Goal: Task Accomplishment & Management: Manage account settings

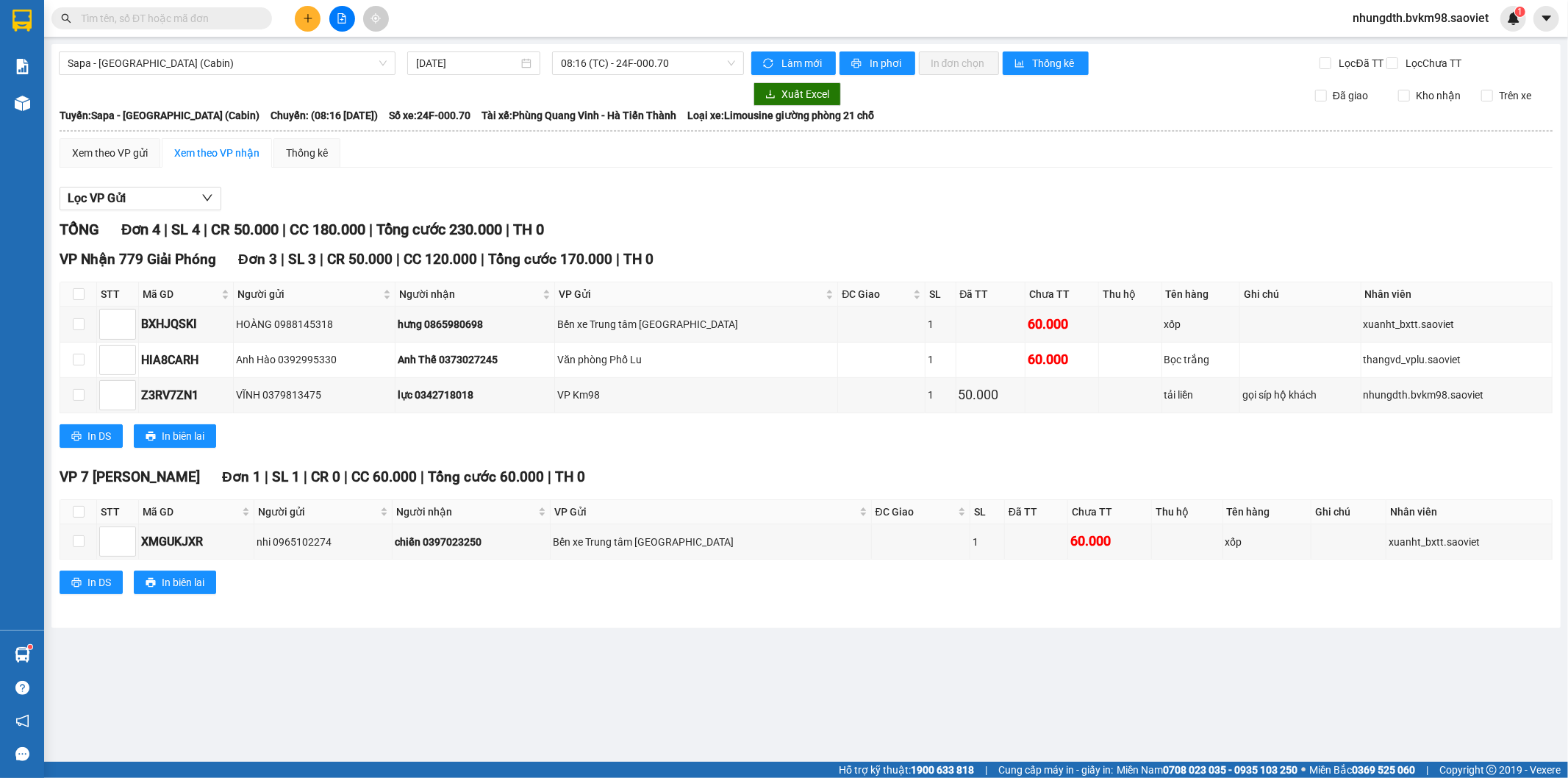
click at [212, 17] on input "text" at bounding box center [167, 18] width 173 height 16
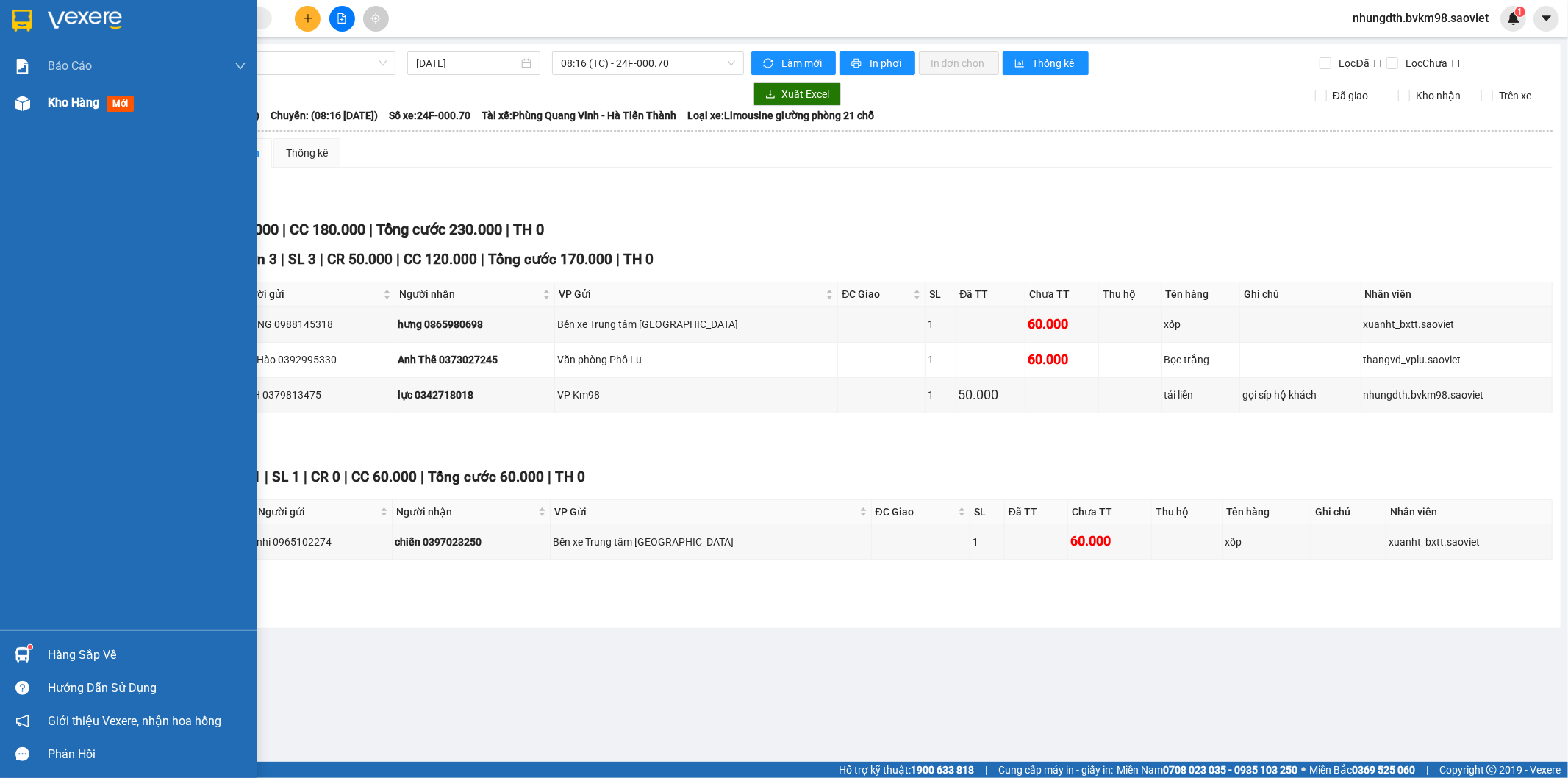
click at [53, 109] on span "Kho hàng" at bounding box center [73, 102] width 51 height 14
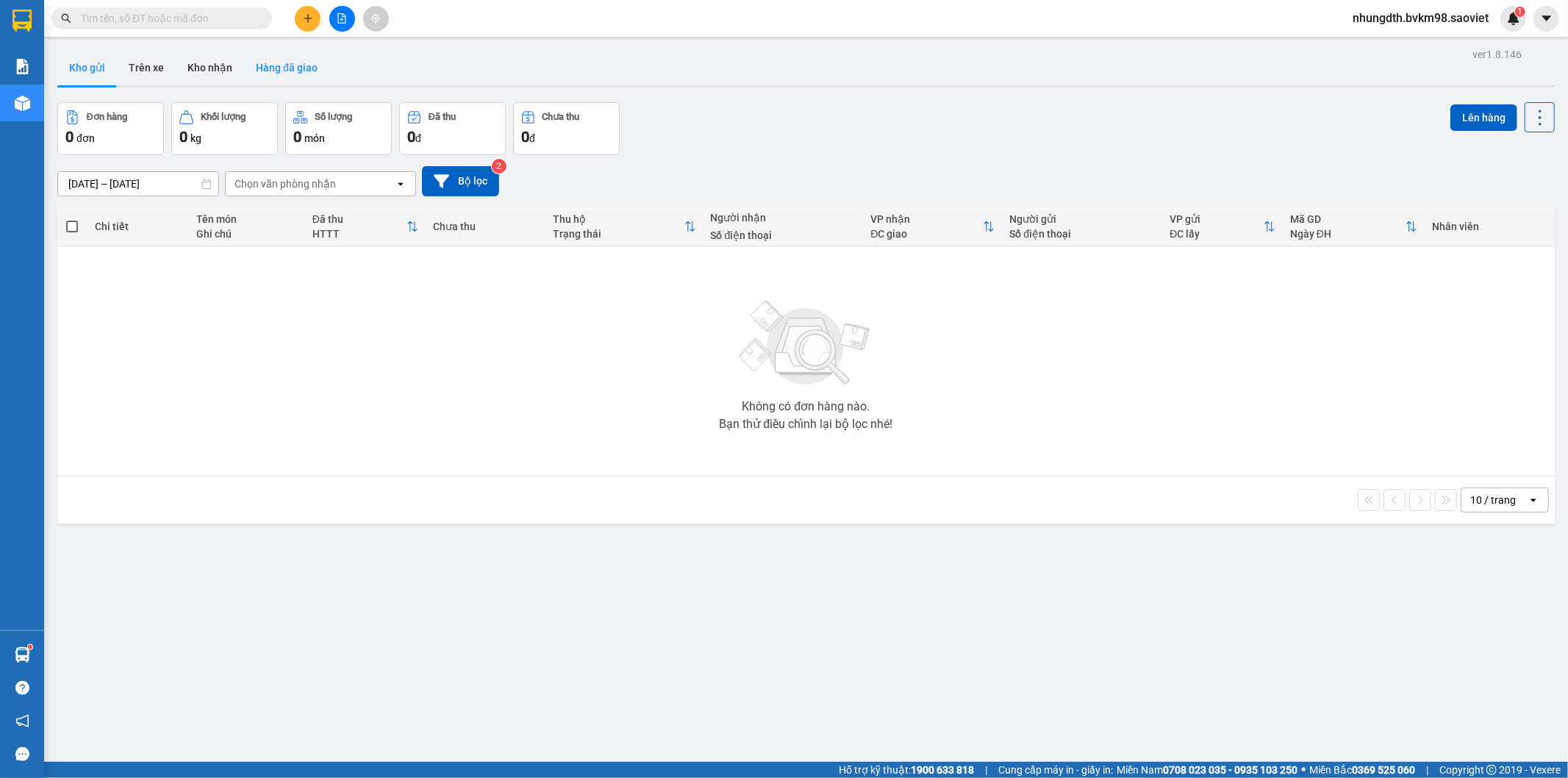
click at [273, 62] on button "Hàng đã giao" at bounding box center [287, 68] width 85 height 35
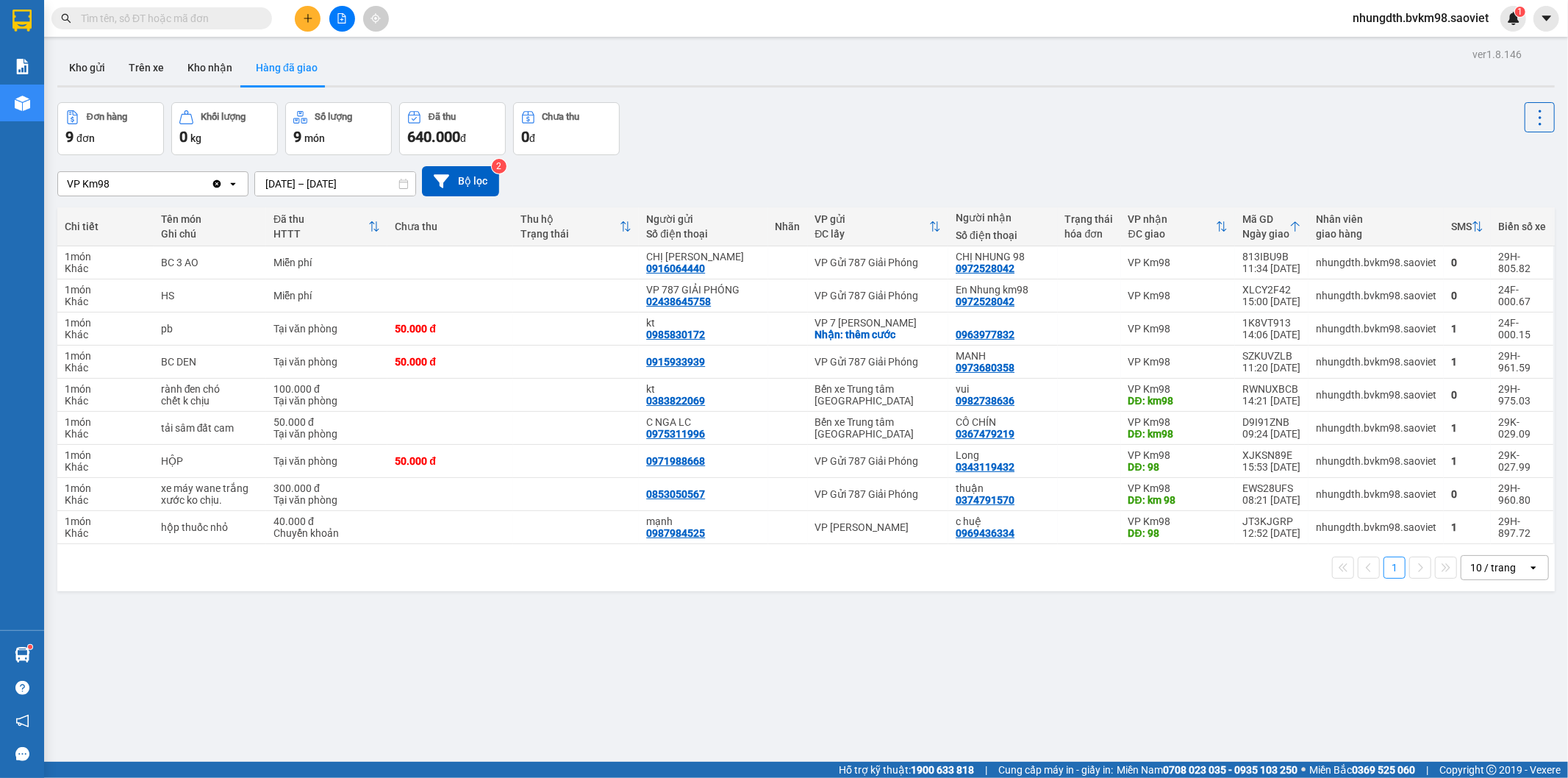
click at [168, 22] on input "text" at bounding box center [167, 18] width 173 height 16
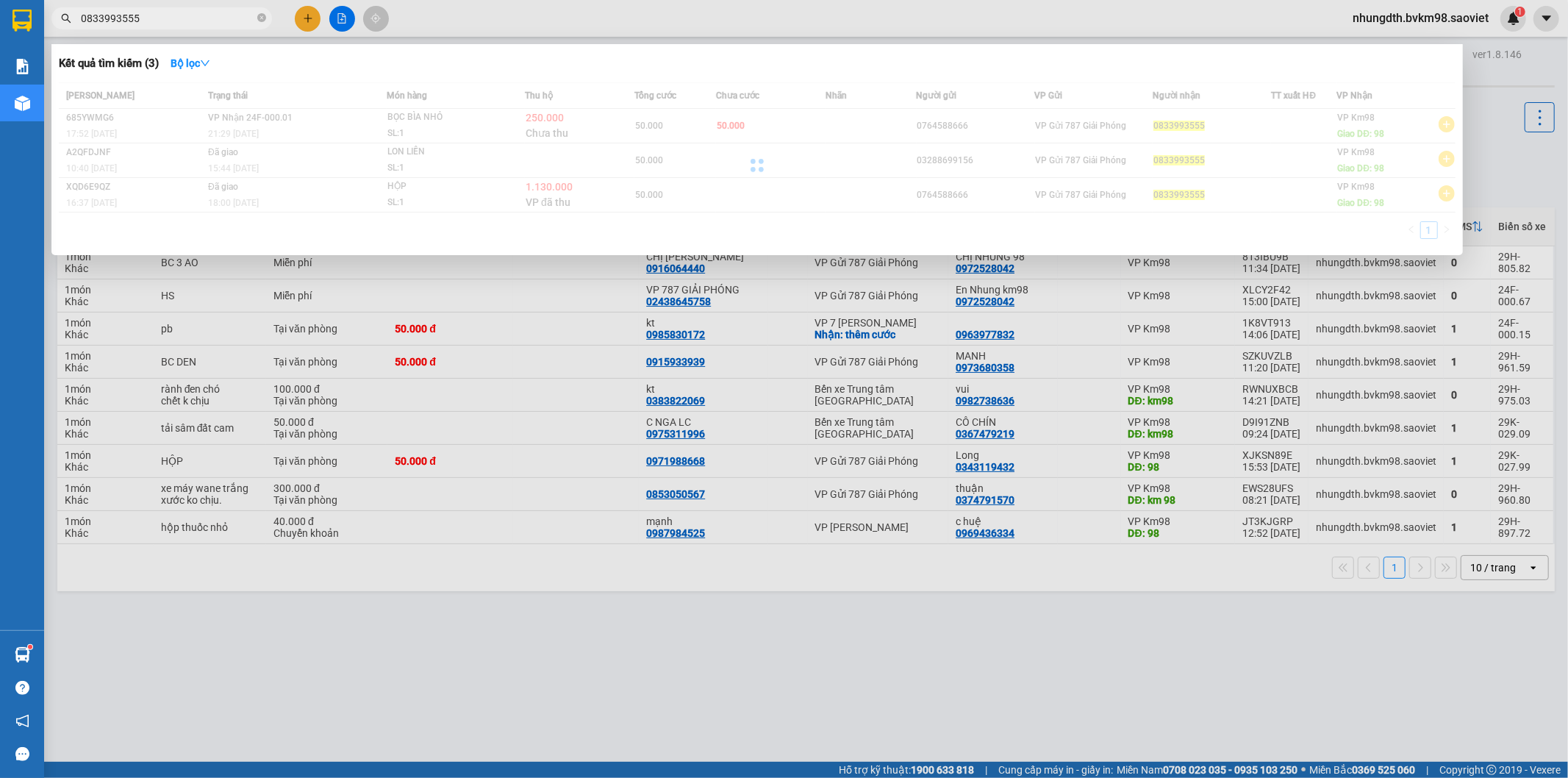
type input "0833993555"
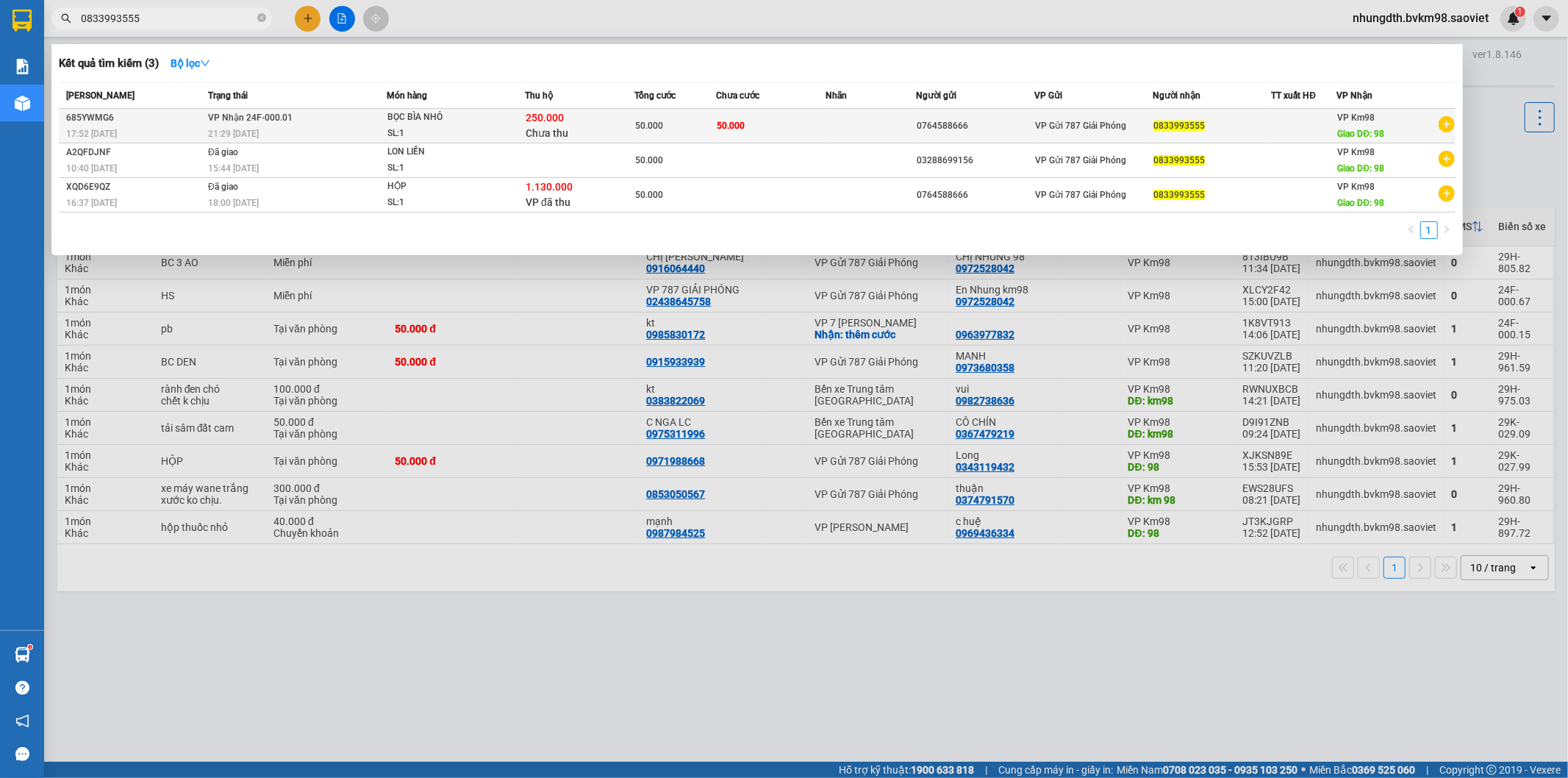
click at [943, 130] on div "0764588666" at bounding box center [976, 125] width 117 height 15
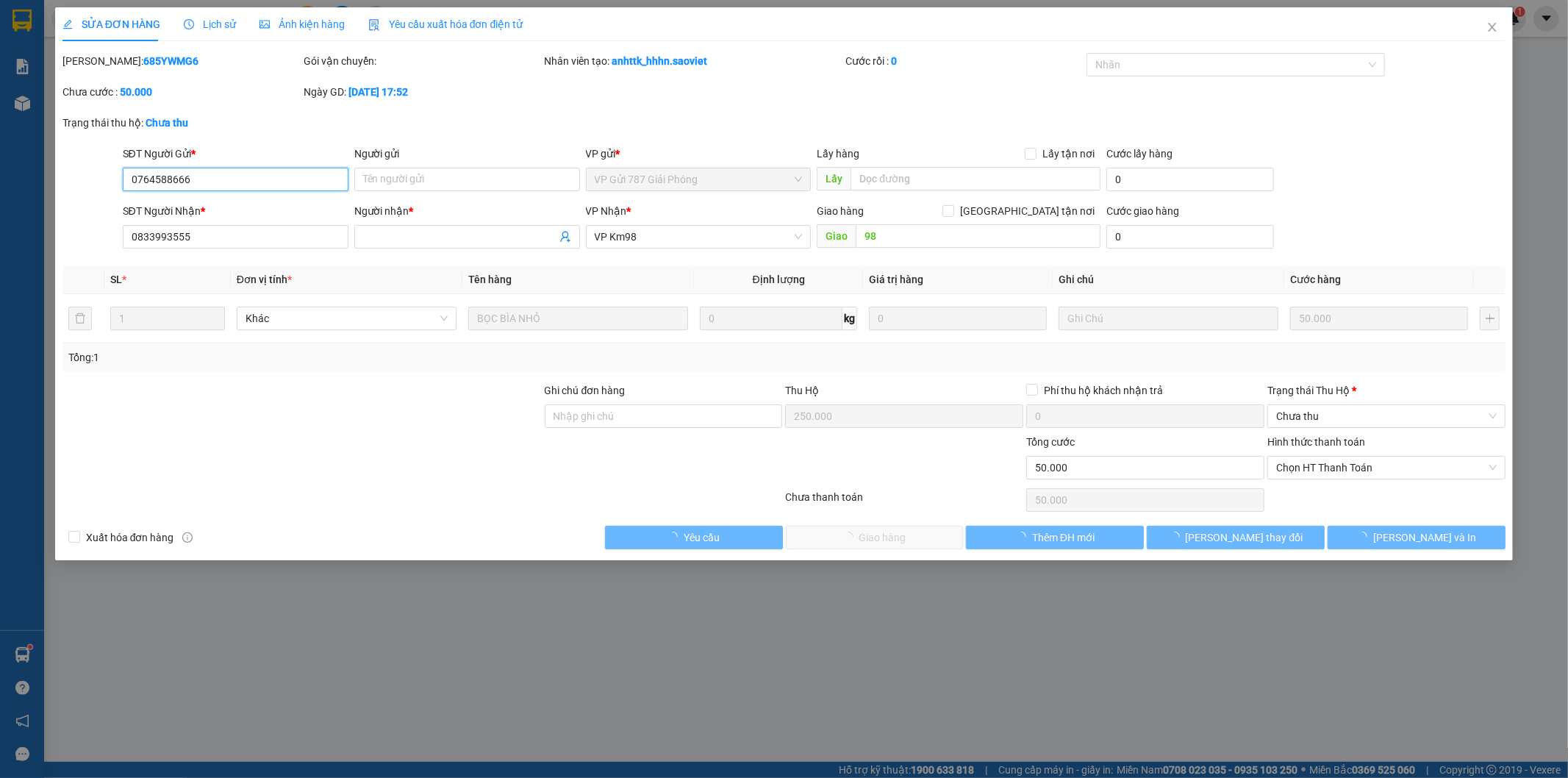
type input "0764588666"
type input "0833993555"
type input "98"
type input "250.000"
type input "0"
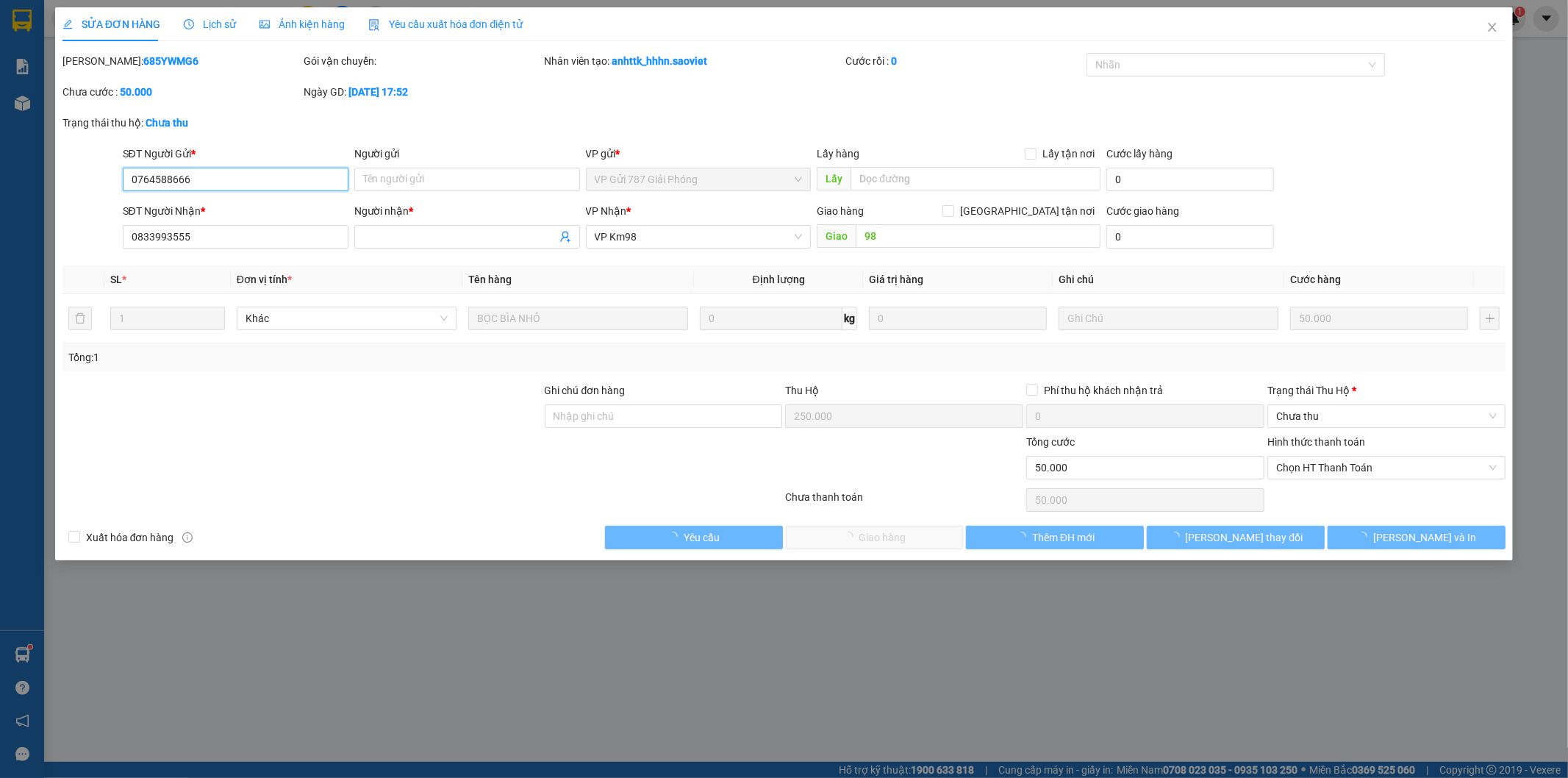
type input "50.000"
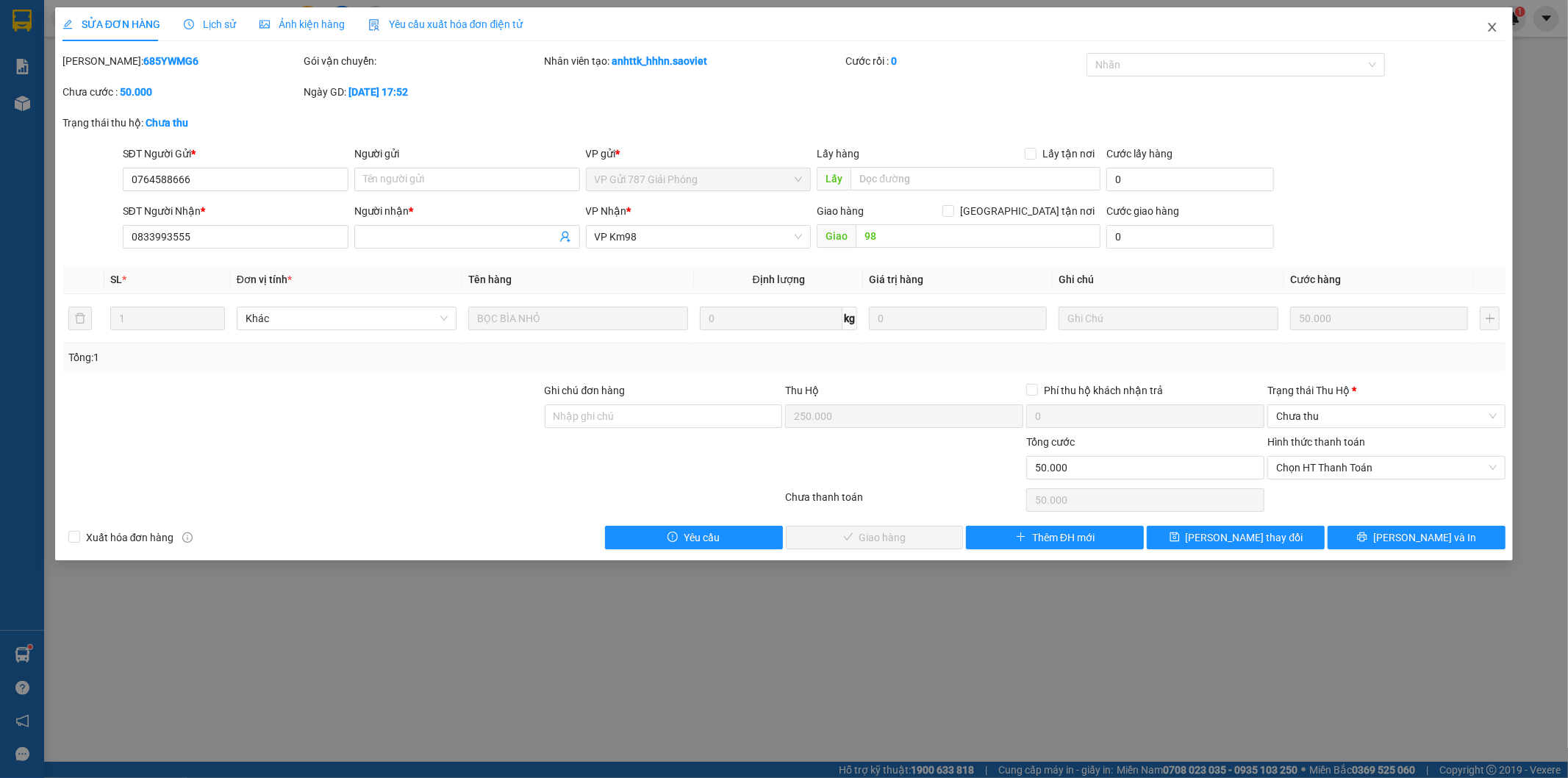
click at [1493, 23] on icon "close" at bounding box center [1492, 27] width 12 height 12
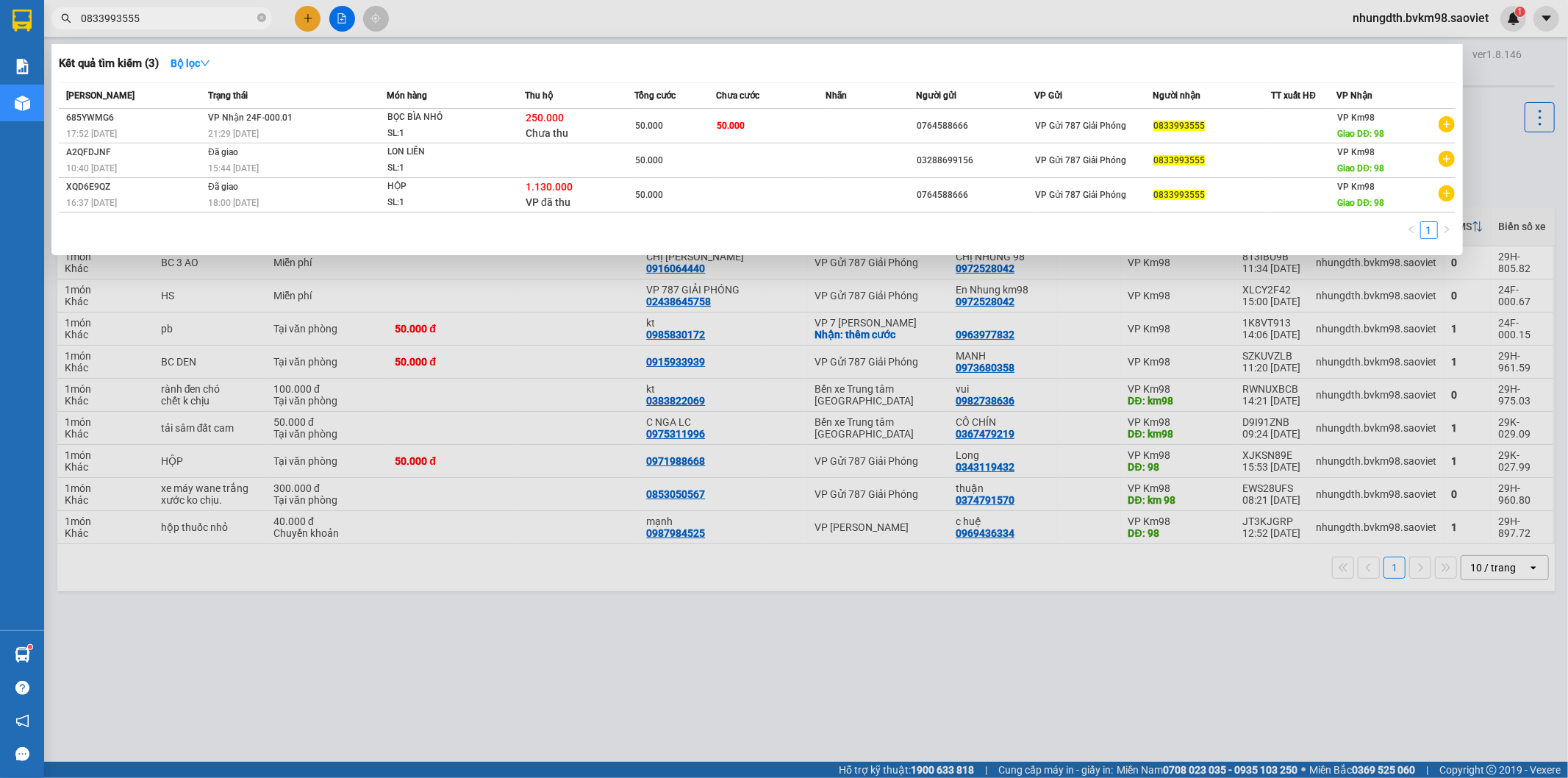
click at [184, 15] on input "0833993555" at bounding box center [167, 18] width 173 height 16
type input "0"
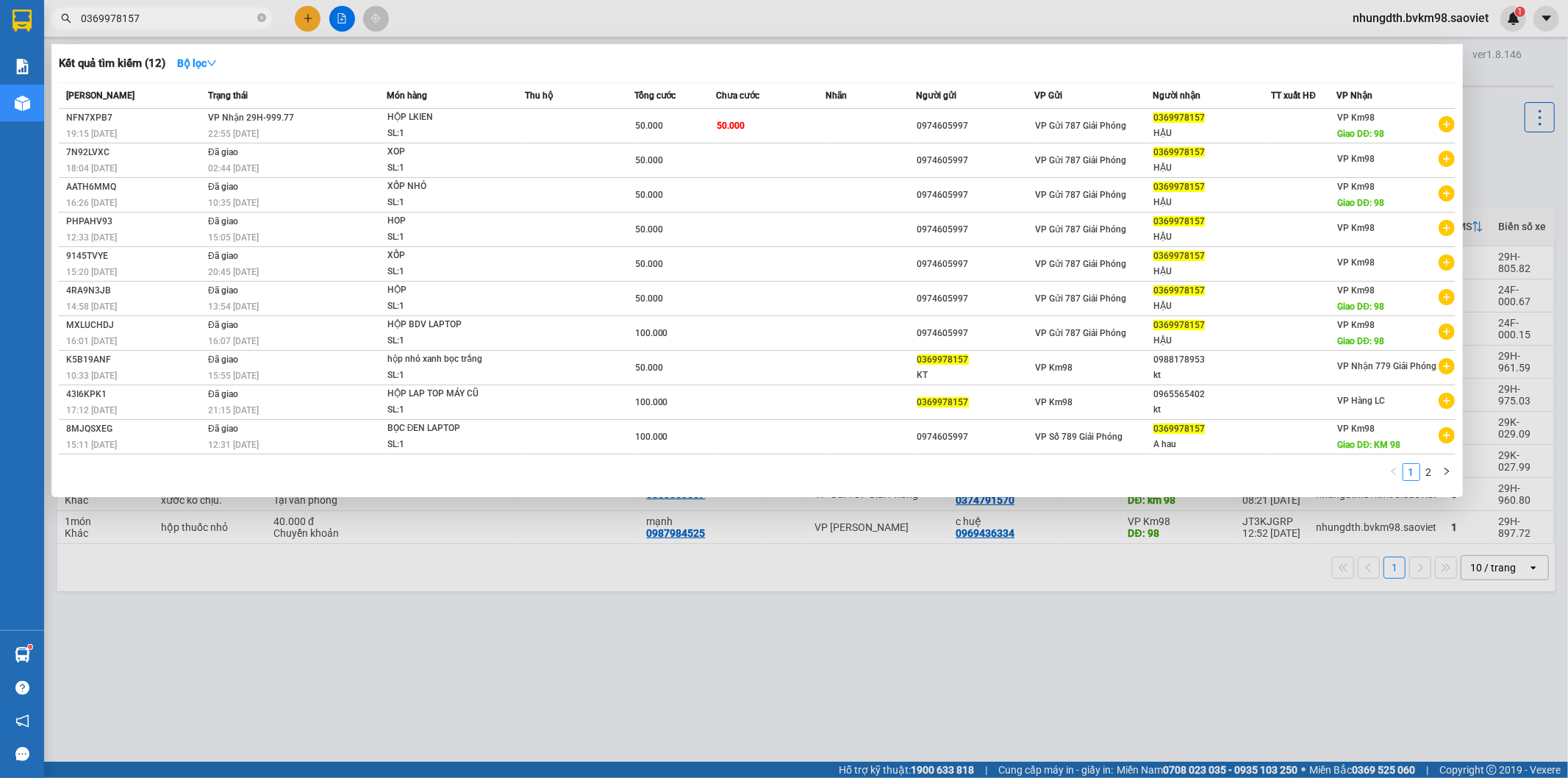
type input "0369978157"
click at [761, 122] on td "50.000" at bounding box center [770, 125] width 109 height 34
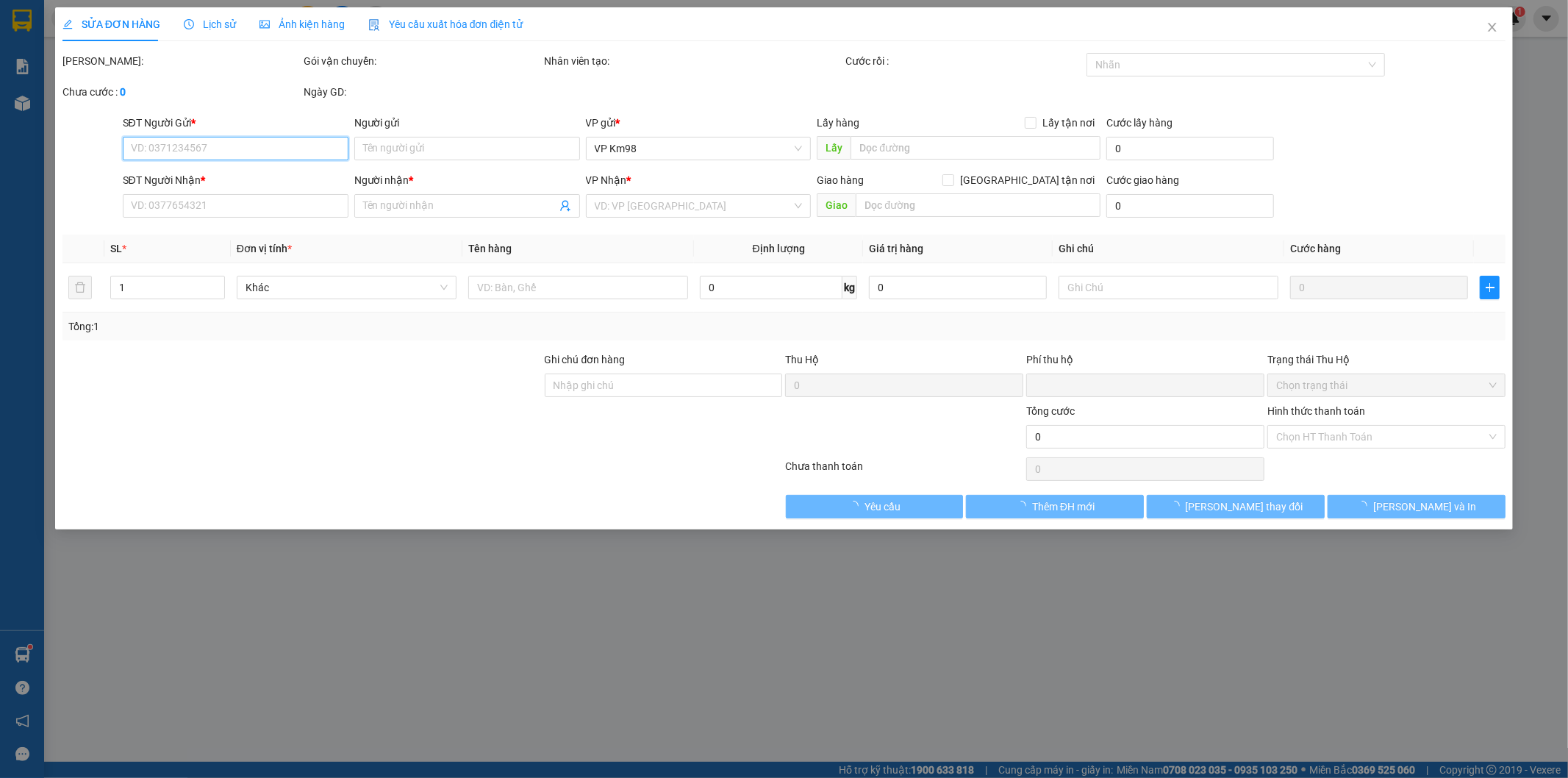
type input "0974605997"
type input "0369978157"
type input "HẬU"
type input "98"
type input "0"
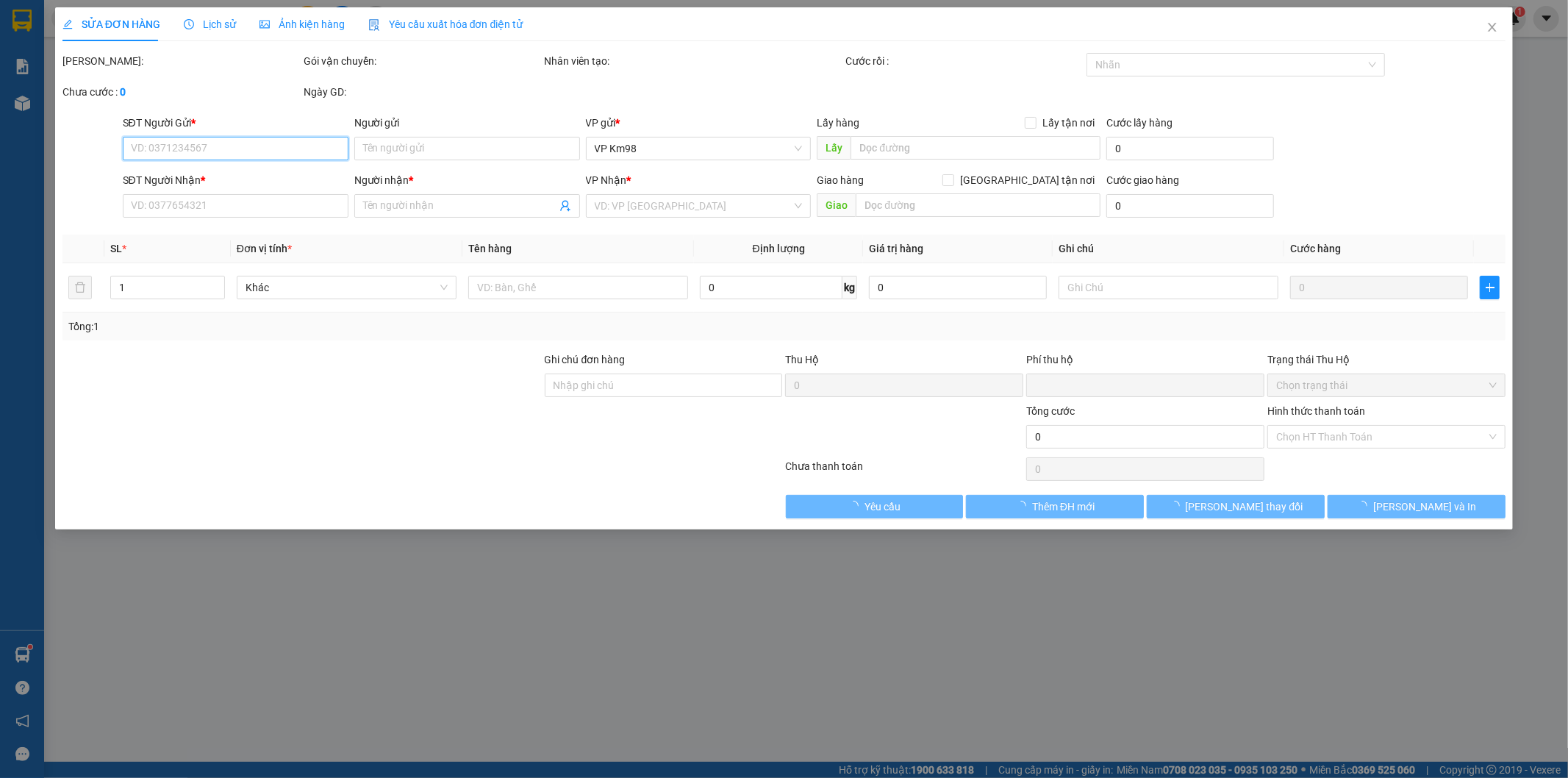
type input "50.000"
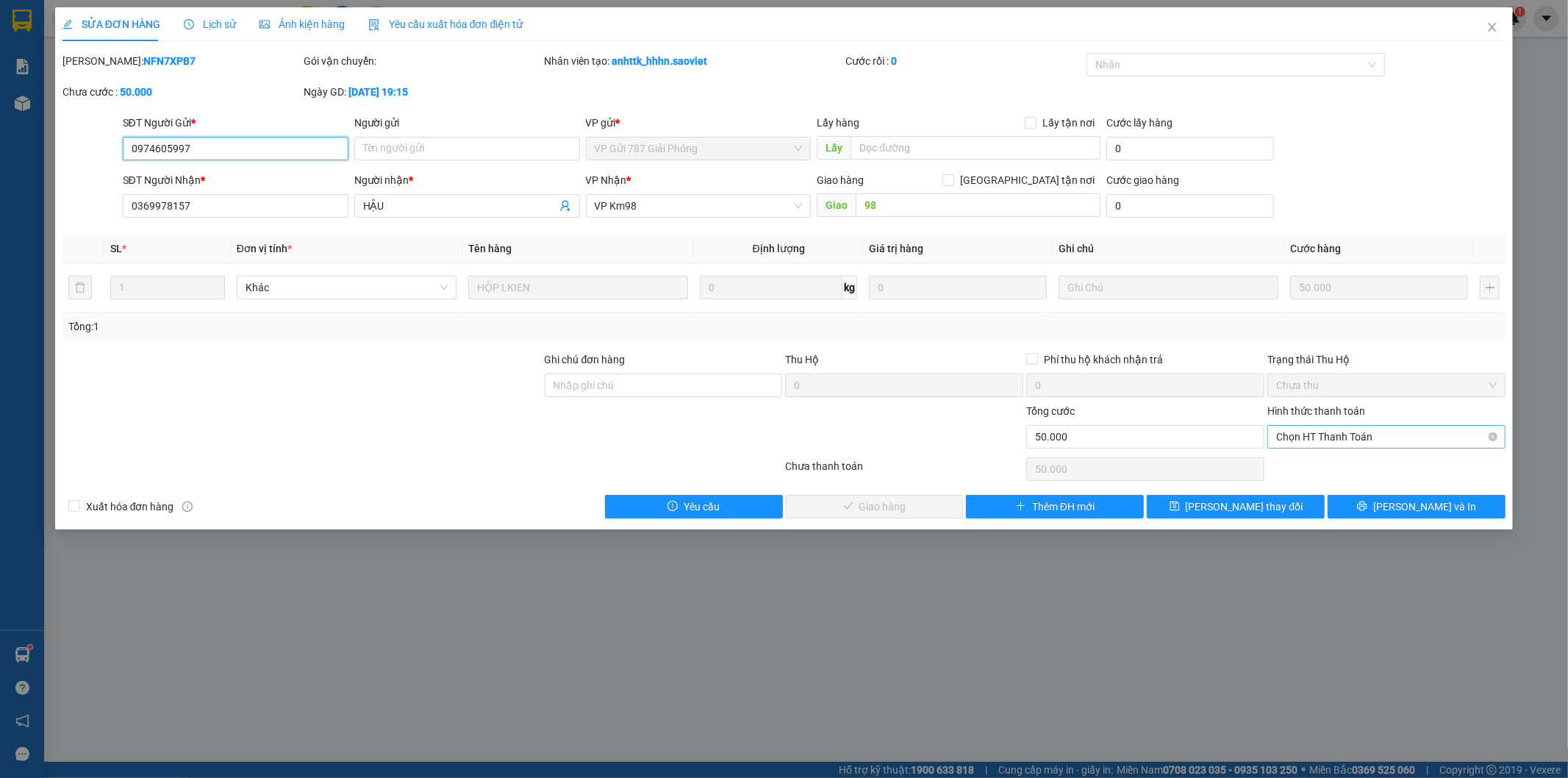
click at [1332, 443] on span "Chọn HT Thanh Toán" at bounding box center [1386, 437] width 220 height 22
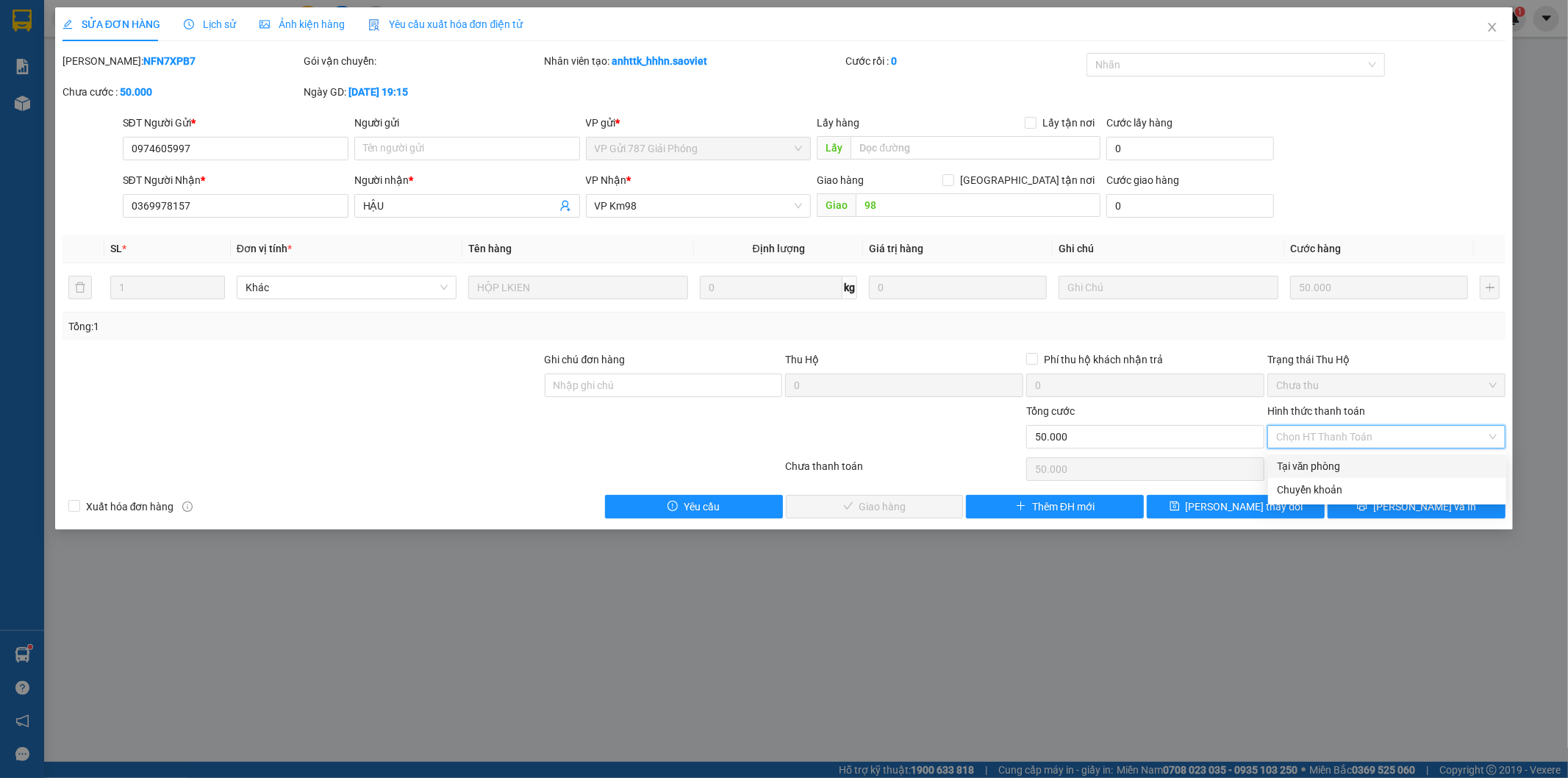
drag, startPoint x: 1321, startPoint y: 465, endPoint x: 1150, endPoint y: 468, distance: 171.0
click at [1319, 466] on div "Tại văn phòng" at bounding box center [1387, 466] width 220 height 16
type input "0"
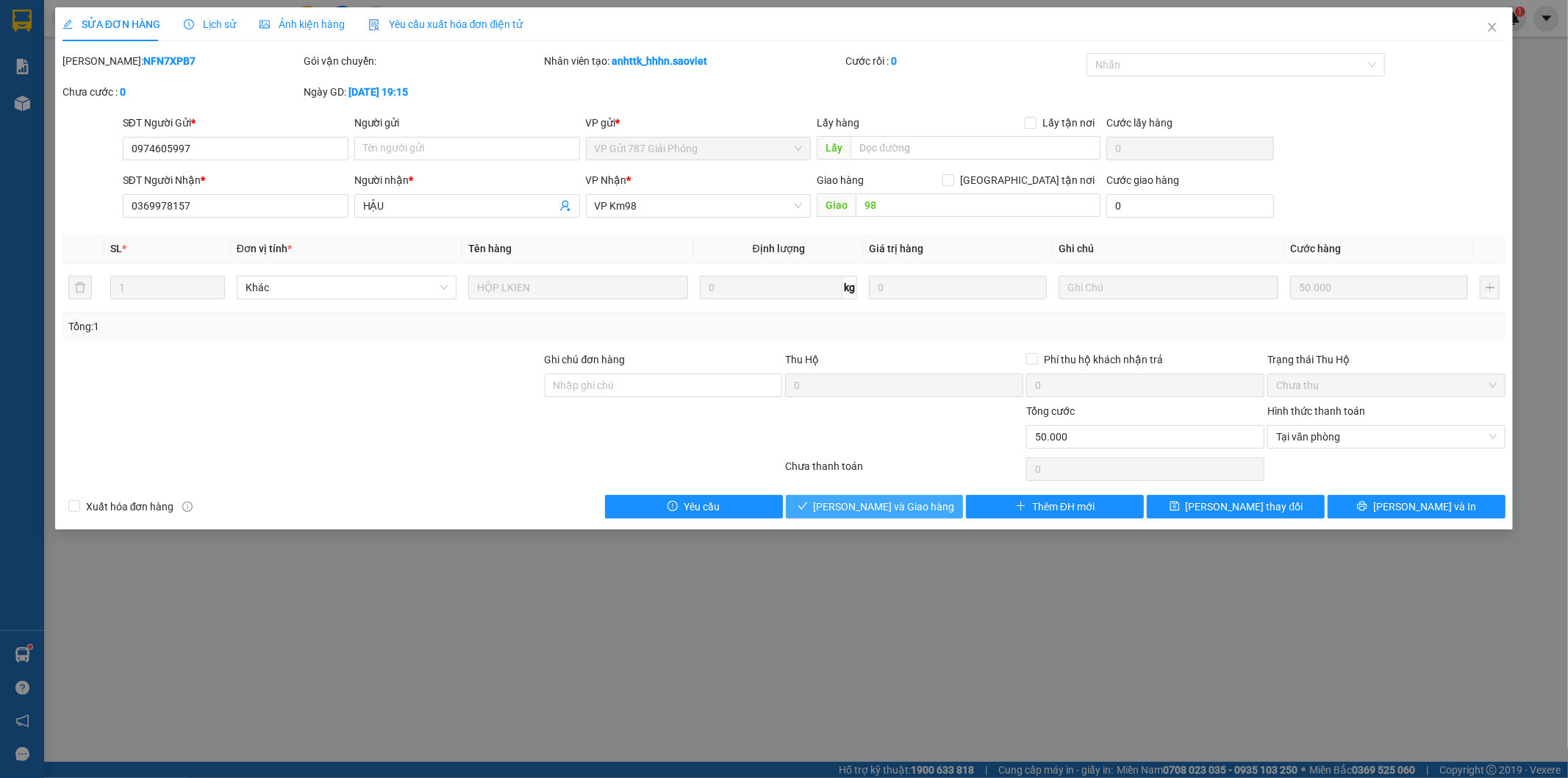
click at [922, 504] on button "[PERSON_NAME] và Giao hàng" at bounding box center [874, 506] width 178 height 23
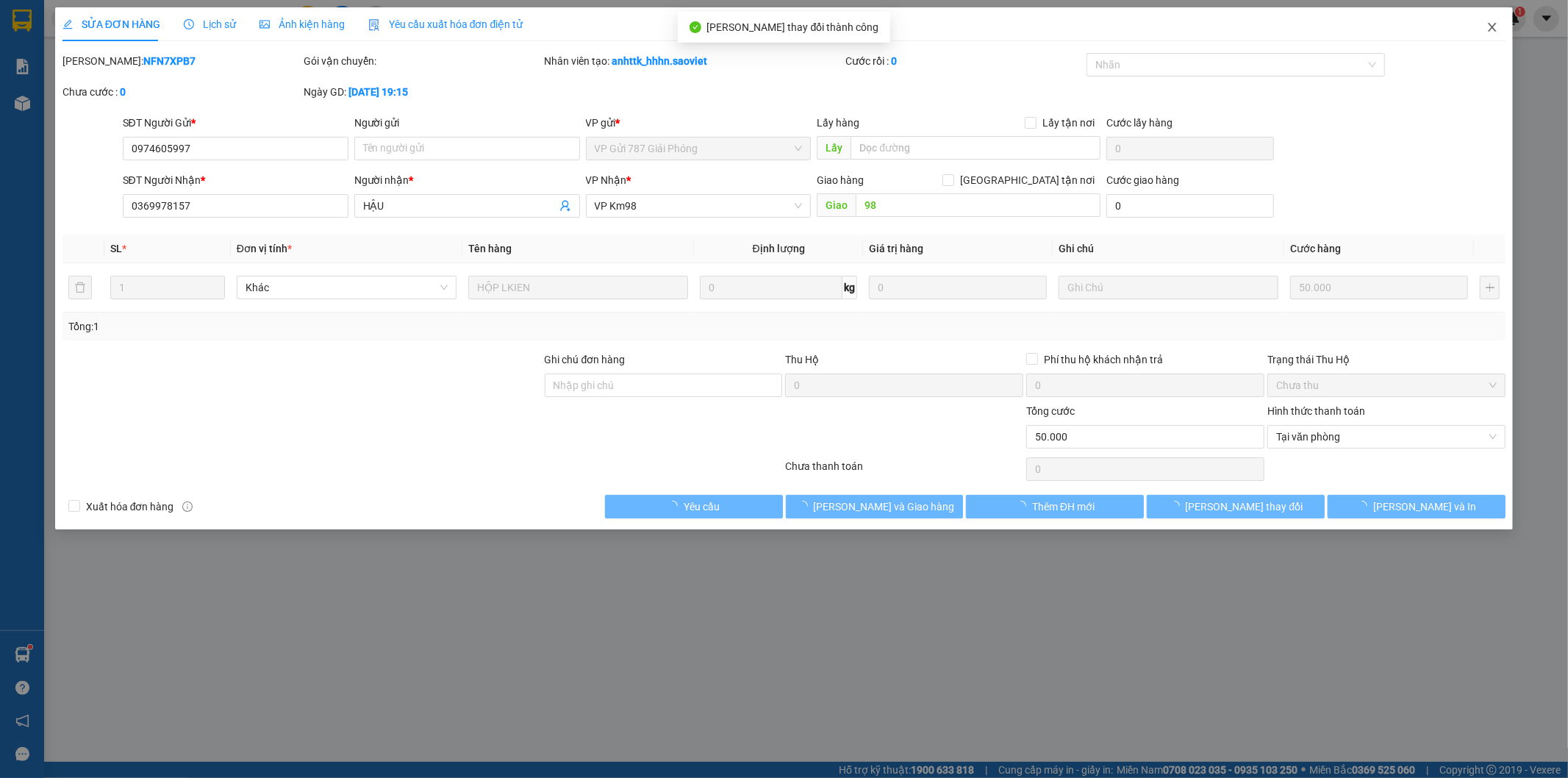
click at [1496, 25] on icon "close" at bounding box center [1492, 27] width 12 height 12
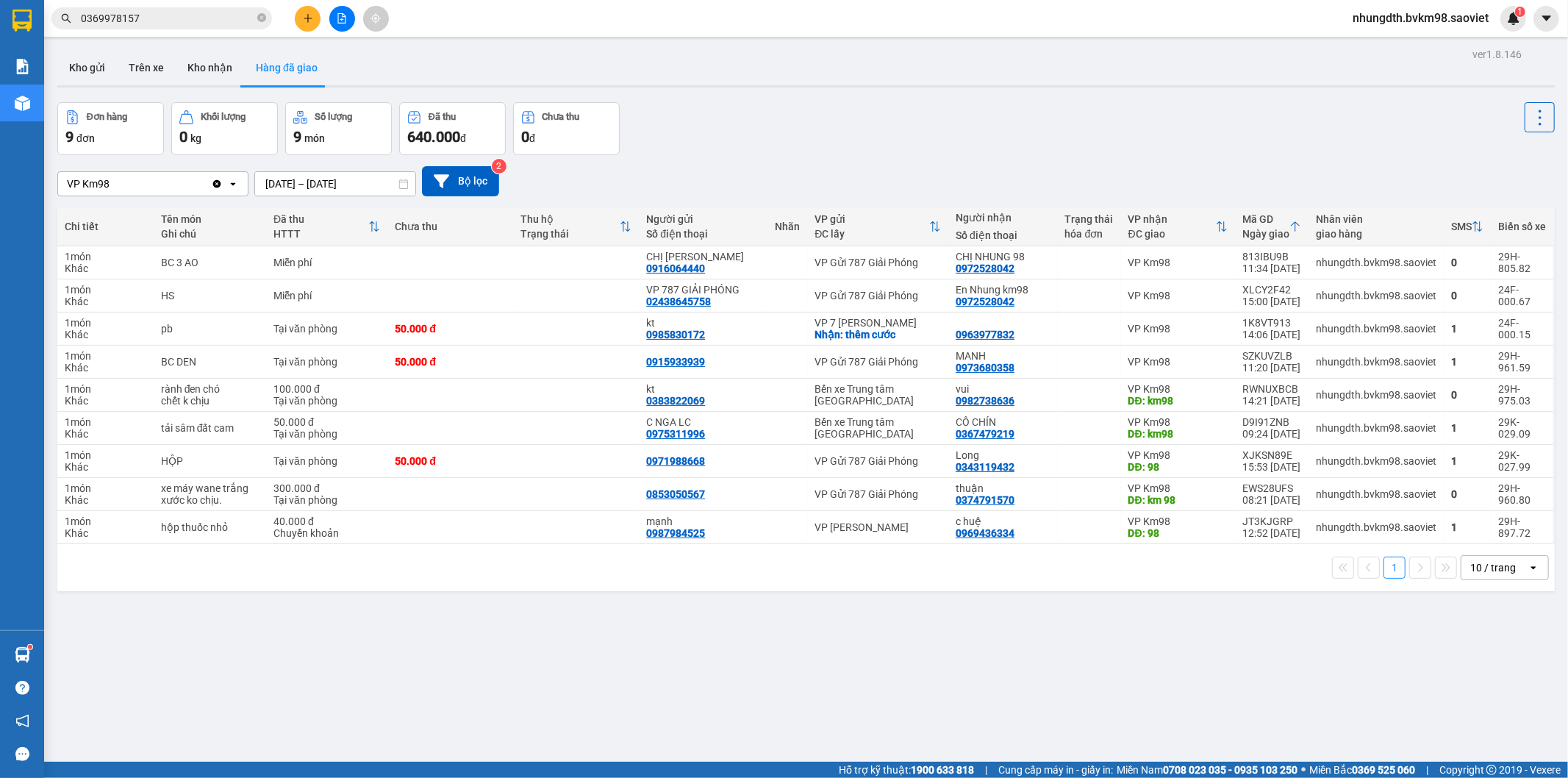
click at [296, 180] on input "12/10/2025 – 12/10/2025" at bounding box center [335, 183] width 160 height 23
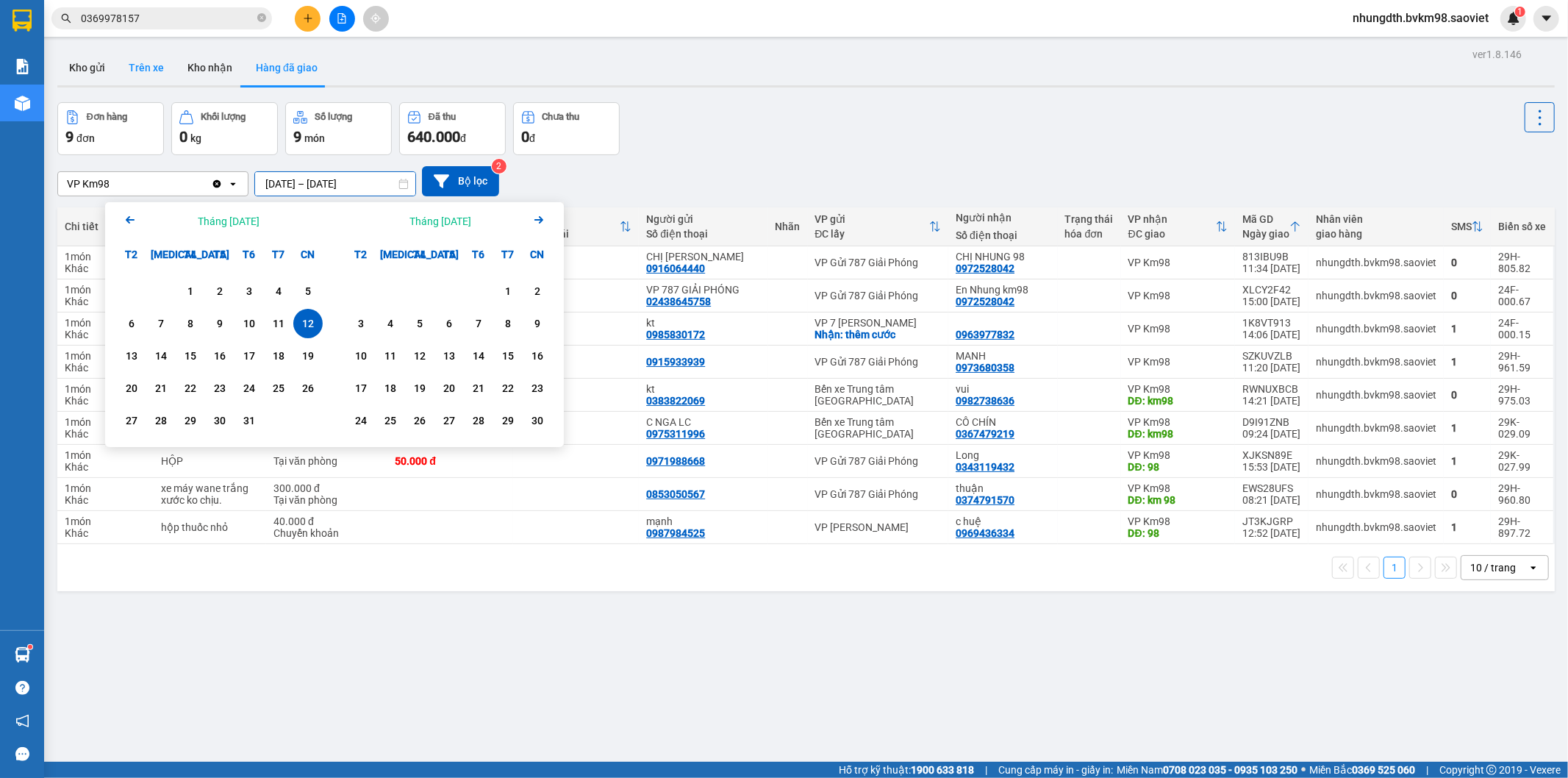
click at [152, 66] on button "Trên xe" at bounding box center [146, 68] width 59 height 35
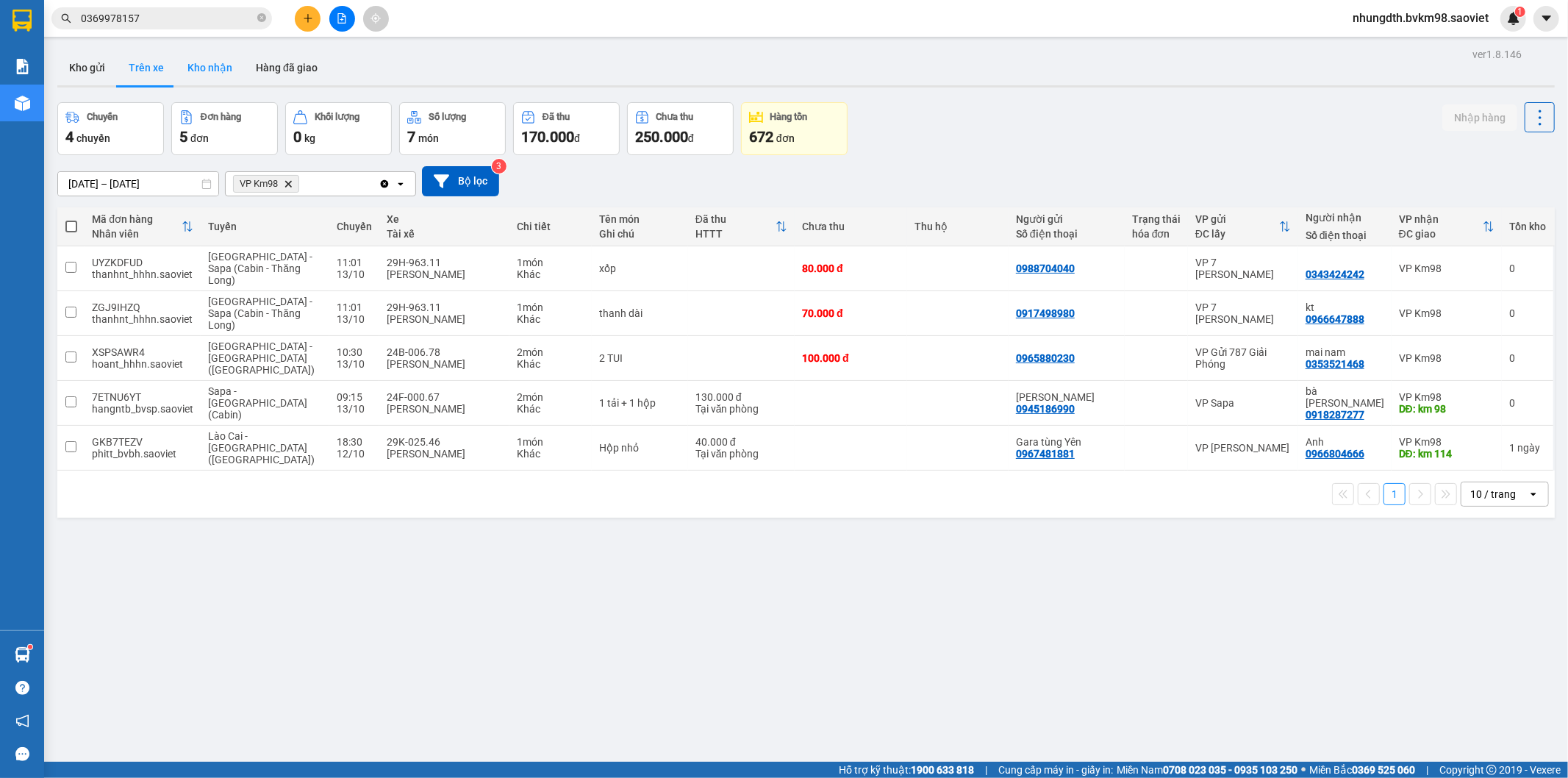
click at [204, 69] on button "Kho nhận" at bounding box center [210, 68] width 69 height 35
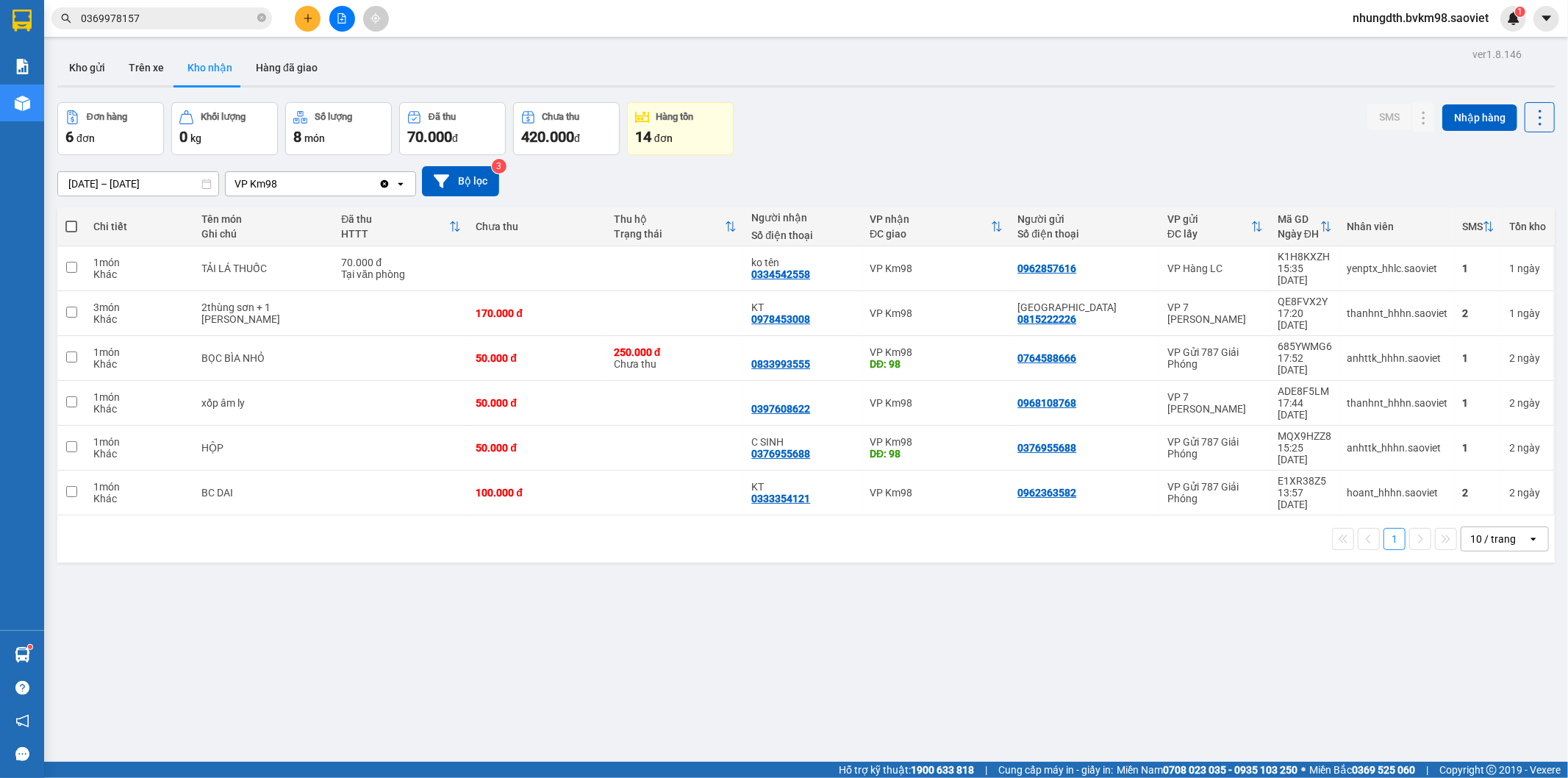
click at [154, 189] on input "[DATE] – [DATE]" at bounding box center [138, 183] width 160 height 23
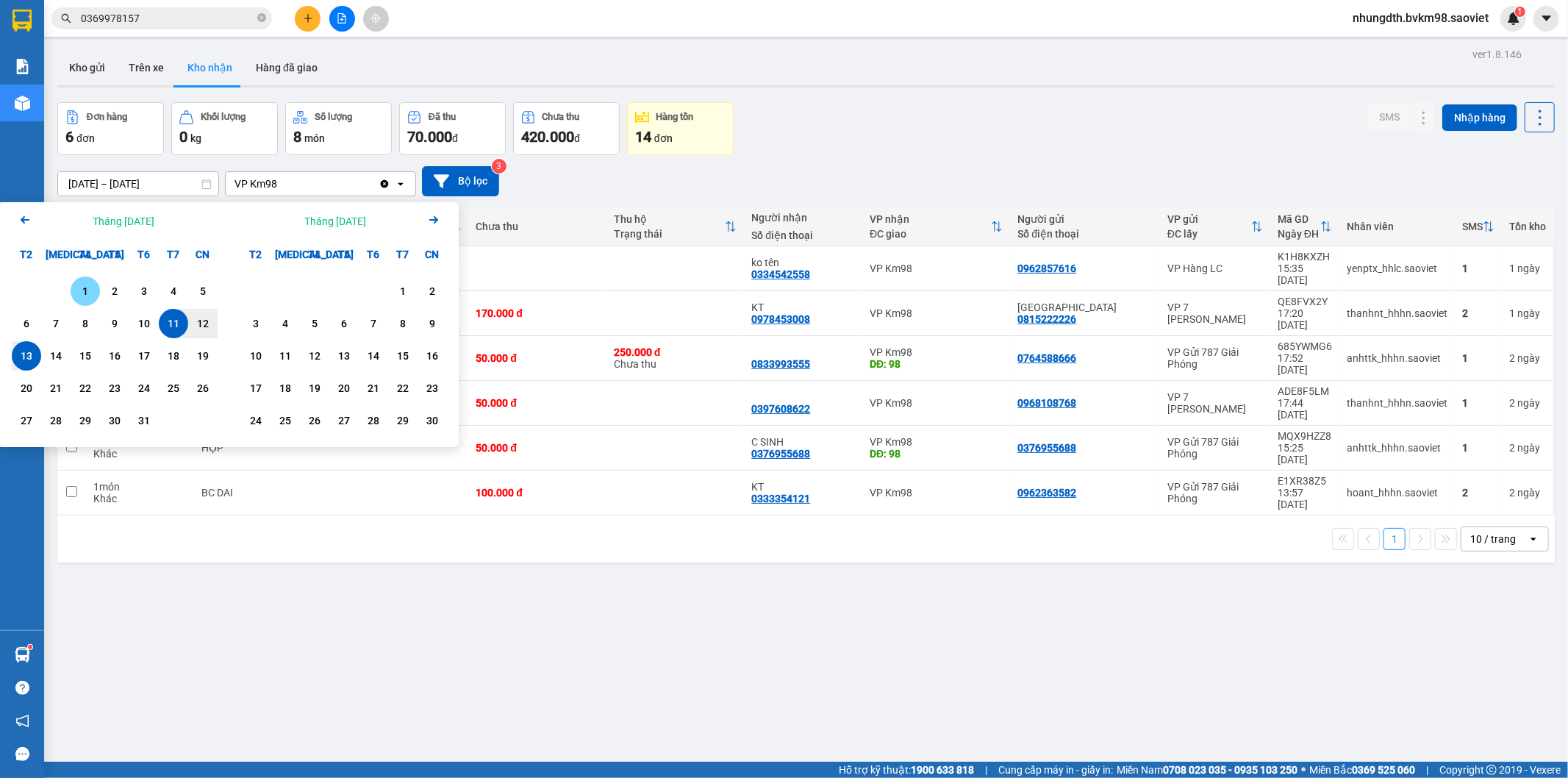
click at [76, 291] on div "1" at bounding box center [85, 292] width 21 height 18
click at [34, 357] on div "13" at bounding box center [26, 356] width 21 height 18
type input "[DATE] – [DATE]"
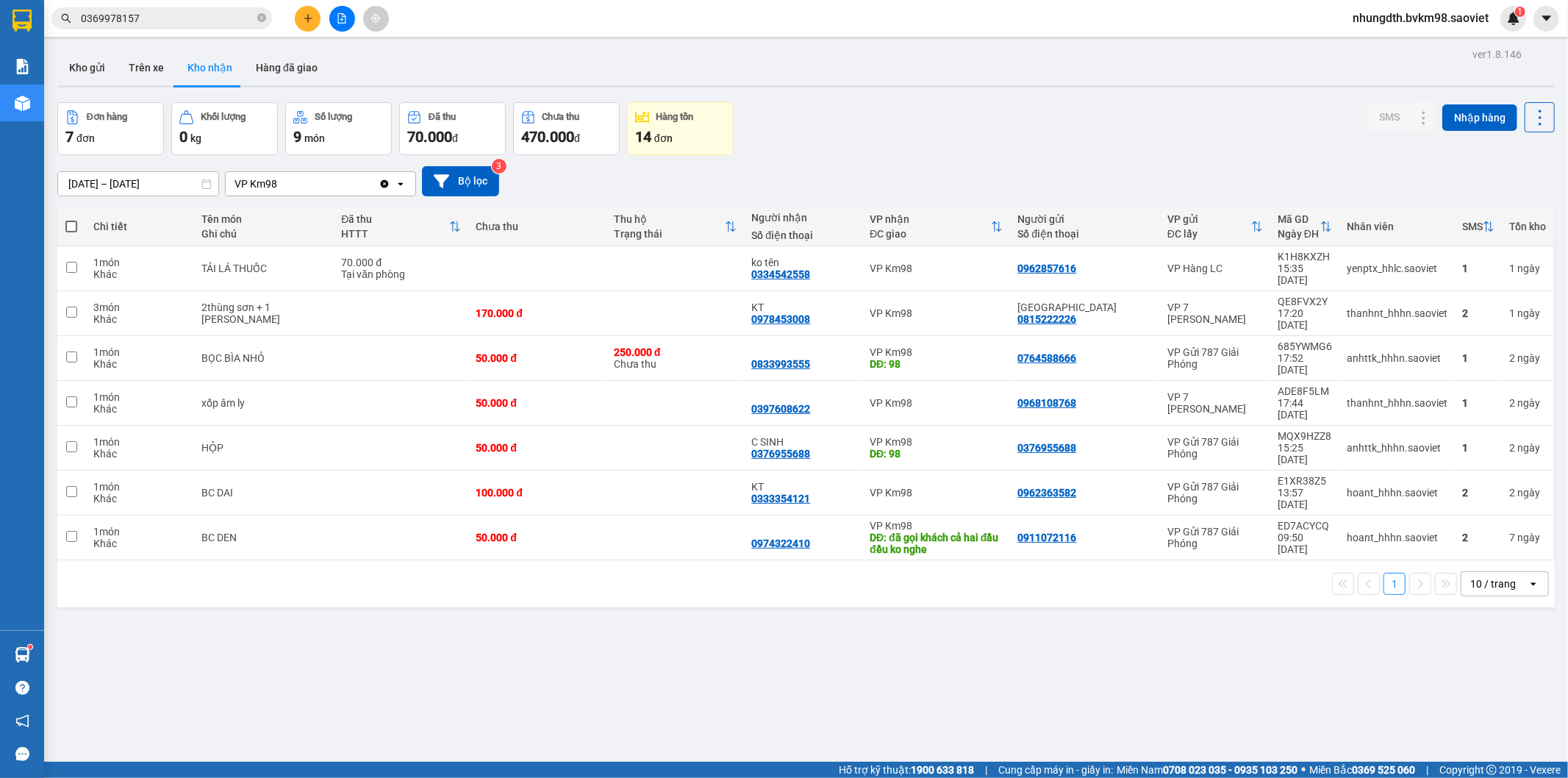
click at [172, 23] on input "0369978157" at bounding box center [167, 18] width 173 height 16
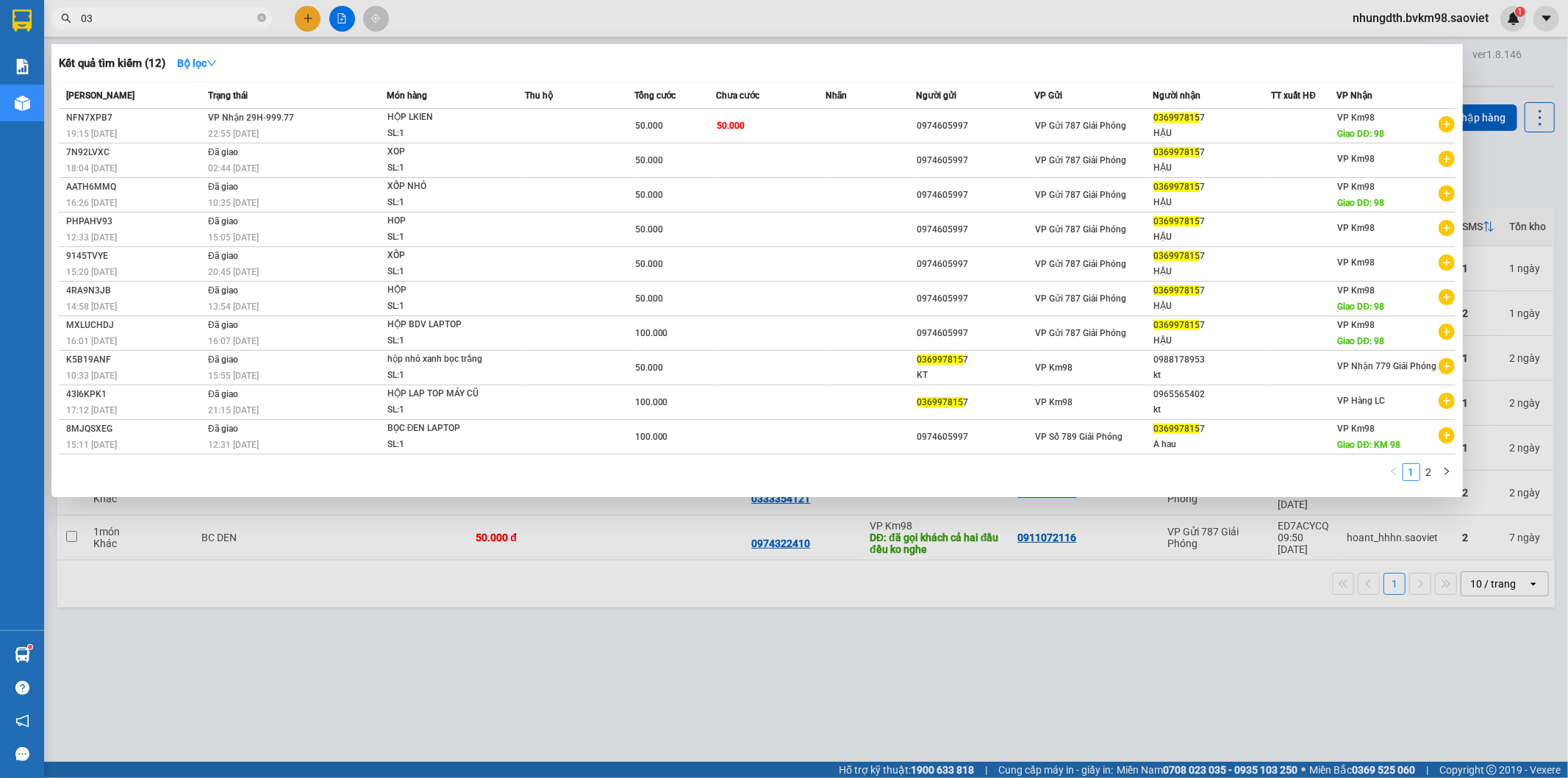
type input "0"
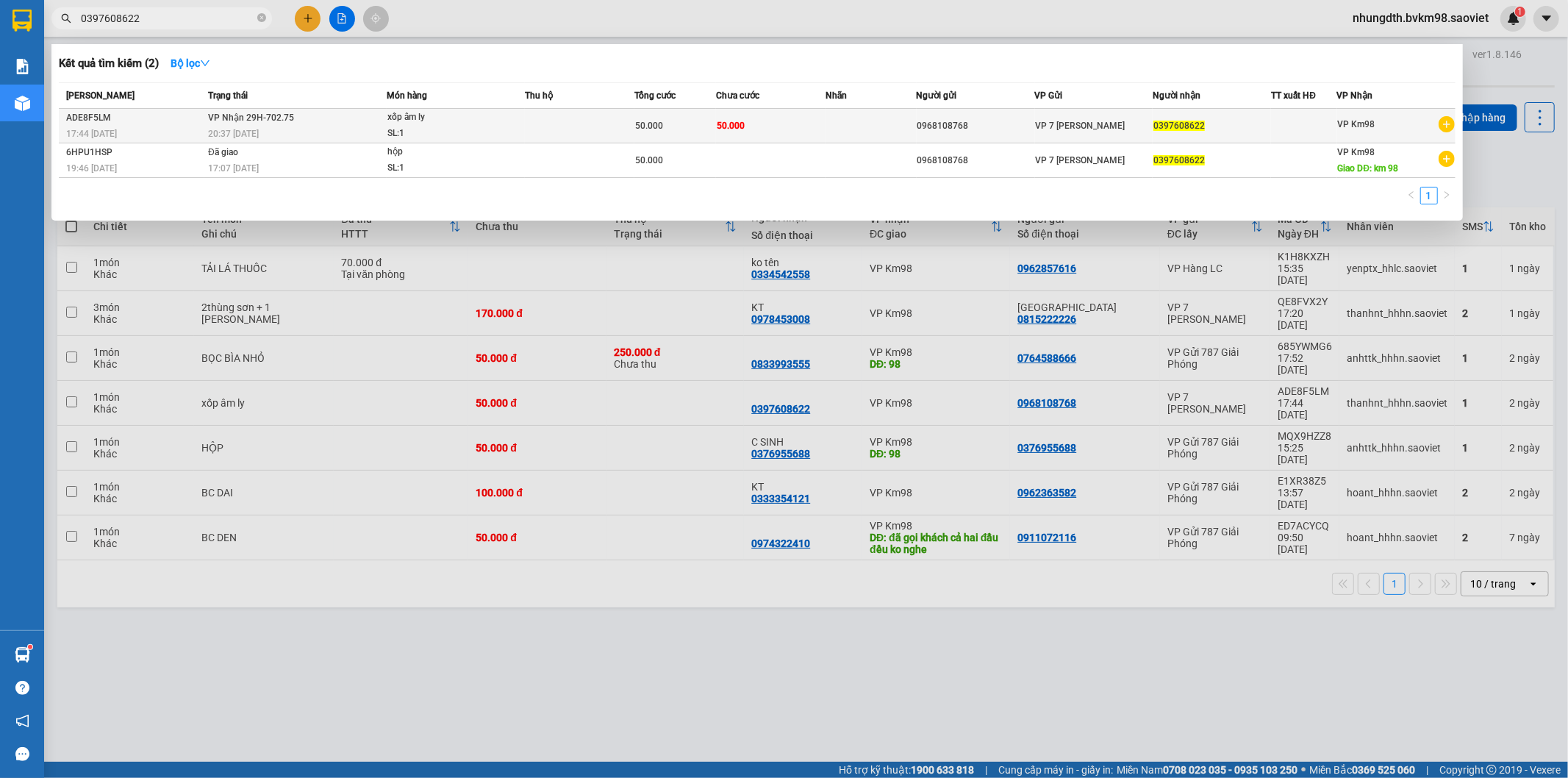
type input "0397608622"
click at [520, 129] on span "xốp âm ly SL: 1" at bounding box center [455, 125] width 137 height 32
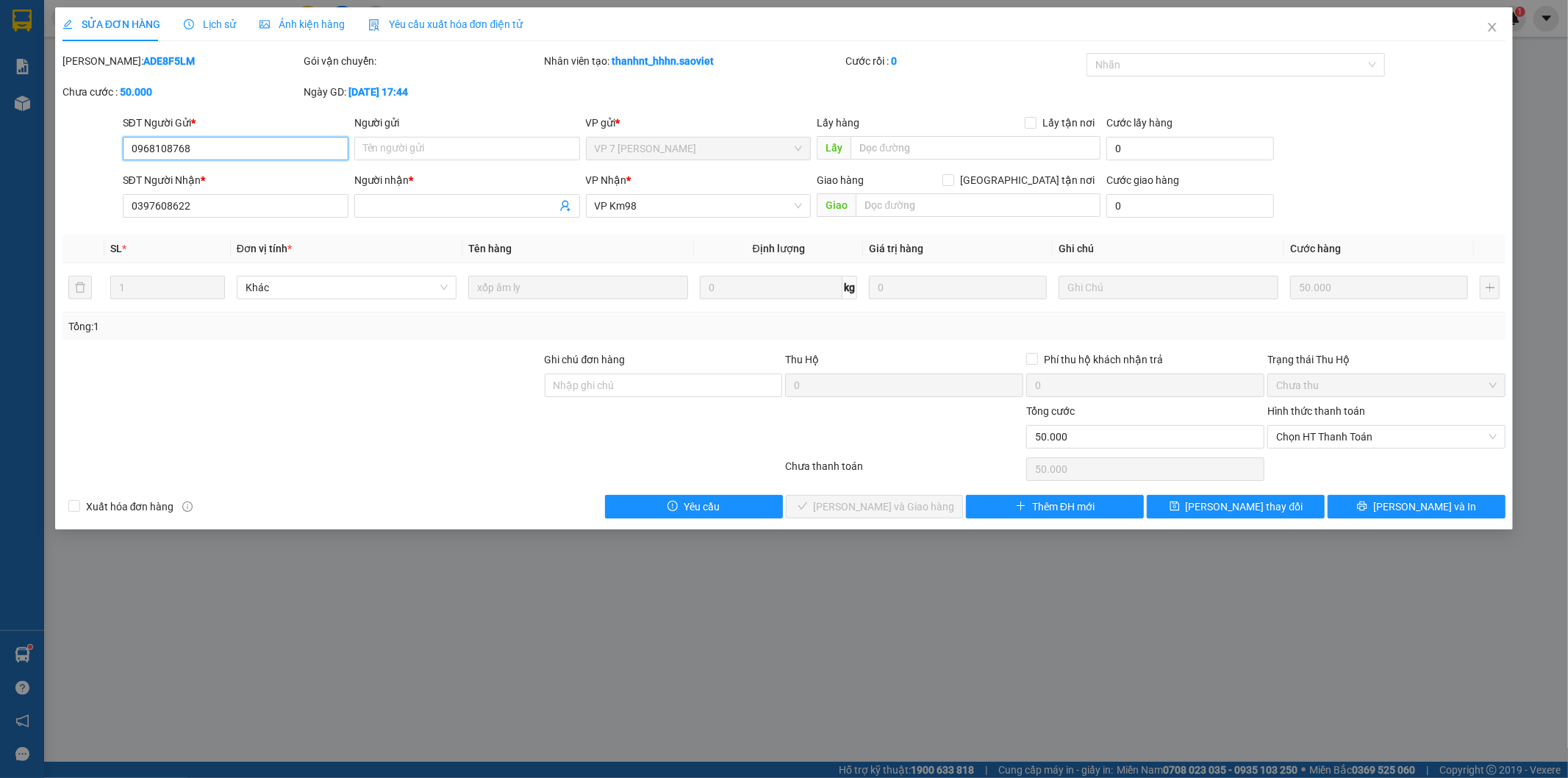
type input "0968108768"
type input "0397608622"
type input "0"
type input "50.000"
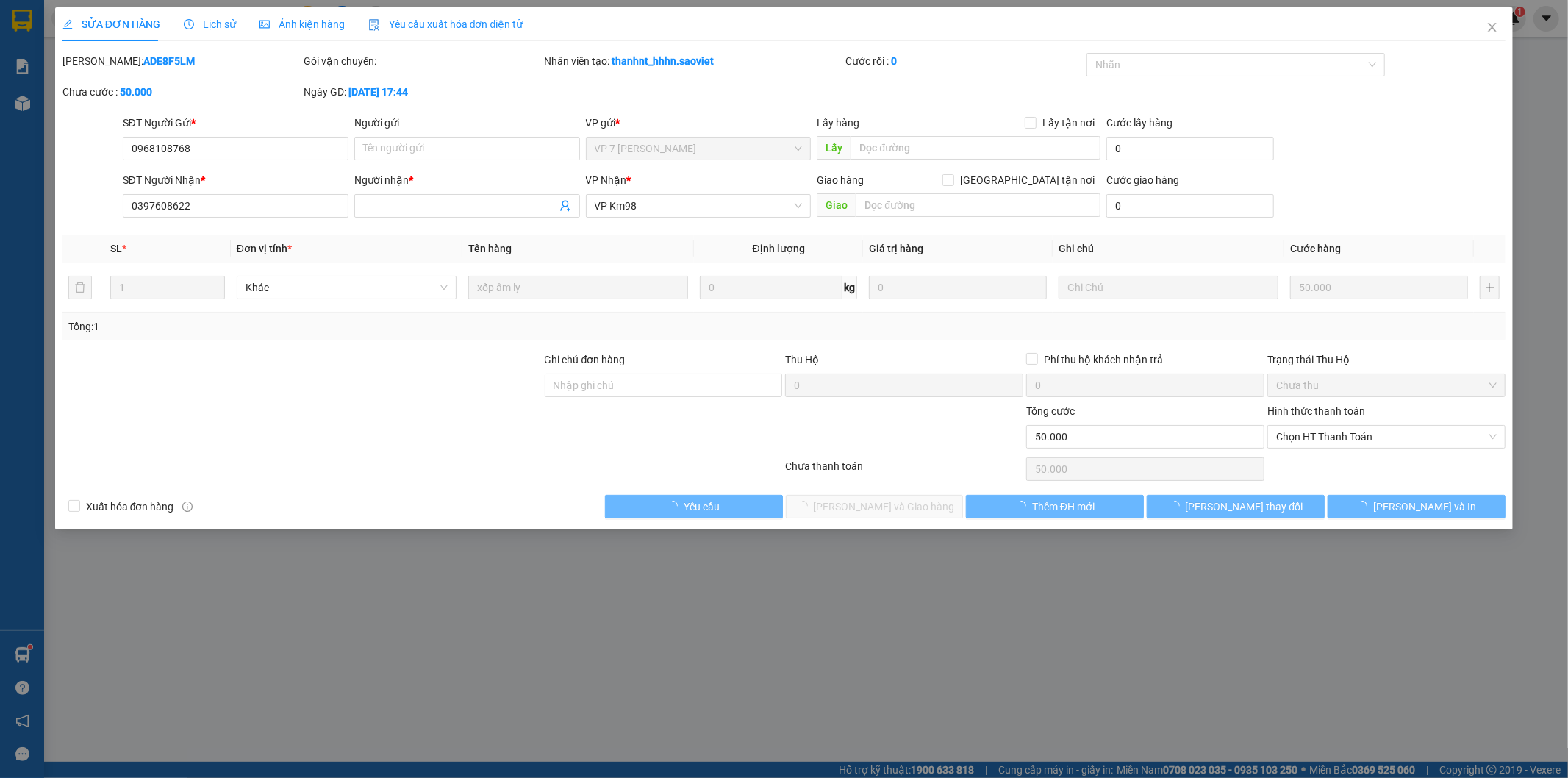
click at [212, 21] on span "Lịch sử" at bounding box center [209, 24] width 52 height 12
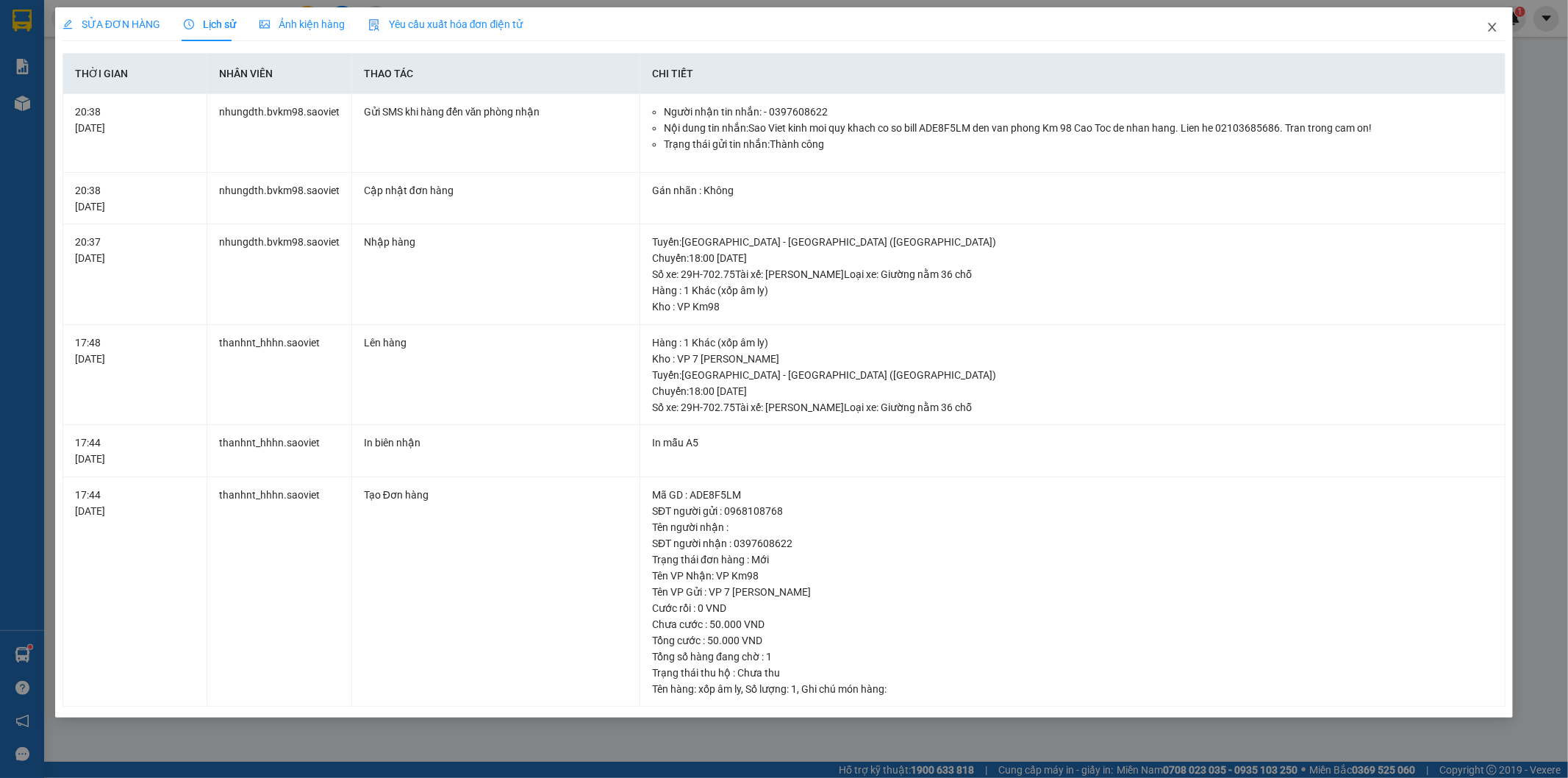
click at [1494, 26] on icon "close" at bounding box center [1492, 27] width 8 height 9
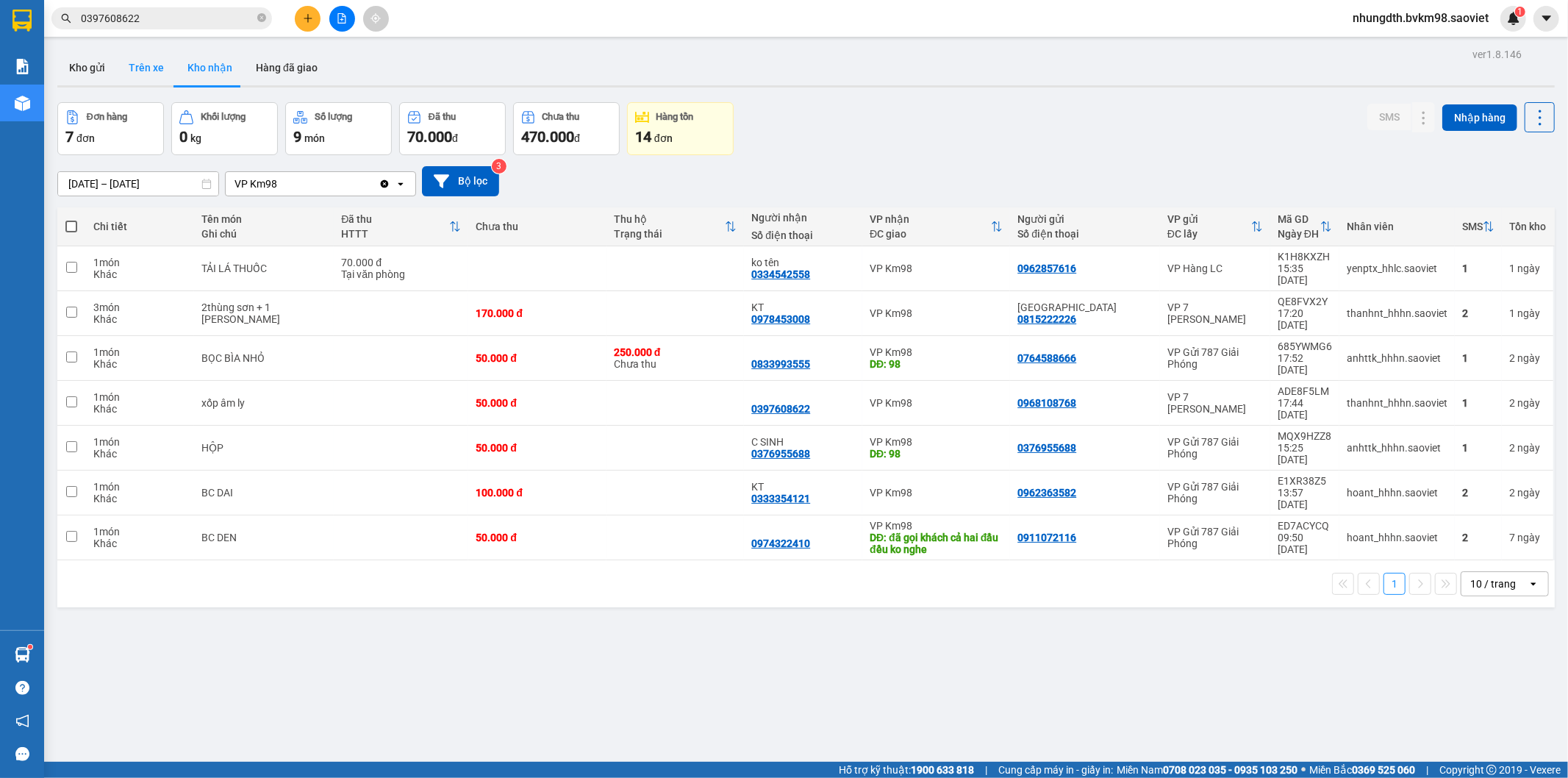
click at [145, 66] on button "Trên xe" at bounding box center [146, 68] width 59 height 35
type input "[DATE] – [DATE]"
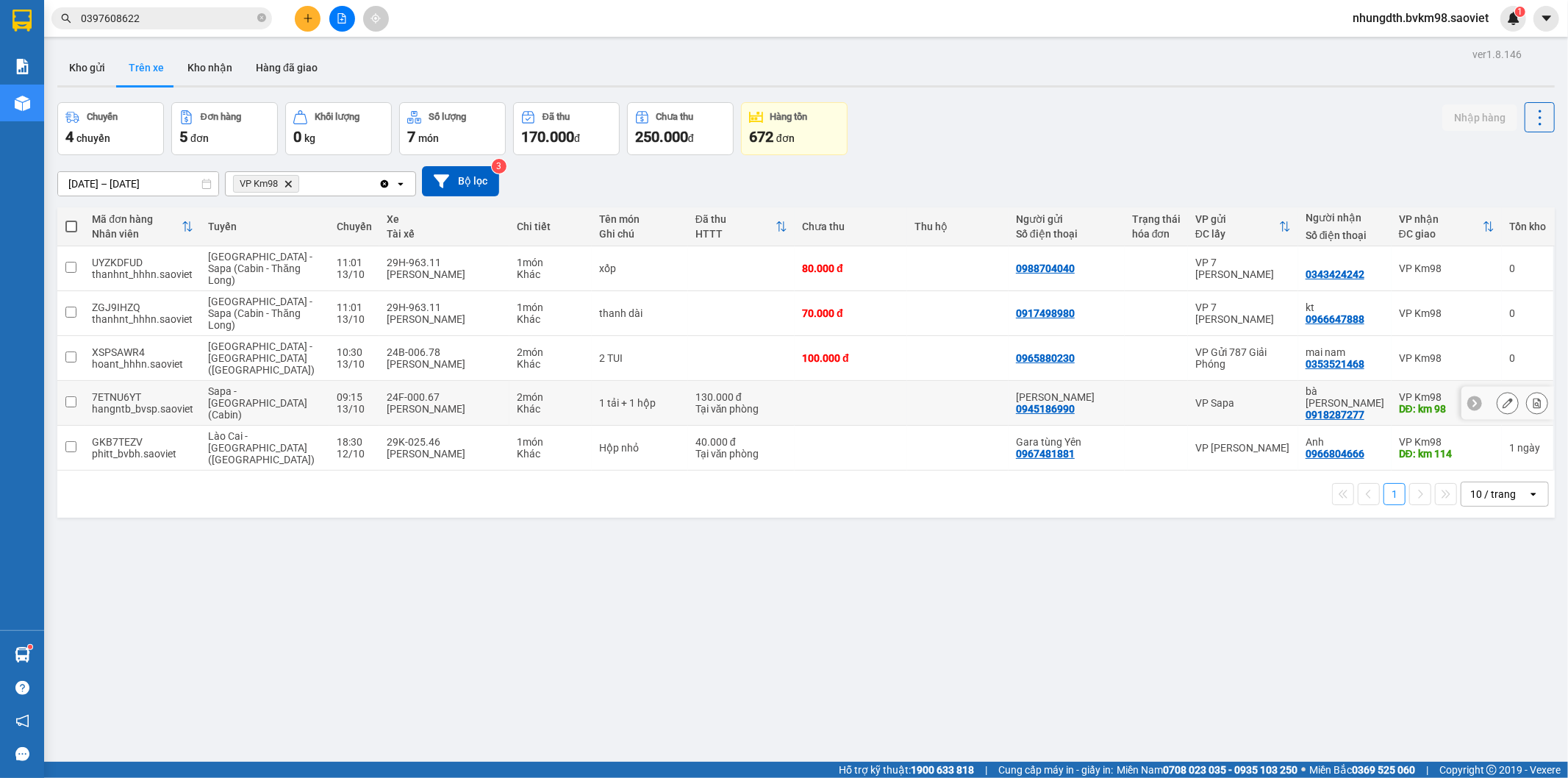
click at [71, 396] on input "checkbox" at bounding box center [71, 402] width 11 height 11
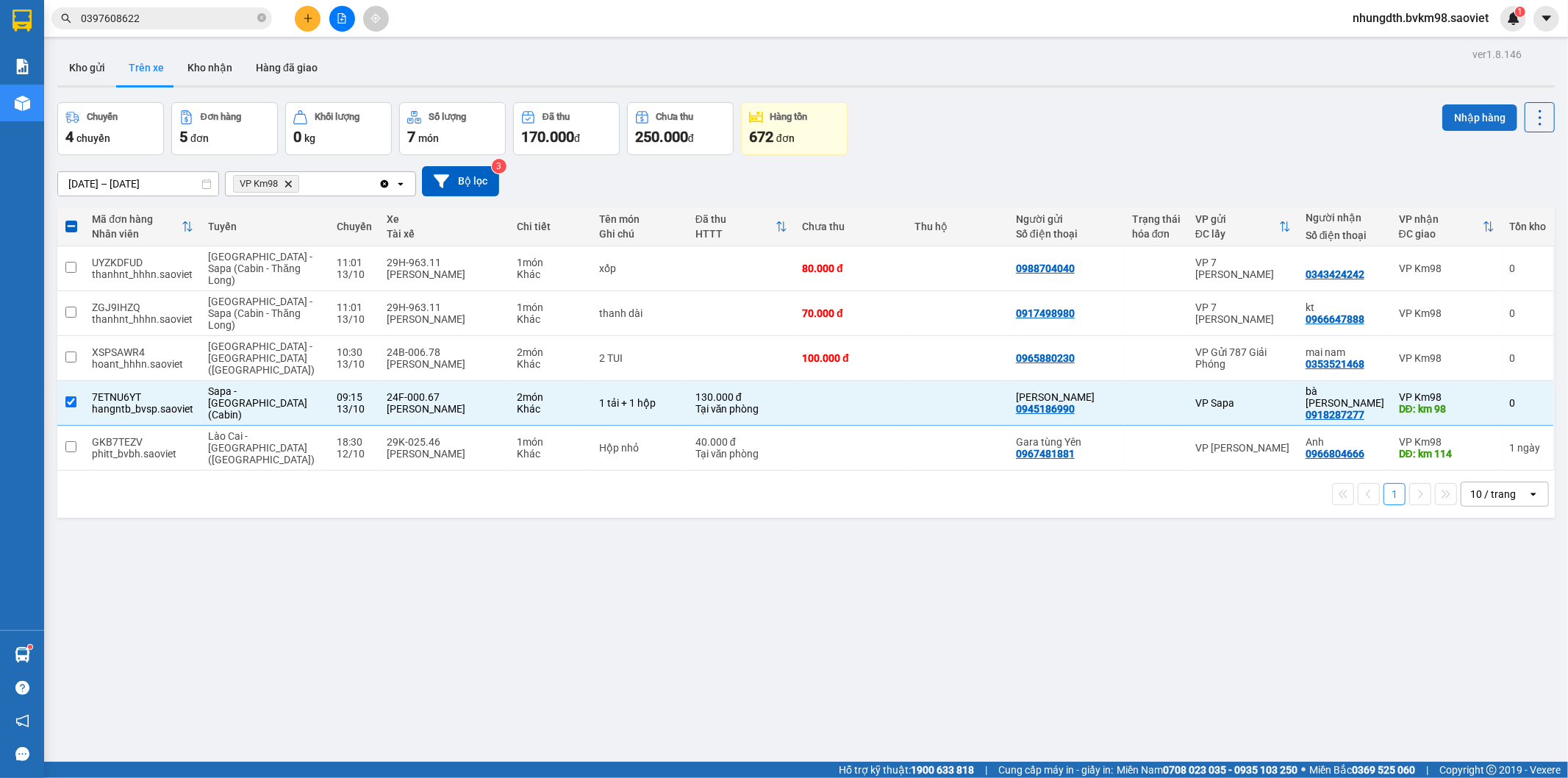
click at [1461, 116] on button "Nhập hàng" at bounding box center [1479, 117] width 75 height 26
checkbox input "false"
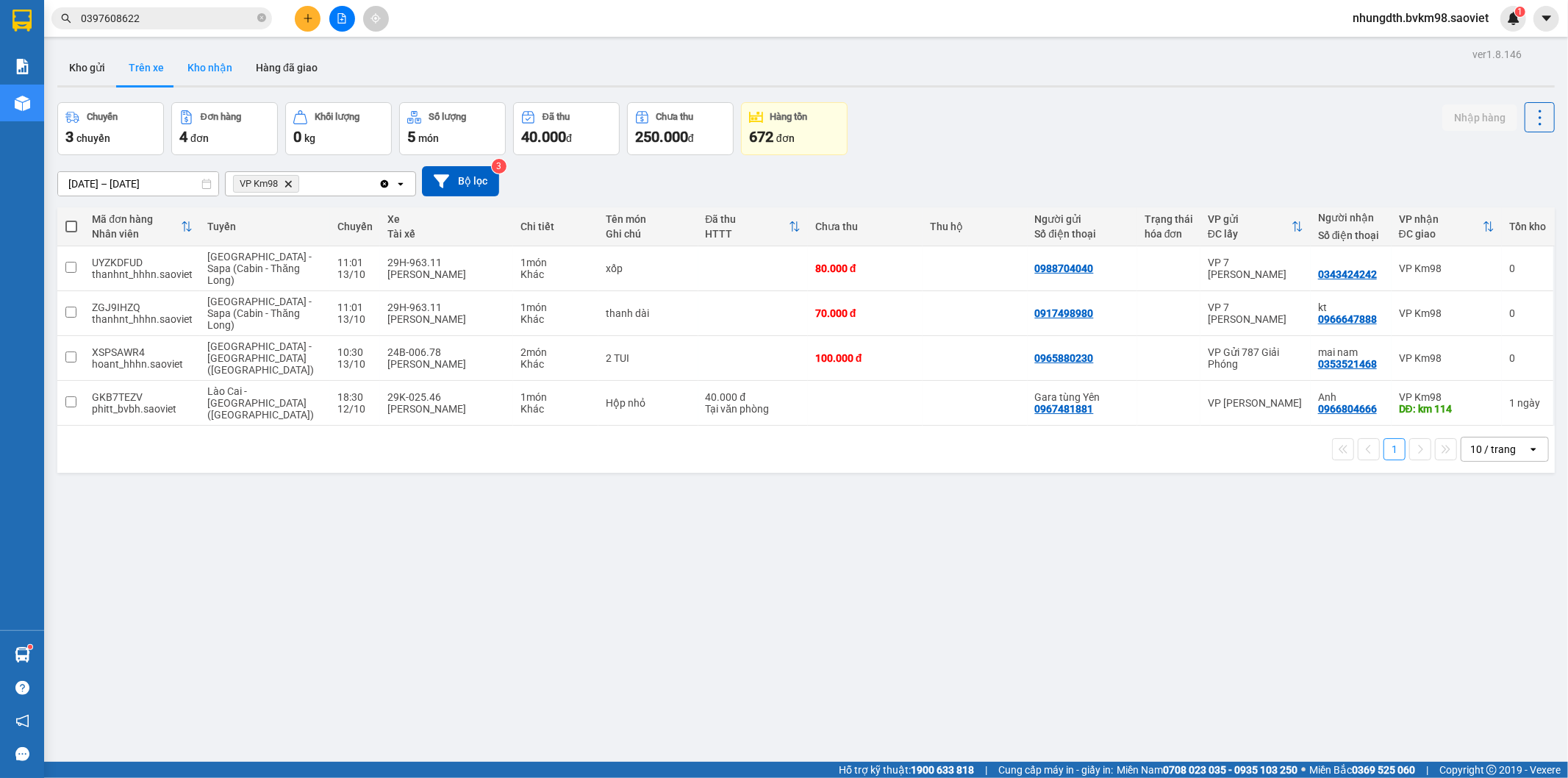
click at [208, 68] on button "Kho nhận" at bounding box center [210, 68] width 69 height 35
type input "[DATE] – [DATE]"
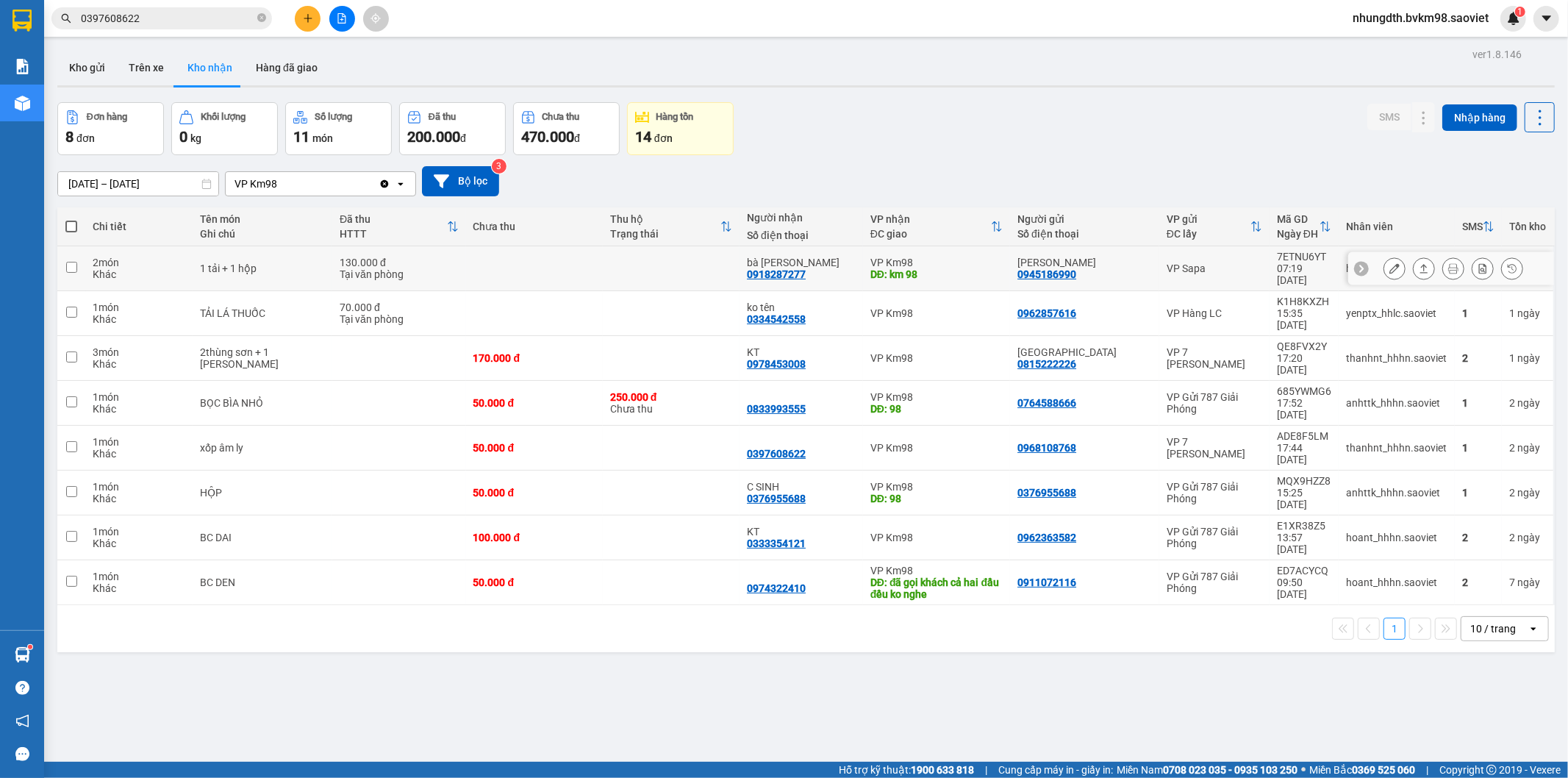
click at [548, 260] on td at bounding box center [534, 268] width 137 height 45
checkbox input "true"
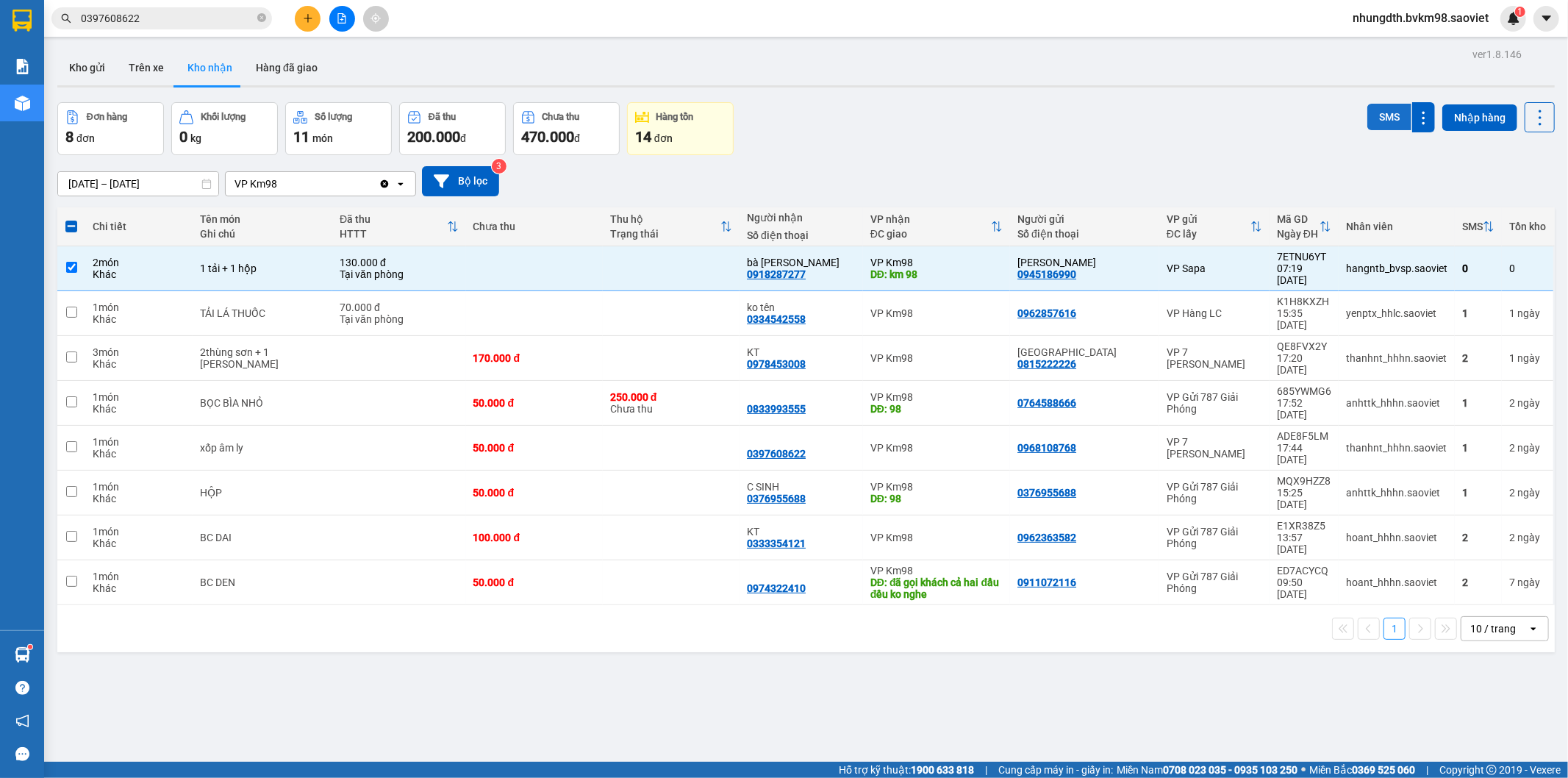
click at [1384, 116] on button "SMS" at bounding box center [1388, 117] width 44 height 26
drag, startPoint x: 155, startPoint y: 65, endPoint x: 157, endPoint y: 77, distance: 12.2
click at [157, 77] on button "Trên xe" at bounding box center [146, 68] width 59 height 35
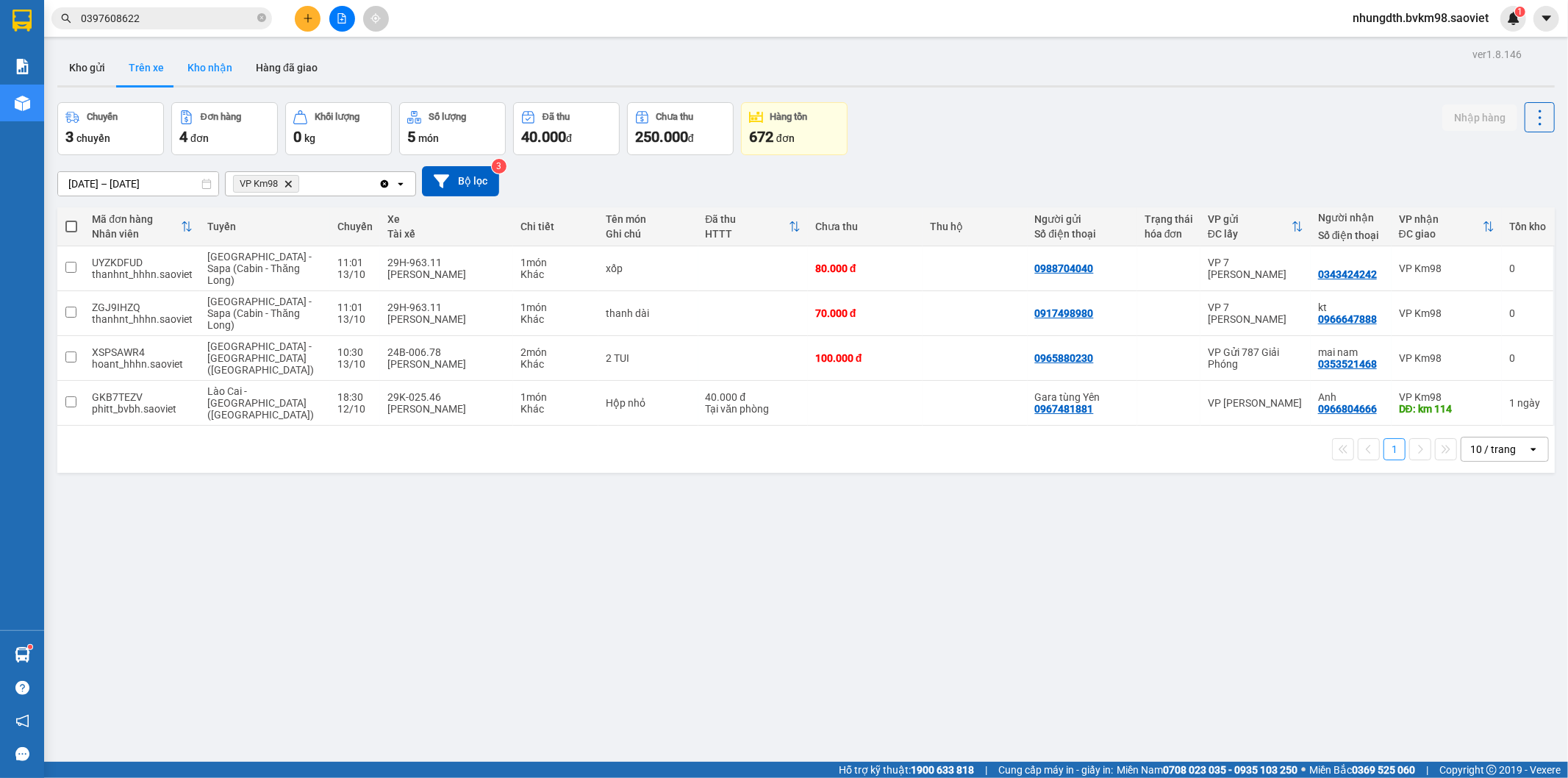
click at [196, 56] on button "Kho nhận" at bounding box center [210, 68] width 69 height 35
type input "[DATE] – [DATE]"
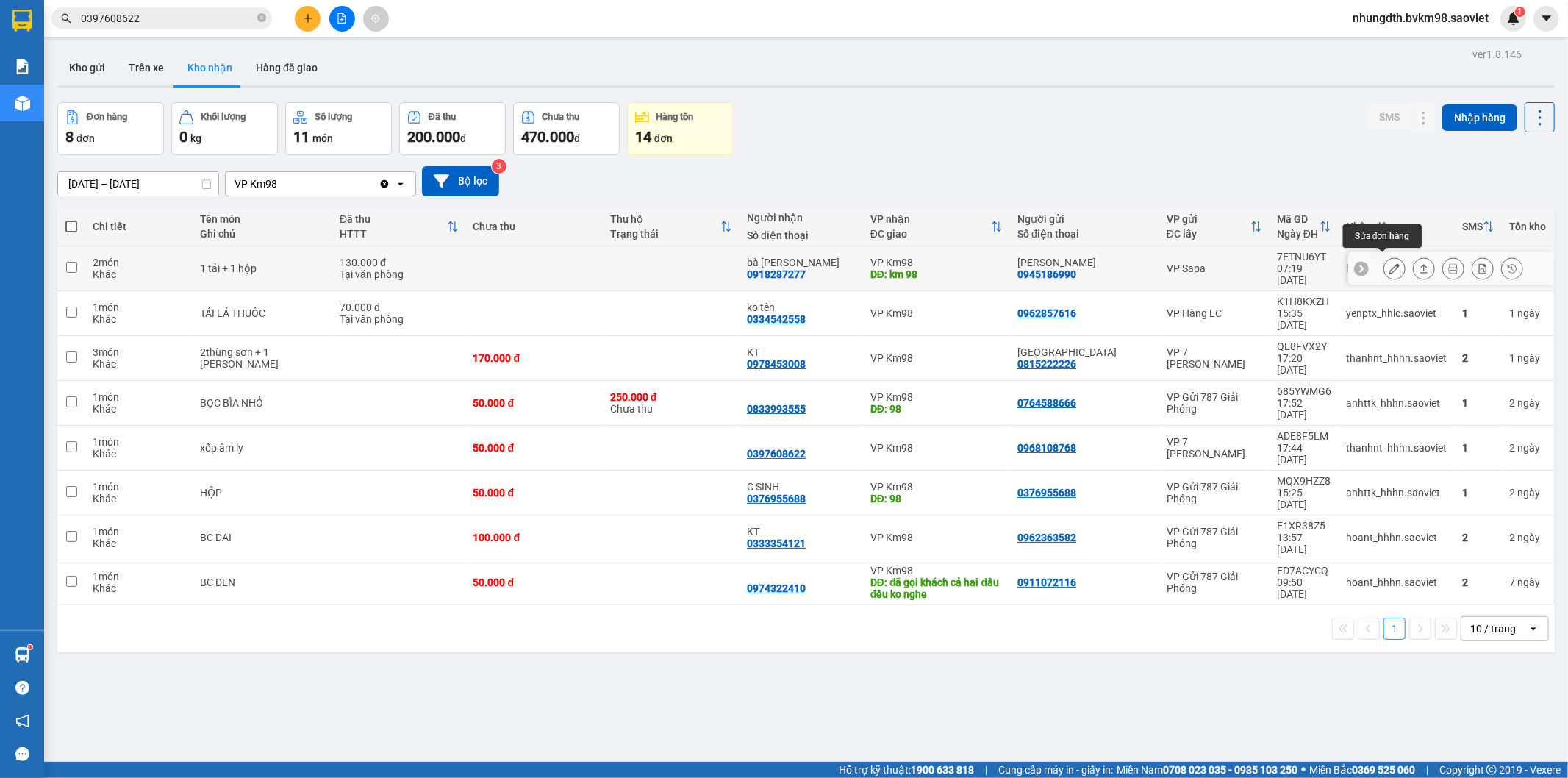
click at [1389, 265] on icon at bounding box center [1394, 268] width 10 height 10
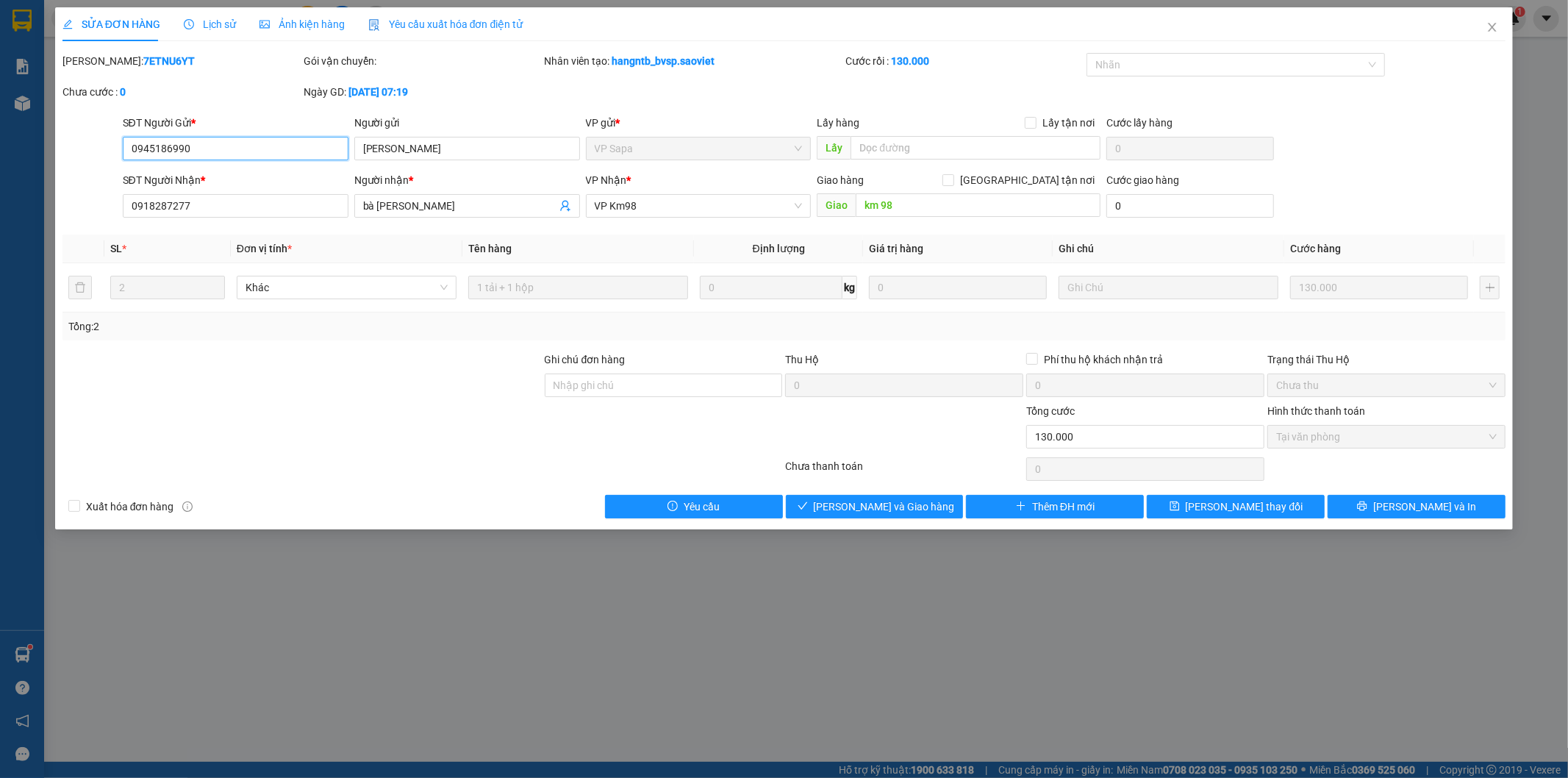
type input "0945186990"
type input "[PERSON_NAME]"
type input "0918287277"
type input "bà [PERSON_NAME]"
type input "km 98"
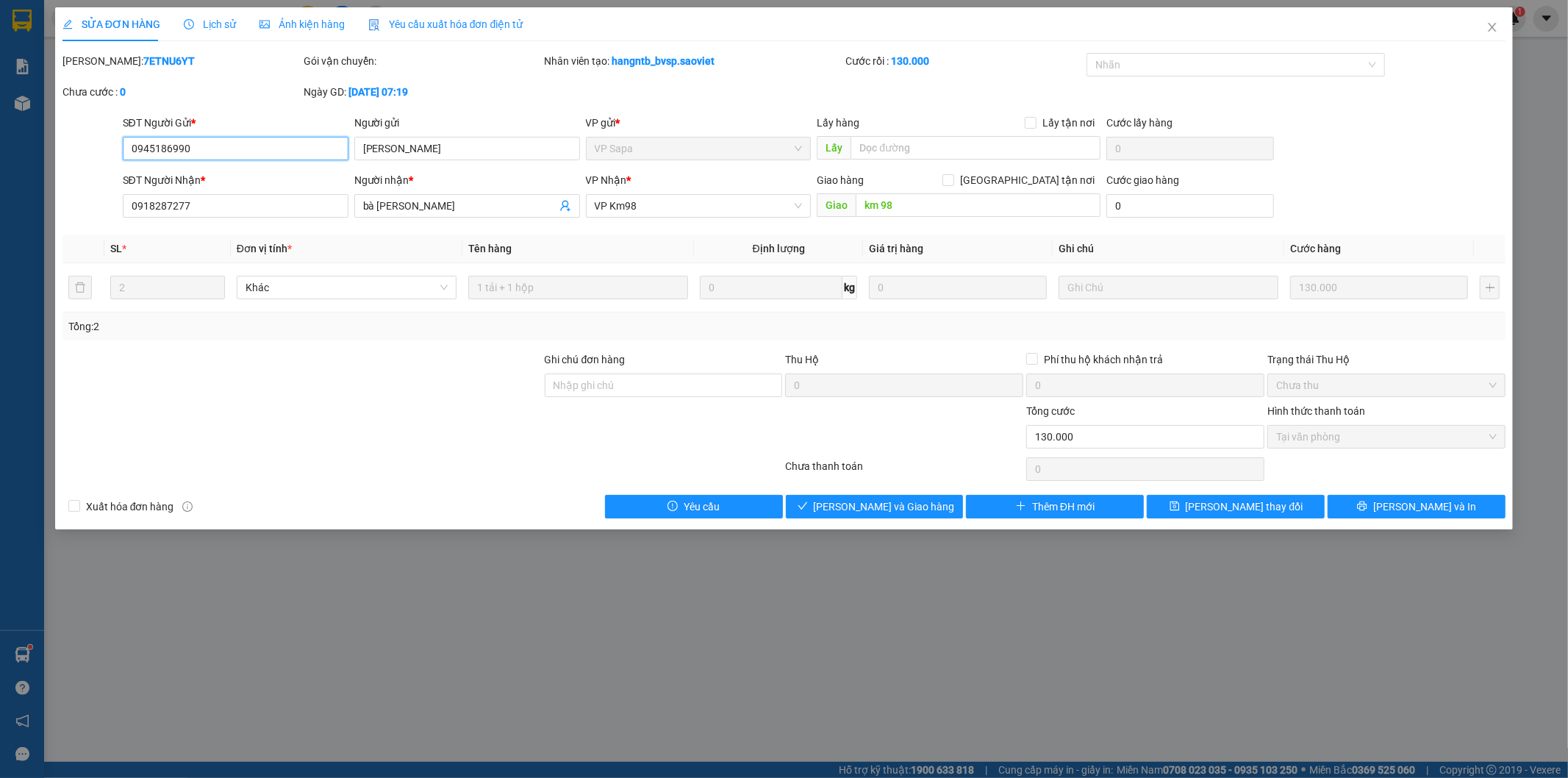
type input "0"
type input "130.000"
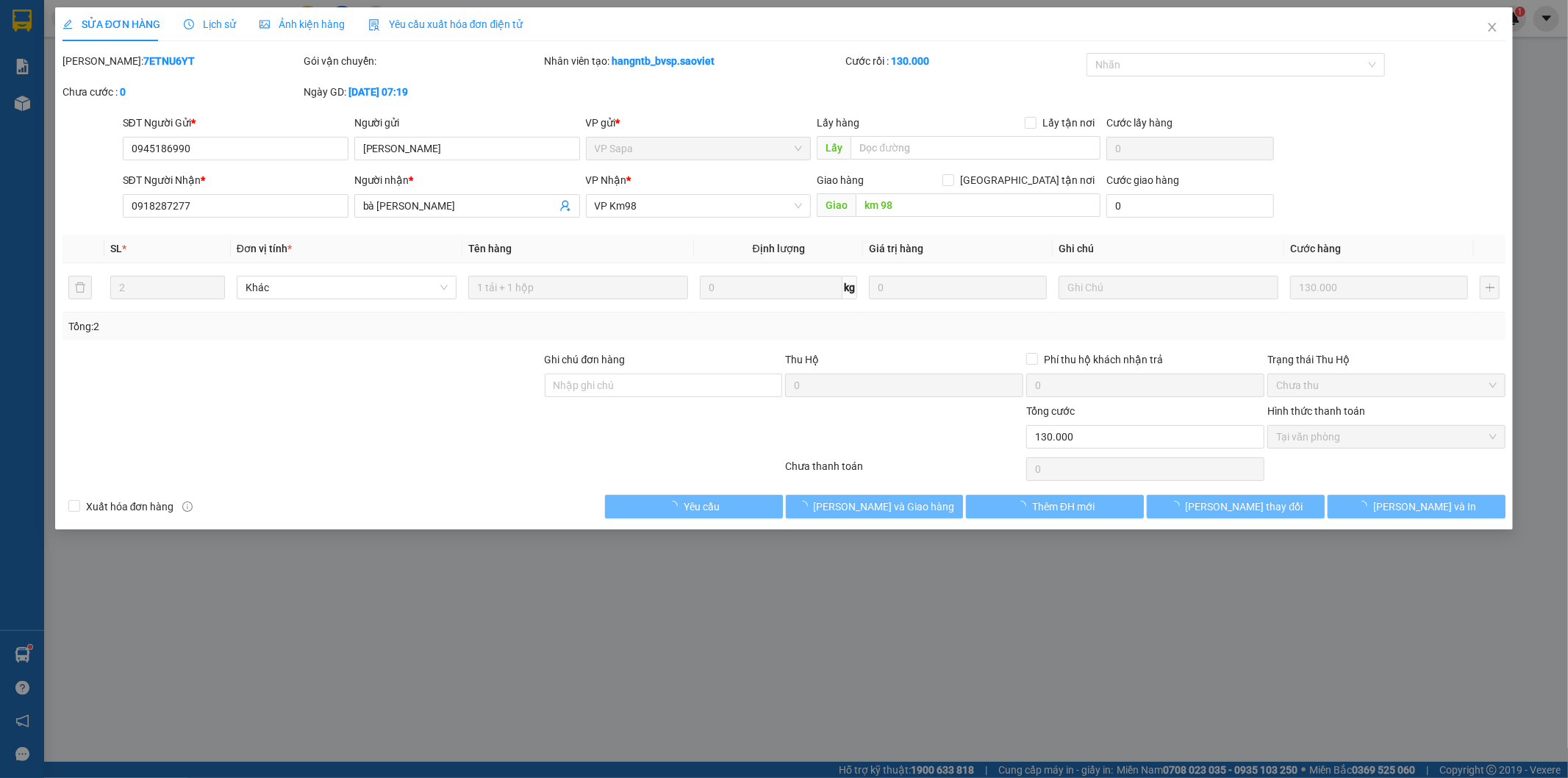
click at [221, 21] on span "Lịch sử" at bounding box center [209, 24] width 52 height 12
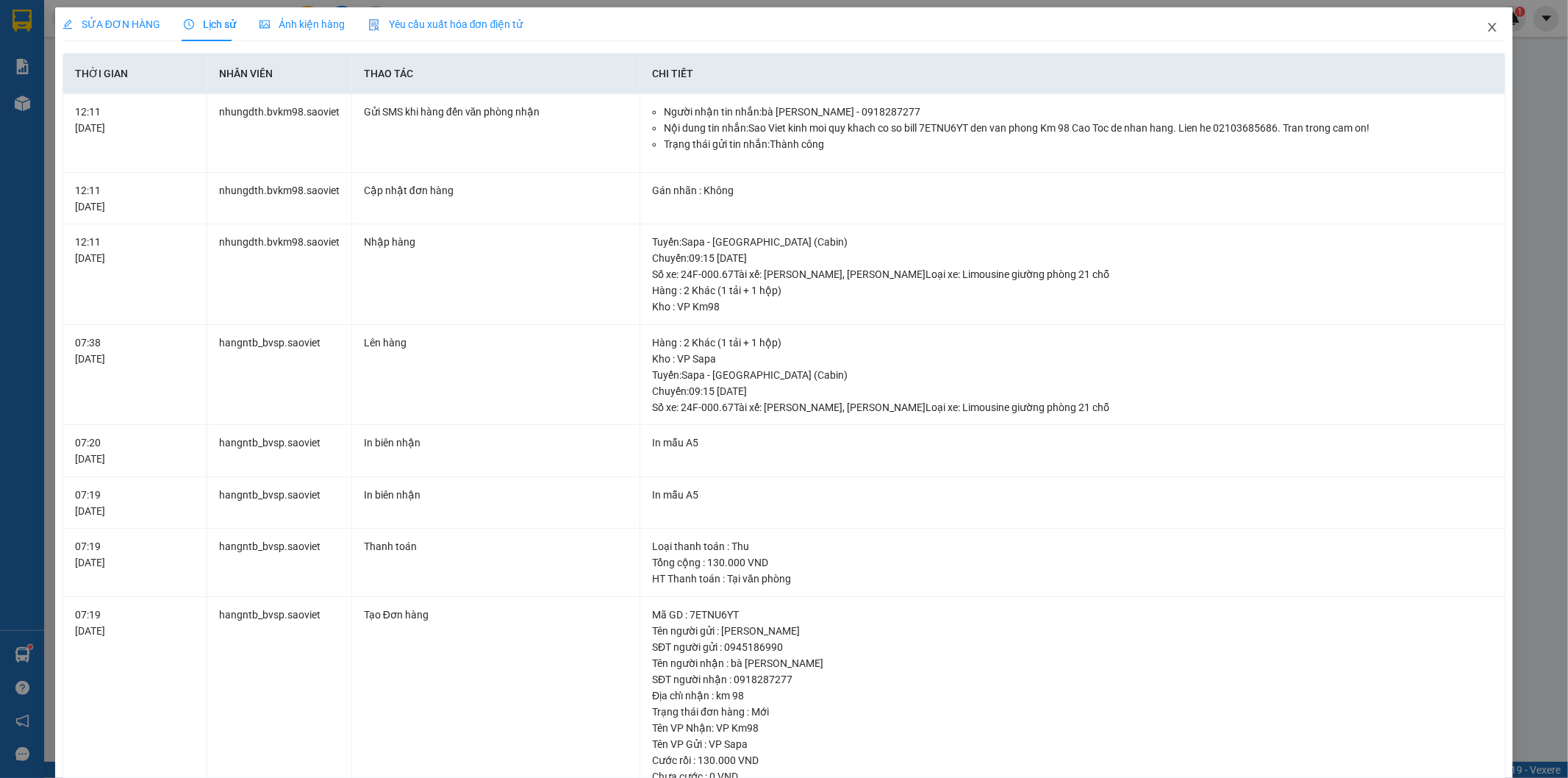
click at [1488, 26] on icon "close" at bounding box center [1492, 27] width 8 height 9
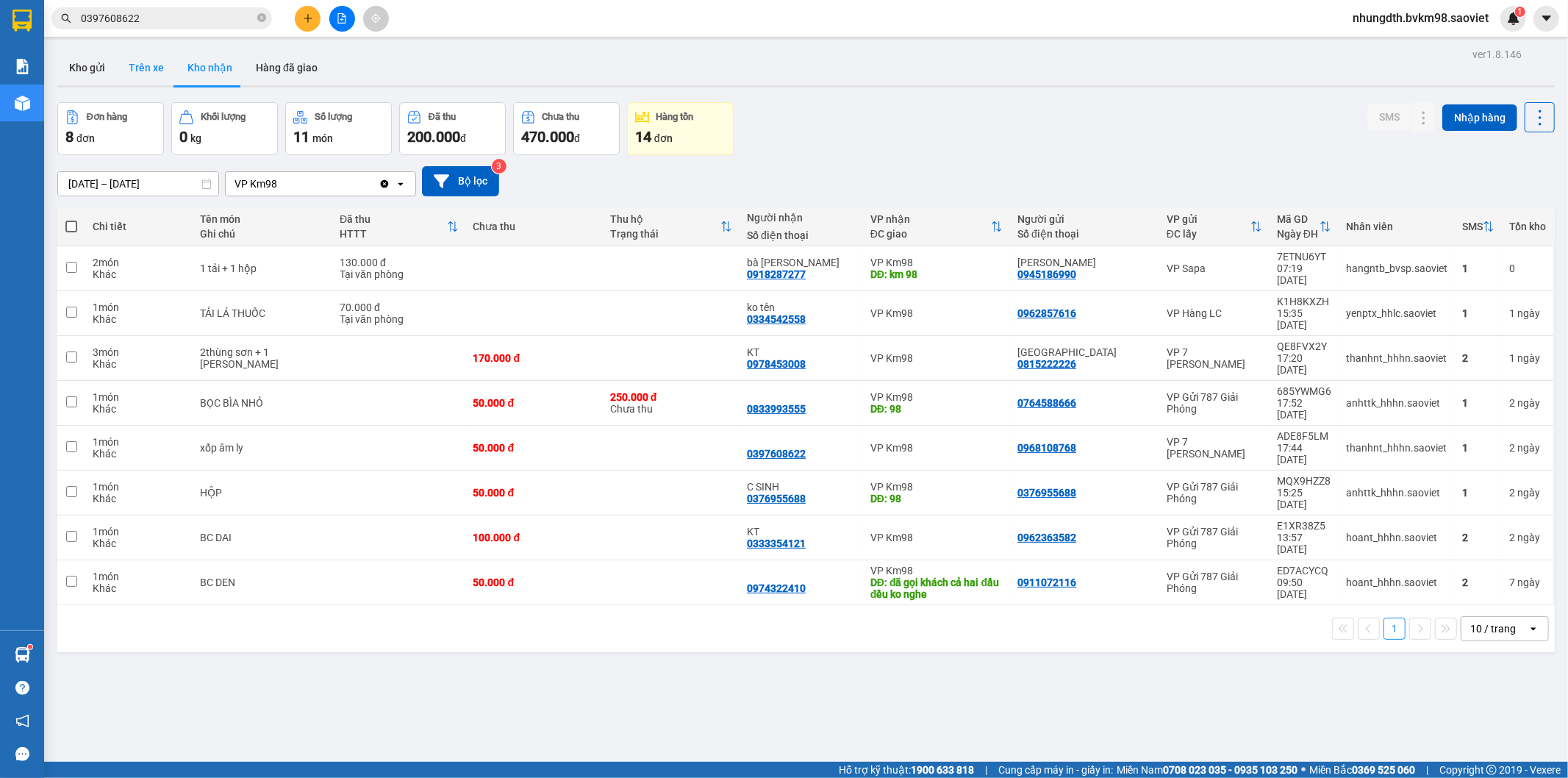
drag, startPoint x: 135, startPoint y: 69, endPoint x: 167, endPoint y: 147, distance: 84.3
click at [135, 72] on button "Trên xe" at bounding box center [146, 68] width 59 height 35
type input "[DATE] – [DATE]"
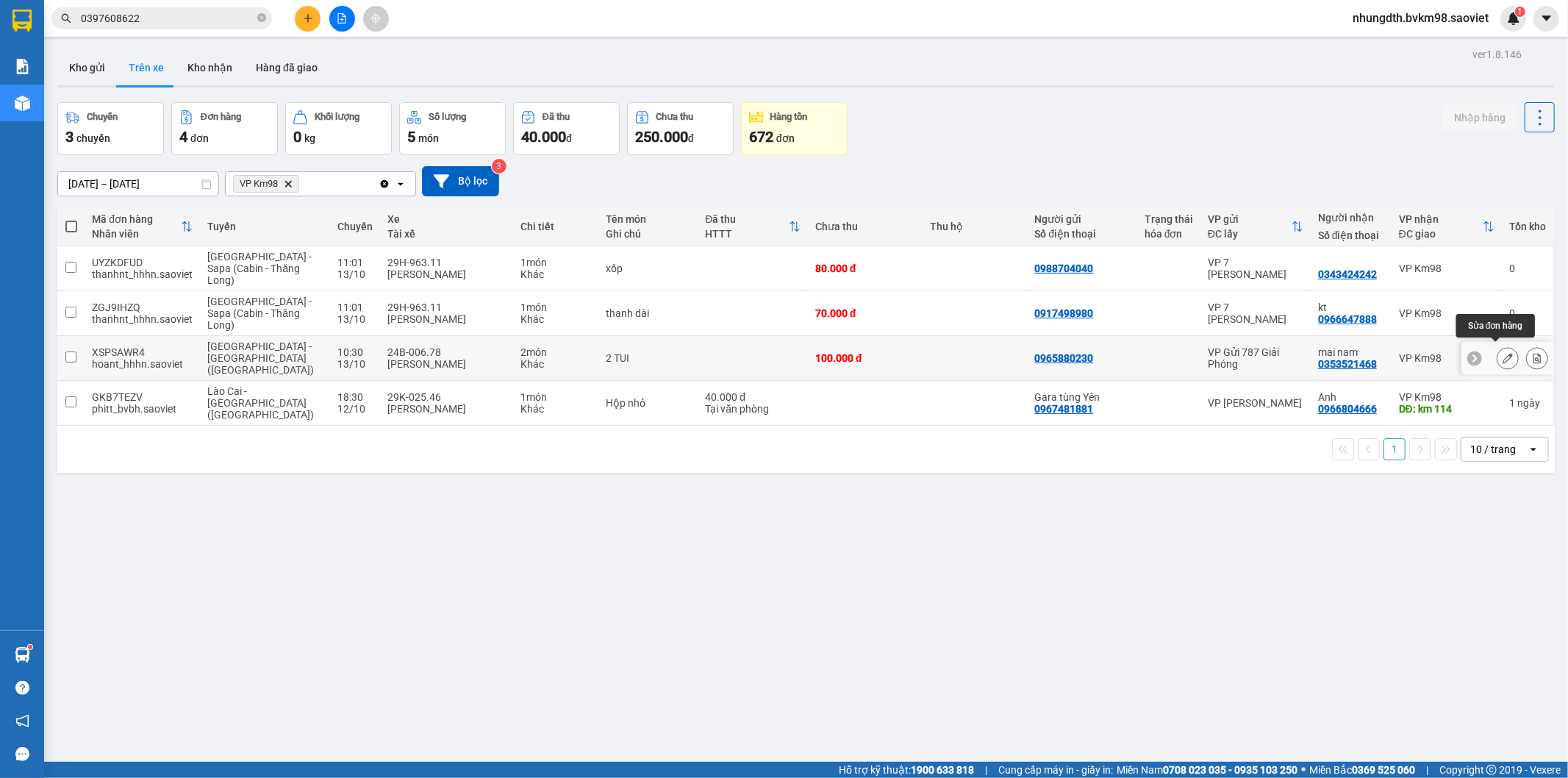
click at [1503, 354] on icon at bounding box center [1507, 358] width 10 height 10
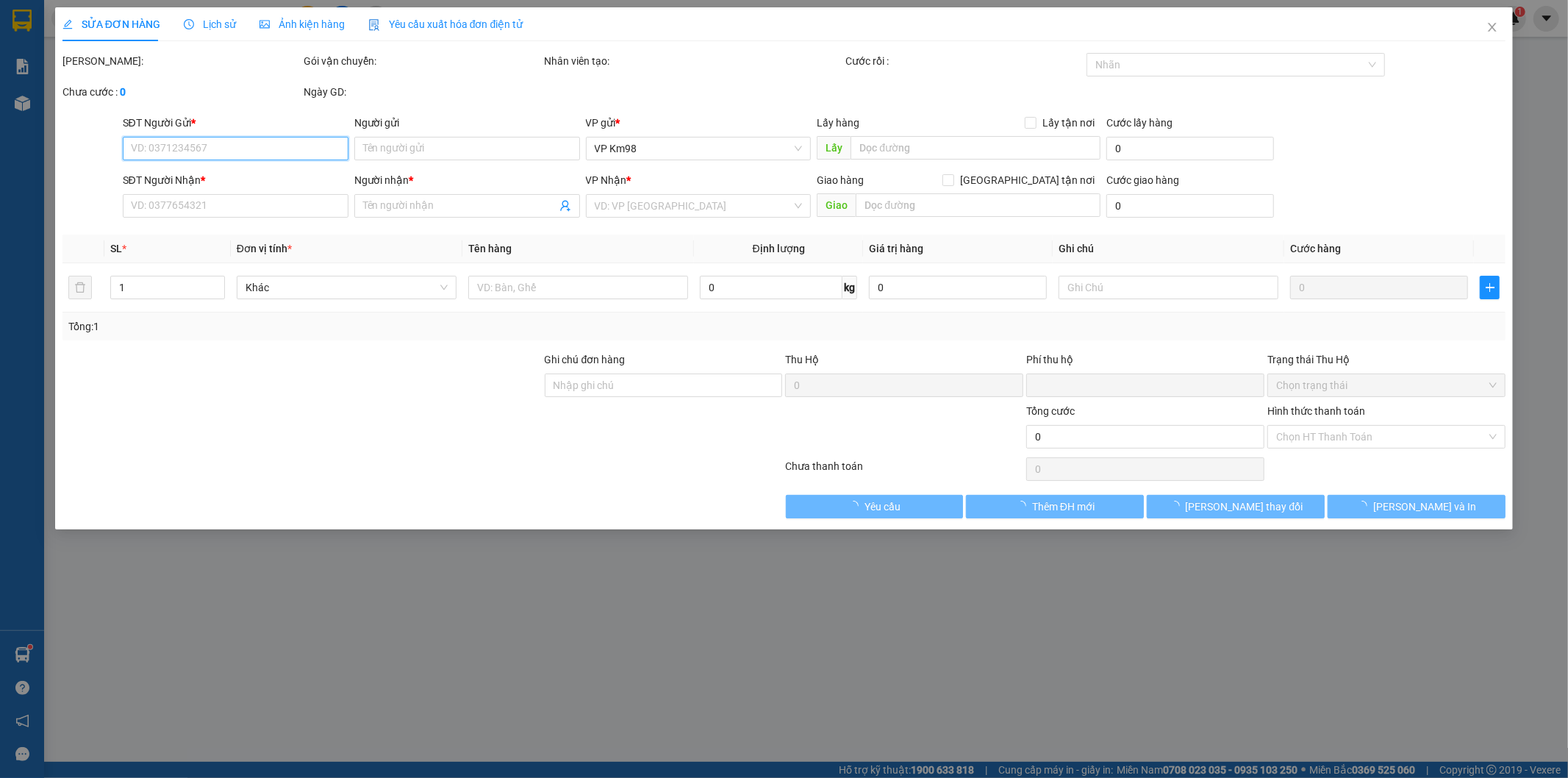
type input "0965880230"
type input "0353521468"
type input "mai nam"
type input "0"
type input "100.000"
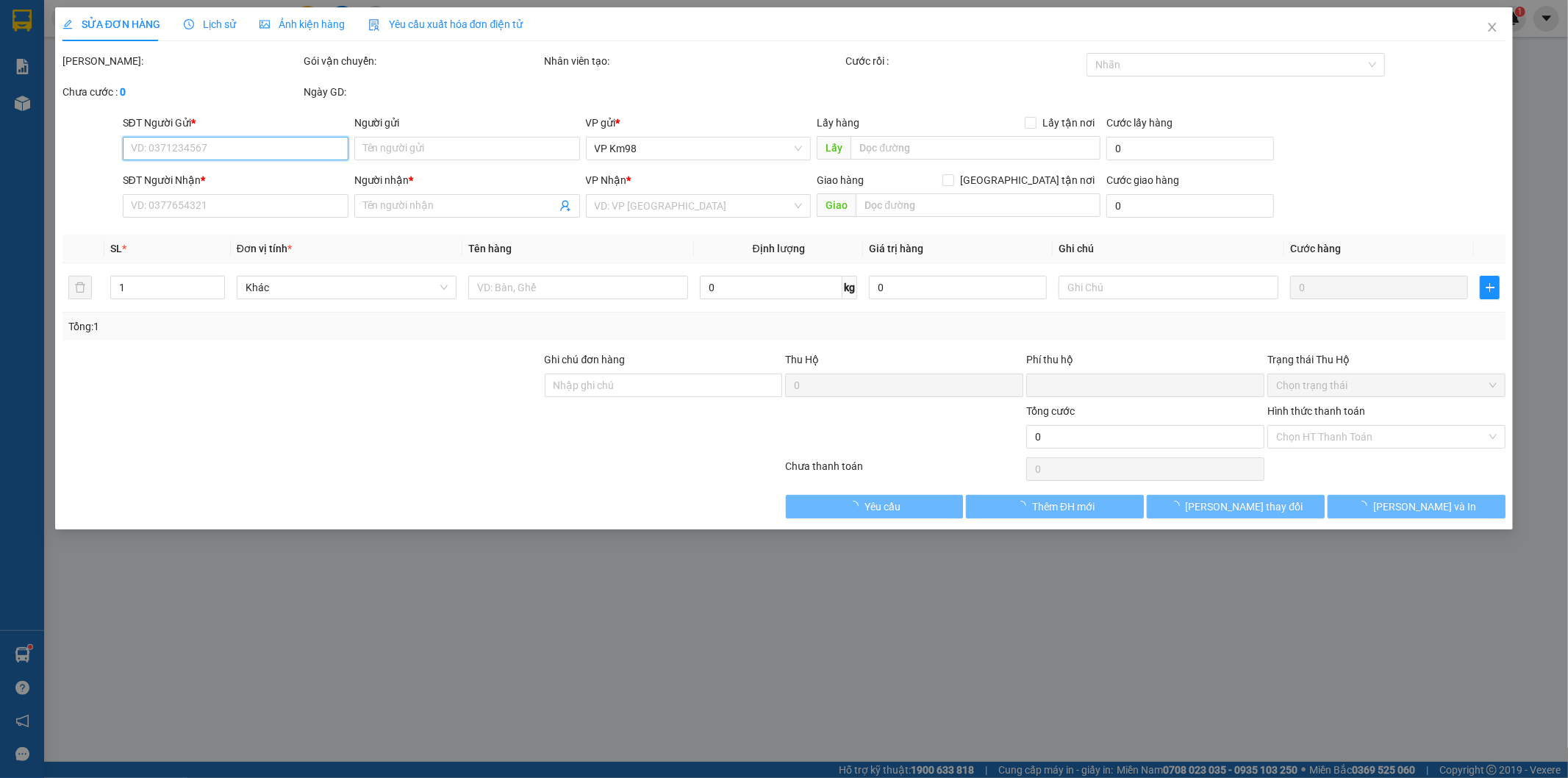
type input "100.000"
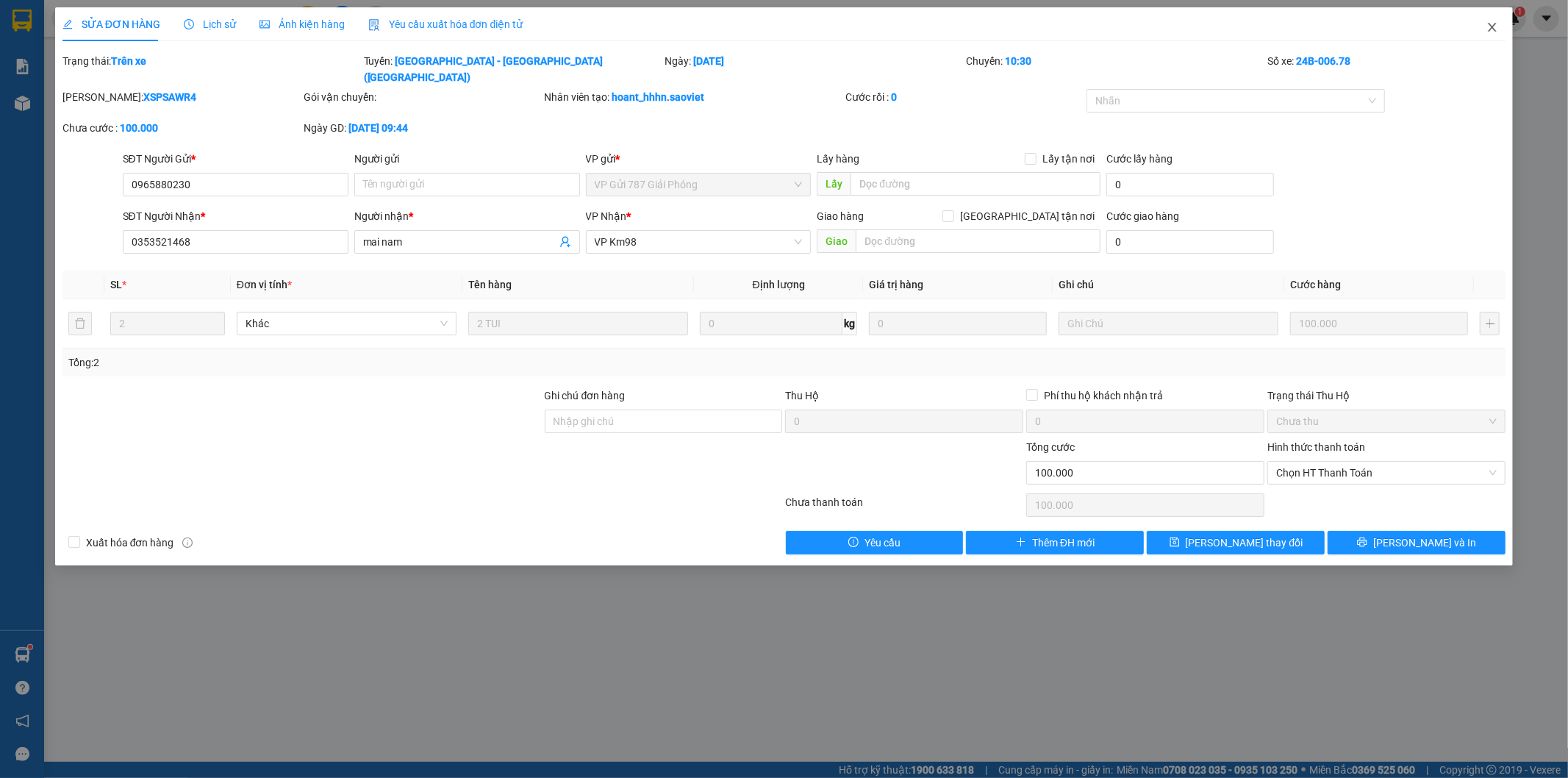
click at [1488, 26] on icon "close" at bounding box center [1492, 27] width 12 height 12
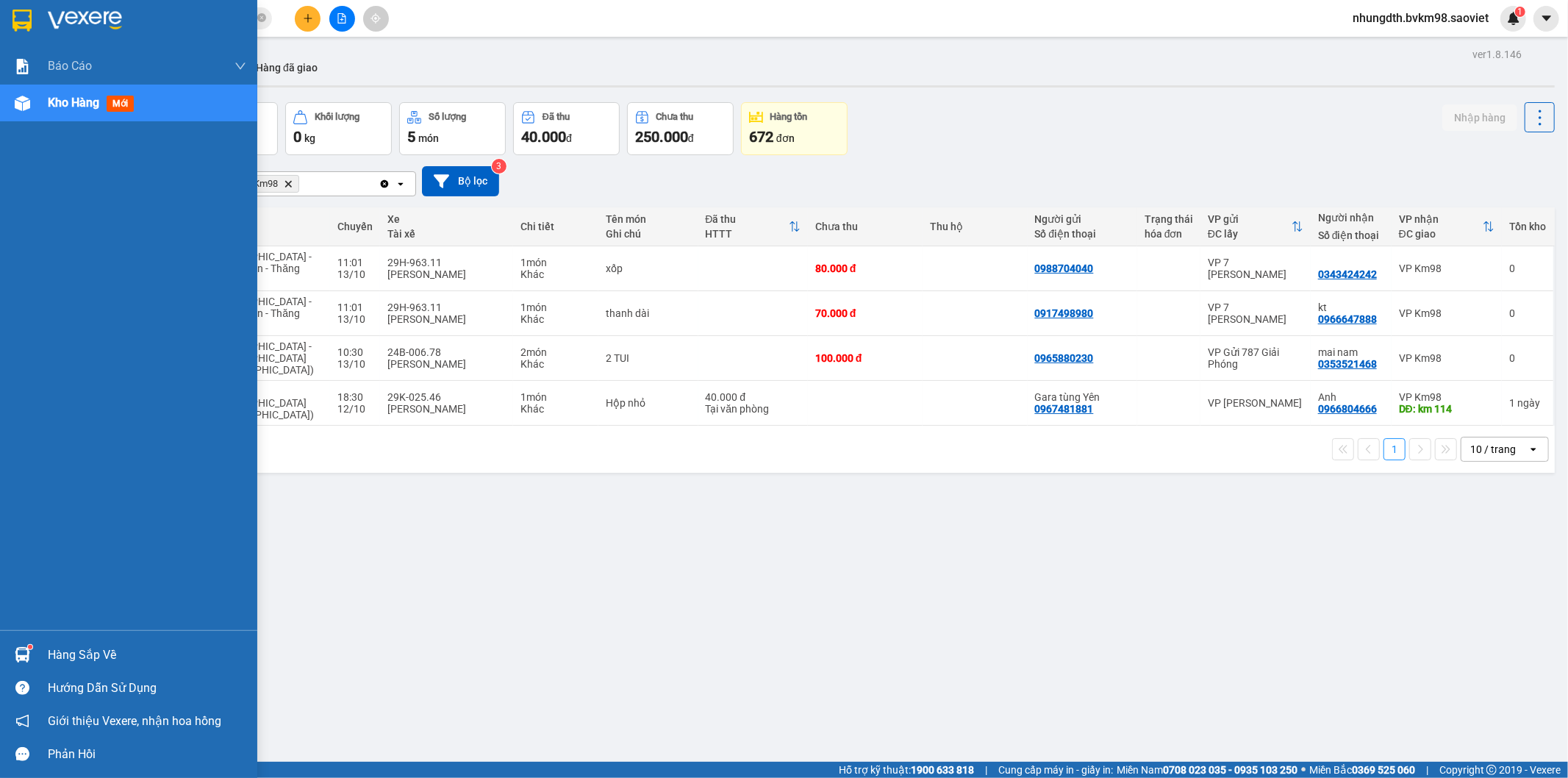
click at [79, 107] on span "Kho hàng" at bounding box center [73, 102] width 51 height 14
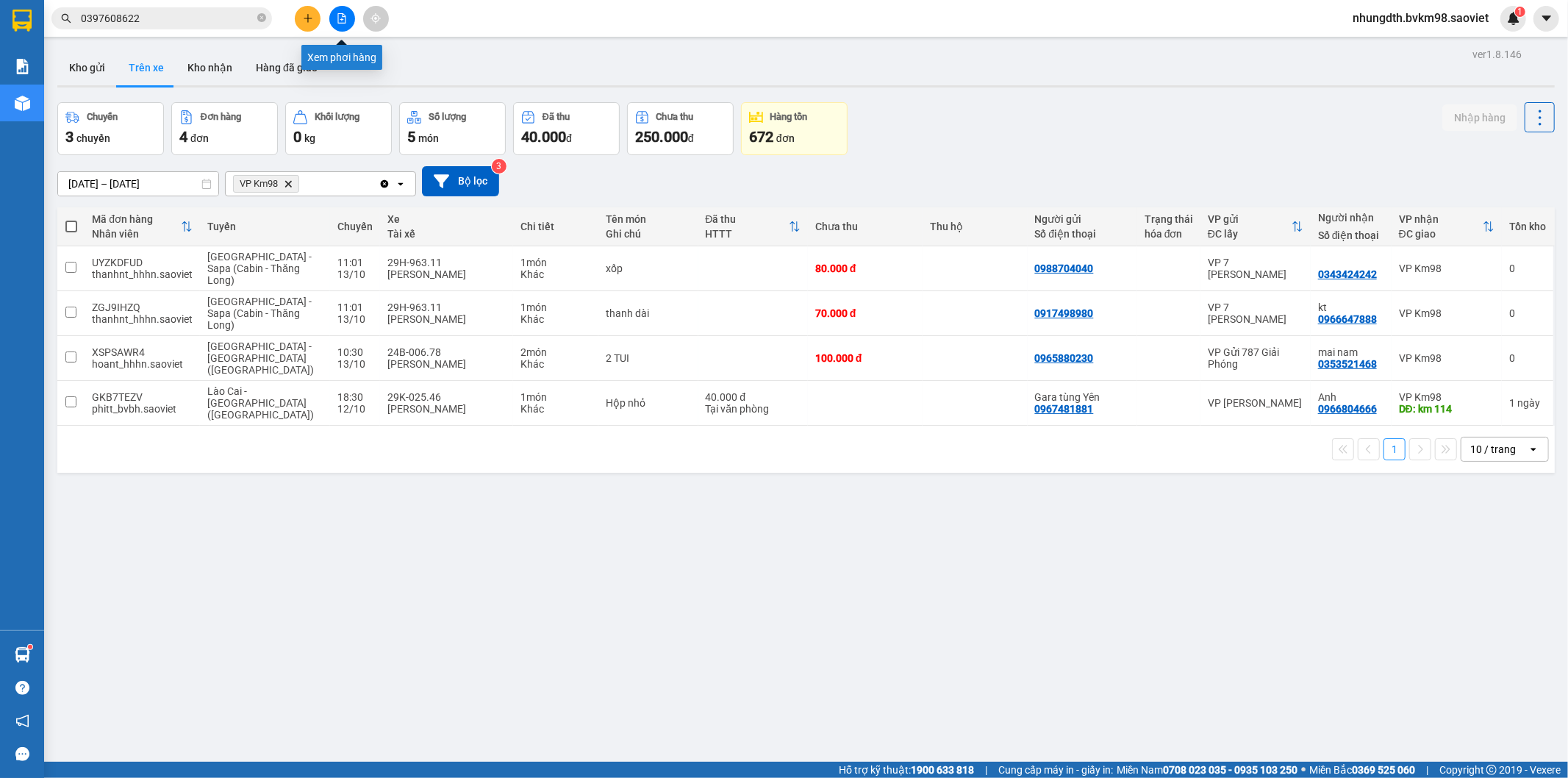
click at [348, 16] on button at bounding box center [342, 18] width 26 height 26
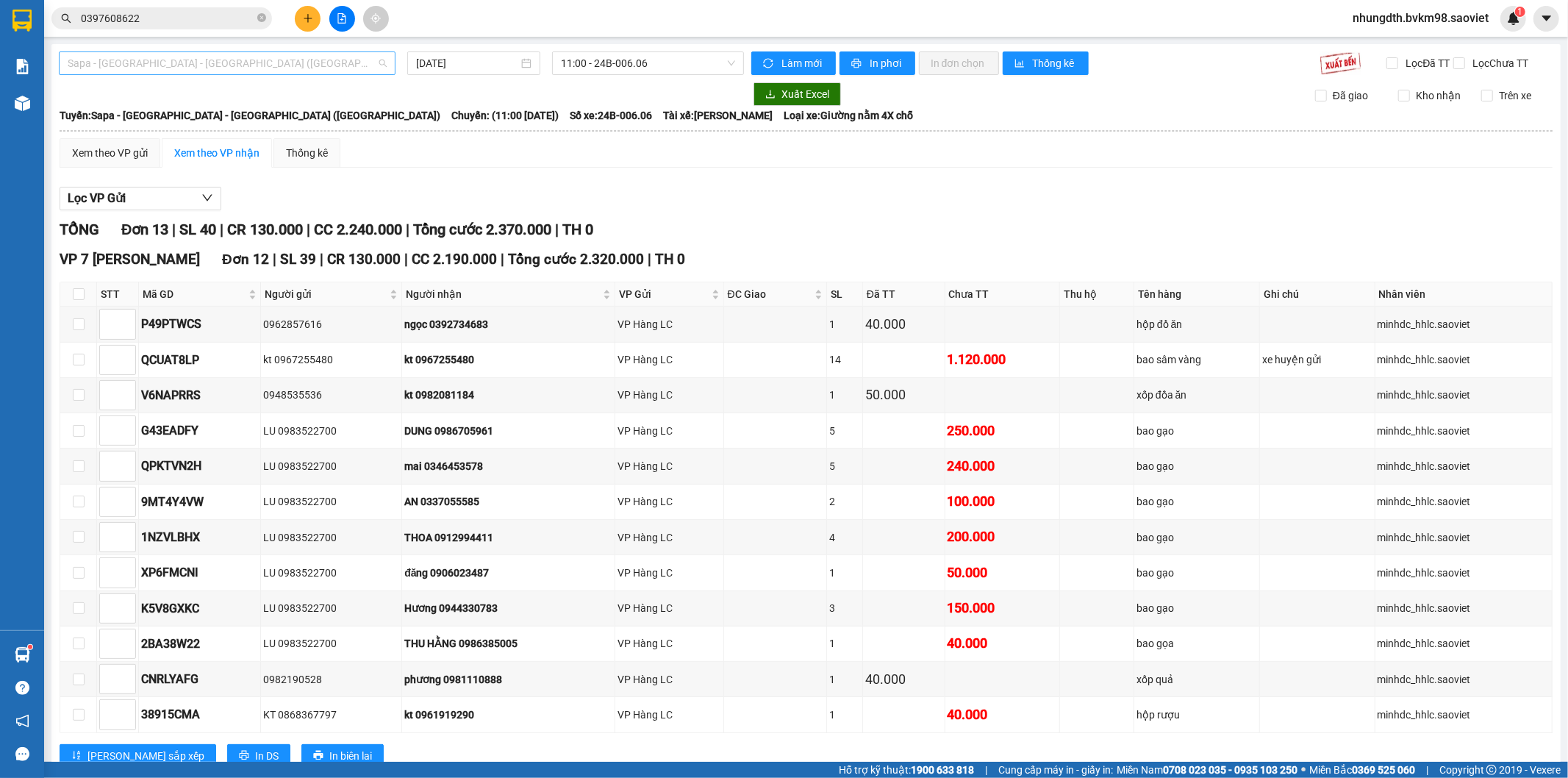
click at [342, 69] on span "Sapa - [GEOGRAPHIC_DATA] - [GEOGRAPHIC_DATA] ([GEOGRAPHIC_DATA])" at bounding box center [228, 63] width 319 height 22
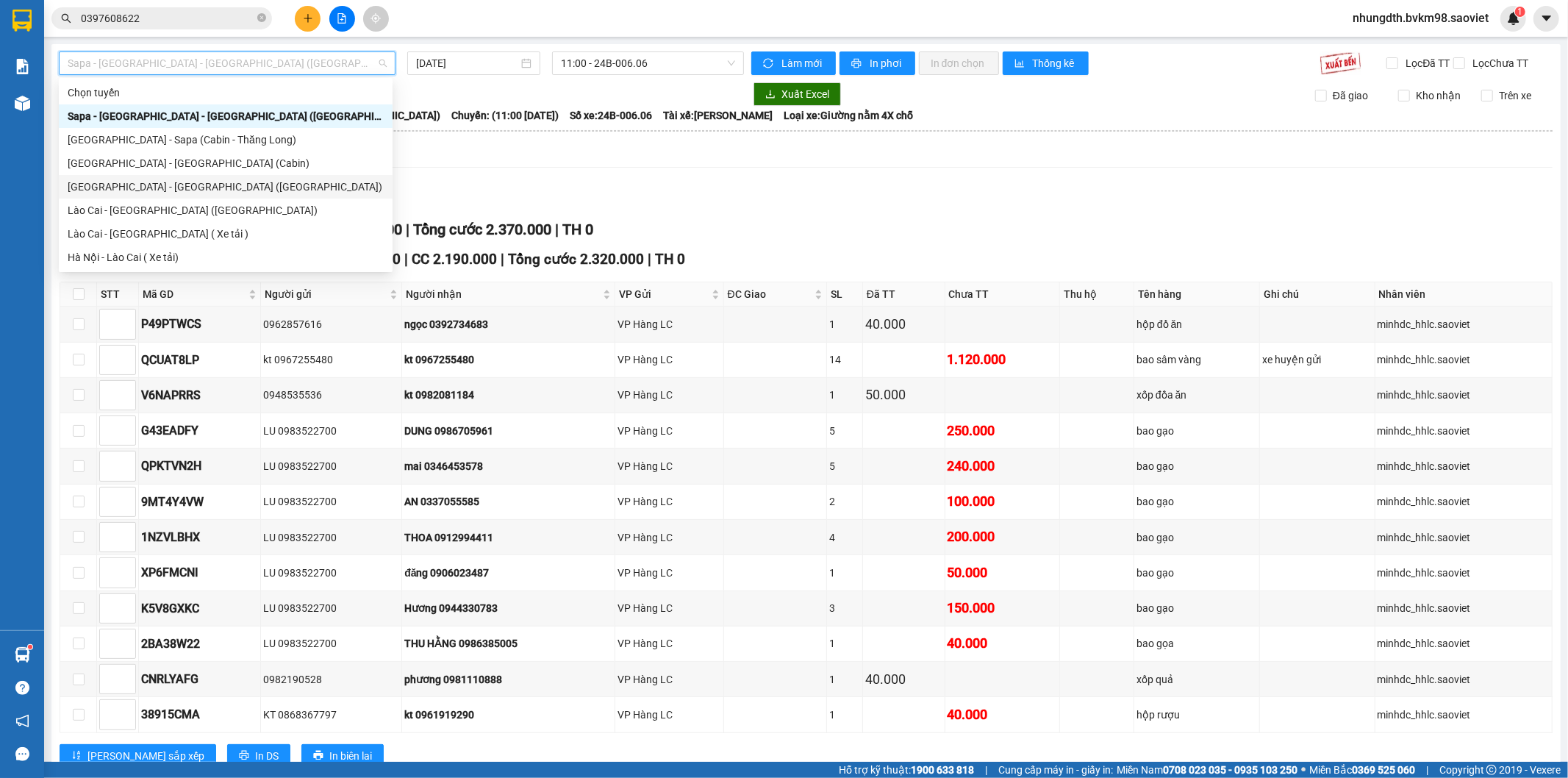
click at [218, 191] on div "[GEOGRAPHIC_DATA] - [GEOGRAPHIC_DATA] ([GEOGRAPHIC_DATA])" at bounding box center [226, 187] width 316 height 16
type input "[DATE]"
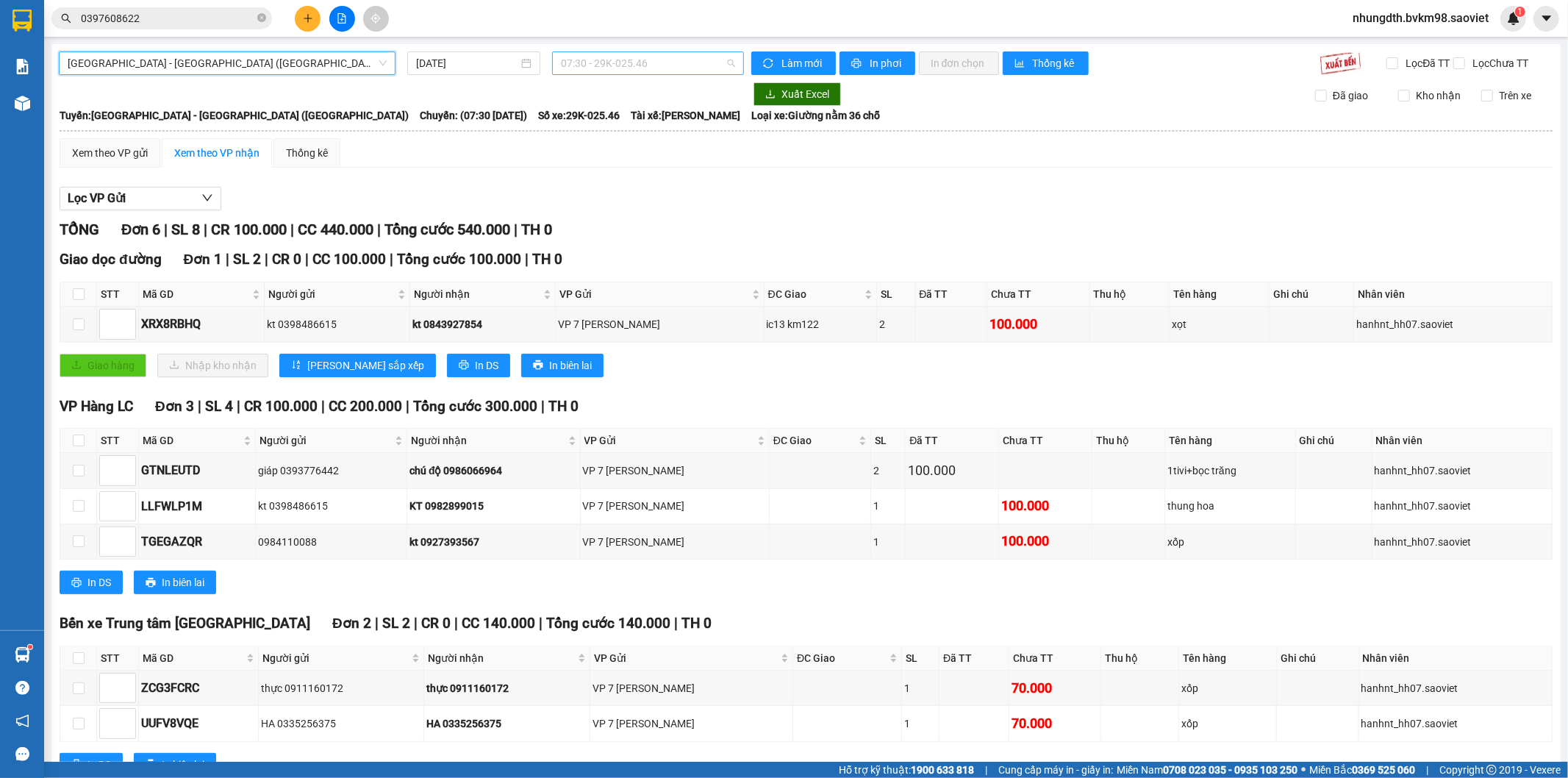
click at [647, 64] on span "07:30 - 29K-025.46" at bounding box center [647, 63] width 173 height 22
click at [245, 69] on span "[GEOGRAPHIC_DATA] - [GEOGRAPHIC_DATA] ([GEOGRAPHIC_DATA])" at bounding box center [228, 63] width 319 height 22
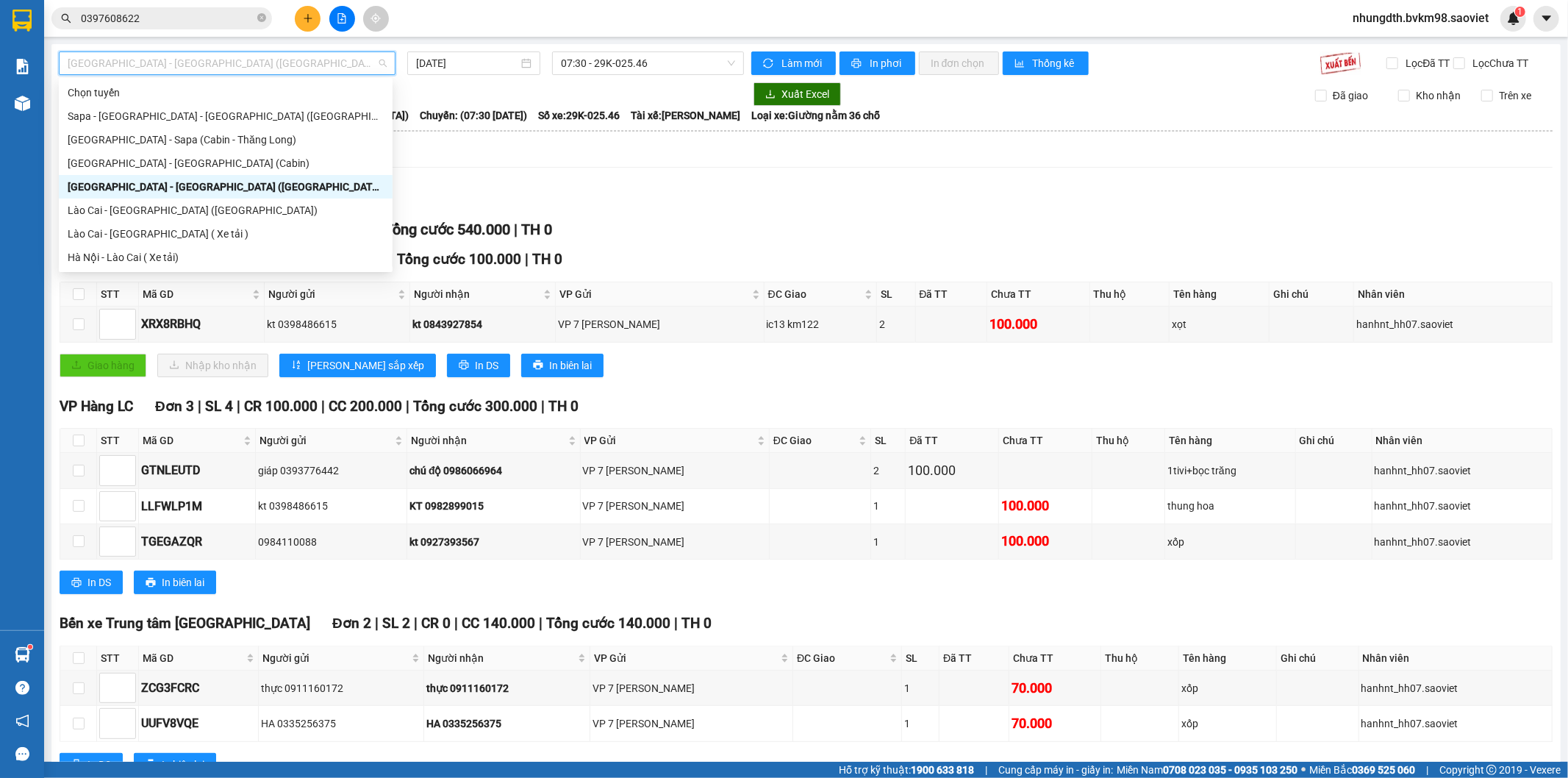
scroll to position [117, 0]
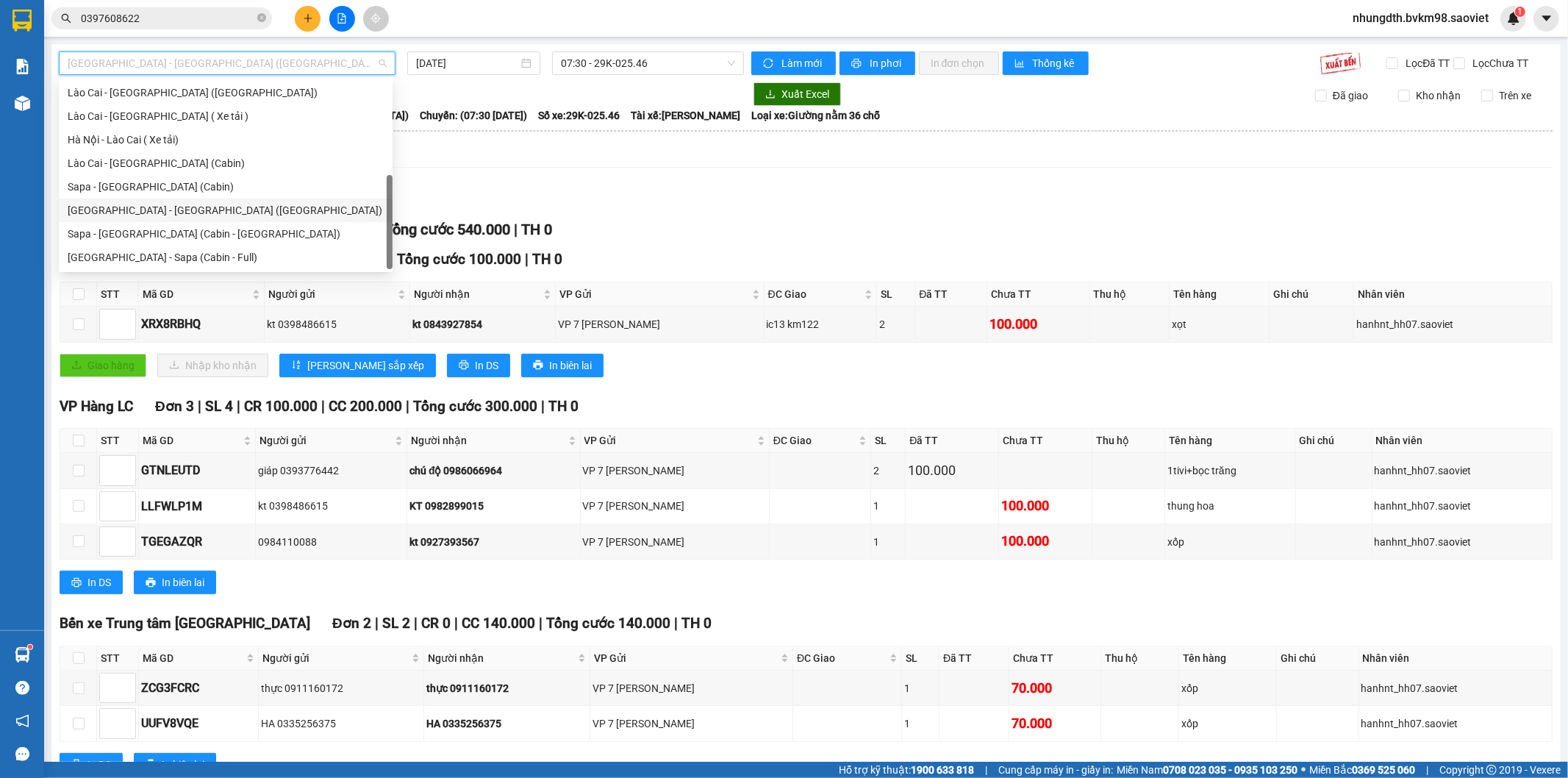
click at [189, 209] on div "[GEOGRAPHIC_DATA] - [GEOGRAPHIC_DATA] ([GEOGRAPHIC_DATA])" at bounding box center [226, 210] width 316 height 16
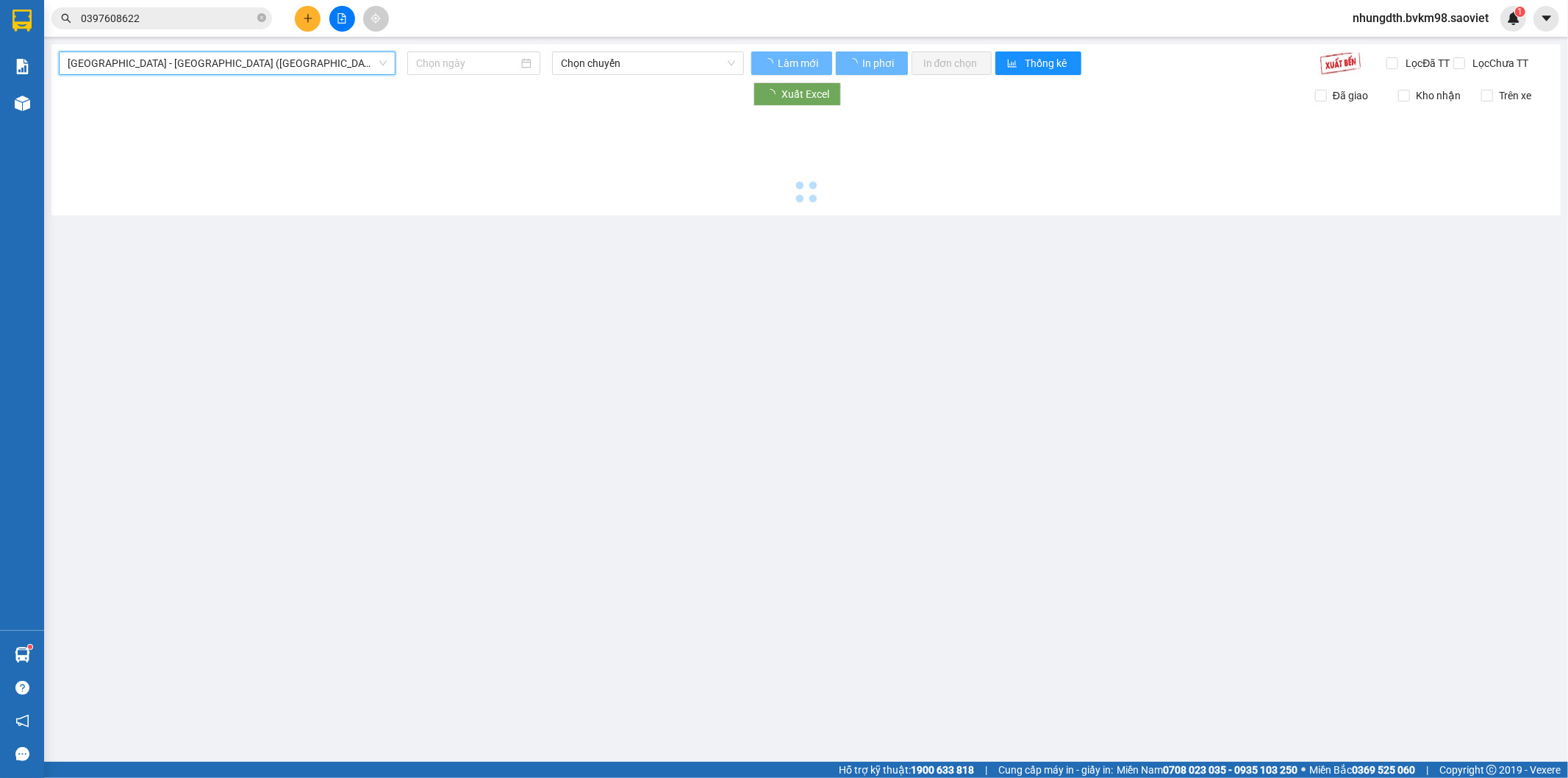
type input "[DATE]"
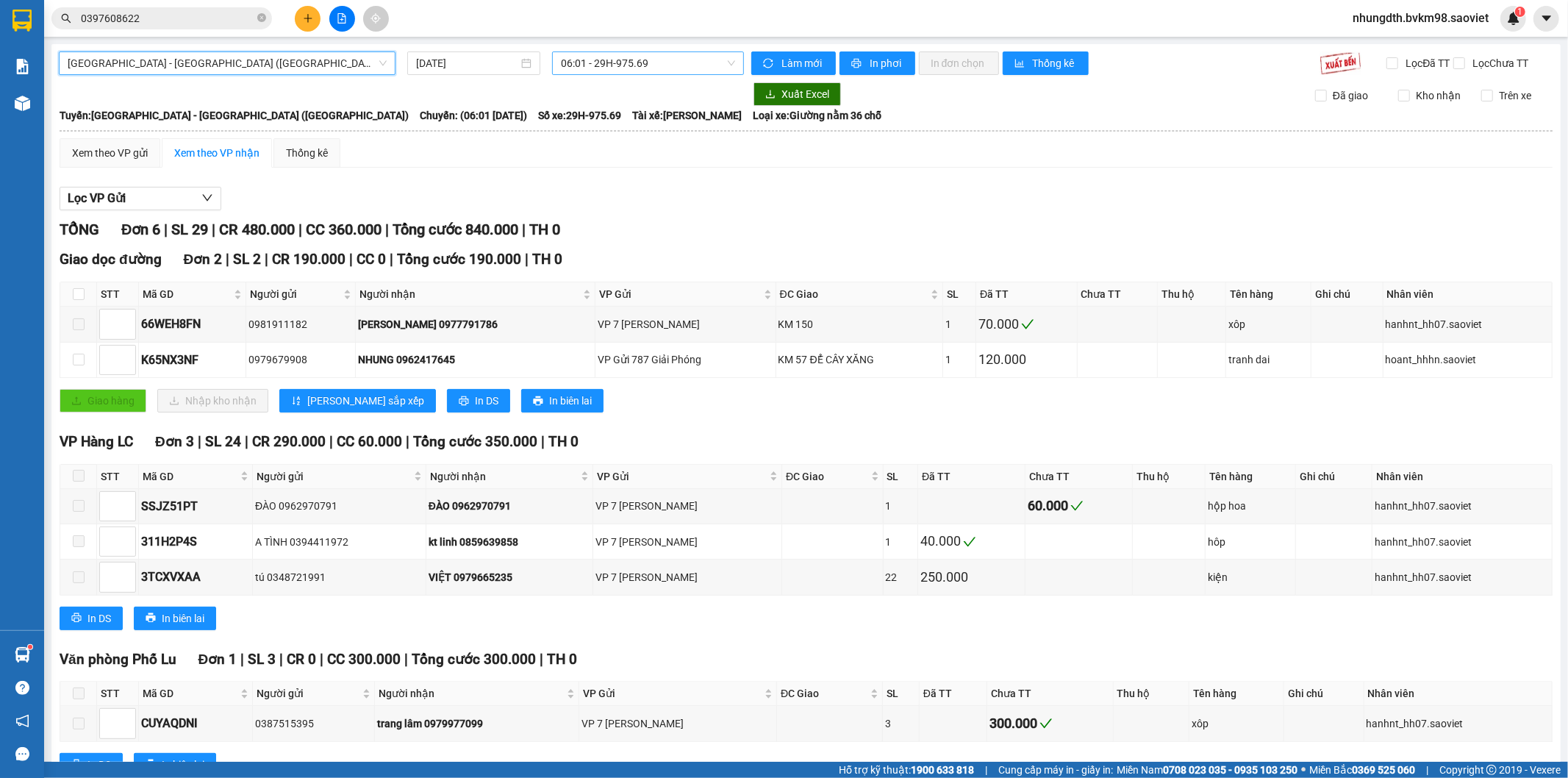
click at [628, 55] on span "06:01 - 29H-975.69" at bounding box center [647, 63] width 173 height 22
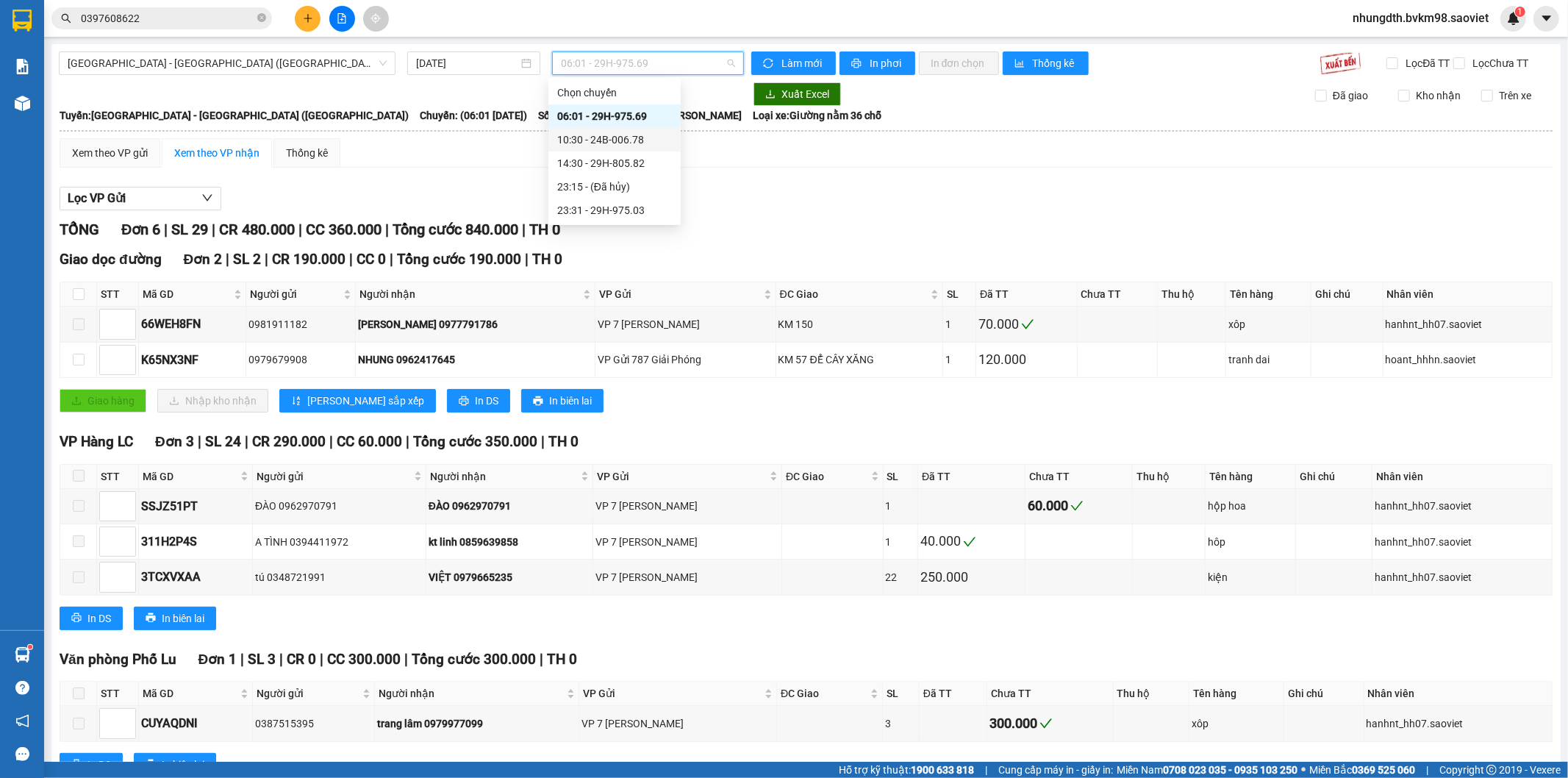
drag, startPoint x: 631, startPoint y: 141, endPoint x: 639, endPoint y: 141, distance: 8.0
click at [639, 141] on div "10:30 - 24B-006.78" at bounding box center [615, 140] width 115 height 16
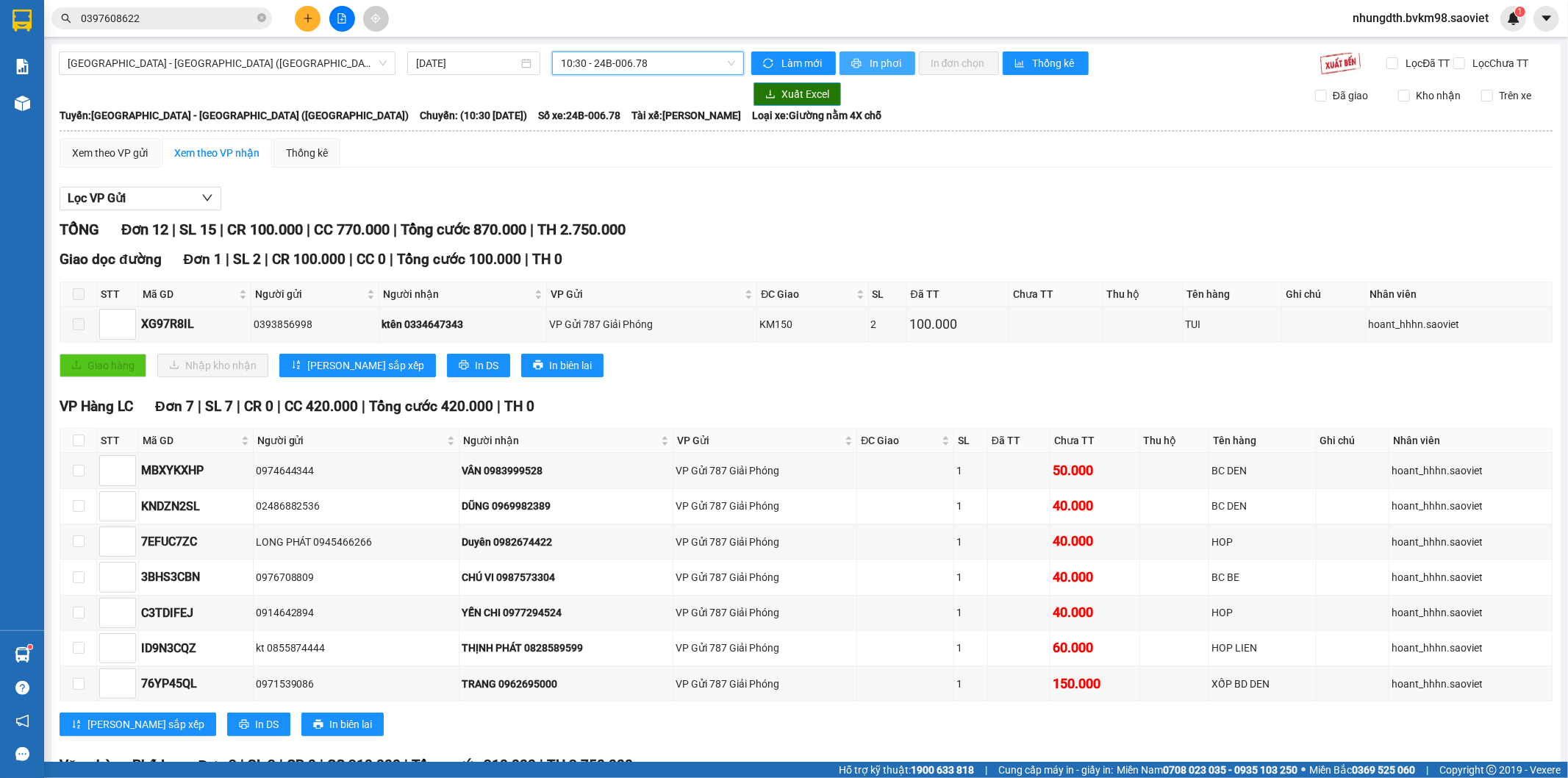
click at [851, 59] on icon "printer" at bounding box center [856, 63] width 10 height 10
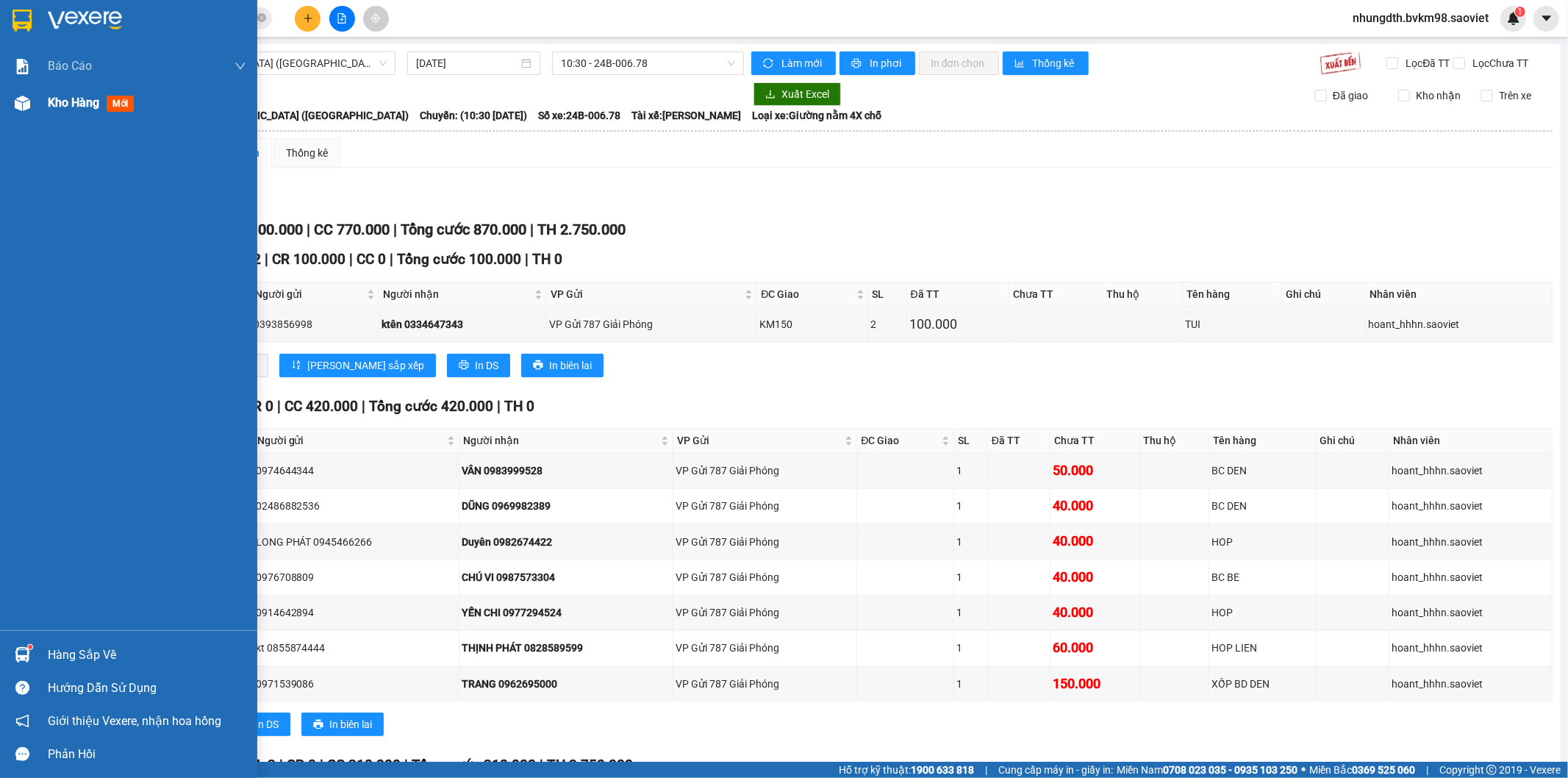
click at [27, 105] on img at bounding box center [22, 103] width 15 height 15
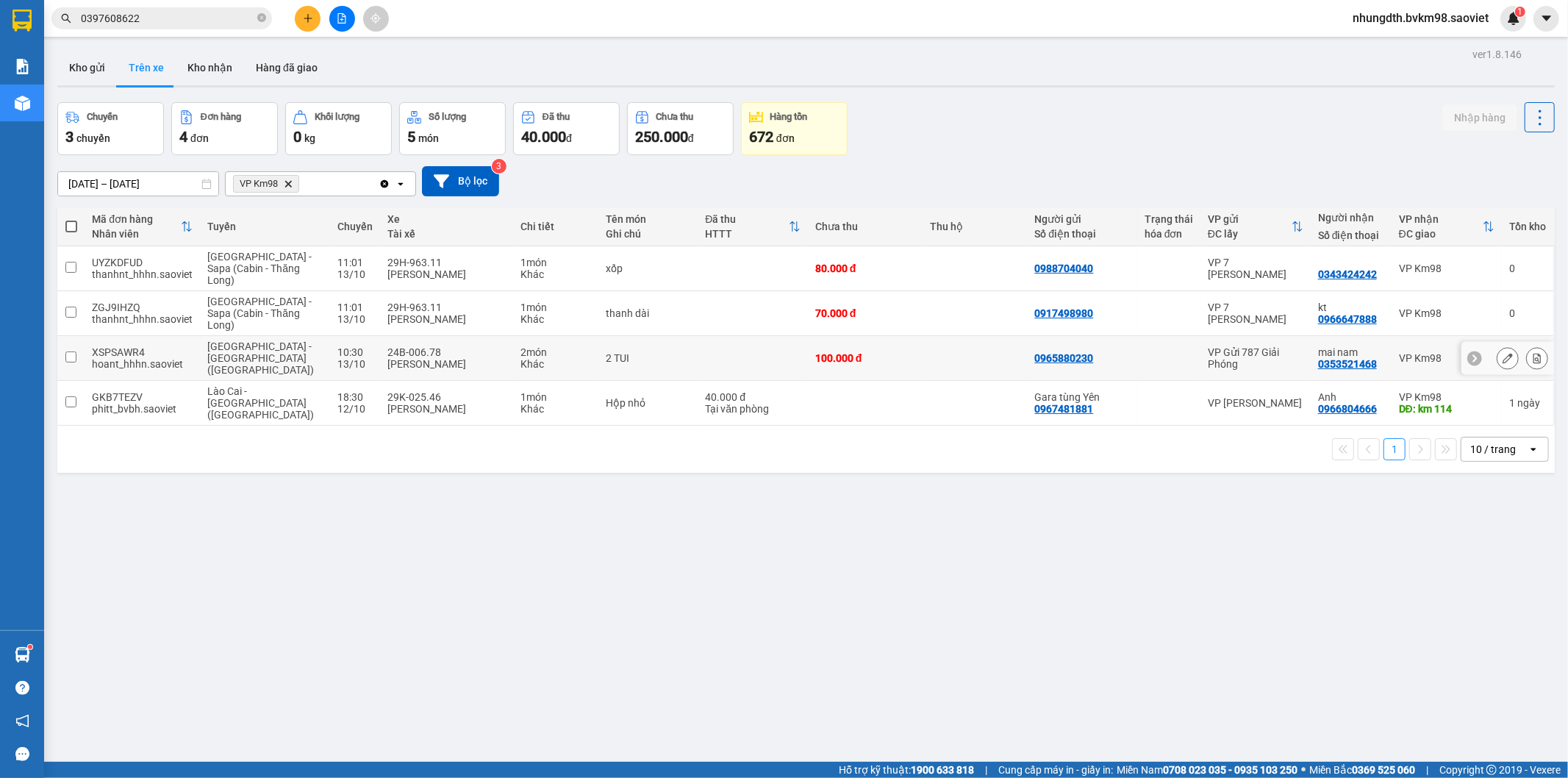
drag, startPoint x: 67, startPoint y: 349, endPoint x: 127, endPoint y: 348, distance: 60.0
click at [67, 351] on input "checkbox" at bounding box center [71, 357] width 11 height 11
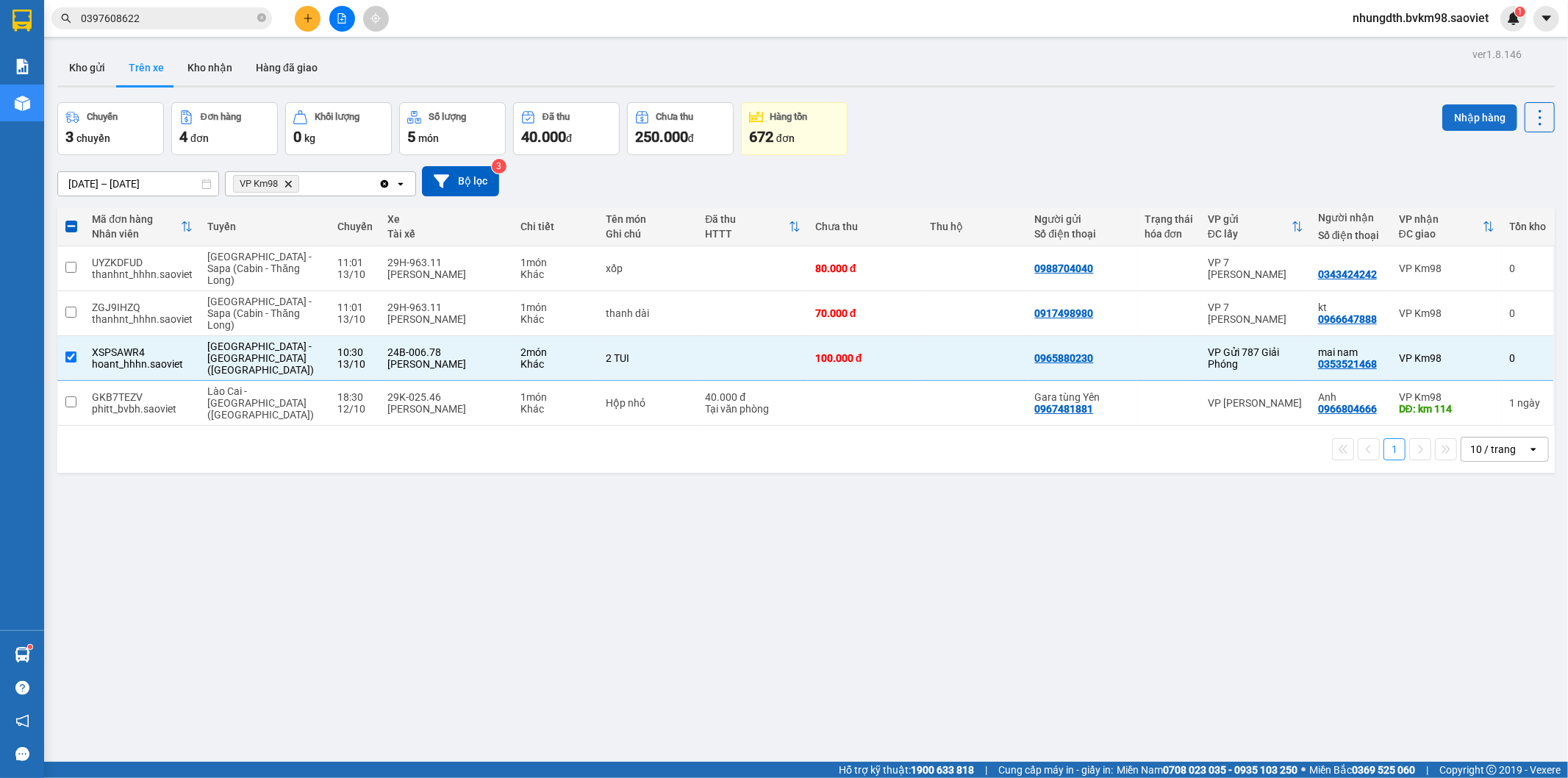
click at [1459, 123] on button "Nhập hàng" at bounding box center [1479, 117] width 75 height 26
checkbox input "false"
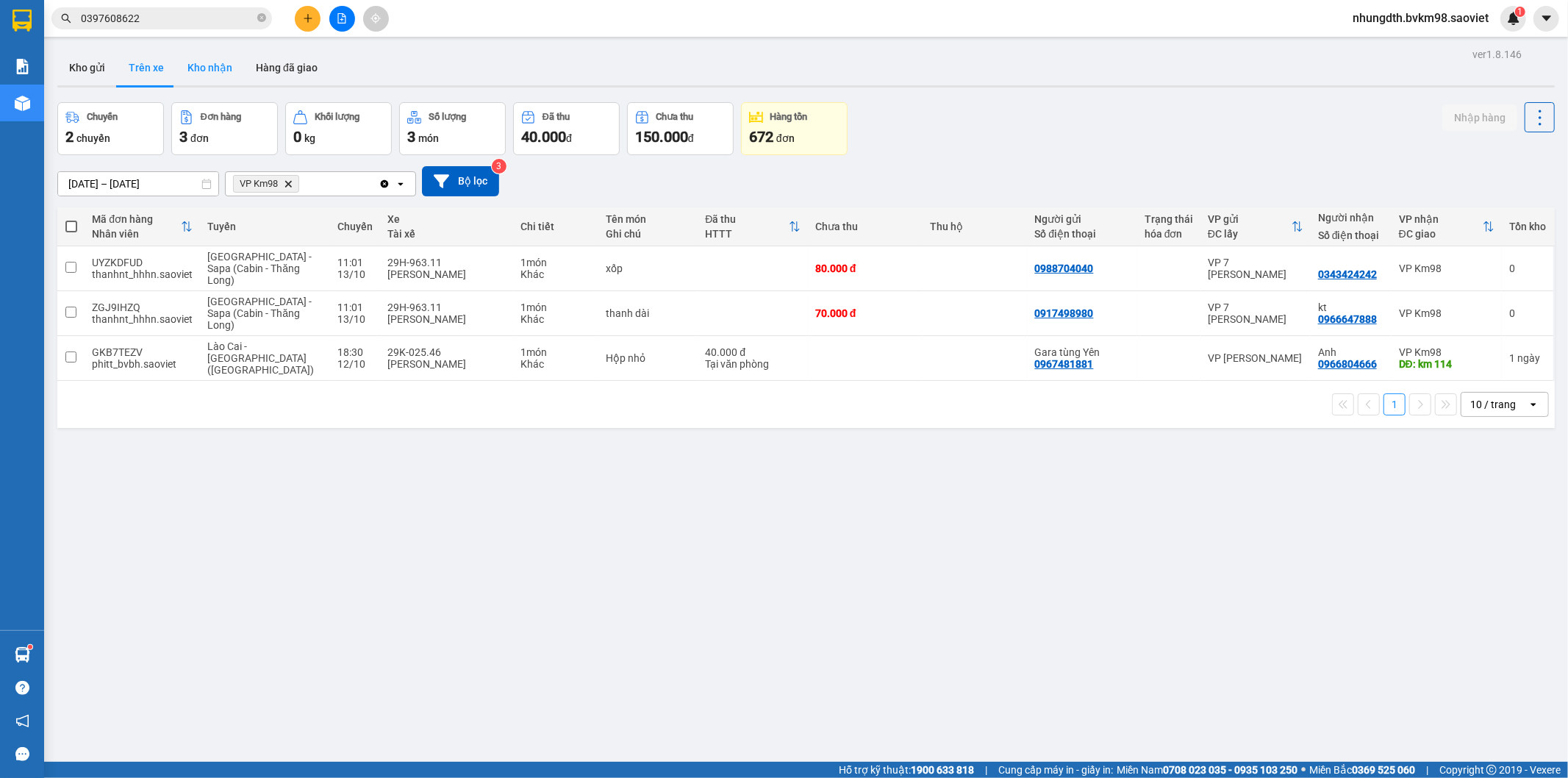
click at [213, 67] on button "Kho nhận" at bounding box center [210, 68] width 69 height 35
type input "[DATE] – [DATE]"
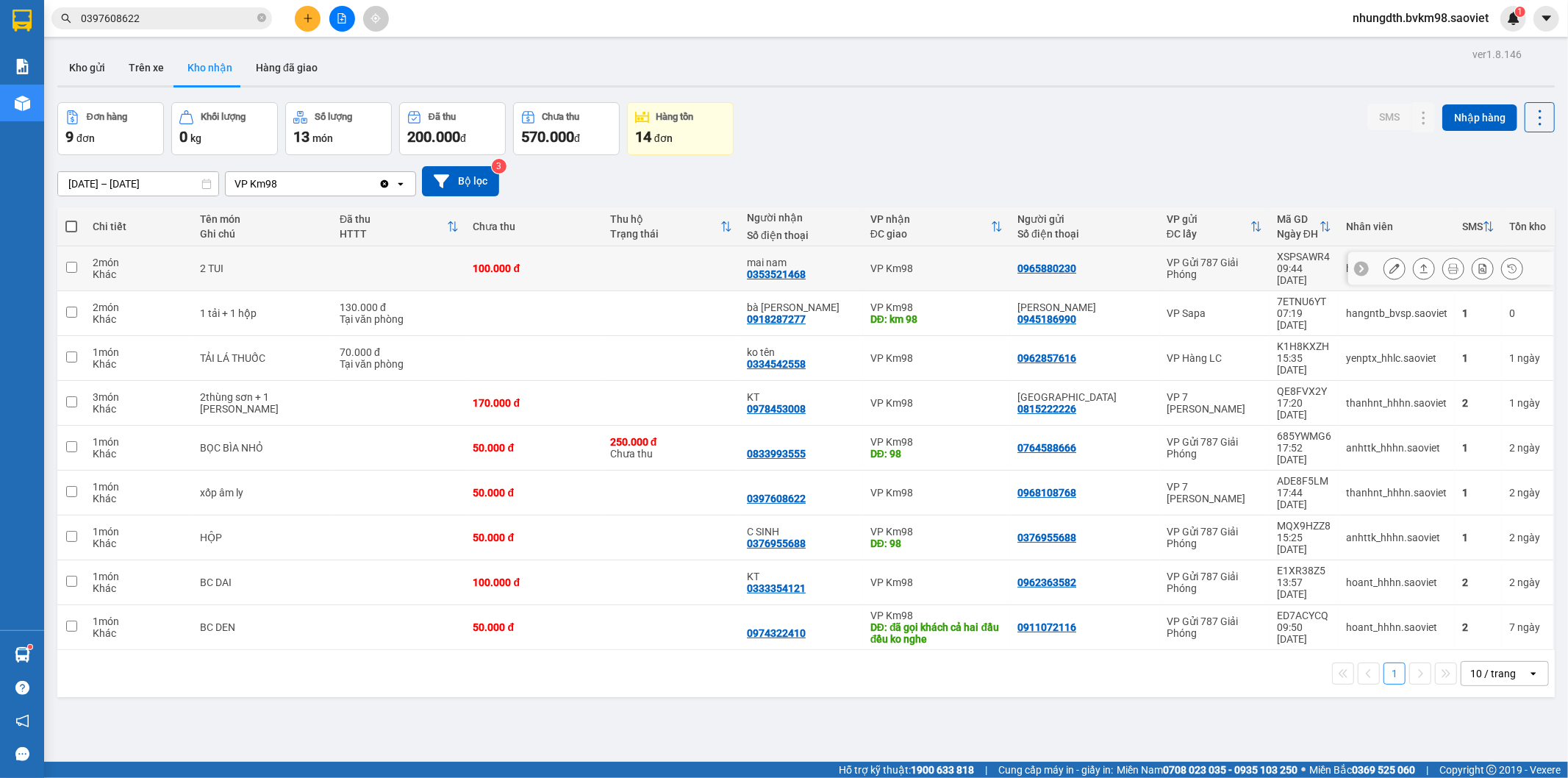
drag, startPoint x: 548, startPoint y: 252, endPoint x: 857, endPoint y: 246, distance: 309.1
click at [560, 251] on td "100.000 đ" at bounding box center [534, 268] width 137 height 45
checkbox input "true"
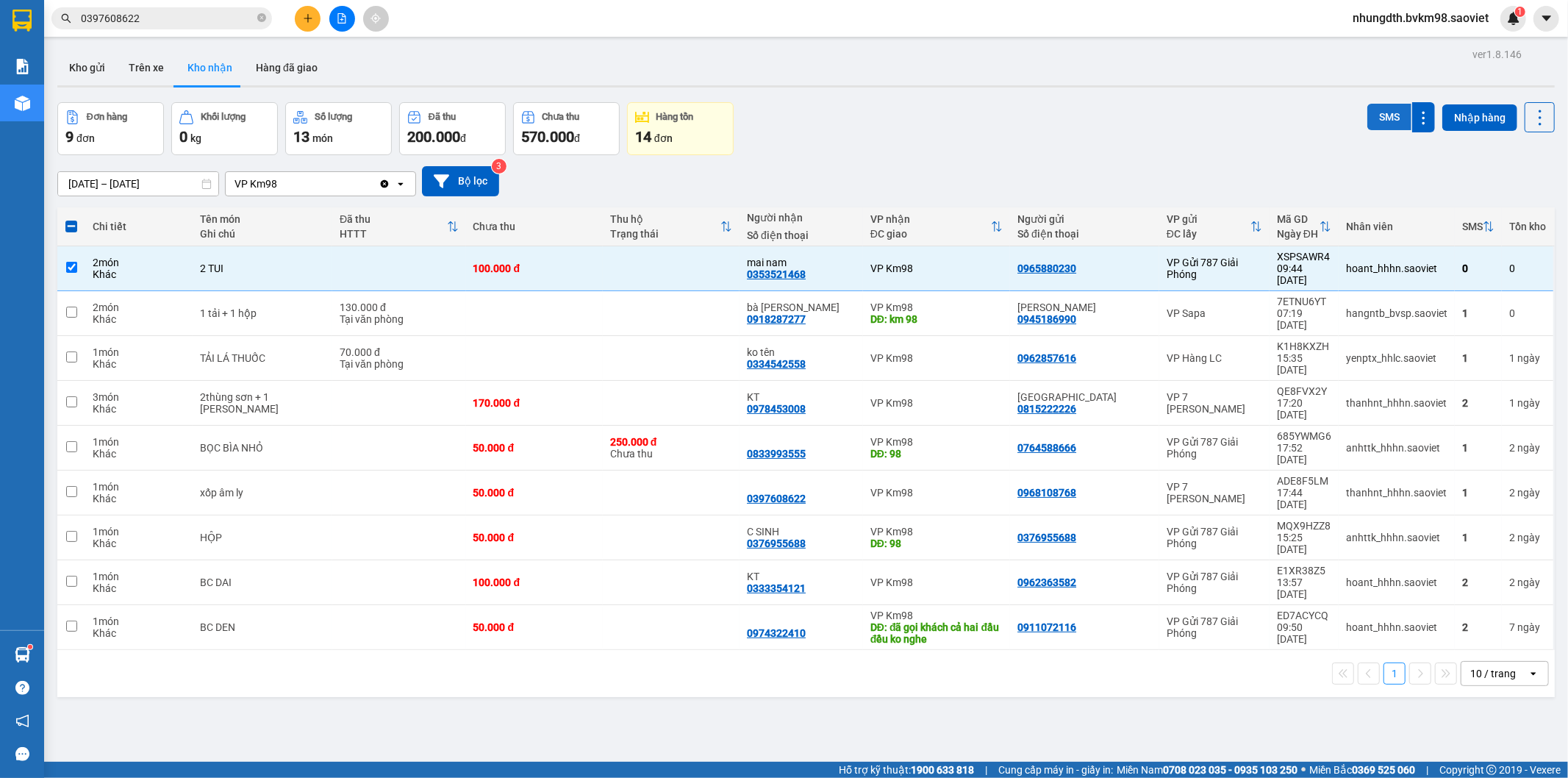
click at [1377, 116] on button "SMS" at bounding box center [1388, 117] width 44 height 26
click at [1389, 398] on icon at bounding box center [1394, 403] width 10 height 10
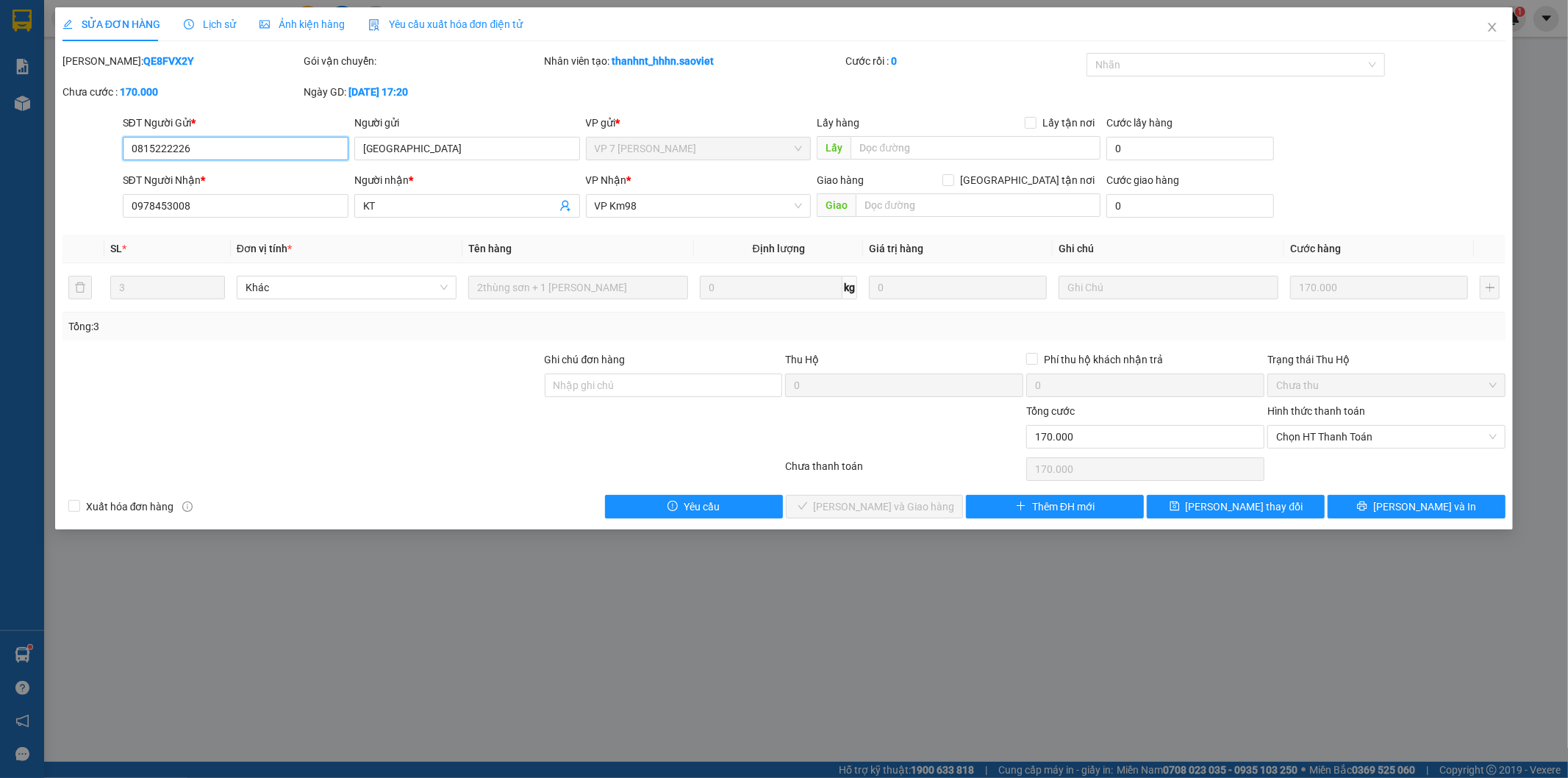
type input "0815222226"
type input "Hải Nam"
type input "0978453008"
type input "KT"
type input "0"
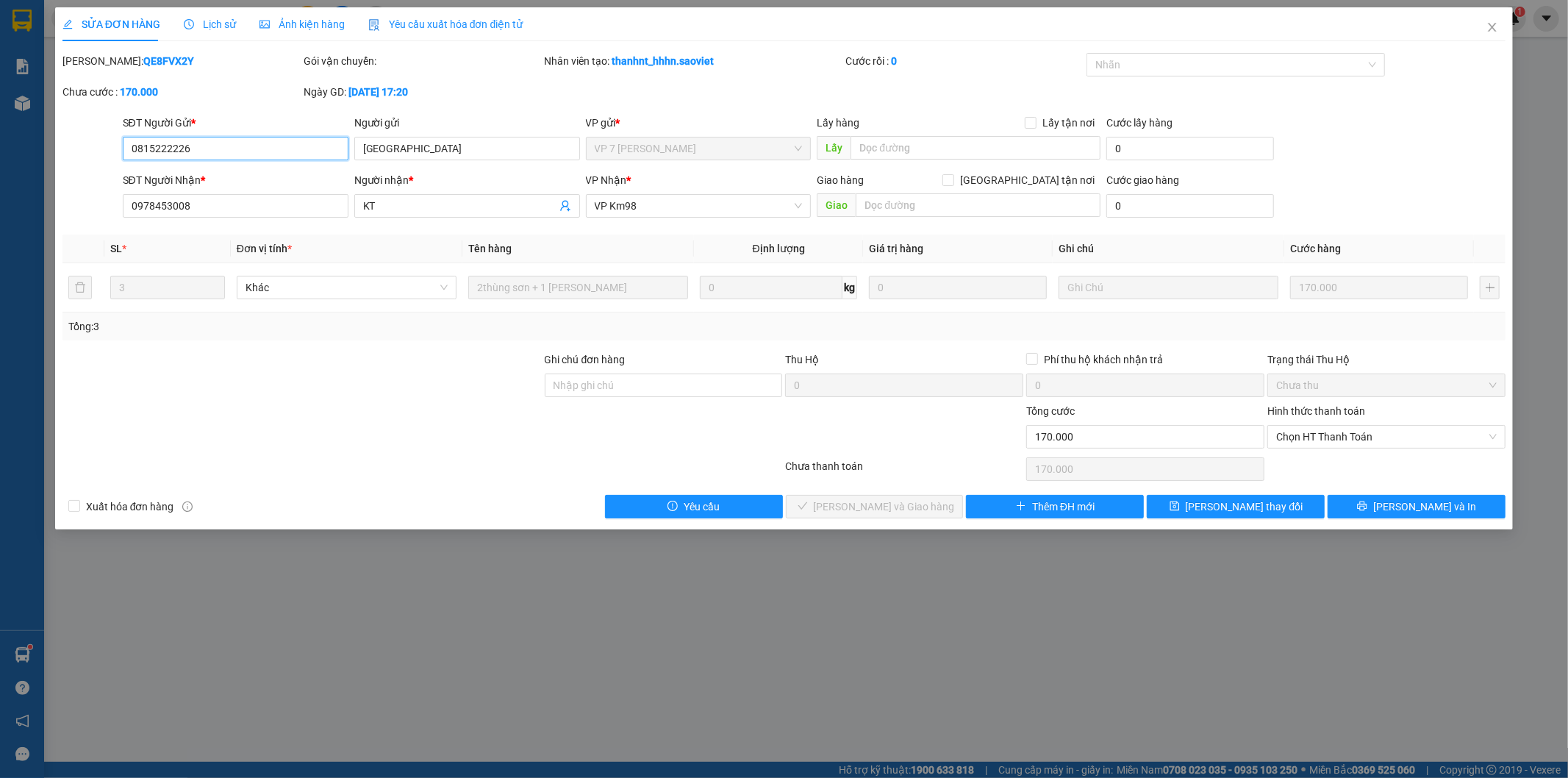
type input "170.000"
click at [1303, 436] on span "Chọn HT Thanh Toán" at bounding box center [1386, 437] width 220 height 22
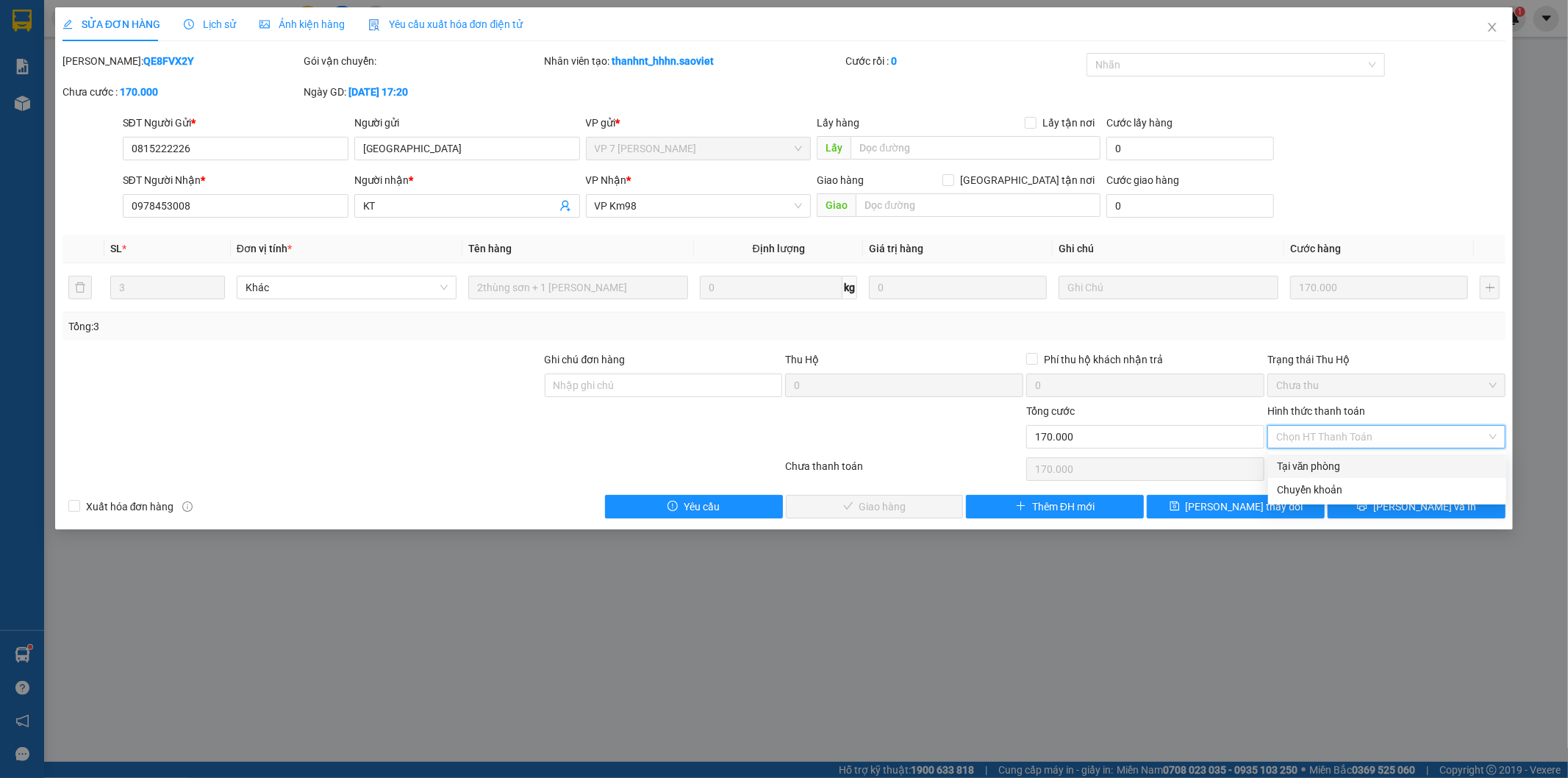
drag, startPoint x: 1298, startPoint y: 458, endPoint x: 1098, endPoint y: 470, distance: 200.4
click at [1297, 459] on div "Tại văn phòng" at bounding box center [1387, 466] width 220 height 16
type input "0"
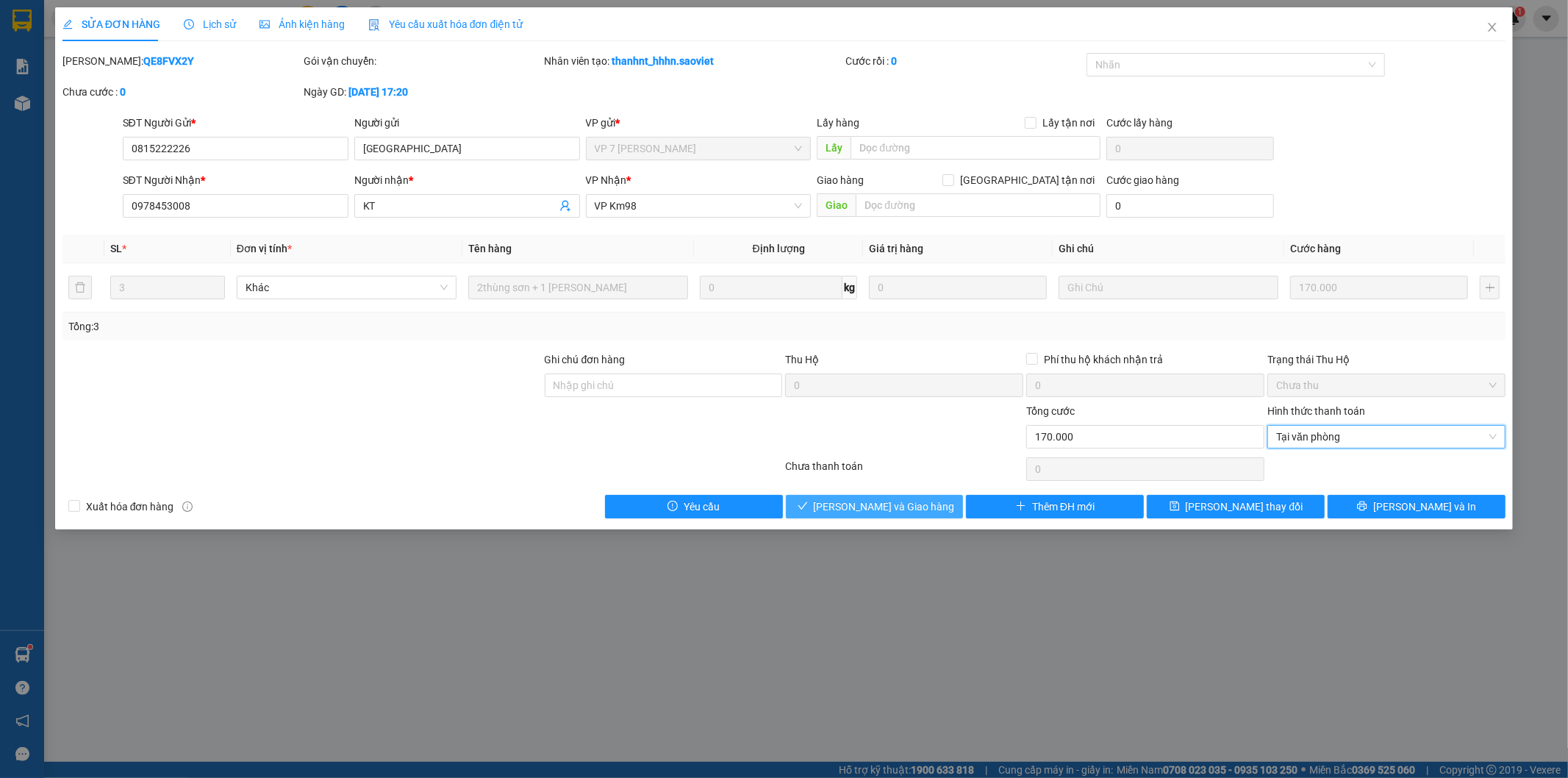
drag, startPoint x: 909, startPoint y: 501, endPoint x: 1251, endPoint y: 376, distance: 364.1
click at [912, 500] on span "[PERSON_NAME] và Giao hàng" at bounding box center [884, 506] width 141 height 16
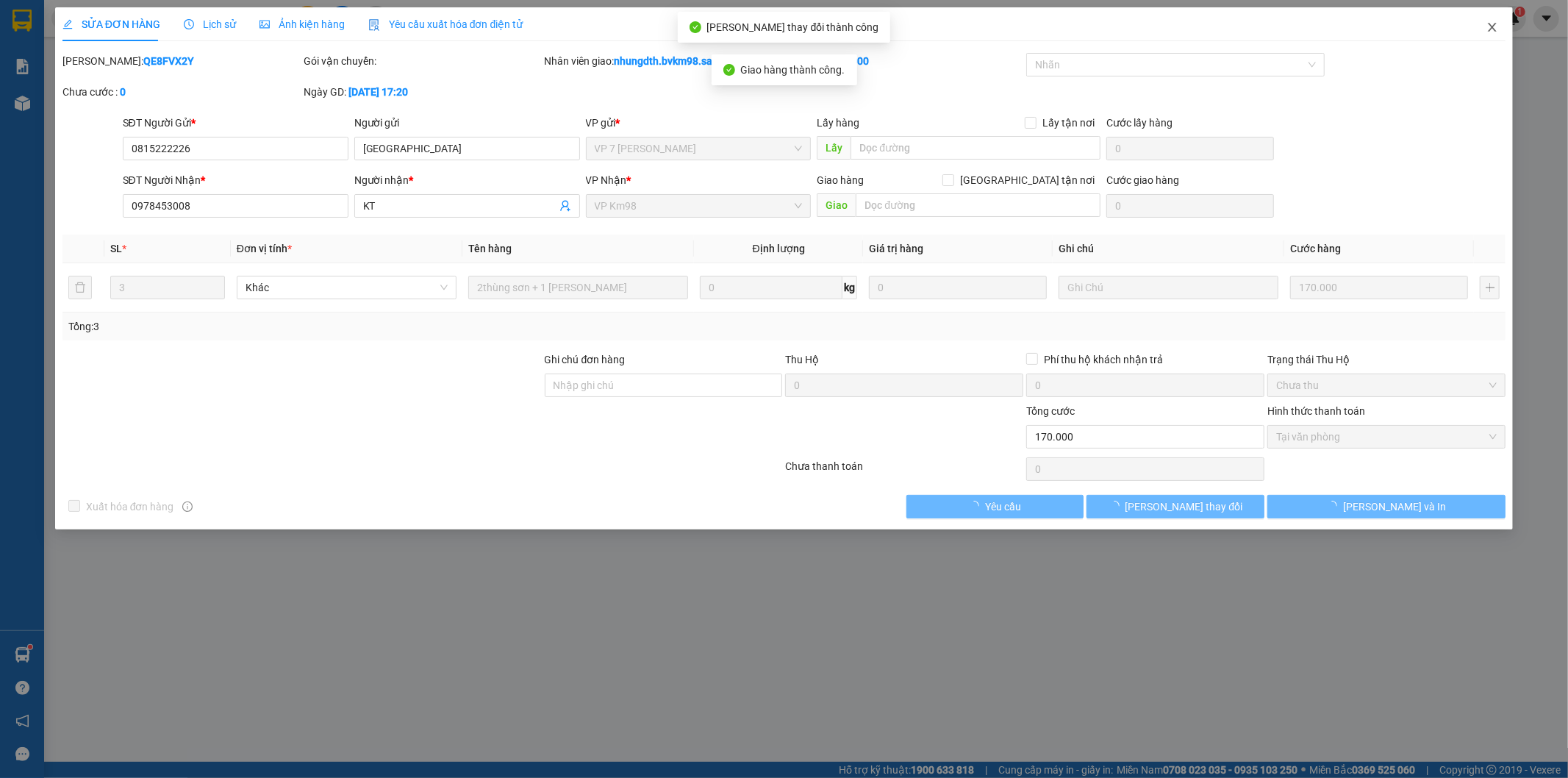
click at [1489, 23] on icon "close" at bounding box center [1492, 27] width 12 height 12
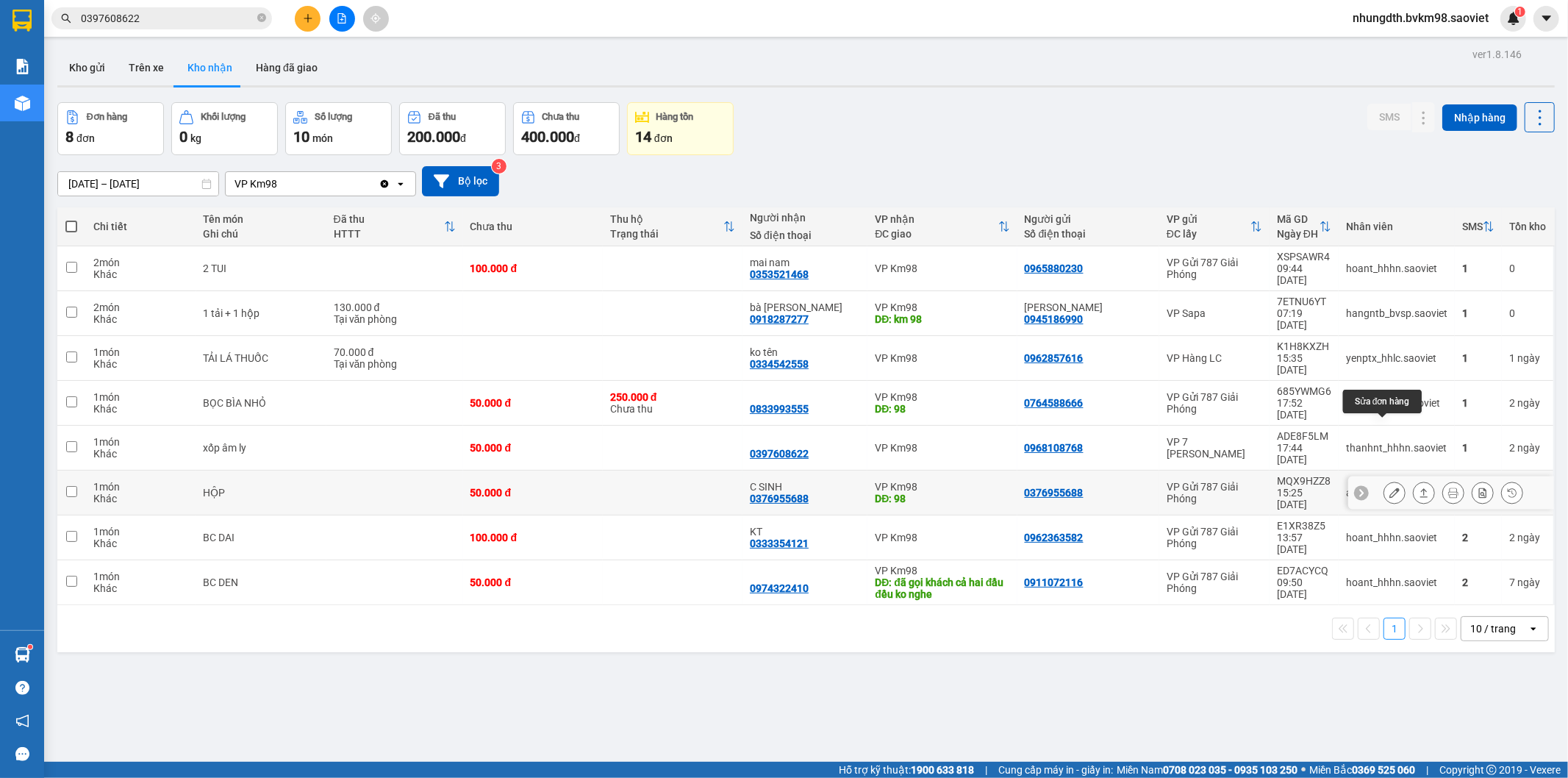
click at [1389, 487] on icon at bounding box center [1394, 492] width 10 height 10
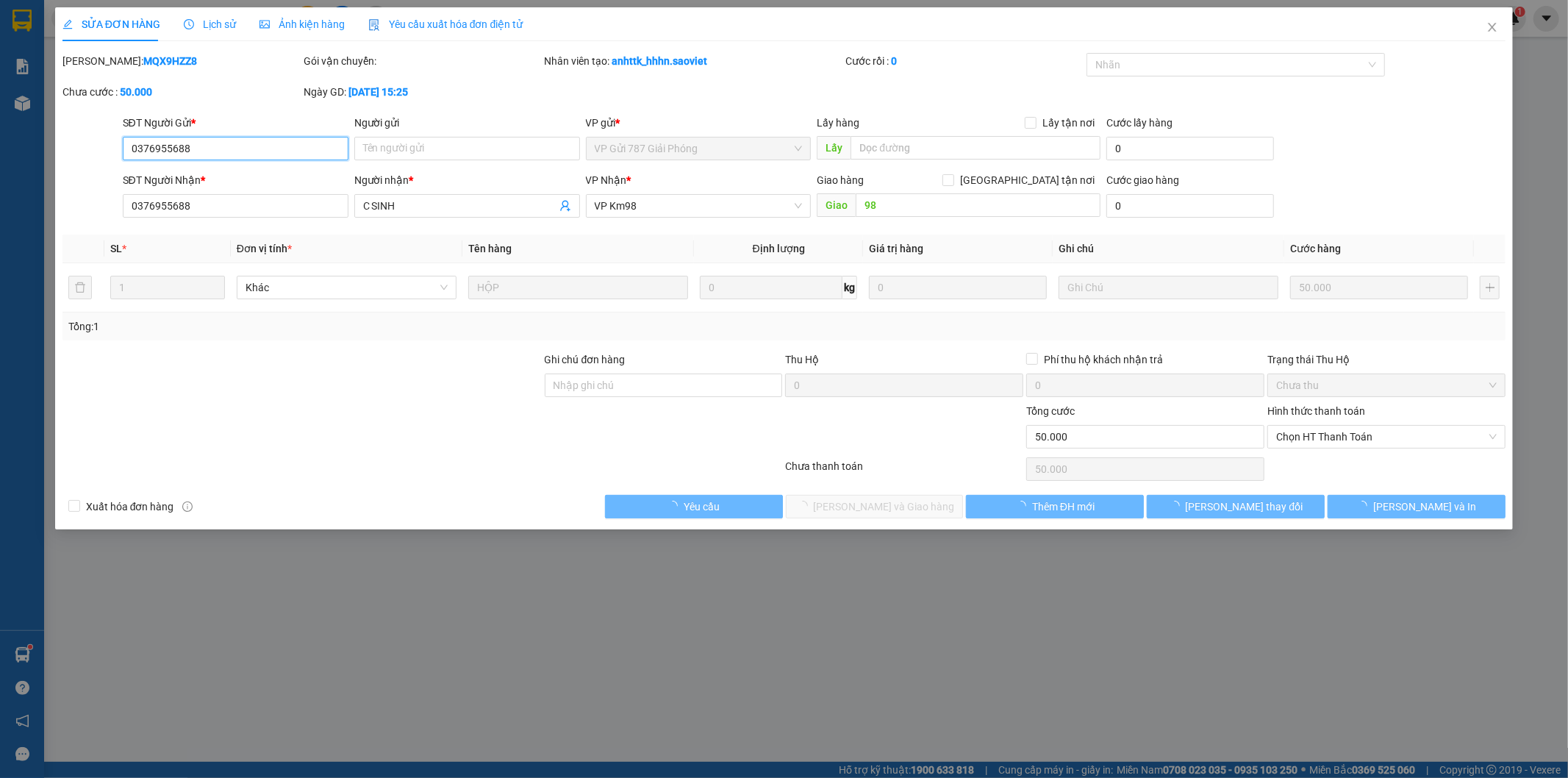
type input "0376955688"
type input "C SINH"
type input "98"
type input "0"
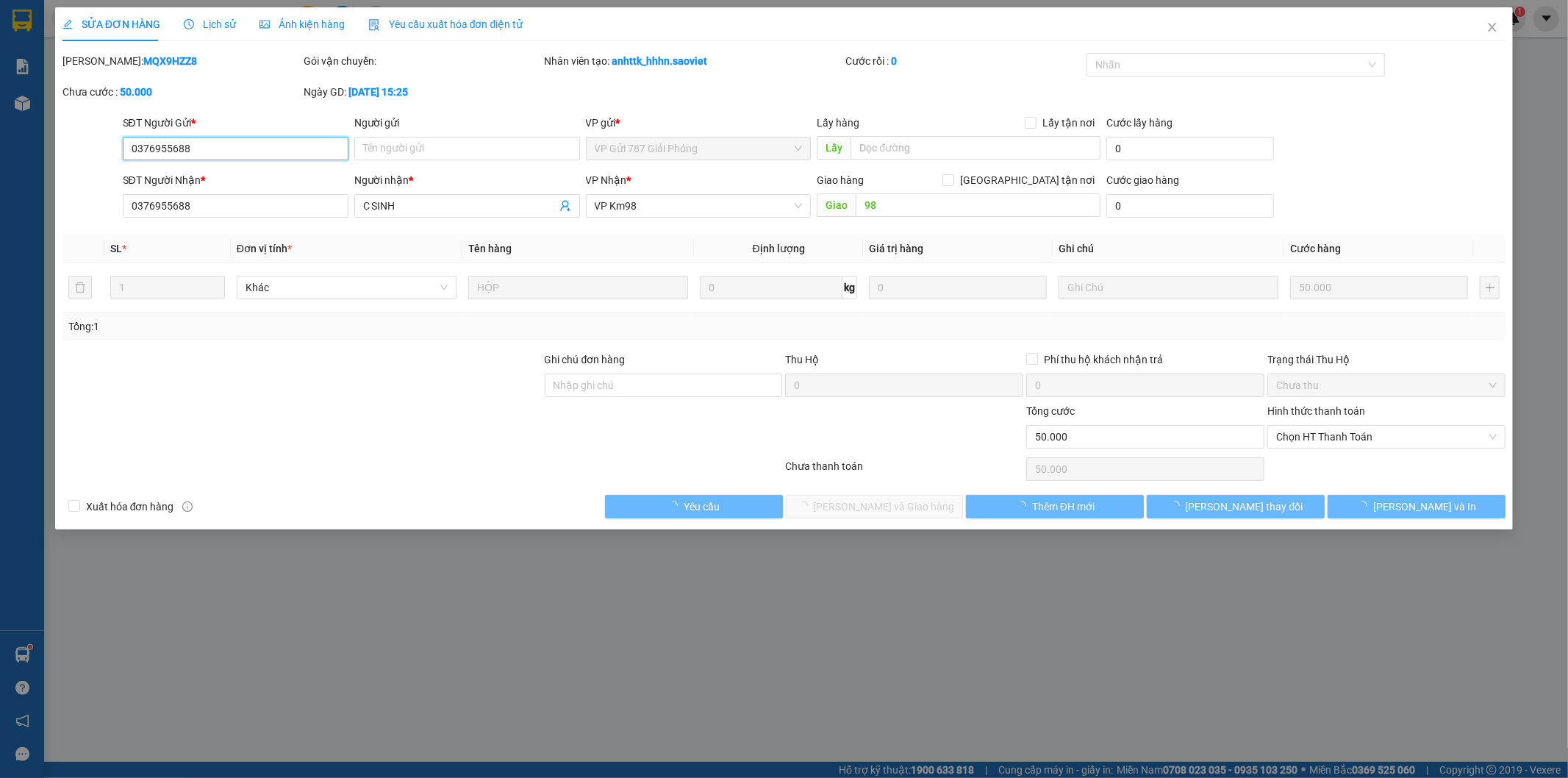
type input "50.000"
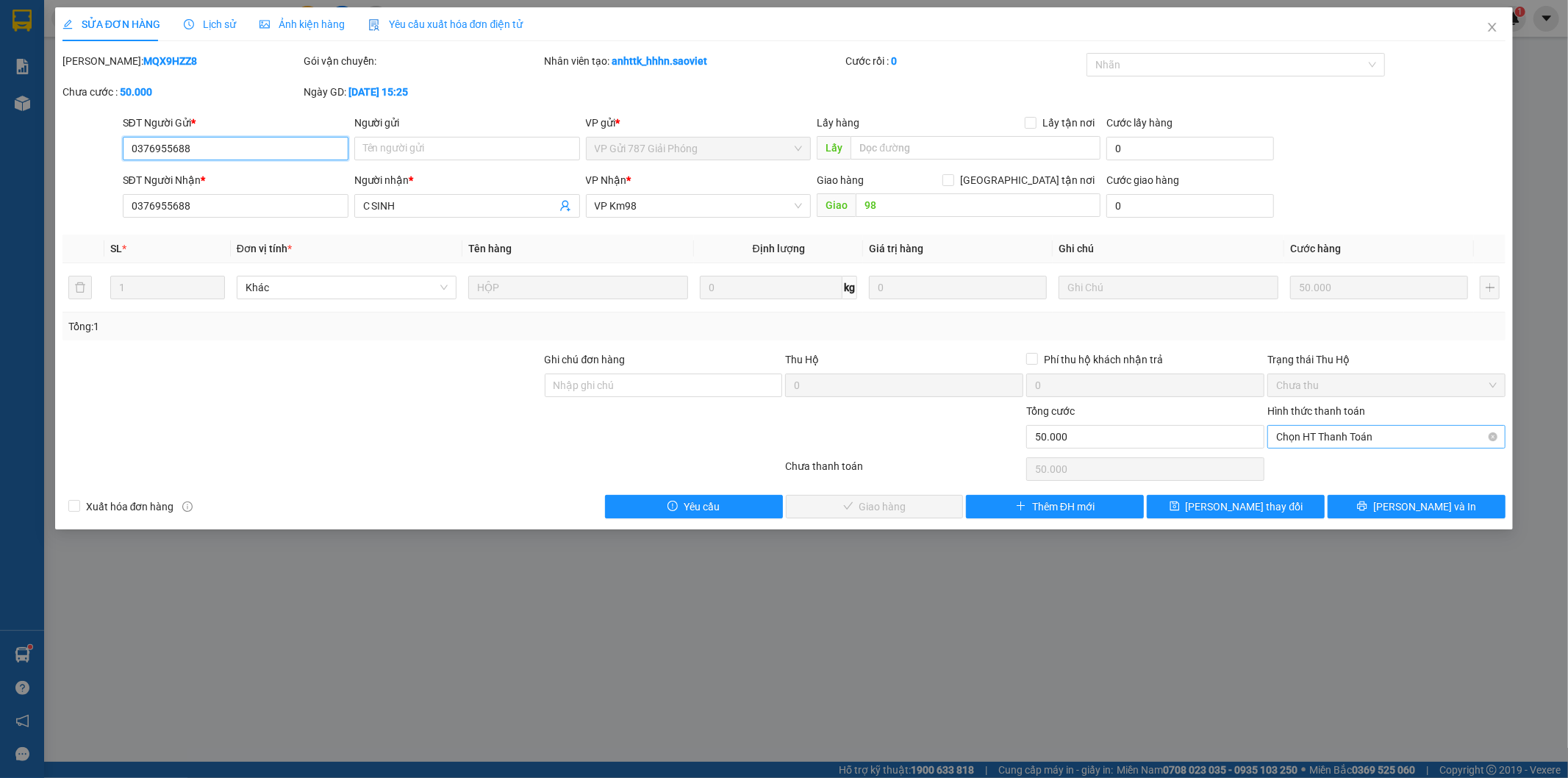
click at [1292, 439] on span "Chọn HT Thanh Toán" at bounding box center [1386, 437] width 220 height 22
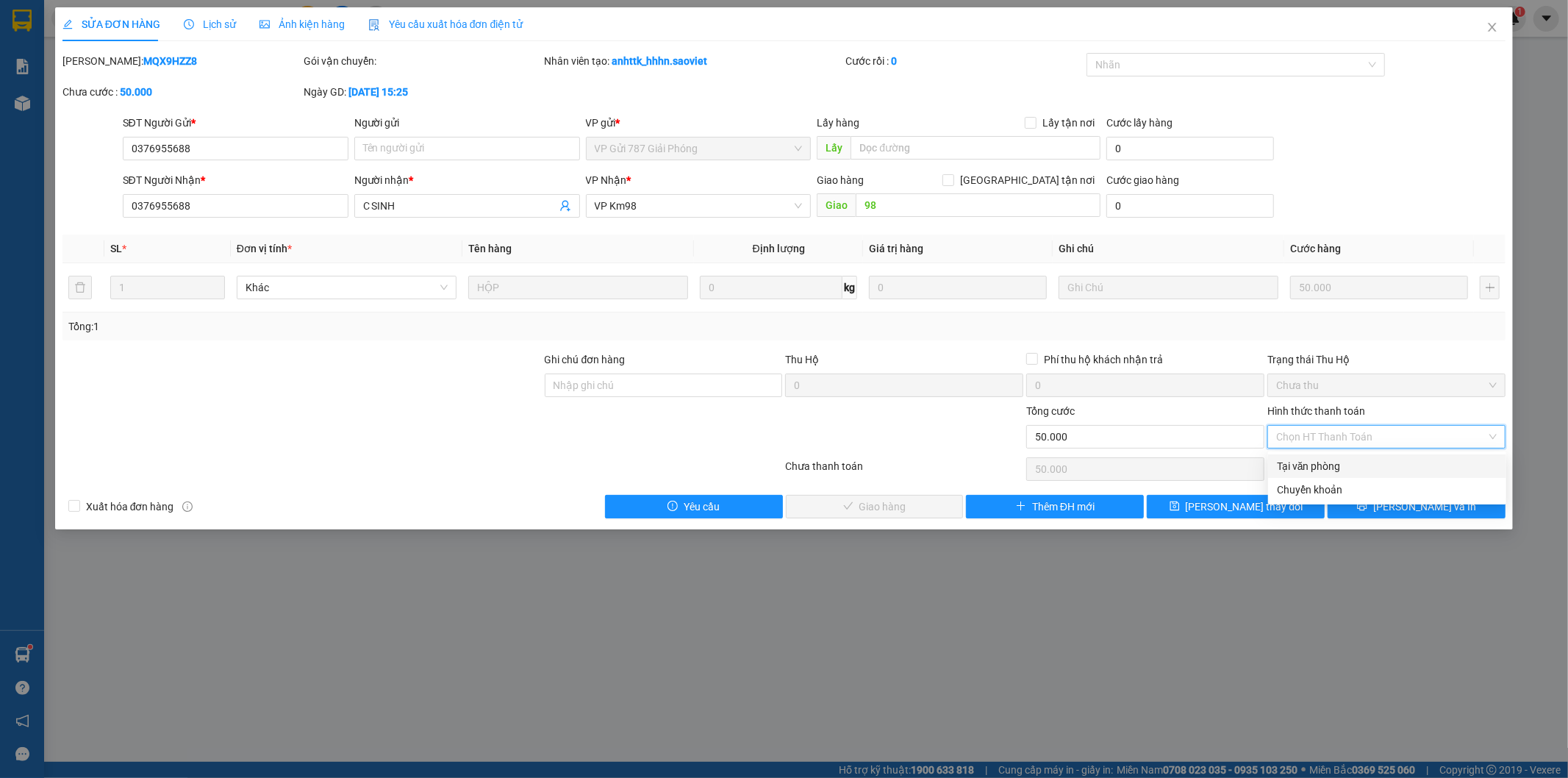
click at [1287, 463] on div "Tại văn phòng" at bounding box center [1387, 466] width 220 height 16
type input "0"
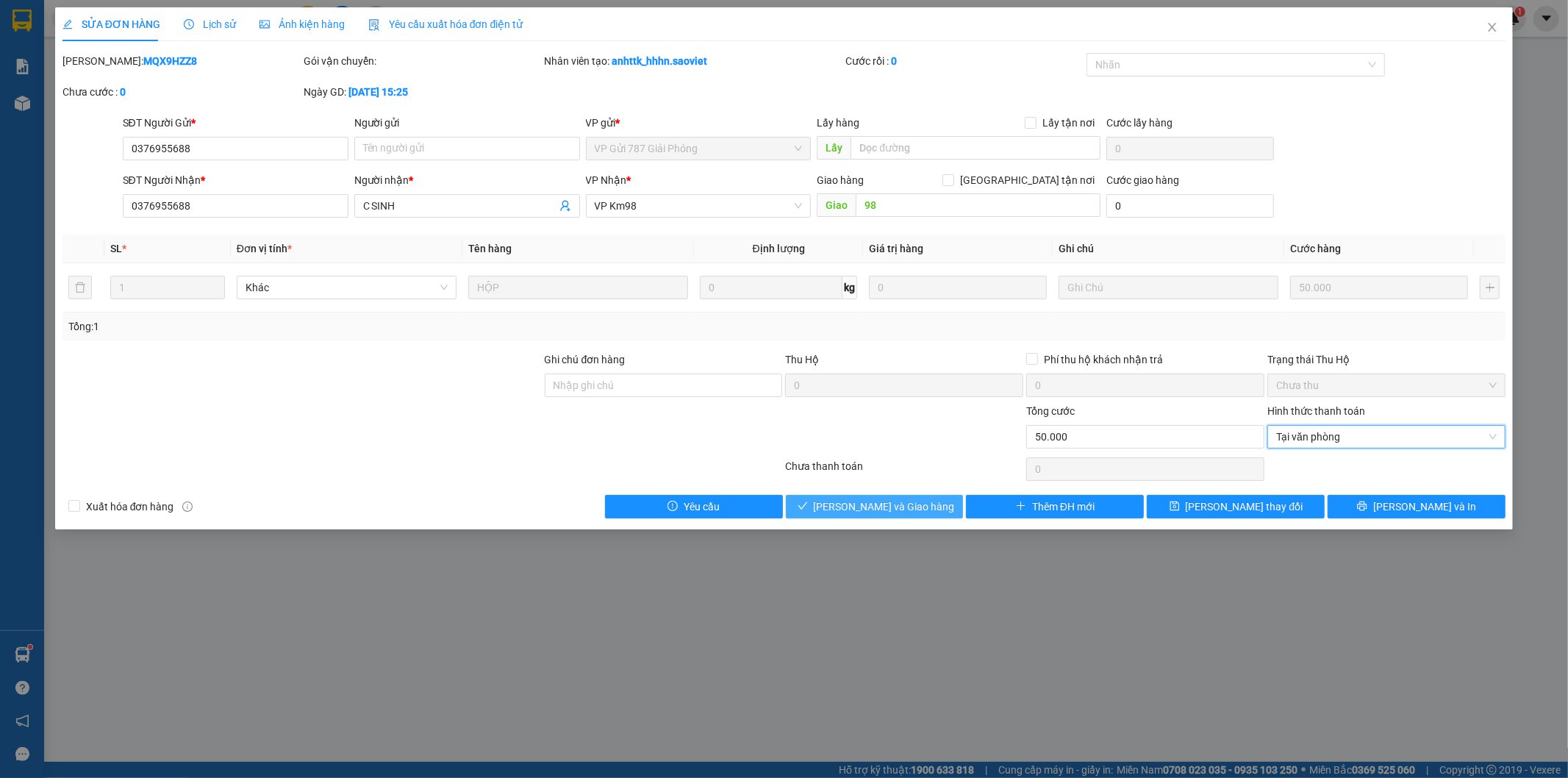
click at [901, 510] on span "[PERSON_NAME] và Giao hàng" at bounding box center [884, 506] width 141 height 16
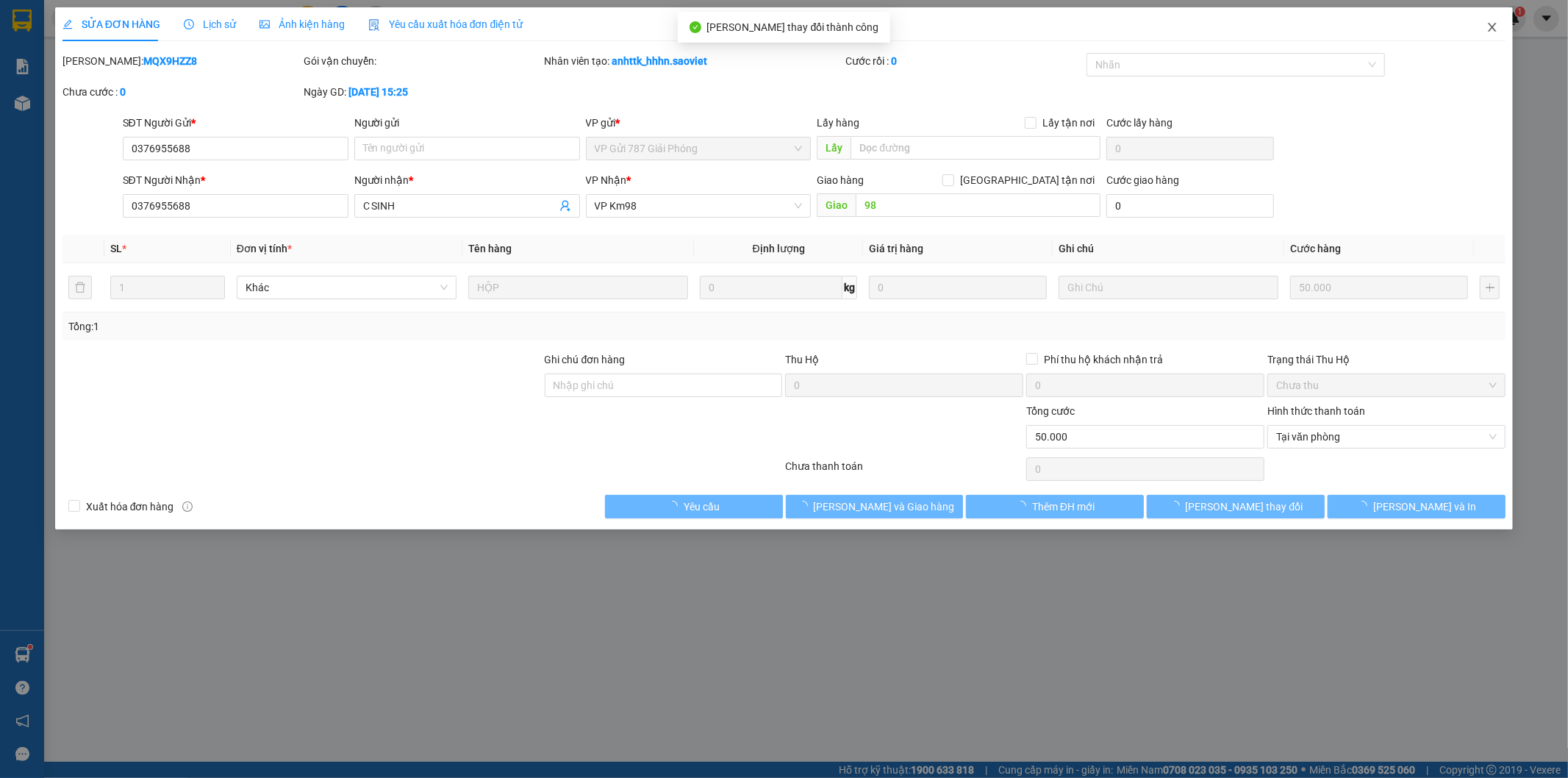
click at [1492, 21] on span "Close" at bounding box center [1492, 28] width 42 height 42
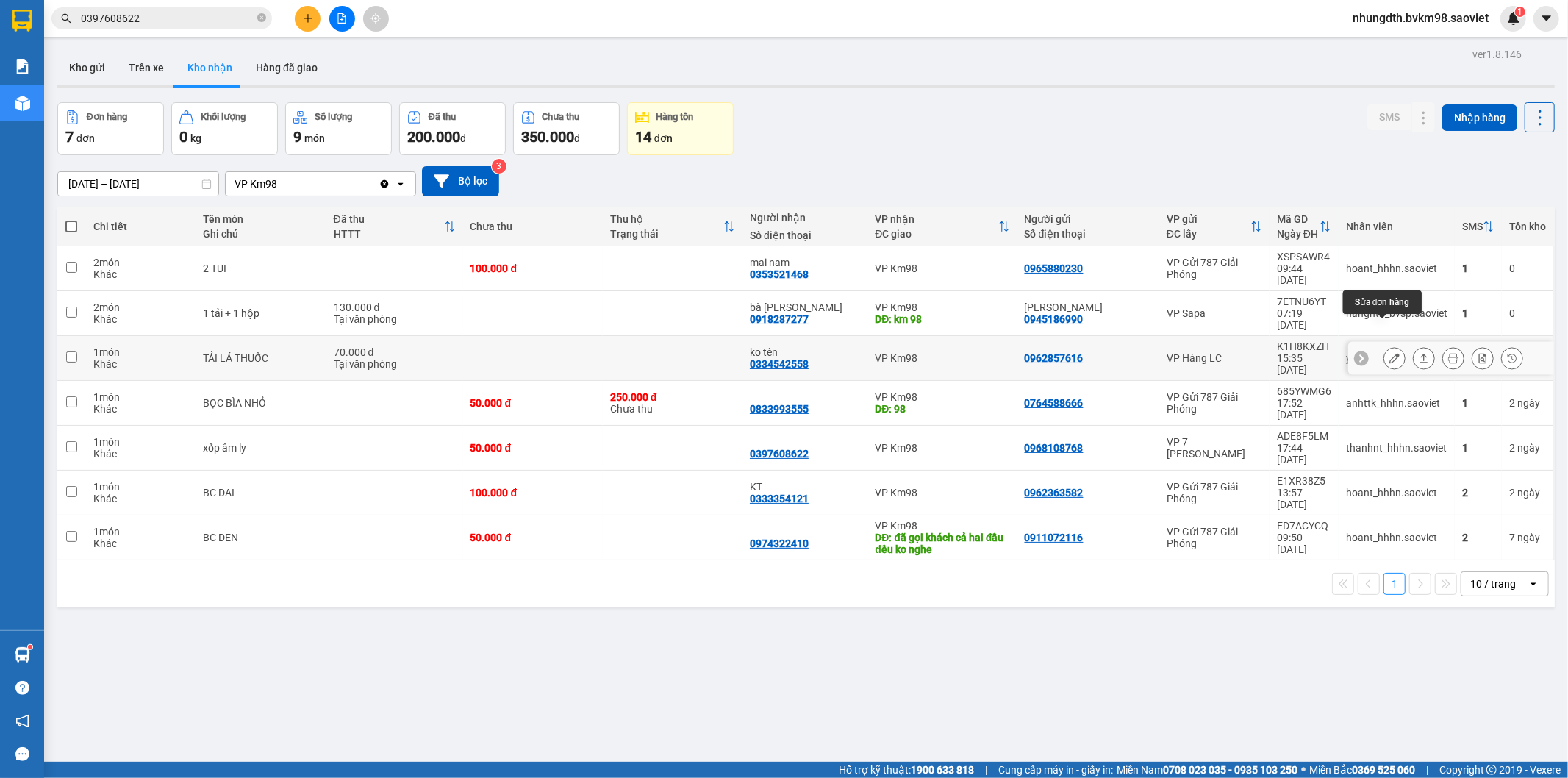
click at [1384, 346] on button at bounding box center [1395, 359] width 21 height 26
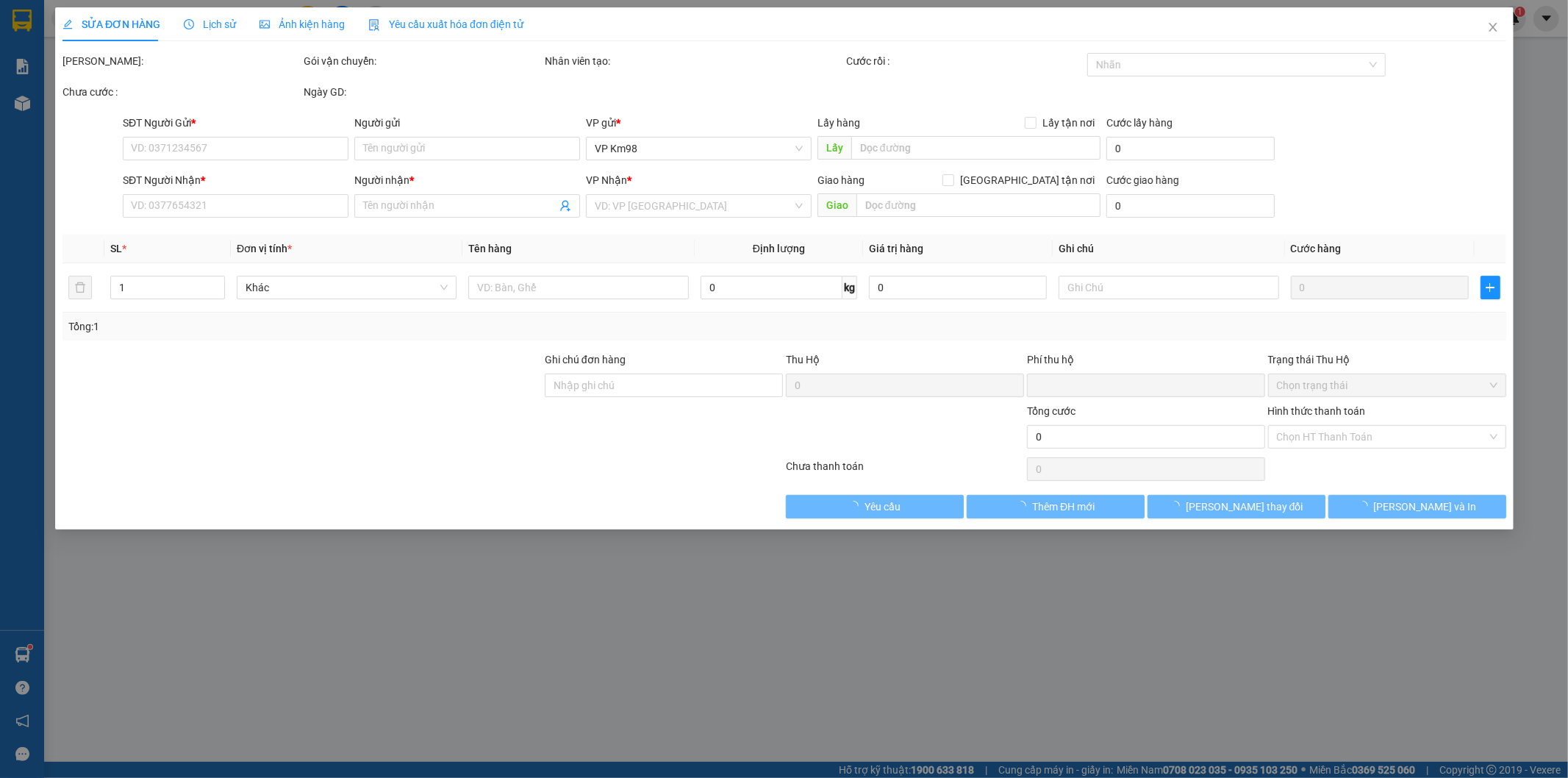
type input "0962857616"
type input "0334542558"
type input "ko tên"
type input "0"
type input "70.000"
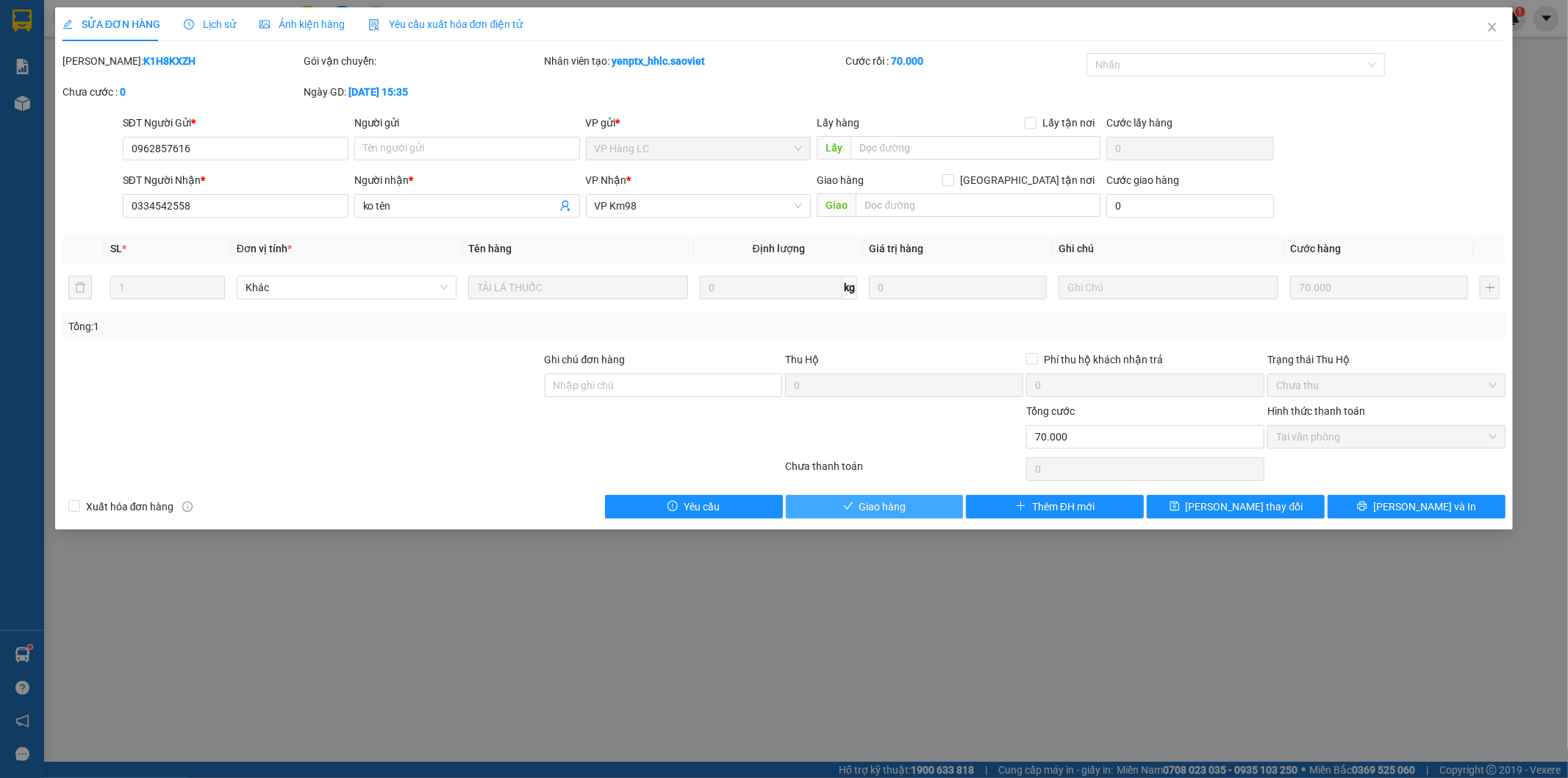
click at [913, 506] on button "Giao hàng" at bounding box center [874, 506] width 178 height 23
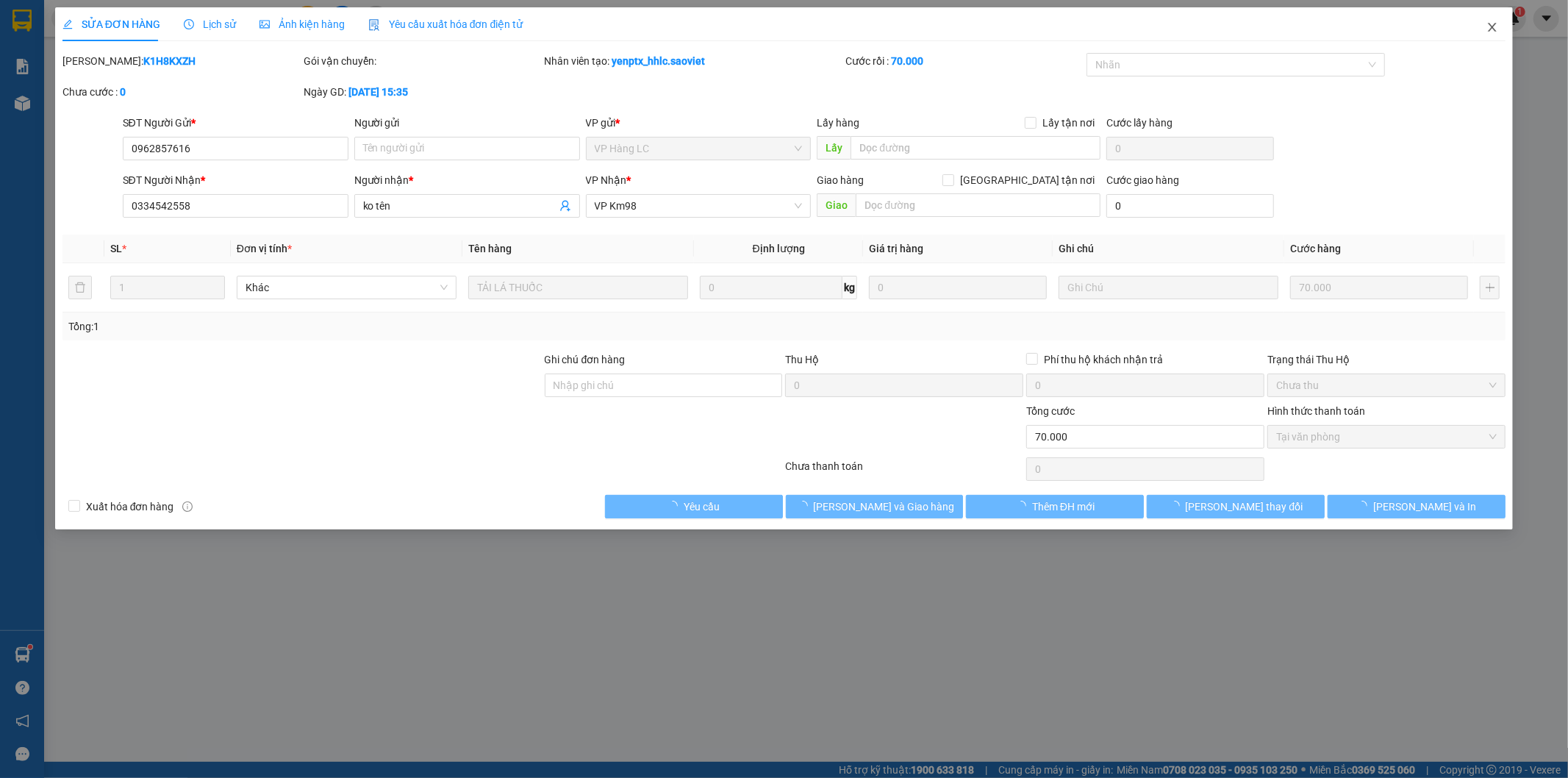
click at [1491, 26] on icon "close" at bounding box center [1492, 27] width 8 height 9
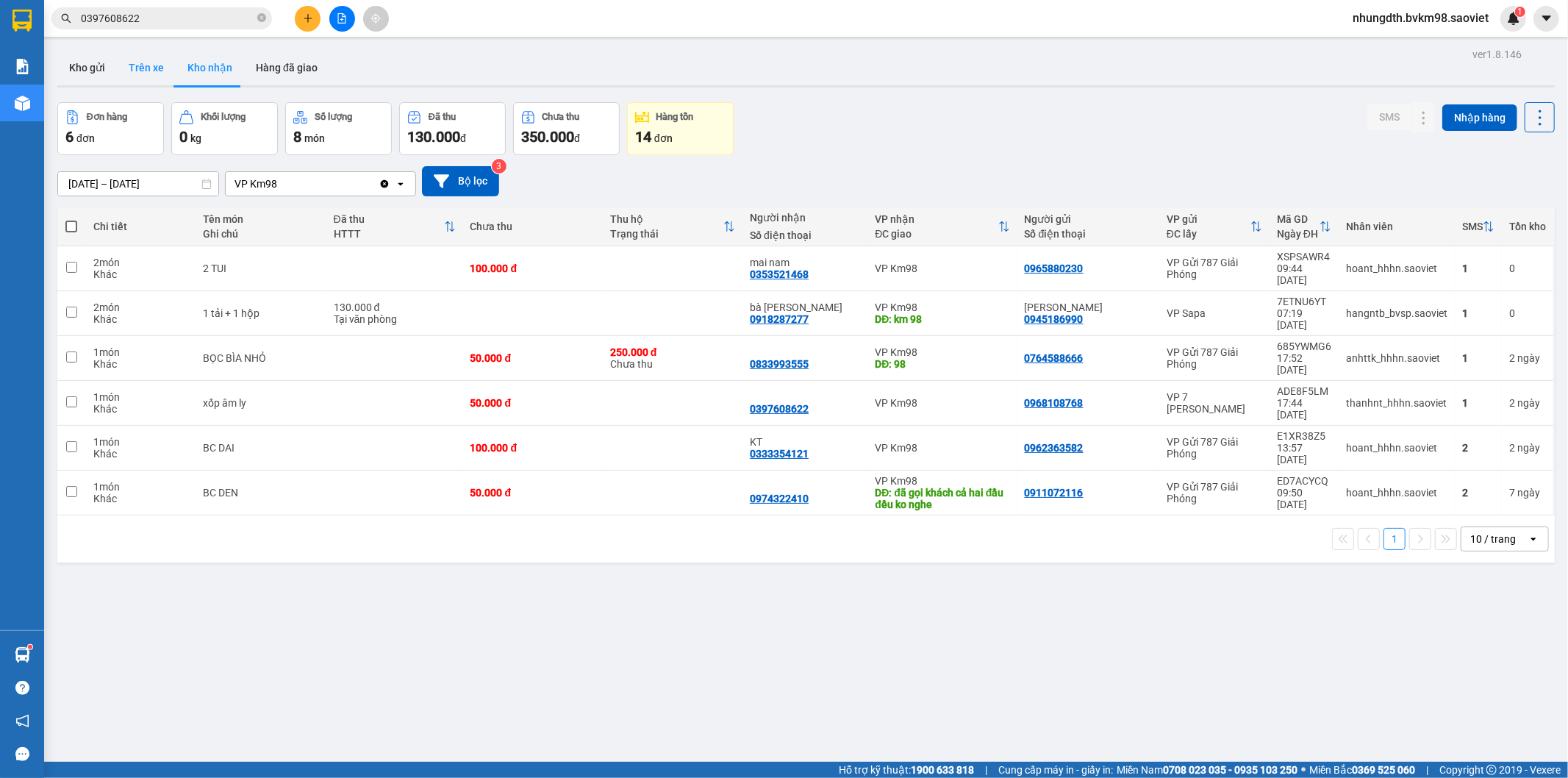
click at [133, 63] on button "Trên xe" at bounding box center [146, 68] width 59 height 35
type input "[DATE] – [DATE]"
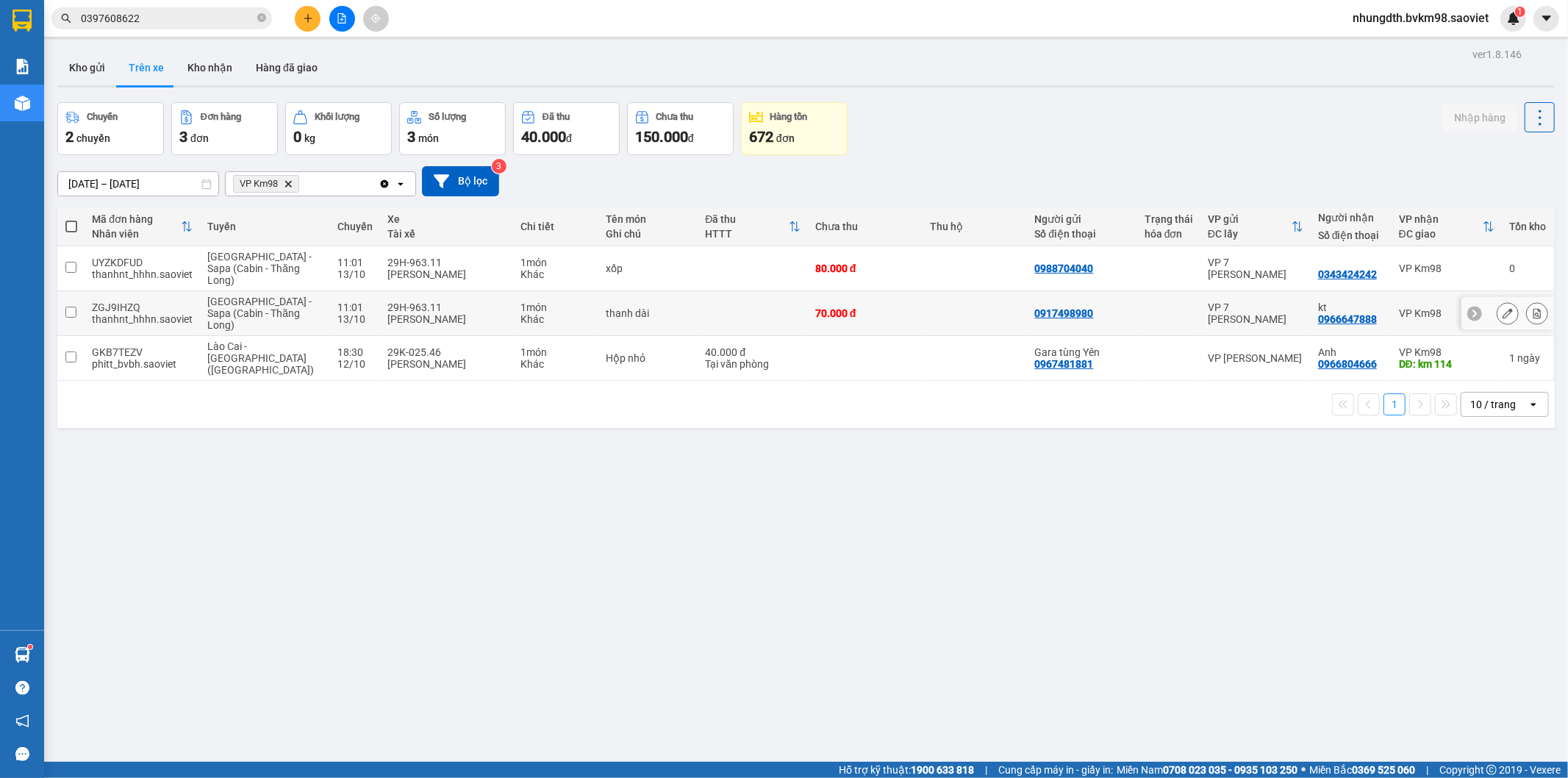
click at [72, 312] on input "checkbox" at bounding box center [71, 312] width 11 height 11
checkbox input "true"
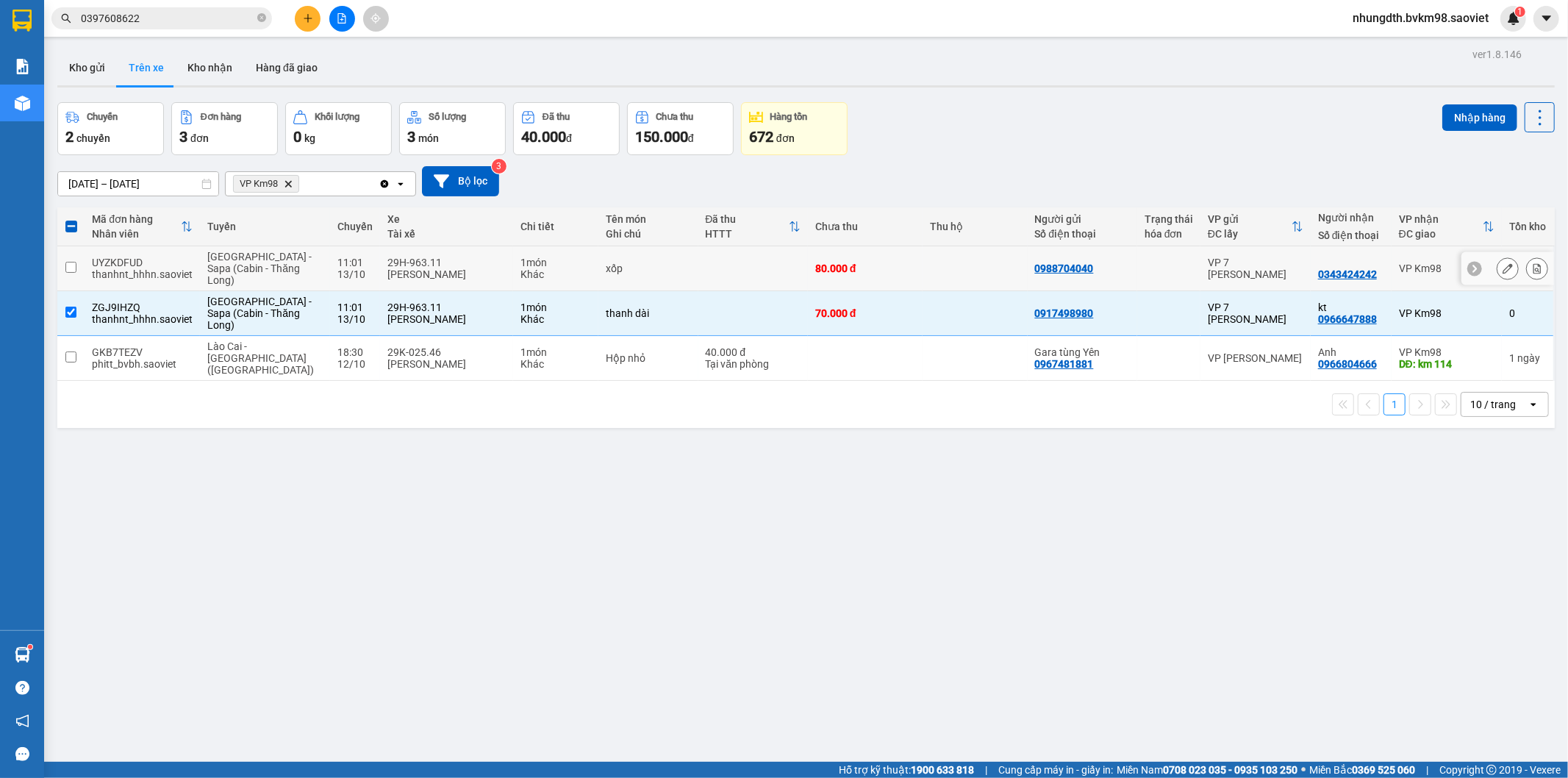
click at [71, 260] on td at bounding box center [71, 268] width 27 height 45
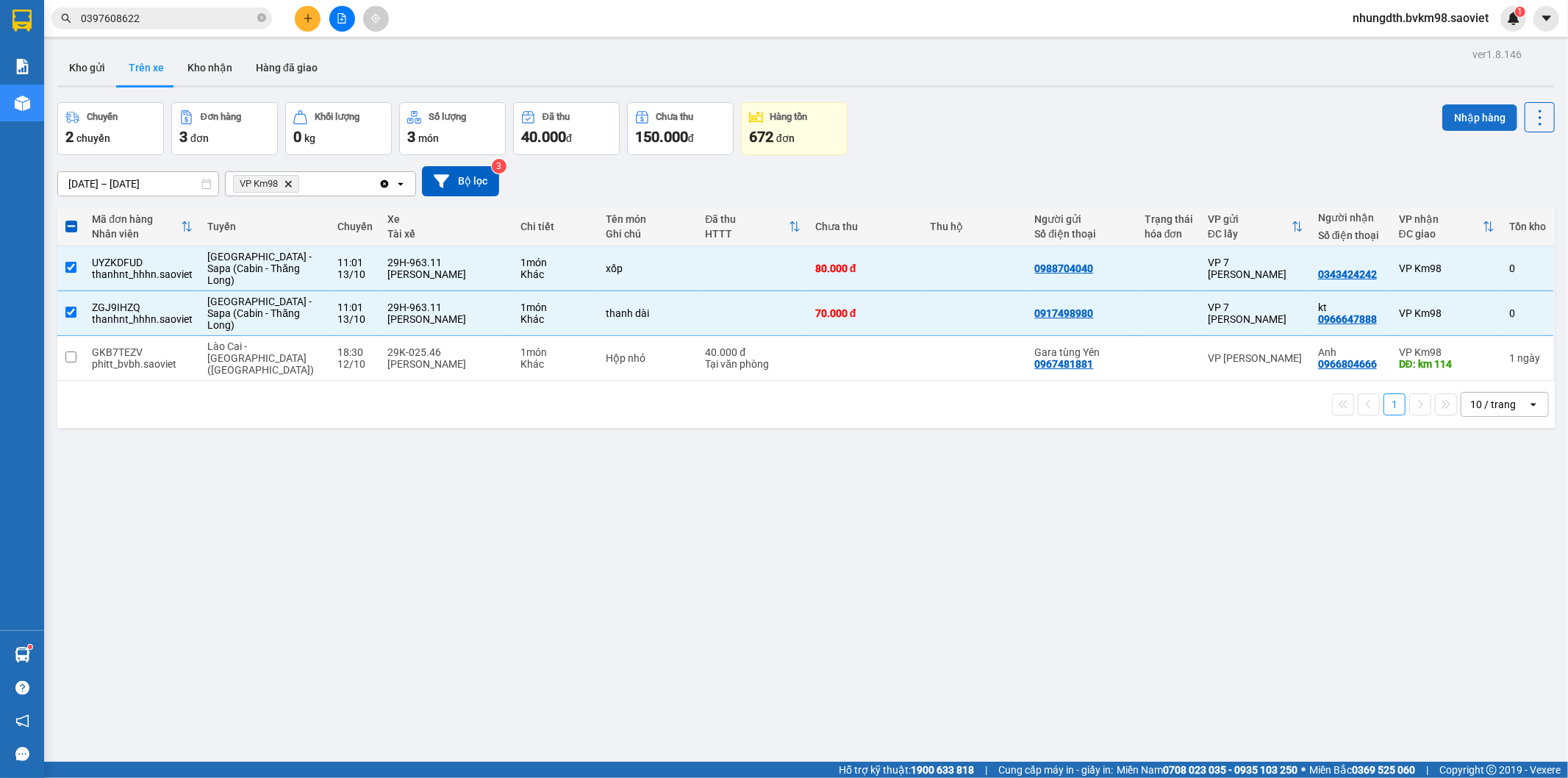
click at [1478, 119] on button "Nhập hàng" at bounding box center [1479, 117] width 75 height 26
checkbox input "false"
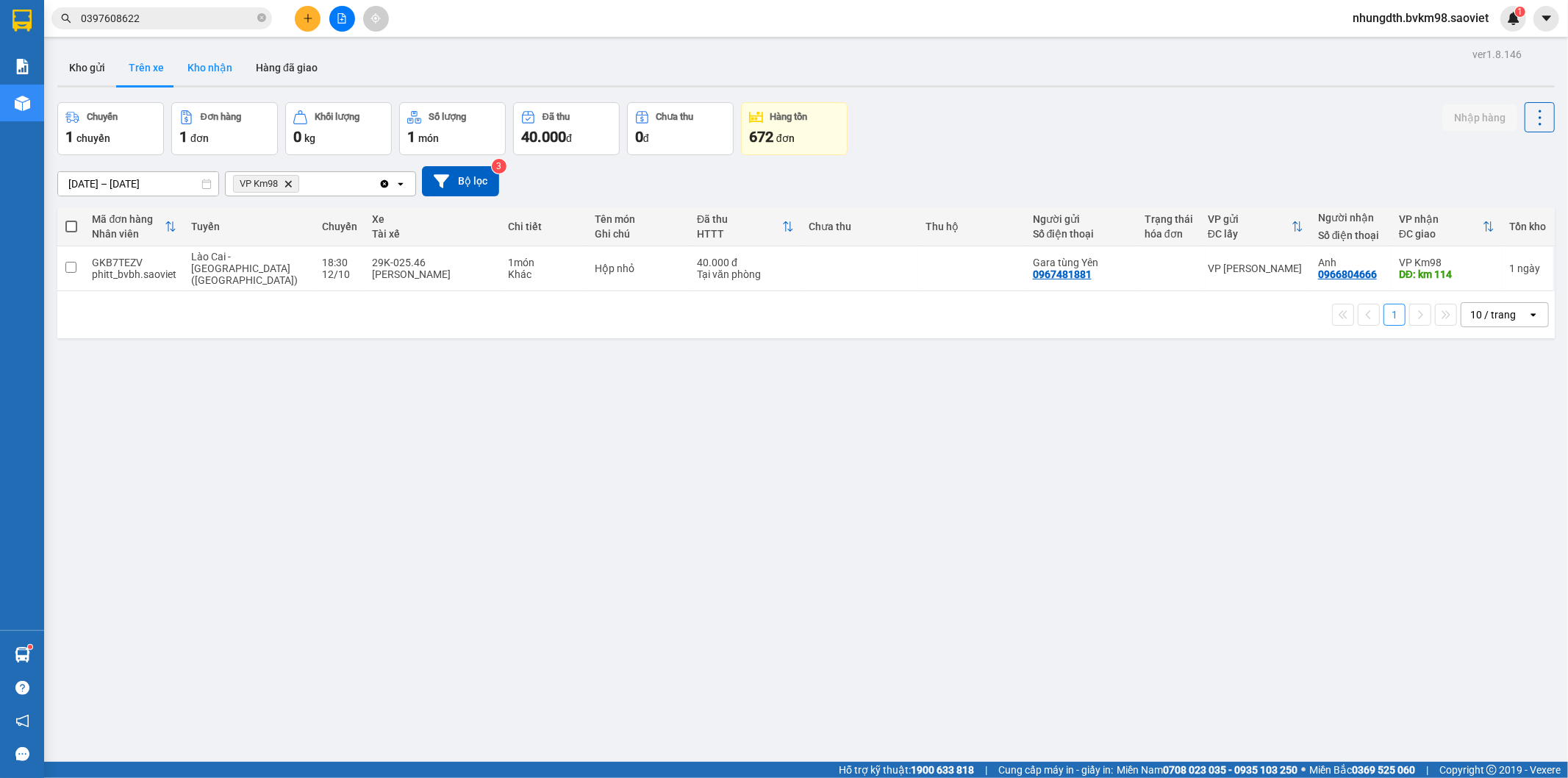
click at [206, 68] on button "Kho nhận" at bounding box center [210, 68] width 69 height 35
type input "[DATE] – [DATE]"
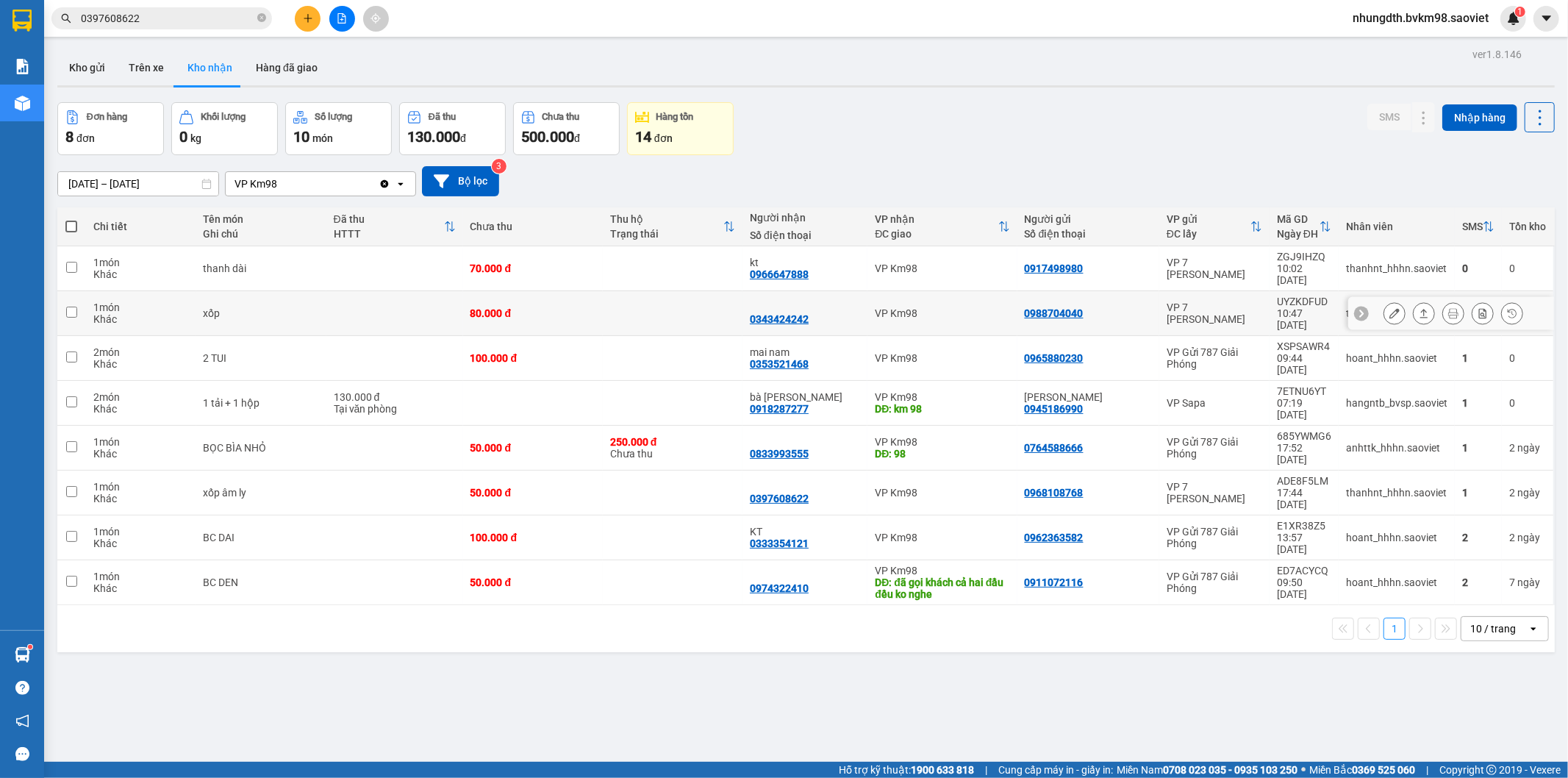
click at [572, 308] on div "80.000 đ" at bounding box center [533, 313] width 125 height 12
checkbox input "true"
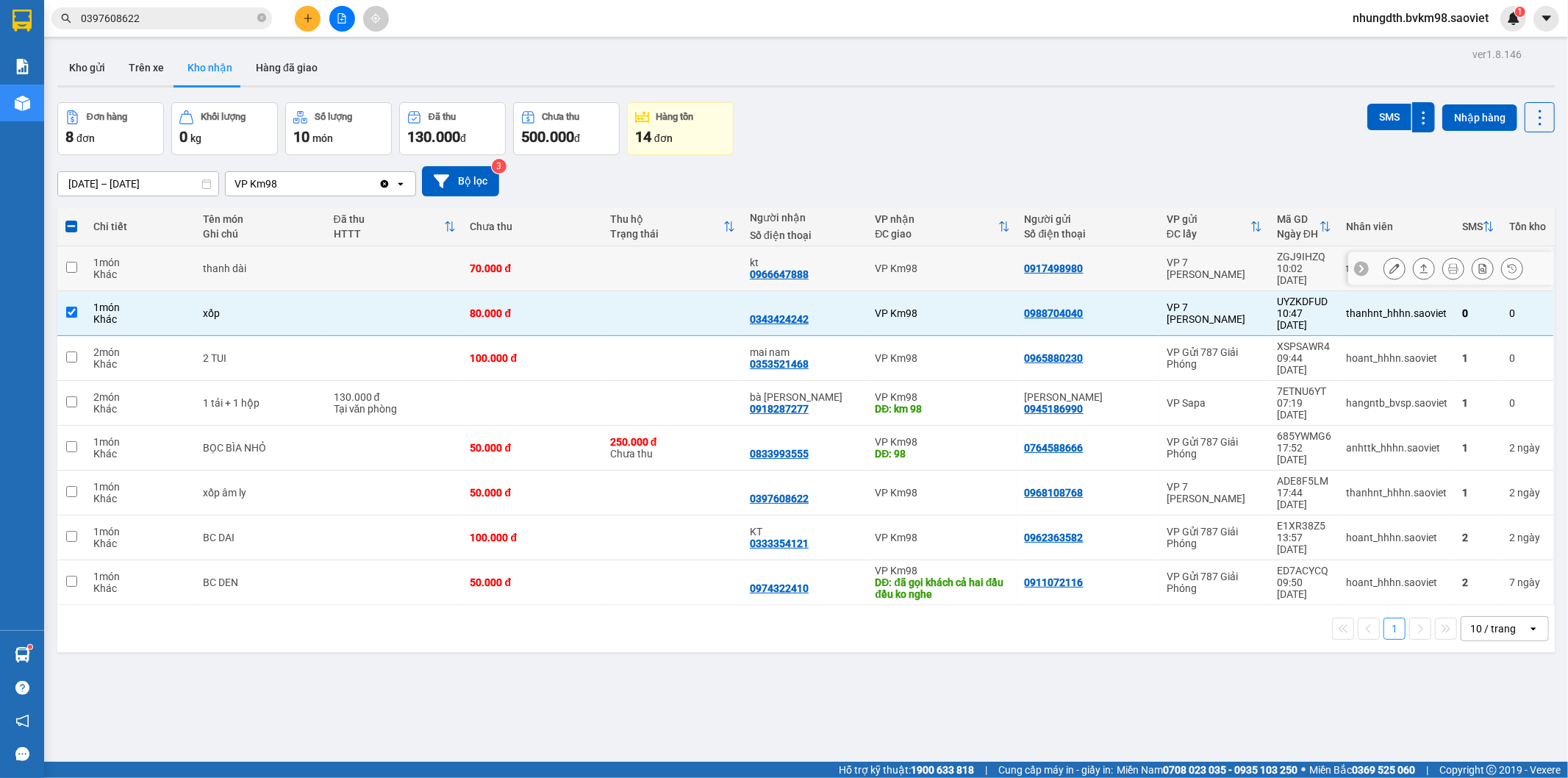
drag, startPoint x: 604, startPoint y: 260, endPoint x: 750, endPoint y: 245, distance: 146.8
click at [605, 260] on td at bounding box center [672, 268] width 140 height 45
checkbox input "true"
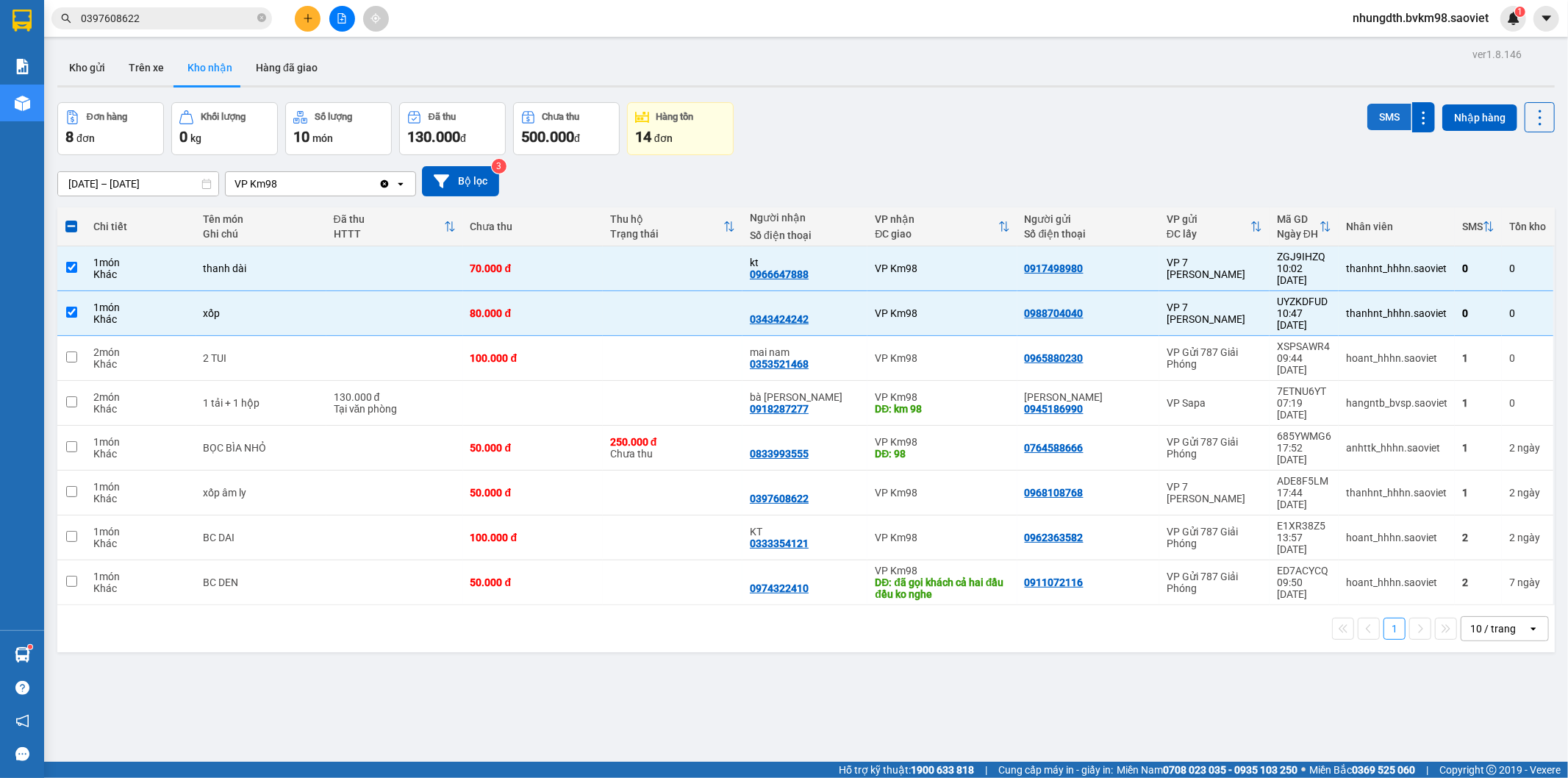
click at [1385, 117] on button "SMS" at bounding box center [1388, 117] width 44 height 26
click at [310, 15] on icon "plus" at bounding box center [307, 18] width 10 height 10
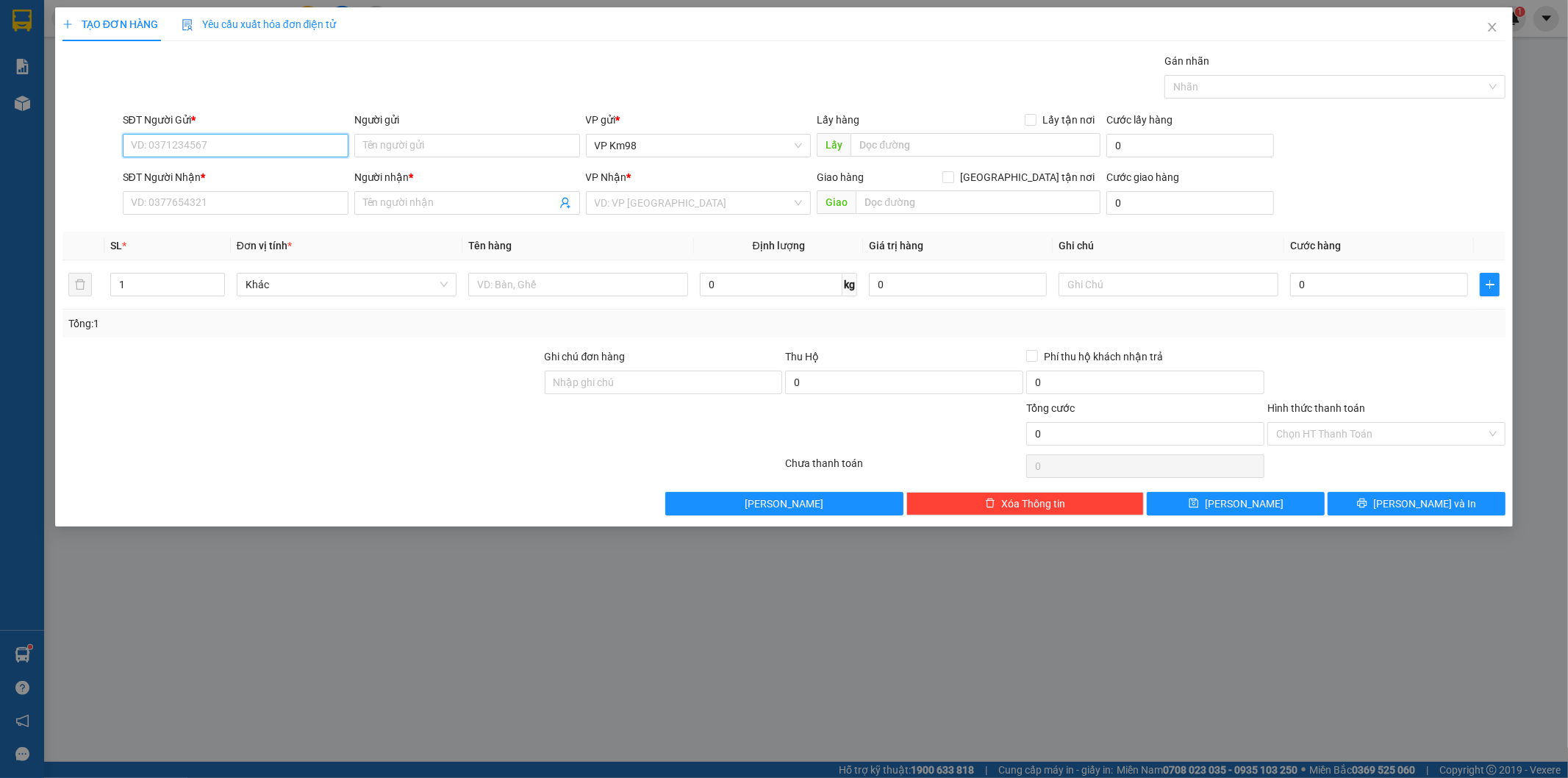
click at [224, 153] on input "SĐT Người Gửi *" at bounding box center [236, 145] width 226 height 23
type input "0369638944"
click at [190, 173] on div "0369638944 - kt" at bounding box center [236, 175] width 208 height 16
type input "kt"
type input "0985663566"
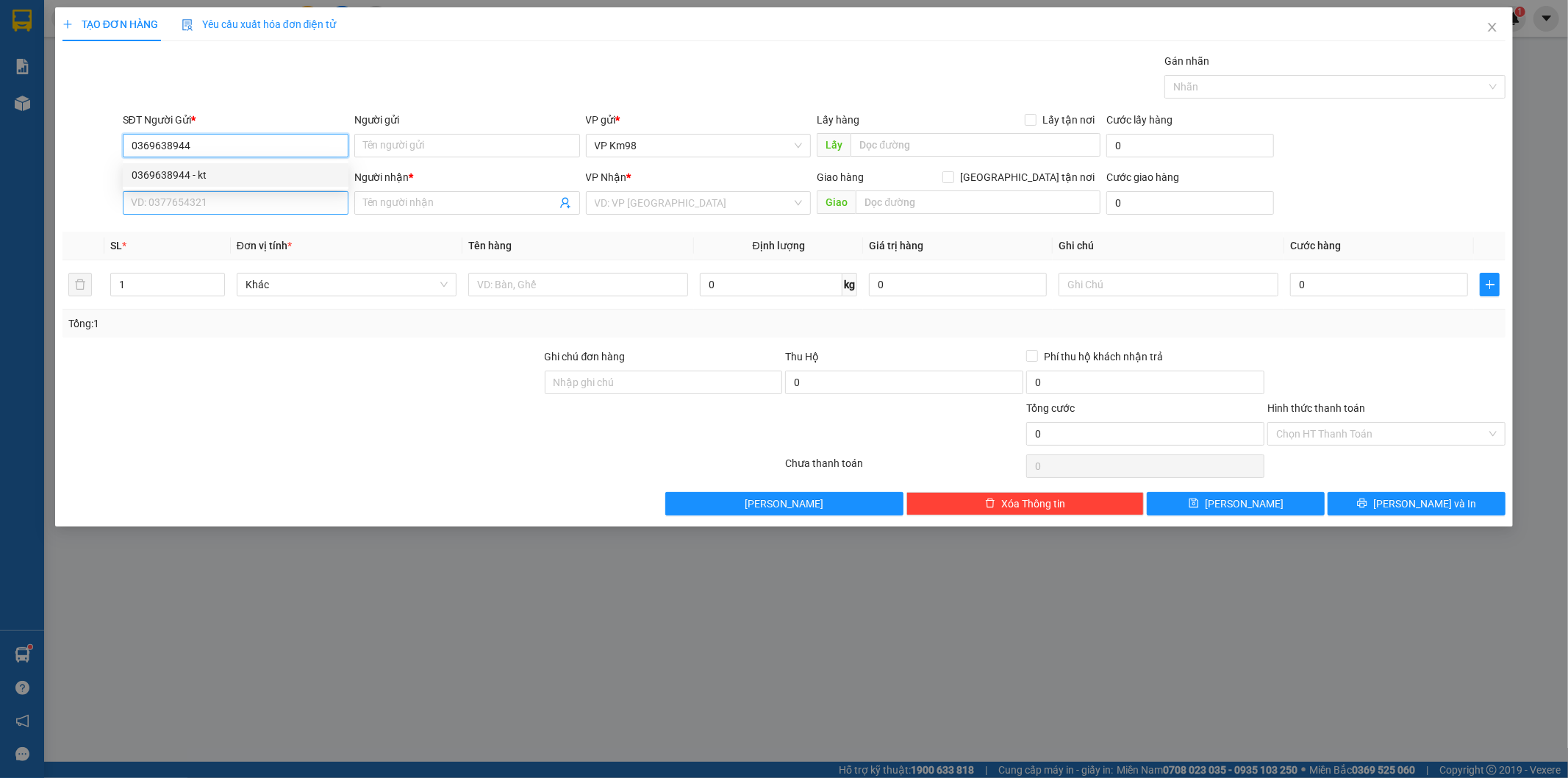
type input "HUY"
type input "4.500K"
type input "0369638944"
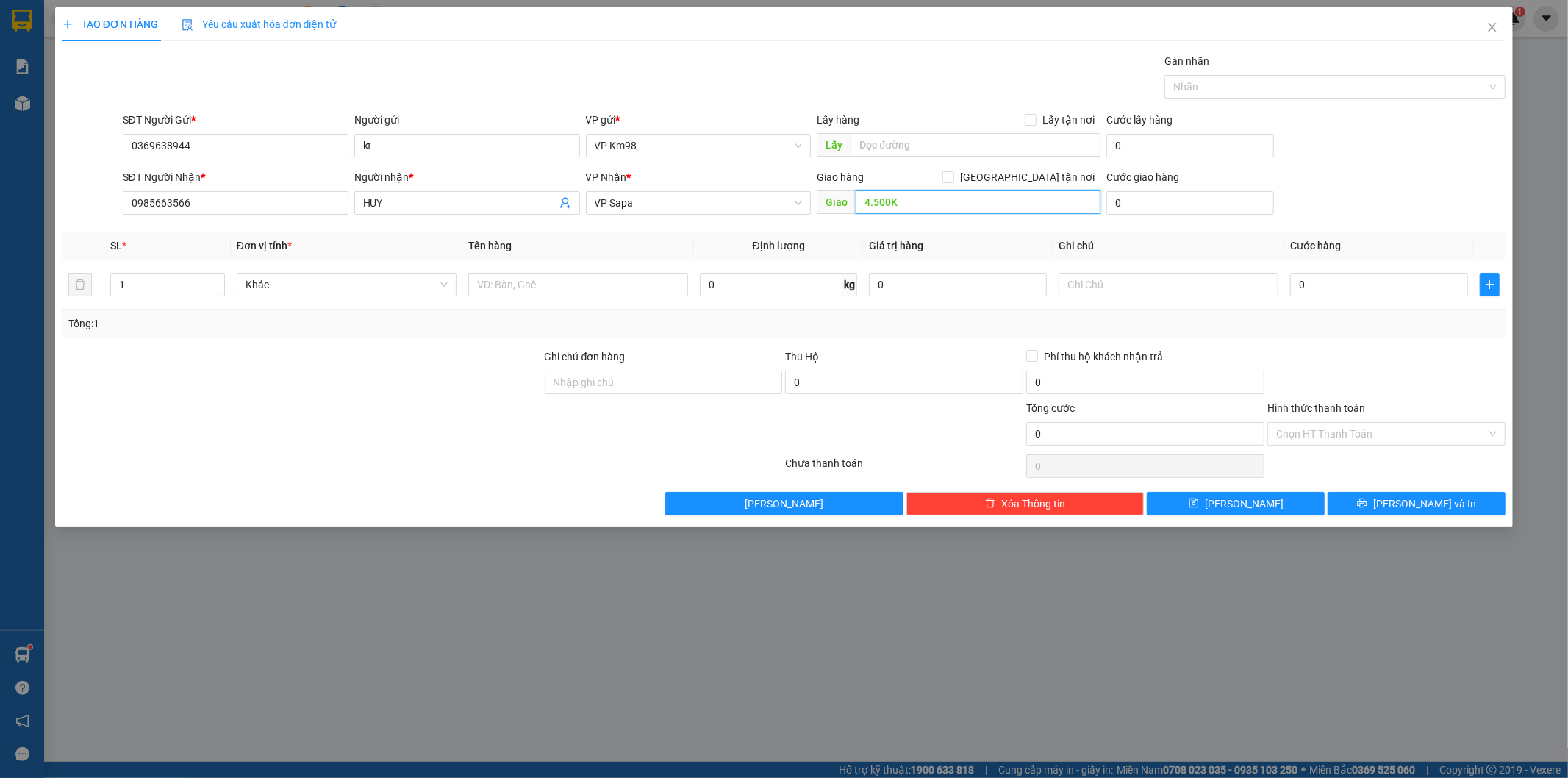
click at [913, 199] on input "4.500K" at bounding box center [978, 201] width 245 height 23
click at [417, 201] on input "HUY" at bounding box center [460, 203] width 193 height 16
type input "H"
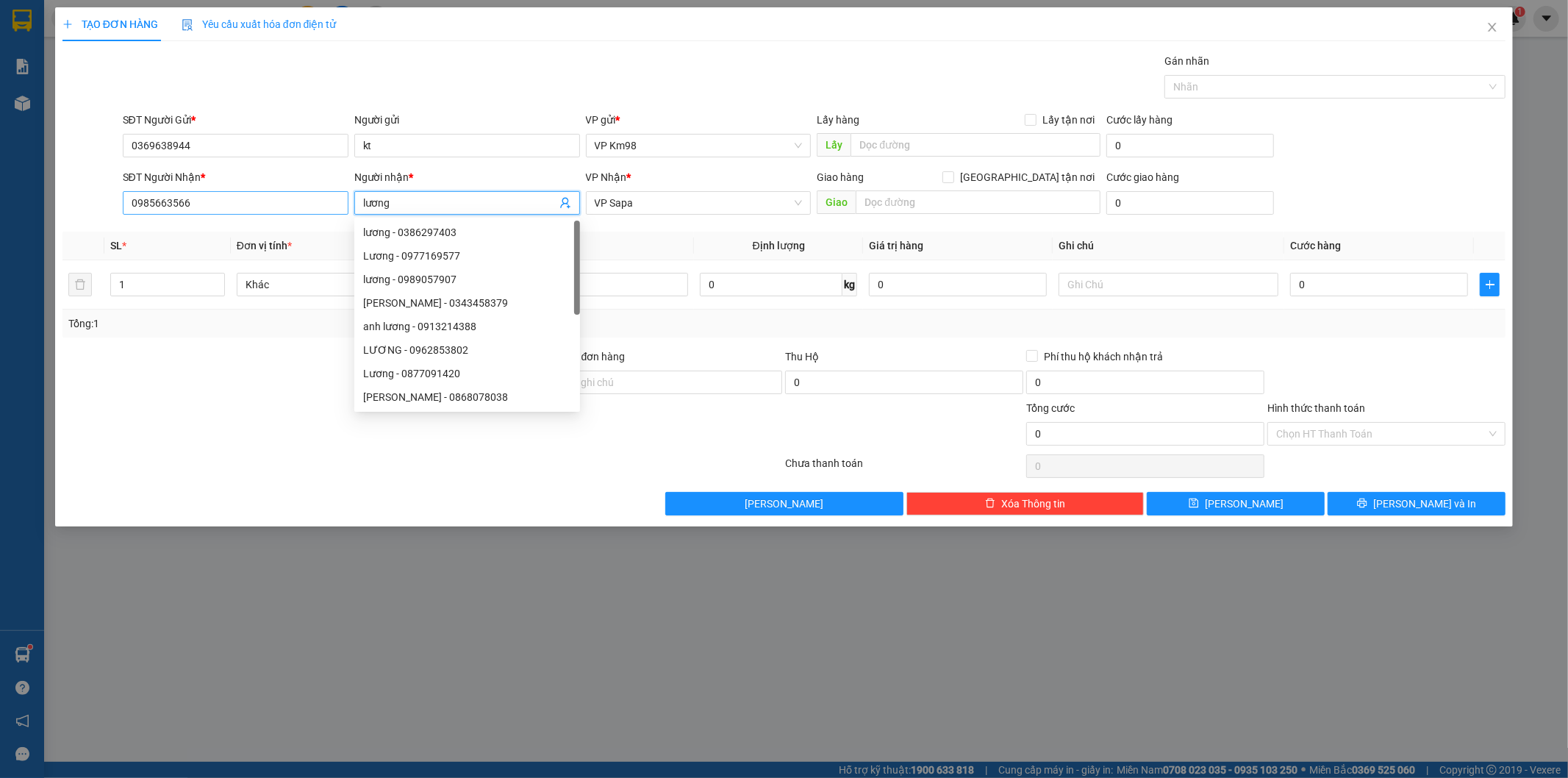
type input "lương"
click at [219, 206] on input "0985663566" at bounding box center [236, 202] width 226 height 23
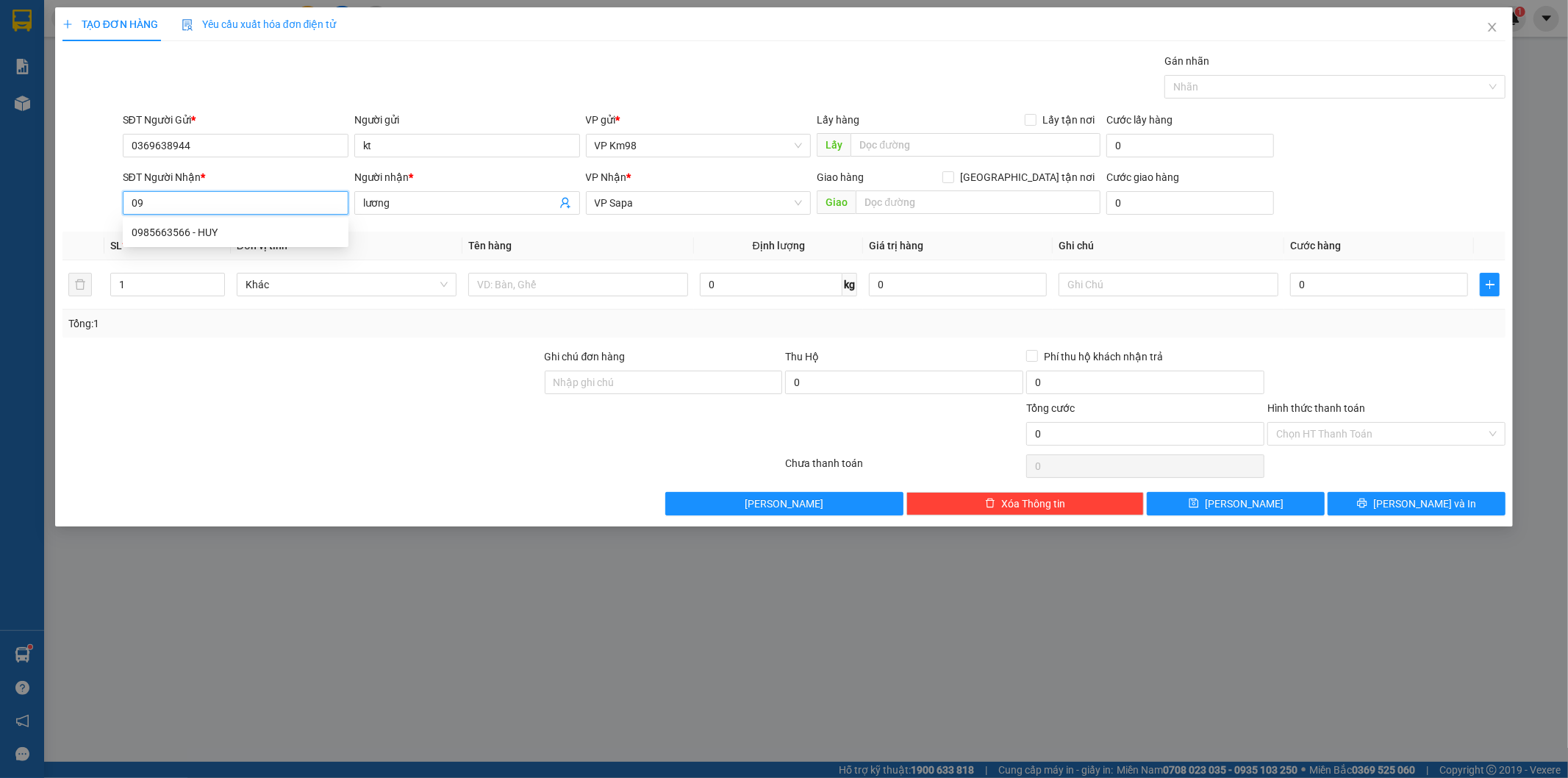
type input "0"
type input "0358588588"
drag, startPoint x: 223, startPoint y: 232, endPoint x: 275, endPoint y: 255, distance: 56.9
click at [230, 236] on div "0358588588 - LƯƠNG" at bounding box center [236, 232] width 208 height 16
type input "LƯƠNG"
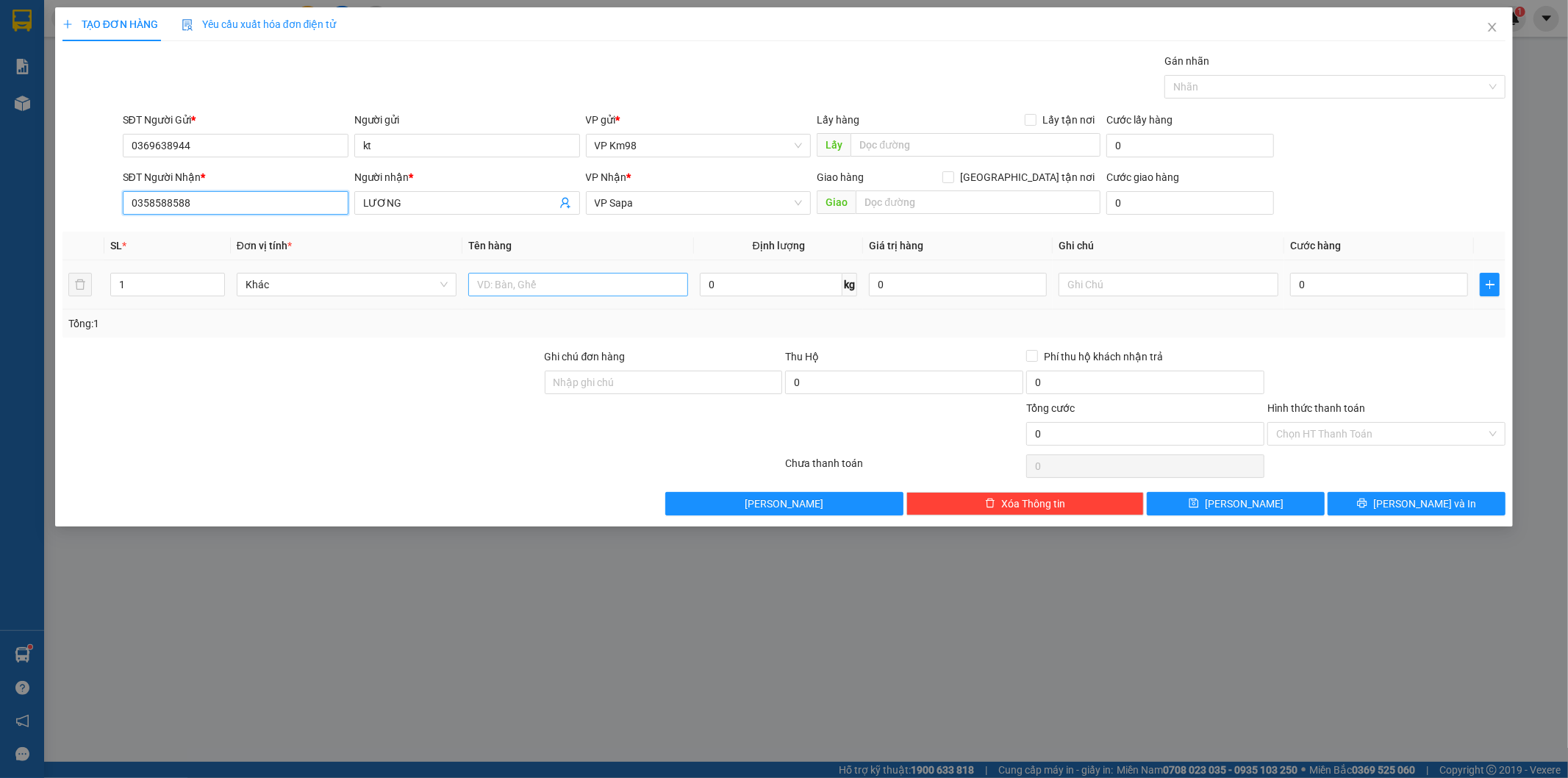
type input "0358588588"
click at [568, 285] on input "text" at bounding box center [577, 284] width 220 height 23
type input "bọc đen"
click at [1317, 283] on input "0" at bounding box center [1379, 284] width 178 height 23
type input "5"
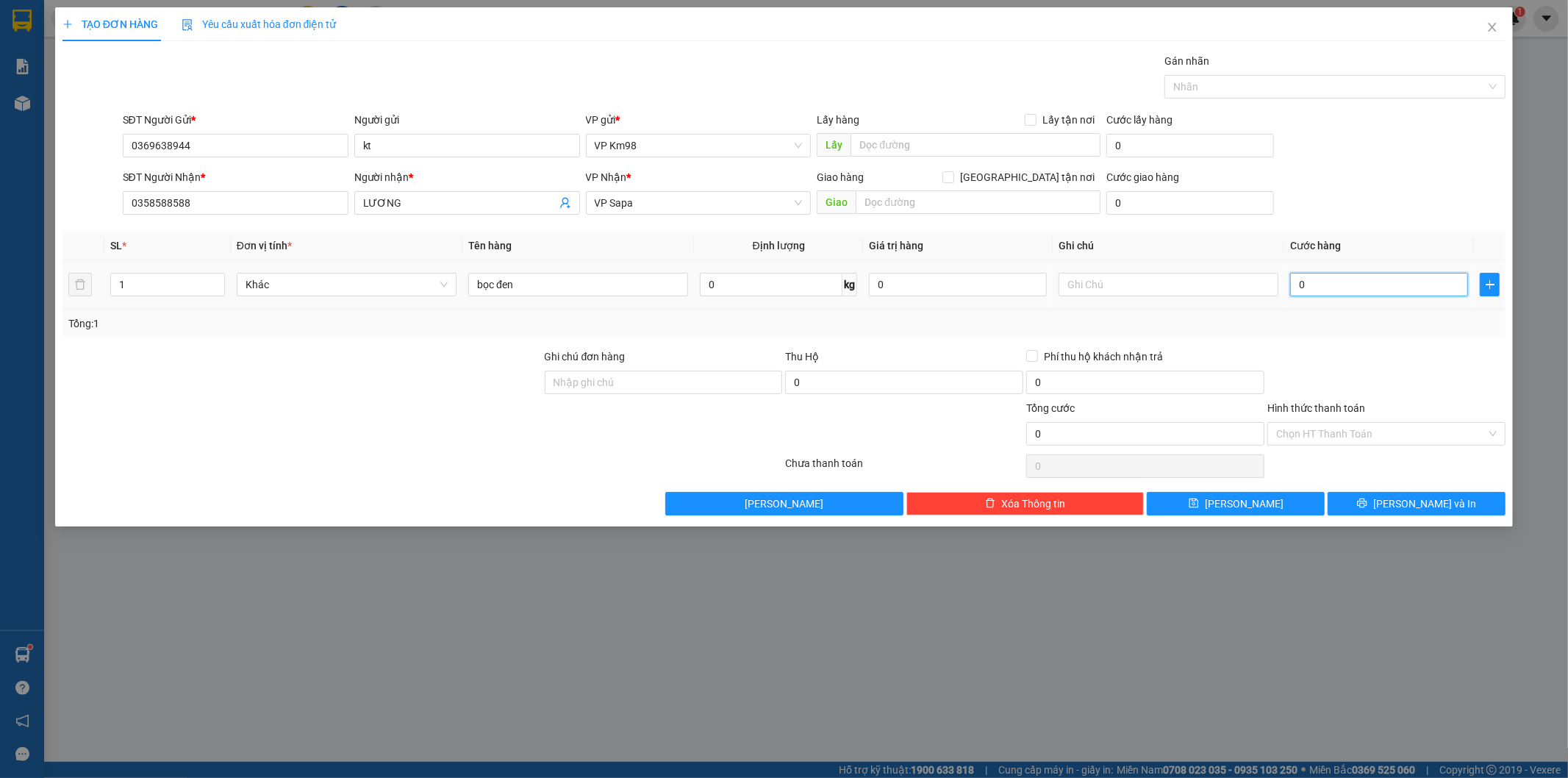
type input "5"
type input "50"
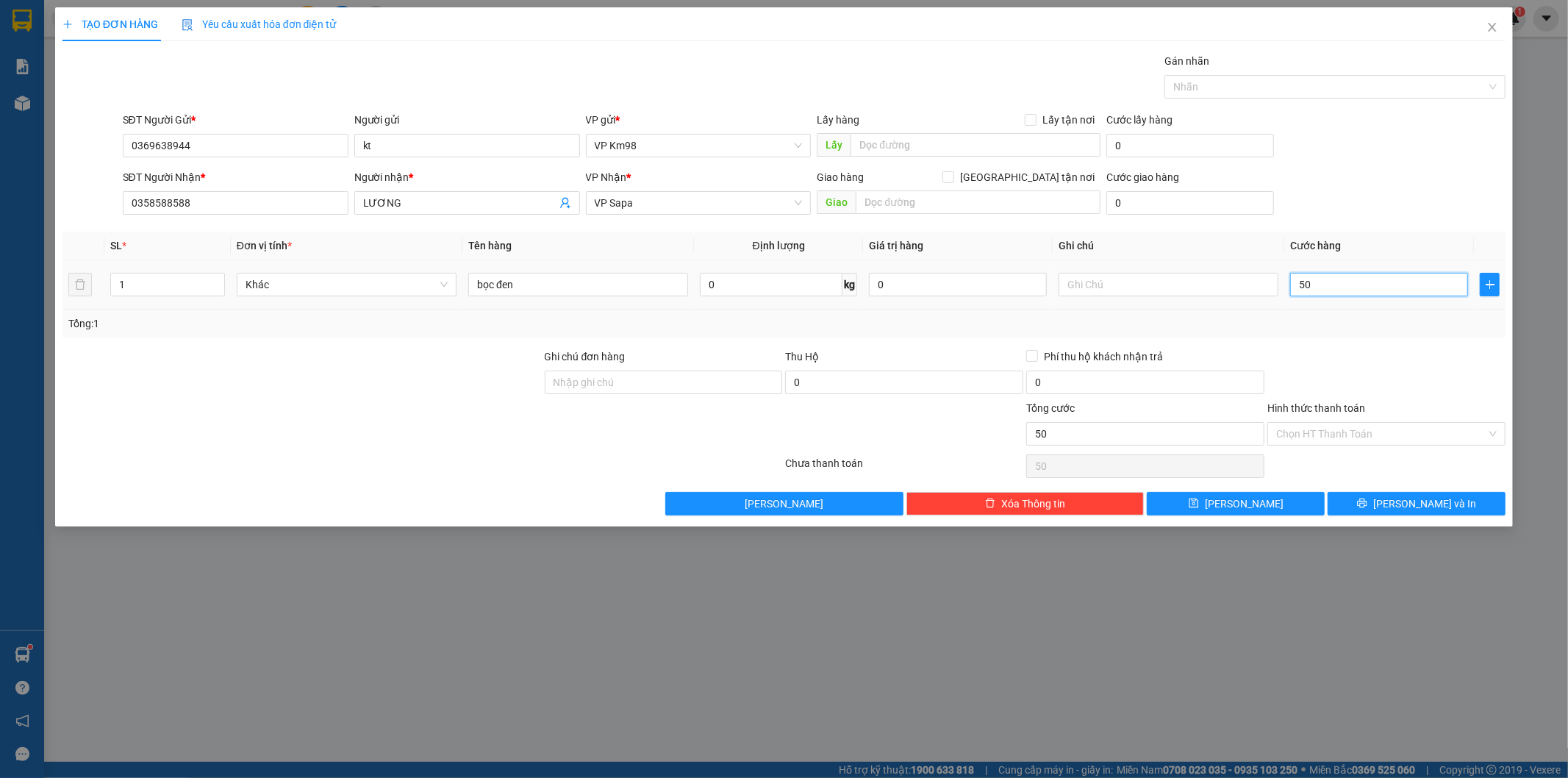
type input "500"
type input "5.000"
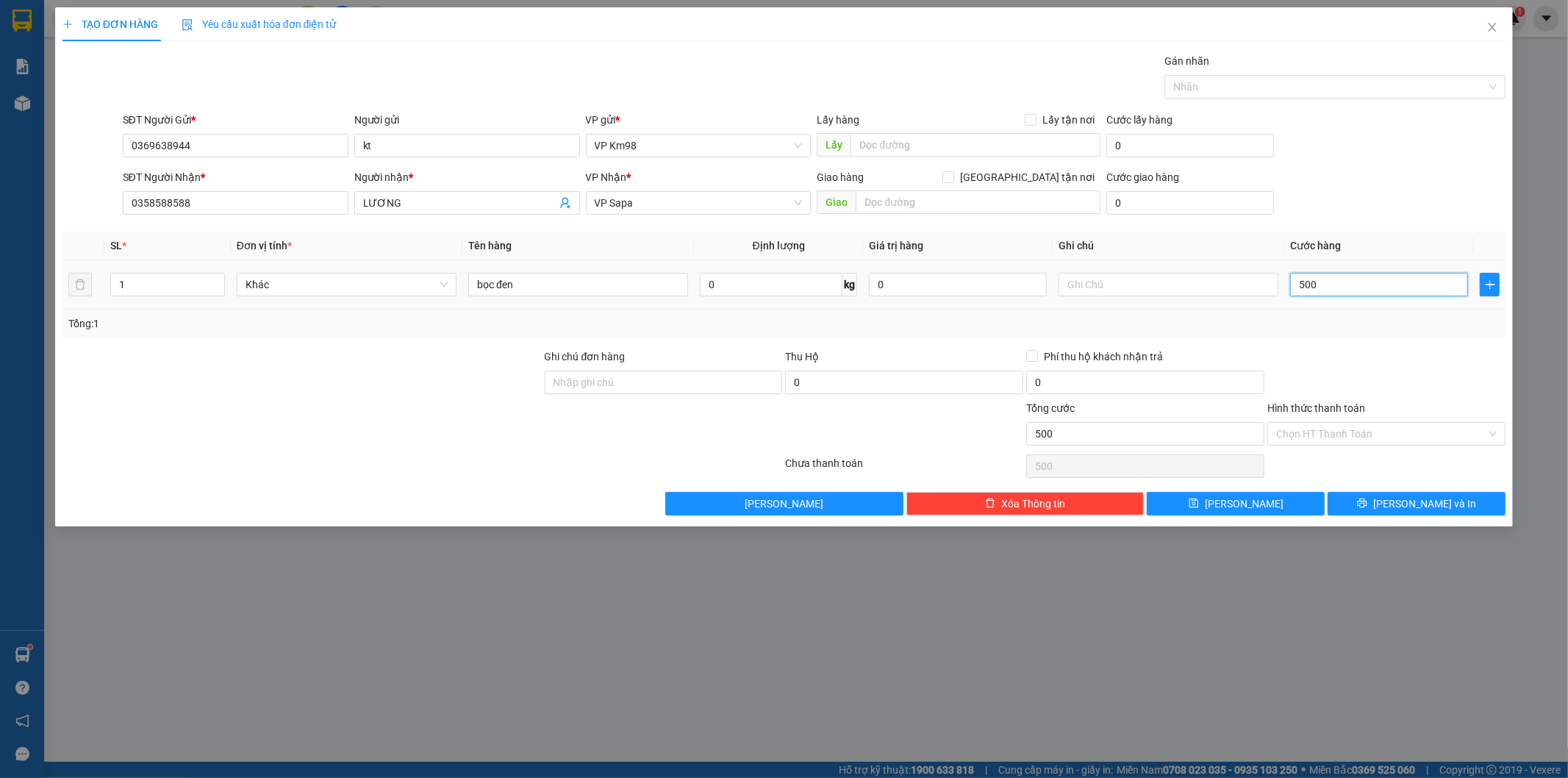
type input "5.000"
type input "50.000"
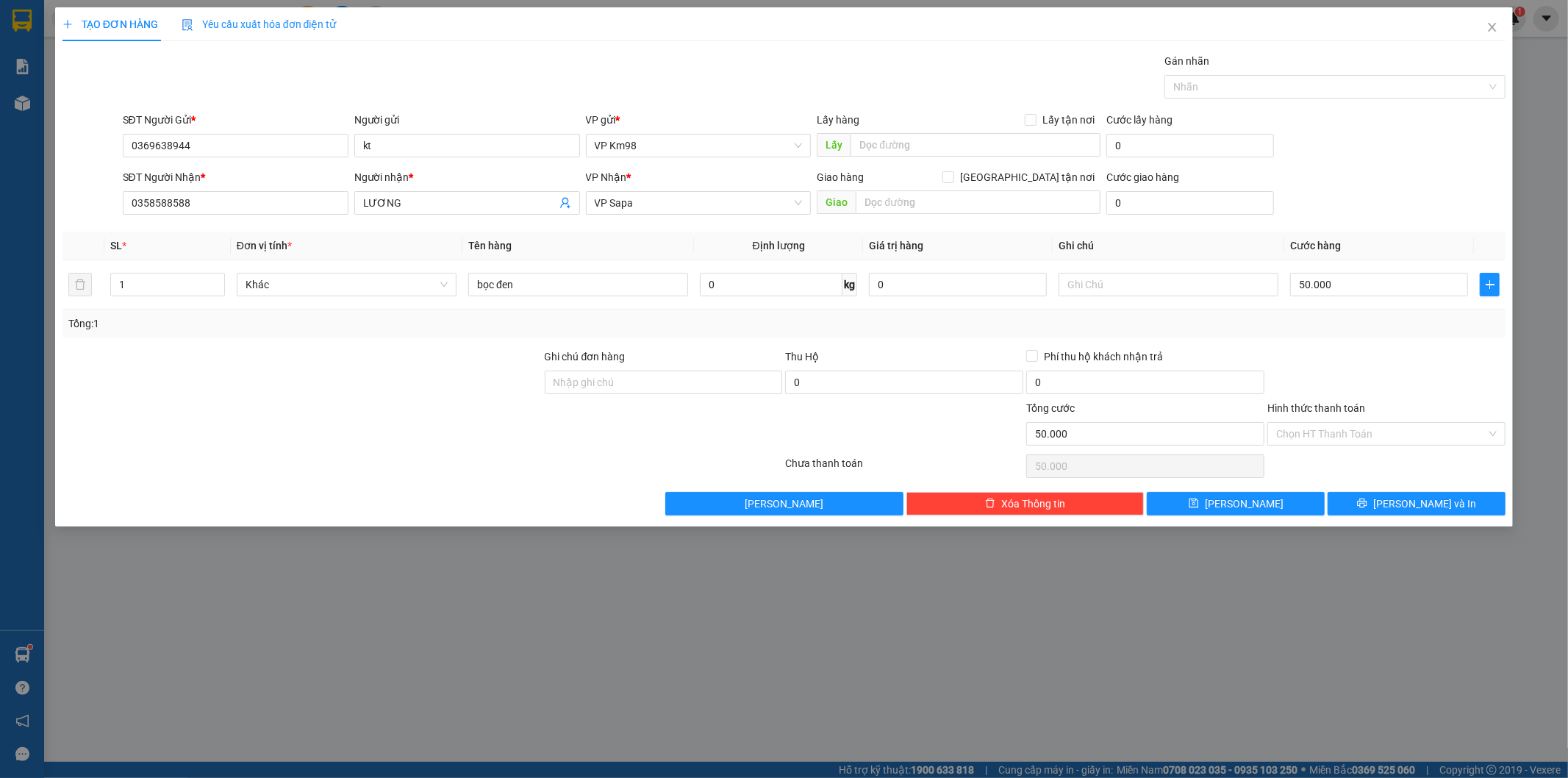
click at [1313, 407] on label "Hình thức thanh toán" at bounding box center [1316, 408] width 97 height 12
click at [1313, 423] on input "Hình thức thanh toán" at bounding box center [1380, 434] width 210 height 22
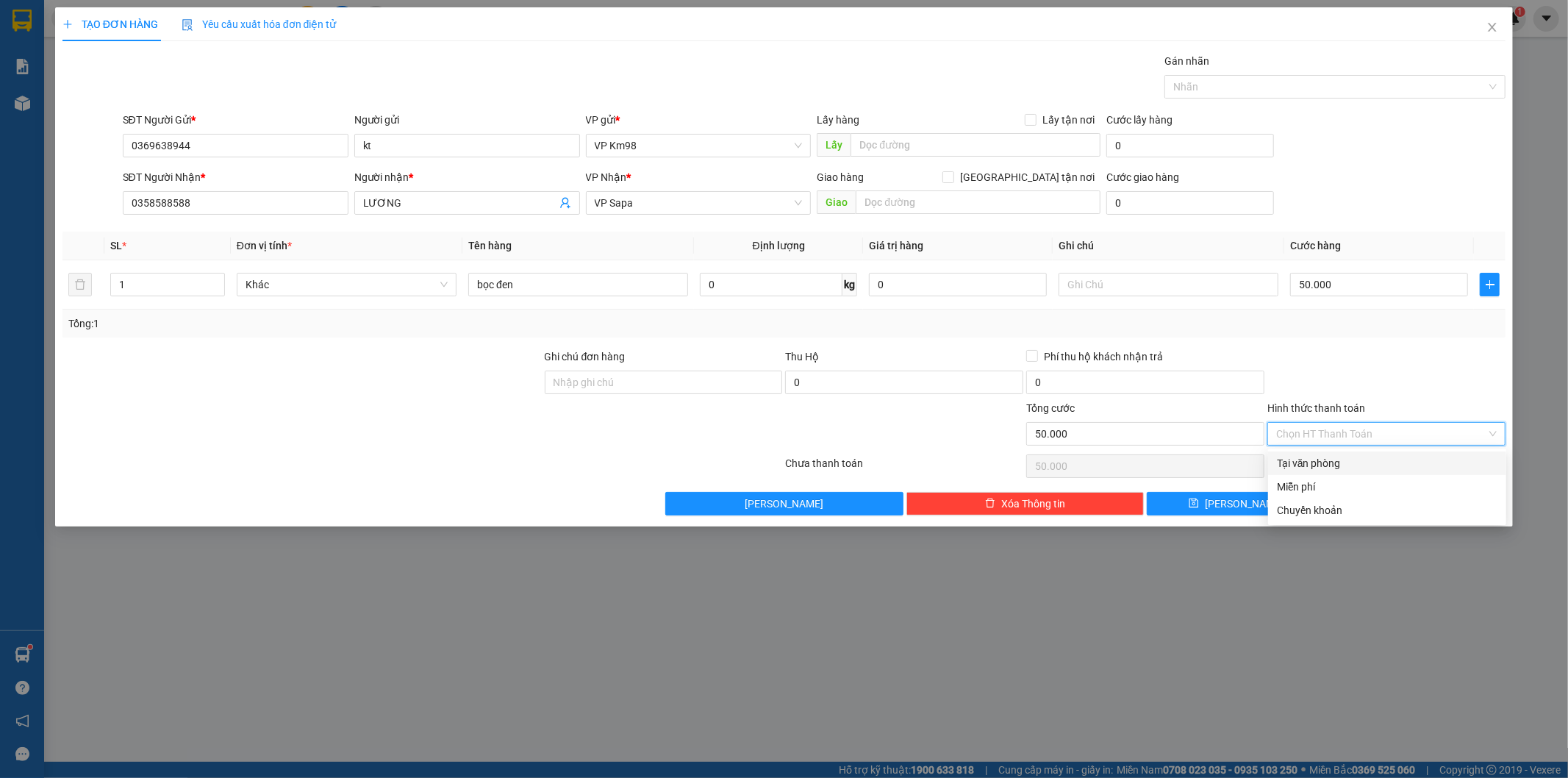
click at [1328, 468] on div "Tại văn phòng" at bounding box center [1387, 463] width 220 height 16
type input "0"
drag, startPoint x: 1364, startPoint y: 507, endPoint x: 1280, endPoint y: 478, distance: 88.9
click at [1366, 507] on button "[PERSON_NAME] và In" at bounding box center [1416, 503] width 178 height 23
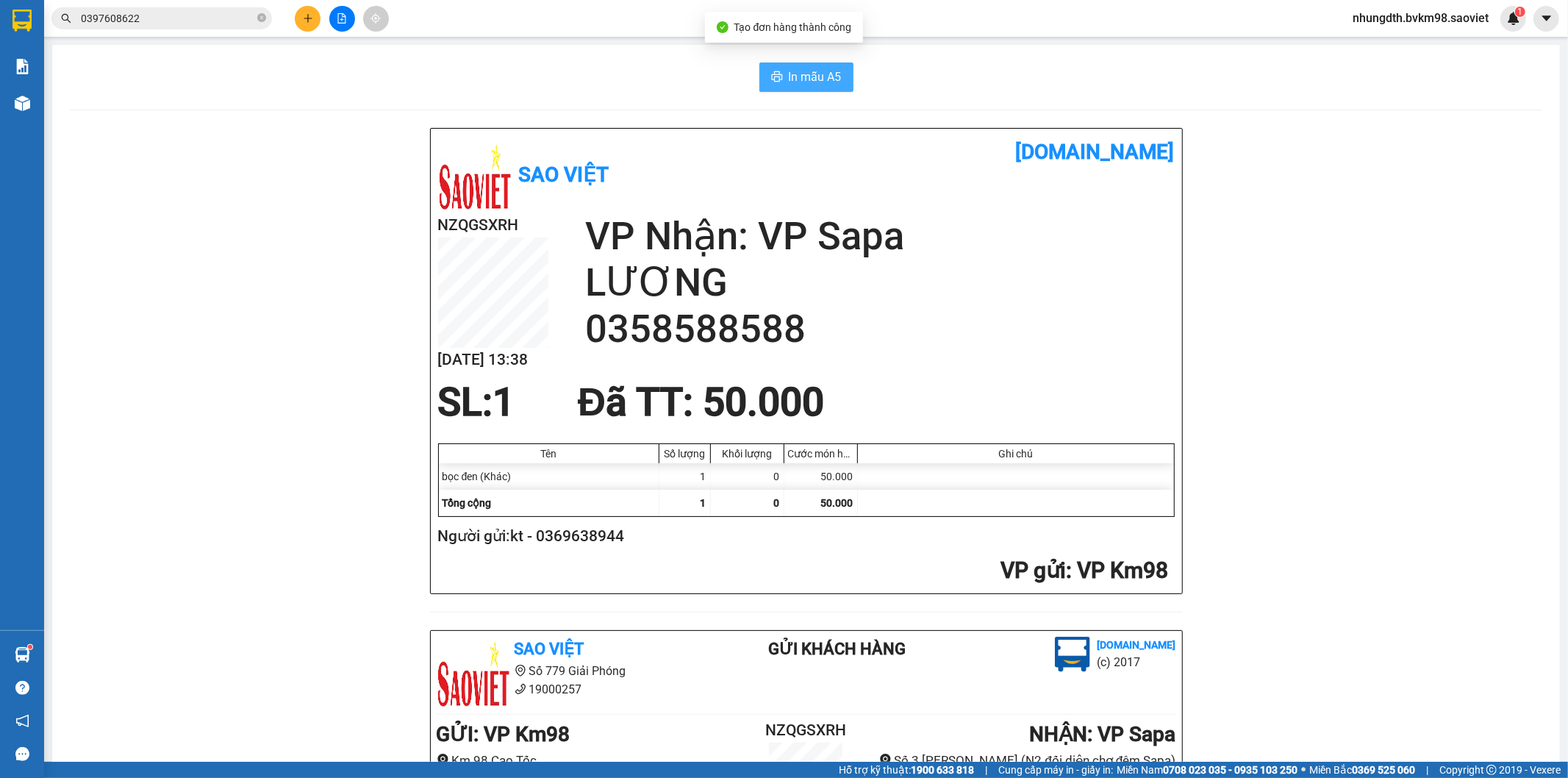
click at [792, 81] on span "In mẫu A5" at bounding box center [815, 77] width 53 height 18
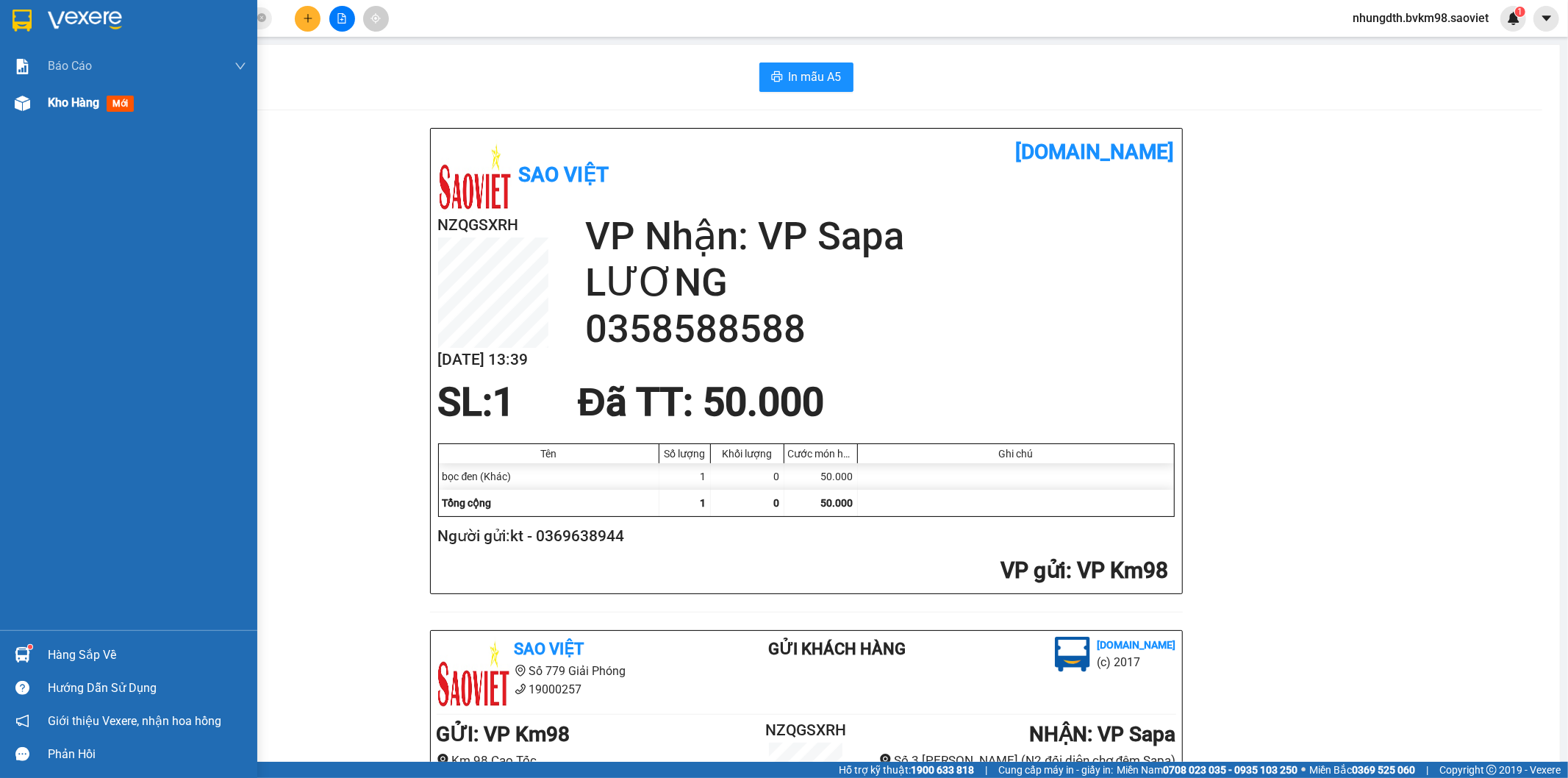
click at [20, 105] on img at bounding box center [22, 103] width 15 height 15
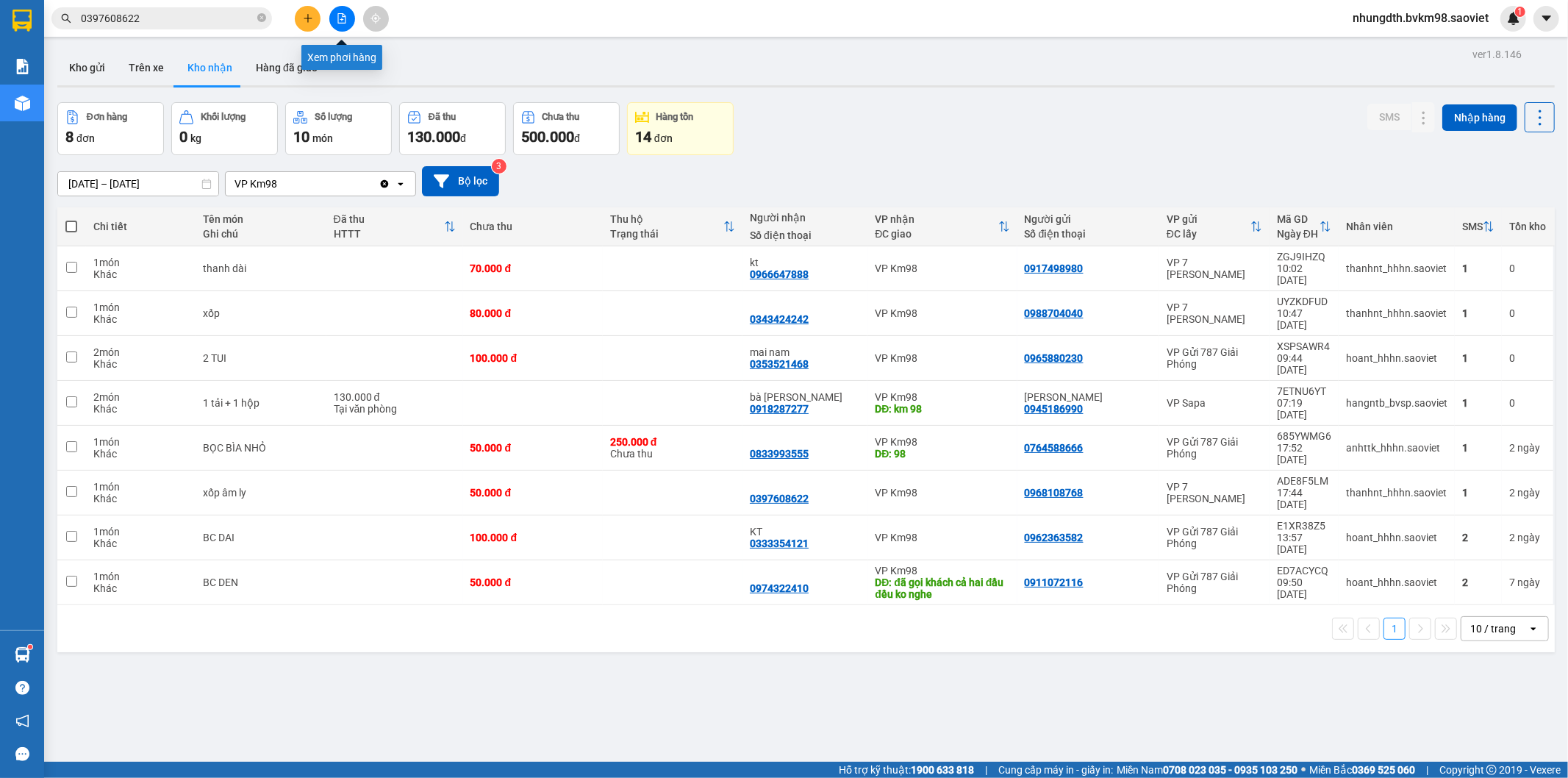
click at [338, 14] on icon "file-add" at bounding box center [342, 18] width 10 height 10
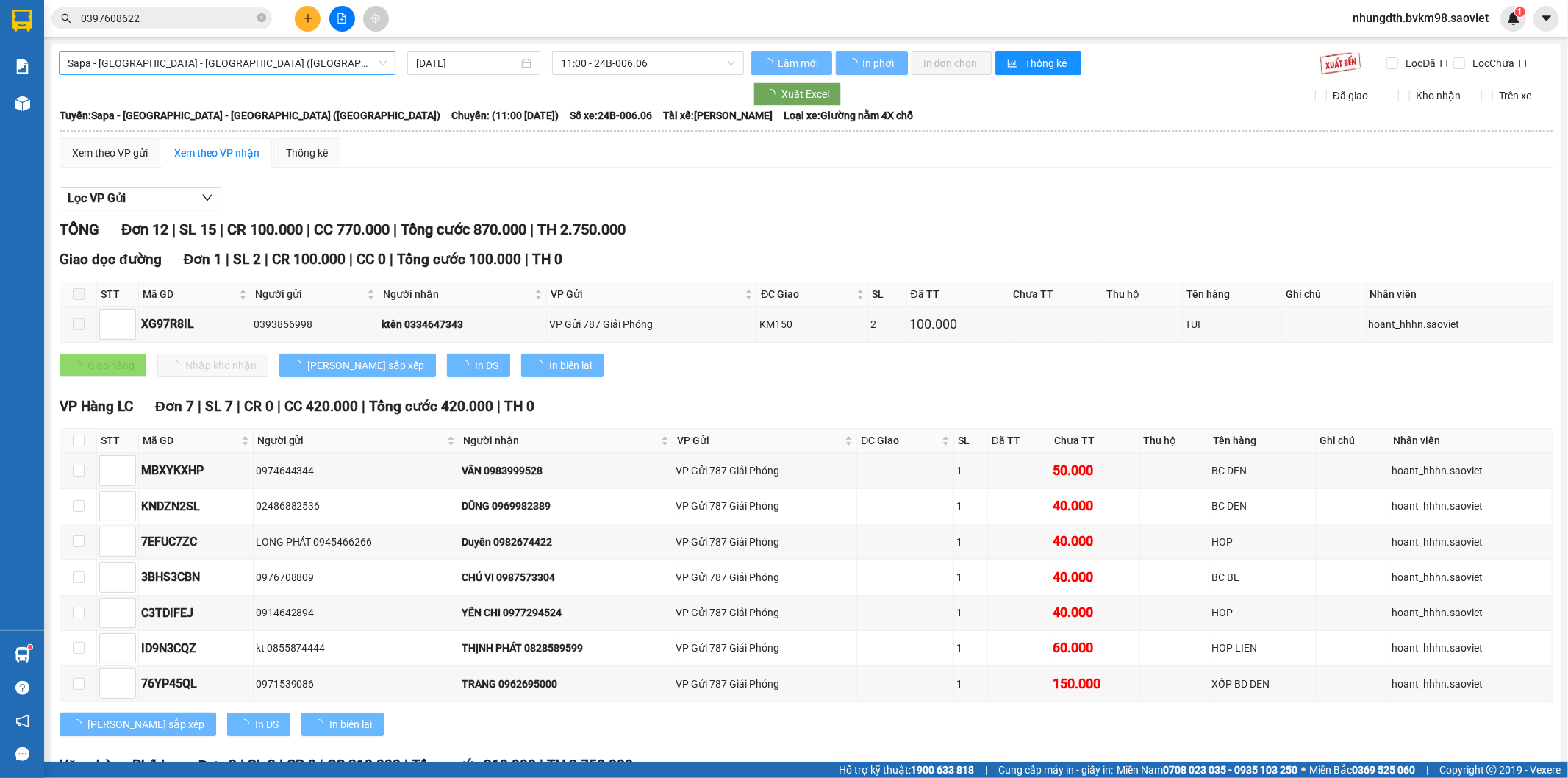
click at [164, 64] on span "Sapa - [GEOGRAPHIC_DATA] - [GEOGRAPHIC_DATA] ([GEOGRAPHIC_DATA])" at bounding box center [228, 63] width 319 height 22
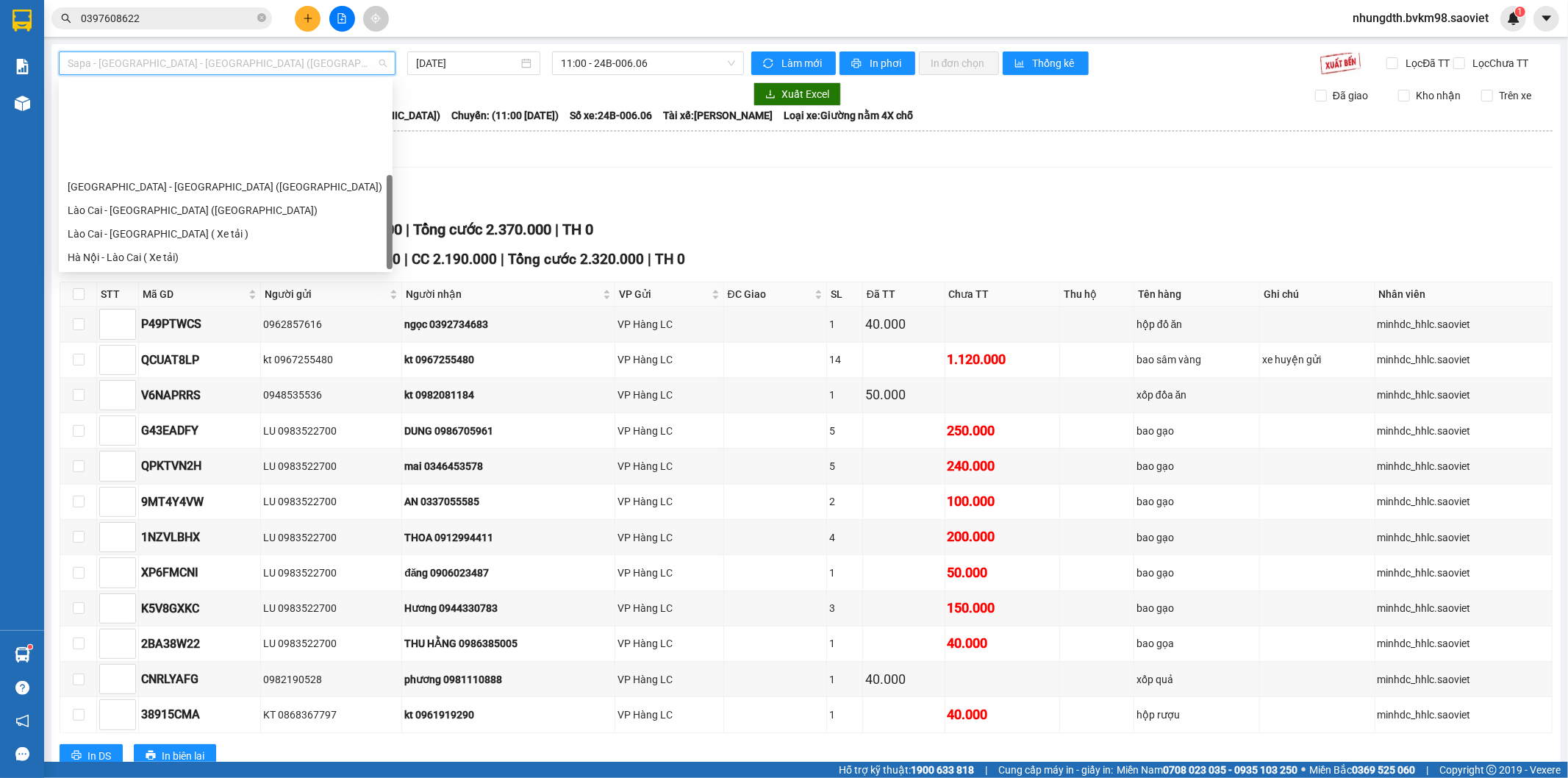
scroll to position [117, 0]
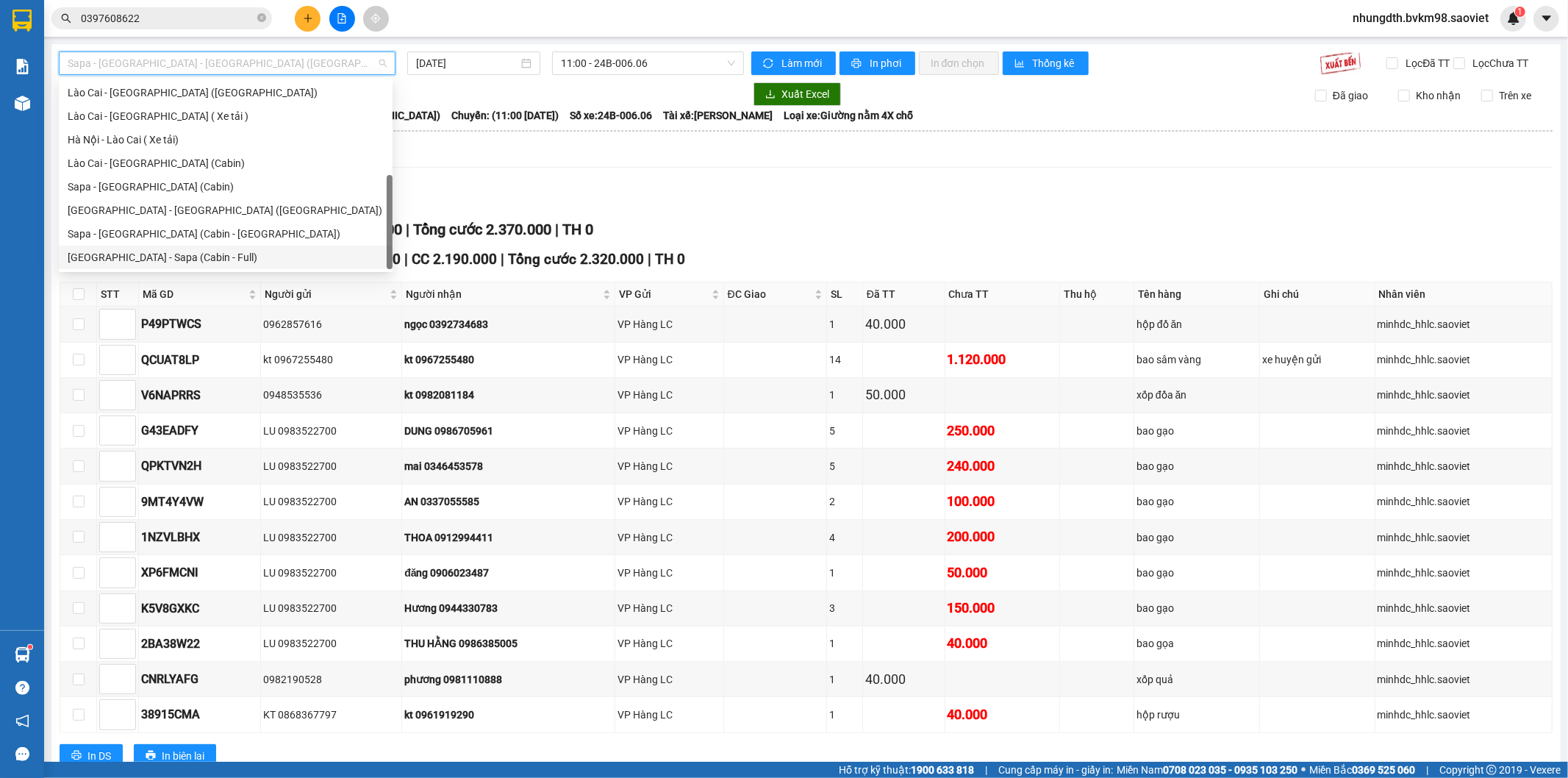
click at [156, 259] on div "[GEOGRAPHIC_DATA] - Sapa (Cabin - Full)" at bounding box center [226, 257] width 316 height 16
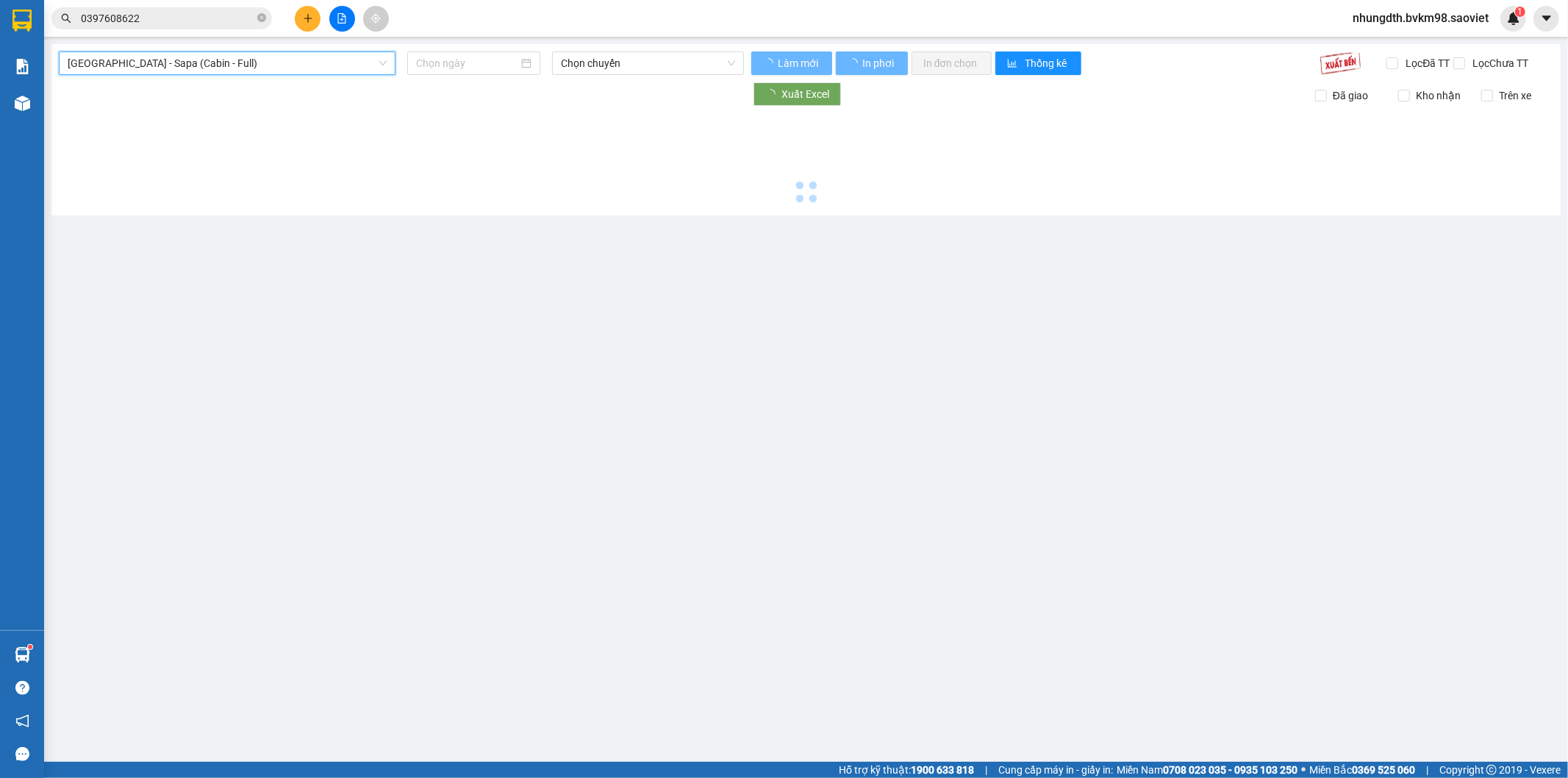
type input "[DATE]"
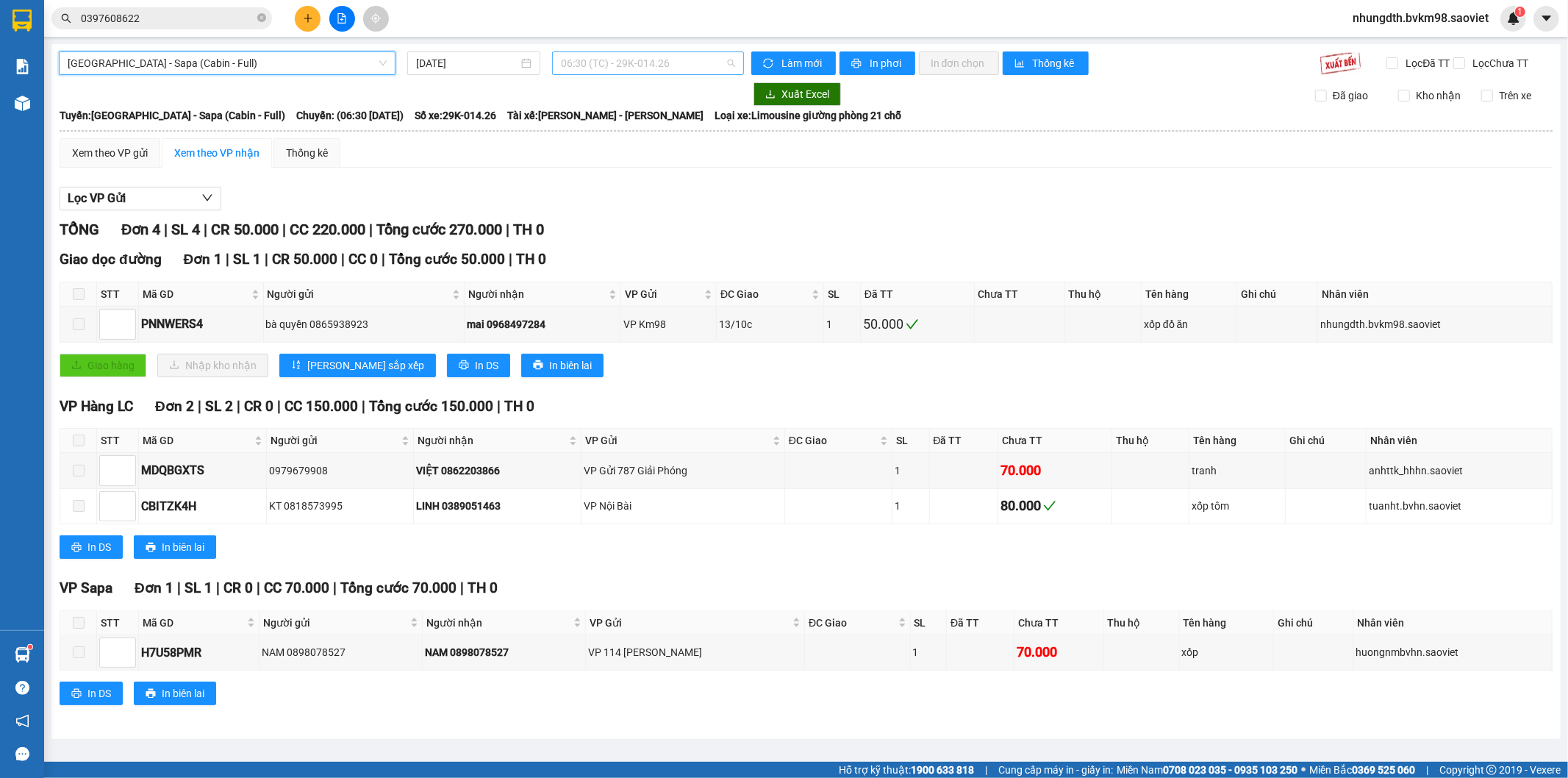
click at [620, 68] on span "06:30 (TC) - 29K-014.26" at bounding box center [647, 63] width 173 height 22
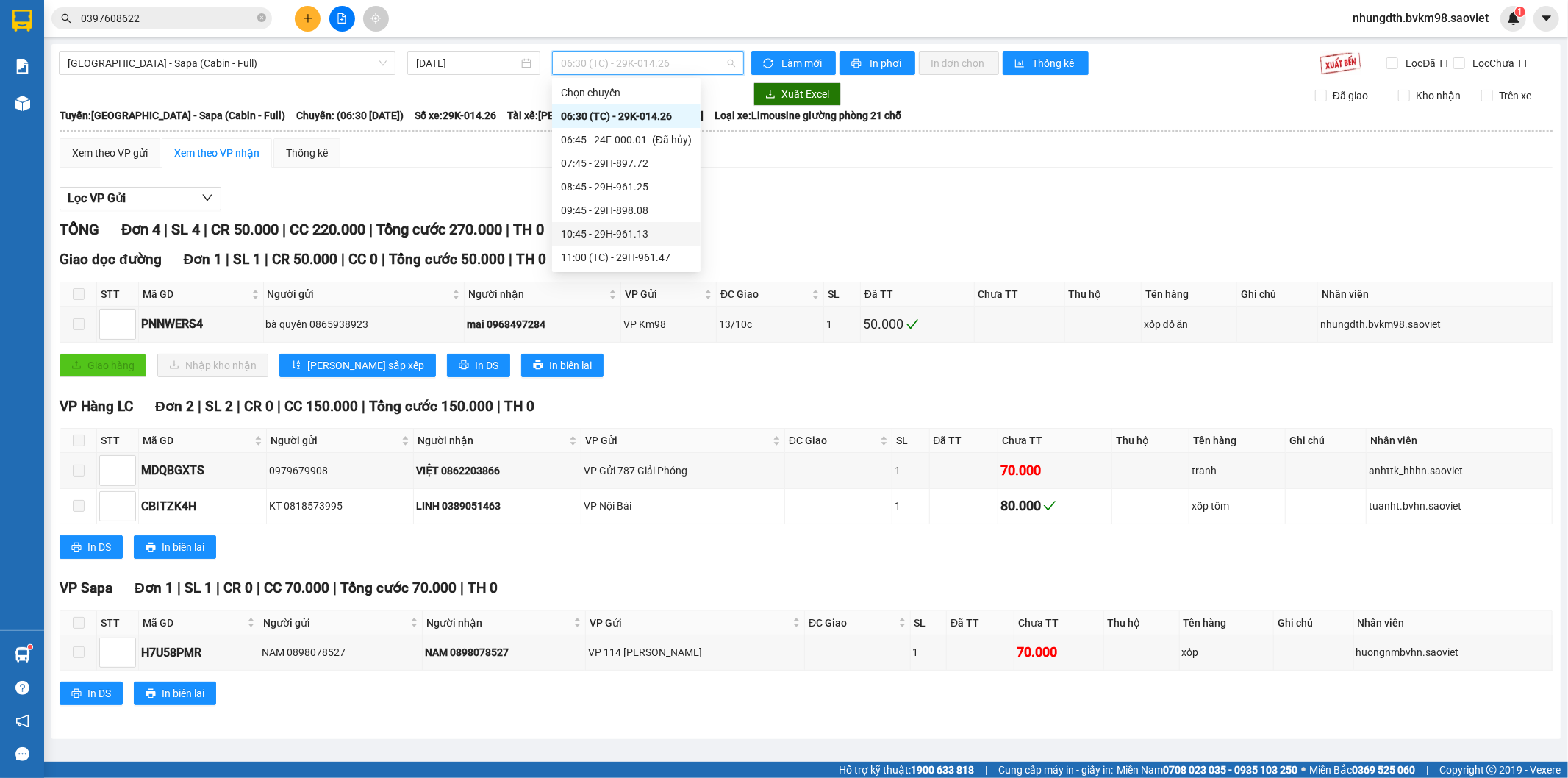
scroll to position [81, 0]
click at [636, 196] on div "11:45 - 29E-043.95" at bounding box center [626, 199] width 131 height 16
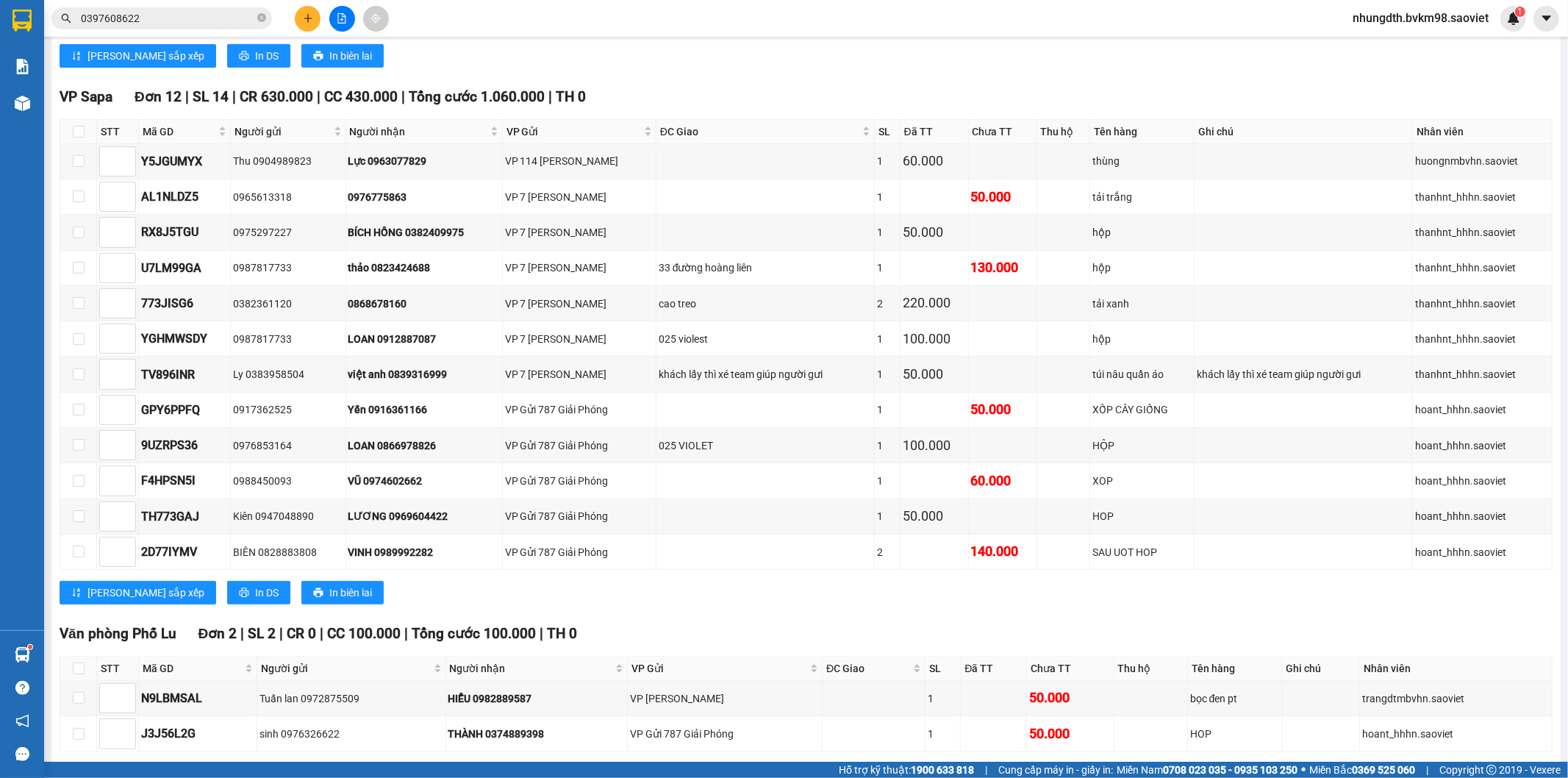
scroll to position [1038, 0]
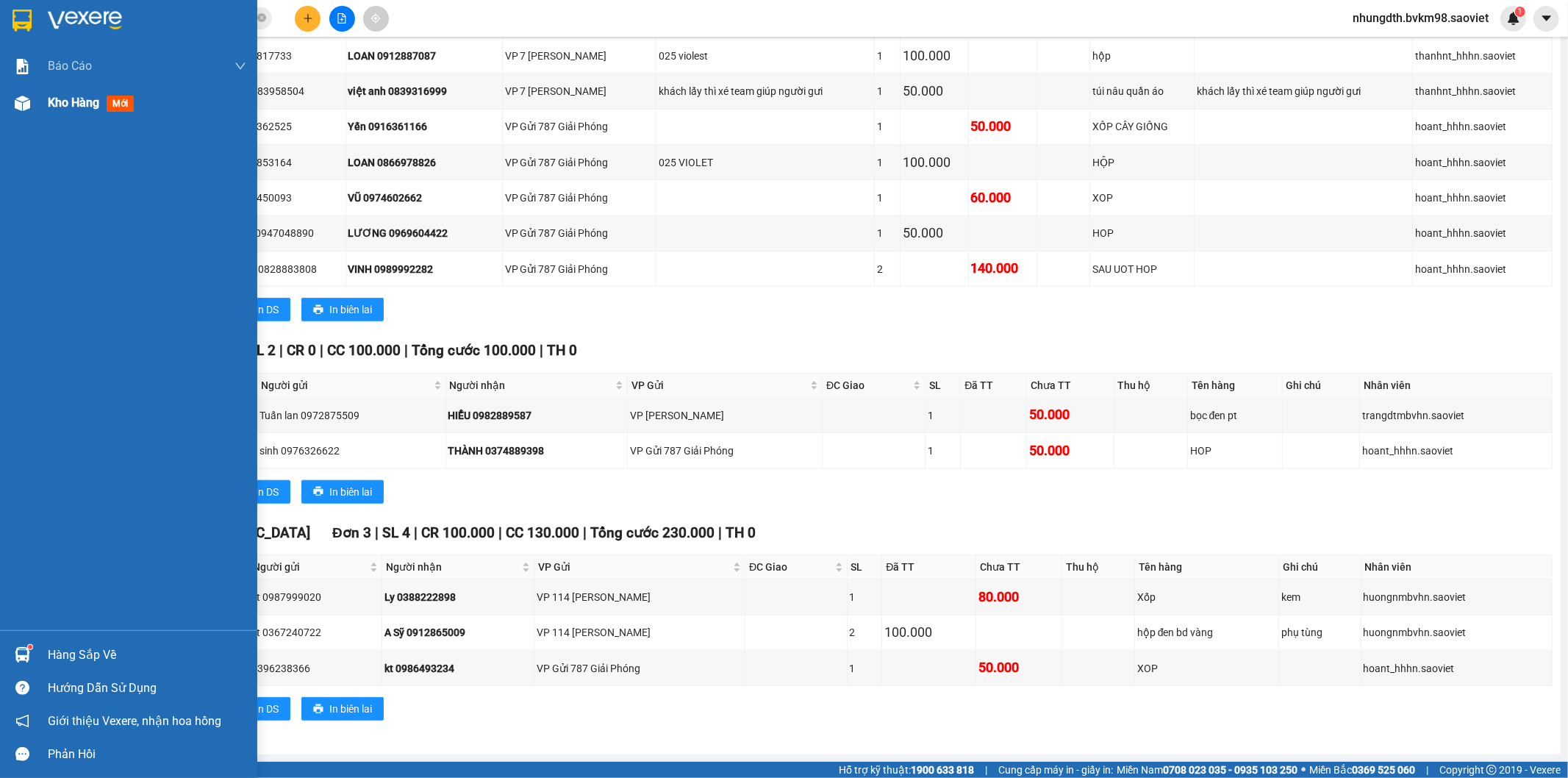
click at [20, 99] on img at bounding box center [22, 103] width 15 height 15
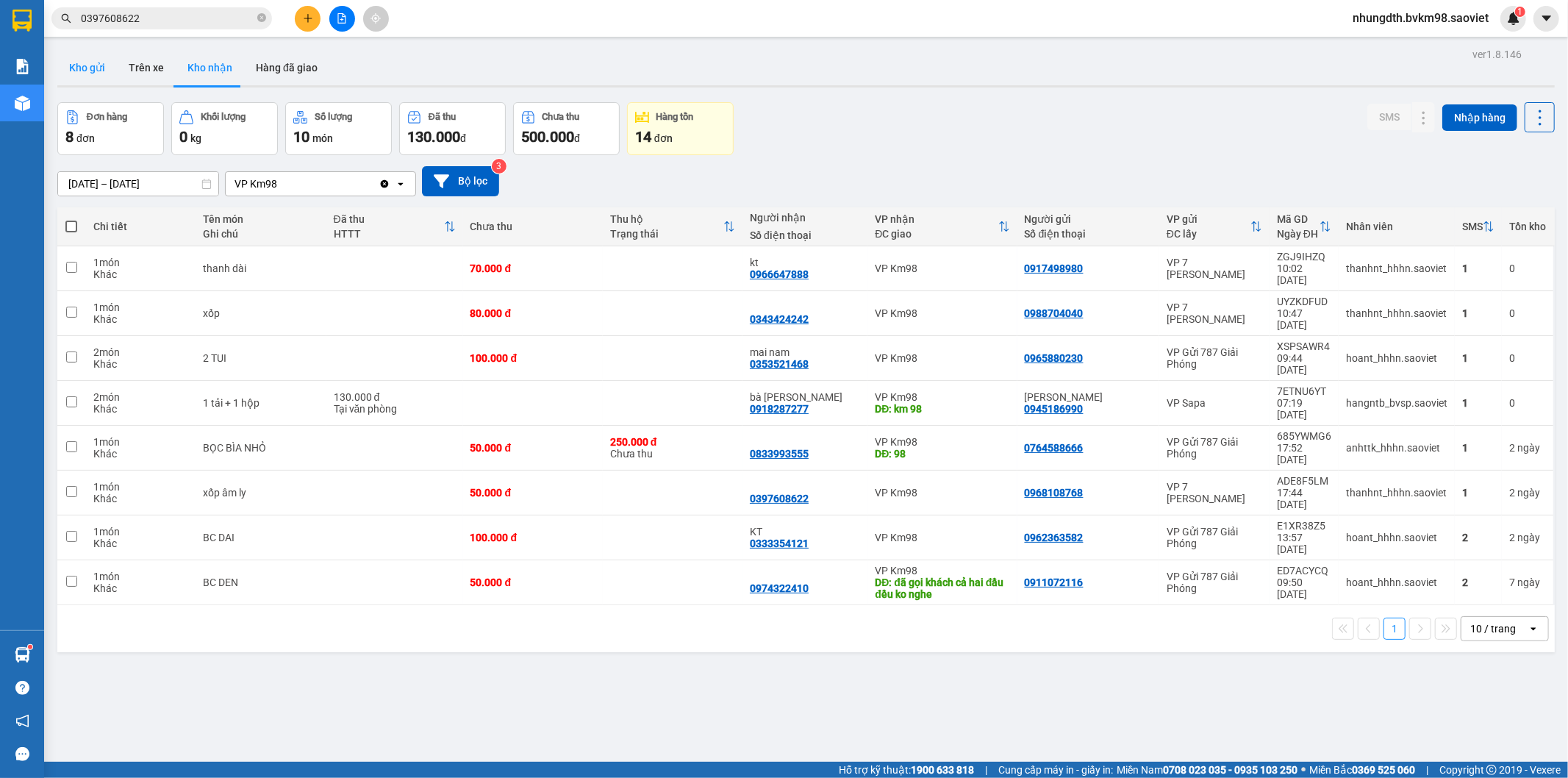
click at [89, 62] on button "Kho gửi" at bounding box center [87, 68] width 60 height 35
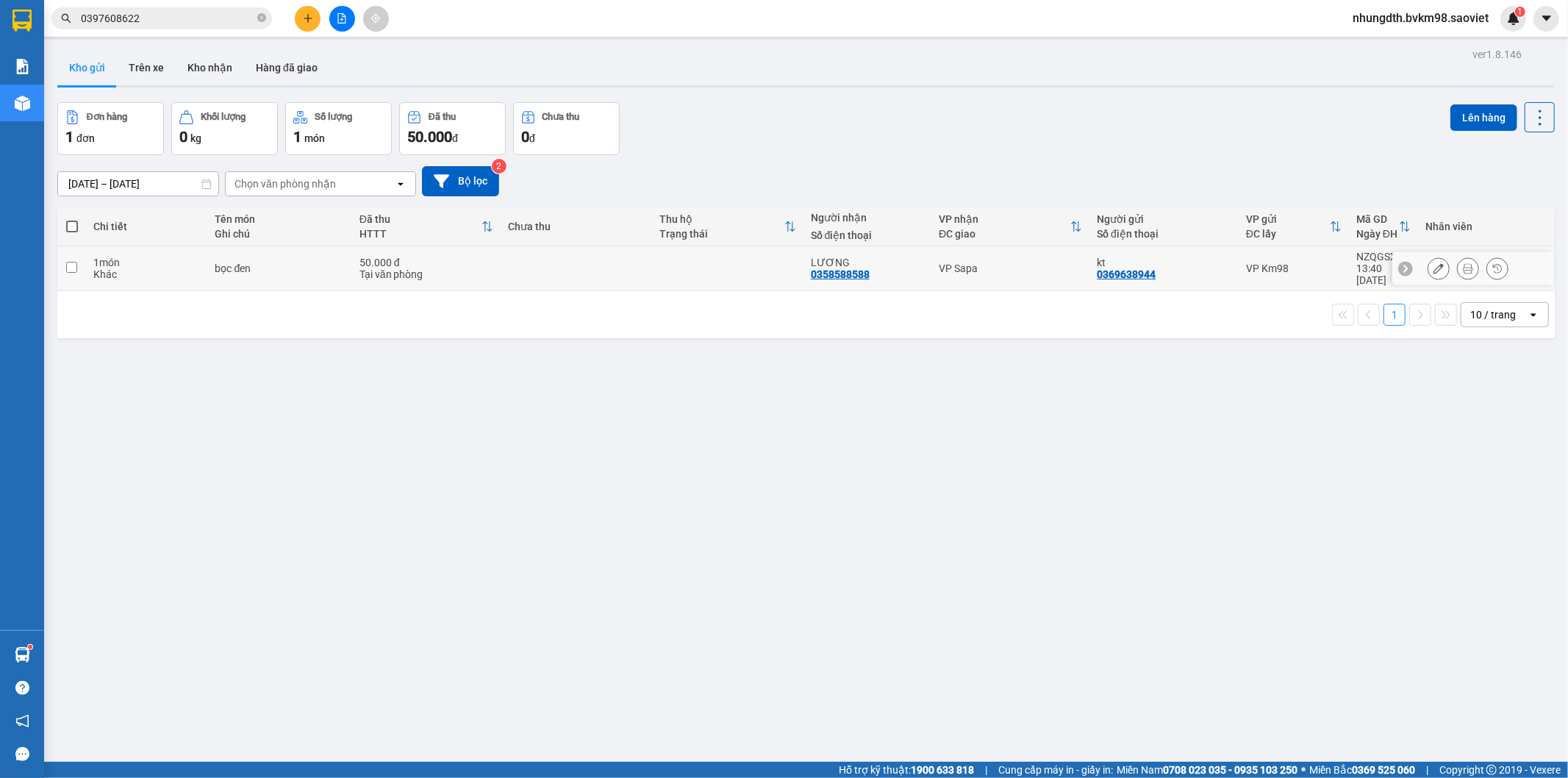
drag, startPoint x: 60, startPoint y: 264, endPoint x: 208, endPoint y: 244, distance: 149.3
click at [63, 264] on td at bounding box center [72, 268] width 29 height 45
checkbox input "true"
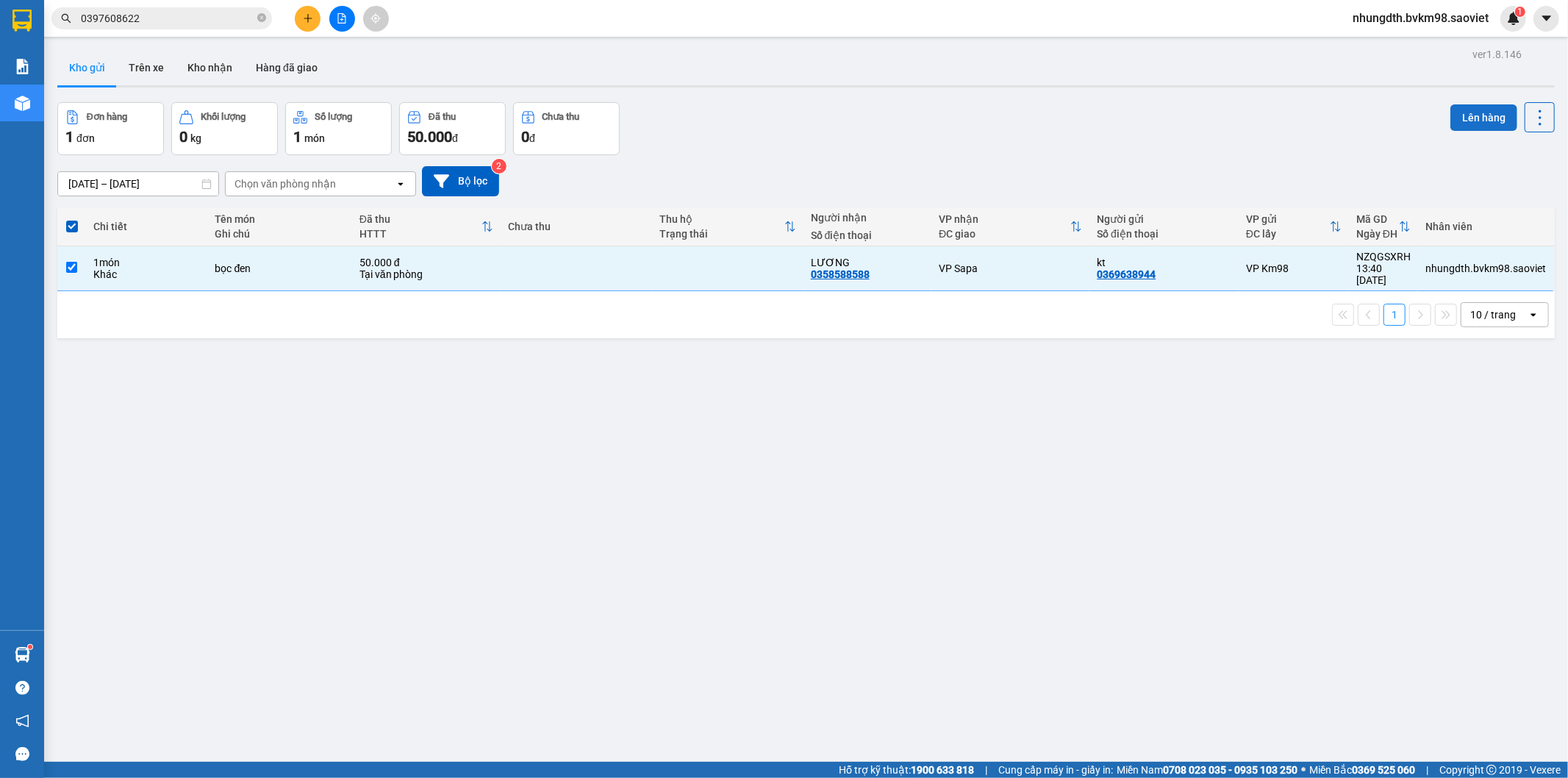
drag, startPoint x: 1467, startPoint y: 116, endPoint x: 1452, endPoint y: 117, distance: 15.0
click at [1463, 116] on button "Lên hàng" at bounding box center [1483, 117] width 67 height 26
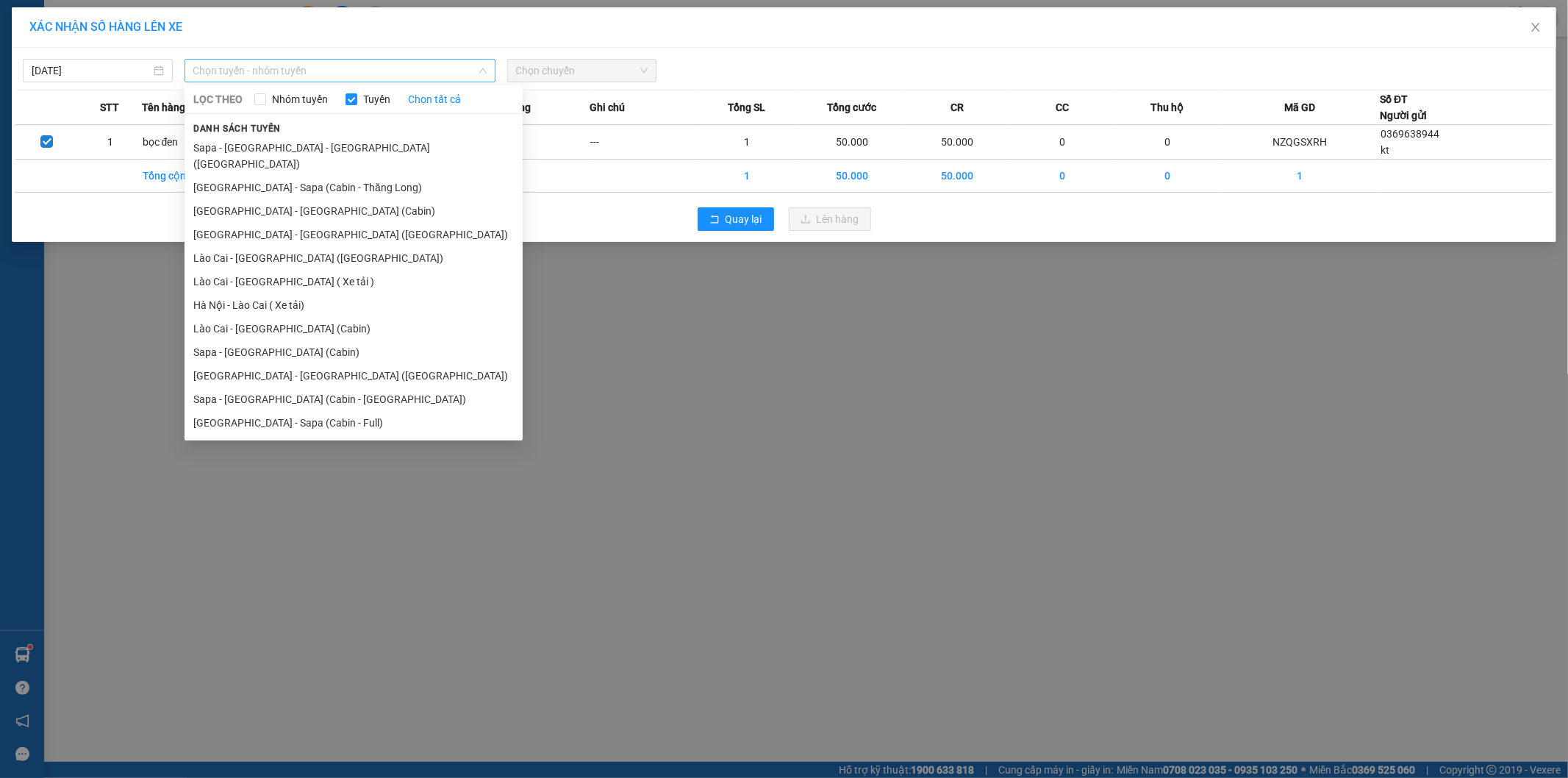
click at [277, 66] on span "Chọn tuyến - nhóm tuyến" at bounding box center [339, 71] width 293 height 22
drag, startPoint x: 263, startPoint y: 408, endPoint x: 362, endPoint y: 357, distance: 111.4
click at [266, 411] on li "[GEOGRAPHIC_DATA] - Sapa (Cabin - Full)" at bounding box center [353, 423] width 338 height 23
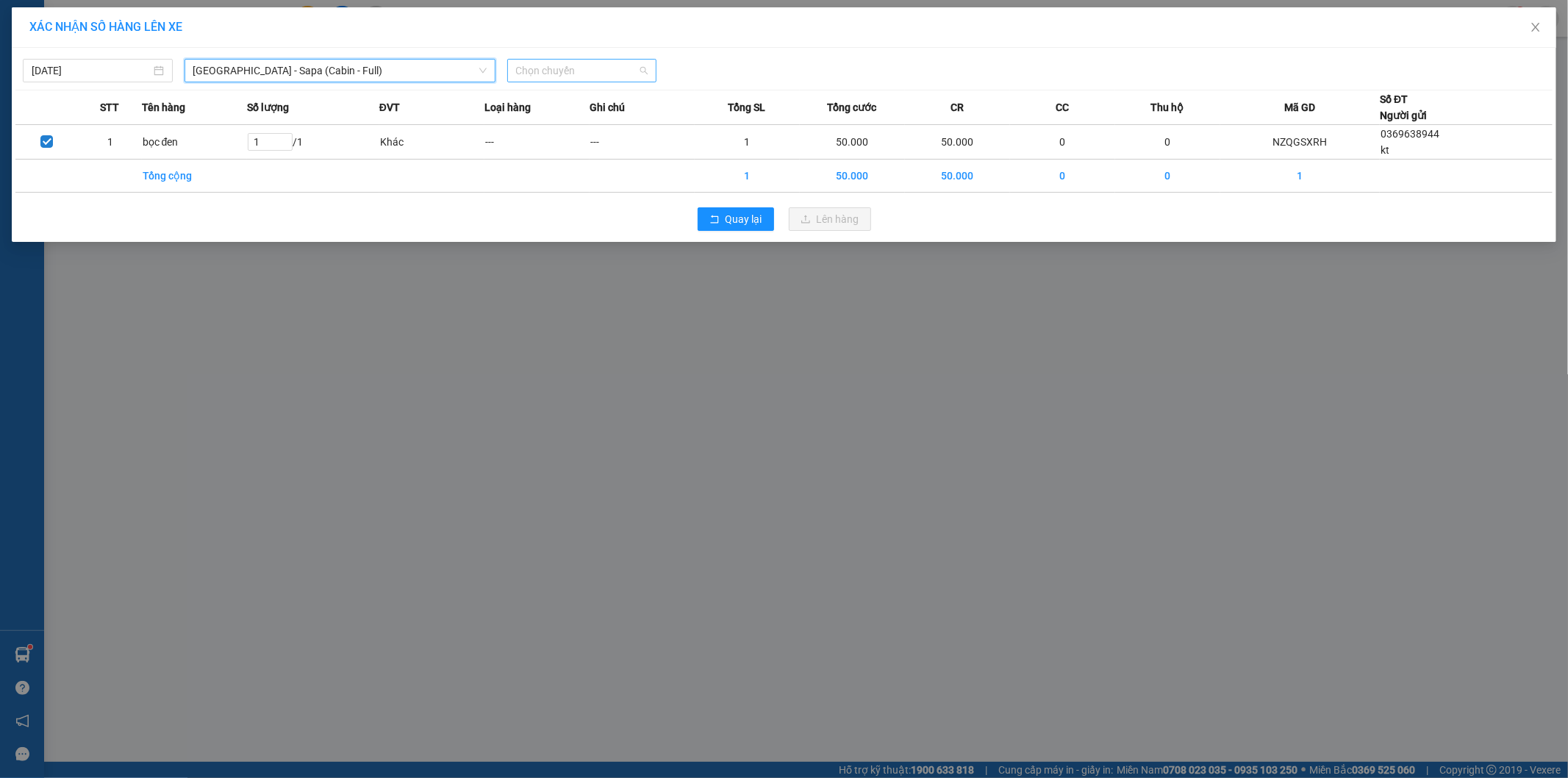
click at [588, 67] on span "Chọn chuyến" at bounding box center [582, 71] width 133 height 22
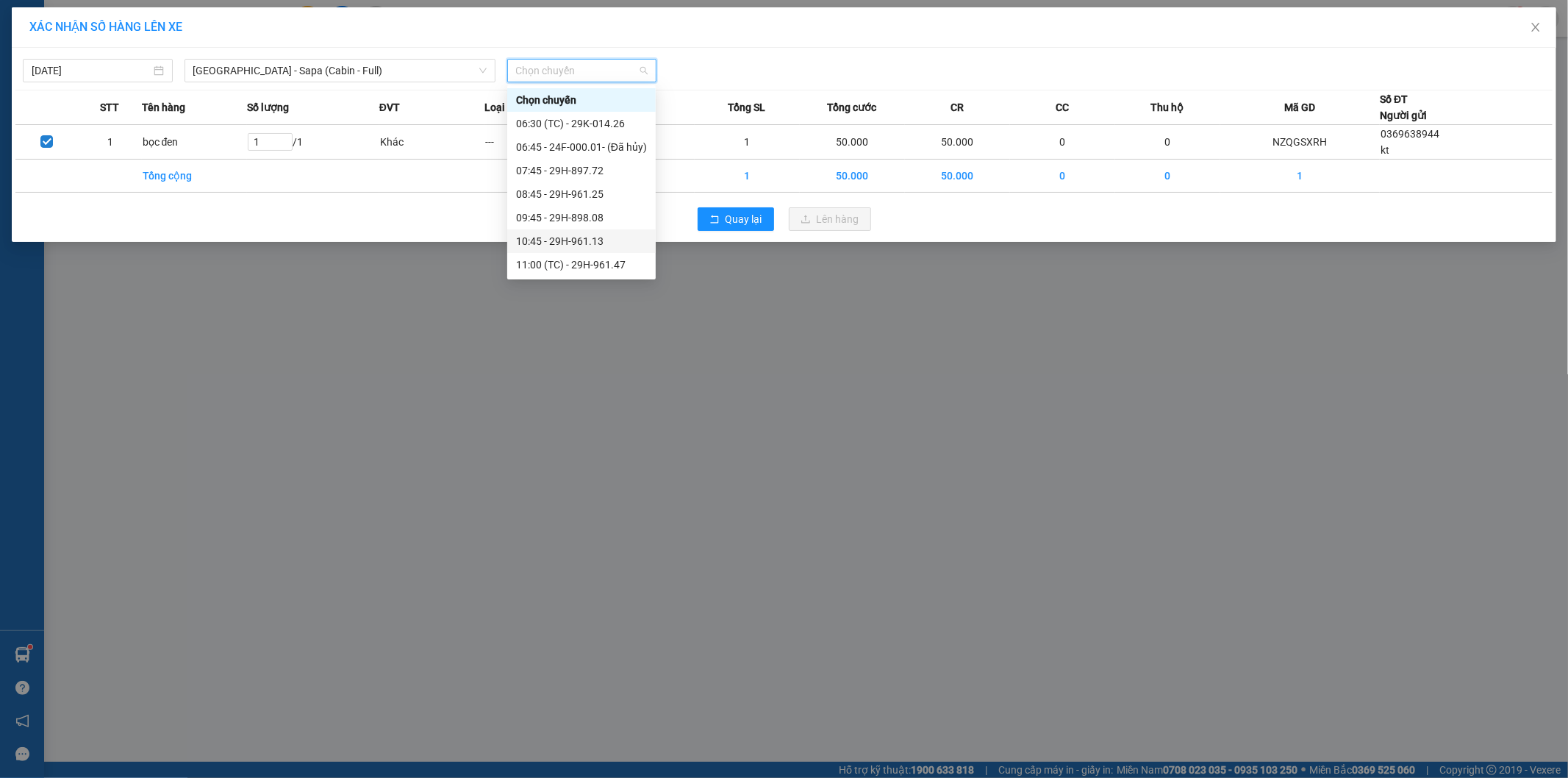
scroll to position [81, 0]
click at [588, 204] on div "11:45 - 29E-043.95" at bounding box center [581, 207] width 131 height 16
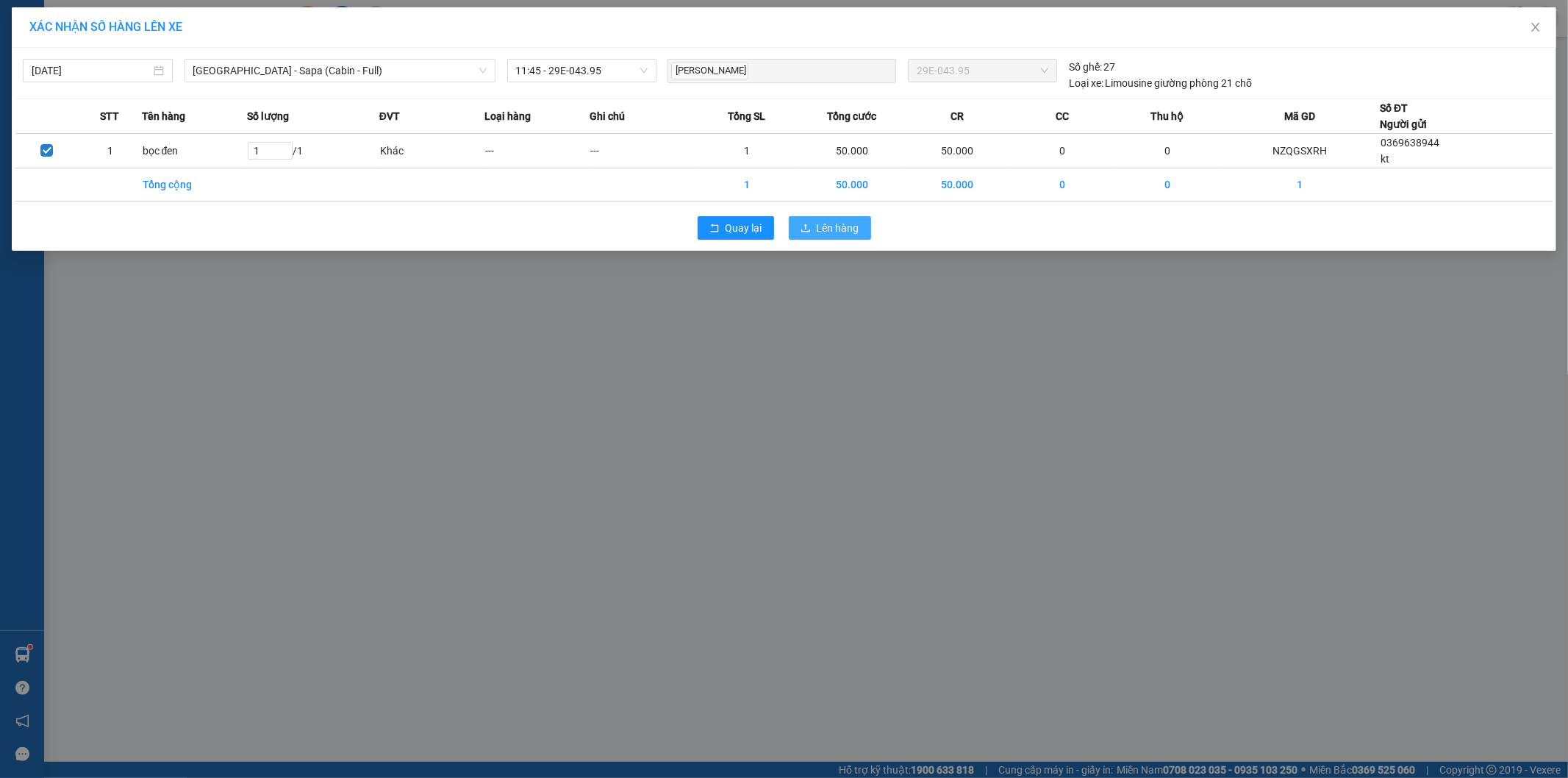
click at [819, 233] on span "Lên hàng" at bounding box center [837, 228] width 42 height 16
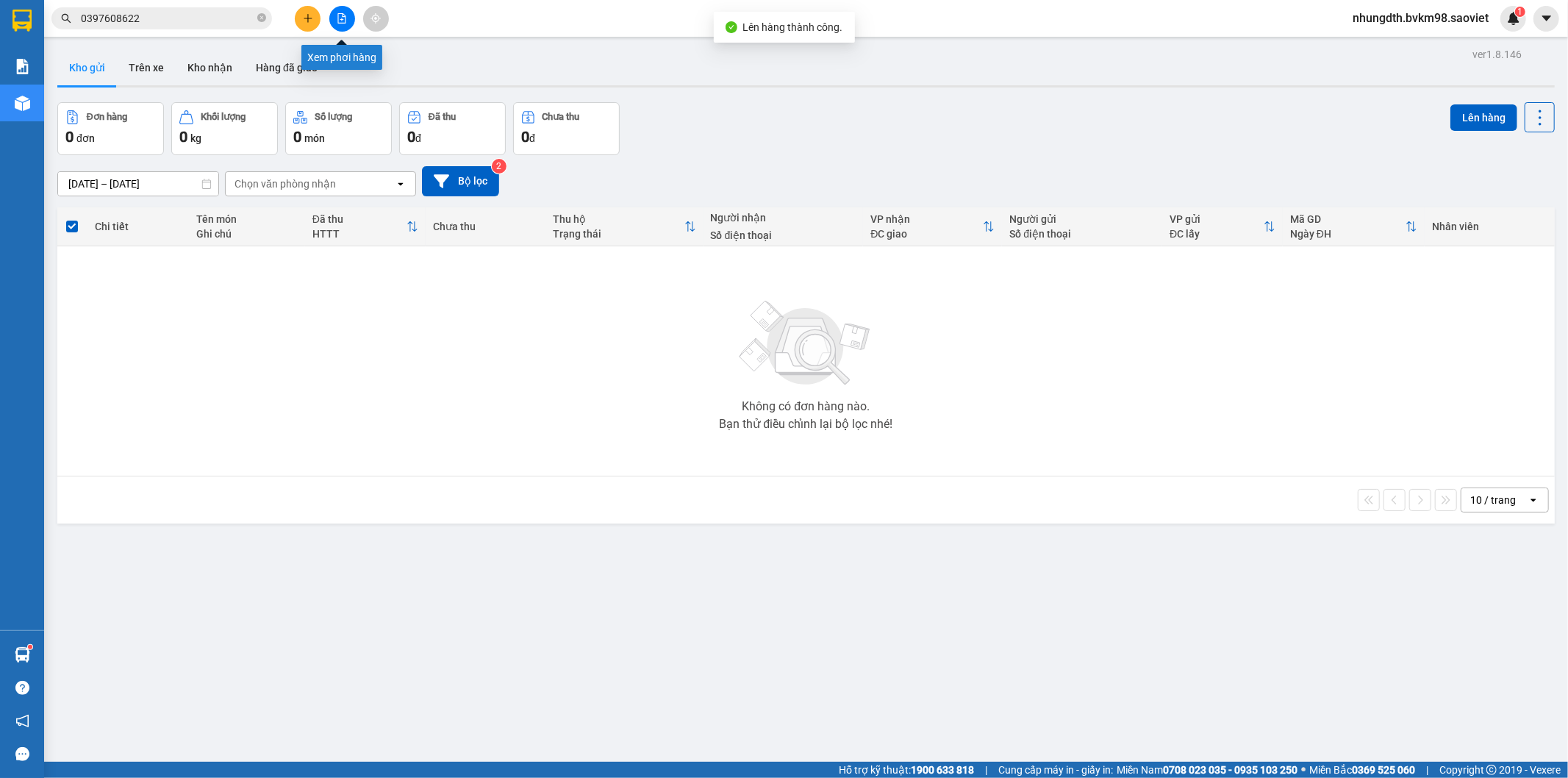
click at [339, 22] on icon "file-add" at bounding box center [342, 18] width 10 height 10
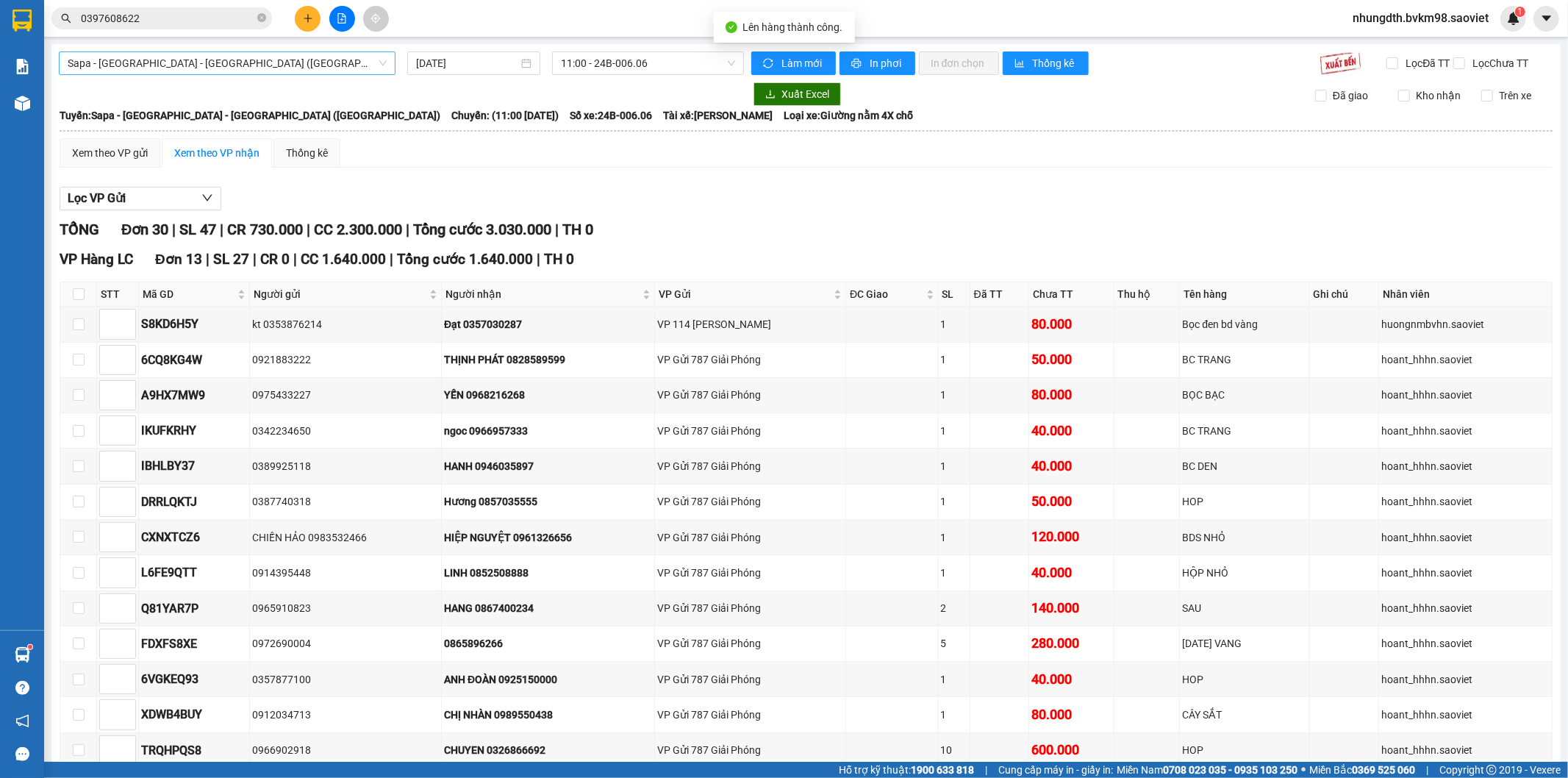
click at [182, 69] on span "Sapa - [GEOGRAPHIC_DATA] - [GEOGRAPHIC_DATA] ([GEOGRAPHIC_DATA])" at bounding box center [228, 63] width 319 height 22
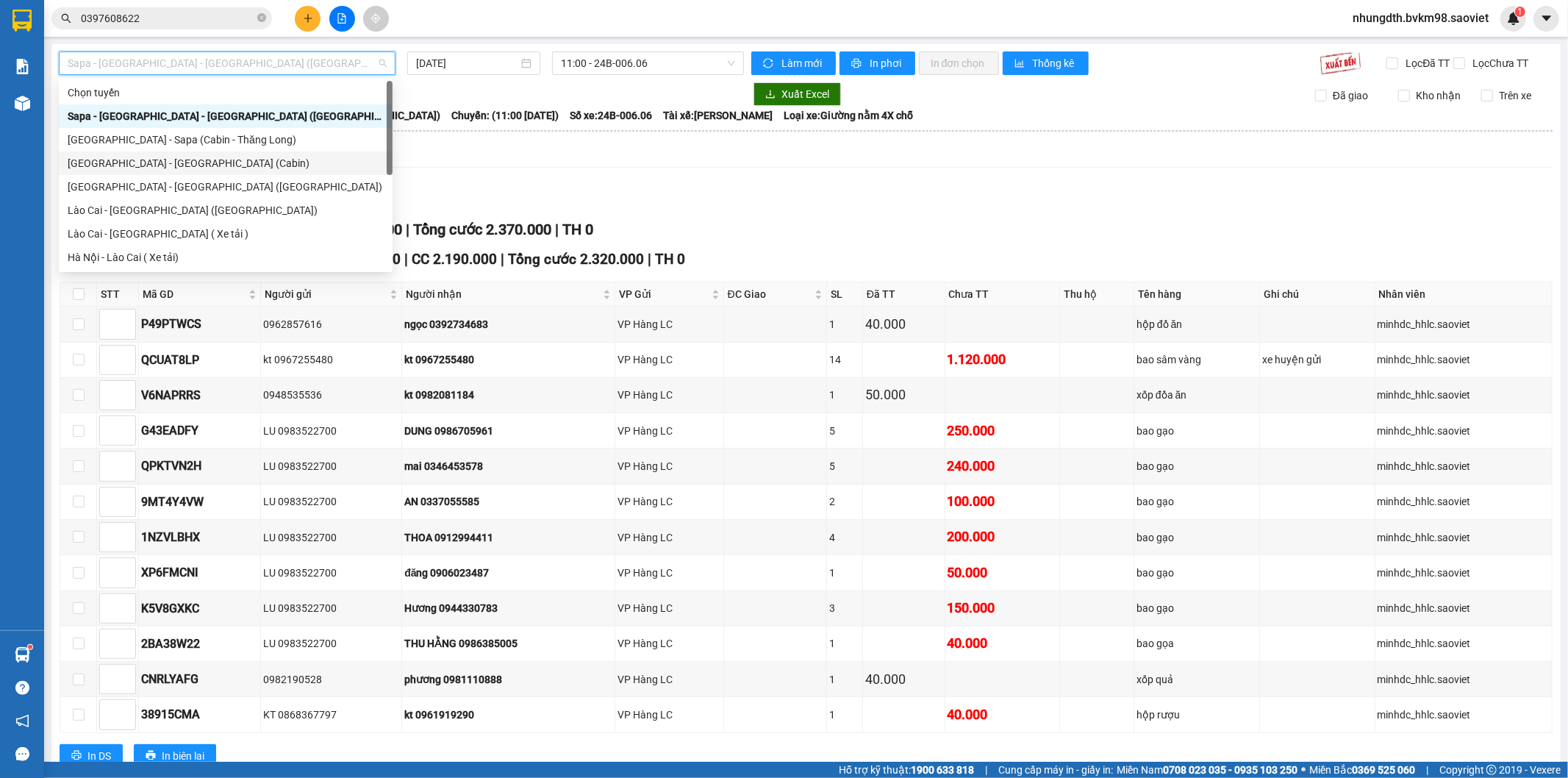
scroll to position [117, 0]
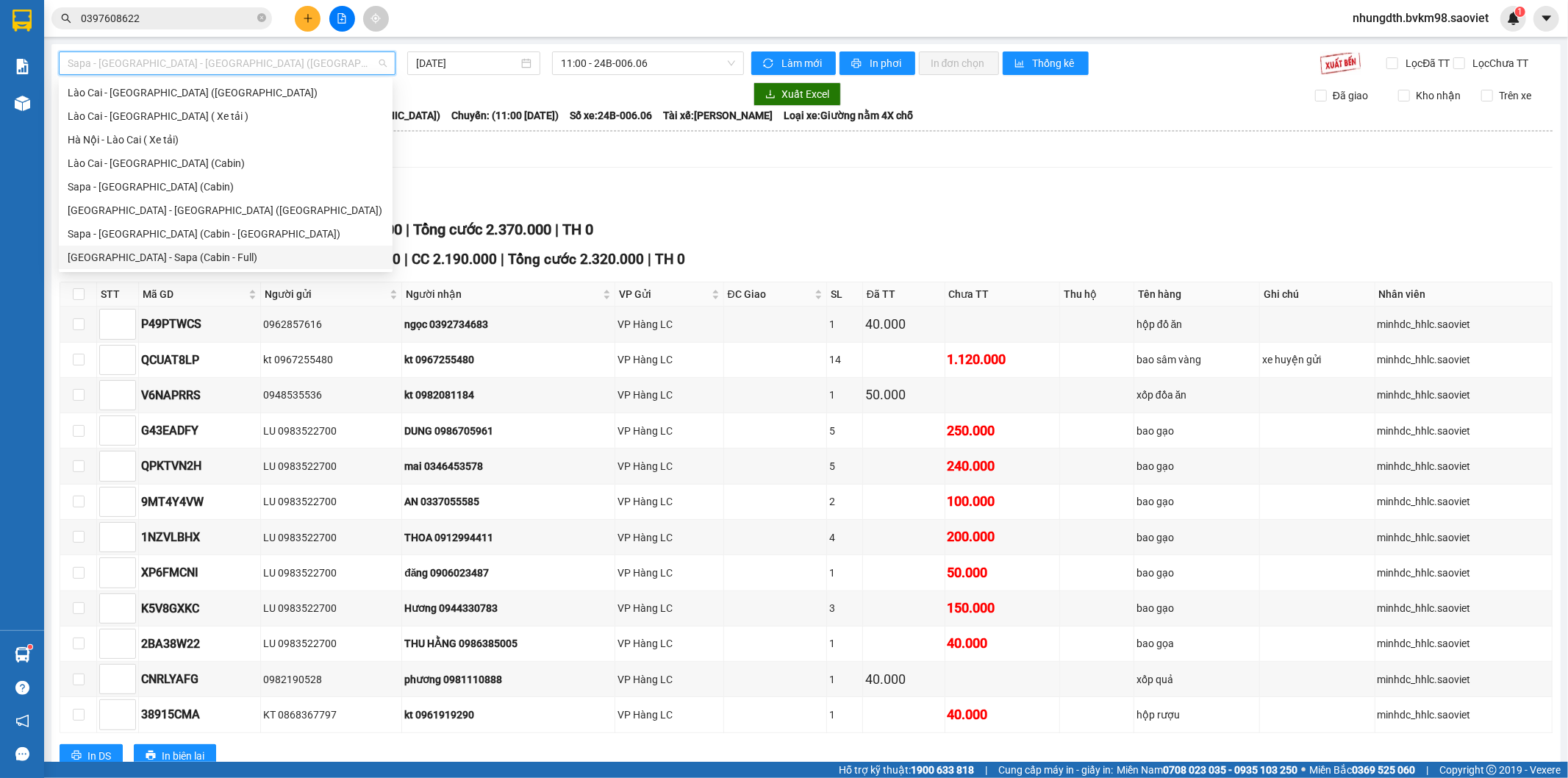
click at [160, 256] on div "[GEOGRAPHIC_DATA] - Sapa (Cabin - Full)" at bounding box center [226, 257] width 316 height 16
type input "[DATE]"
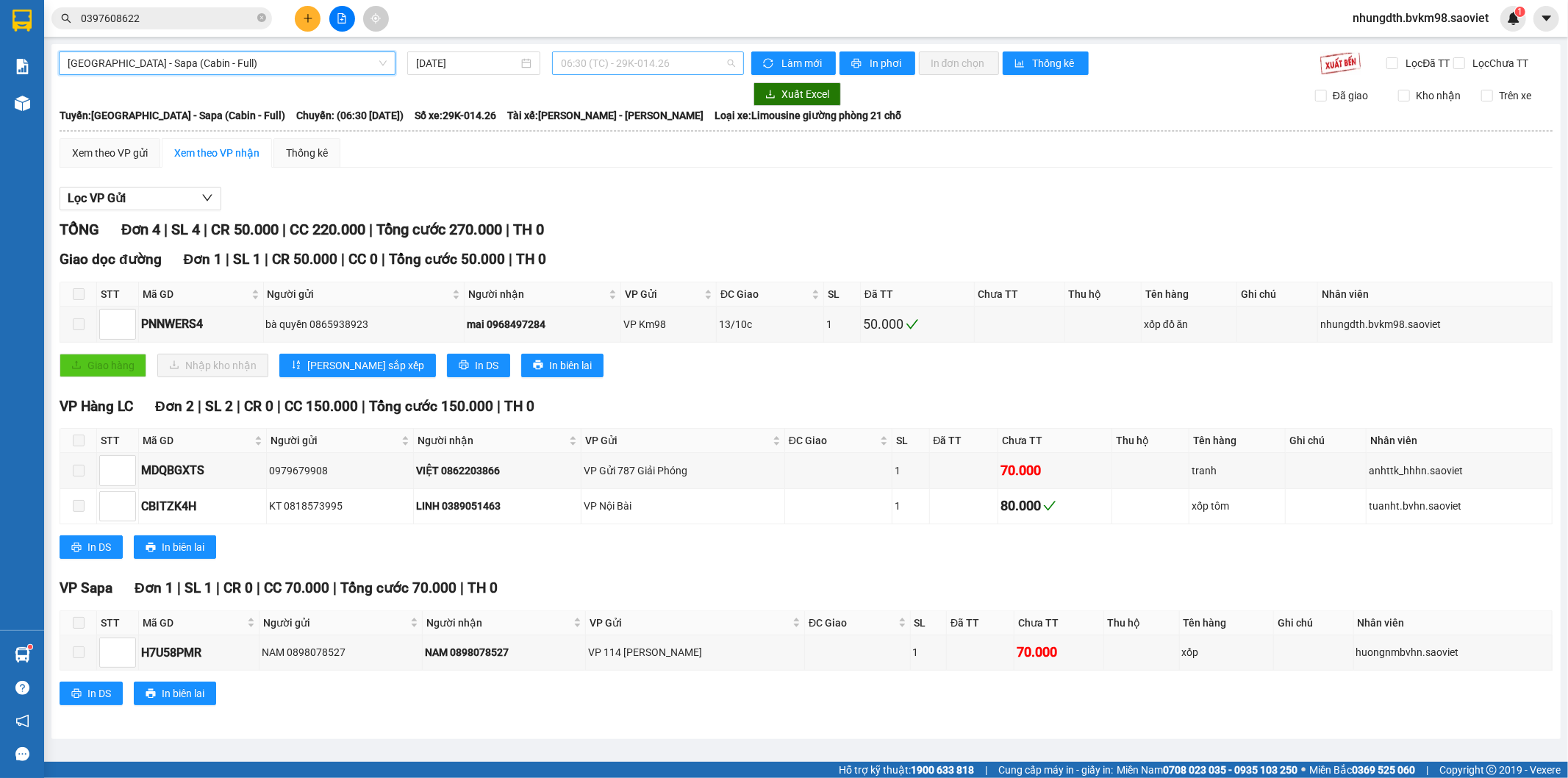
click at [612, 65] on span "06:30 (TC) - 29K-014.26" at bounding box center [647, 63] width 173 height 22
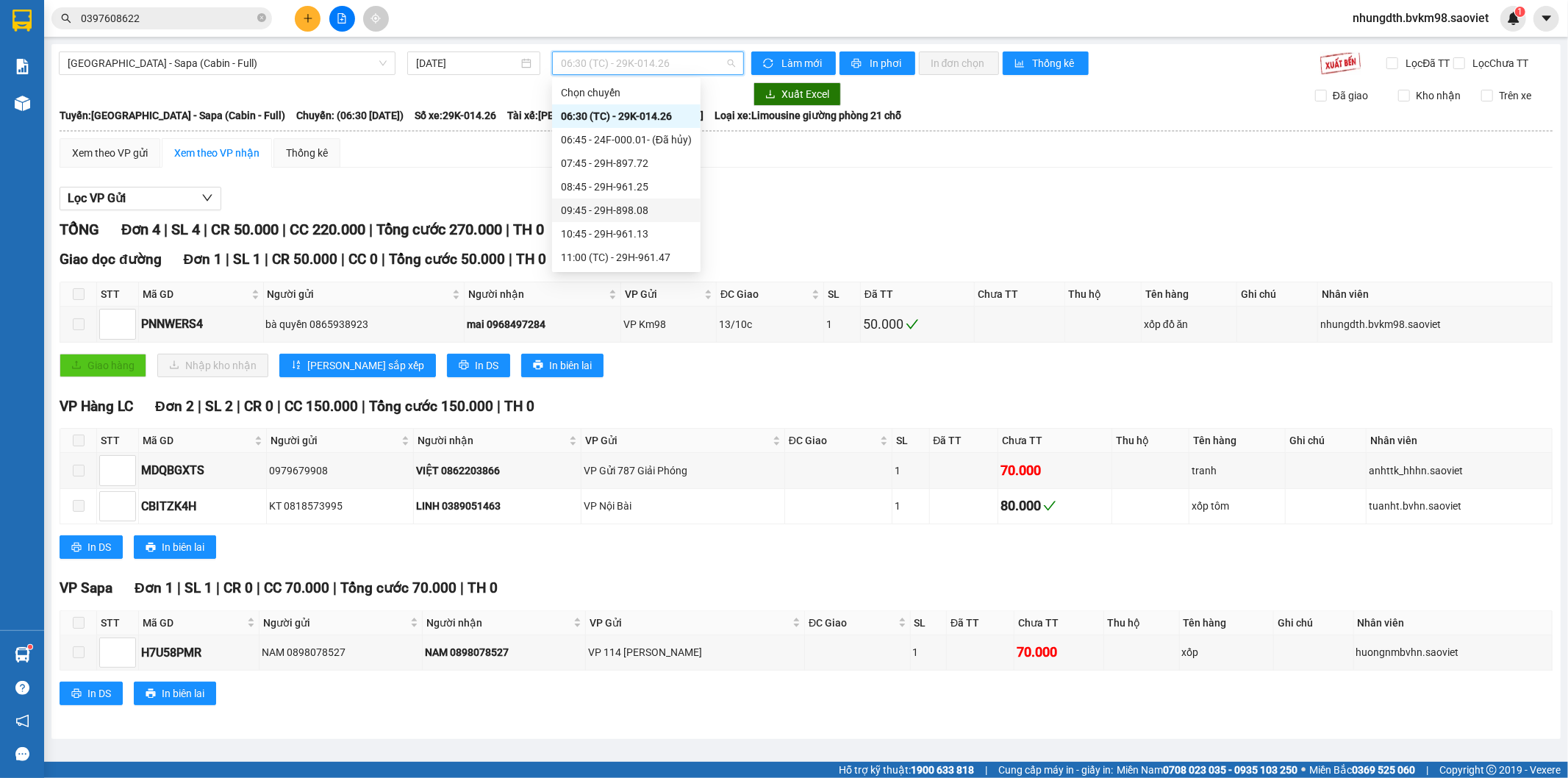
scroll to position [81, 0]
click at [644, 200] on div "11:45 - 29E-043.95" at bounding box center [626, 199] width 131 height 16
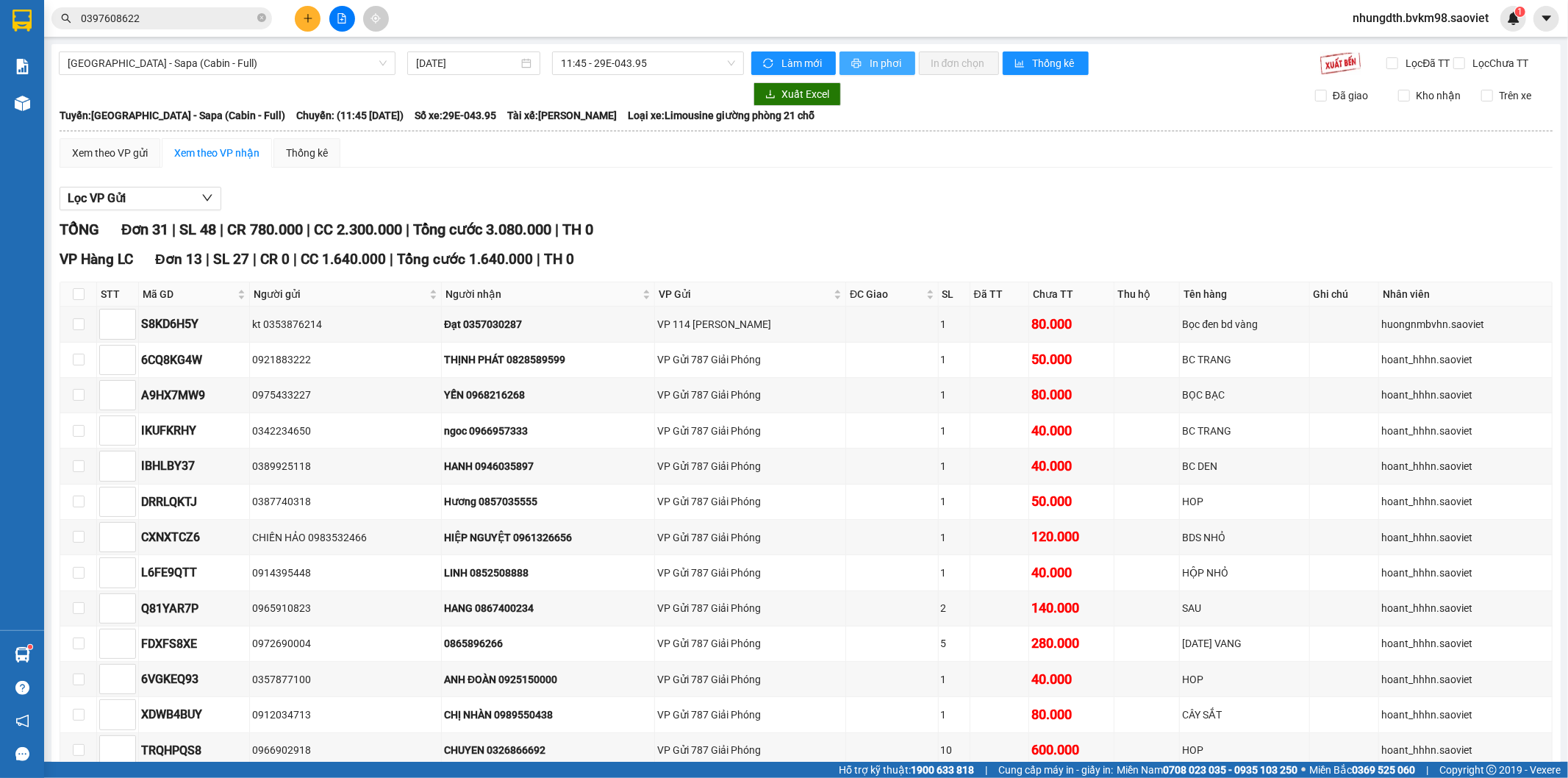
click at [877, 62] on span "In phơi" at bounding box center [886, 63] width 34 height 16
click at [311, 22] on icon "plus" at bounding box center [307, 18] width 10 height 10
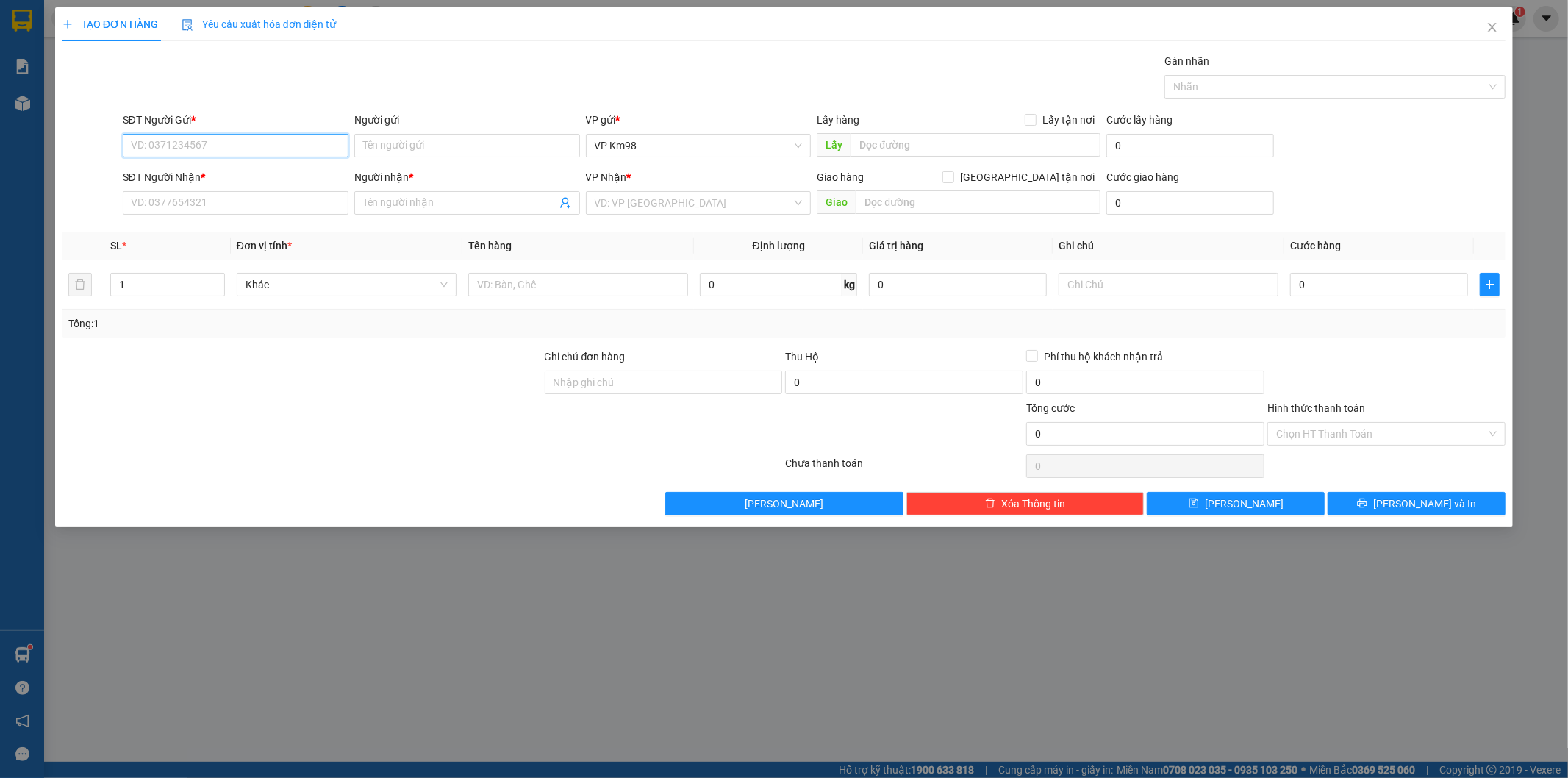
click at [218, 144] on input "SĐT Người Gửi *" at bounding box center [236, 145] width 226 height 23
type input "0975104065"
click at [208, 177] on div "0975104065 - thắm" at bounding box center [236, 175] width 208 height 16
type input "thắm"
type input "0948611890"
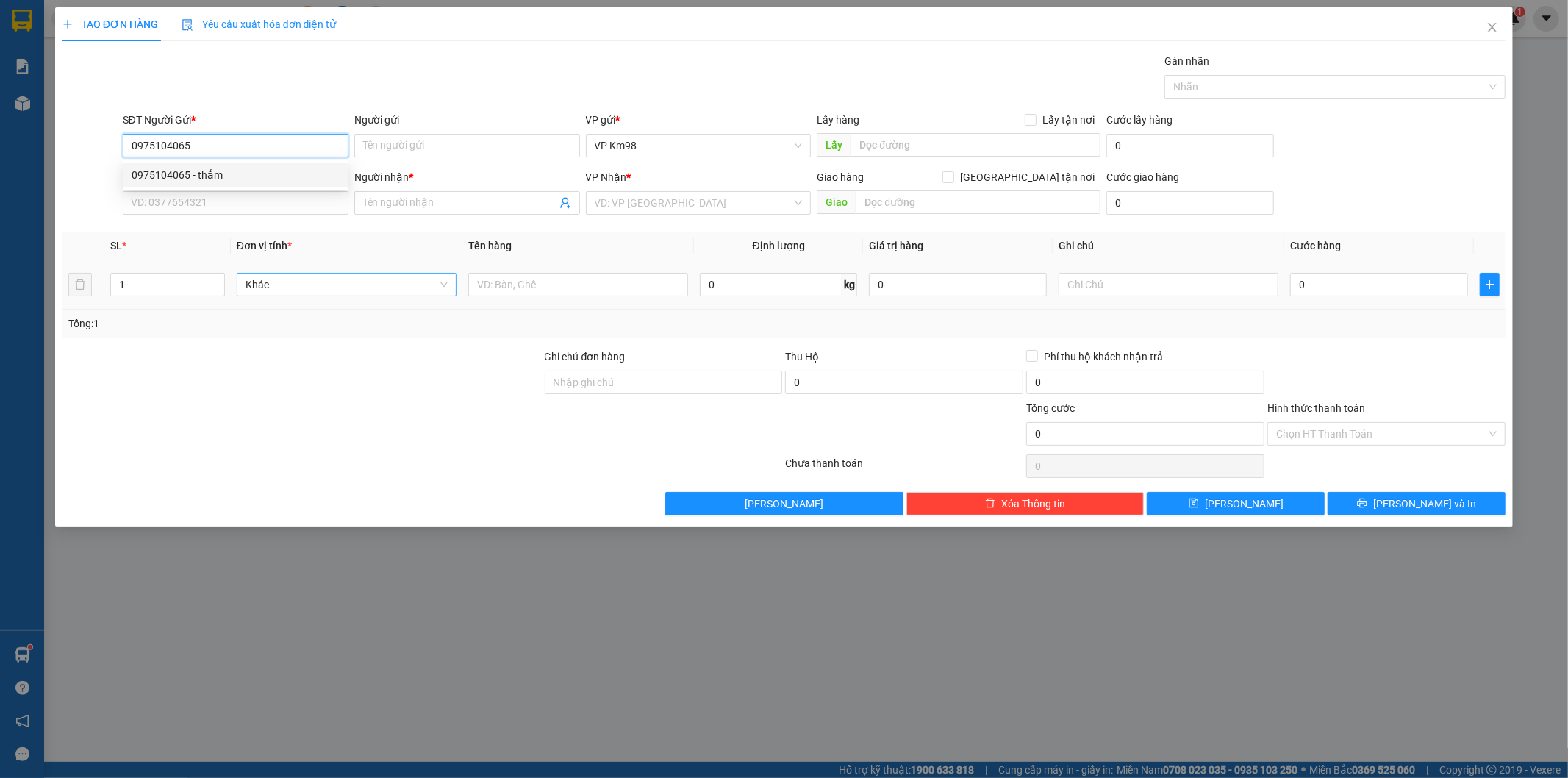
type input "kt"
type input "a"
type input "0975104065"
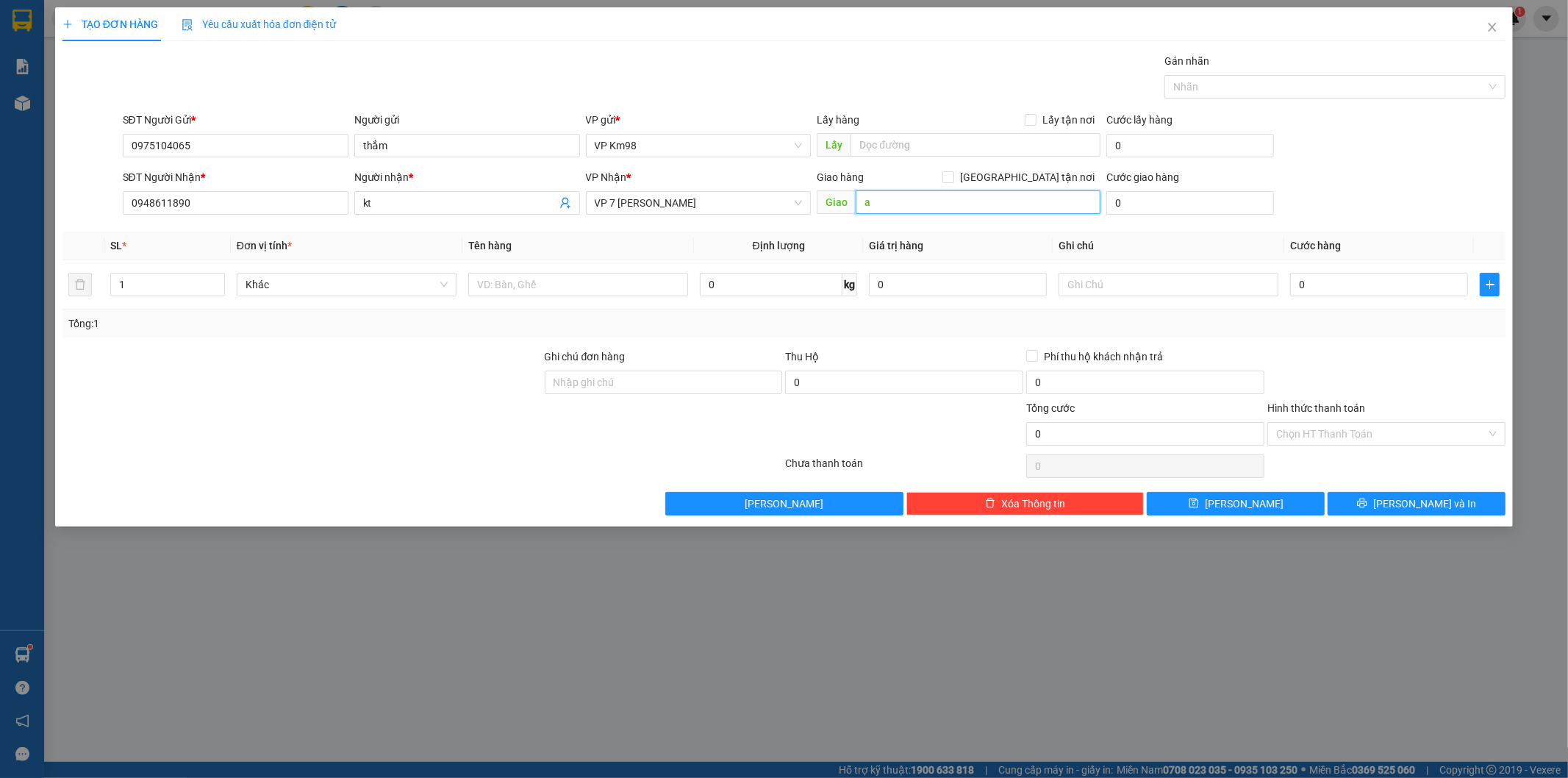
click at [897, 201] on input "a" at bounding box center [978, 201] width 245 height 23
click at [552, 284] on input "text" at bounding box center [577, 284] width 220 height 23
type input "xốp đồ ăn"
click at [1340, 284] on input "0" at bounding box center [1379, 284] width 178 height 23
type input "6"
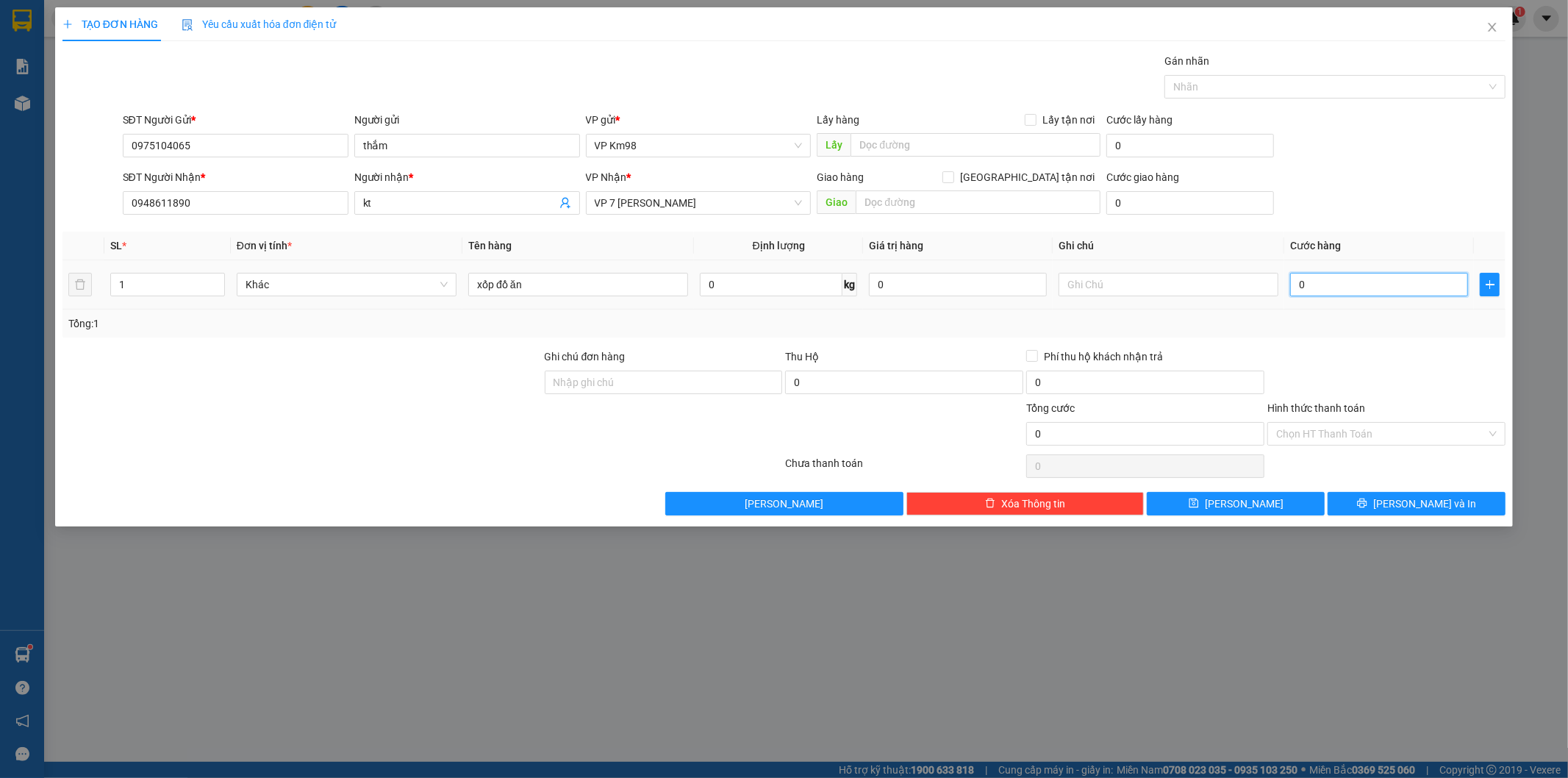
type input "6"
type input "60"
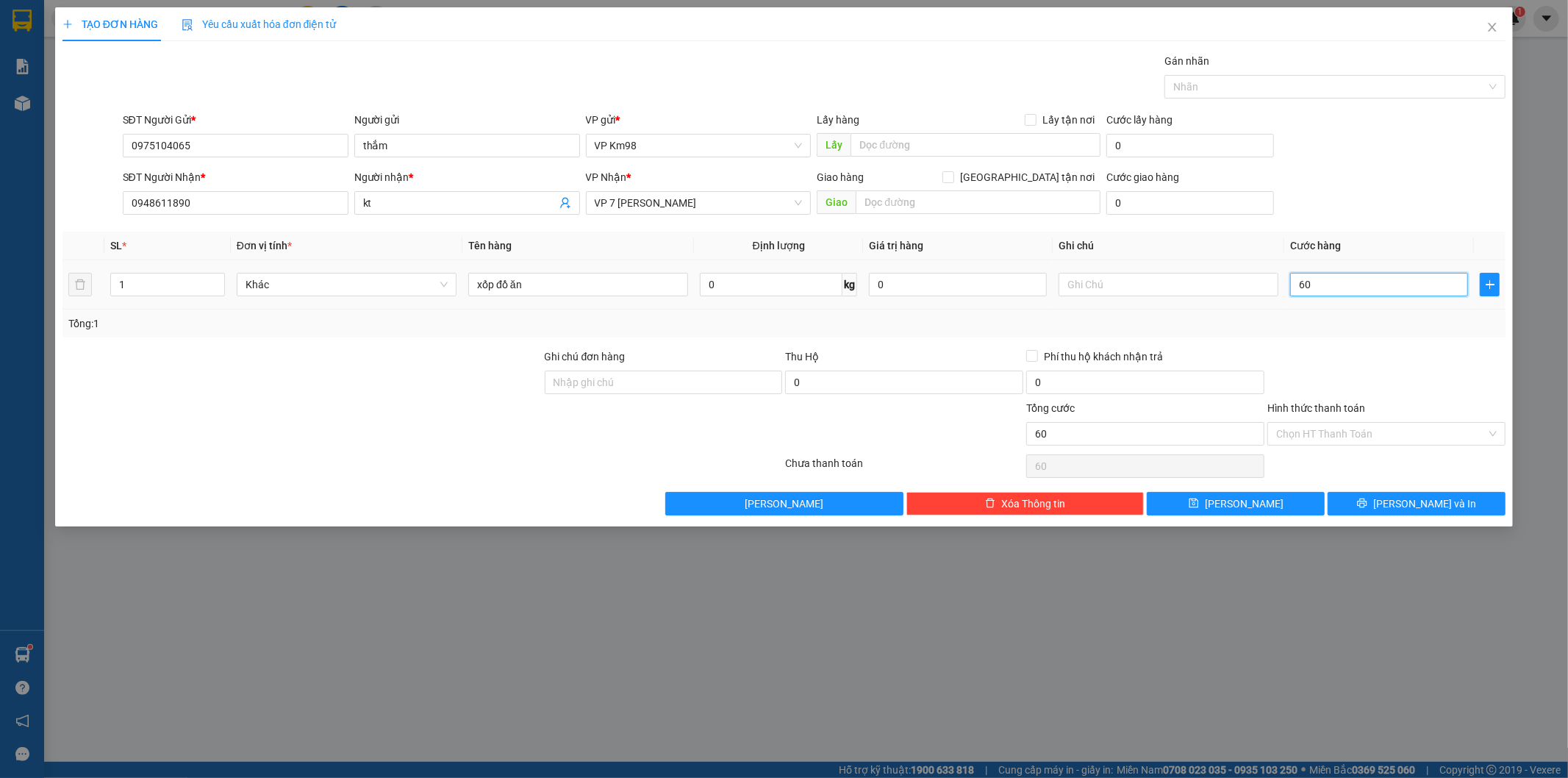
type input "600"
type input "6.000"
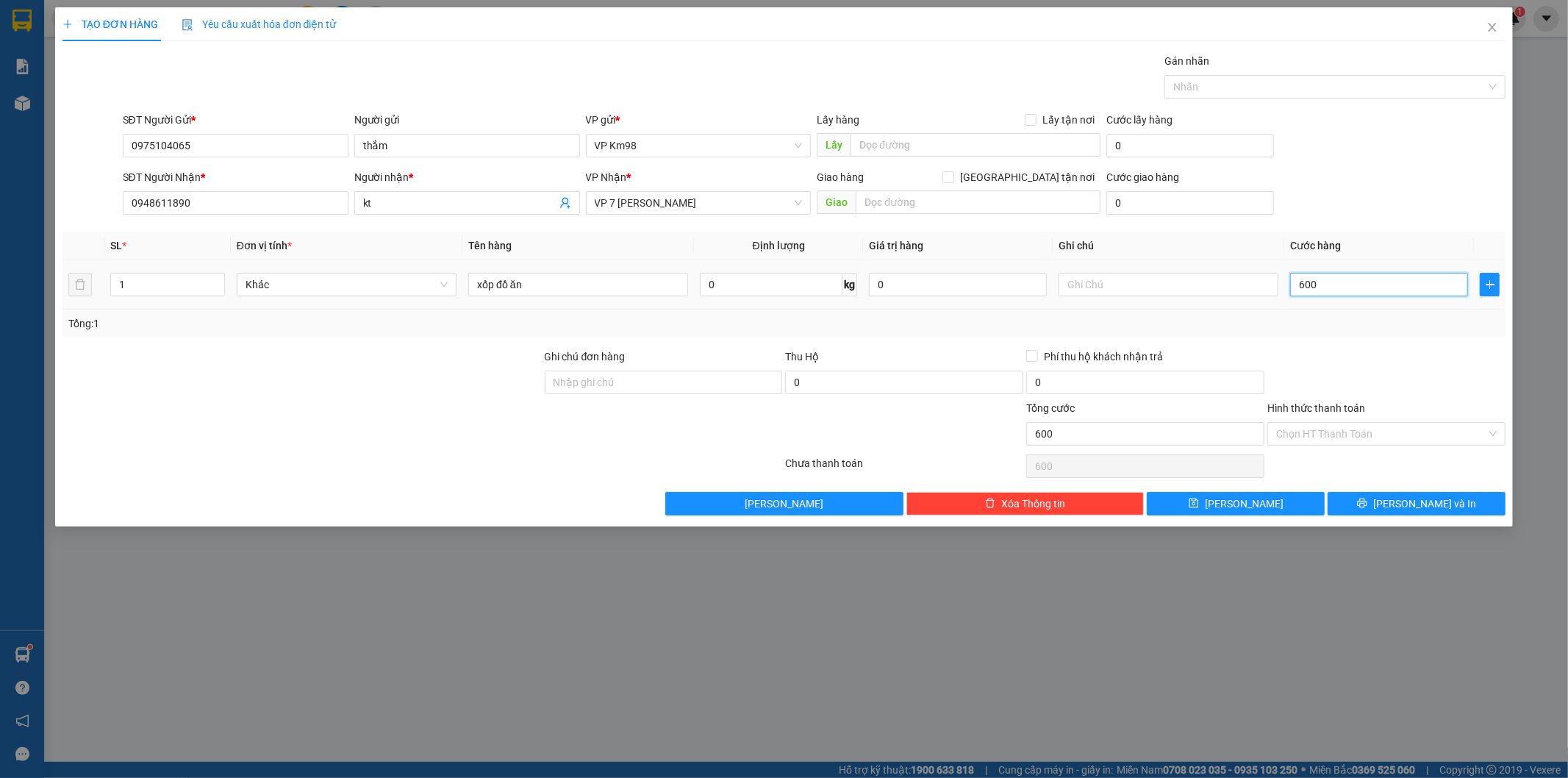
type input "6.000"
type input "60.000"
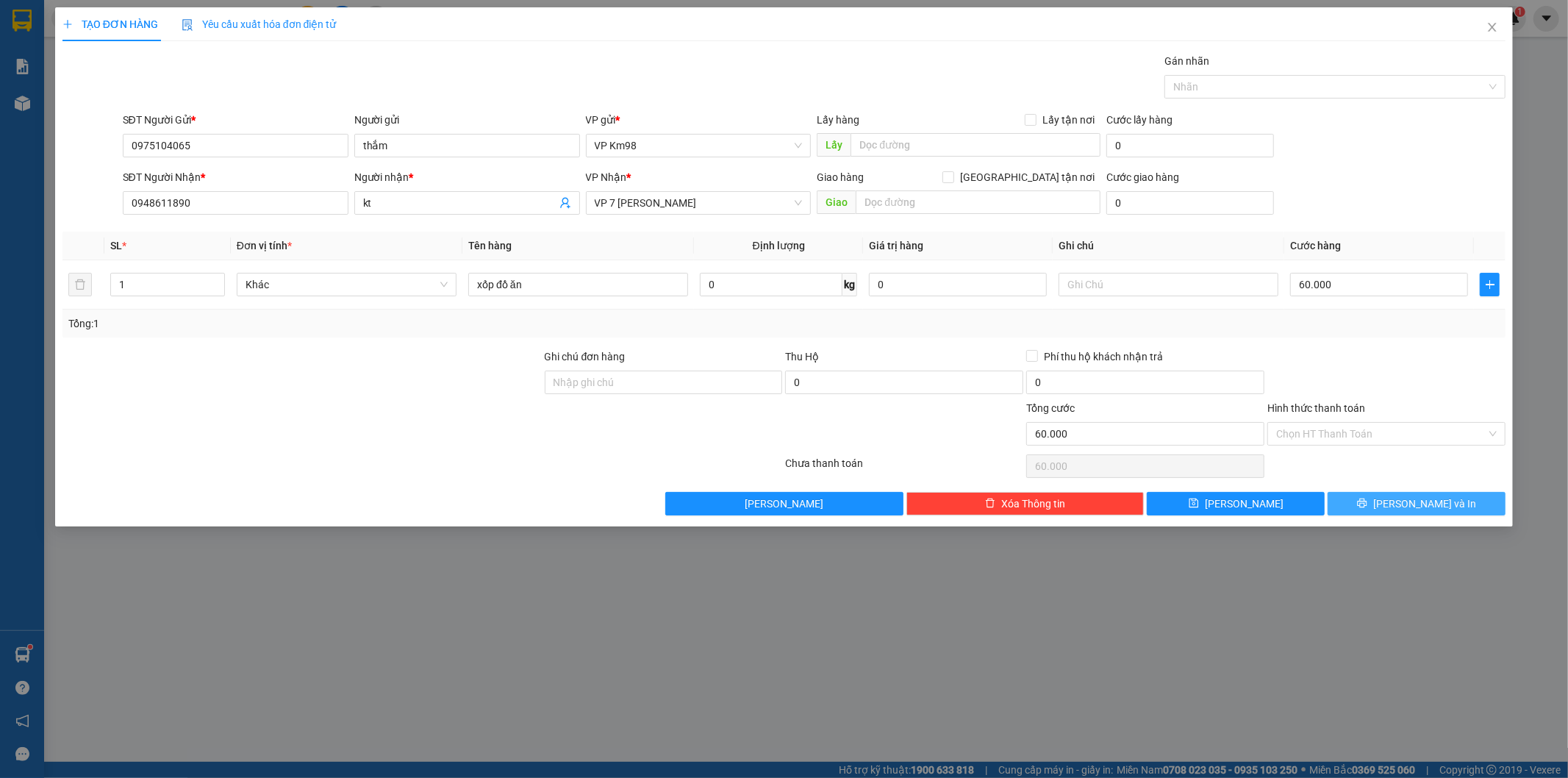
click at [1384, 508] on button "[PERSON_NAME] và In" at bounding box center [1416, 503] width 178 height 23
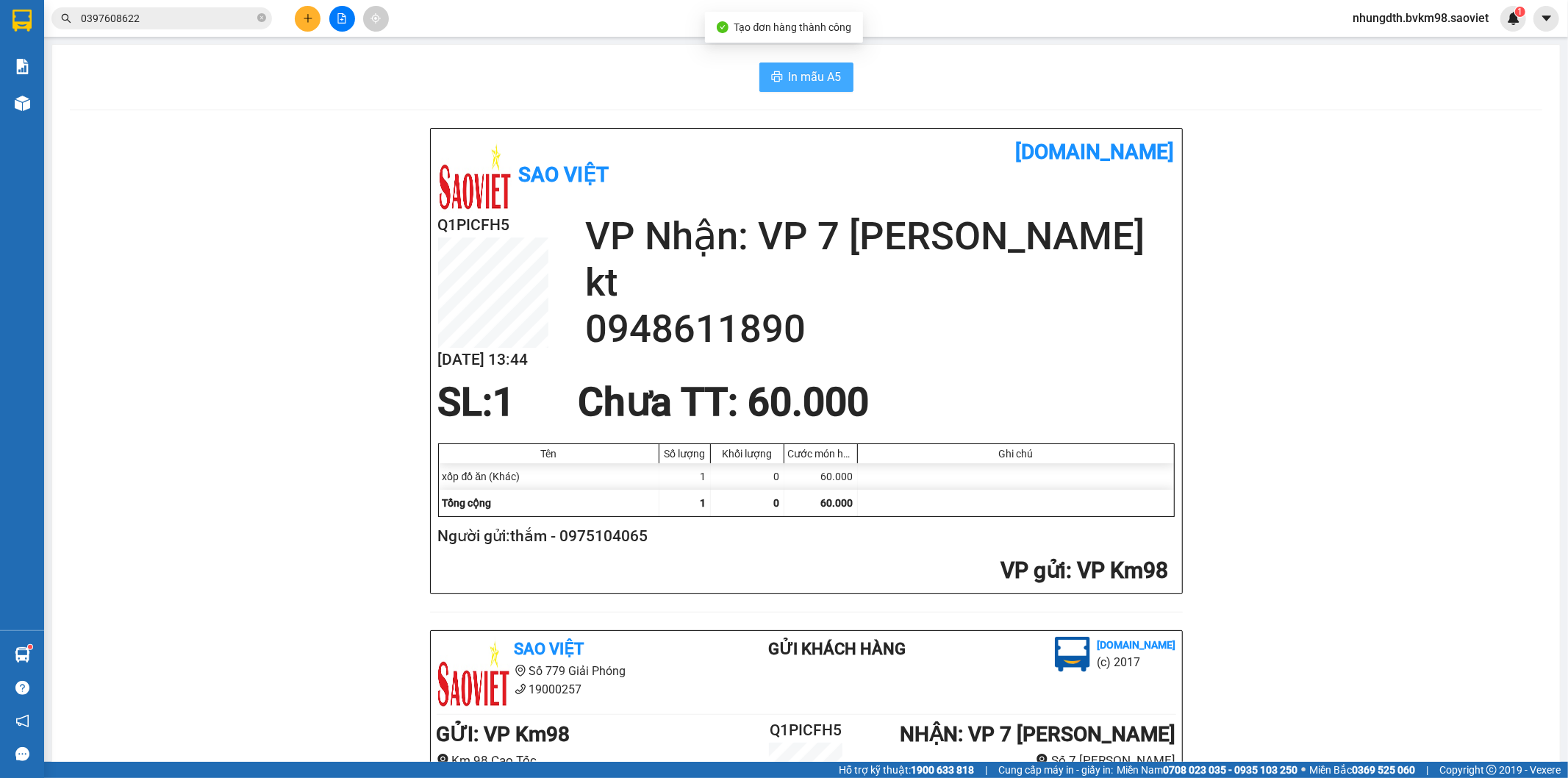
click at [796, 82] on span "In mẫu A5" at bounding box center [815, 77] width 53 height 18
click at [369, 320] on div "Sao Việt vexere.com Q1PICFH5 13/10 13:45 VP Nhận: VP 7 Phạm Văn Đồng kt 0948611…" at bounding box center [806, 645] width 1472 height 1036
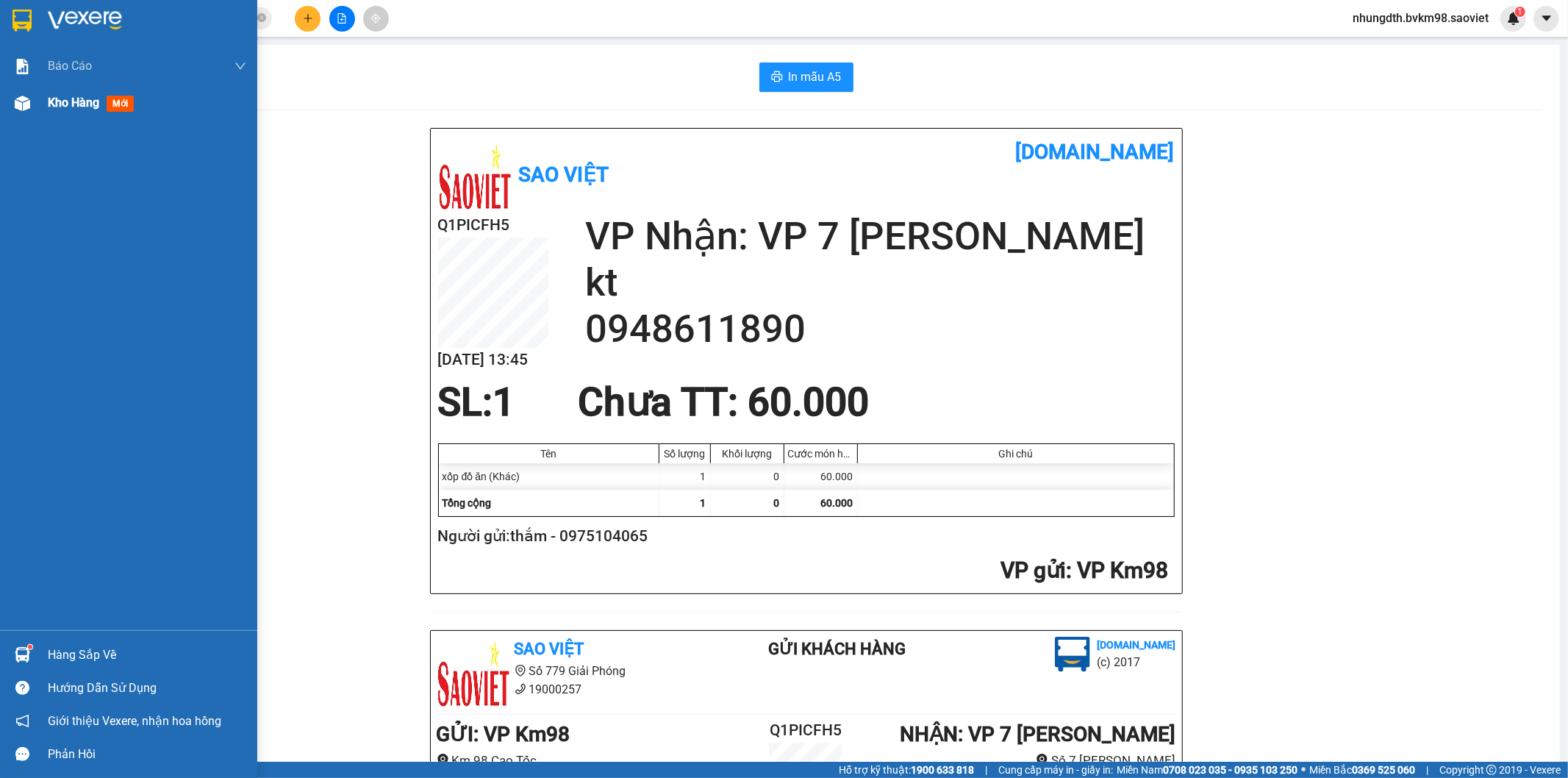
click at [25, 100] on img at bounding box center [22, 103] width 15 height 15
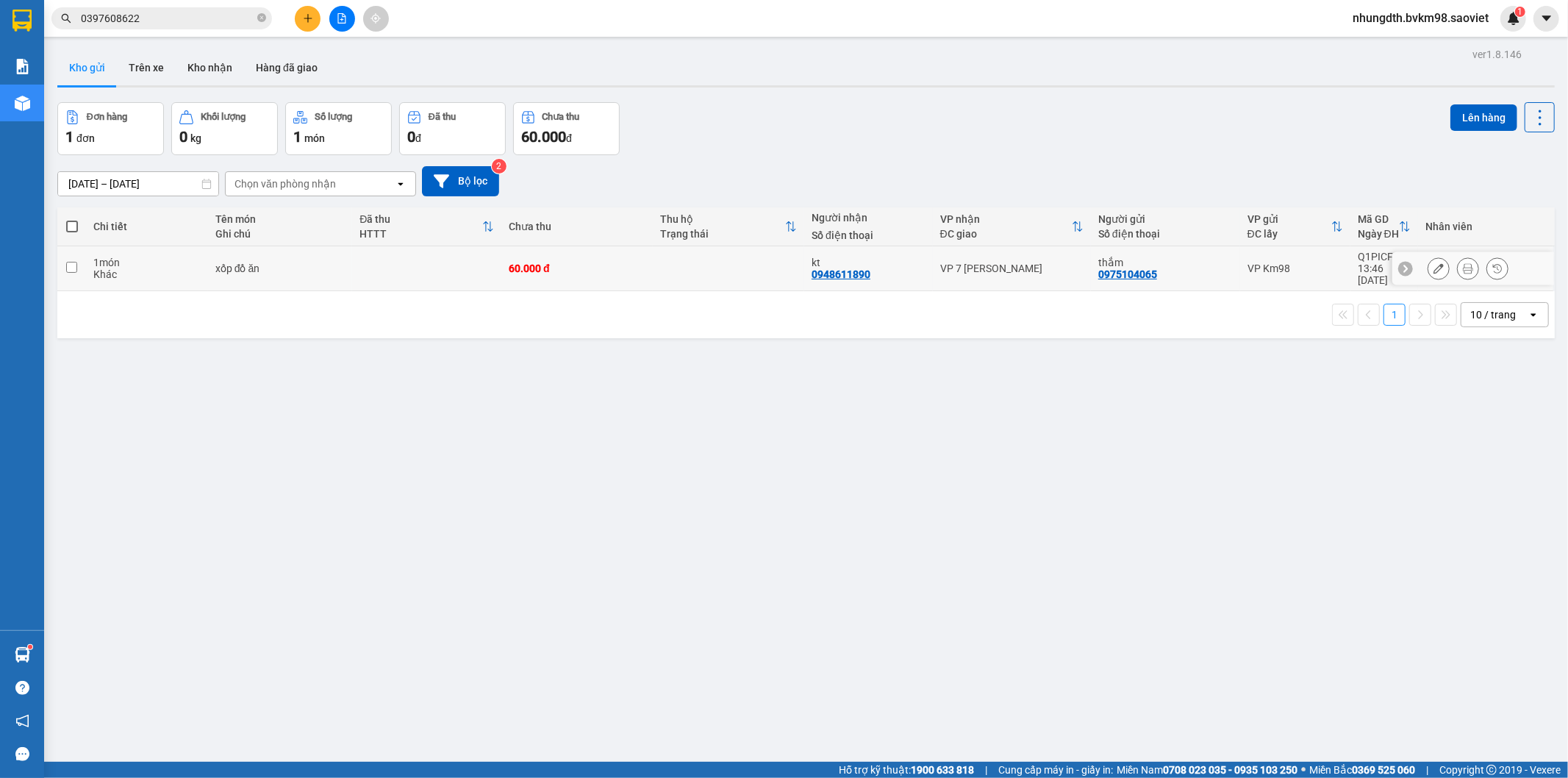
click at [72, 264] on input "checkbox" at bounding box center [72, 268] width 11 height 11
checkbox input "true"
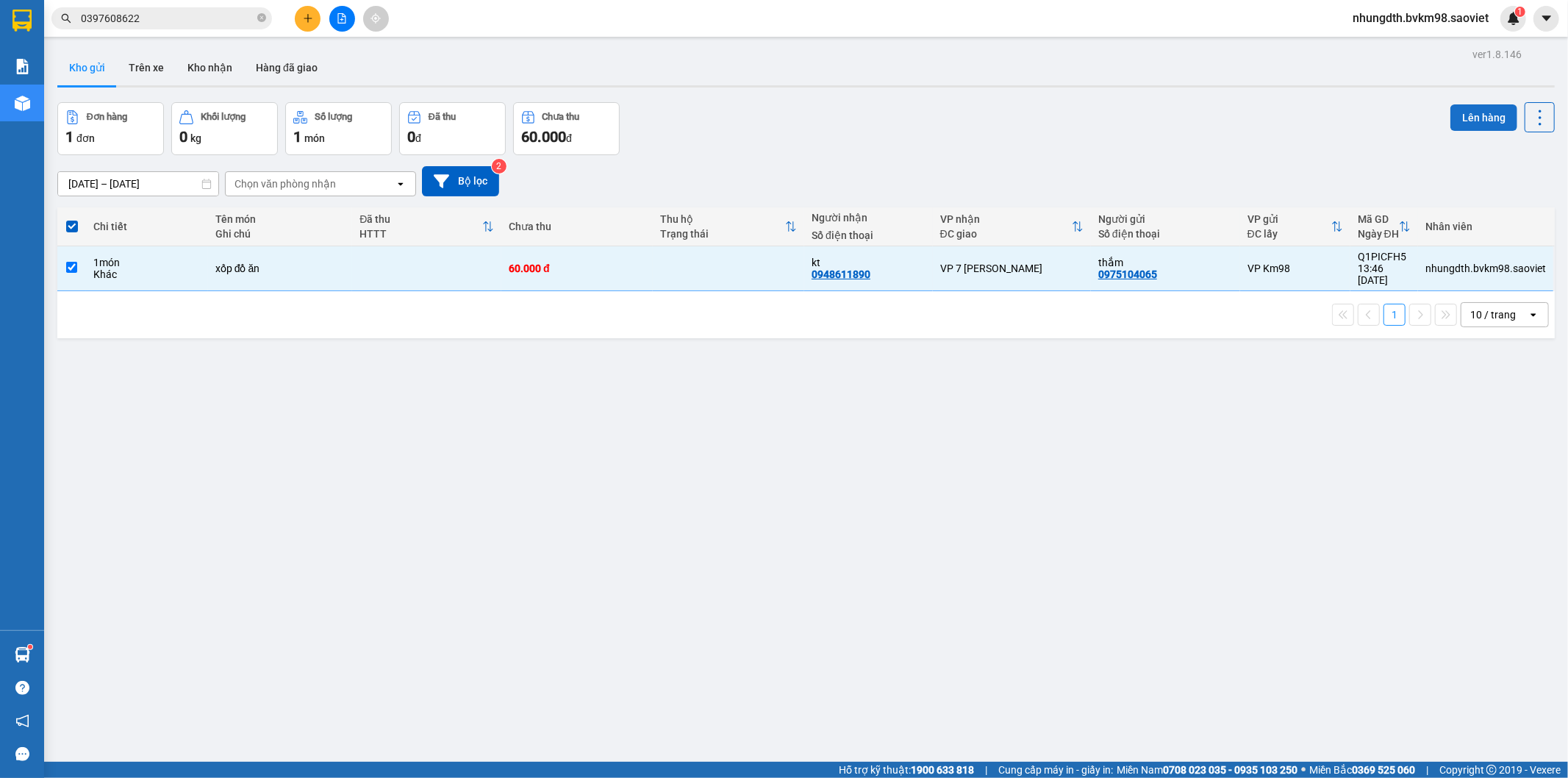
click at [1466, 117] on button "Lên hàng" at bounding box center [1483, 117] width 67 height 26
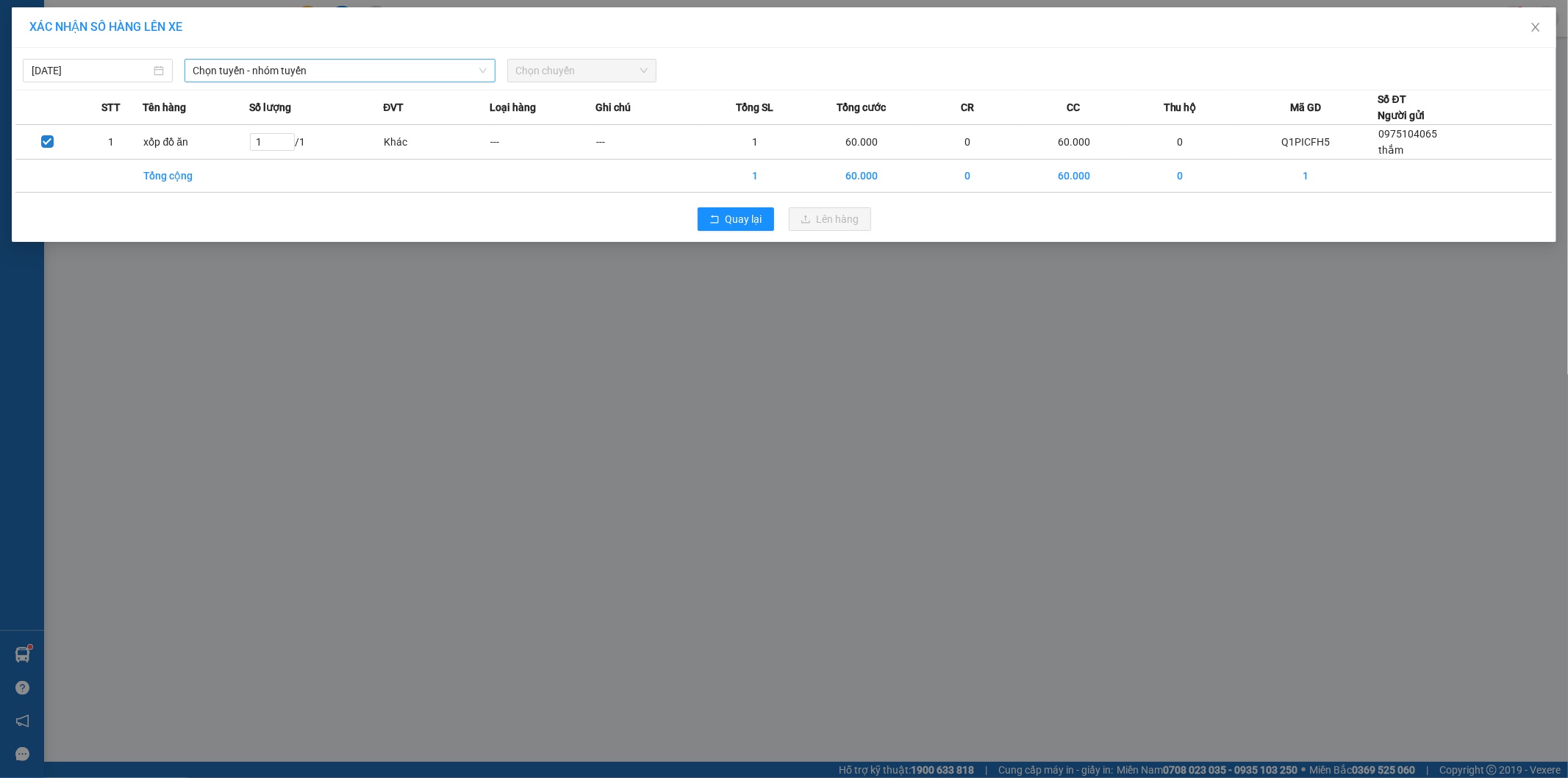
click at [267, 74] on span "Chọn tuyến - nhóm tuyến" at bounding box center [339, 71] width 293 height 22
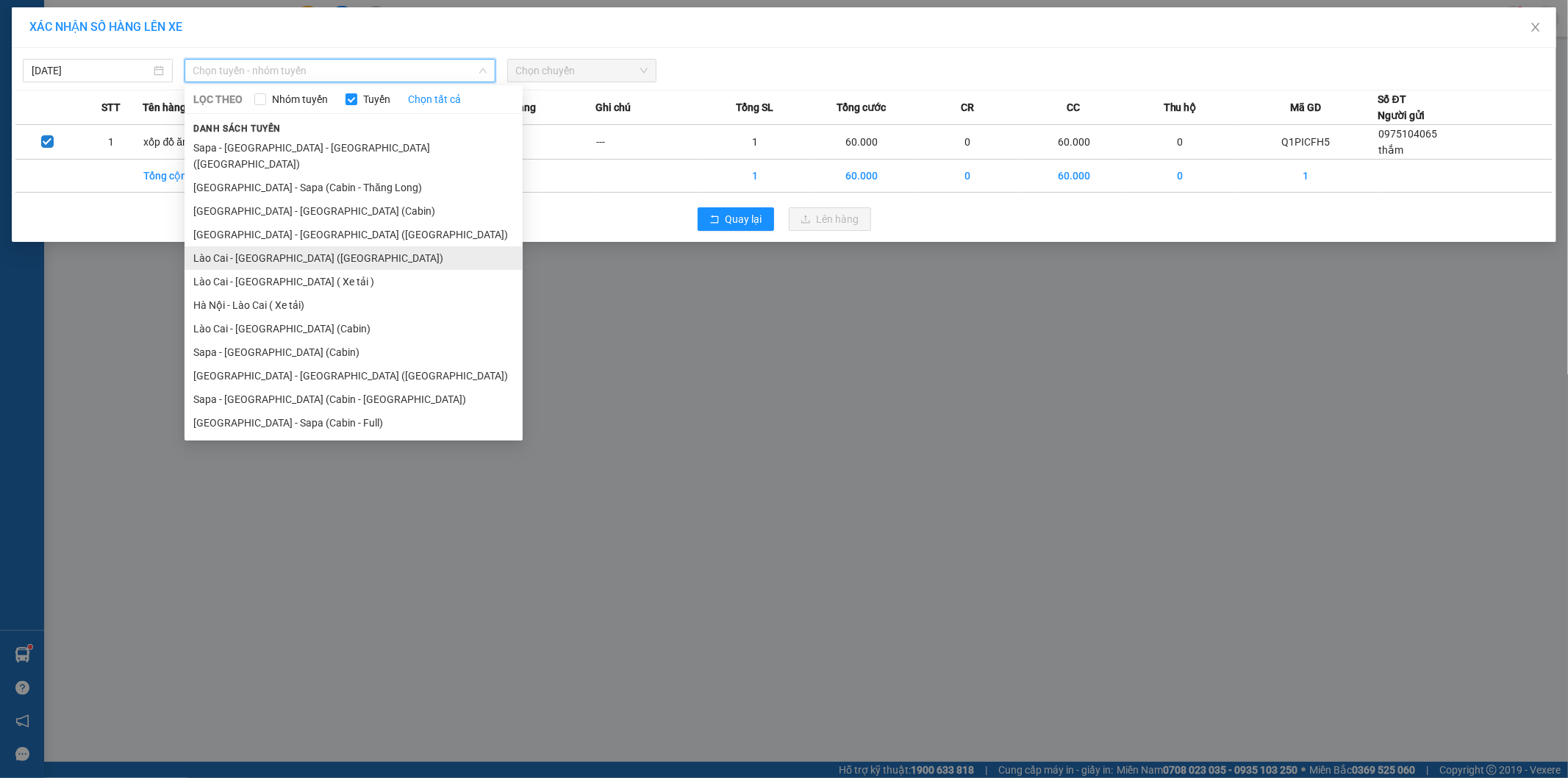
click at [279, 246] on li "Lào Cai - [GEOGRAPHIC_DATA] ([GEOGRAPHIC_DATA])" at bounding box center [353, 257] width 338 height 23
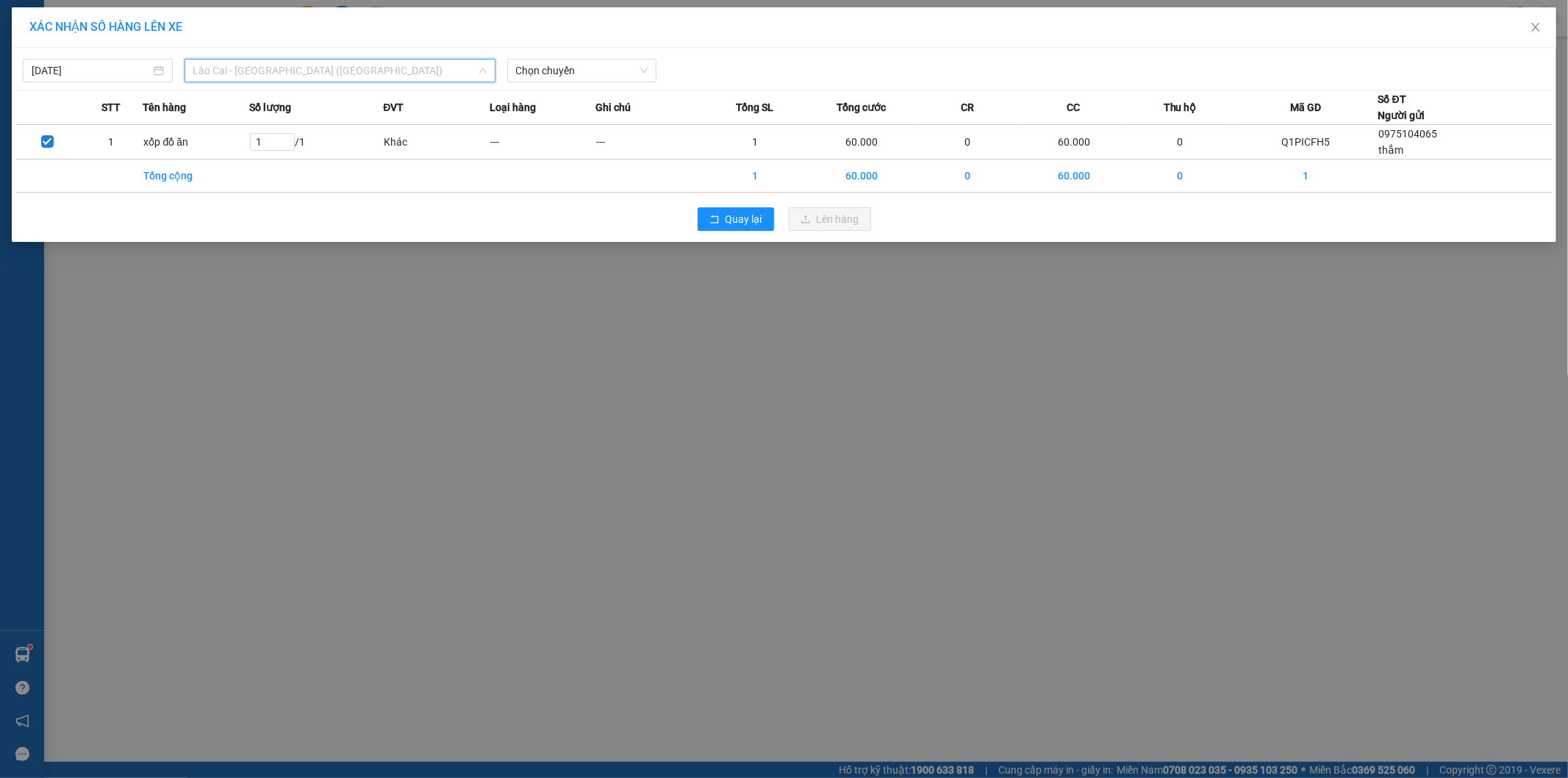
click at [317, 78] on span "Lào Cai - [GEOGRAPHIC_DATA] ([GEOGRAPHIC_DATA])" at bounding box center [339, 71] width 293 height 22
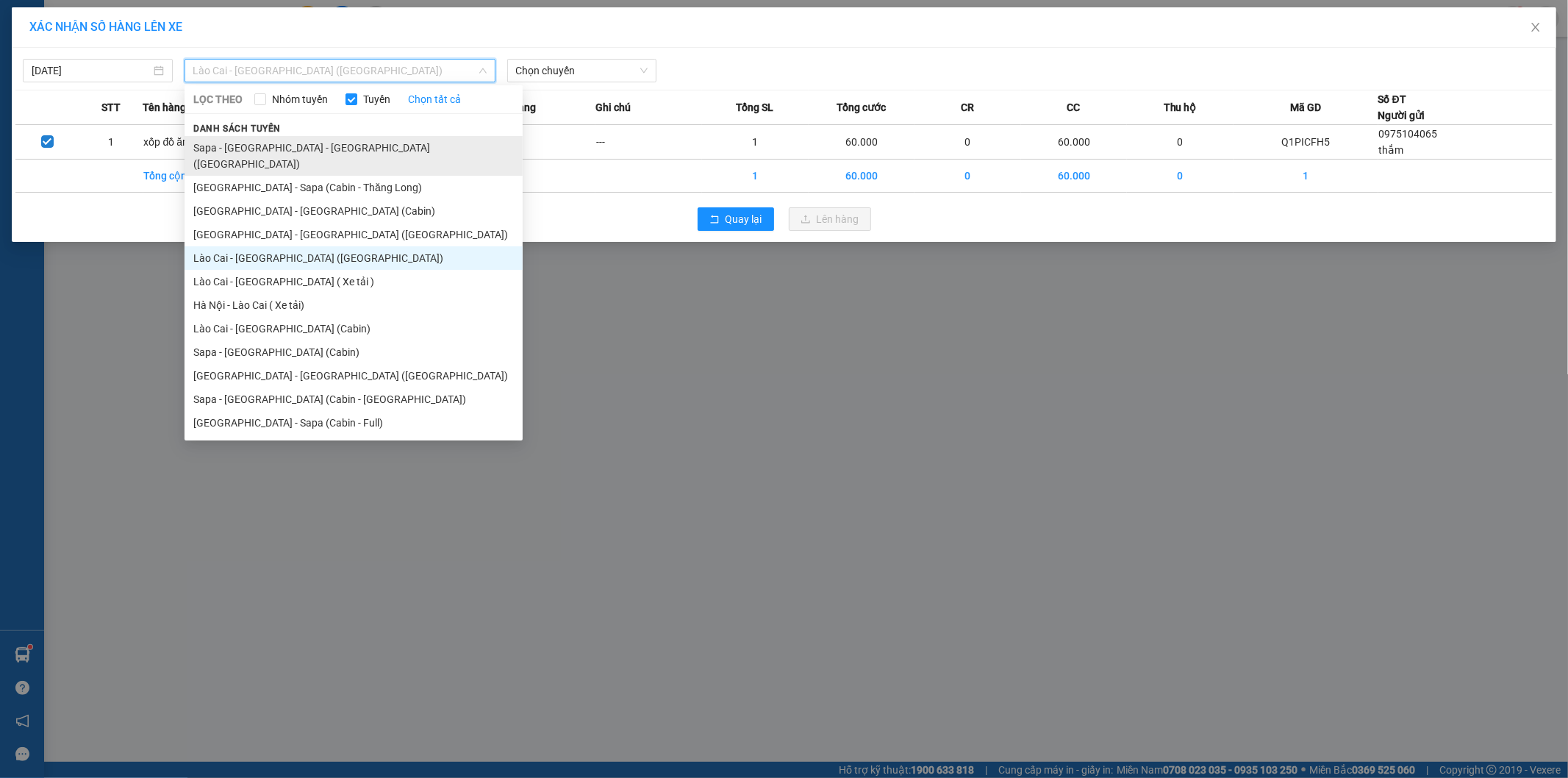
click at [300, 148] on li "Sapa - [GEOGRAPHIC_DATA] - [GEOGRAPHIC_DATA] ([GEOGRAPHIC_DATA])" at bounding box center [353, 156] width 338 height 40
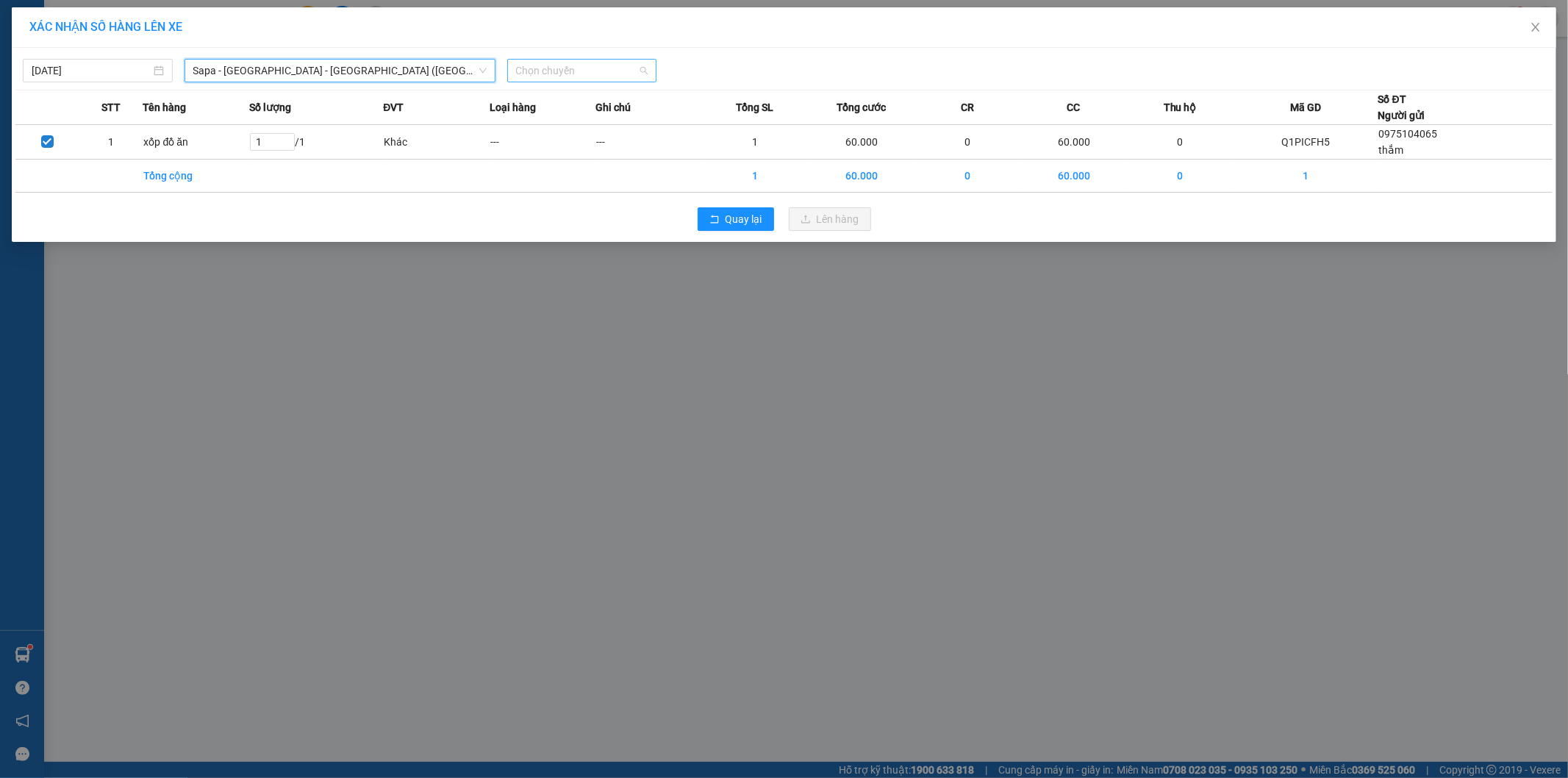
click at [555, 75] on span "Chọn chuyến" at bounding box center [582, 71] width 133 height 22
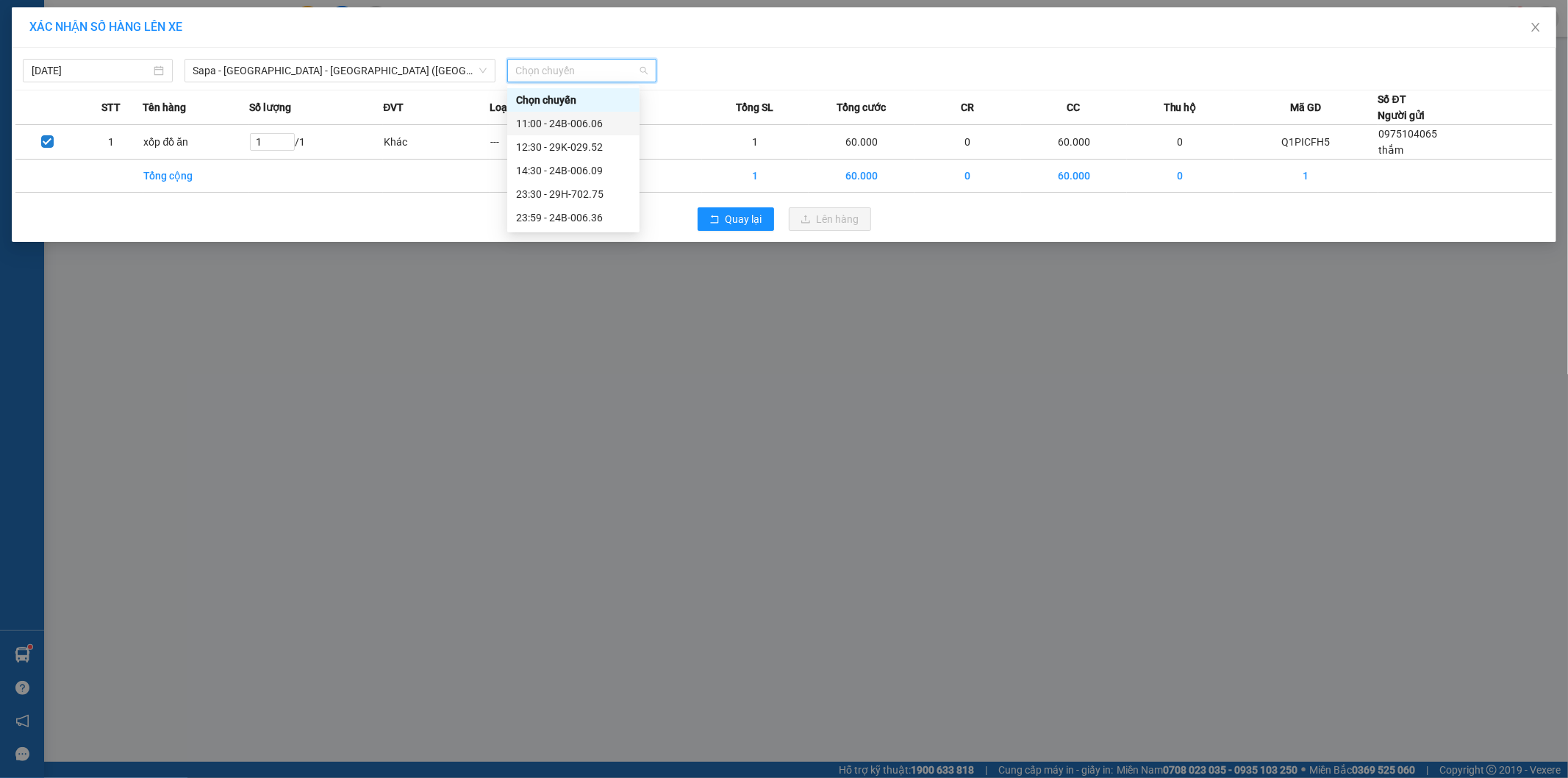
click at [584, 120] on div "11:00 - 24B-006.06" at bounding box center [573, 124] width 115 height 16
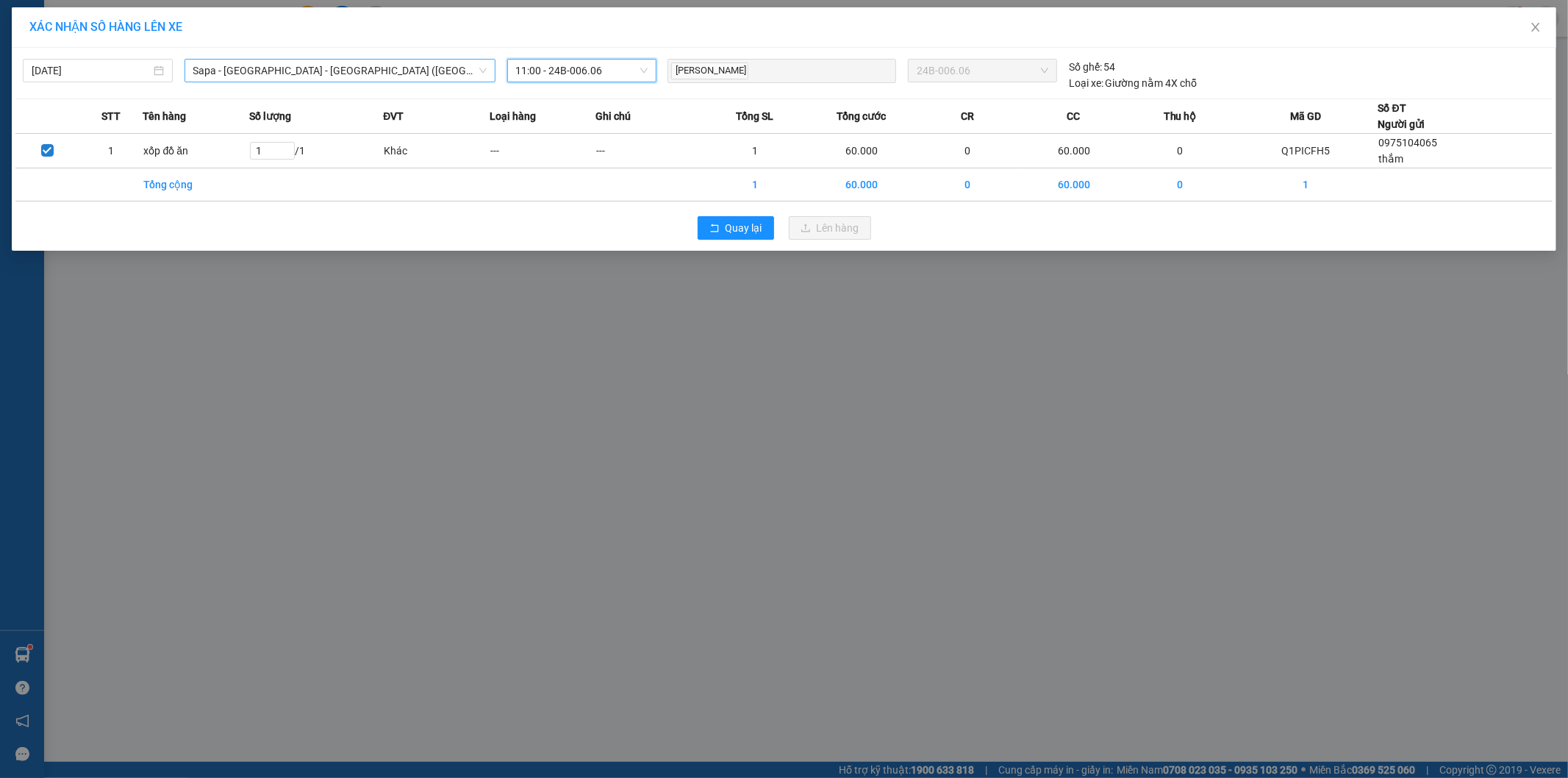
click at [364, 81] on span "Sapa - [GEOGRAPHIC_DATA] - [GEOGRAPHIC_DATA] ([GEOGRAPHIC_DATA])" at bounding box center [339, 71] width 293 height 22
click at [263, 346] on div "XÁC NHẬN SỐ HÀNG LÊN XE 13/10/2025 Sapa - Lào Cai - Hà Nội (Giường) Sapa - Lào …" at bounding box center [784, 389] width 1568 height 778
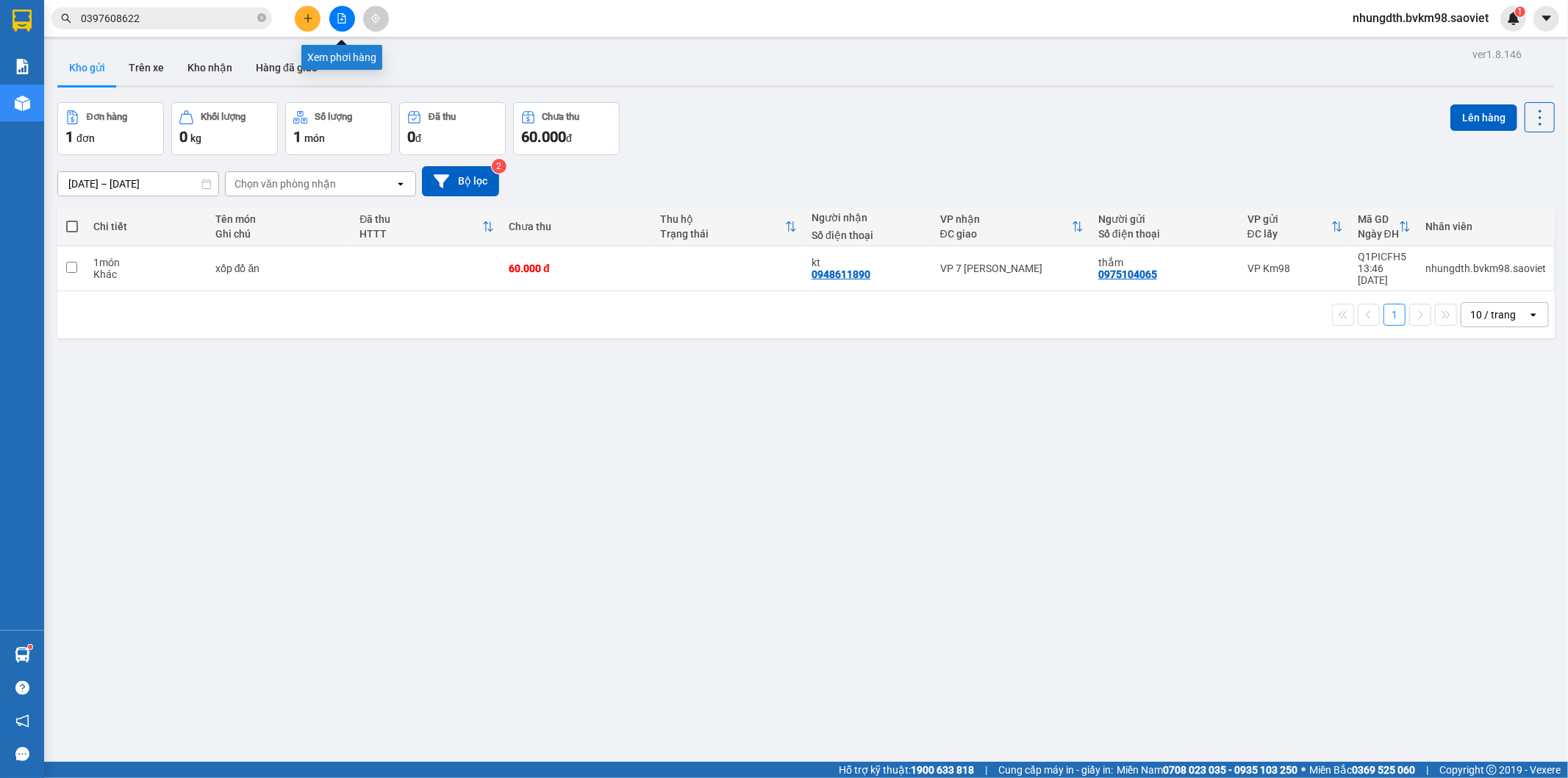
click at [335, 14] on button at bounding box center [342, 18] width 26 height 26
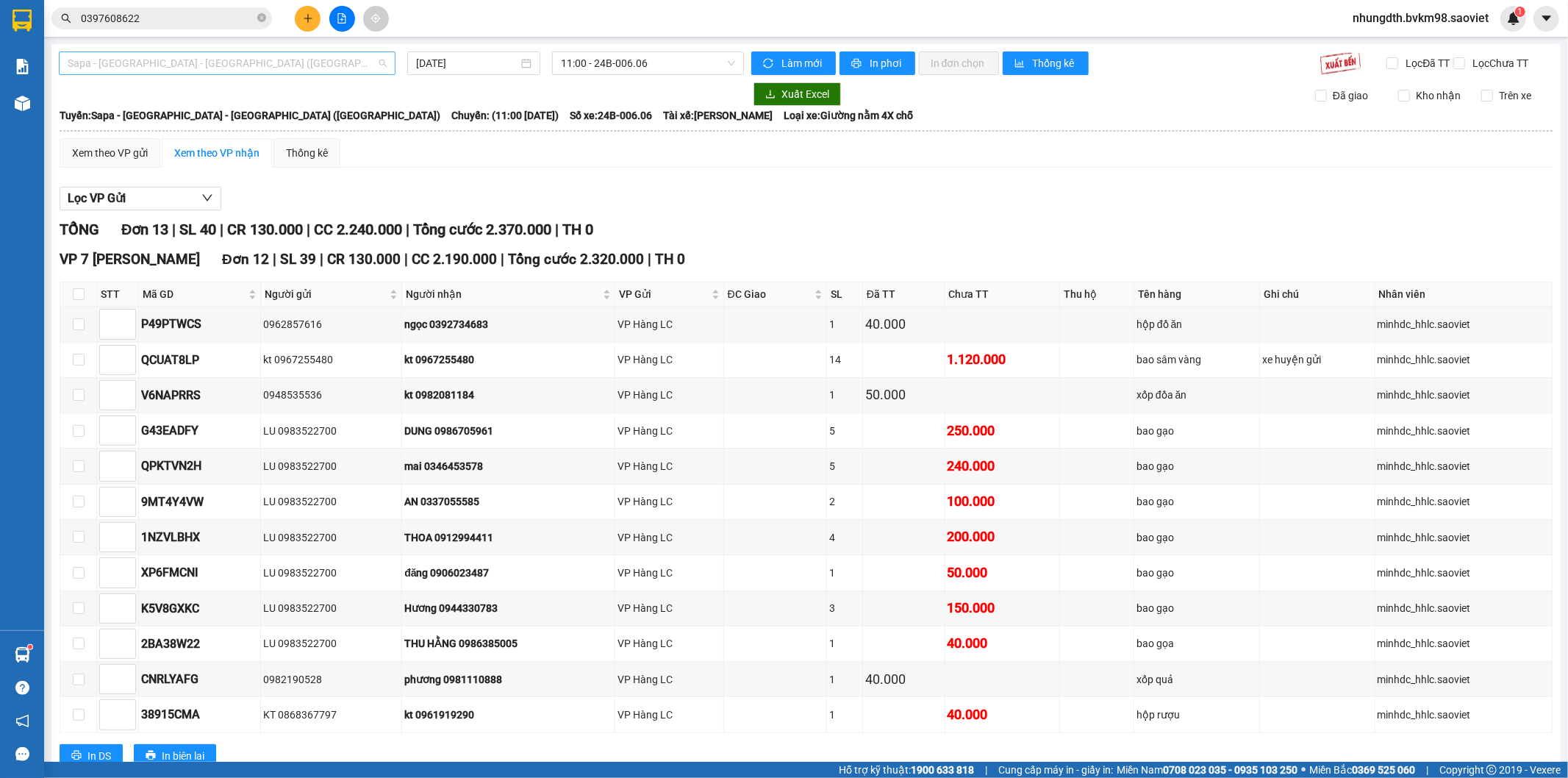
click at [180, 61] on span "Sapa - [GEOGRAPHIC_DATA] - [GEOGRAPHIC_DATA] ([GEOGRAPHIC_DATA])" at bounding box center [228, 63] width 319 height 22
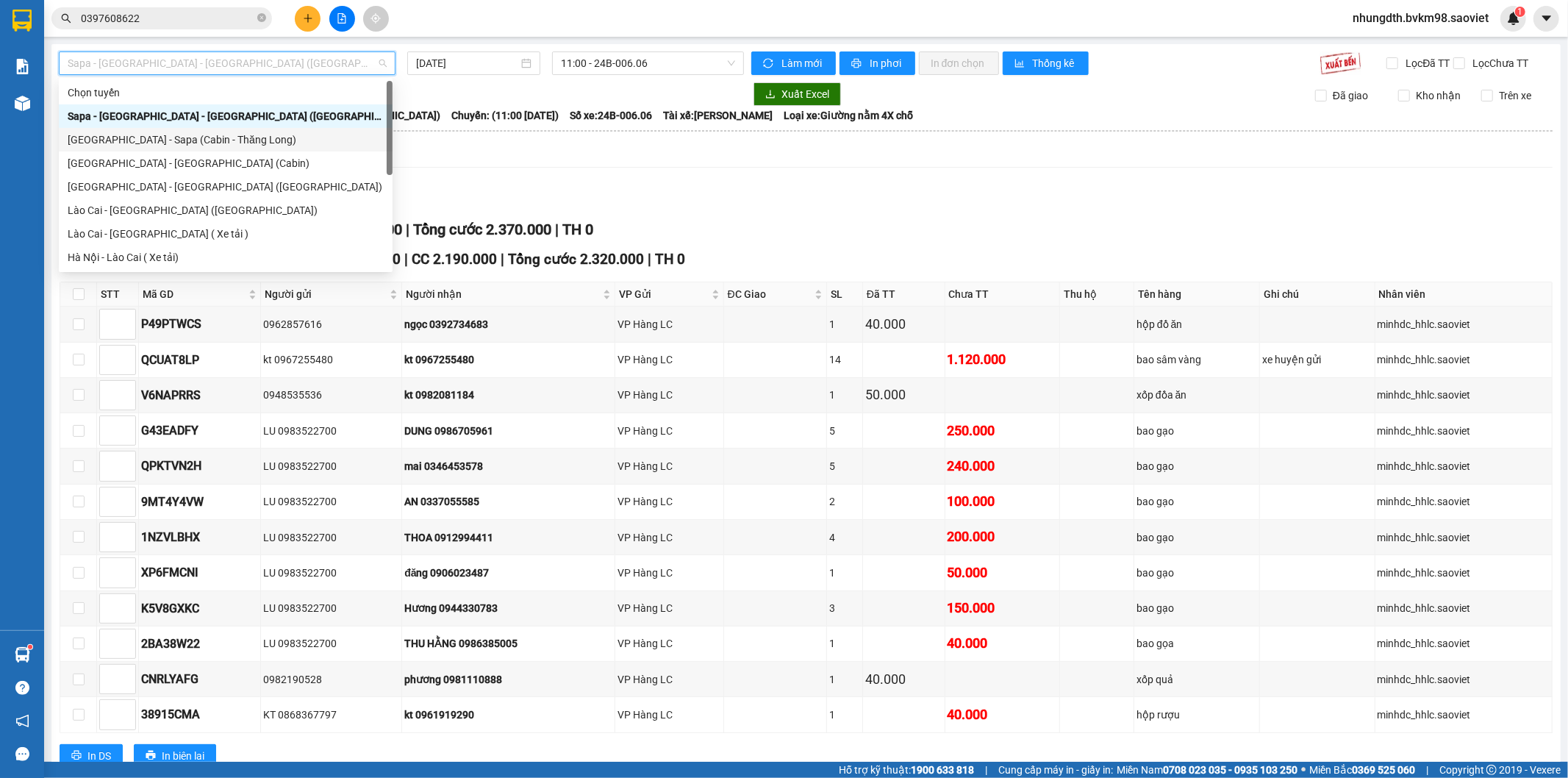
scroll to position [117, 0]
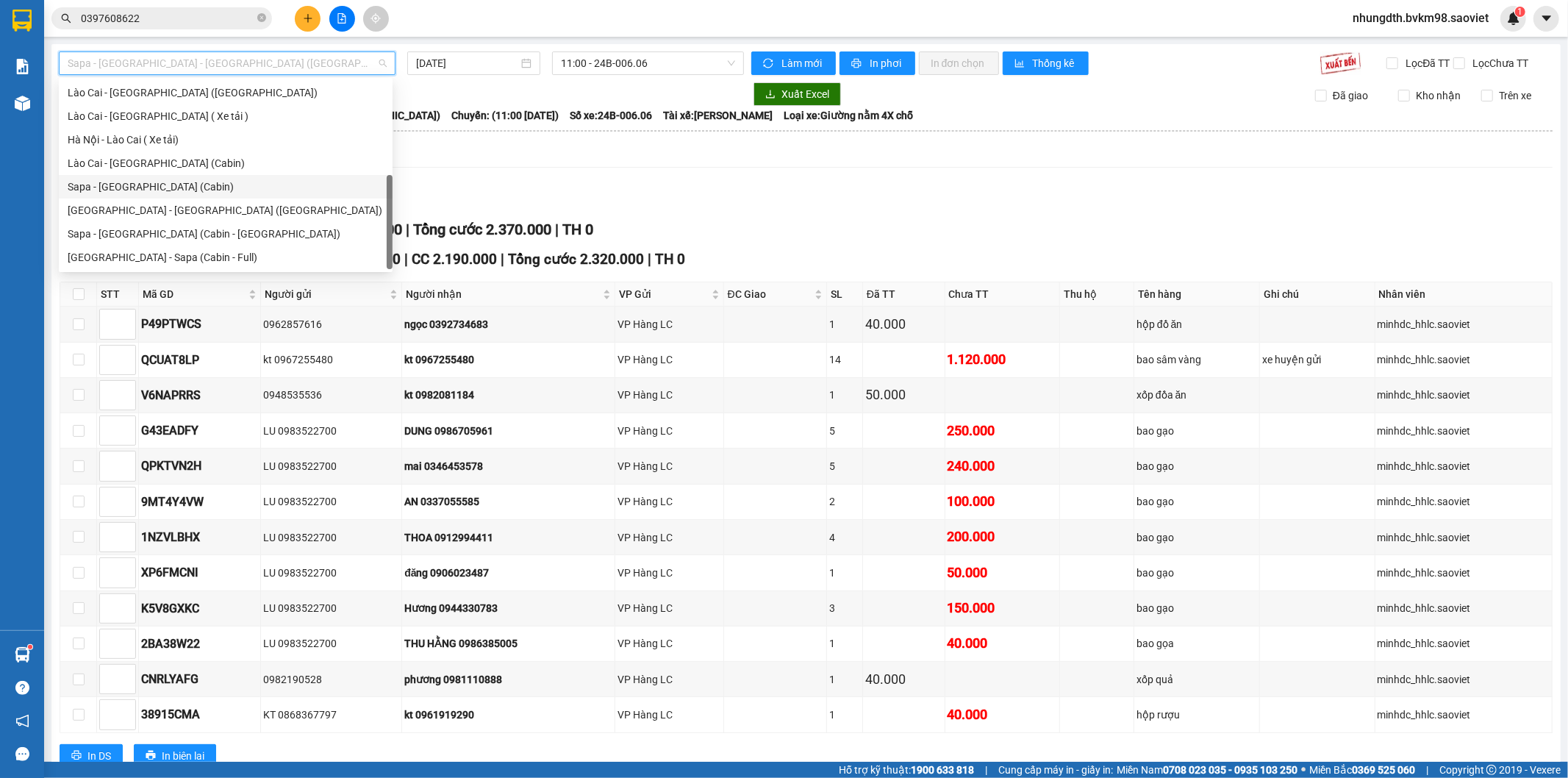
click at [138, 189] on div "Sapa - [GEOGRAPHIC_DATA] (Cabin)" at bounding box center [226, 187] width 316 height 16
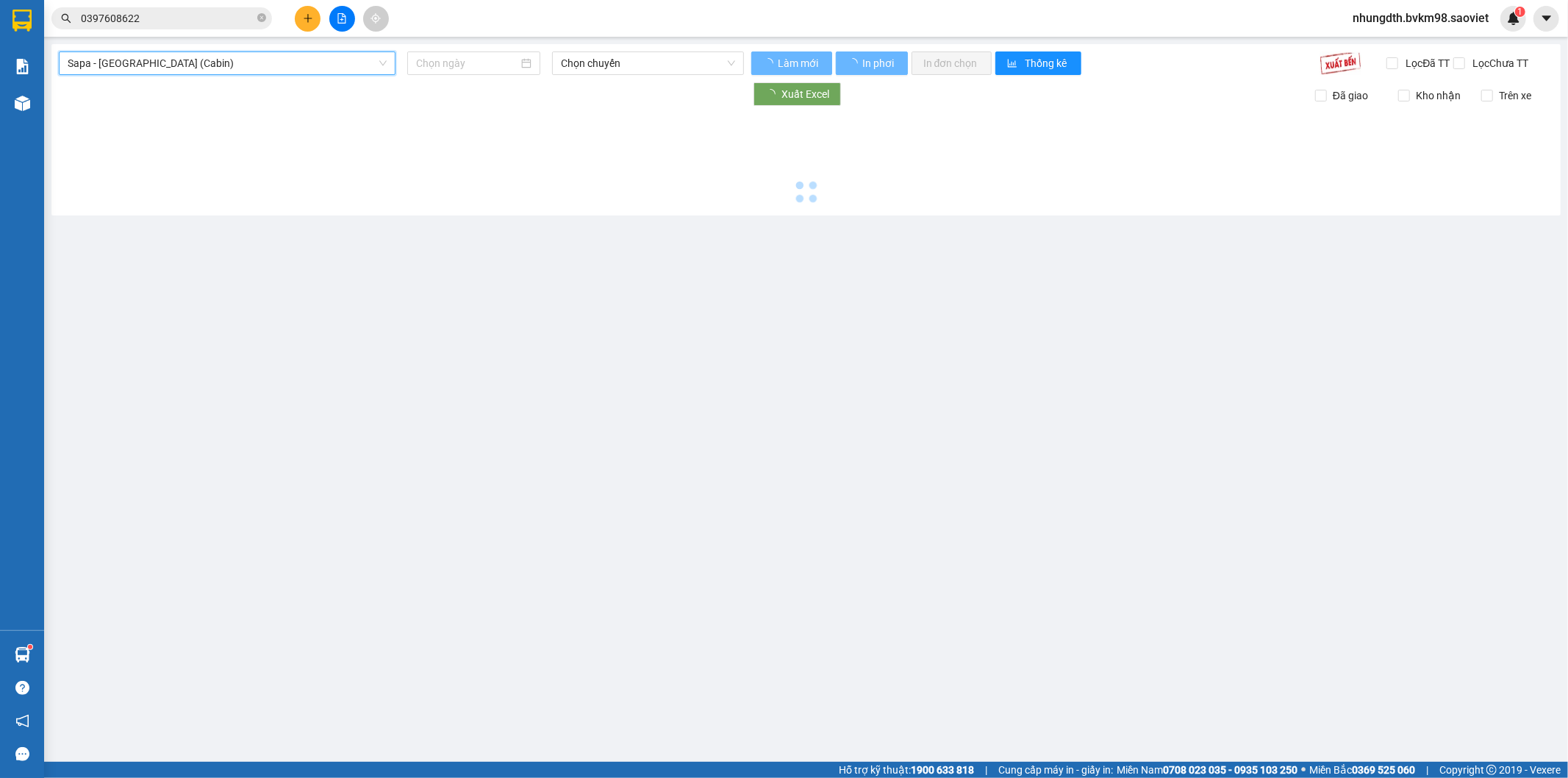
type input "[DATE]"
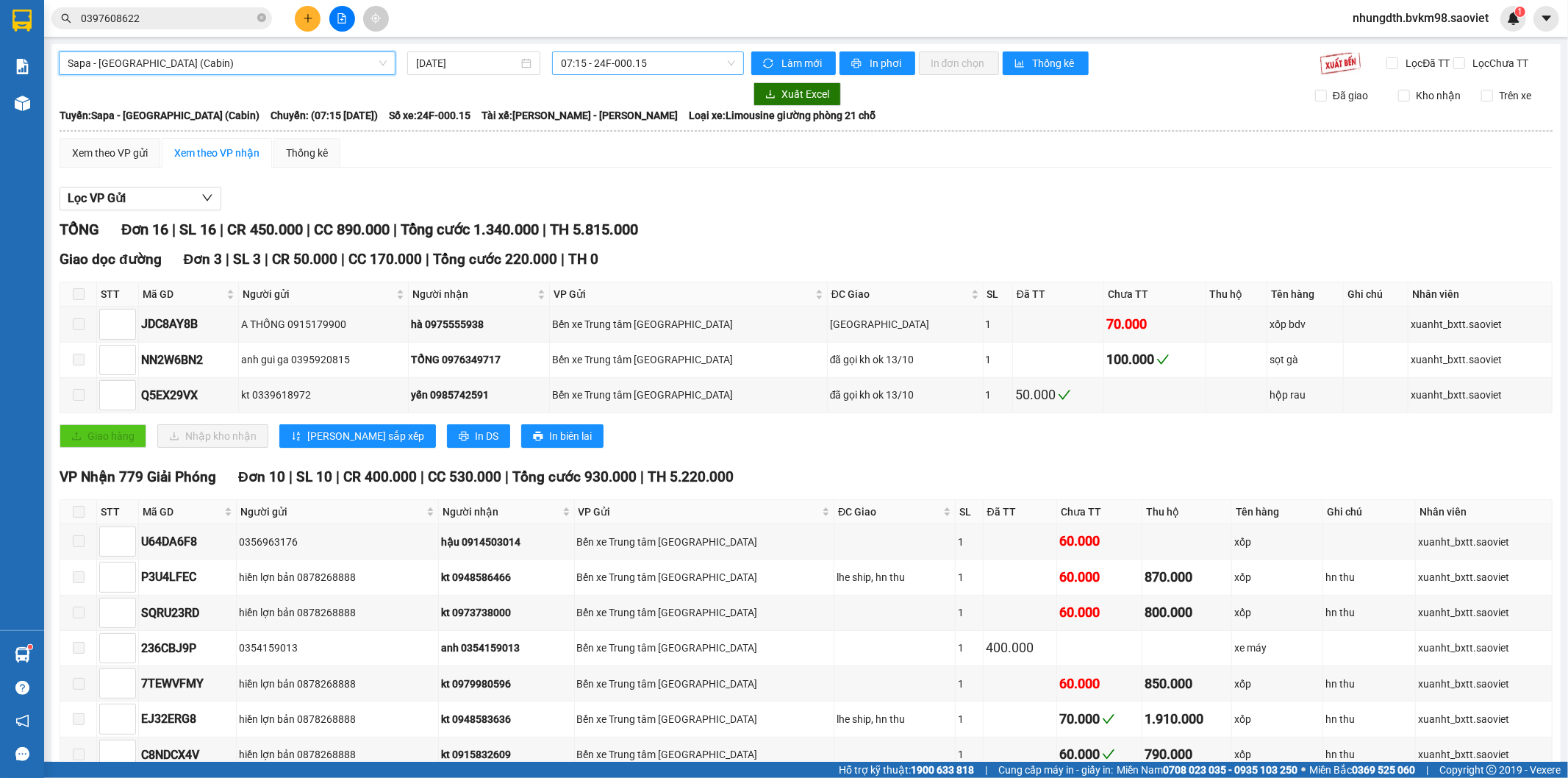
click at [610, 58] on span "07:15 - 24F-000.15" at bounding box center [647, 63] width 173 height 22
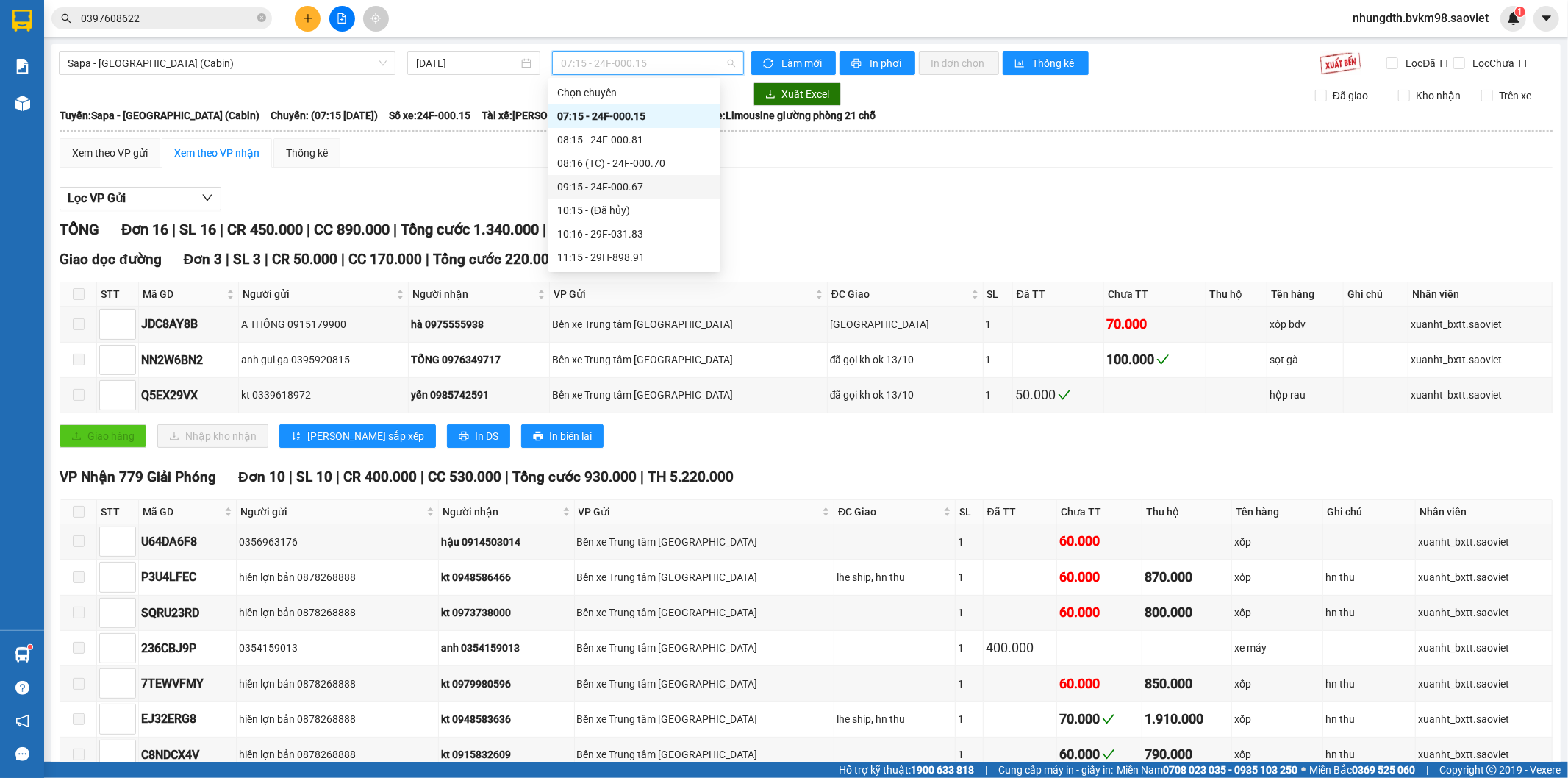
scroll to position [81, 0]
click at [632, 175] on div "11:15 - 29H-898.91" at bounding box center [634, 176] width 154 height 16
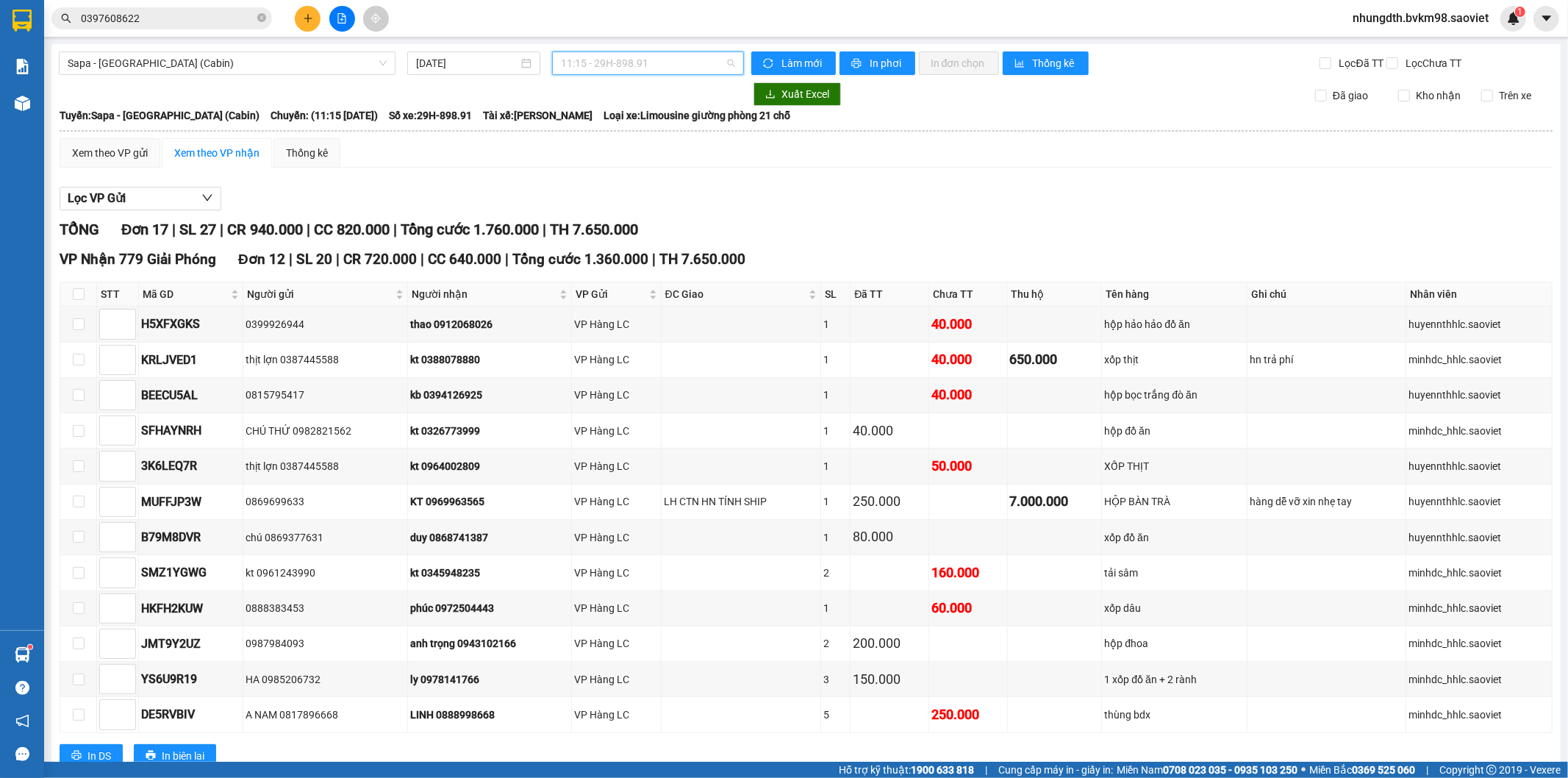
click at [653, 63] on span "11:15 - 29H-898.91" at bounding box center [647, 63] width 173 height 22
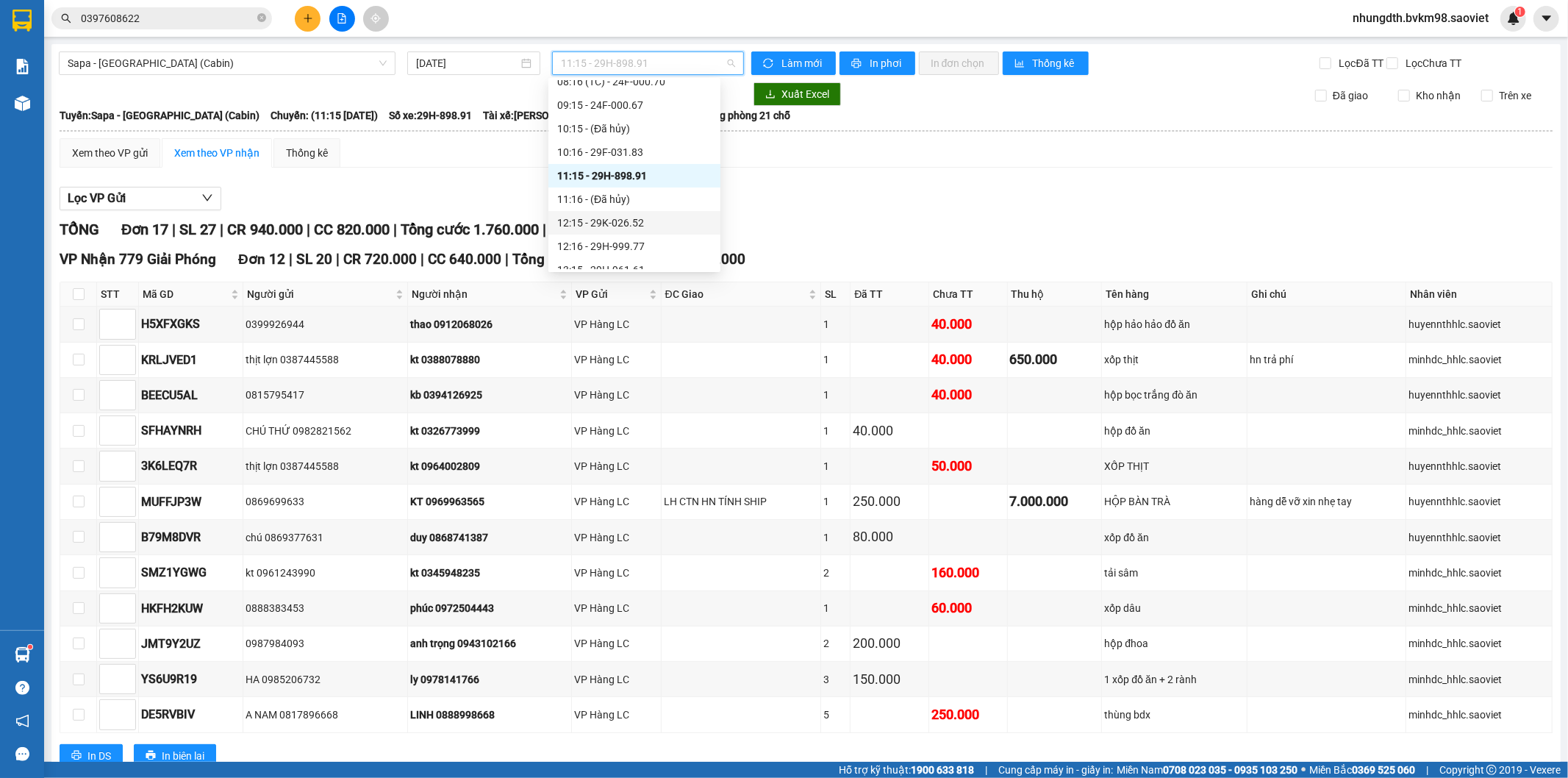
click at [628, 224] on div "12:15 - 29K-026.52" at bounding box center [634, 223] width 154 height 16
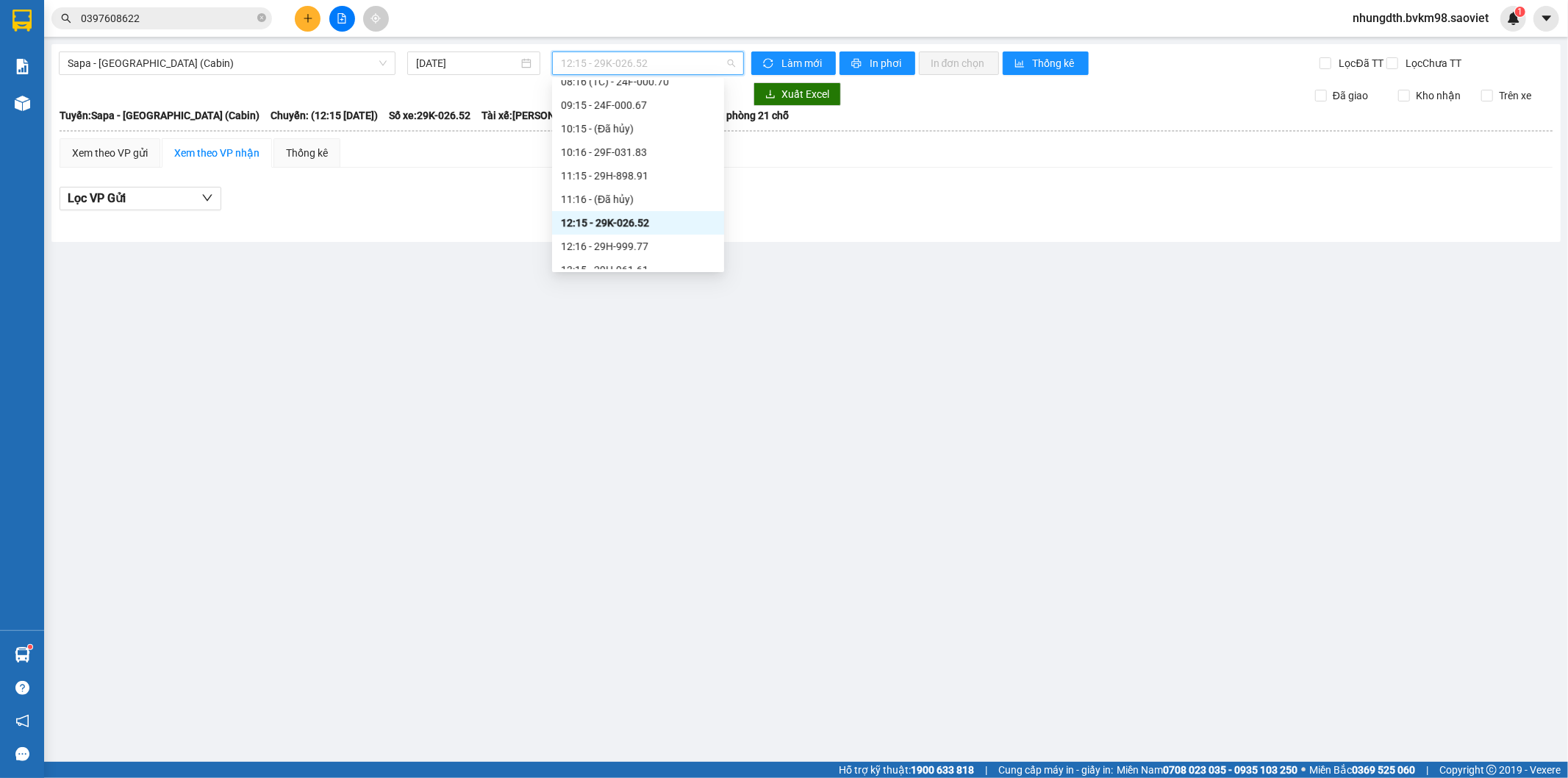
click at [638, 70] on span "12:15 - 29K-026.52" at bounding box center [647, 63] width 173 height 22
click at [620, 248] on div "12:16 - 29H-999.77" at bounding box center [637, 246] width 154 height 16
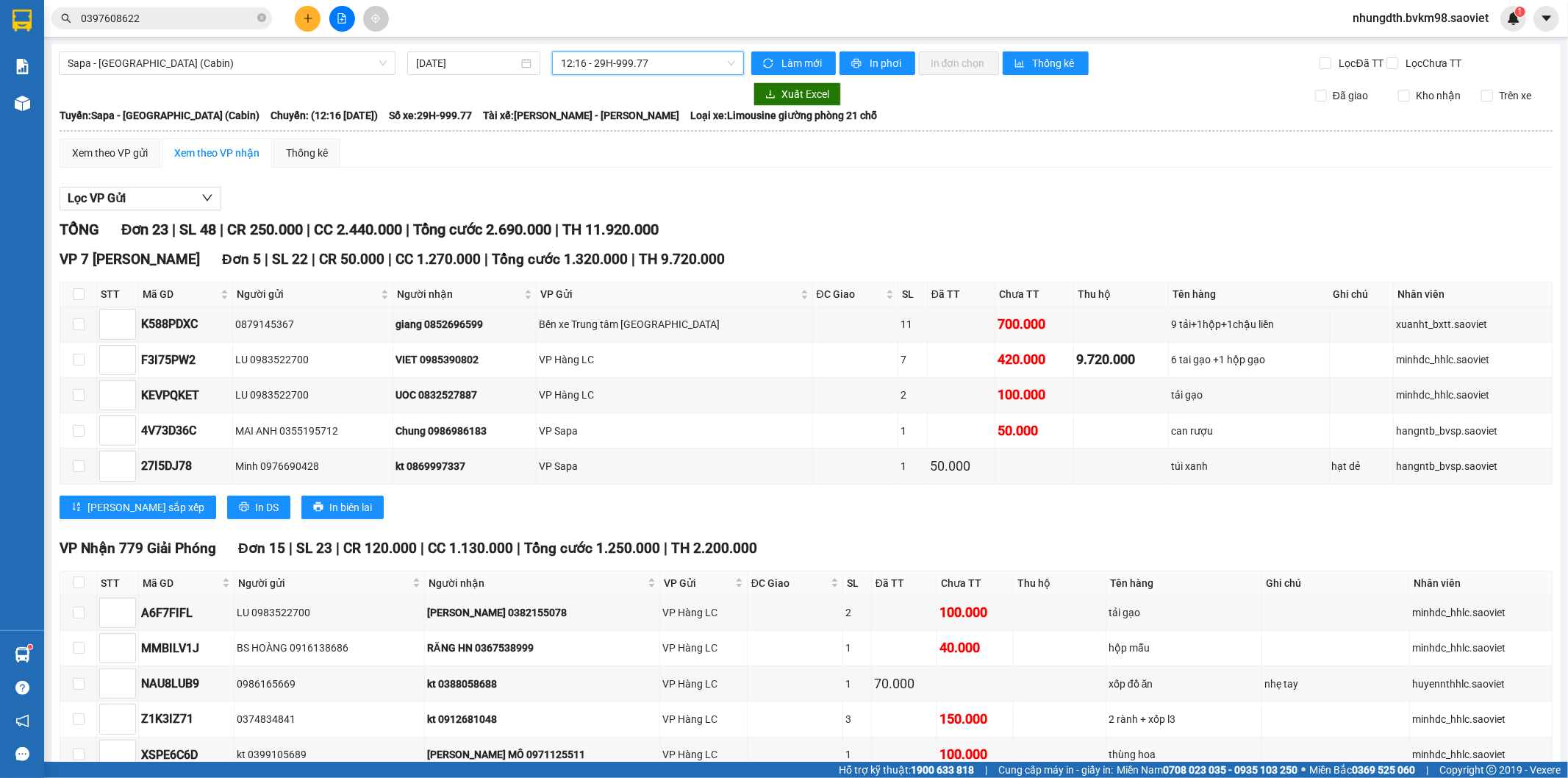
click at [177, 20] on input "0397608622" at bounding box center [167, 18] width 173 height 16
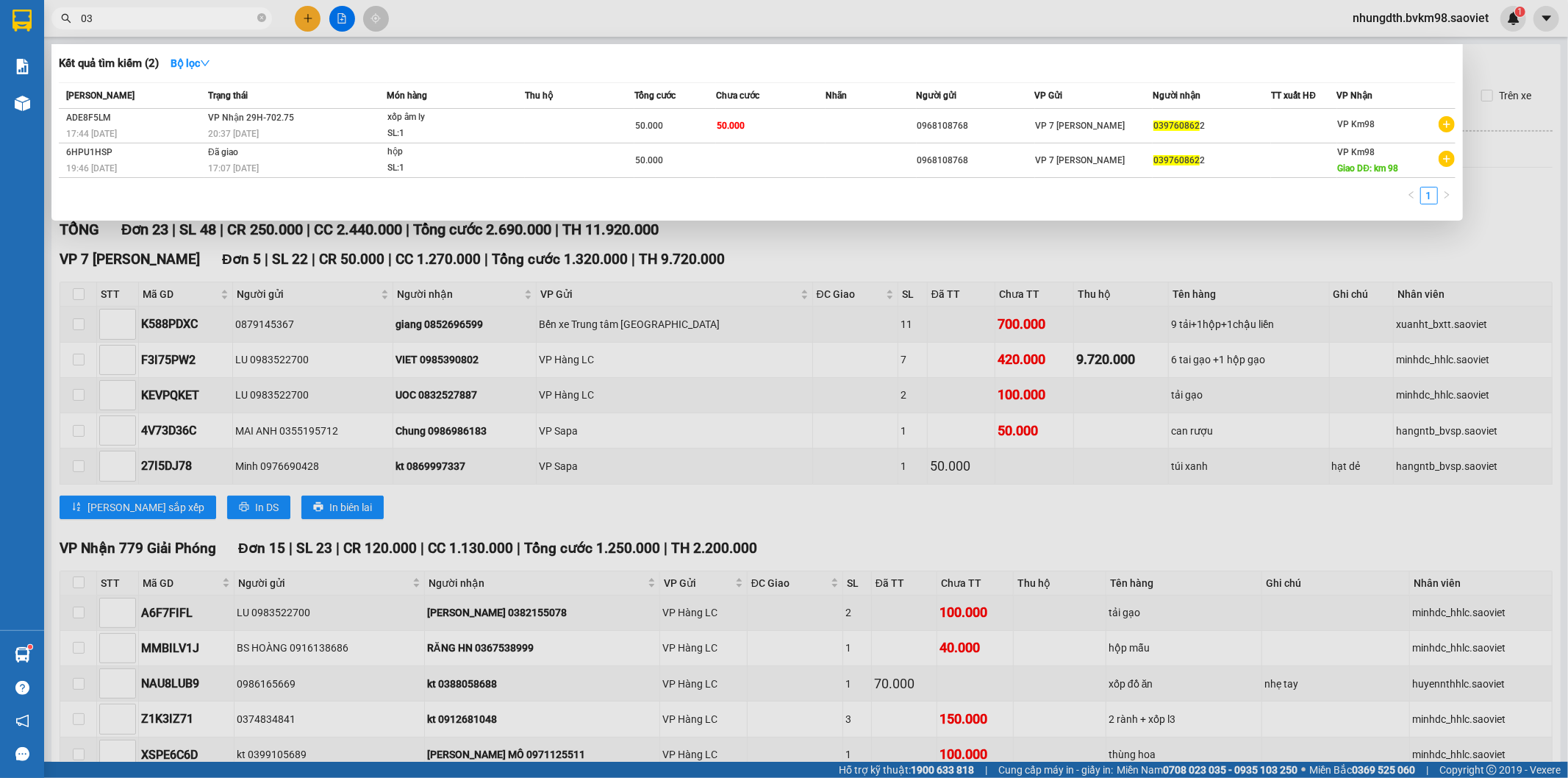
type input "0"
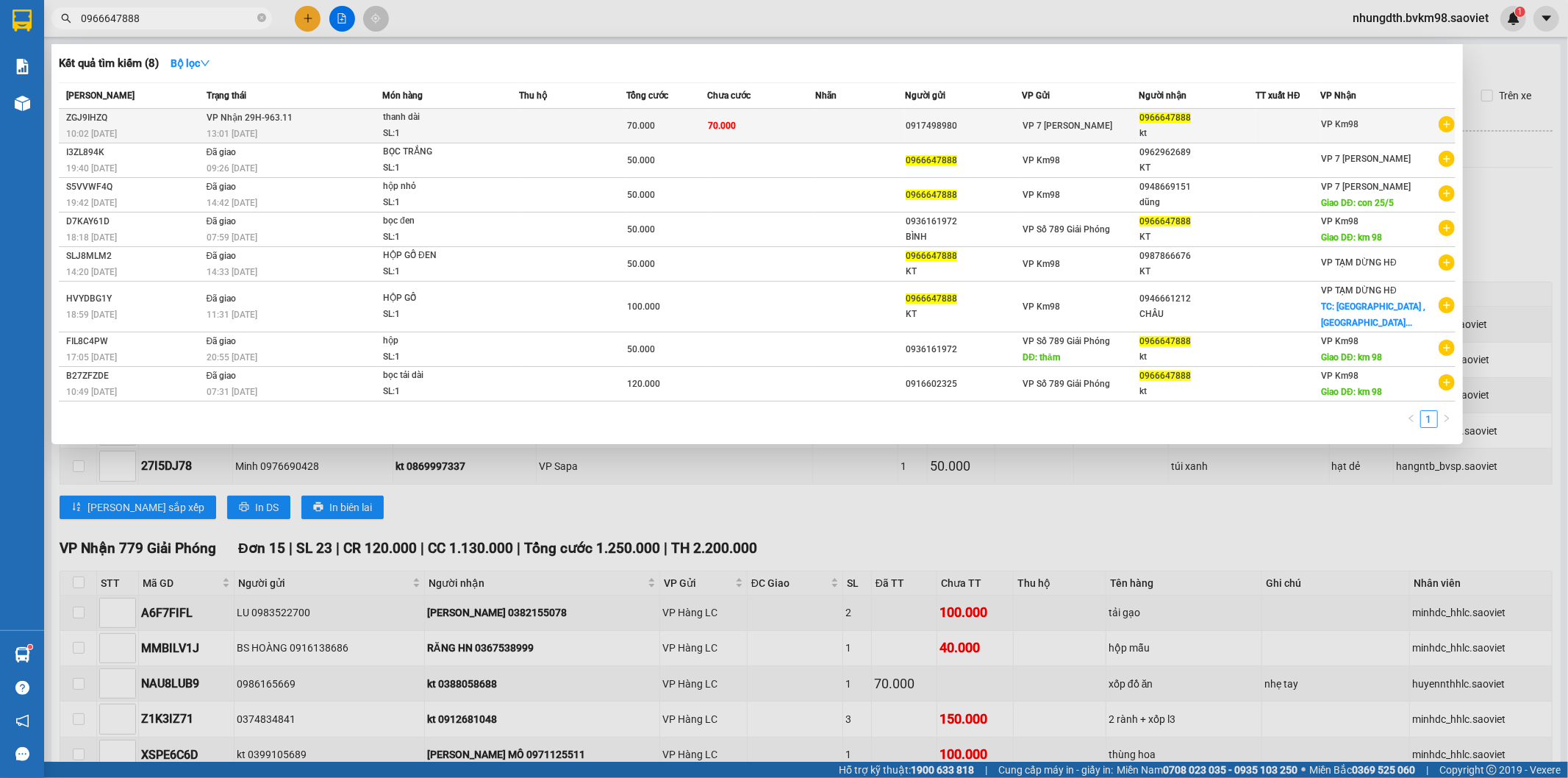
type input "0966647888"
click at [516, 124] on span "thanh dài SL: 1" at bounding box center [450, 125] width 135 height 32
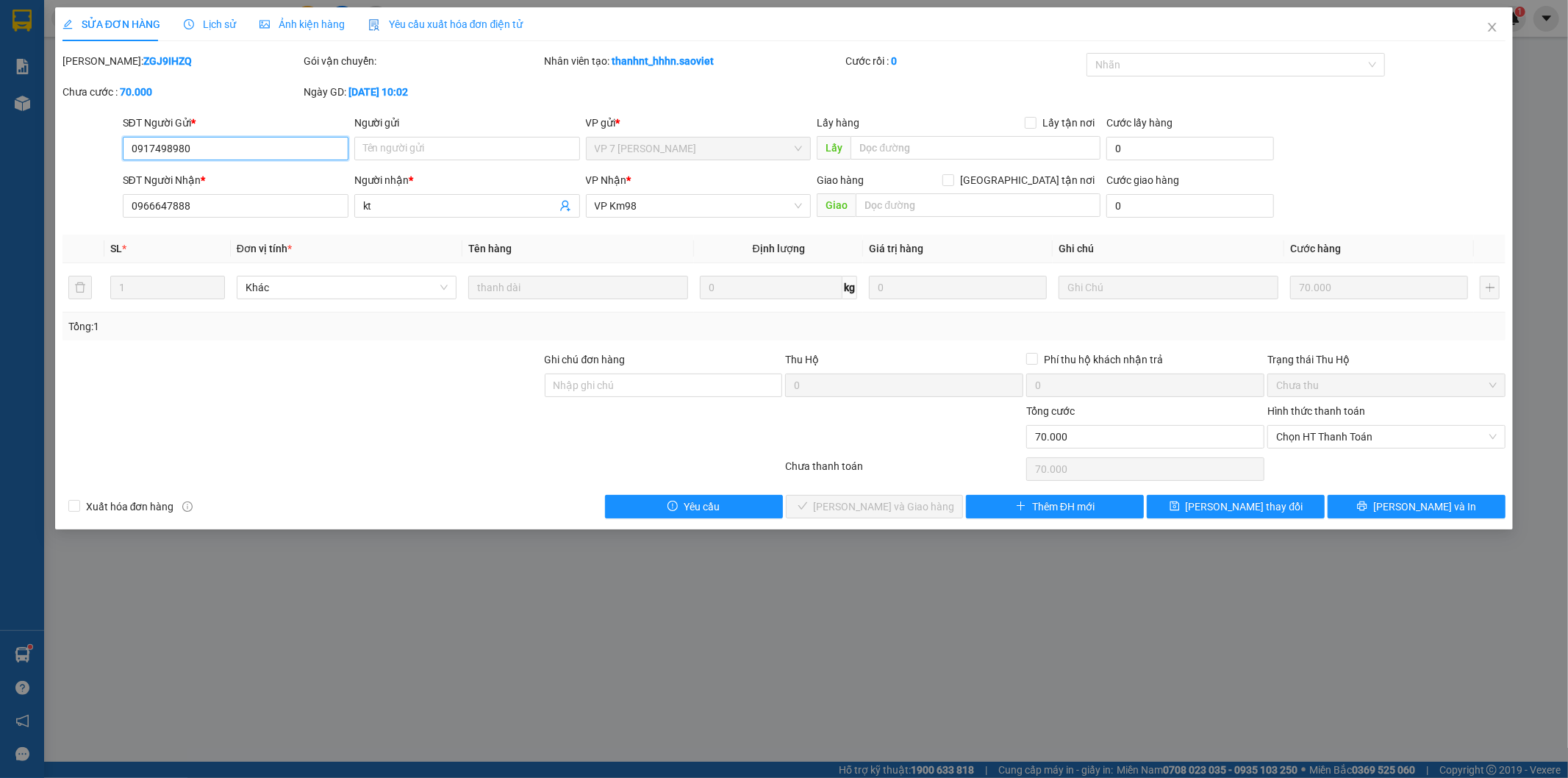
type input "0917498980"
type input "0966647888"
type input "kt"
type input "0"
type input "70.000"
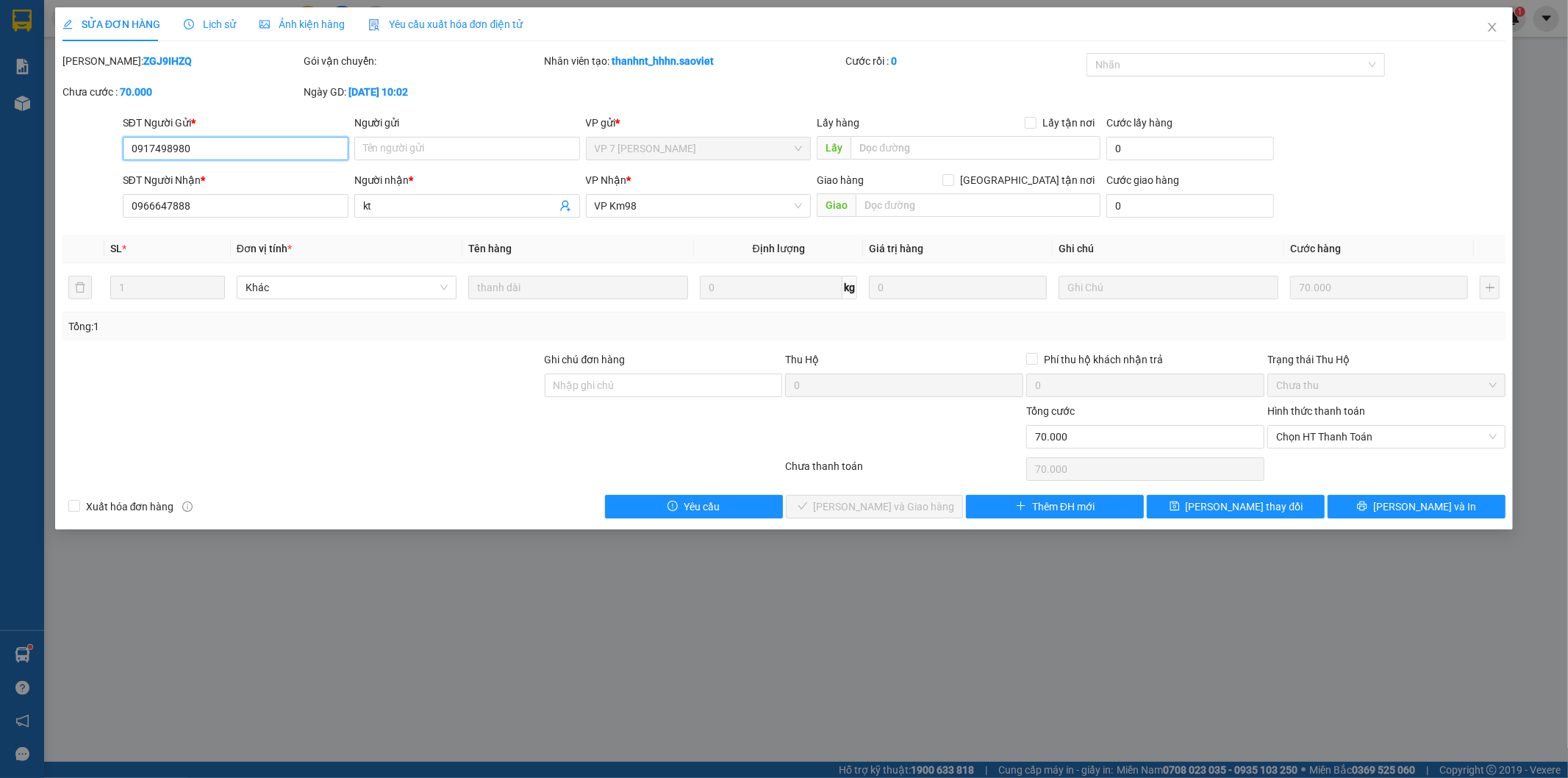
type input "70.000"
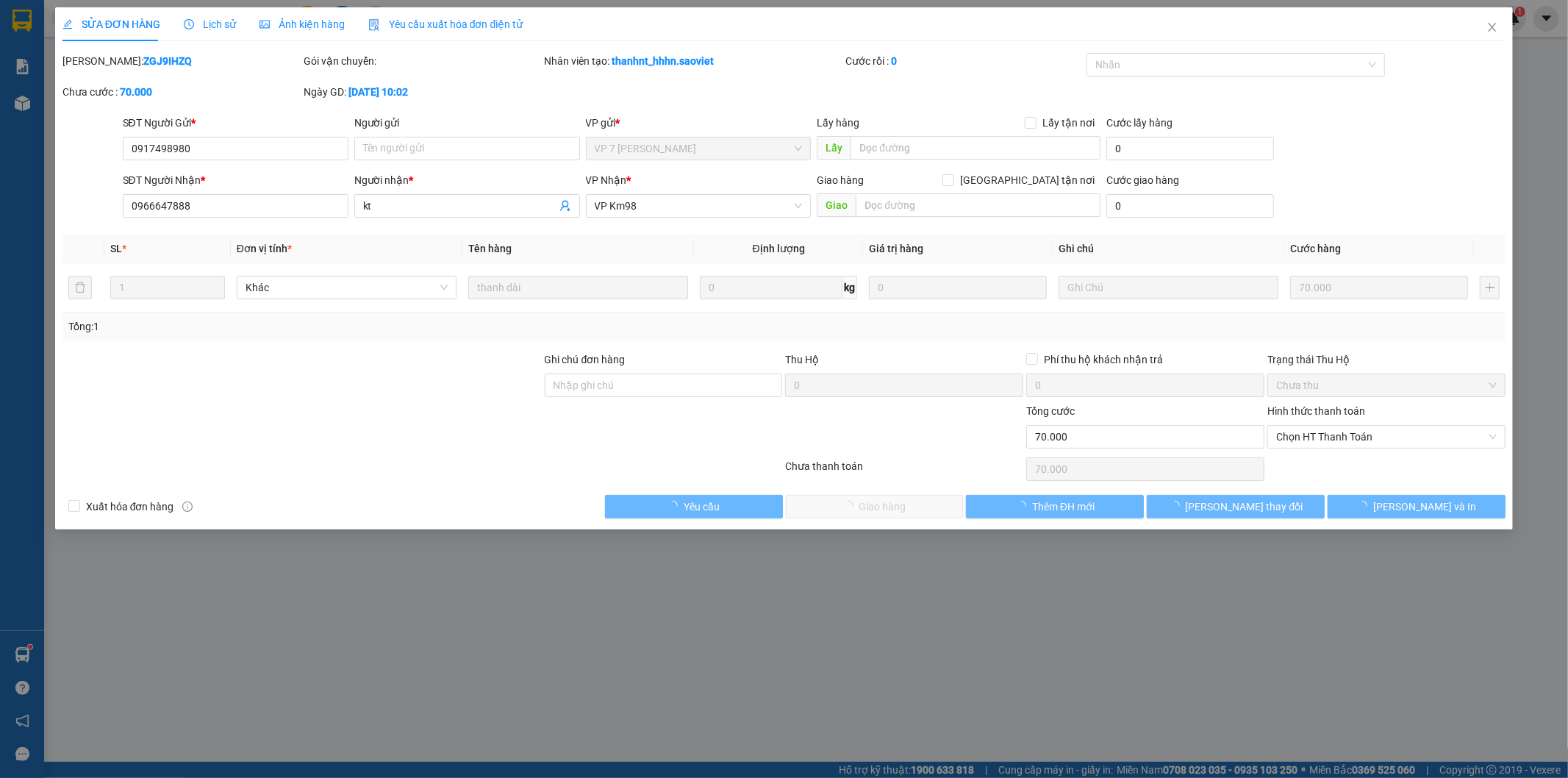
click at [228, 27] on span "Lịch sử" at bounding box center [209, 24] width 52 height 12
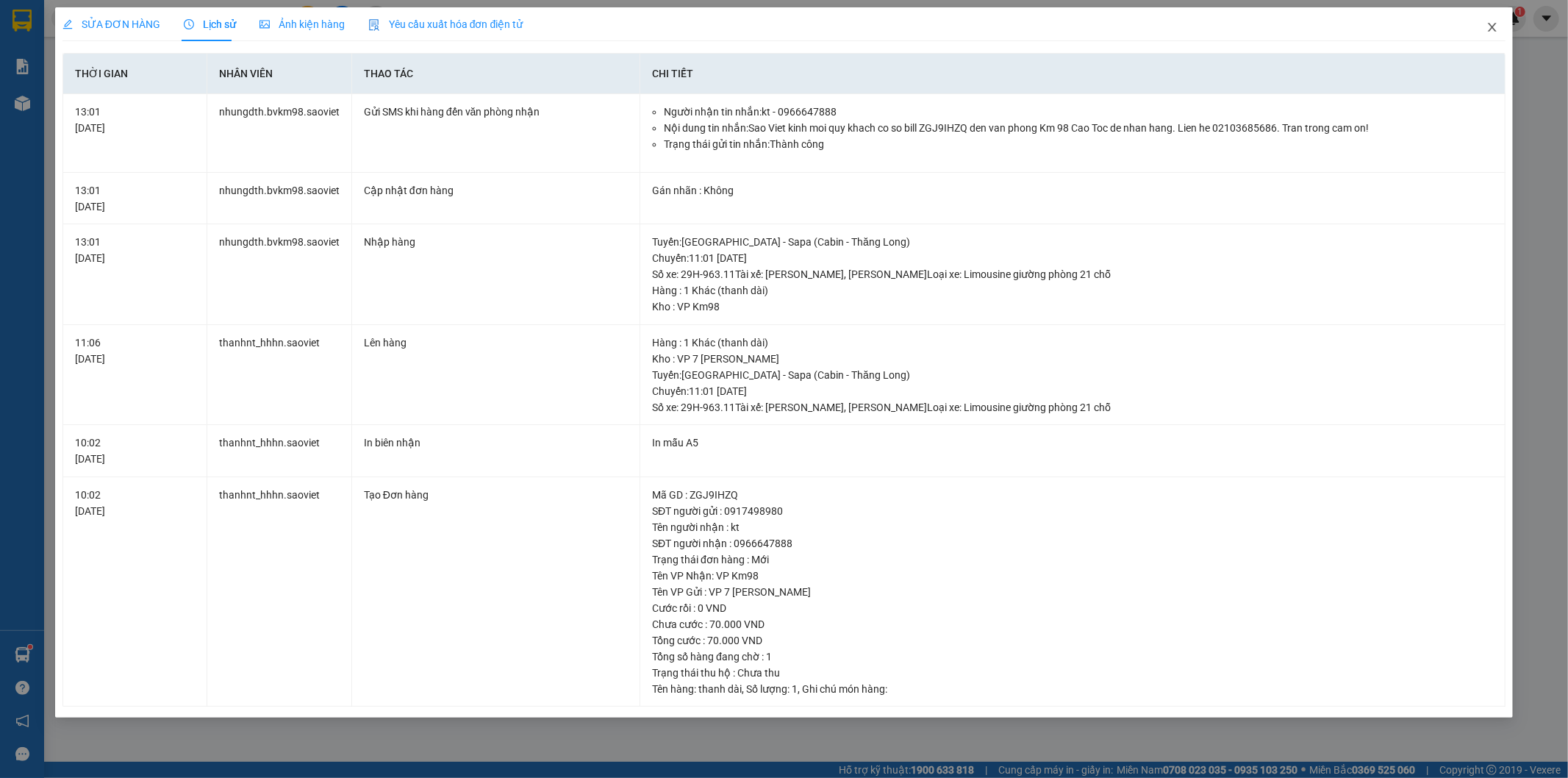
click at [1495, 24] on icon "close" at bounding box center [1492, 27] width 8 height 9
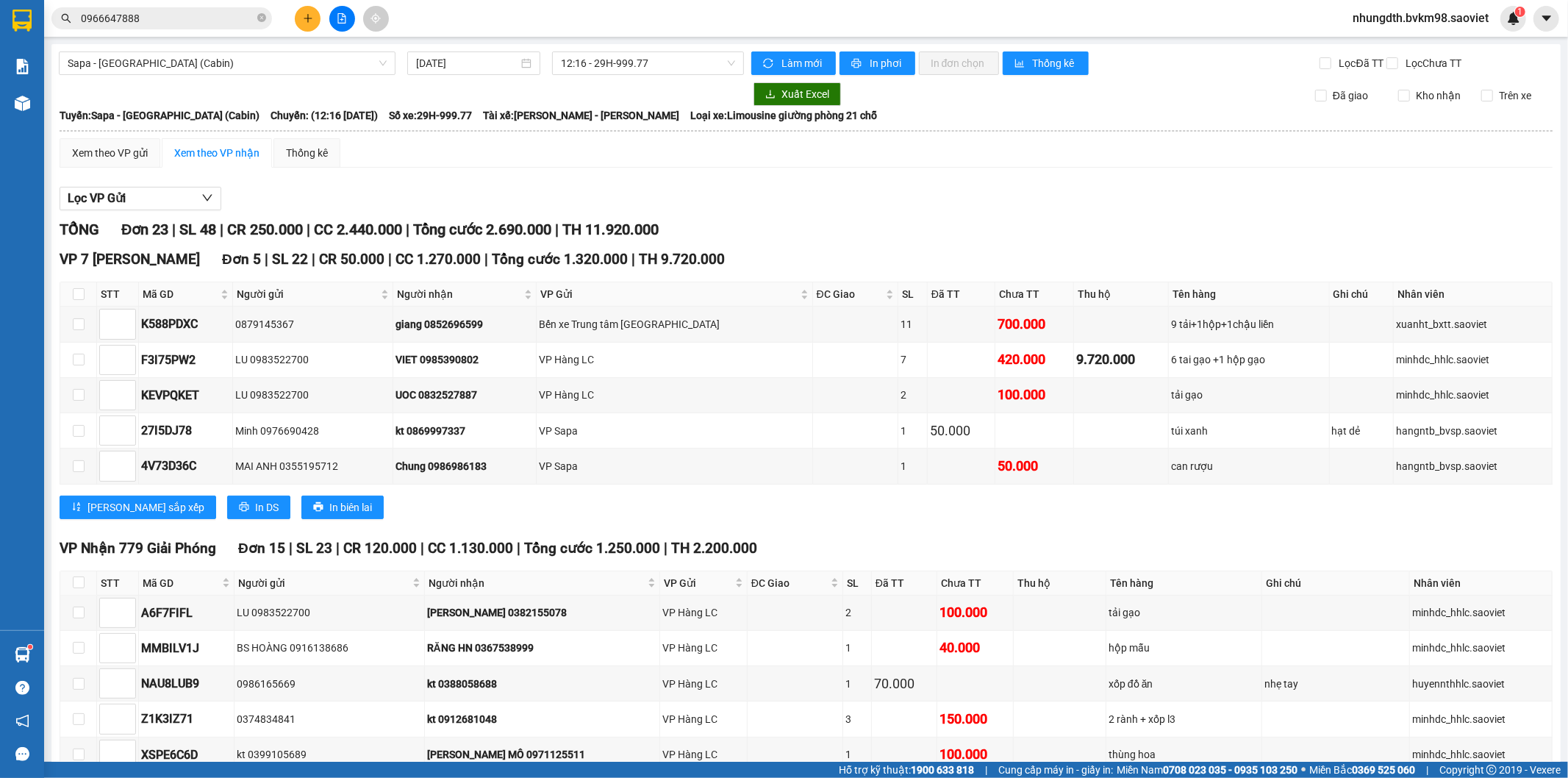
click at [184, 20] on input "0966647888" at bounding box center [167, 18] width 173 height 16
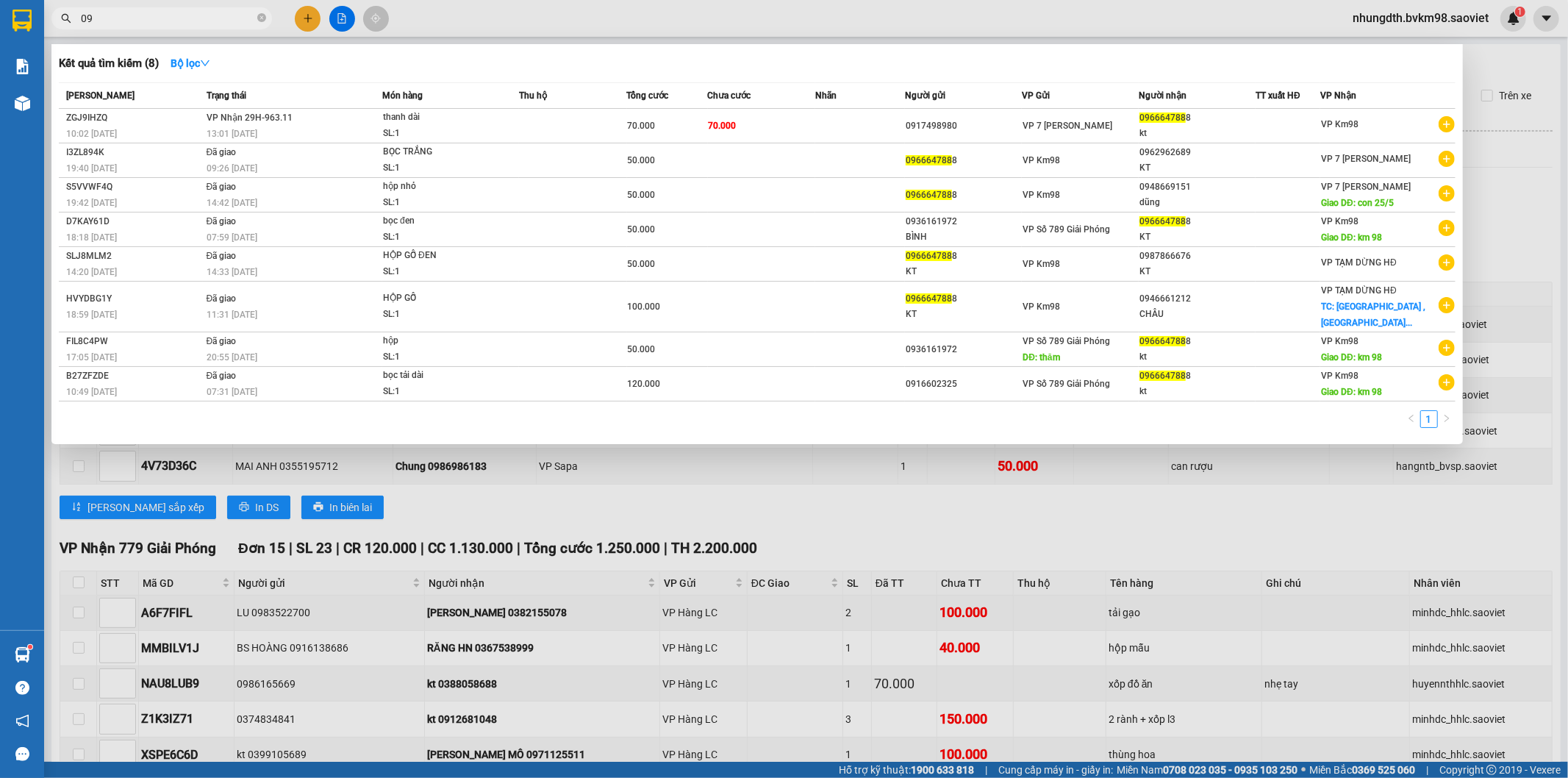
type input "0"
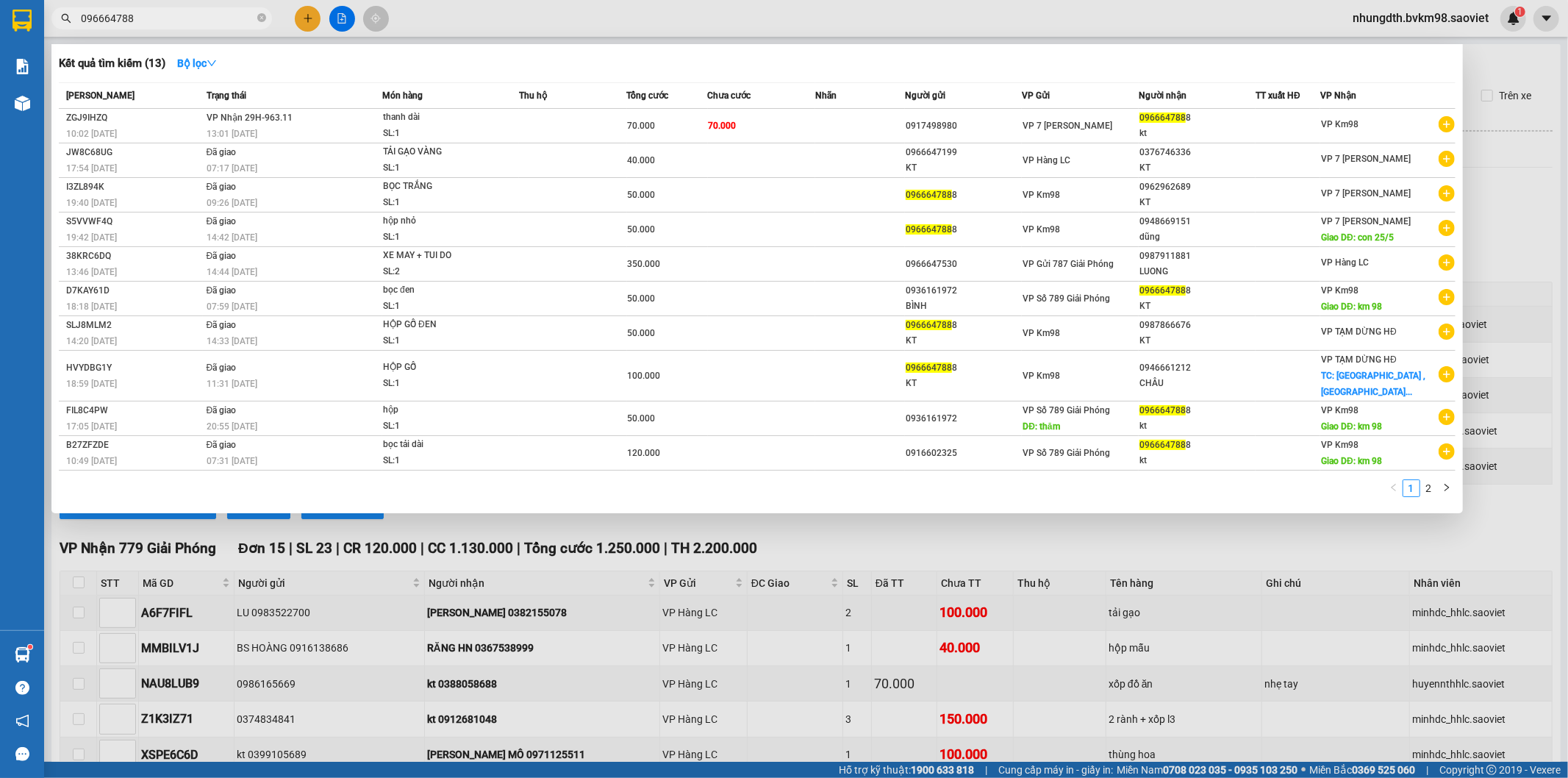
type input "0966647888"
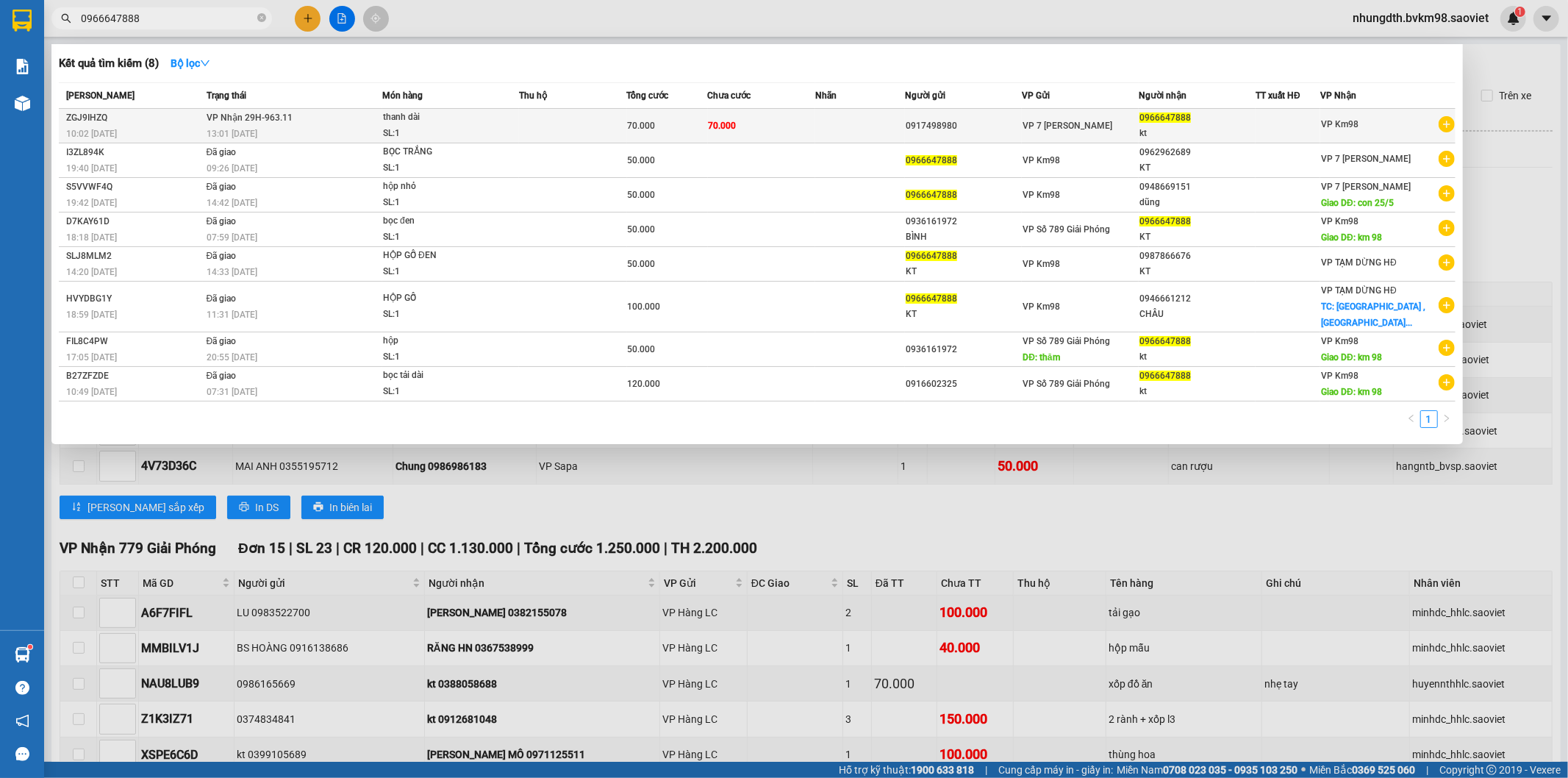
click at [592, 124] on td at bounding box center [572, 125] width 108 height 34
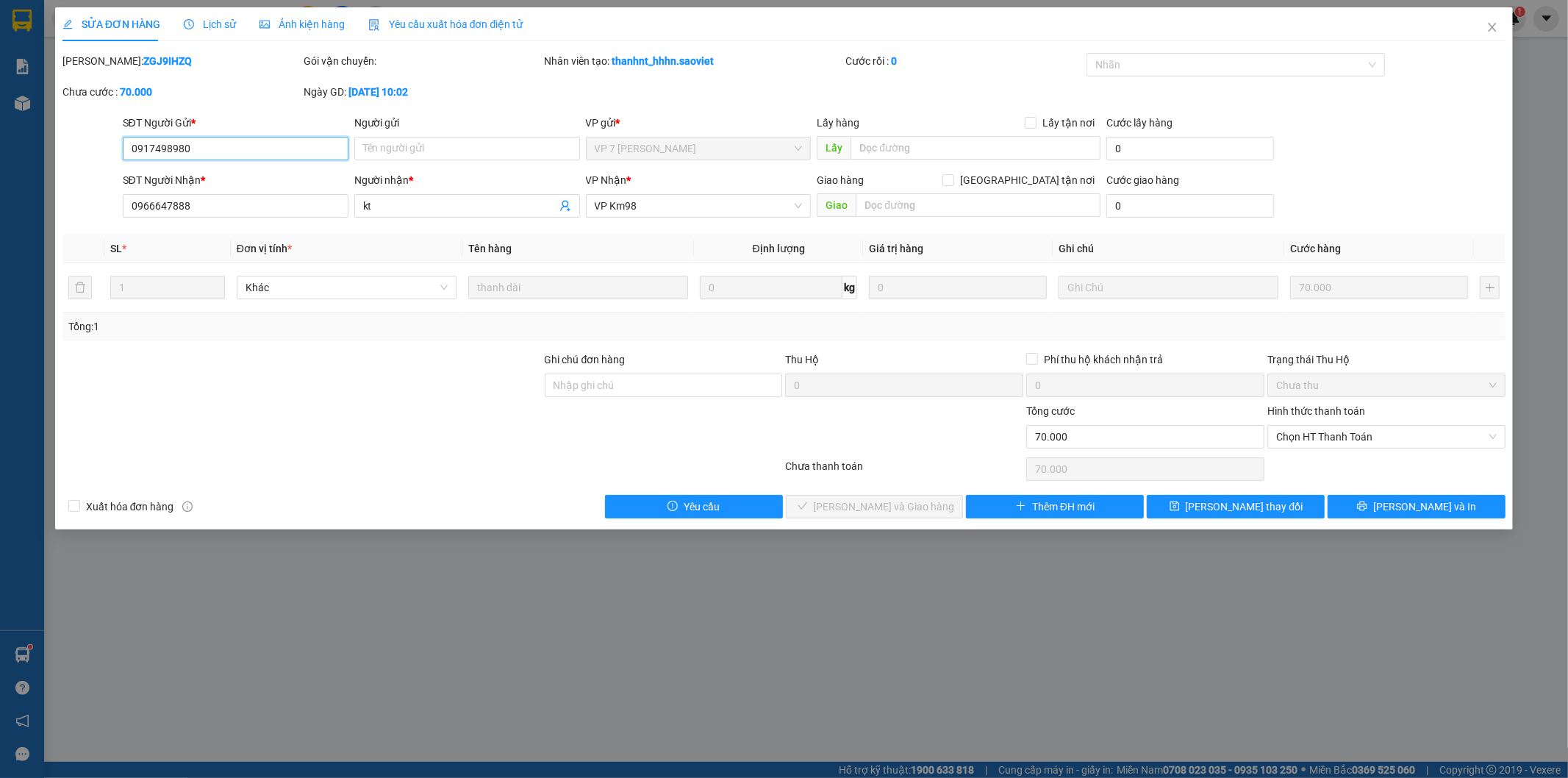
type input "0917498980"
type input "0966647888"
type input "kt"
type input "0"
type input "70.000"
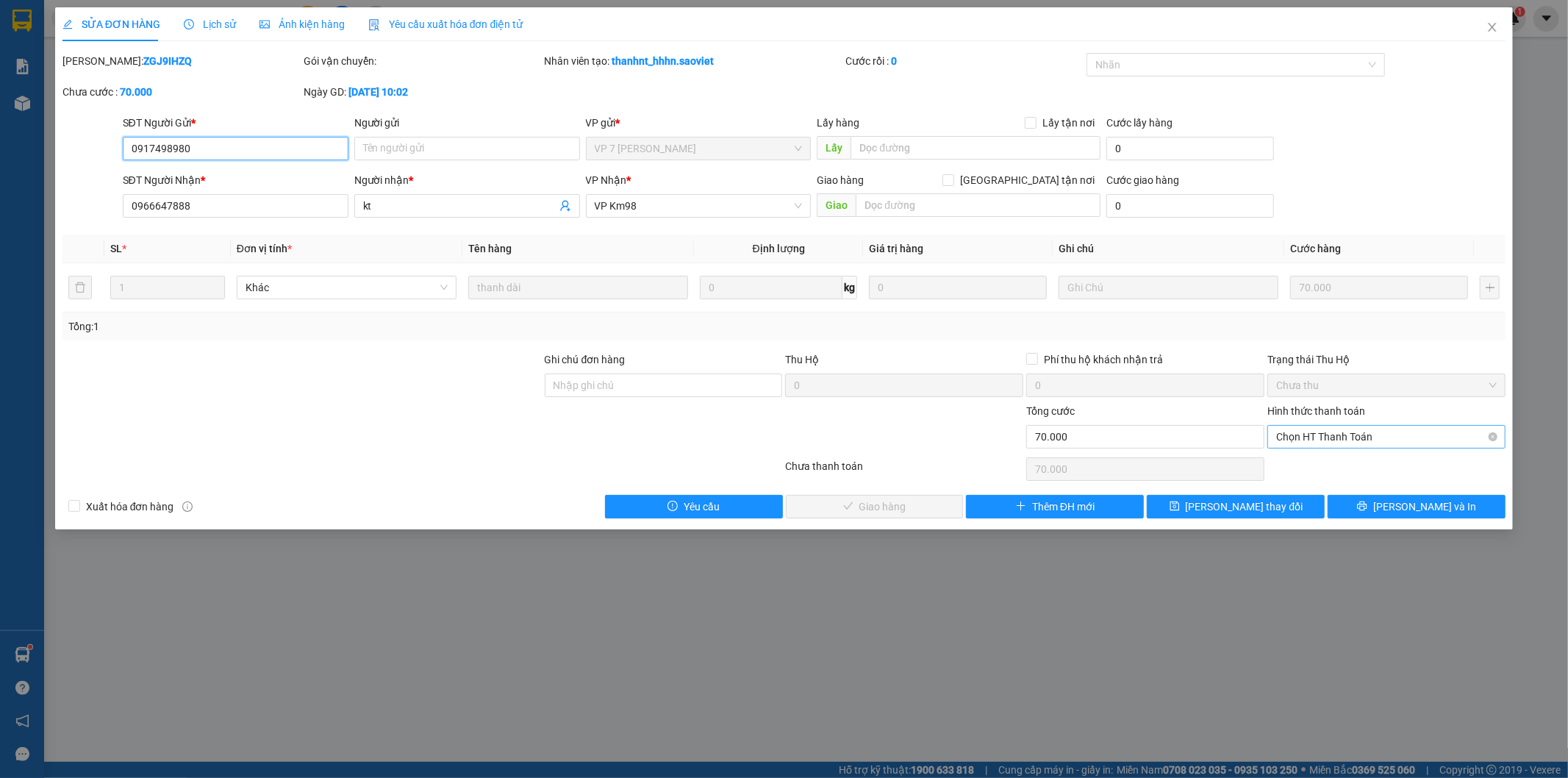
click at [1307, 435] on span "Chọn HT Thanh Toán" at bounding box center [1386, 437] width 220 height 22
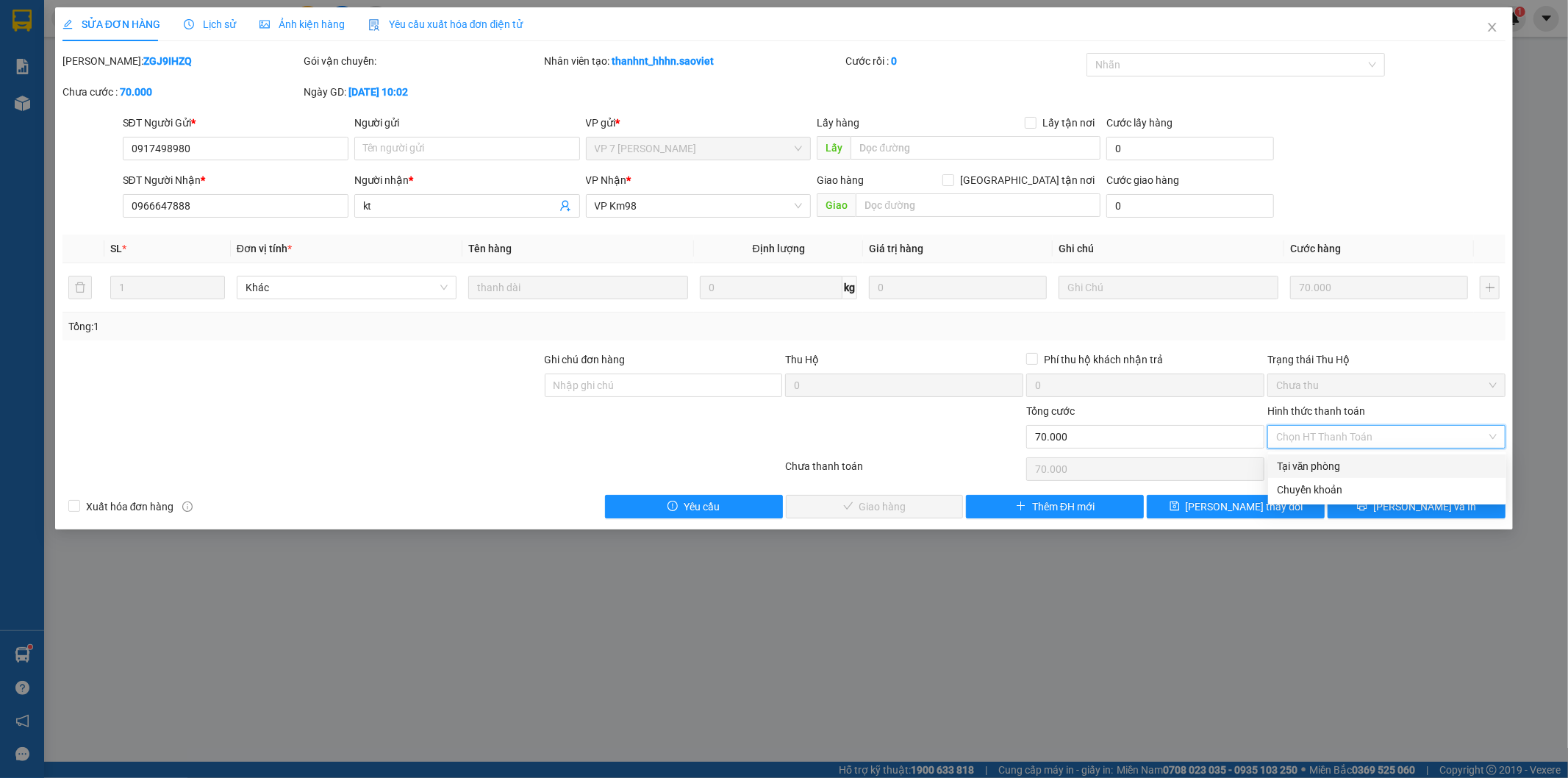
click at [1300, 467] on div "Tại văn phòng" at bounding box center [1387, 466] width 220 height 16
type input "0"
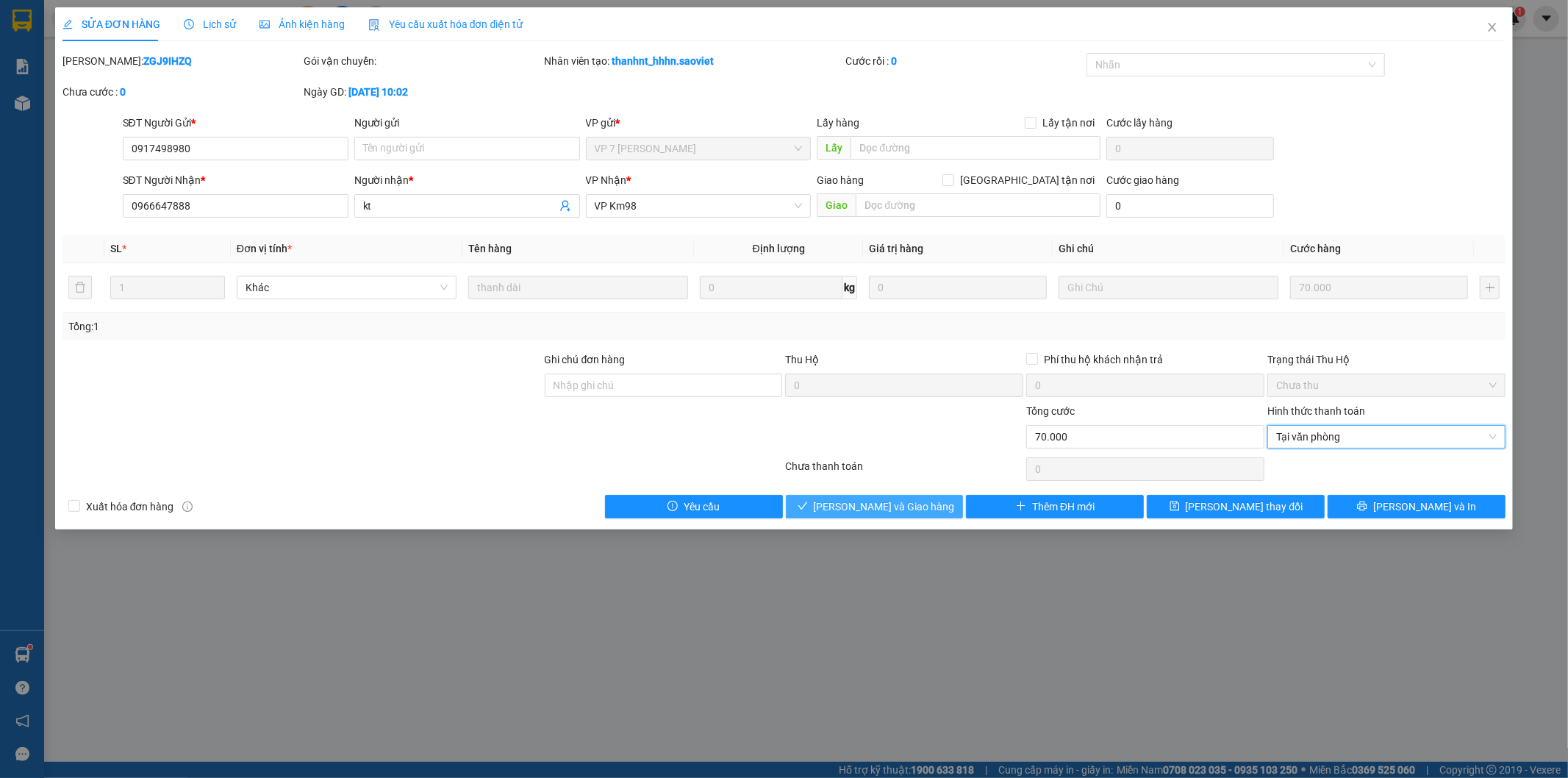
click at [917, 510] on span "[PERSON_NAME] và Giao hàng" at bounding box center [884, 506] width 141 height 16
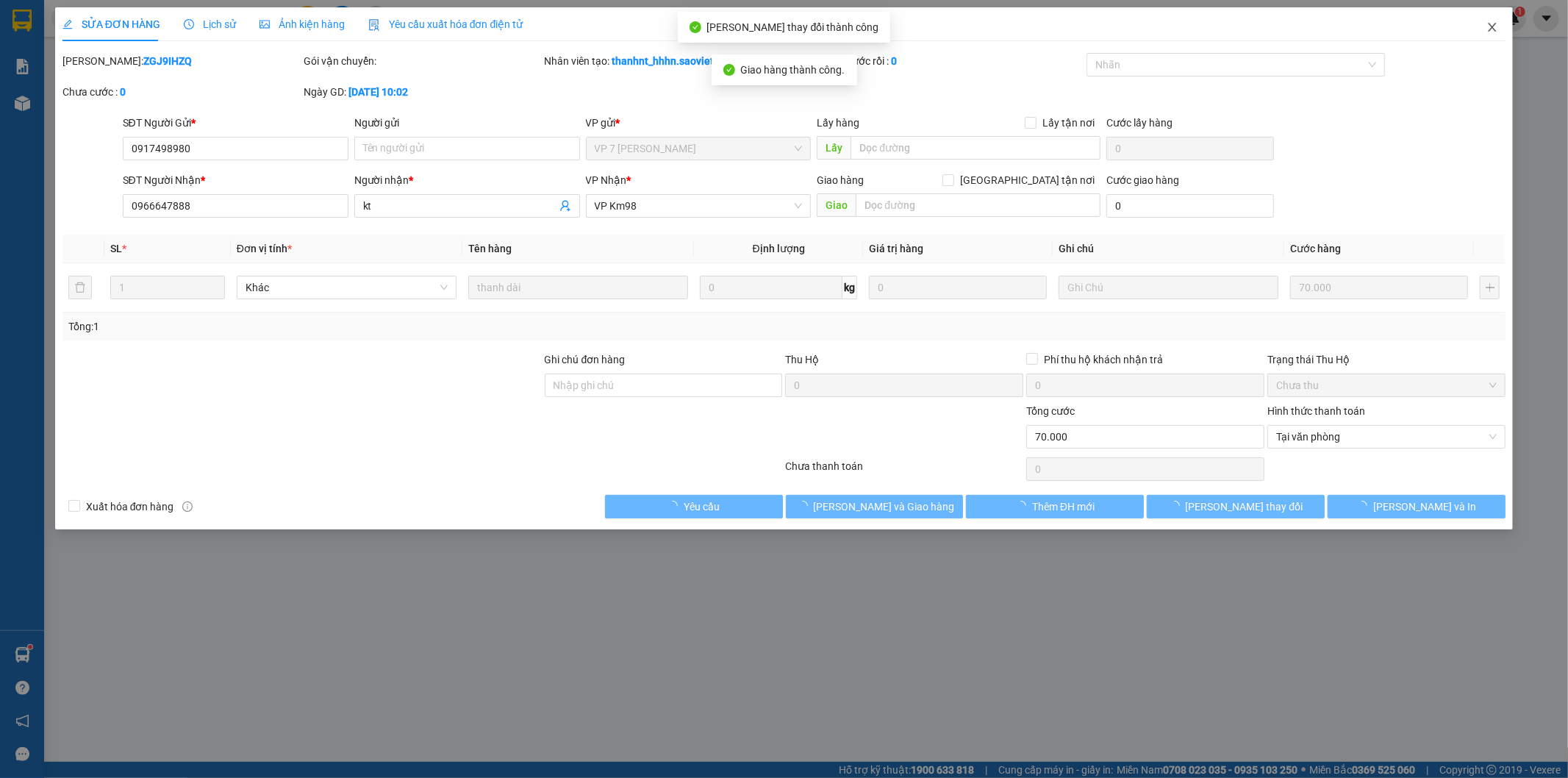
click at [1494, 30] on icon "close" at bounding box center [1492, 27] width 8 height 9
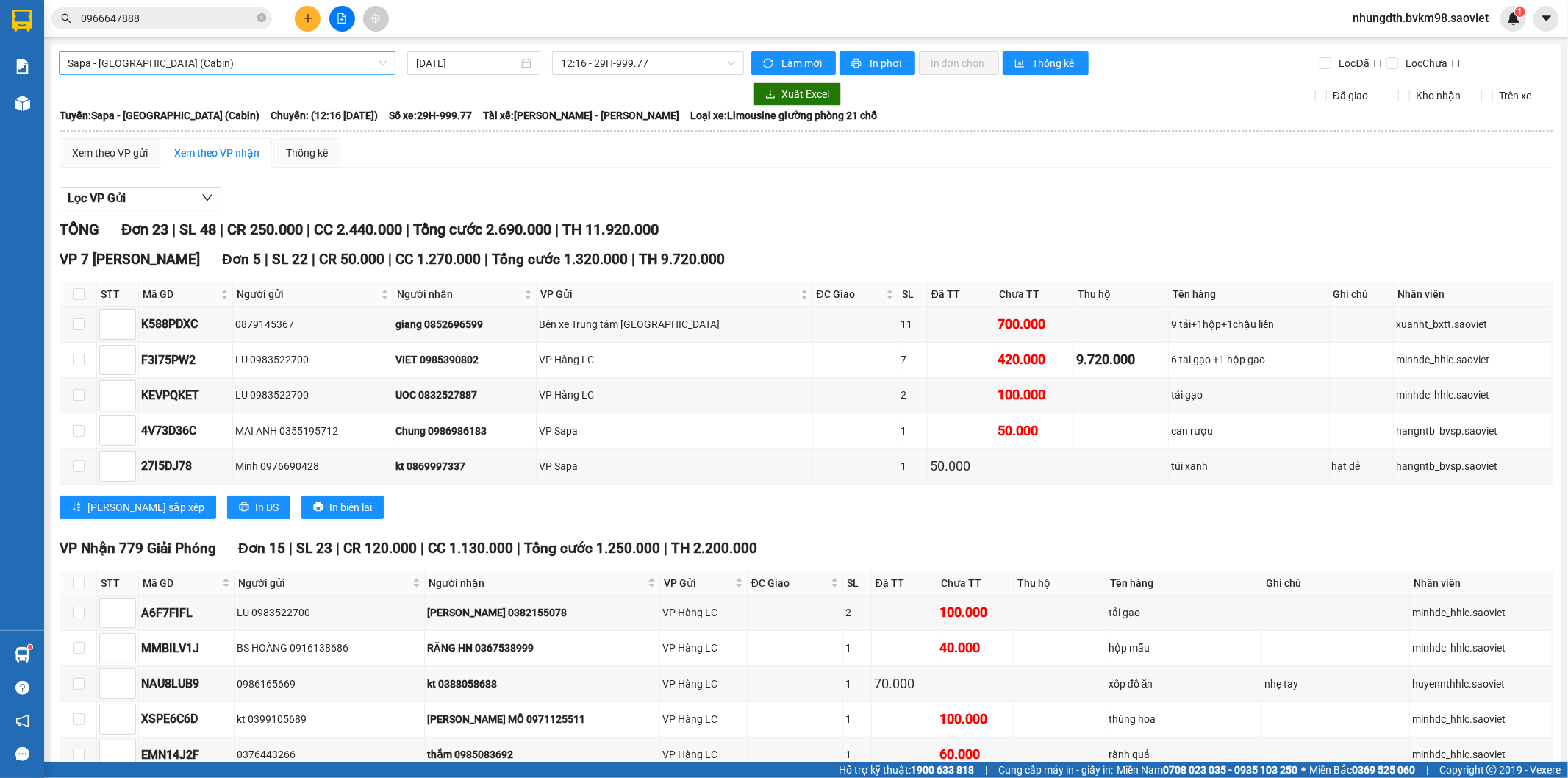
click at [204, 69] on span "Sapa - [GEOGRAPHIC_DATA] (Cabin)" at bounding box center [228, 63] width 319 height 22
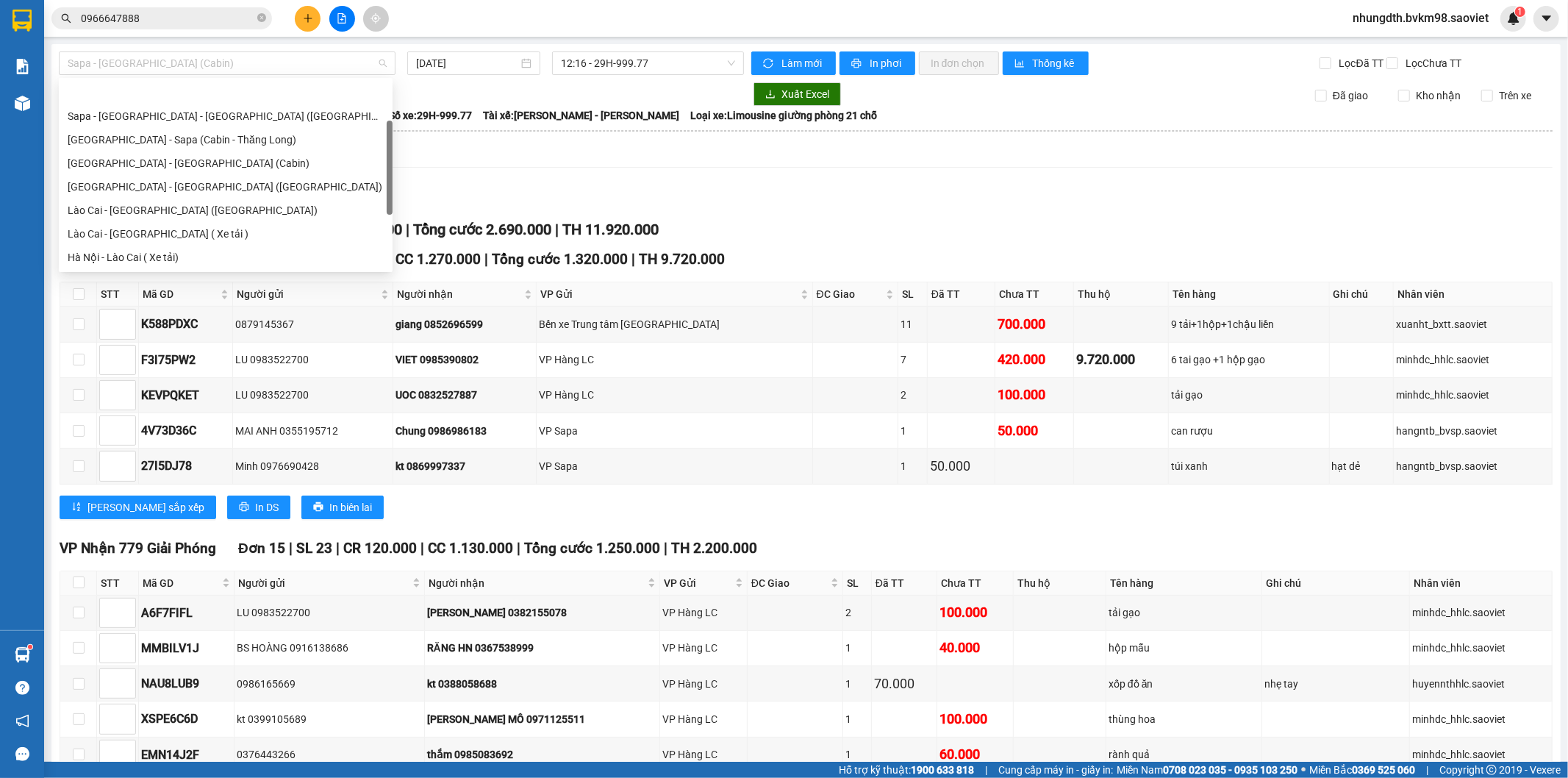
scroll to position [47, 0]
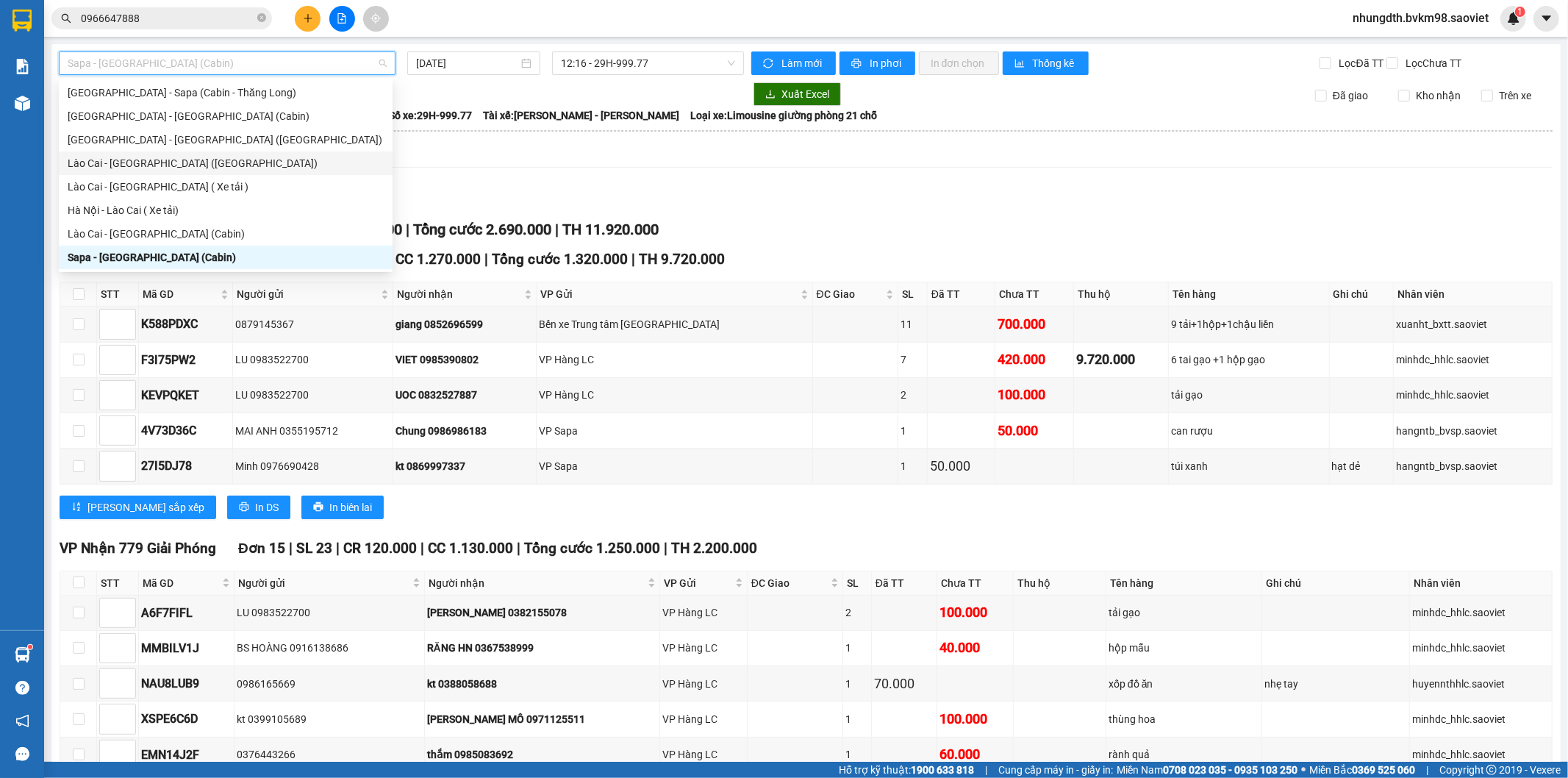
click at [164, 165] on div "Lào Cai - [GEOGRAPHIC_DATA] ([GEOGRAPHIC_DATA])" at bounding box center [226, 163] width 316 height 16
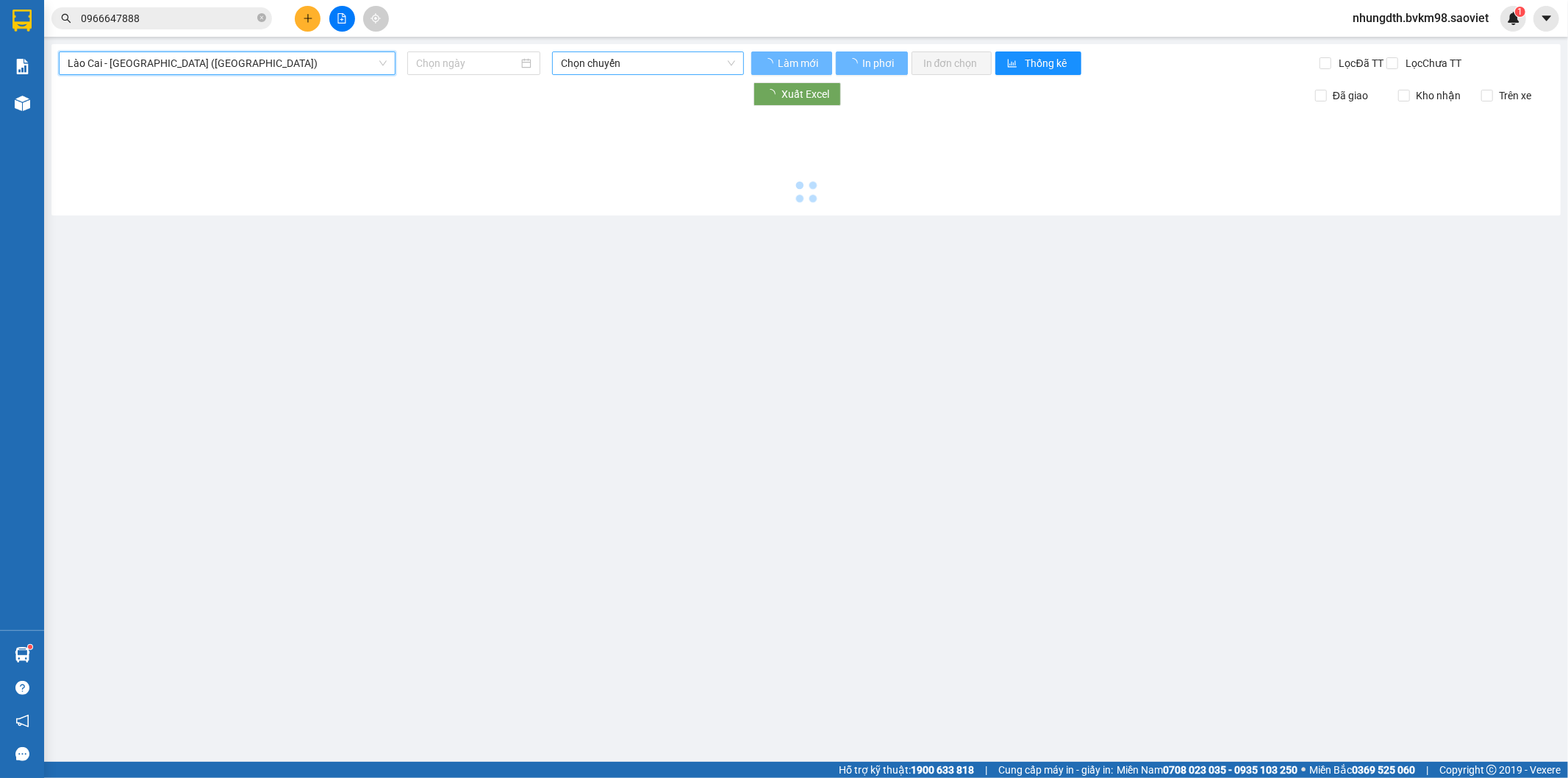
type input "[DATE]"
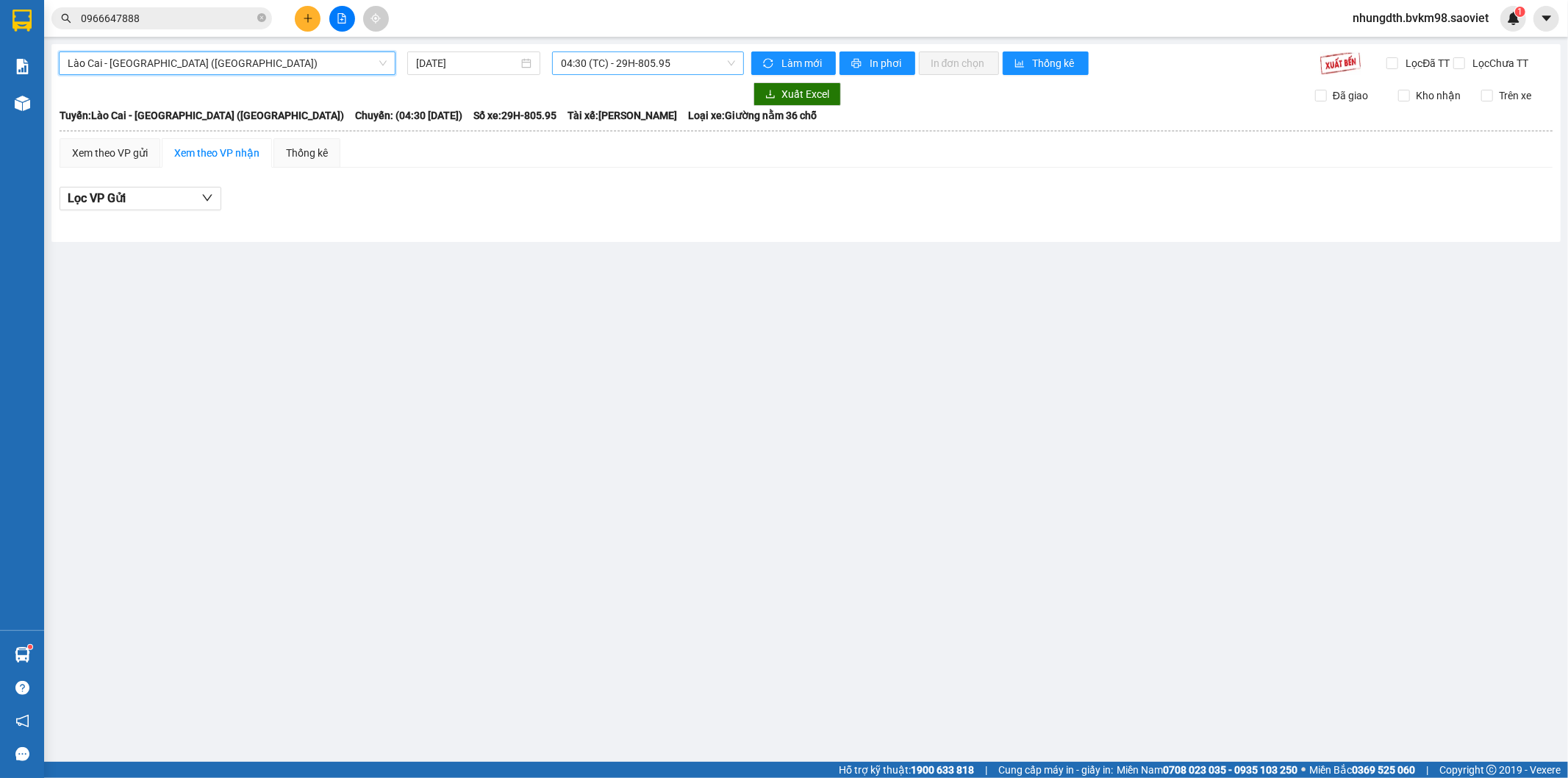
click at [620, 68] on span "04:30 (TC) - 29H-805.95" at bounding box center [647, 63] width 173 height 22
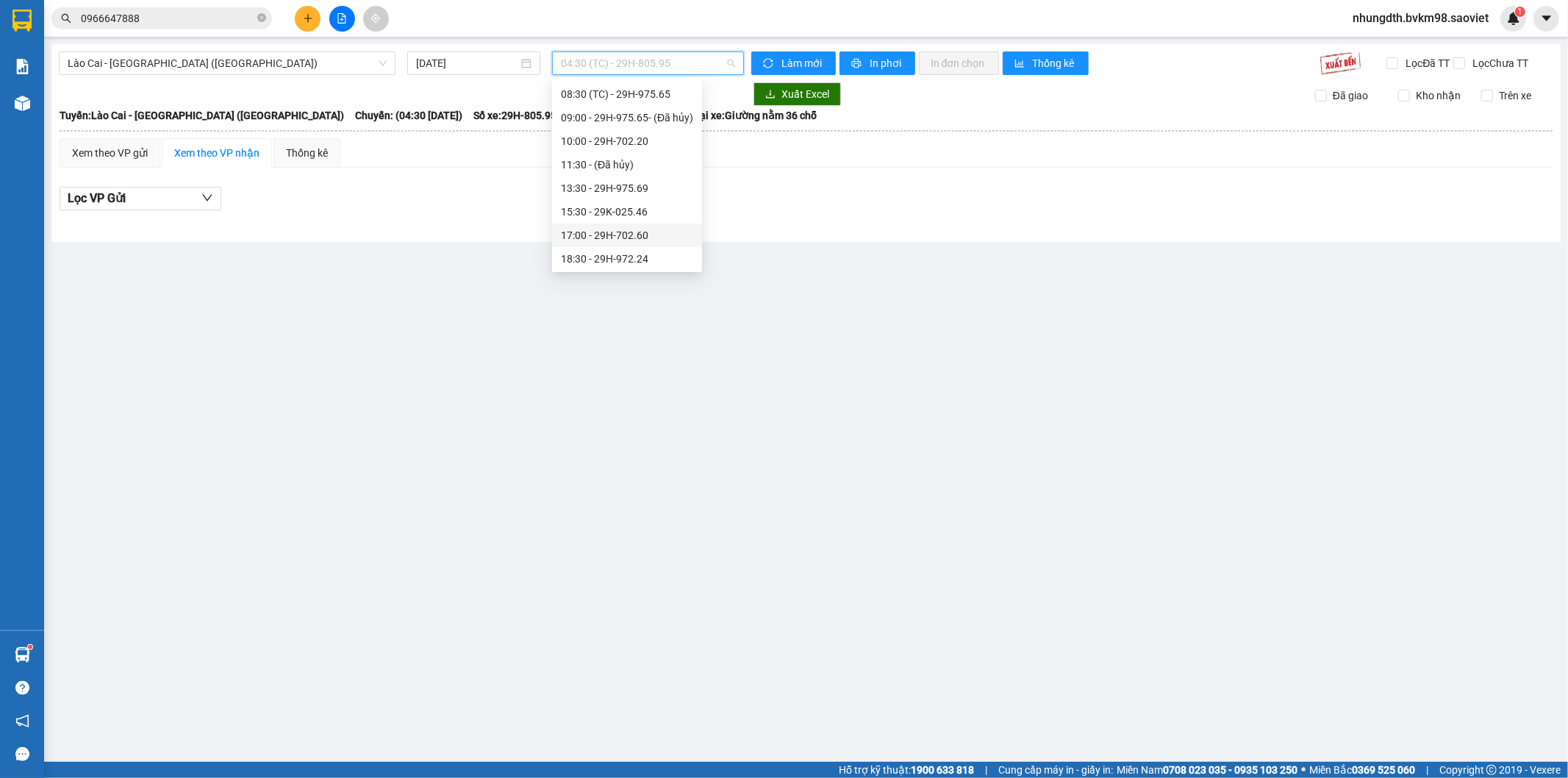
scroll to position [81, 0]
click at [209, 62] on span "Lào Cai - [GEOGRAPHIC_DATA] ([GEOGRAPHIC_DATA])" at bounding box center [228, 63] width 319 height 22
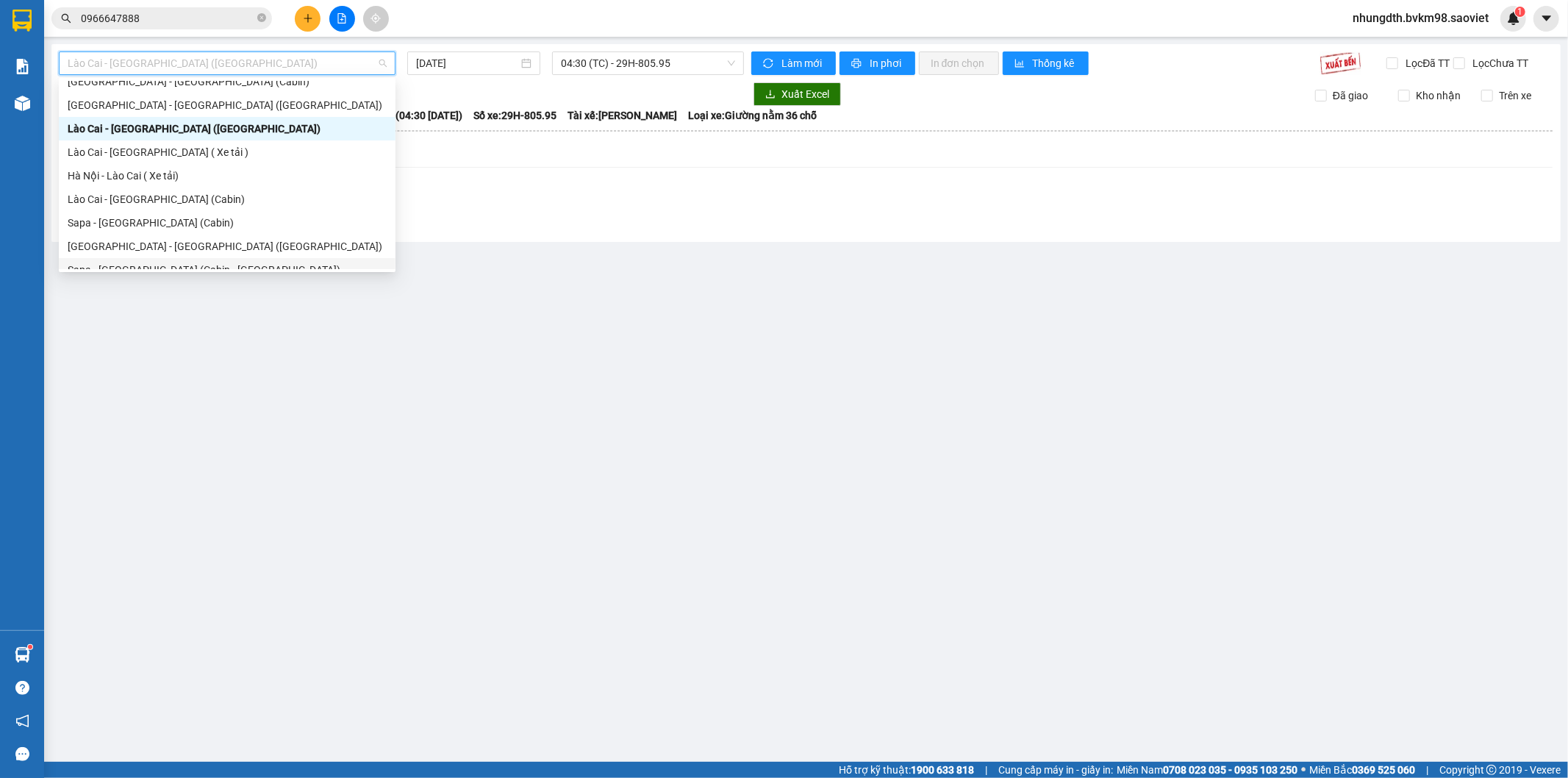
click at [470, 391] on main "Lào Cai - Hà Nội (Giường) 13/10/2025 04:30 (TC) - 29H-805.95 Làm mới In phơi In…" at bounding box center [784, 381] width 1568 height 762
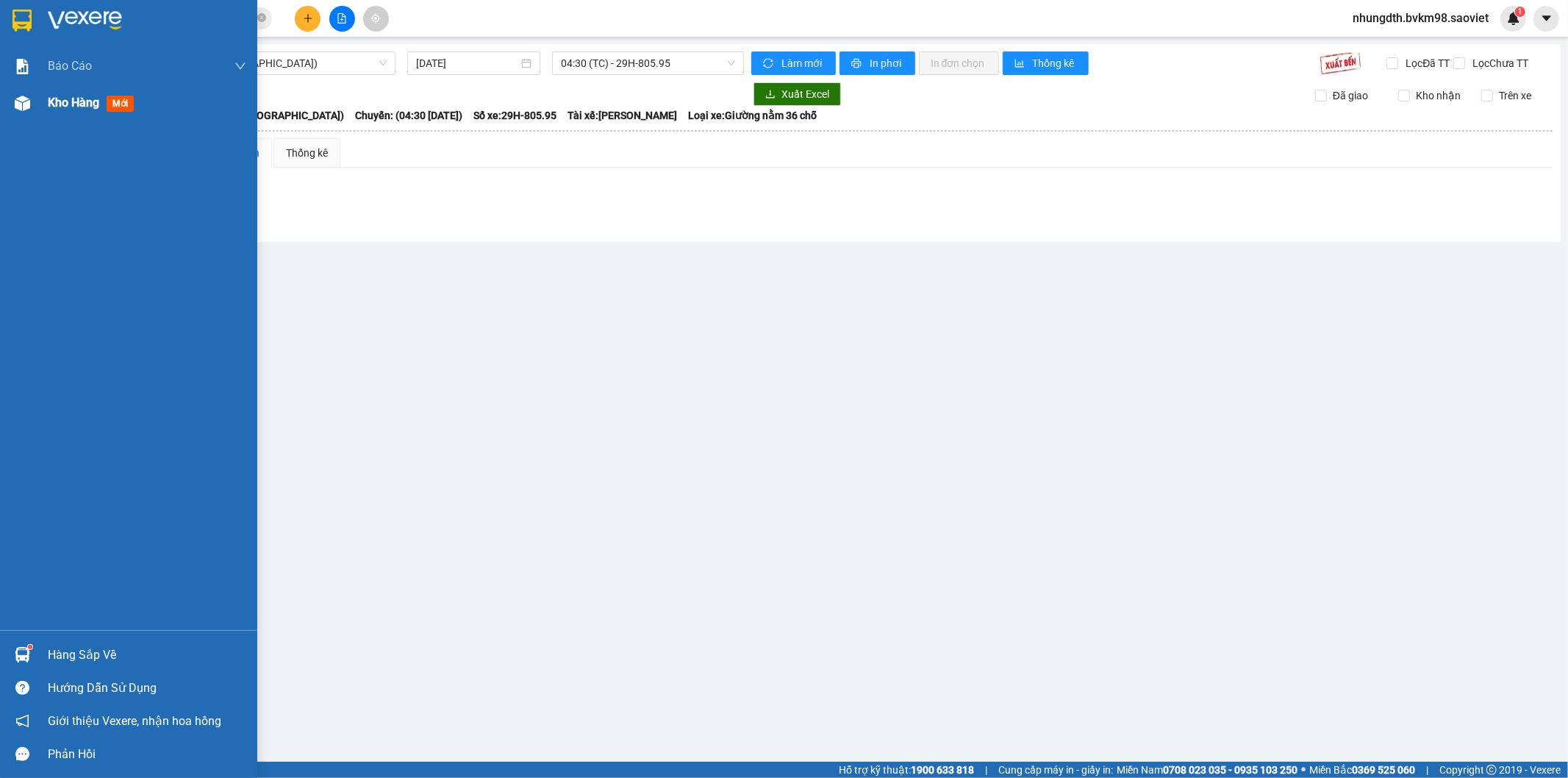
click at [21, 100] on img at bounding box center [22, 103] width 15 height 15
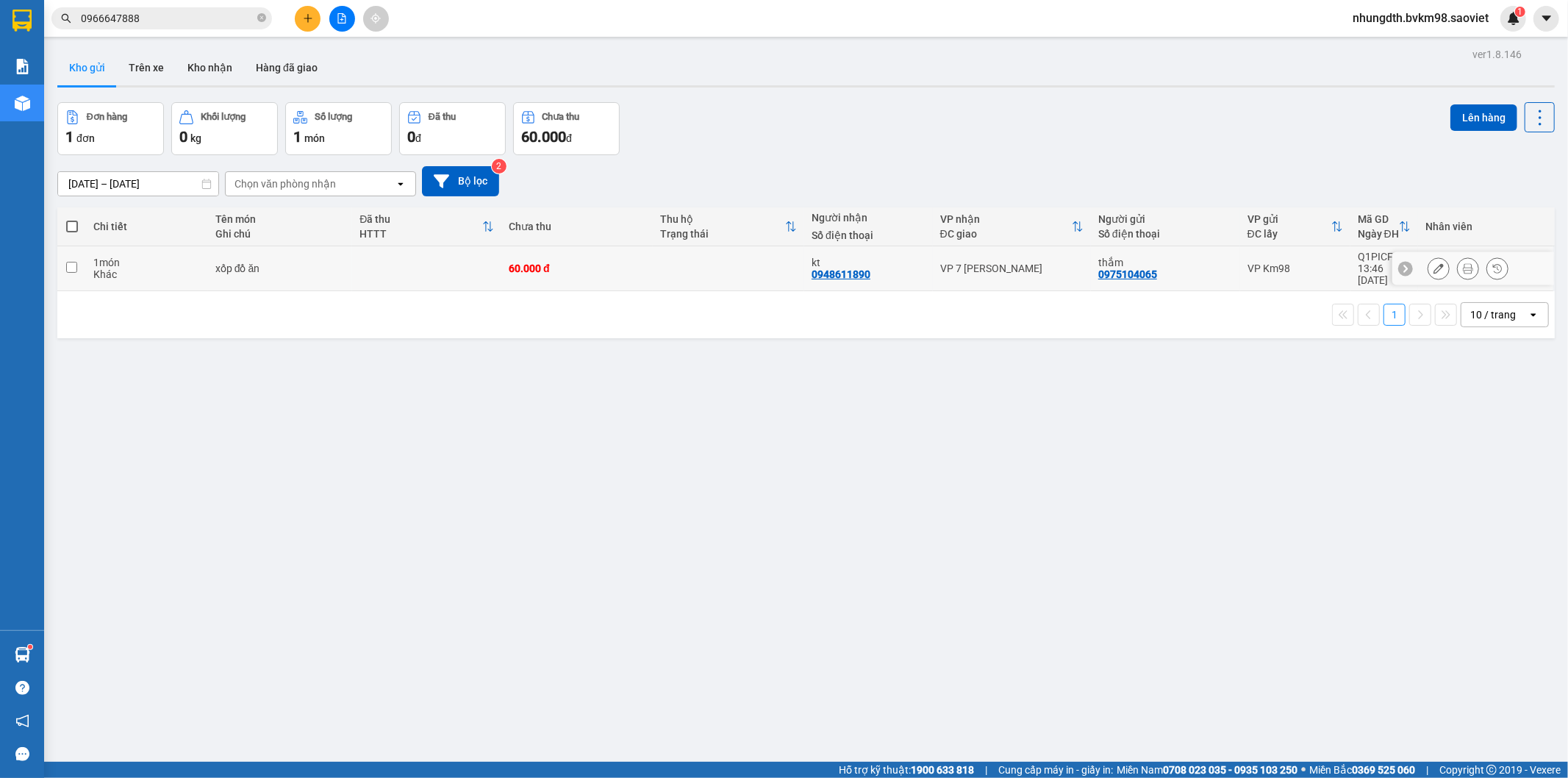
click at [69, 262] on input "checkbox" at bounding box center [72, 268] width 11 height 11
checkbox input "true"
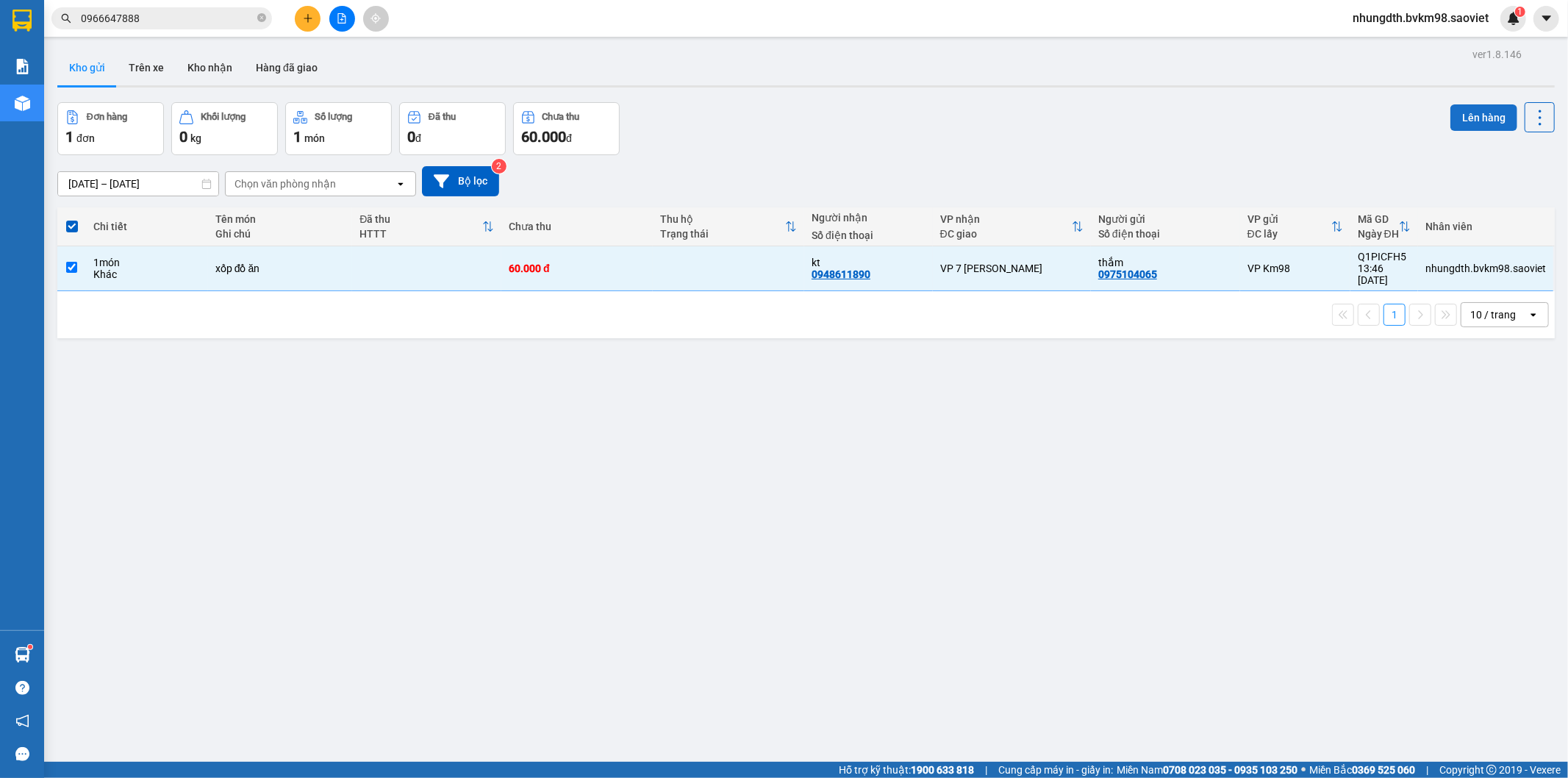
click at [1465, 113] on button "Lên hàng" at bounding box center [1483, 117] width 67 height 26
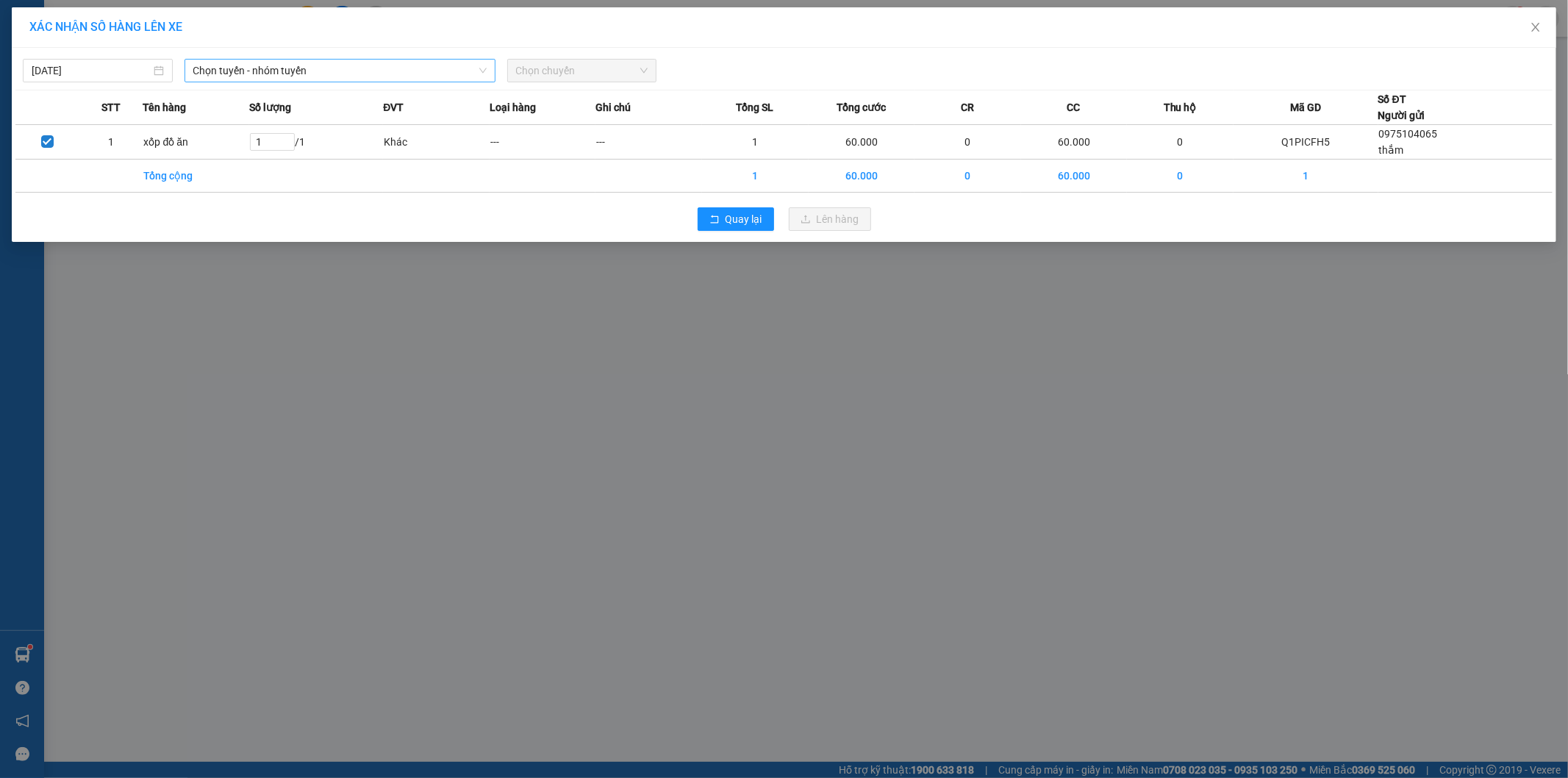
click at [331, 77] on span "Chọn tuyến - nhóm tuyến" at bounding box center [339, 71] width 293 height 22
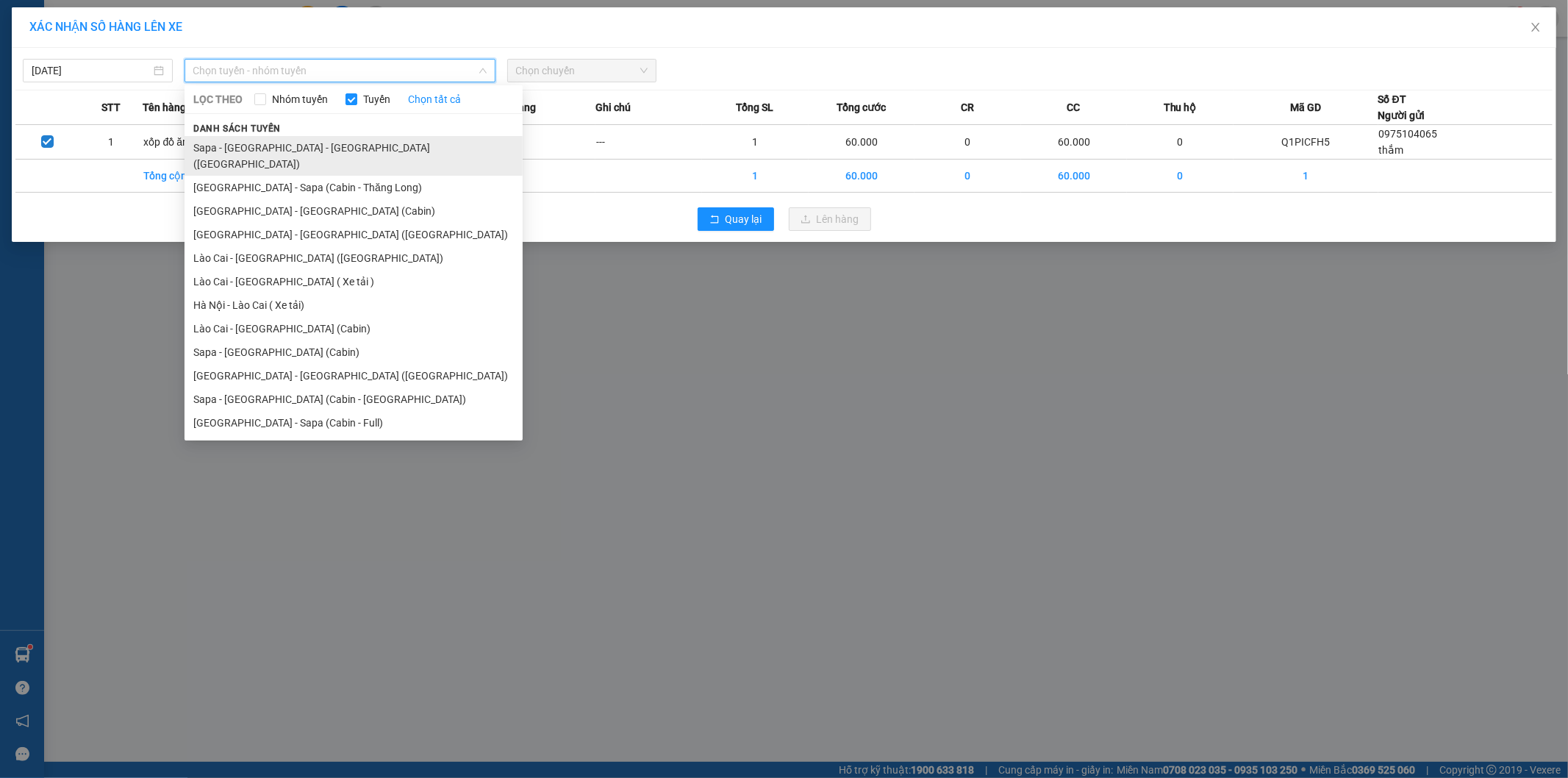
click at [319, 147] on li "Sapa - [GEOGRAPHIC_DATA] - [GEOGRAPHIC_DATA] ([GEOGRAPHIC_DATA])" at bounding box center [353, 156] width 338 height 40
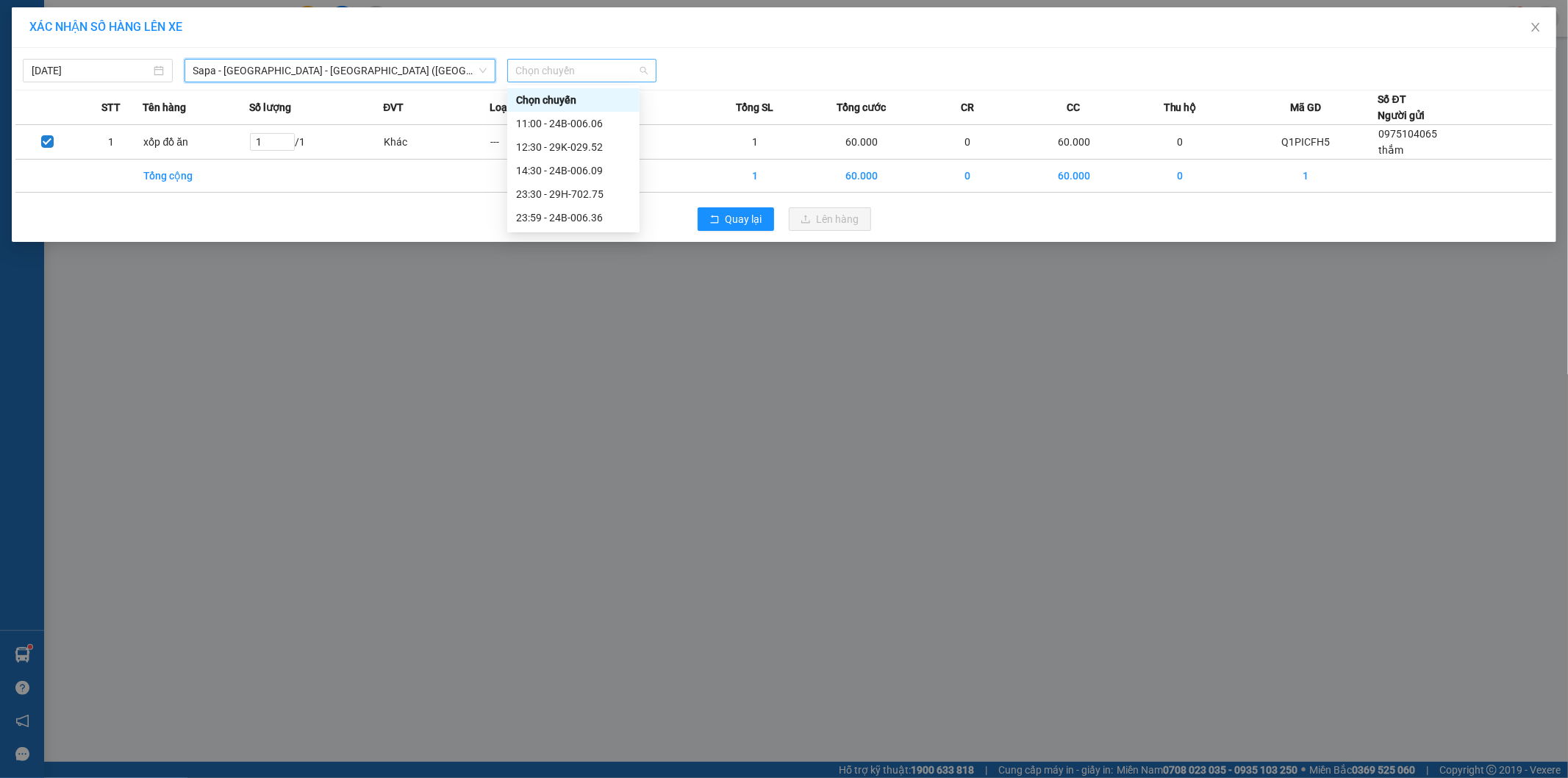
click at [557, 72] on span "Chọn chuyến" at bounding box center [582, 71] width 133 height 22
click at [566, 145] on div "12:30 - 29K-029.52" at bounding box center [573, 147] width 115 height 16
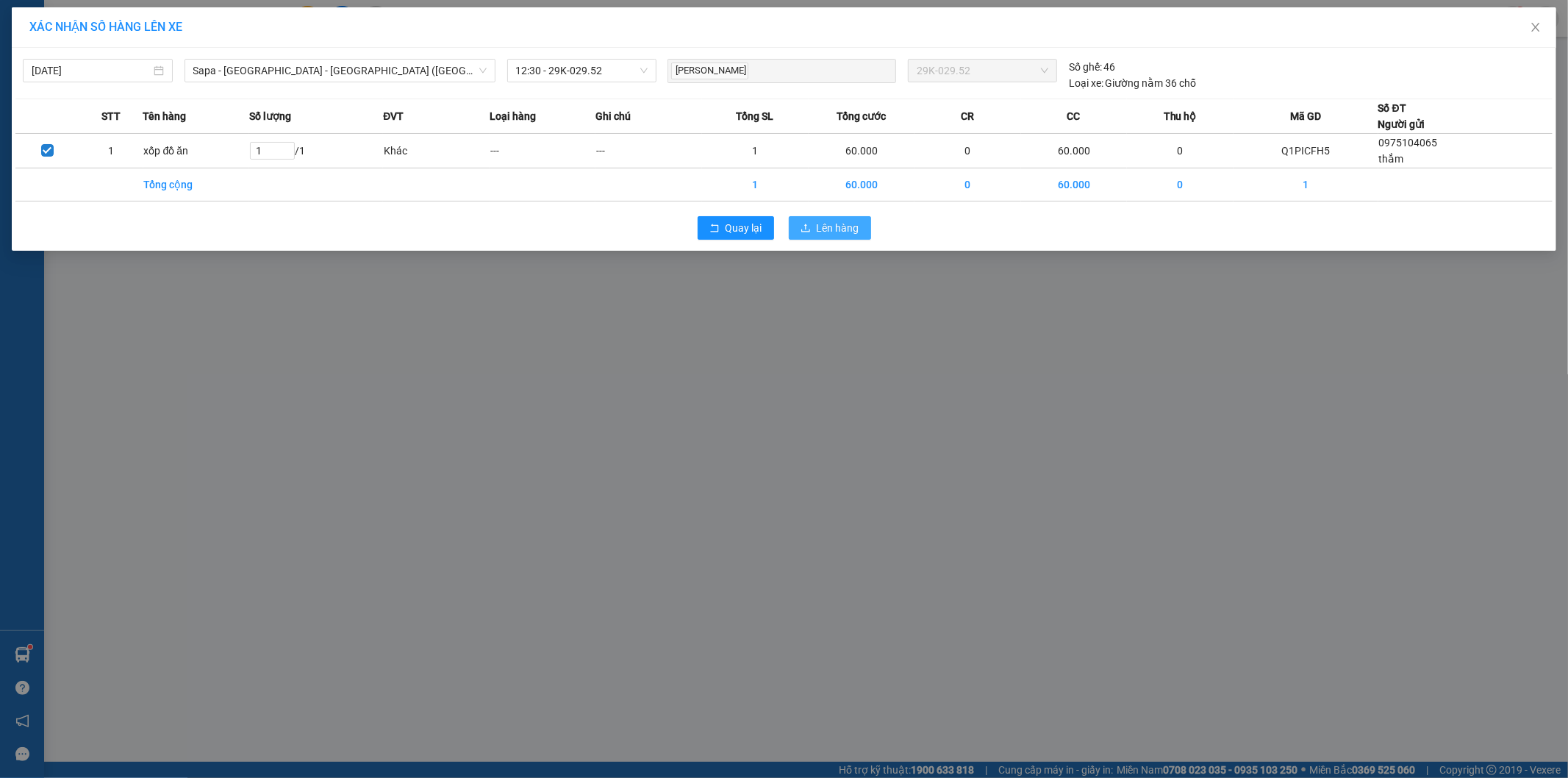
click at [818, 227] on span "Lên hàng" at bounding box center [837, 228] width 42 height 16
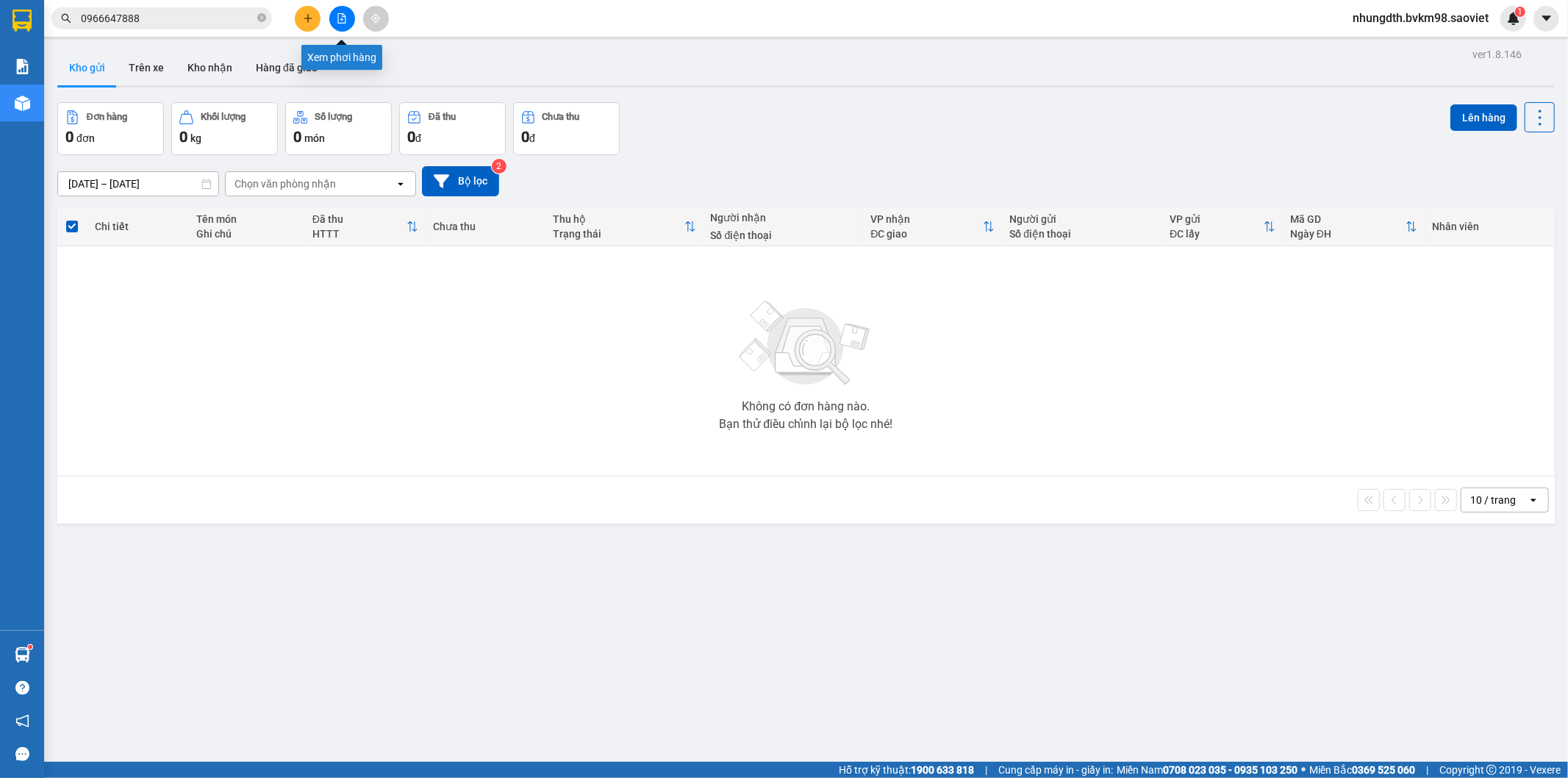
click at [341, 19] on icon "file-add" at bounding box center [342, 18] width 8 height 10
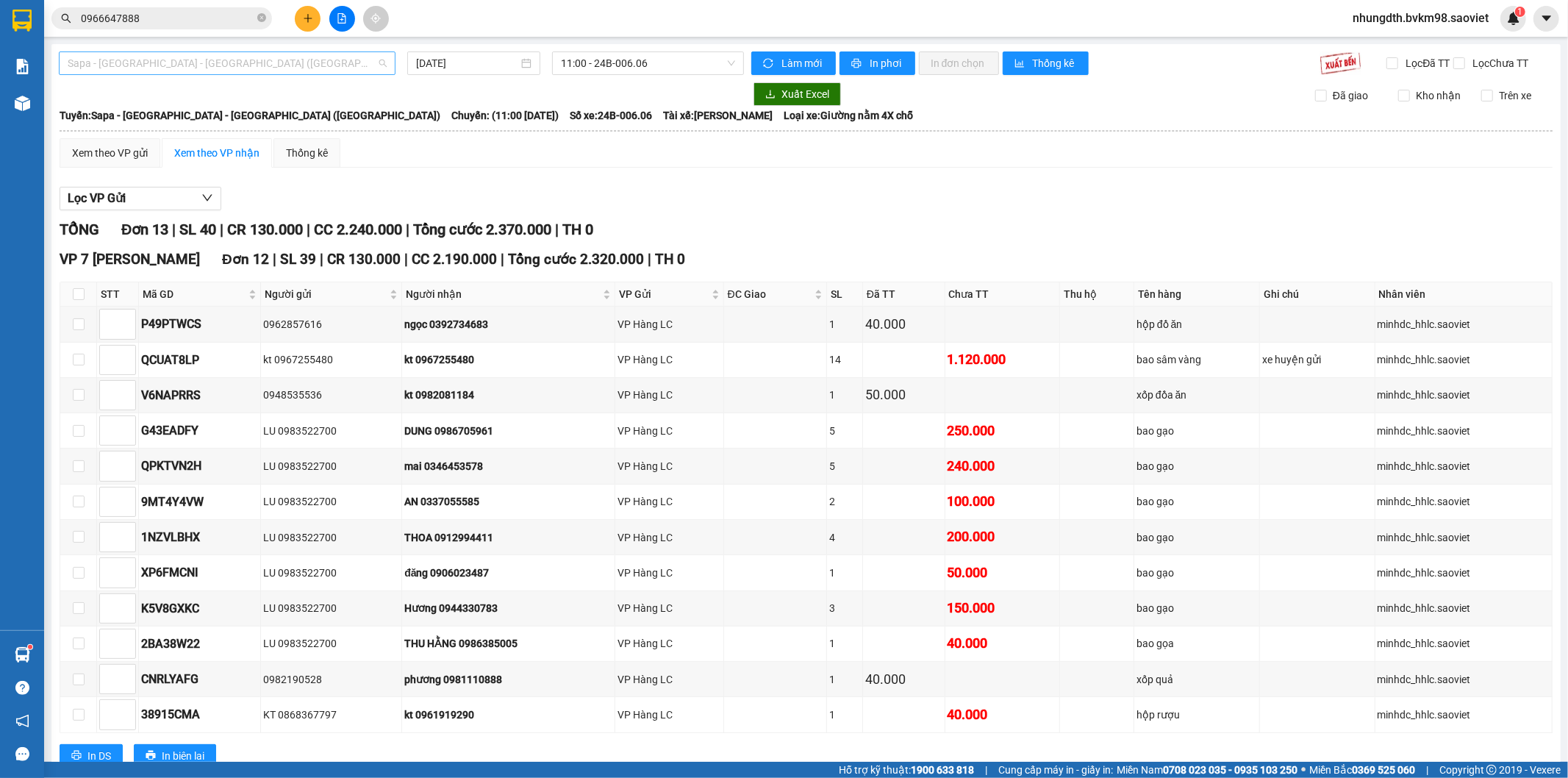
click at [167, 69] on span "Sapa - [GEOGRAPHIC_DATA] - [GEOGRAPHIC_DATA] ([GEOGRAPHIC_DATA])" at bounding box center [228, 63] width 319 height 22
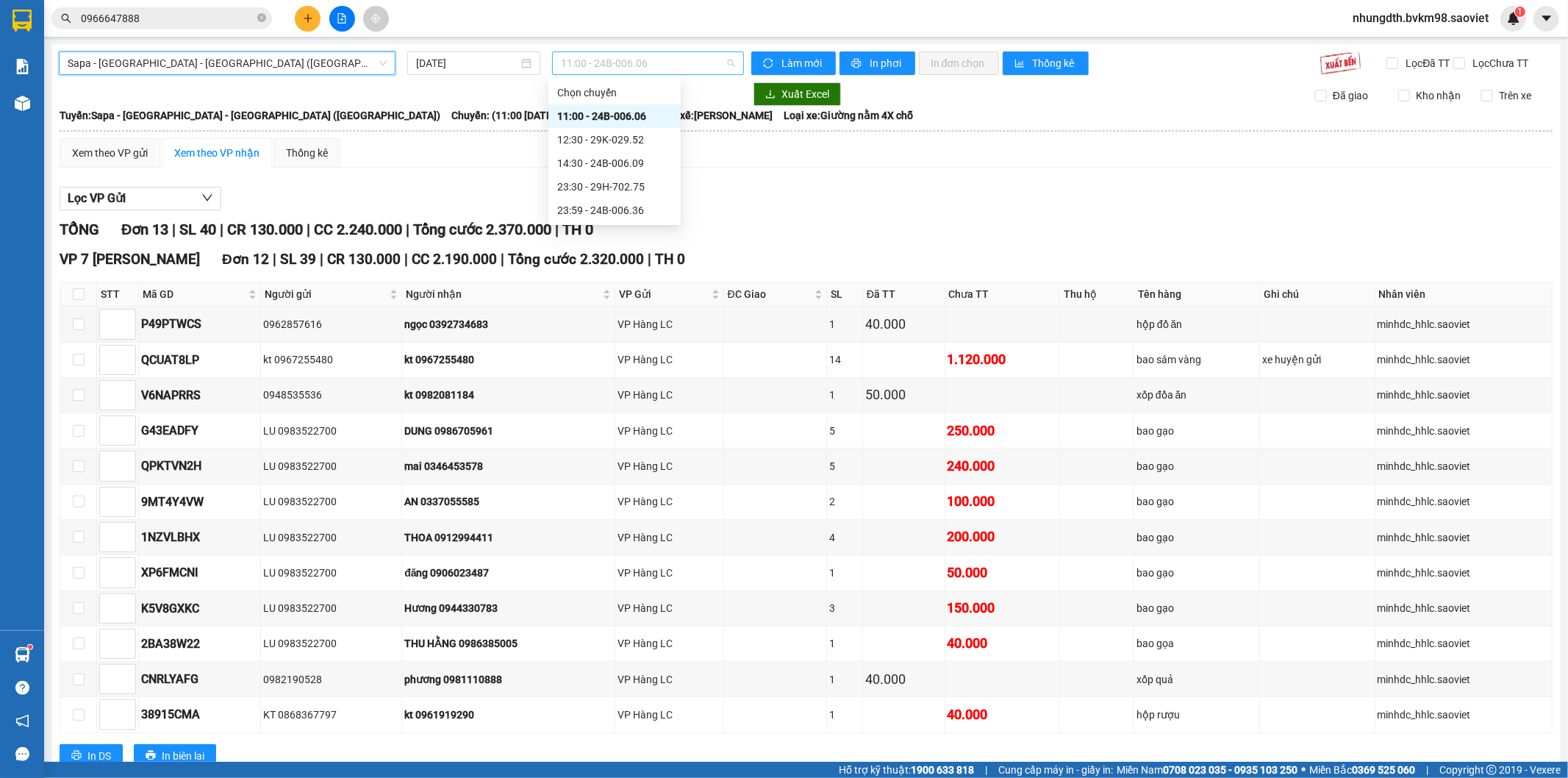
click at [658, 67] on span "11:00 - 24B-006.06" at bounding box center [647, 63] width 173 height 22
click at [624, 142] on div "12:30 - 29K-029.52" at bounding box center [615, 140] width 115 height 16
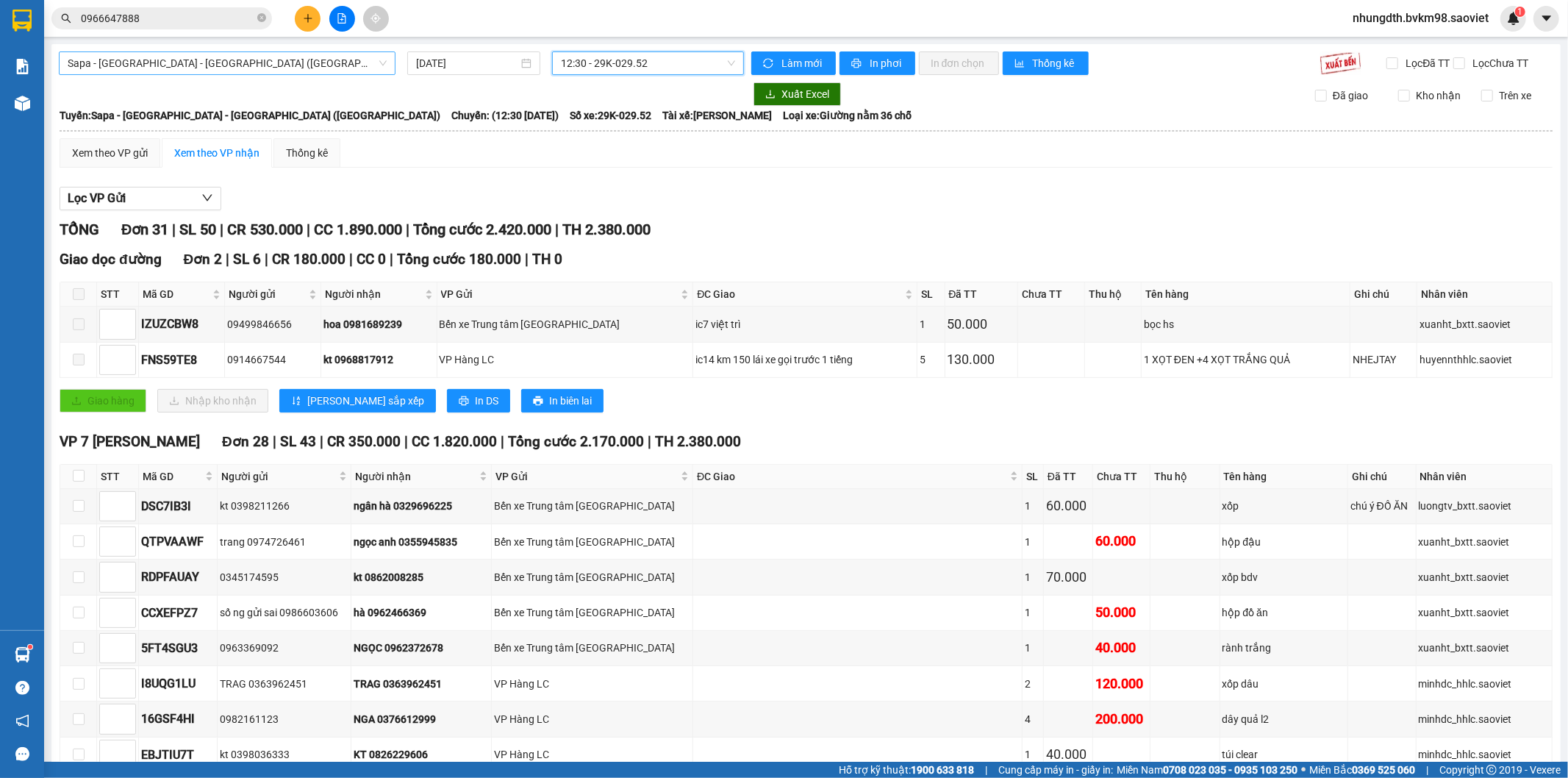
click at [188, 68] on span "Sapa - [GEOGRAPHIC_DATA] - [GEOGRAPHIC_DATA] ([GEOGRAPHIC_DATA])" at bounding box center [228, 63] width 319 height 22
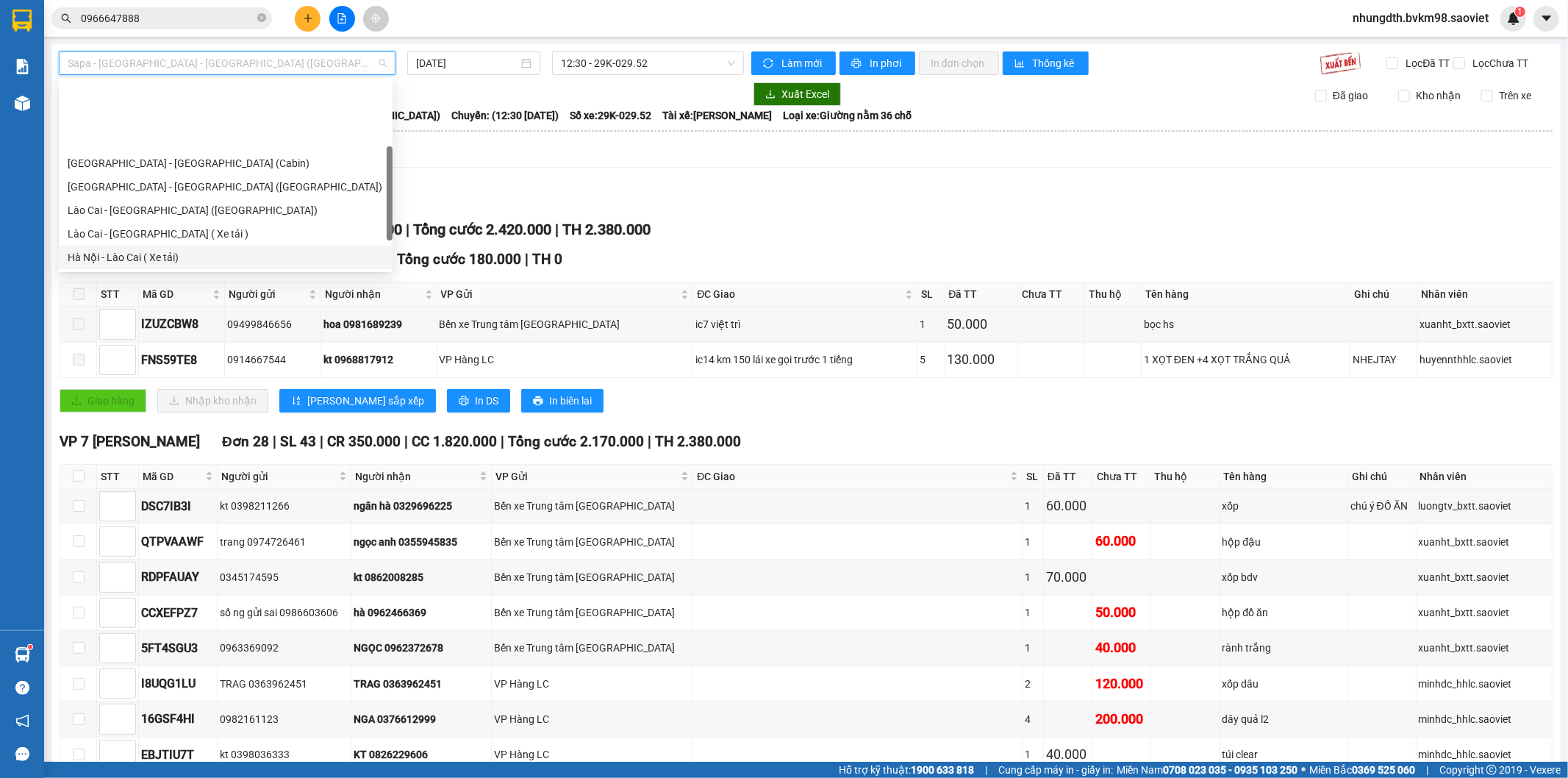
scroll to position [81, 0]
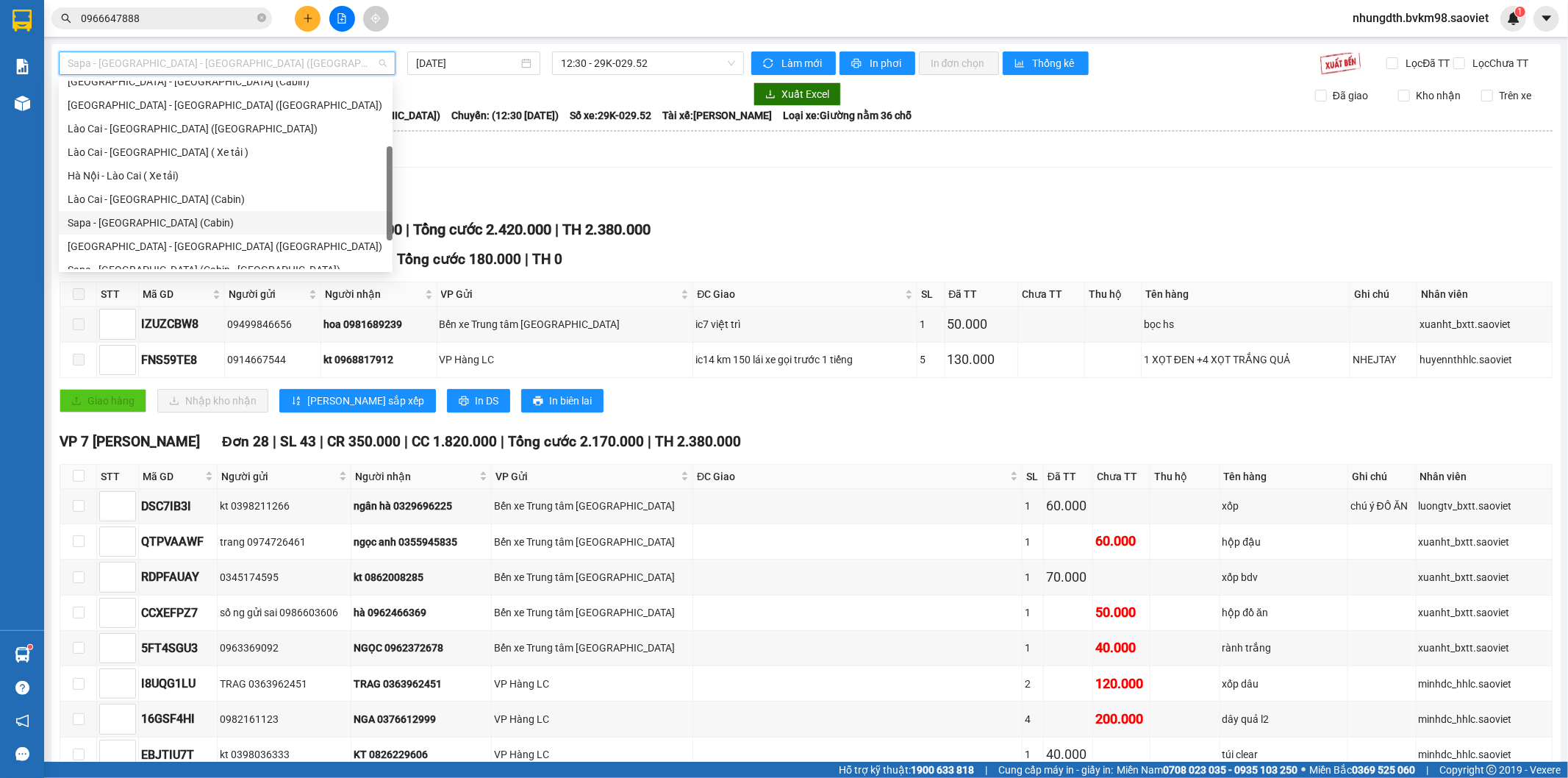
click at [154, 222] on div "Sapa - [GEOGRAPHIC_DATA] (Cabin)" at bounding box center [226, 223] width 316 height 16
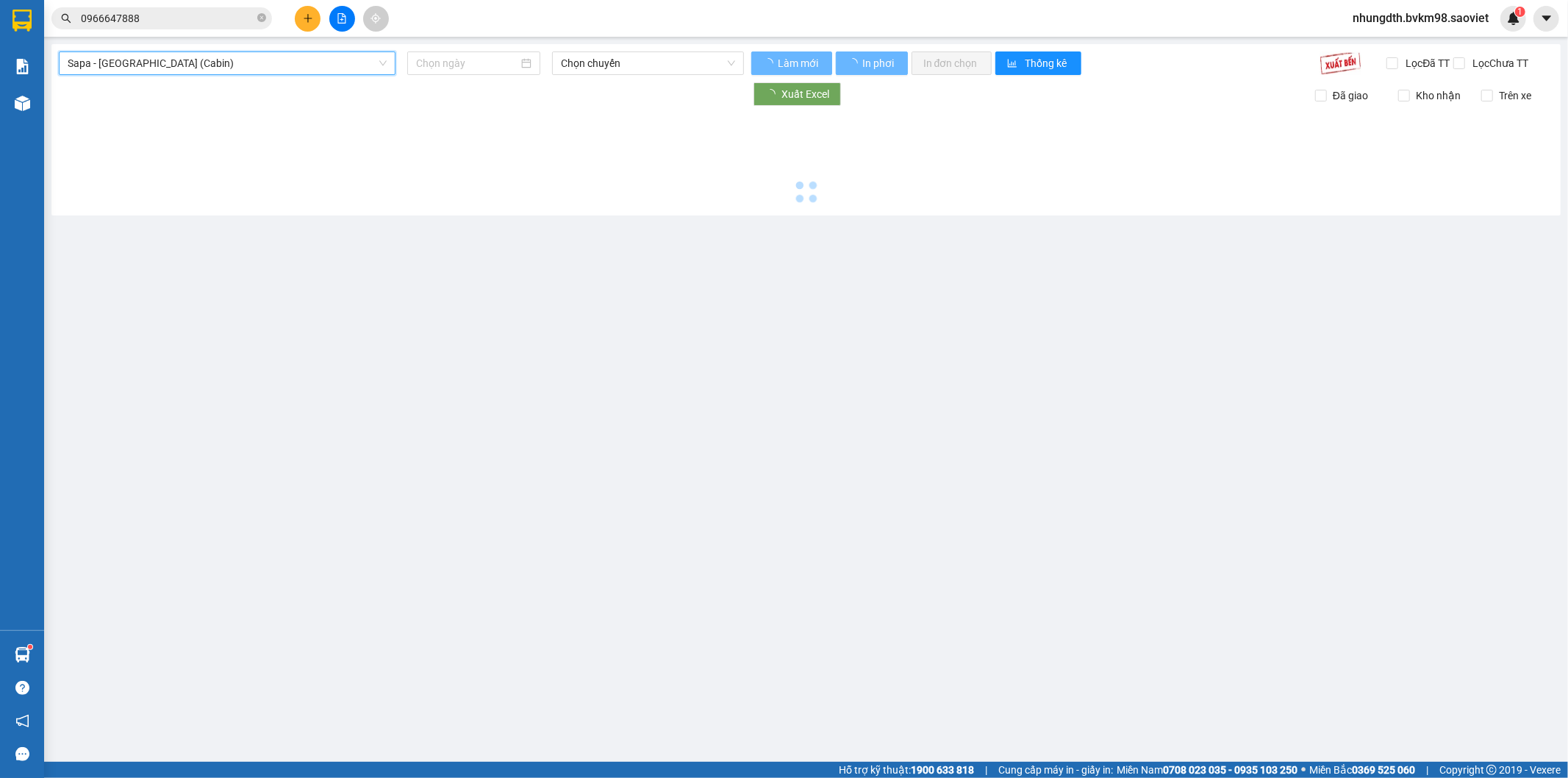
type input "[DATE]"
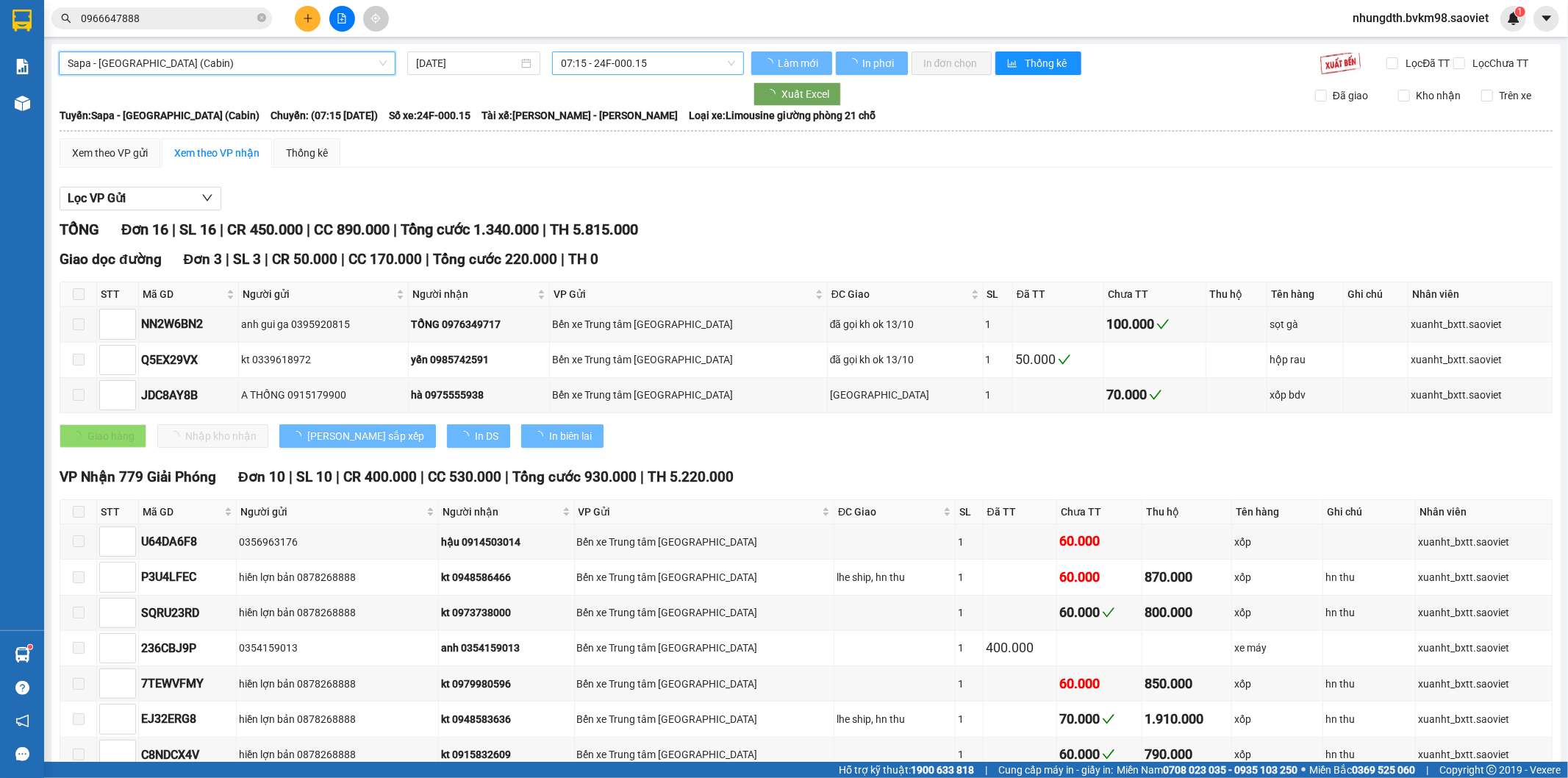
click at [636, 64] on span "07:15 - 24F-000.15" at bounding box center [647, 63] width 173 height 22
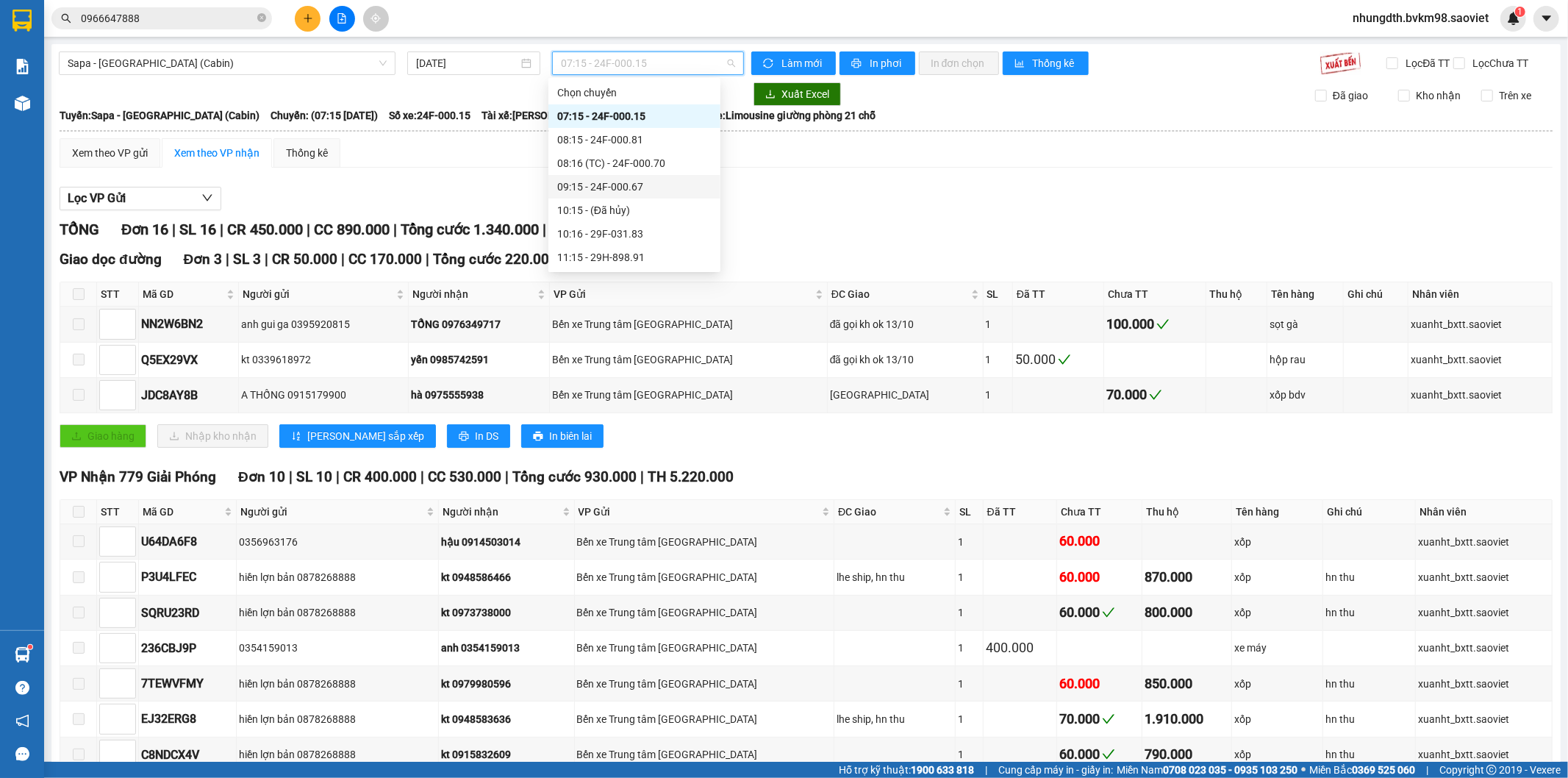
scroll to position [81, 0]
click at [614, 246] on div "12:16 - 29H-999.77" at bounding box center [634, 246] width 154 height 16
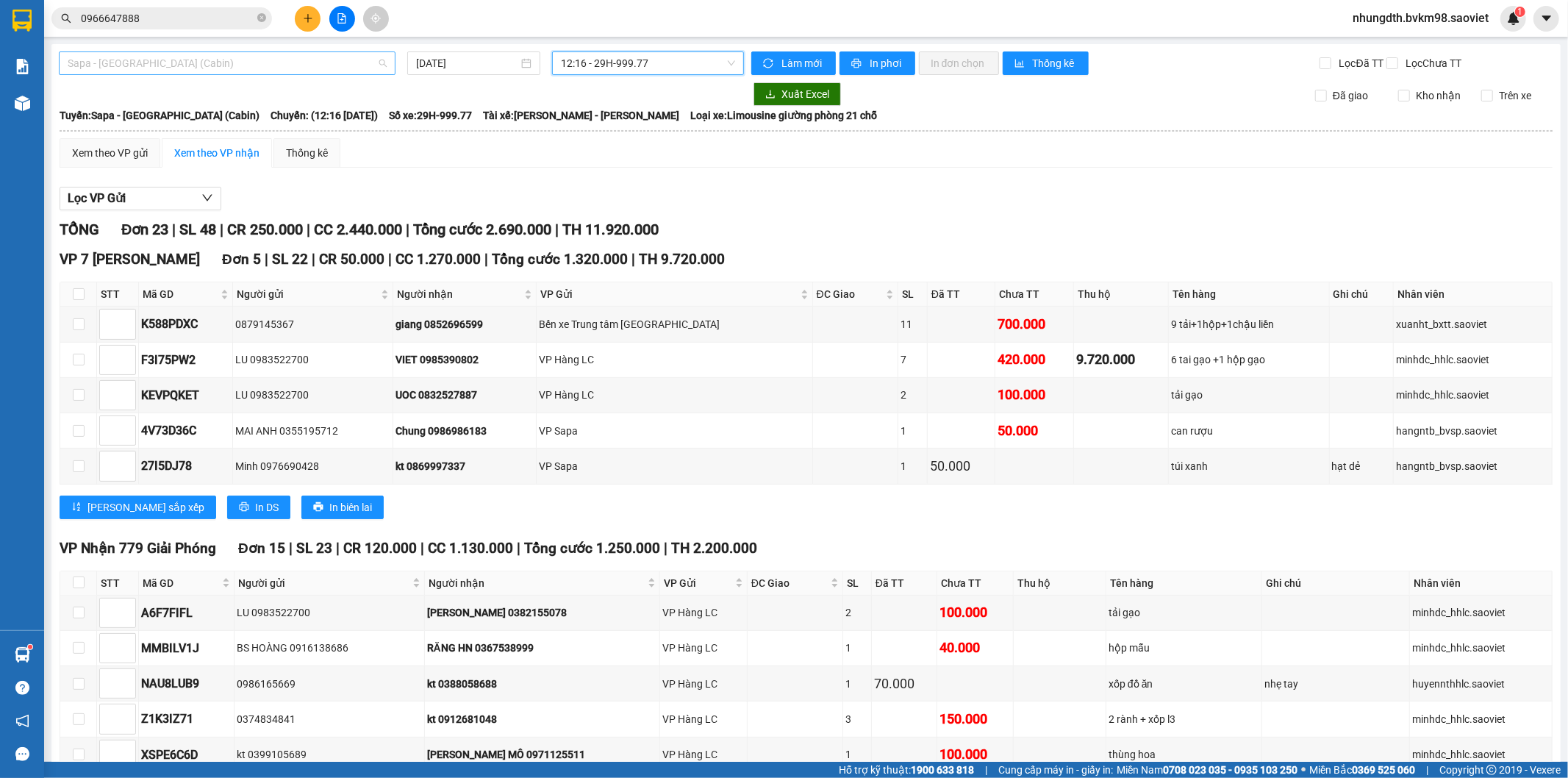
click at [255, 67] on span "Sapa - [GEOGRAPHIC_DATA] (Cabin)" at bounding box center [228, 63] width 319 height 22
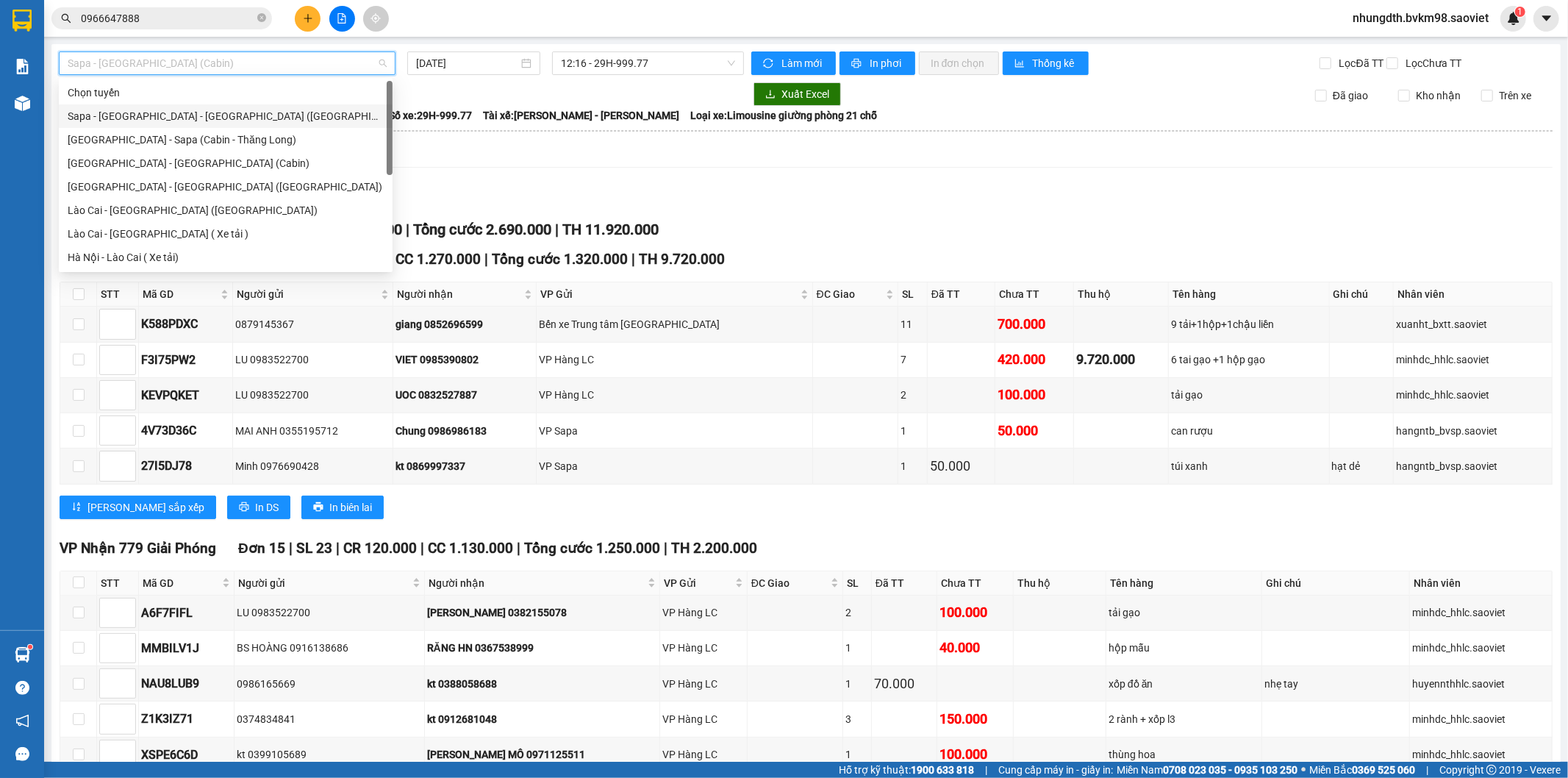
click at [191, 113] on div "Sapa - [GEOGRAPHIC_DATA] - [GEOGRAPHIC_DATA] ([GEOGRAPHIC_DATA])" at bounding box center [226, 116] width 316 height 16
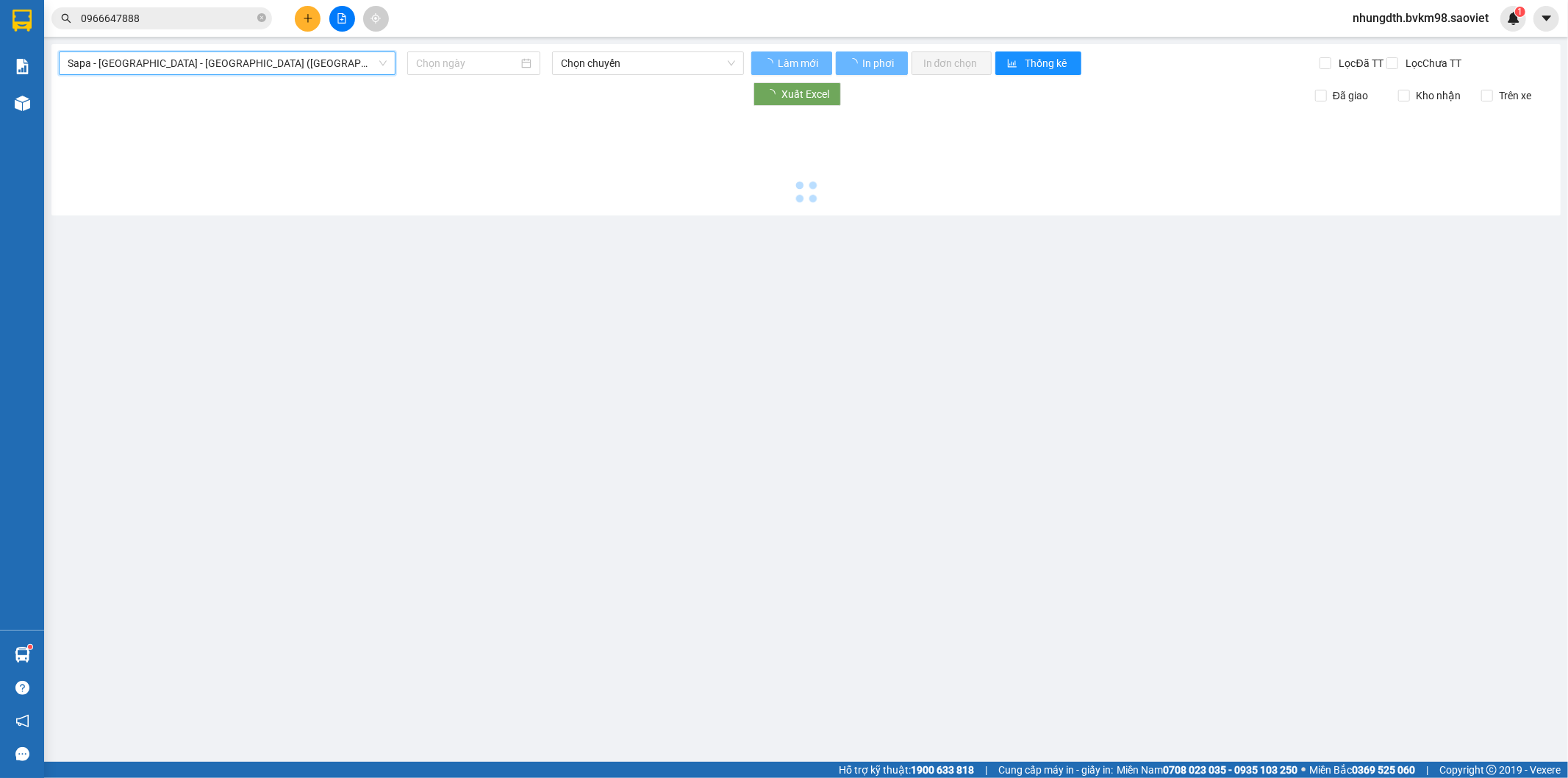
type input "[DATE]"
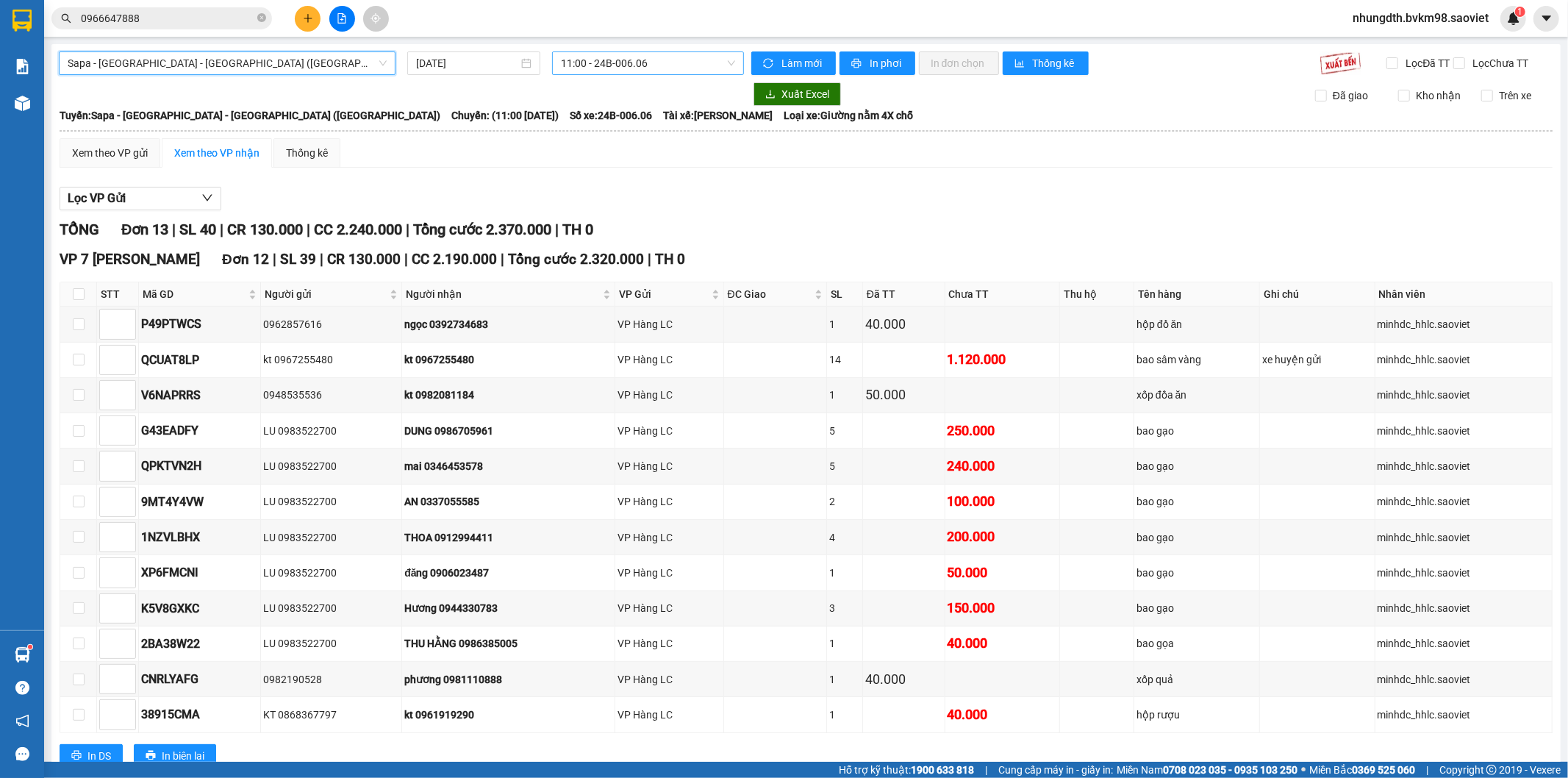
click at [627, 59] on span "11:00 - 24B-006.06" at bounding box center [647, 63] width 173 height 22
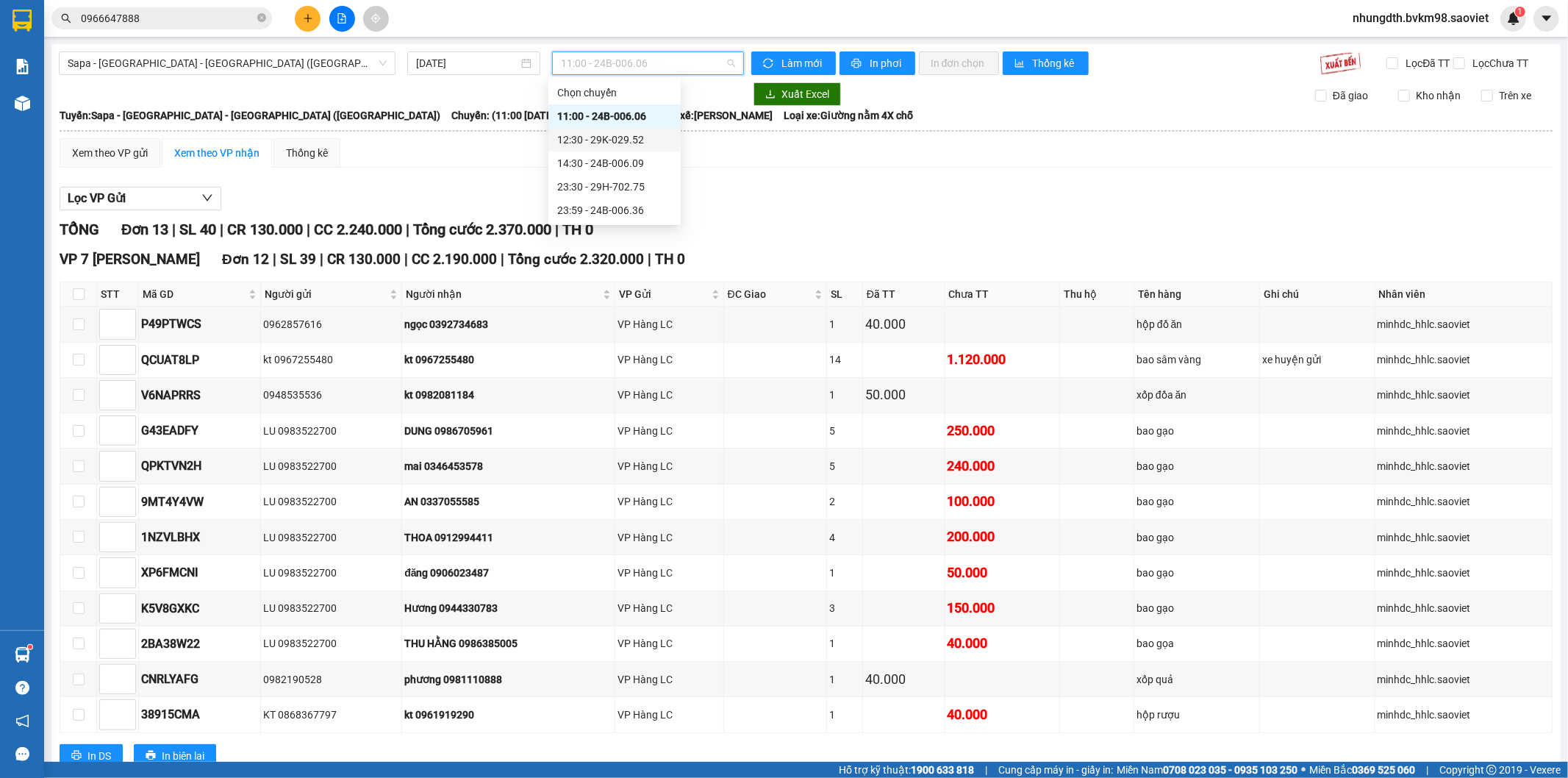
click at [634, 140] on div "12:30 - 29K-029.52" at bounding box center [615, 140] width 115 height 16
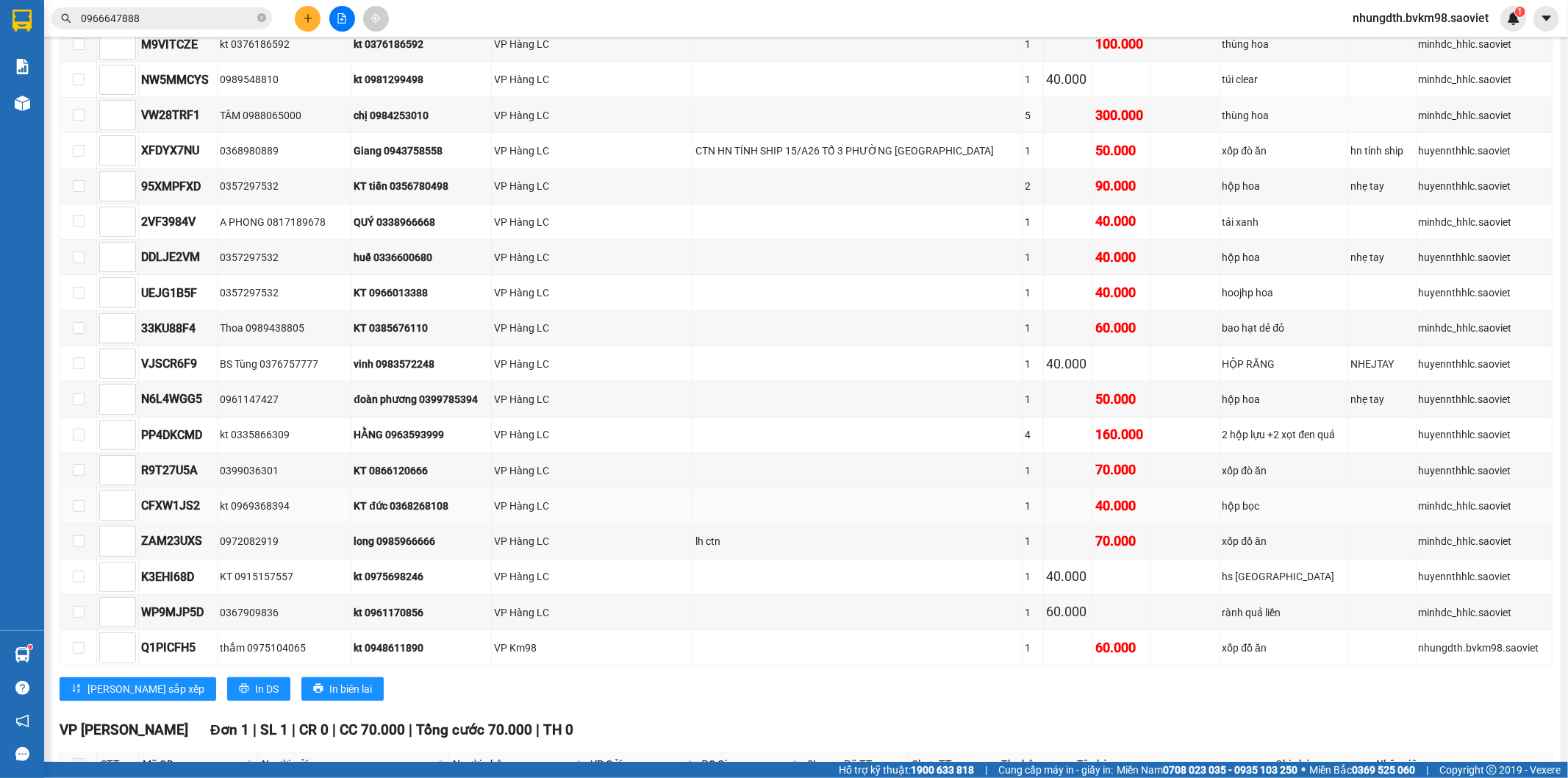
scroll to position [962, 0]
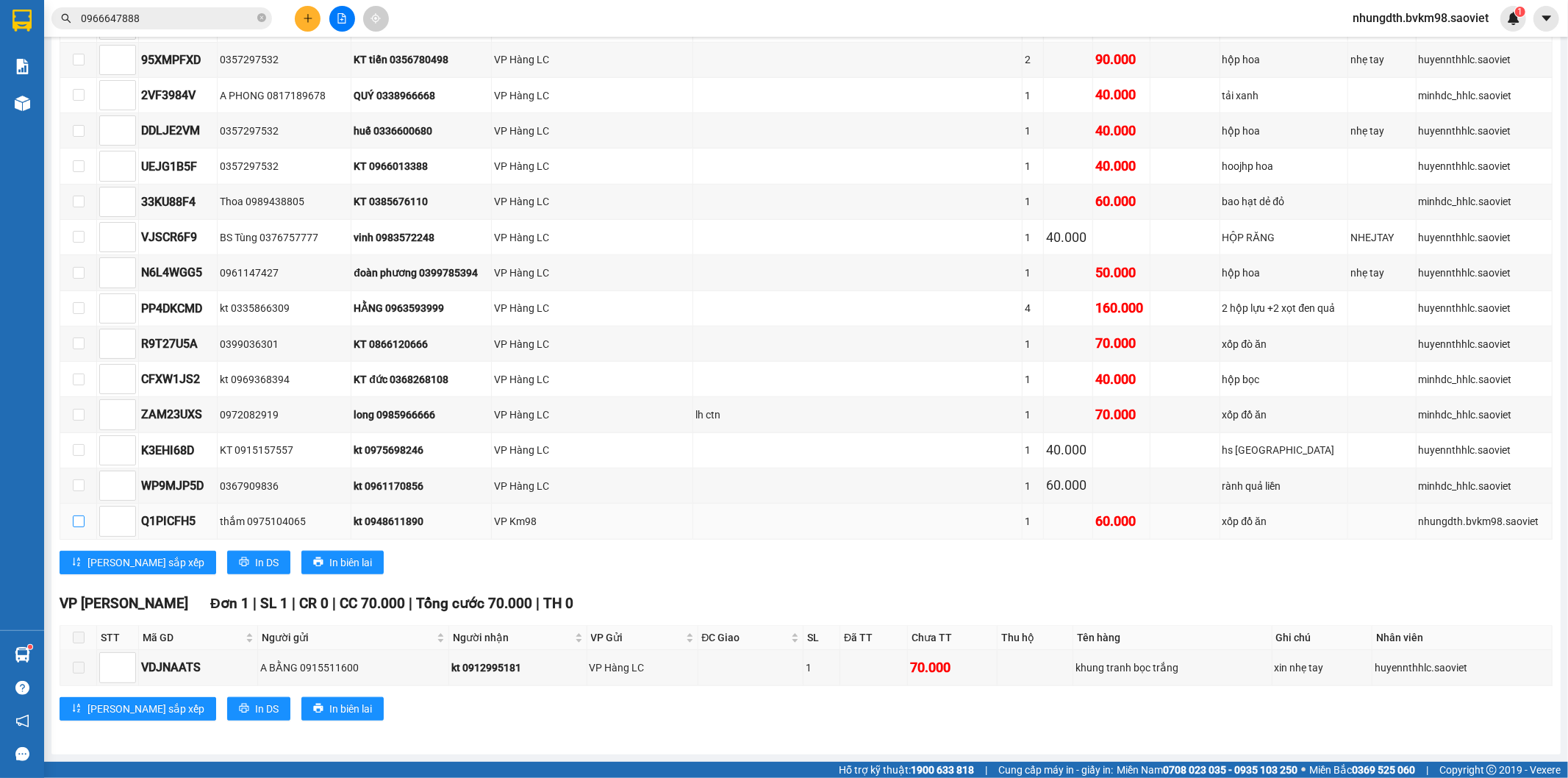
click at [83, 523] on input "checkbox" at bounding box center [78, 521] width 12 height 12
checkbox input "true"
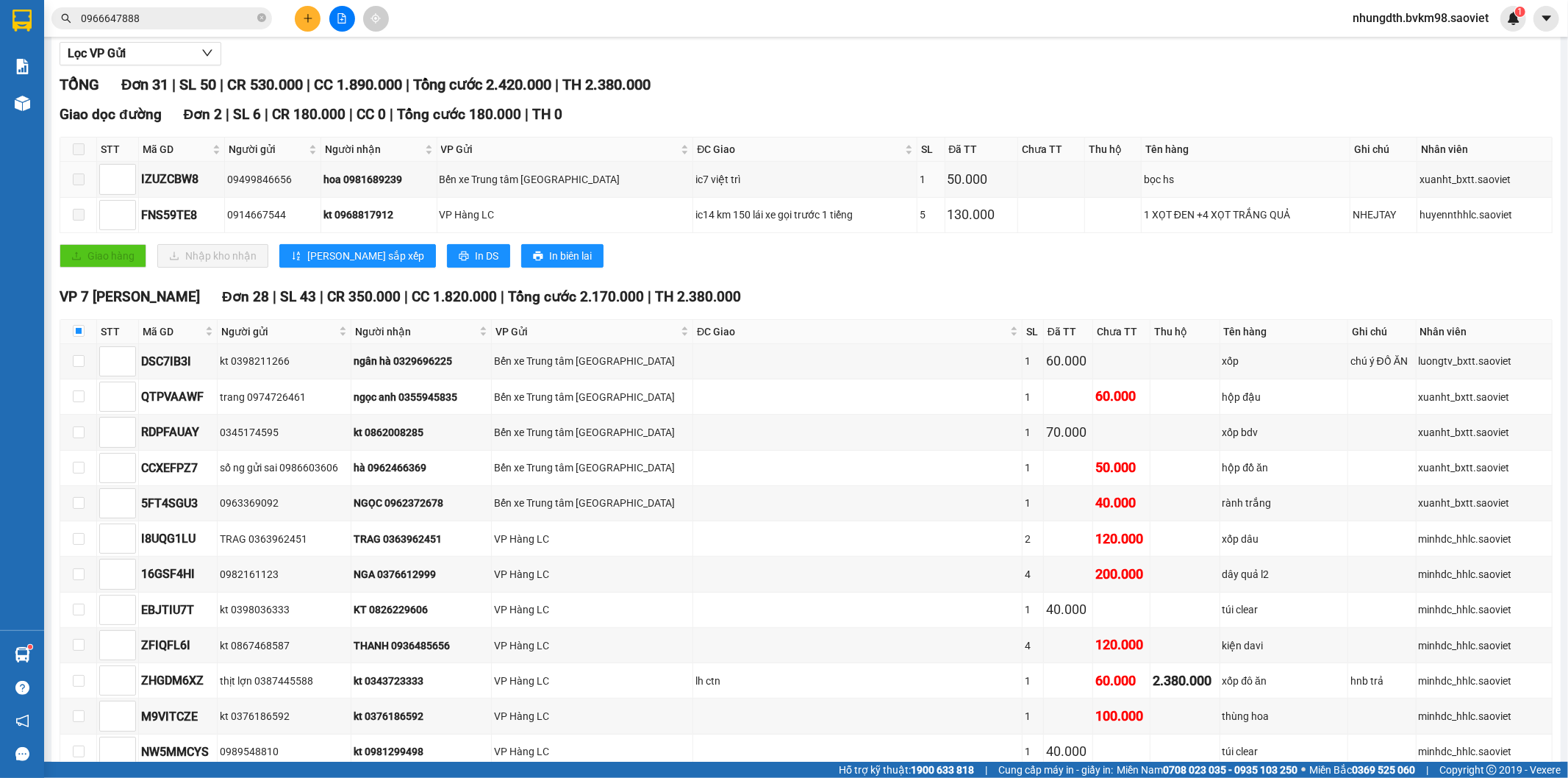
scroll to position [0, 0]
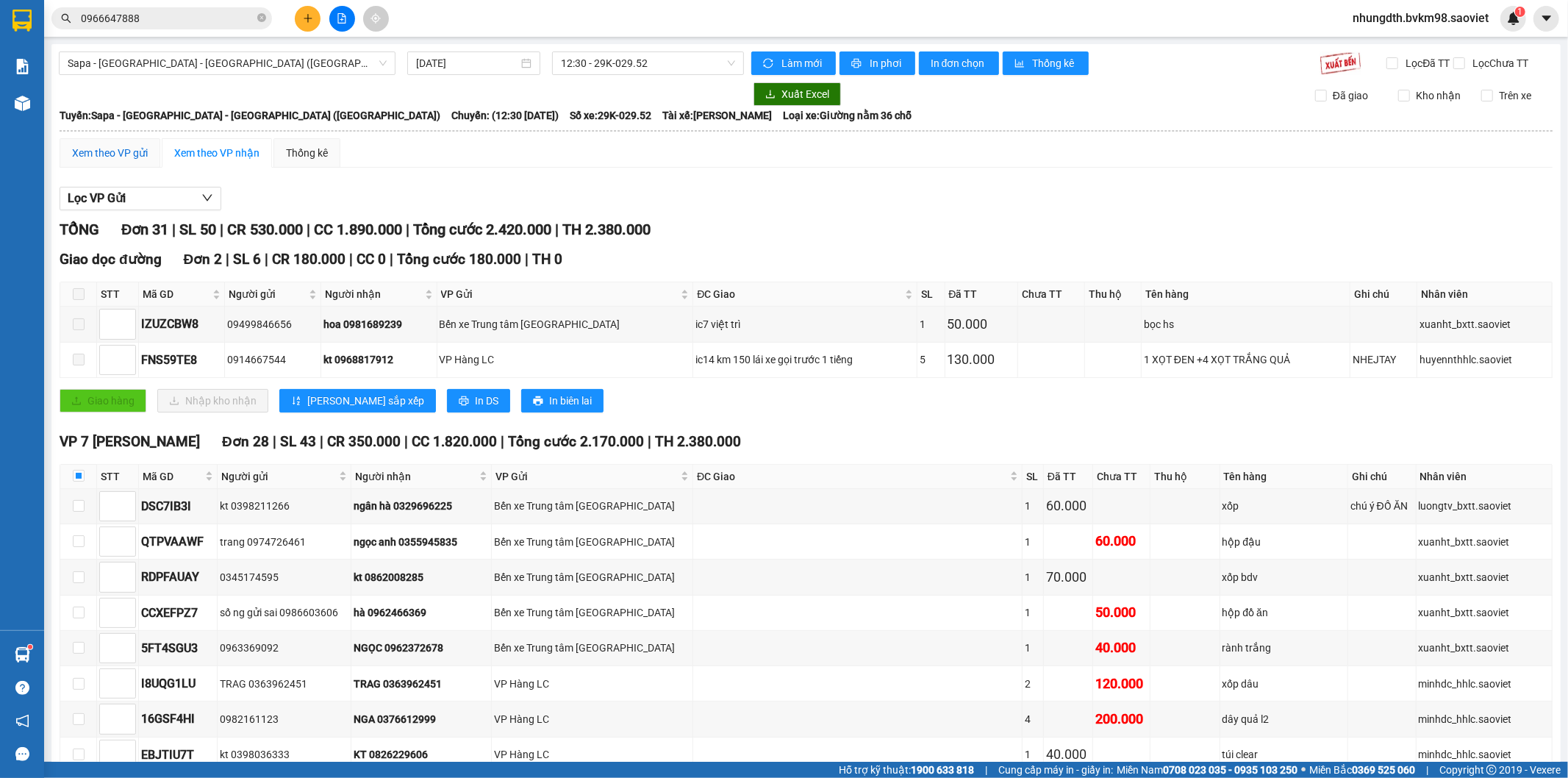
click at [140, 161] on div "Xem theo VP gửi" at bounding box center [109, 153] width 76 height 16
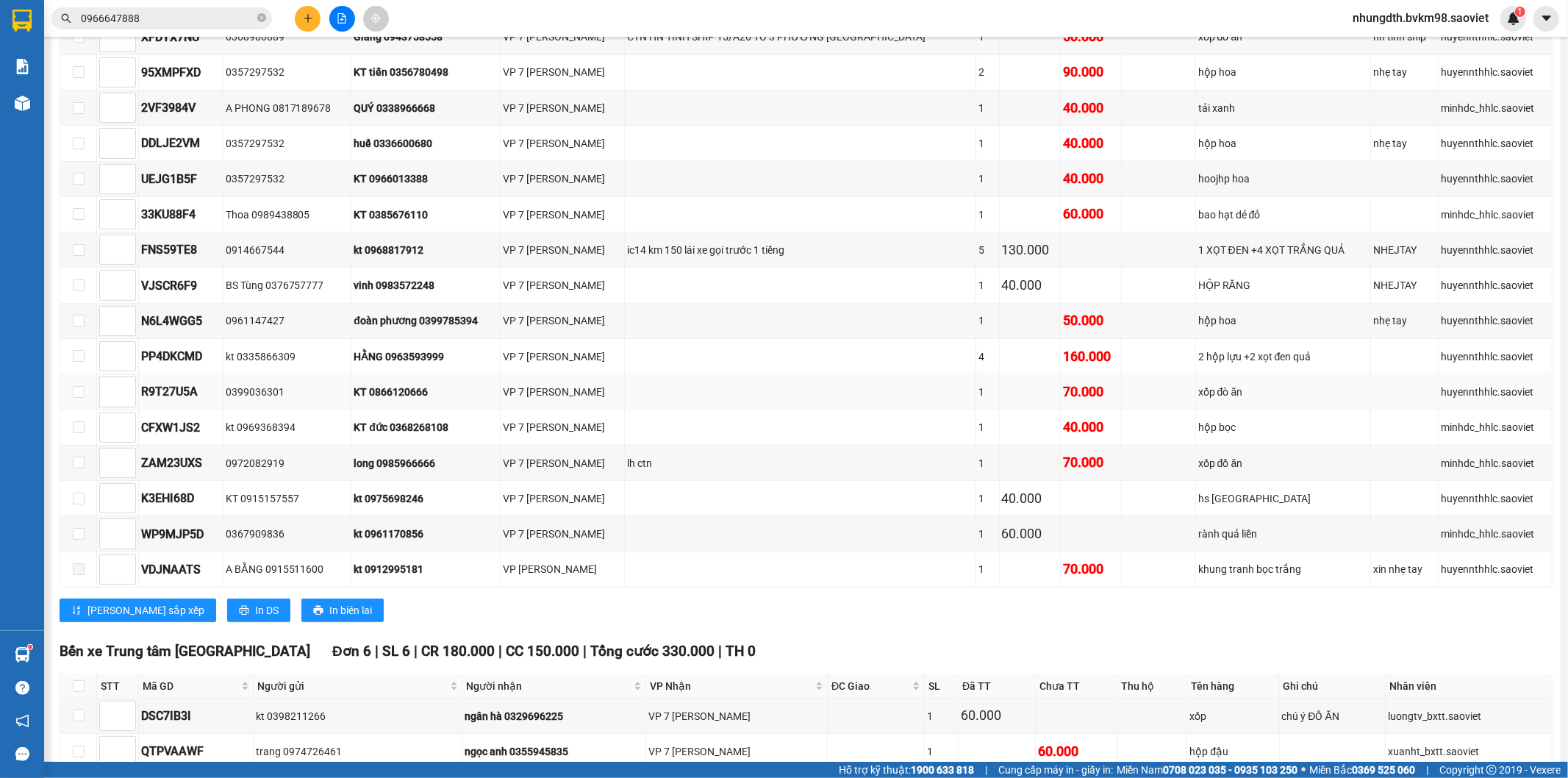
scroll to position [962, 0]
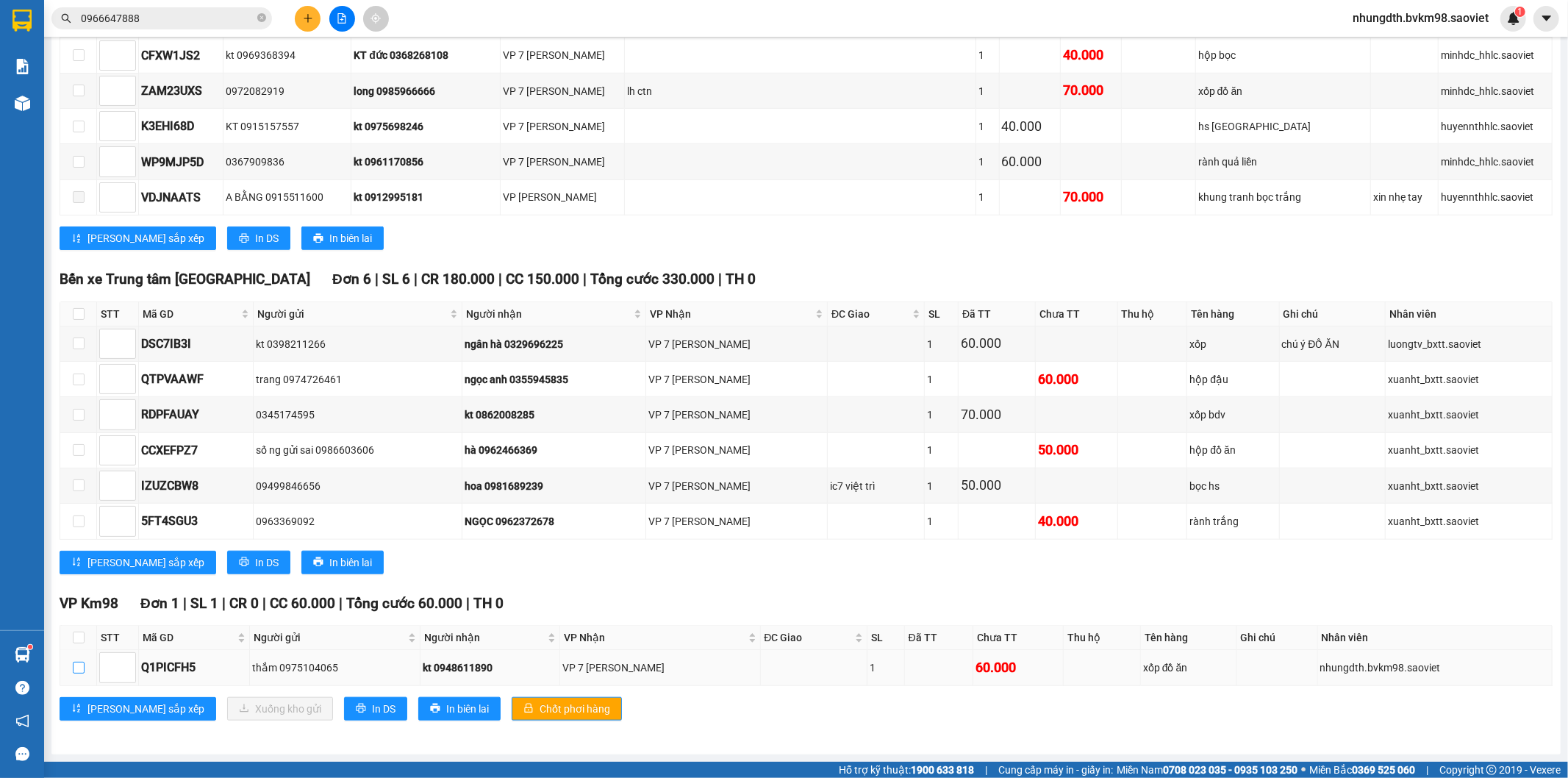
drag, startPoint x: 77, startPoint y: 667, endPoint x: 136, endPoint y: 677, distance: 59.8
click at [85, 671] on td at bounding box center [78, 668] width 37 height 35
click at [76, 668] on input "checkbox" at bounding box center [78, 668] width 12 height 12
checkbox input "true"
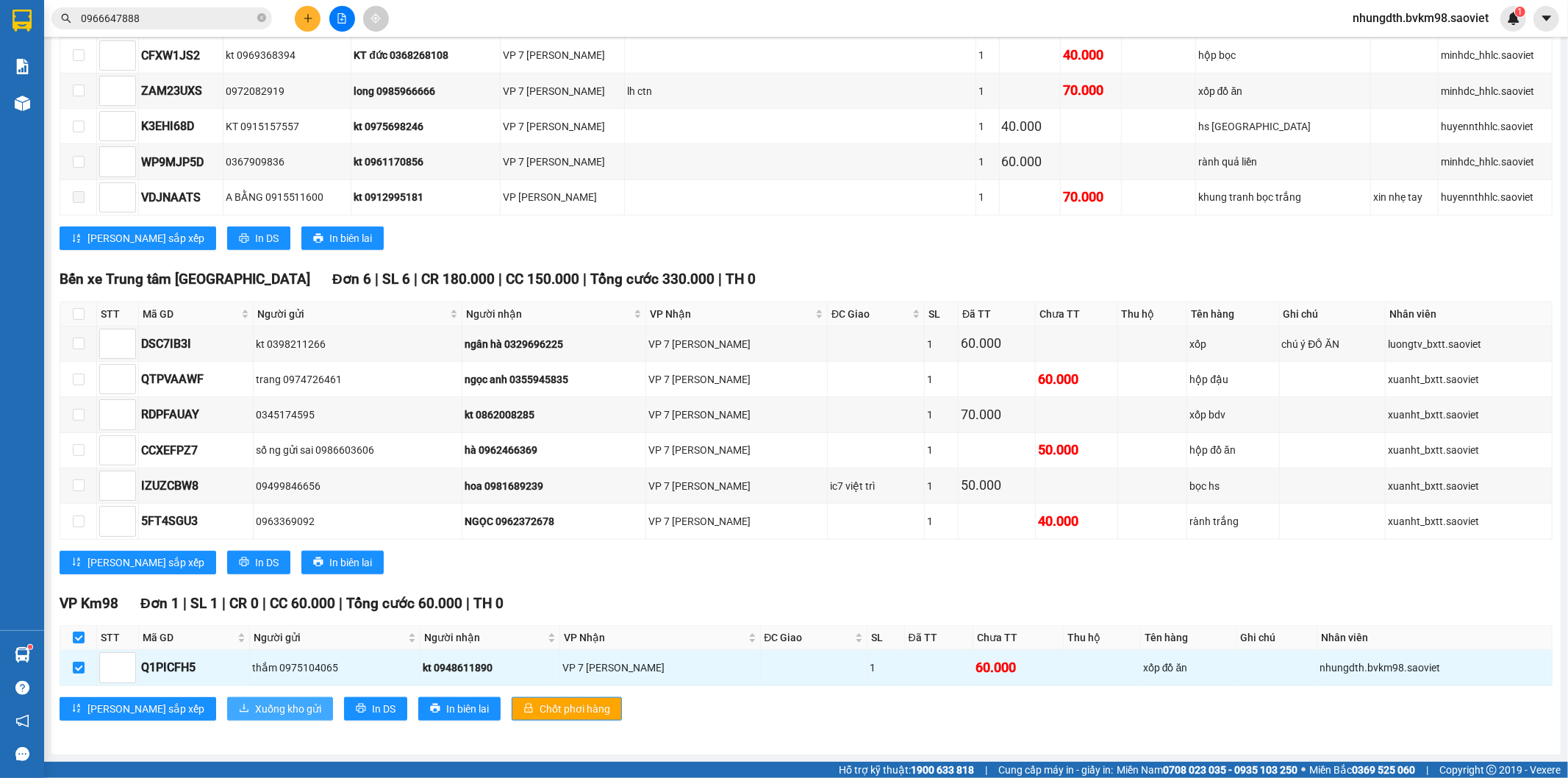
click at [255, 709] on span "Xuống kho gửi" at bounding box center [287, 709] width 66 height 16
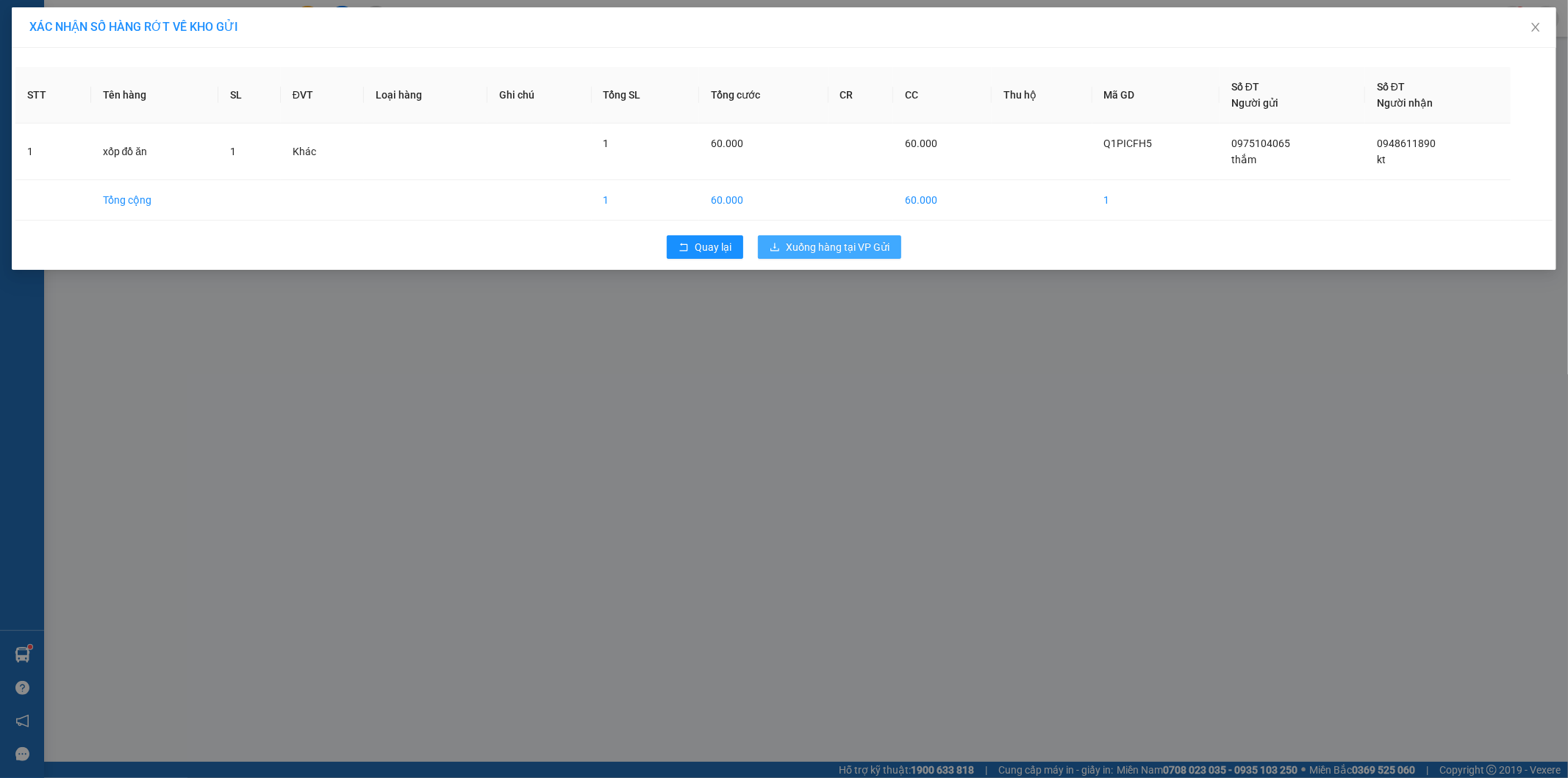
click at [829, 245] on span "Xuống hàng tại VP Gửi" at bounding box center [837, 247] width 104 height 16
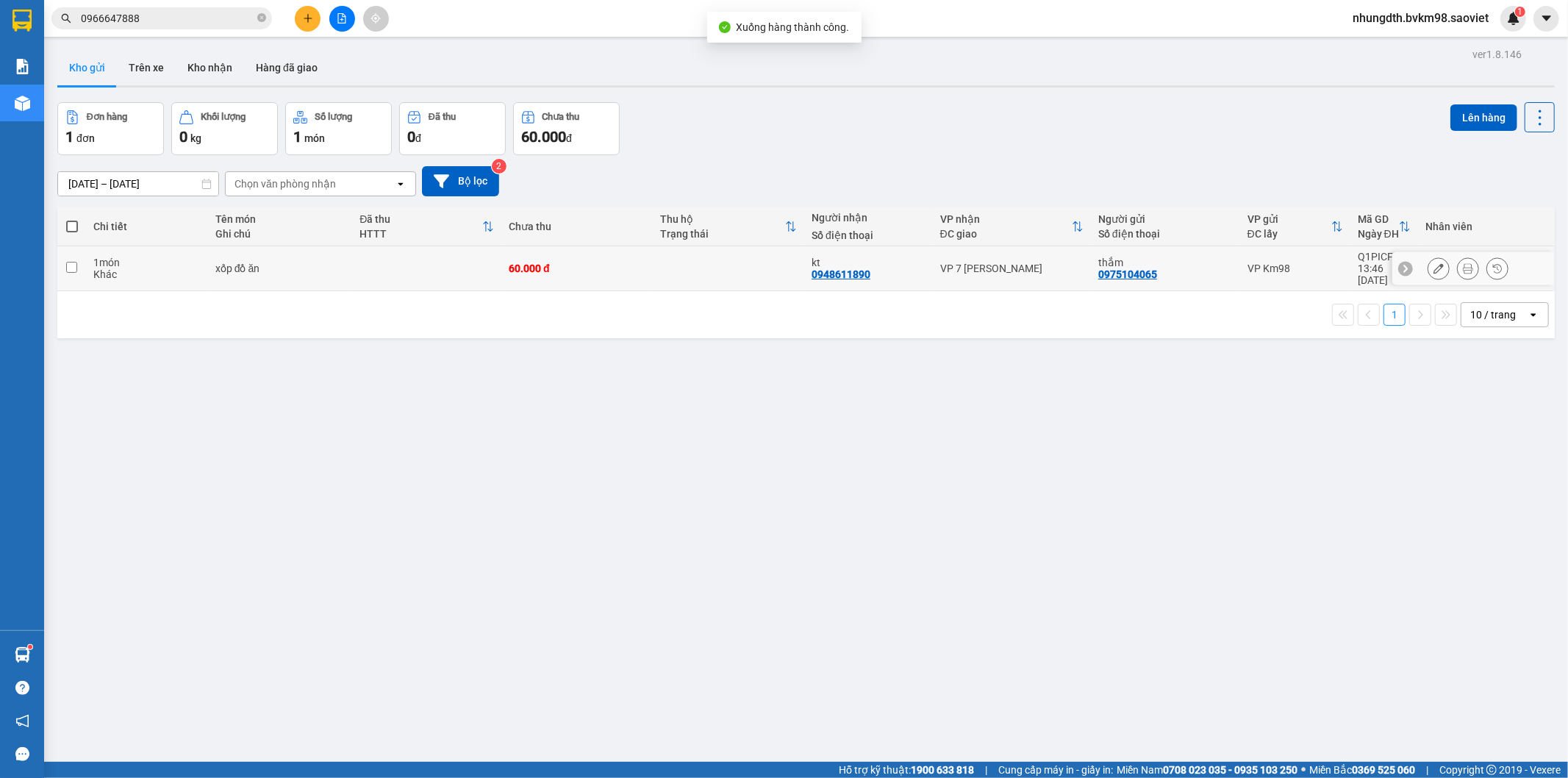
drag, startPoint x: 69, startPoint y: 264, endPoint x: 221, endPoint y: 241, distance: 153.7
click at [69, 264] on input "checkbox" at bounding box center [72, 268] width 11 height 11
checkbox input "true"
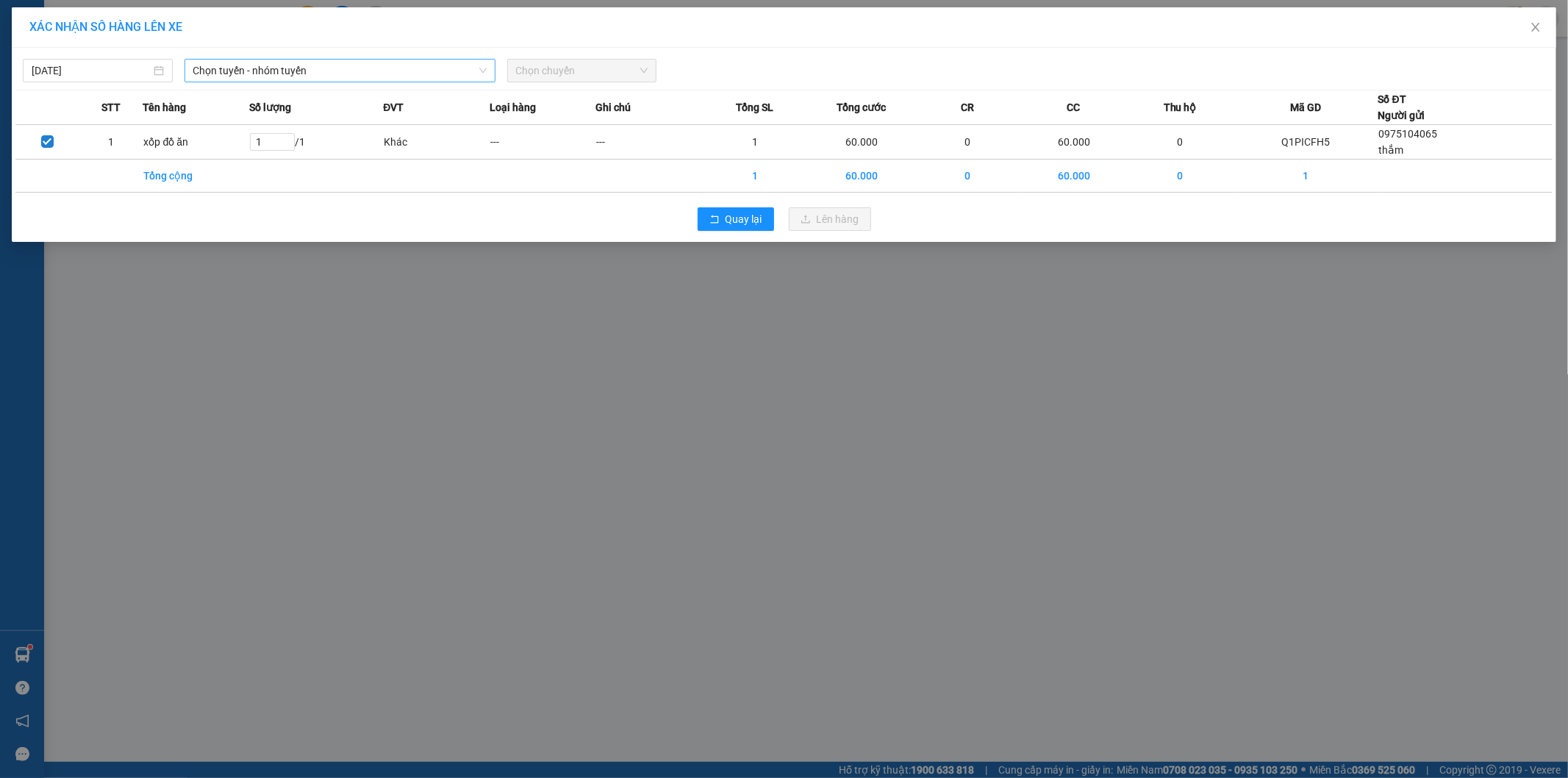
click at [320, 74] on span "Chọn tuyến - nhóm tuyến" at bounding box center [339, 71] width 293 height 22
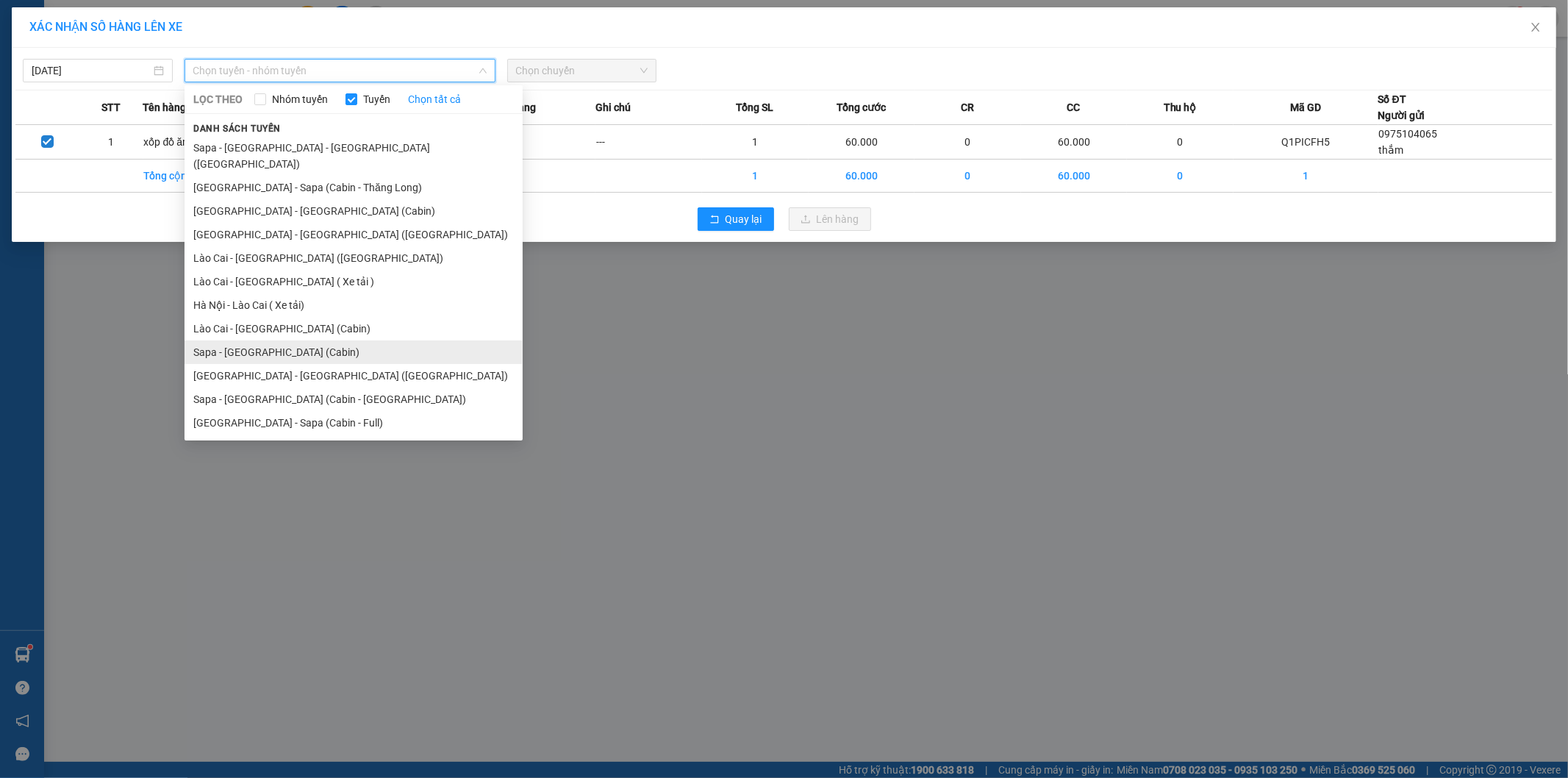
click at [266, 340] on li "Sapa - [GEOGRAPHIC_DATA] (Cabin)" at bounding box center [353, 351] width 338 height 23
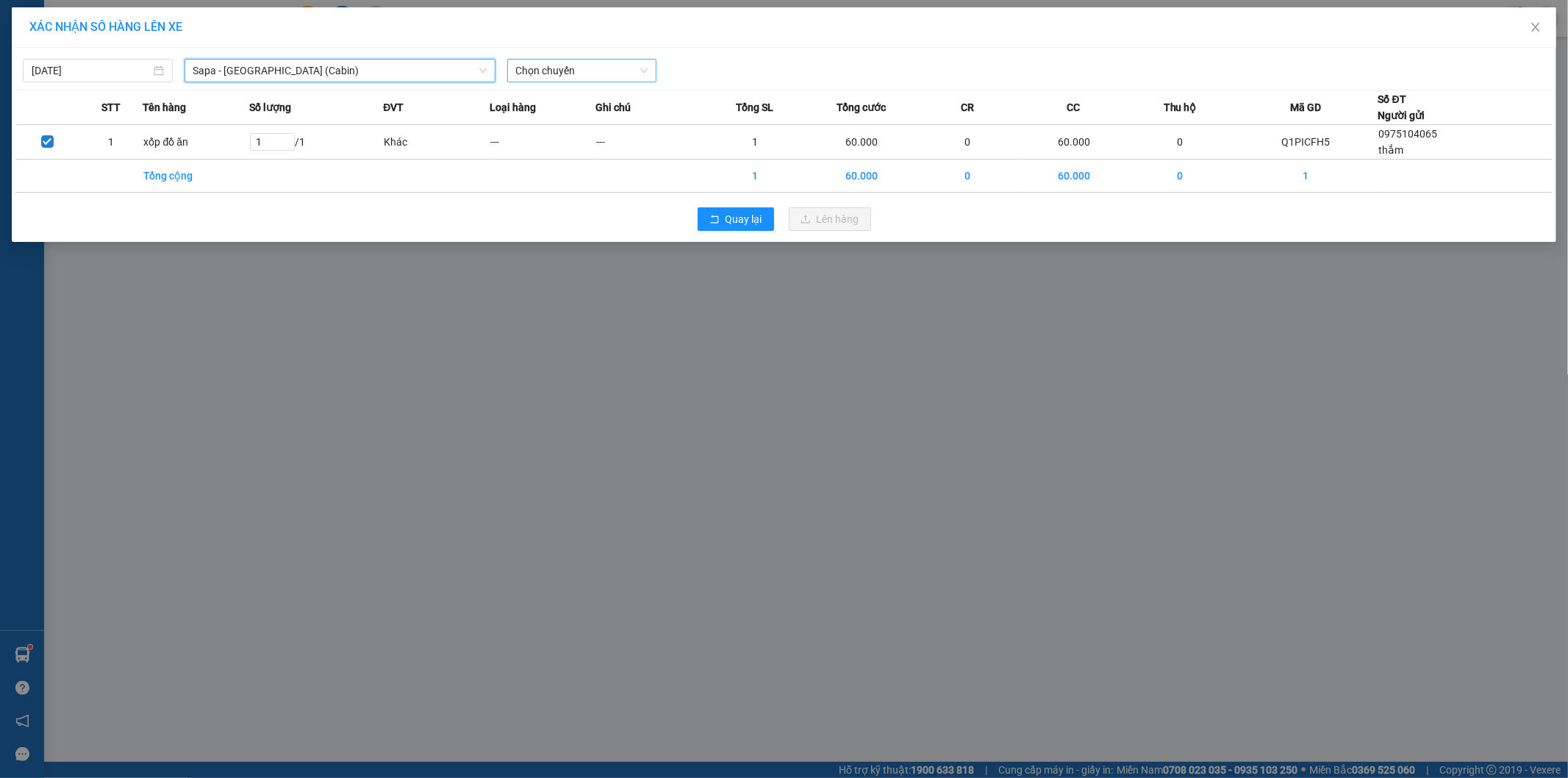
click at [577, 77] on span "Chọn chuyến" at bounding box center [582, 71] width 133 height 22
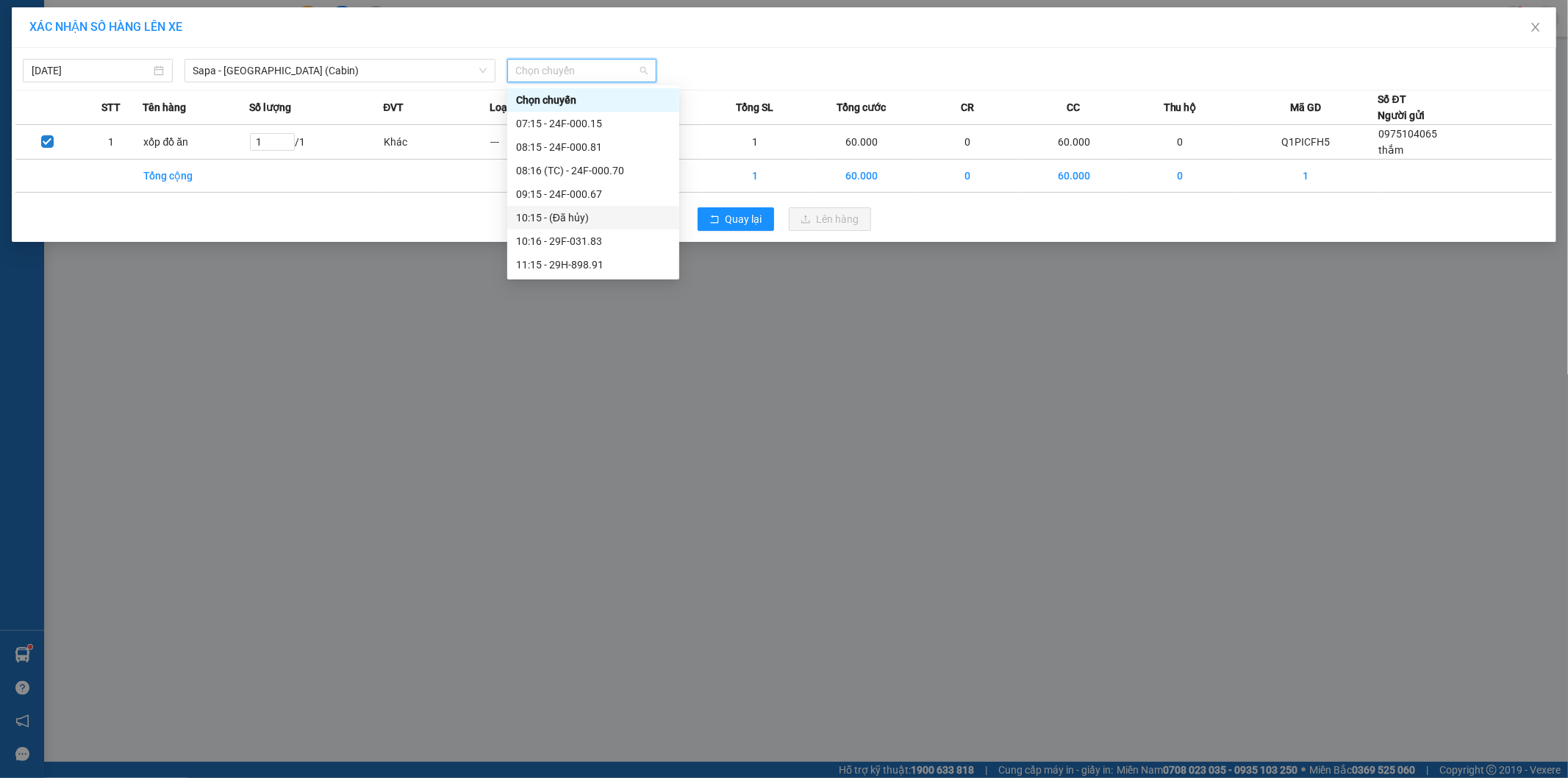
scroll to position [81, 0]
click at [582, 253] on div "12:16 - 29H-999.77" at bounding box center [592, 253] width 154 height 16
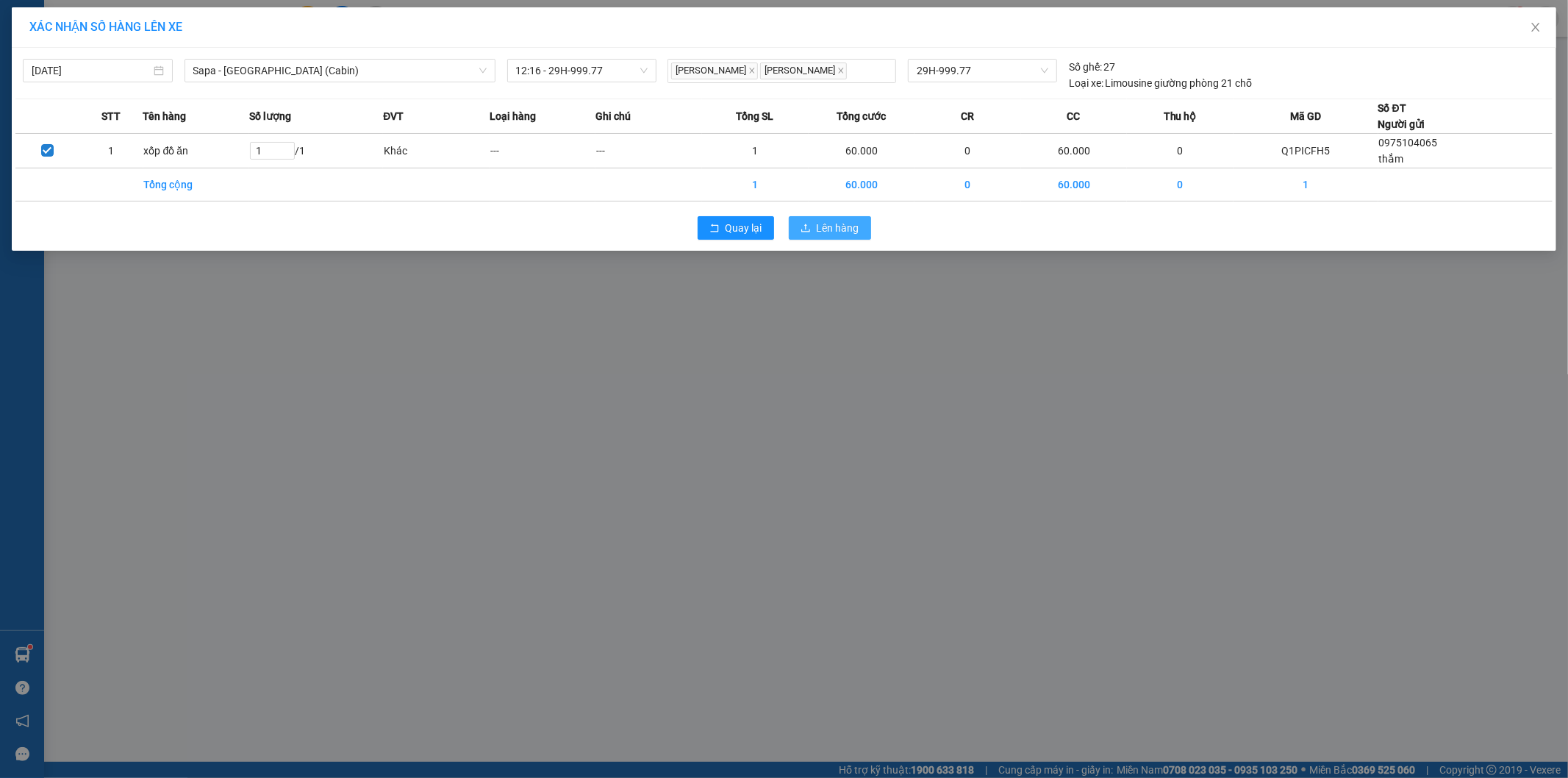
click at [830, 230] on span "Lên hàng" at bounding box center [837, 228] width 42 height 16
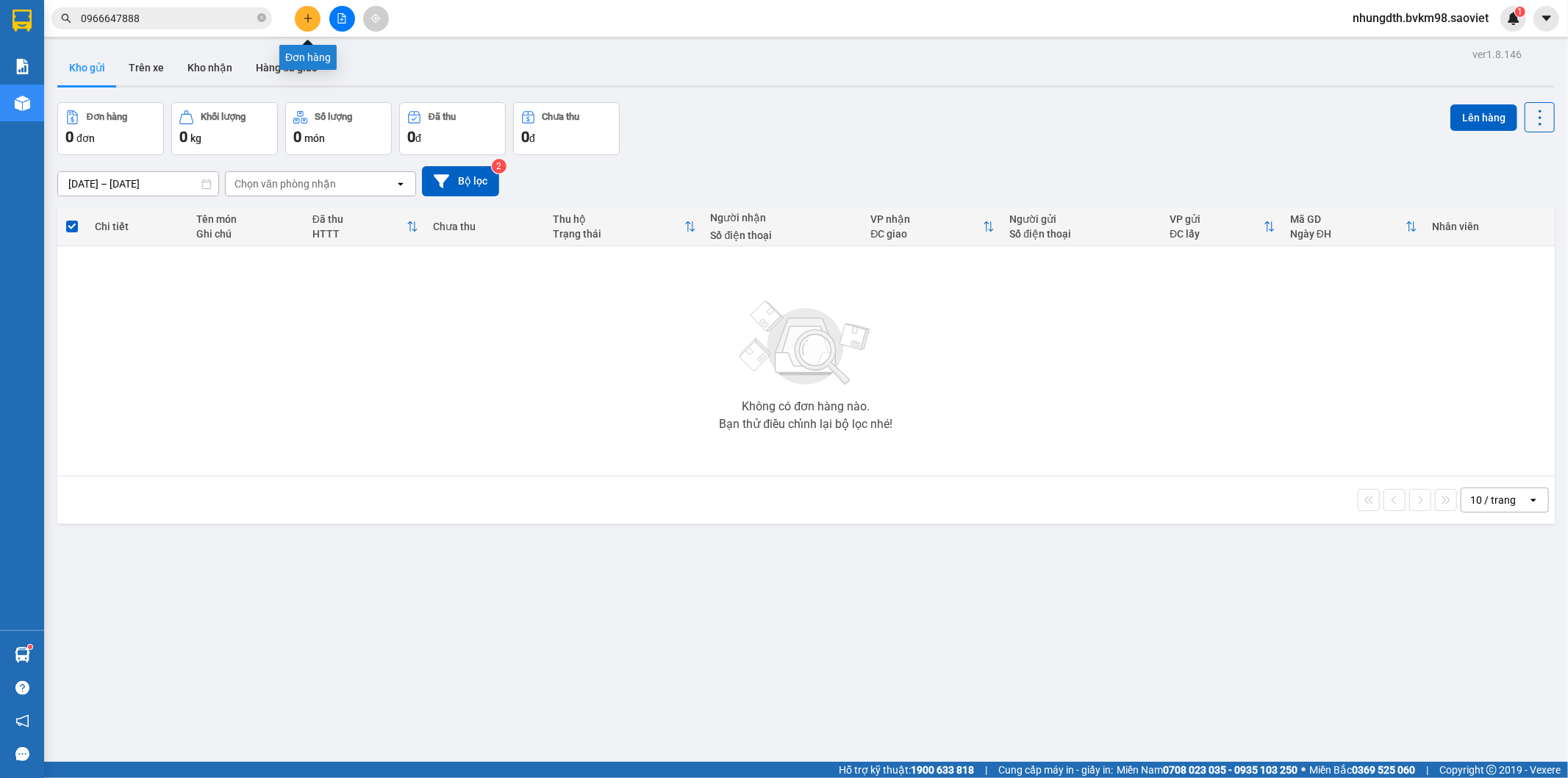
click at [316, 16] on button at bounding box center [307, 18] width 26 height 26
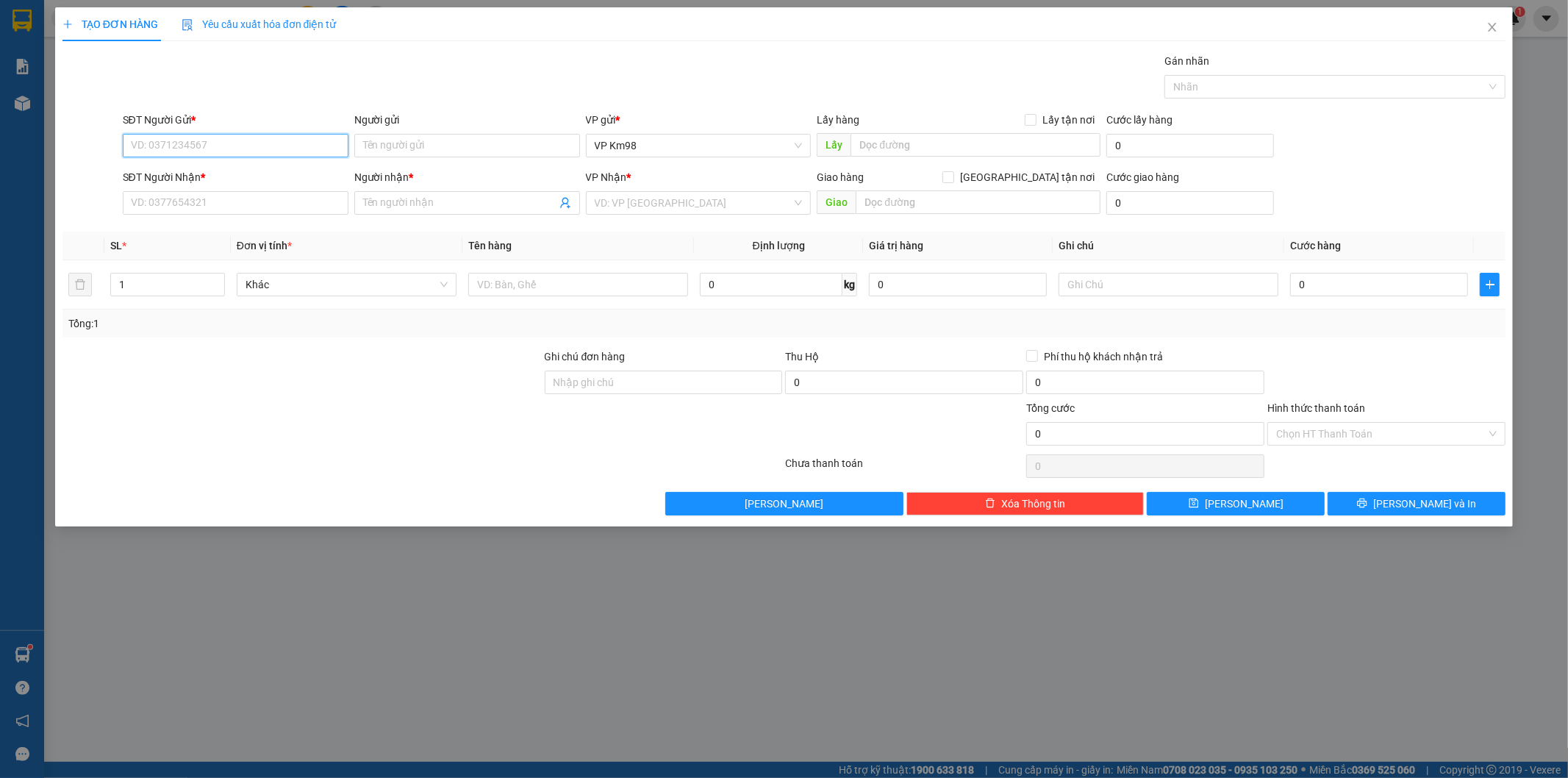
click at [227, 141] on input "SĐT Người Gửi *" at bounding box center [236, 145] width 226 height 23
type input "0977752782"
click at [187, 202] on input "SĐT Người Nhận *" at bounding box center [236, 202] width 226 height 23
type input "0348932812"
click at [417, 207] on input "Người nhận *" at bounding box center [460, 203] width 193 height 16
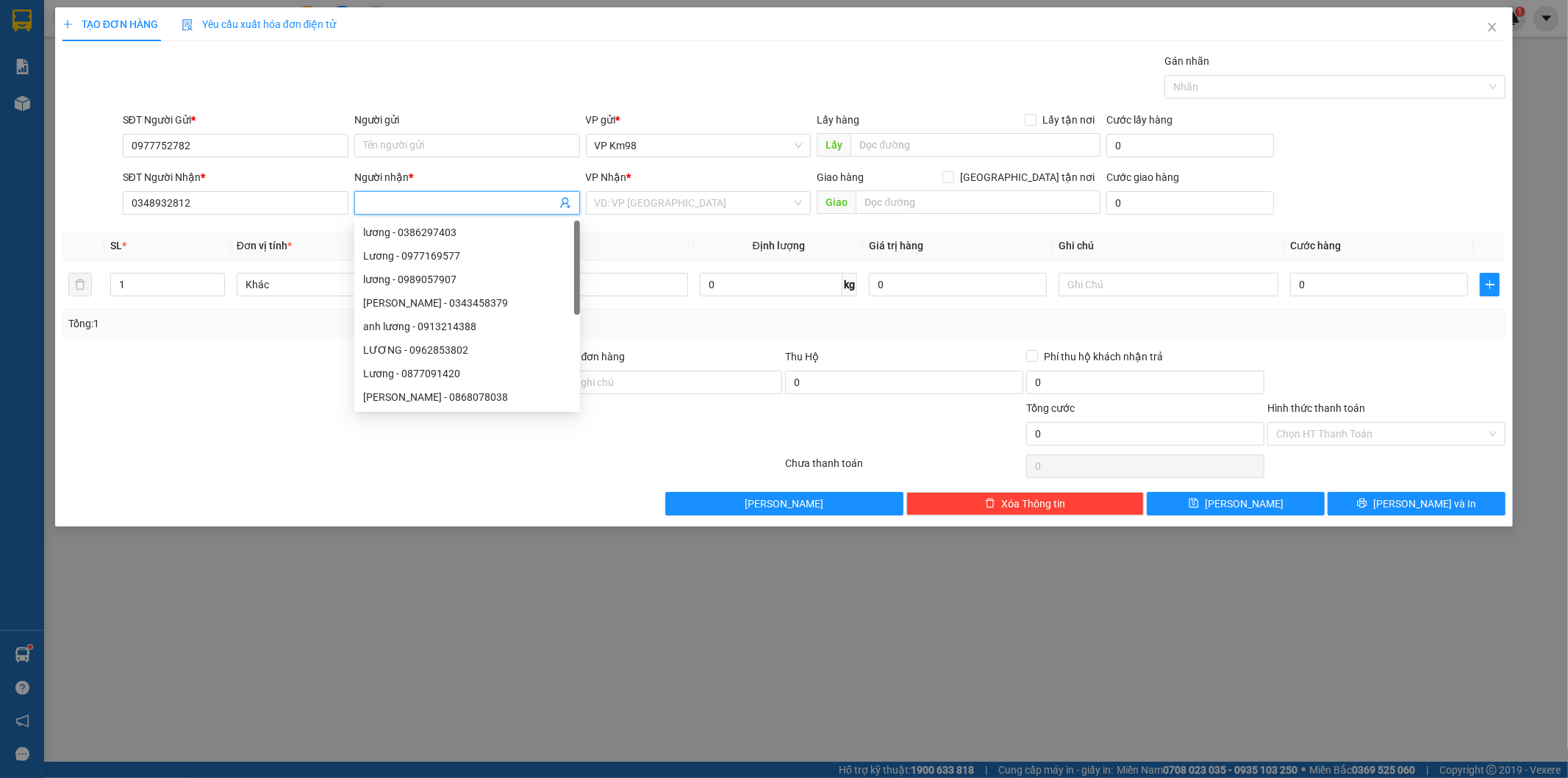
type input "k"
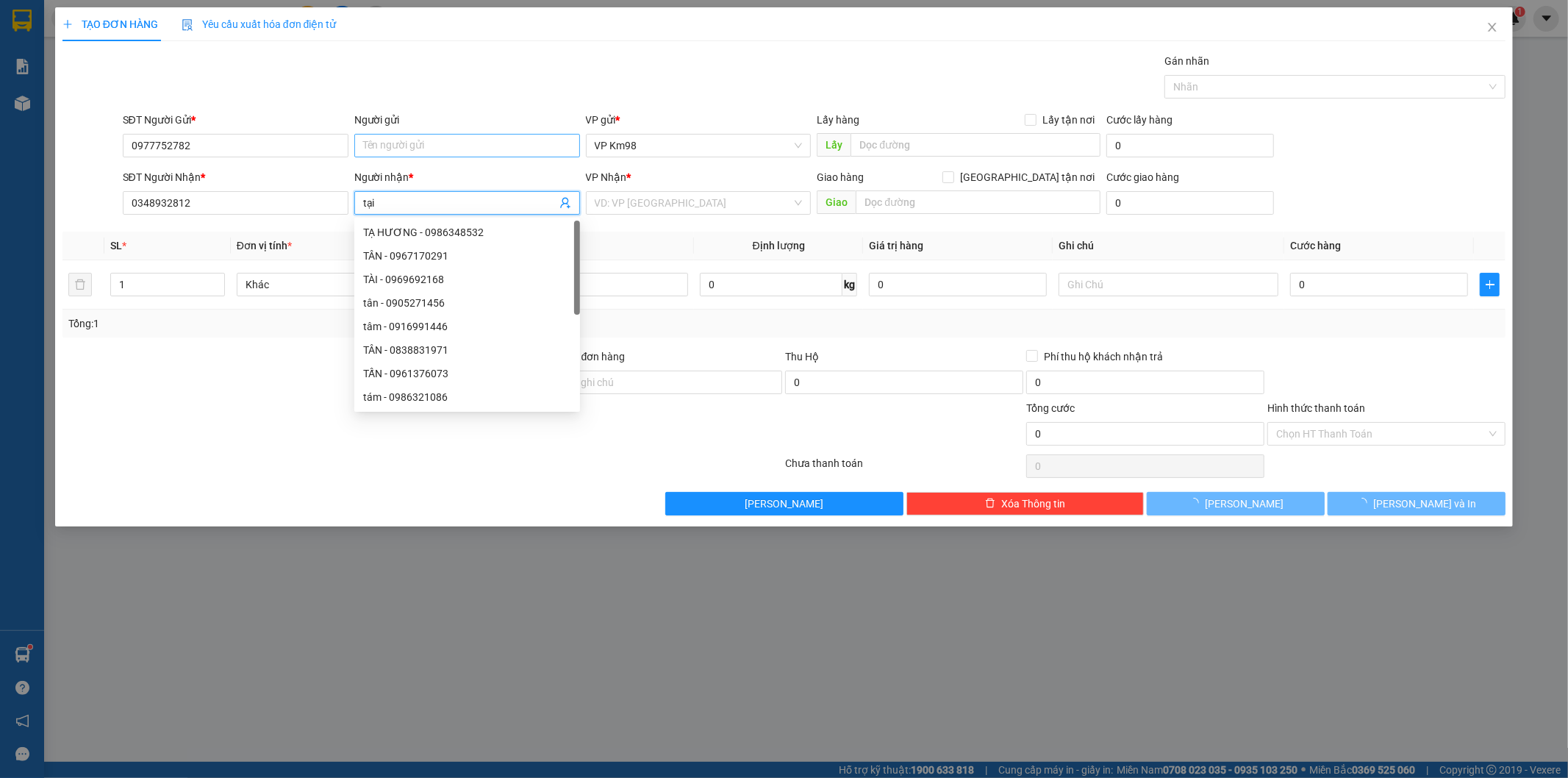
type input "tại"
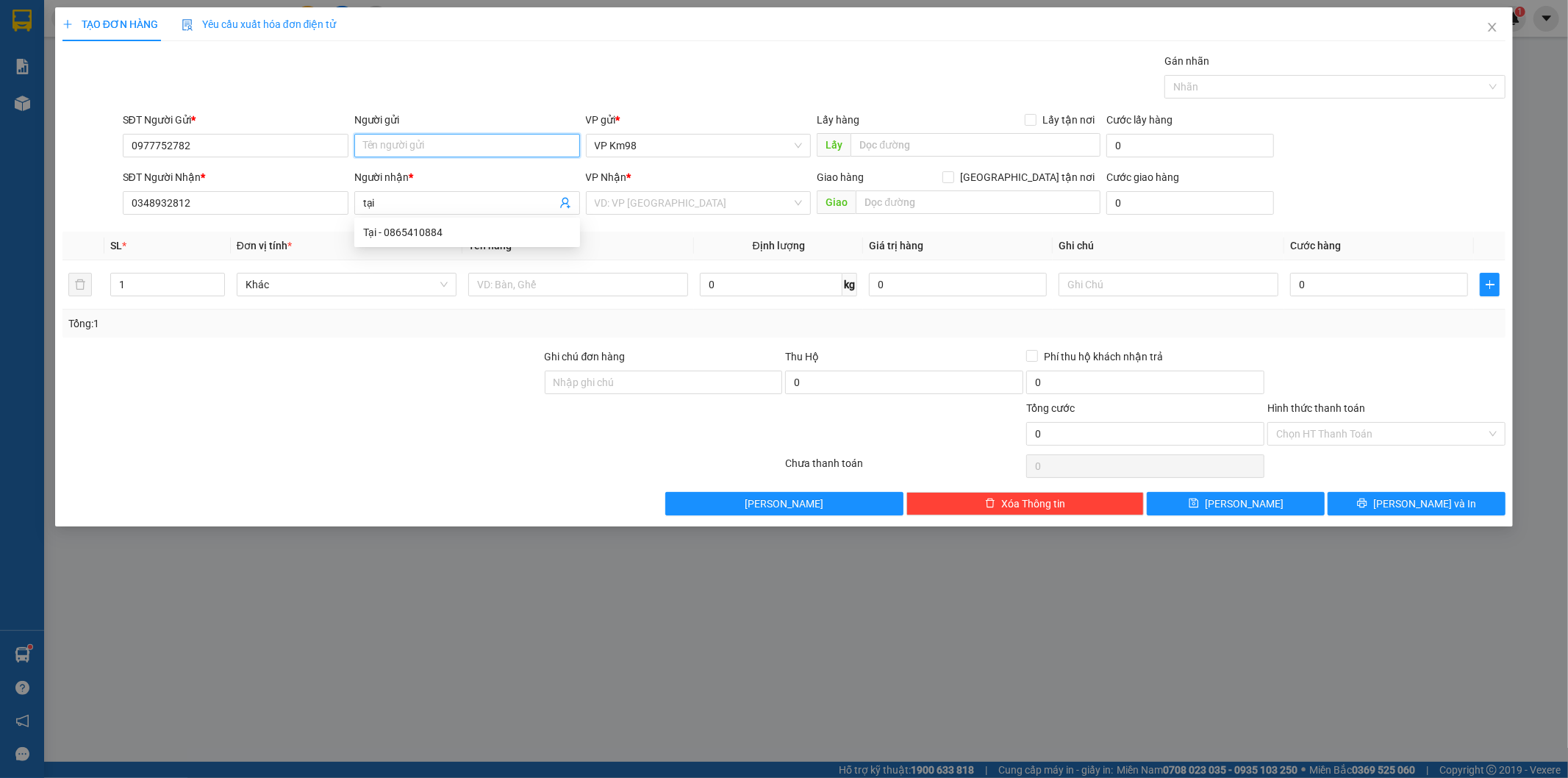
click at [410, 144] on input "Người gửi" at bounding box center [467, 145] width 226 height 23
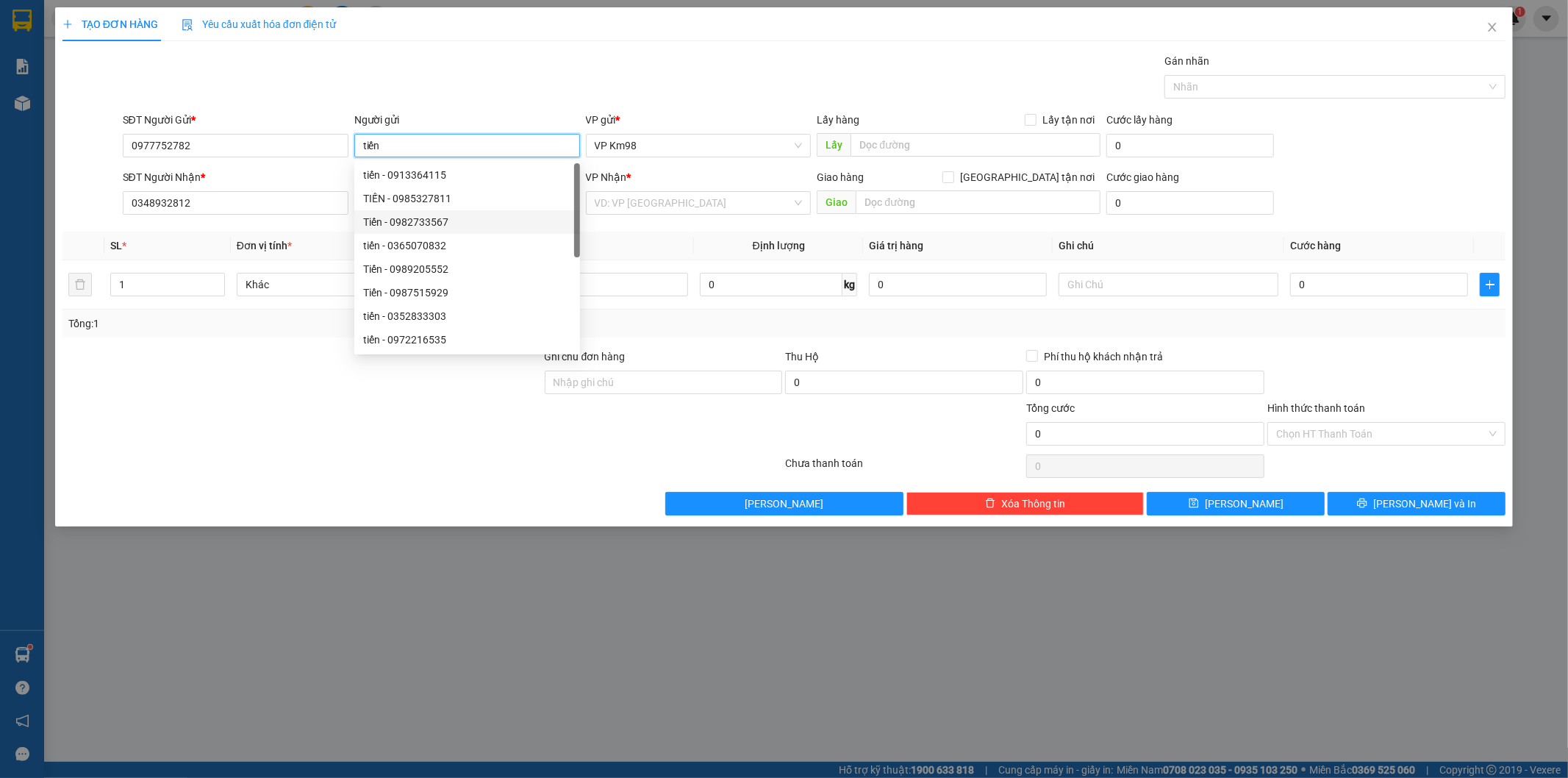
type input "tiến"
drag, startPoint x: 275, startPoint y: 574, endPoint x: 291, endPoint y: 574, distance: 16.0
click at [279, 574] on div "TẠO ĐƠN HÀNG Yêu cầu xuất hóa đơn điện tử Transit Pickup Surcharge Ids Transit …" at bounding box center [784, 389] width 1568 height 778
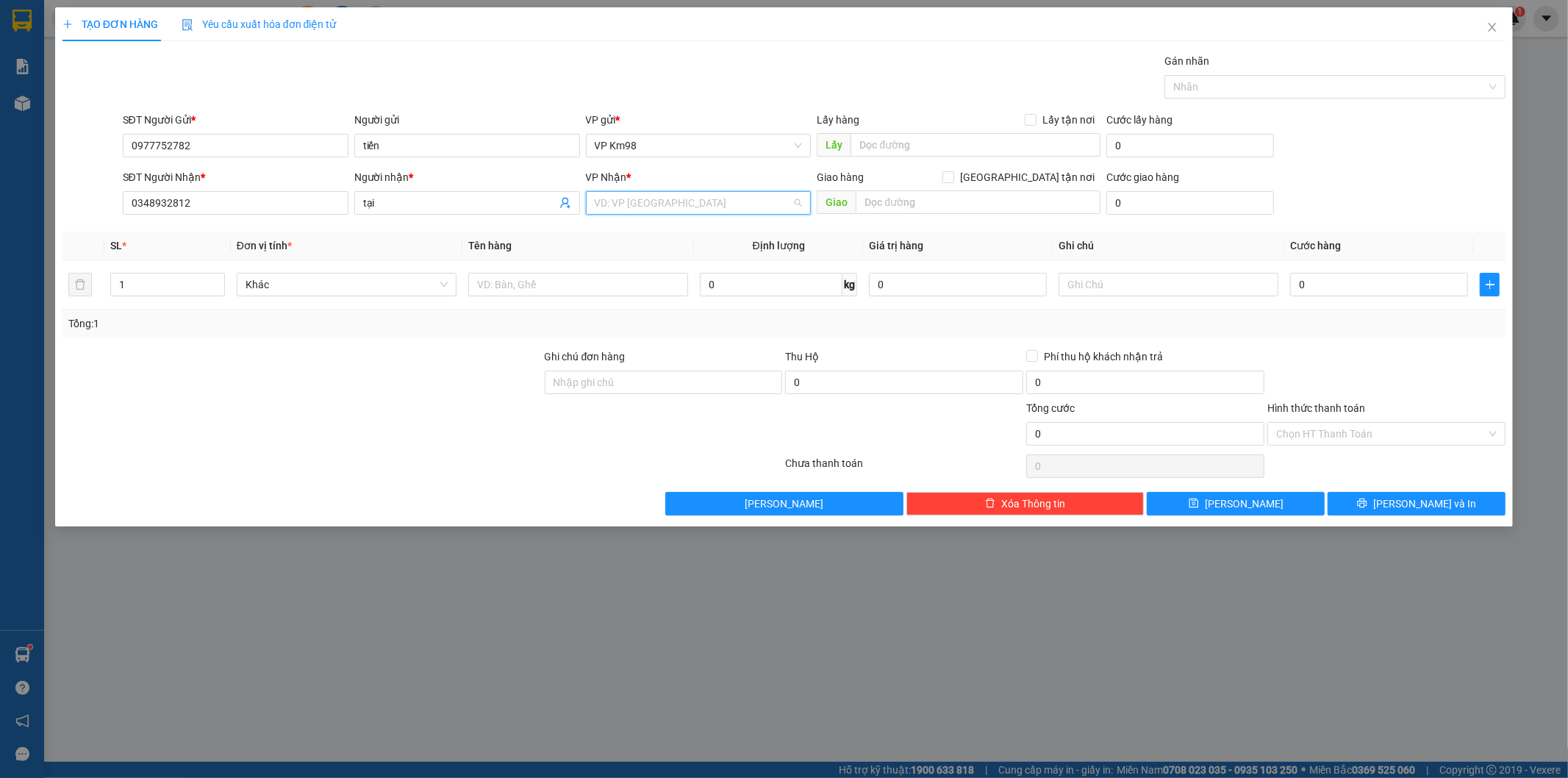
click at [656, 208] on input "search" at bounding box center [694, 203] width 198 height 22
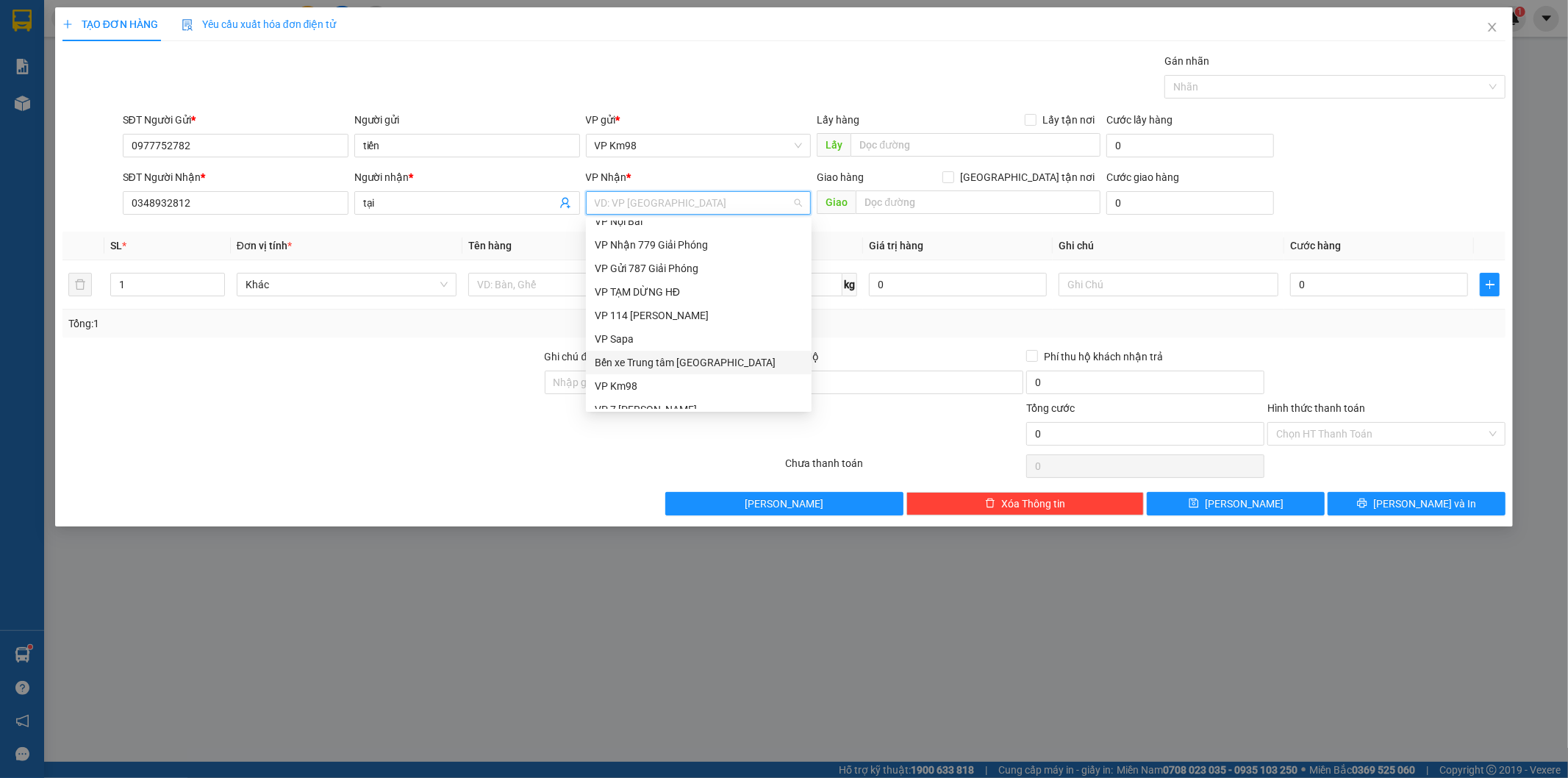
scroll to position [165, 0]
click at [628, 253] on div "VP Sapa" at bounding box center [699, 256] width 208 height 16
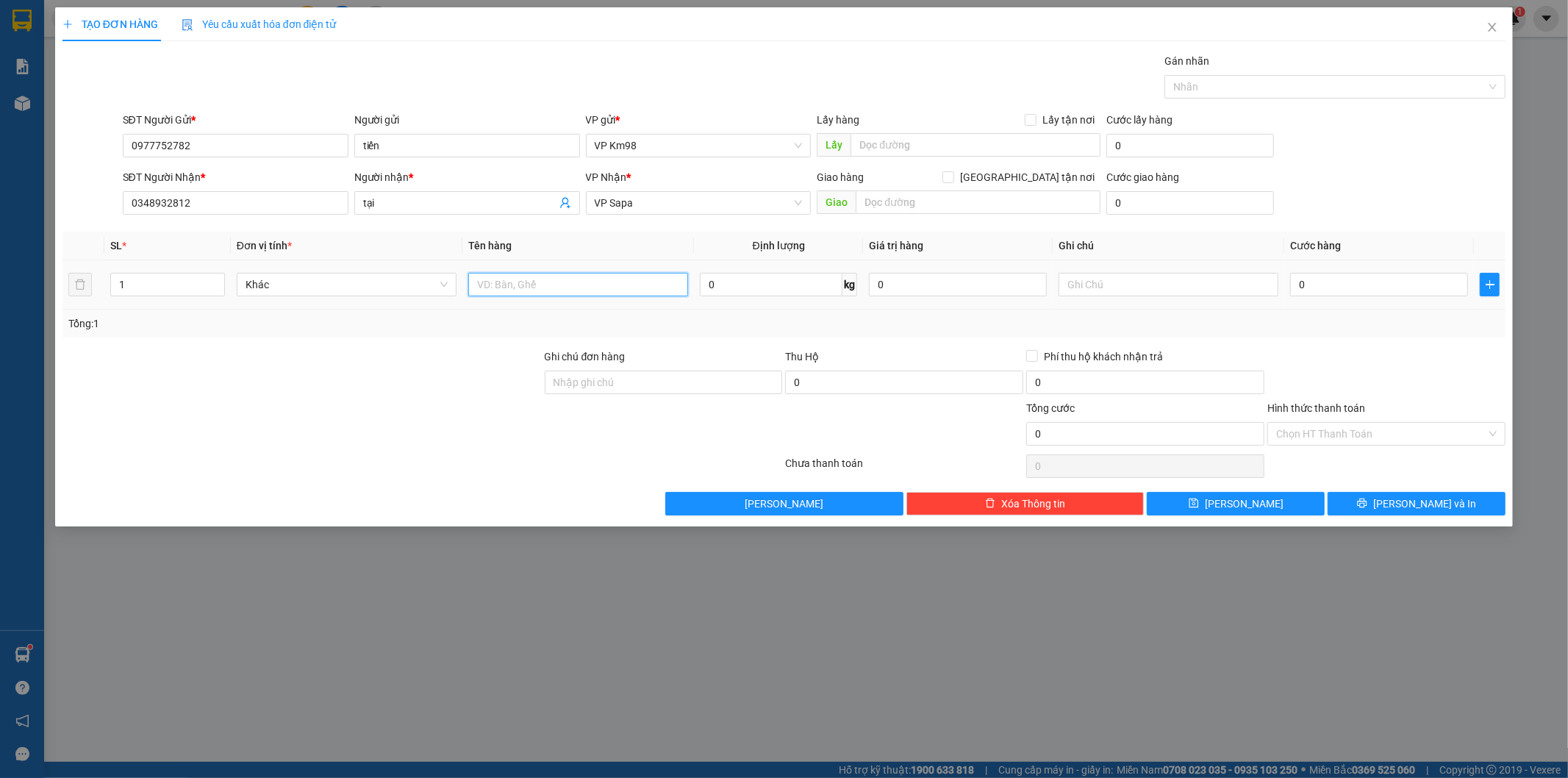
click at [572, 288] on input "text" at bounding box center [577, 284] width 220 height 23
type input "hộp giấy"
click at [1341, 292] on input "0" at bounding box center [1379, 284] width 178 height 23
type input "6"
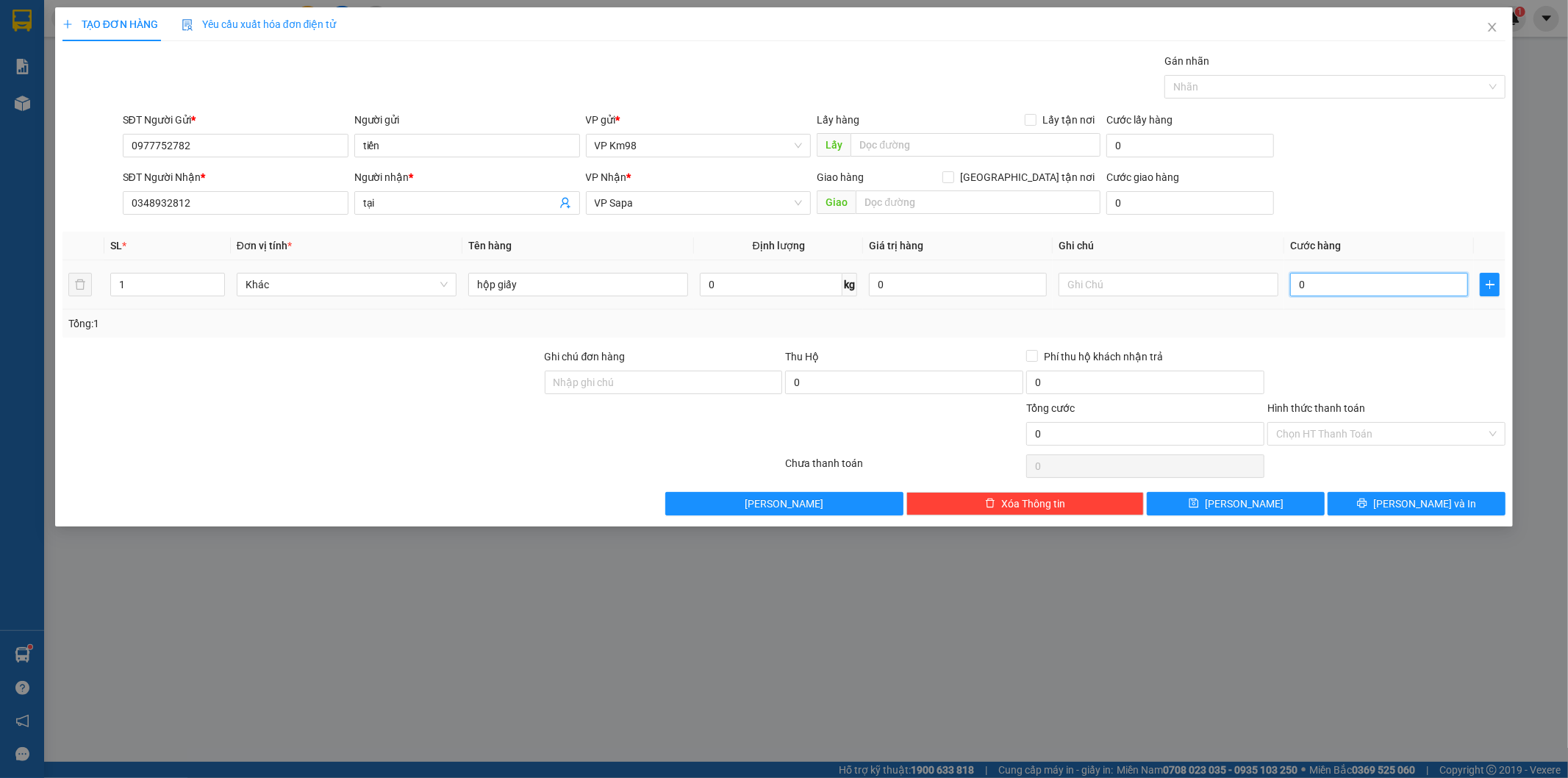
type input "6"
type input "60"
type input "600"
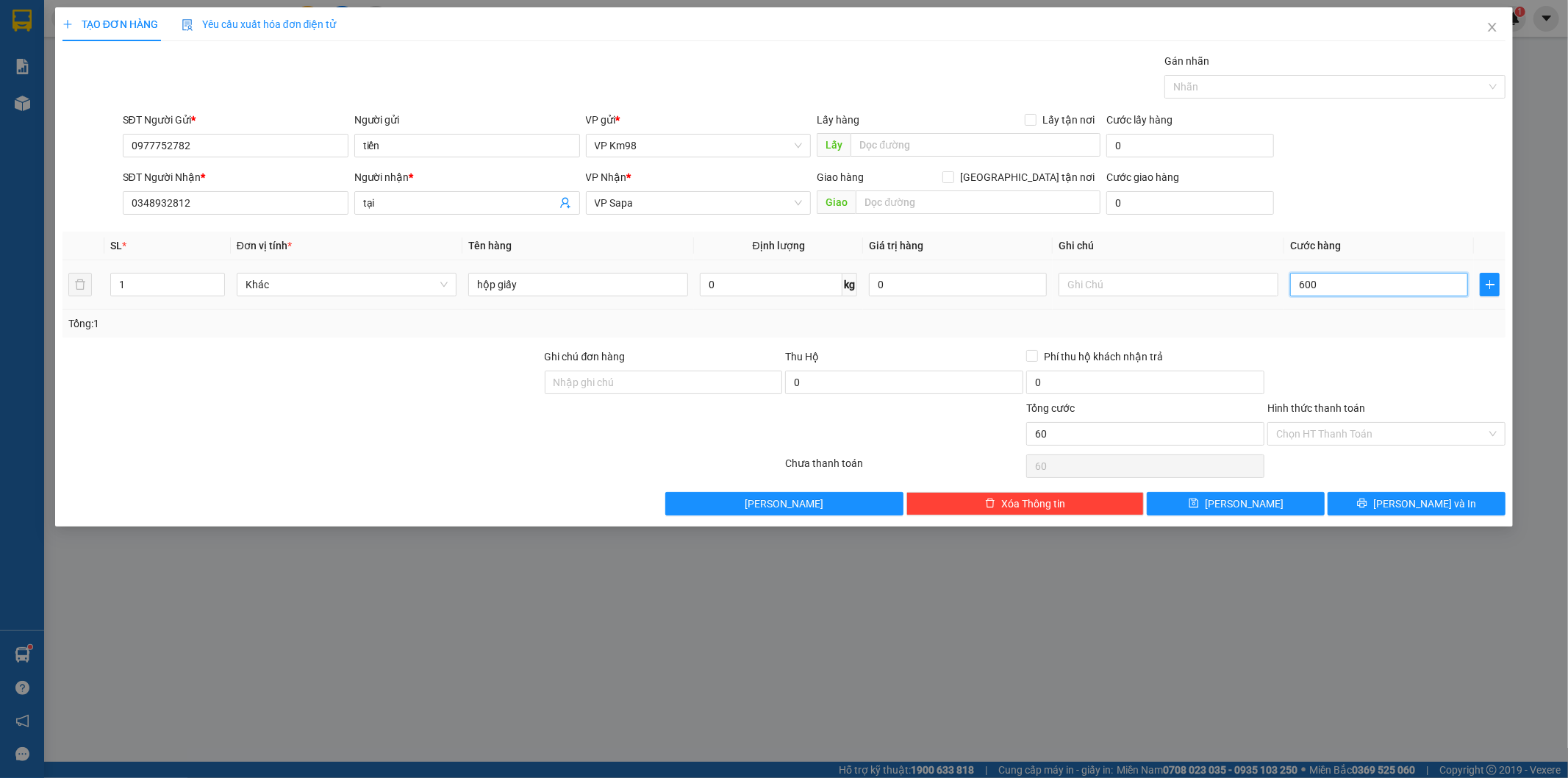
type input "600"
type input "6.000"
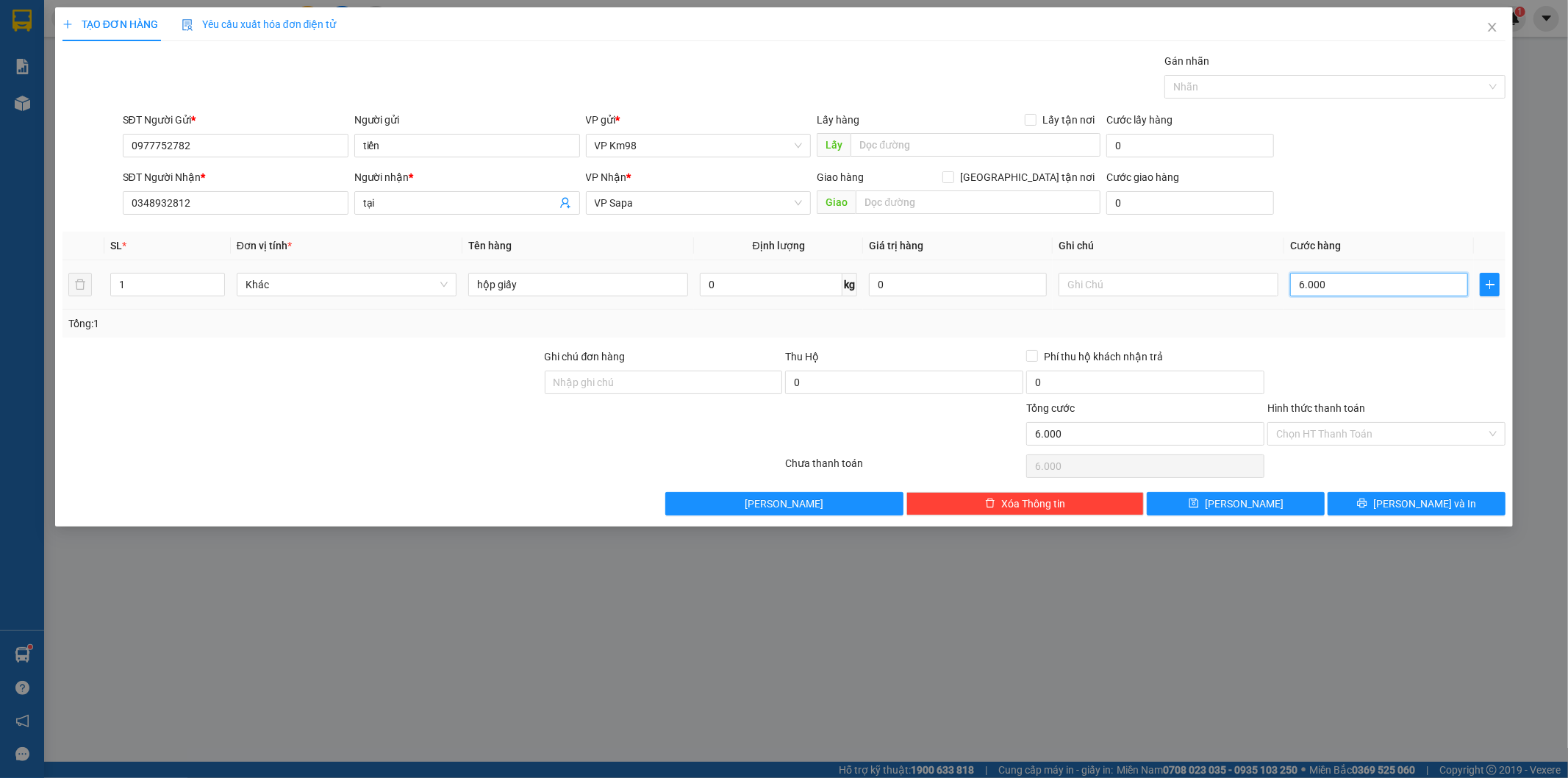
type input "600"
type input "0"
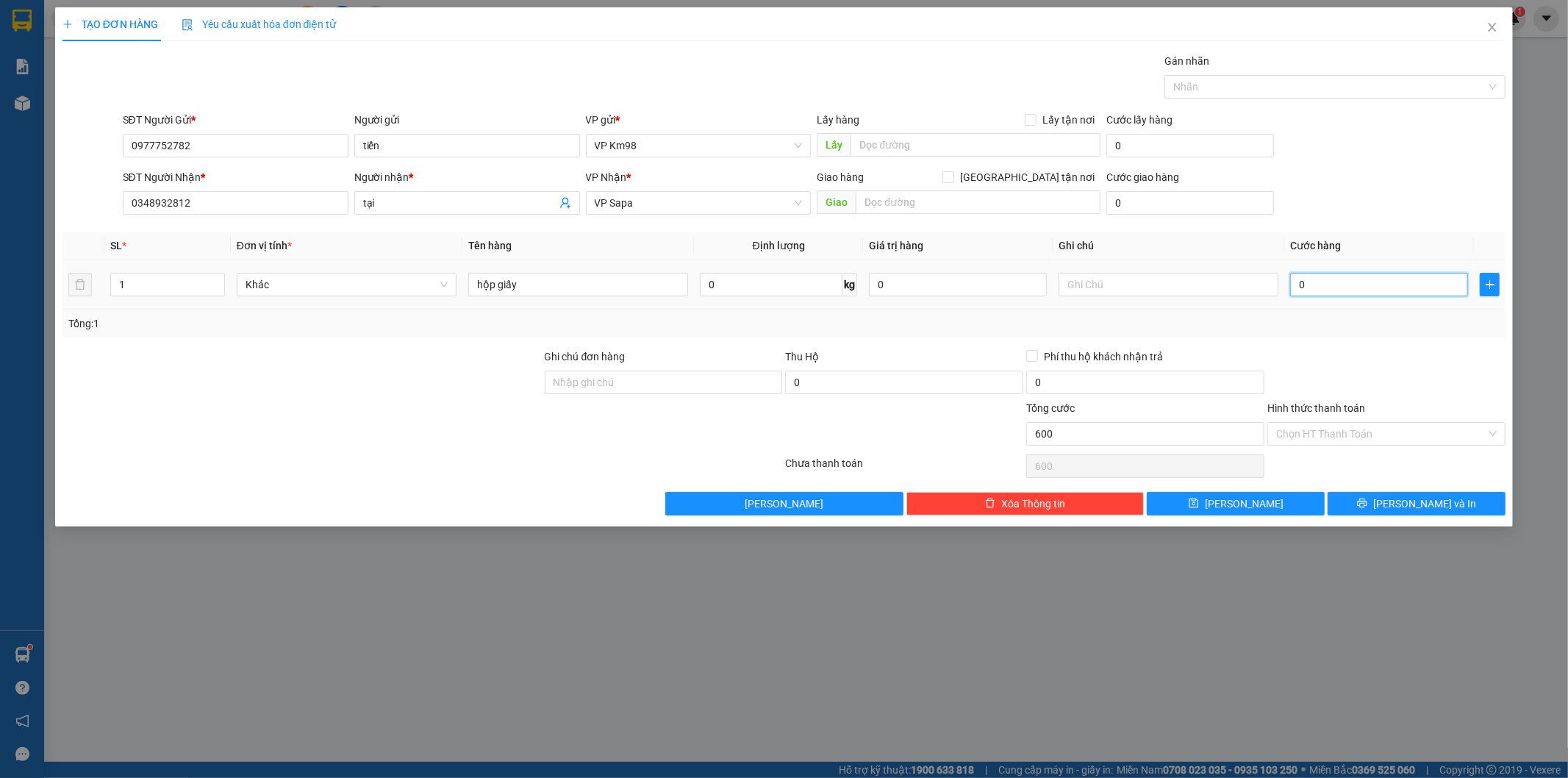
type input "0"
click at [1294, 283] on input "0" at bounding box center [1379, 284] width 178 height 23
type input "70"
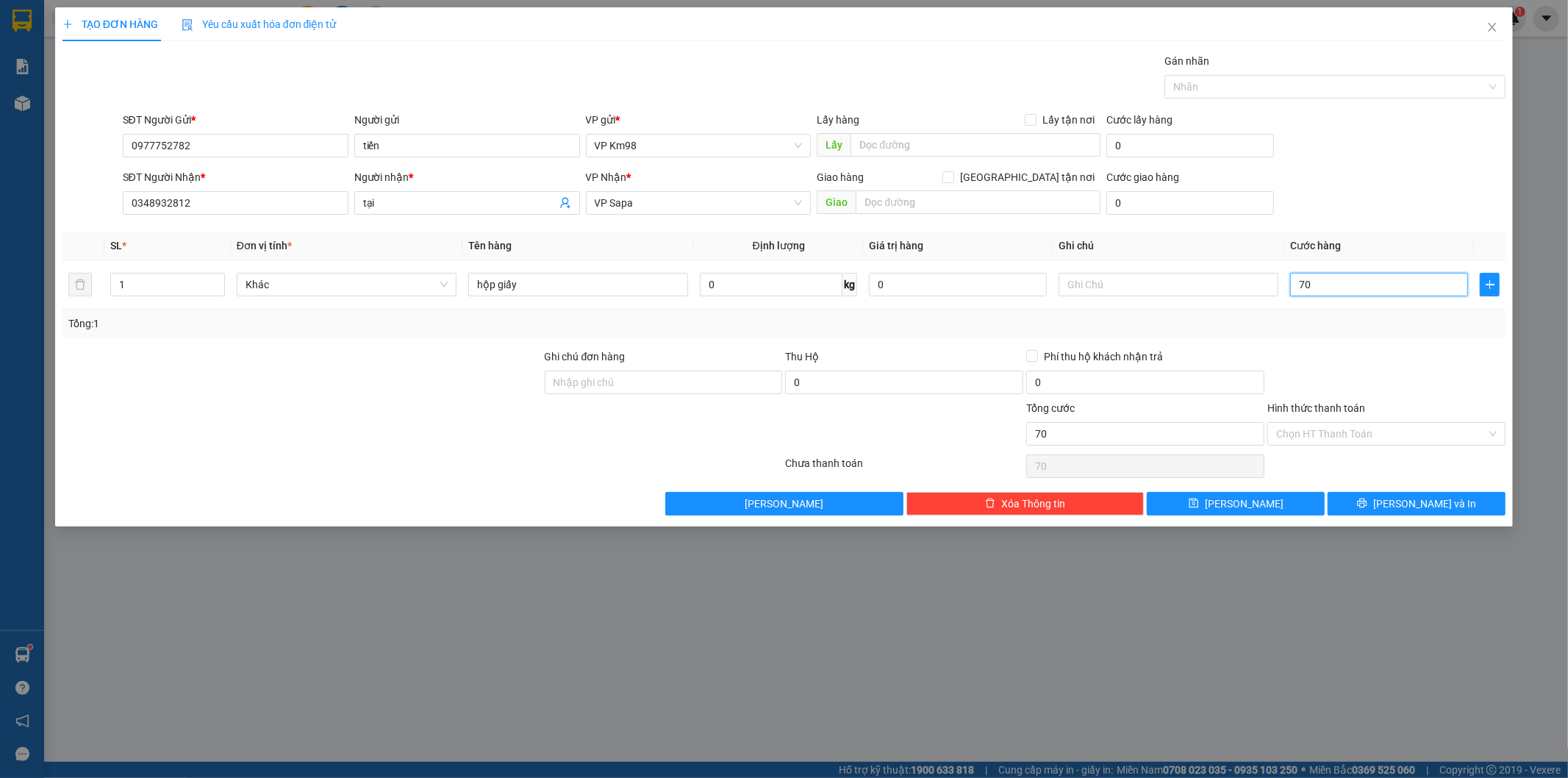
type input "700"
type input "7.000"
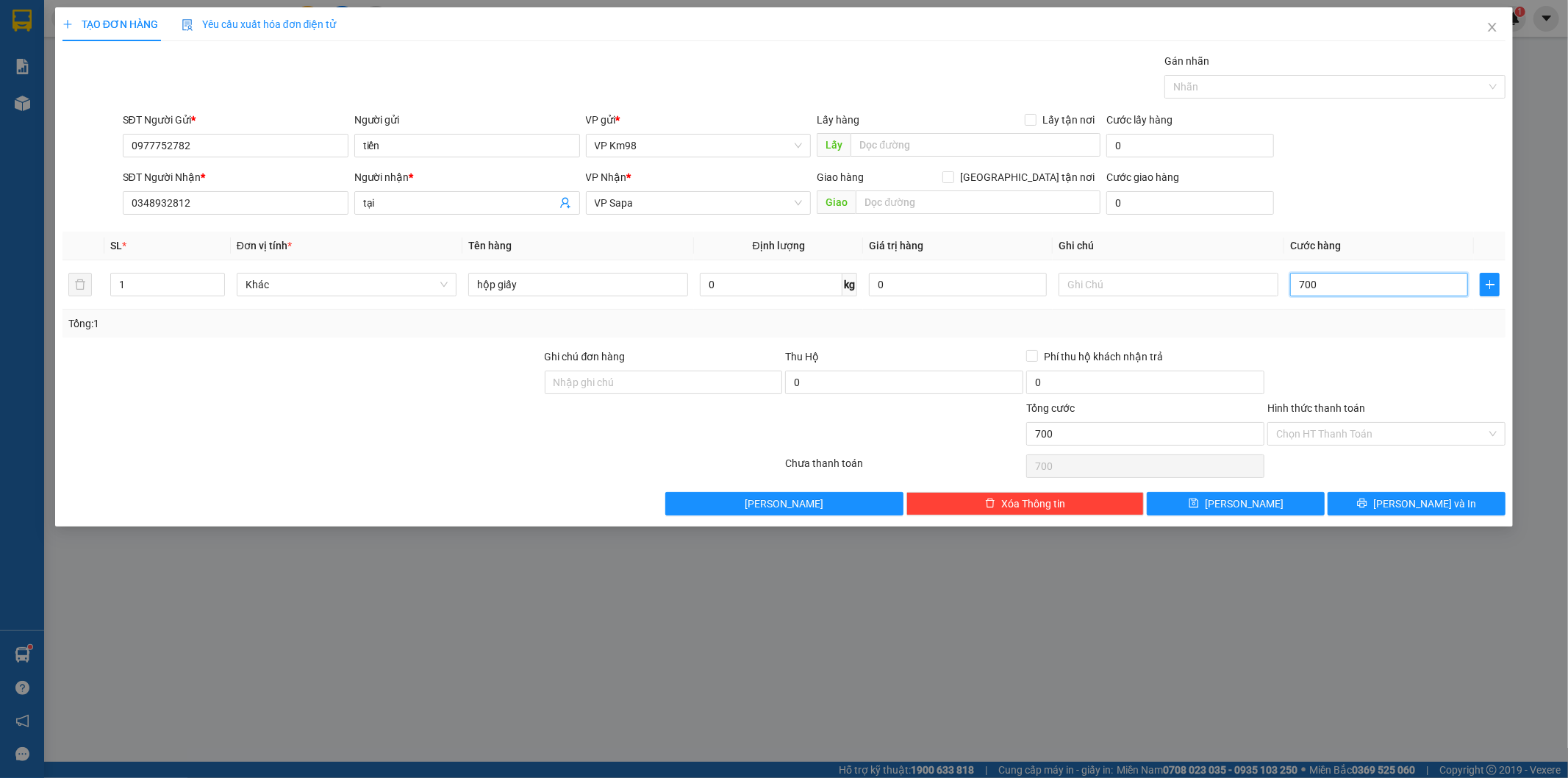
type input "7.000"
type input "70.000"
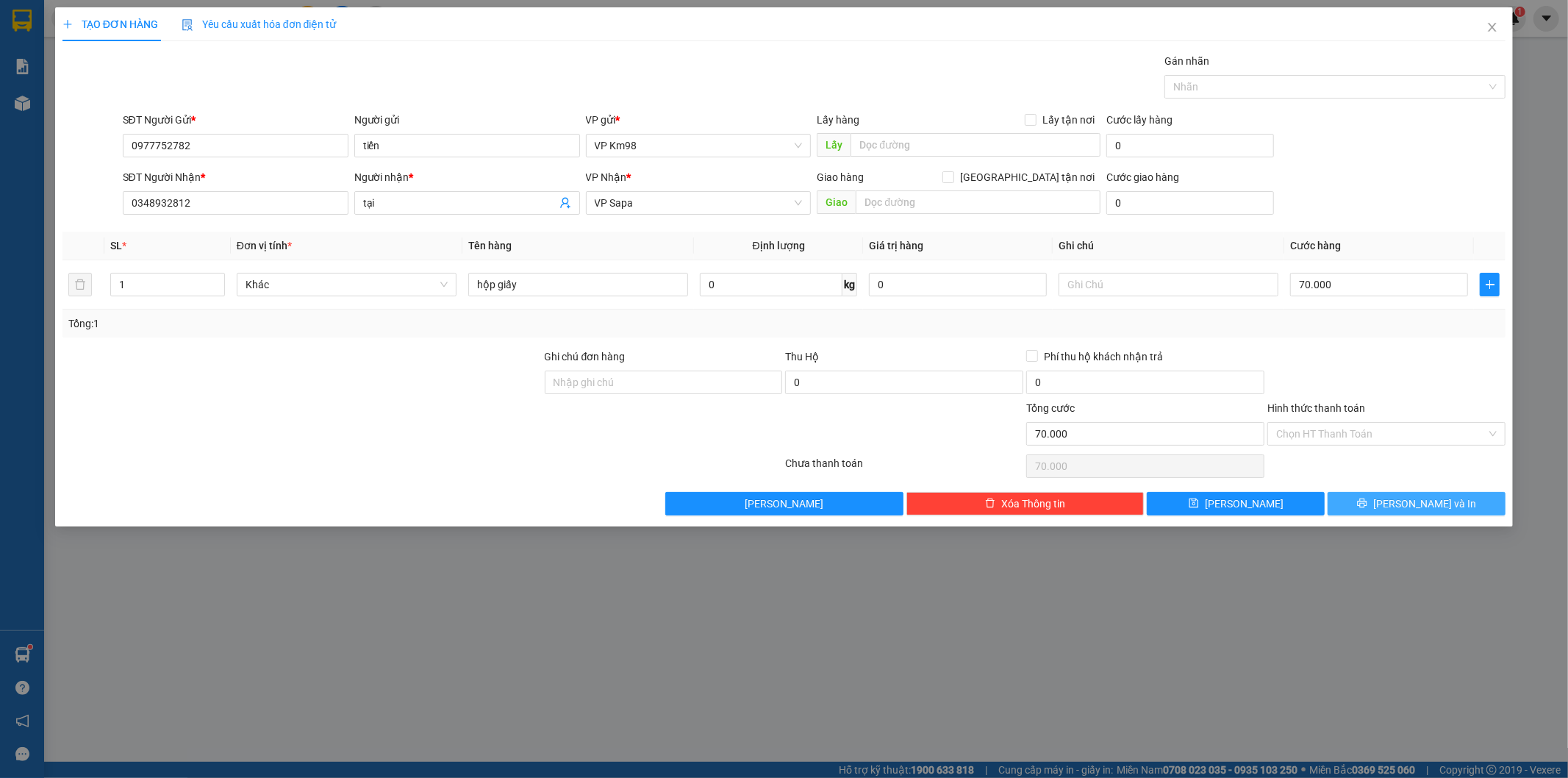
click at [1401, 505] on button "[PERSON_NAME] và In" at bounding box center [1416, 503] width 178 height 23
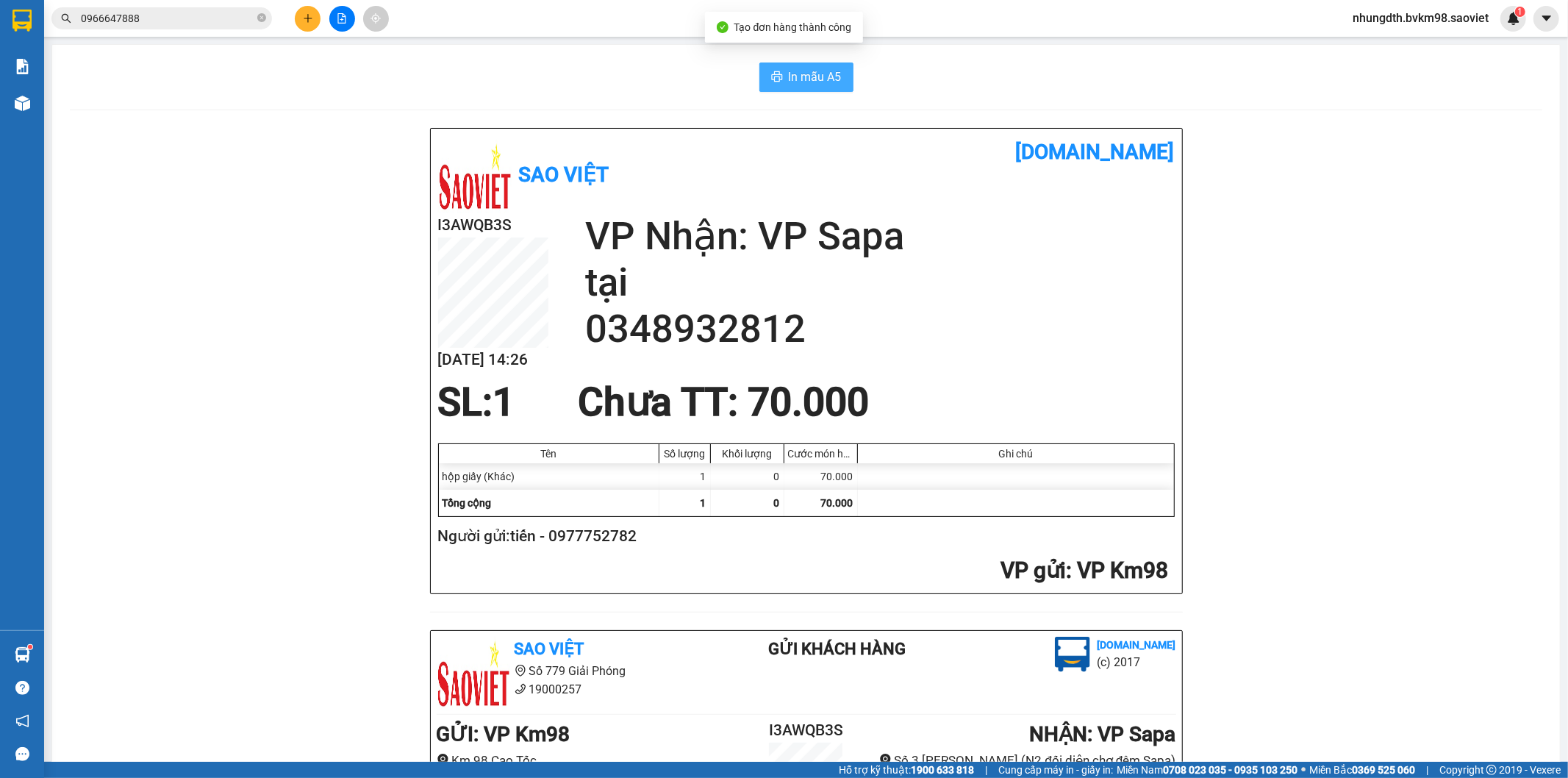
click at [810, 72] on span "In mẫu A5" at bounding box center [815, 77] width 53 height 18
click at [343, 11] on button at bounding box center [342, 18] width 26 height 26
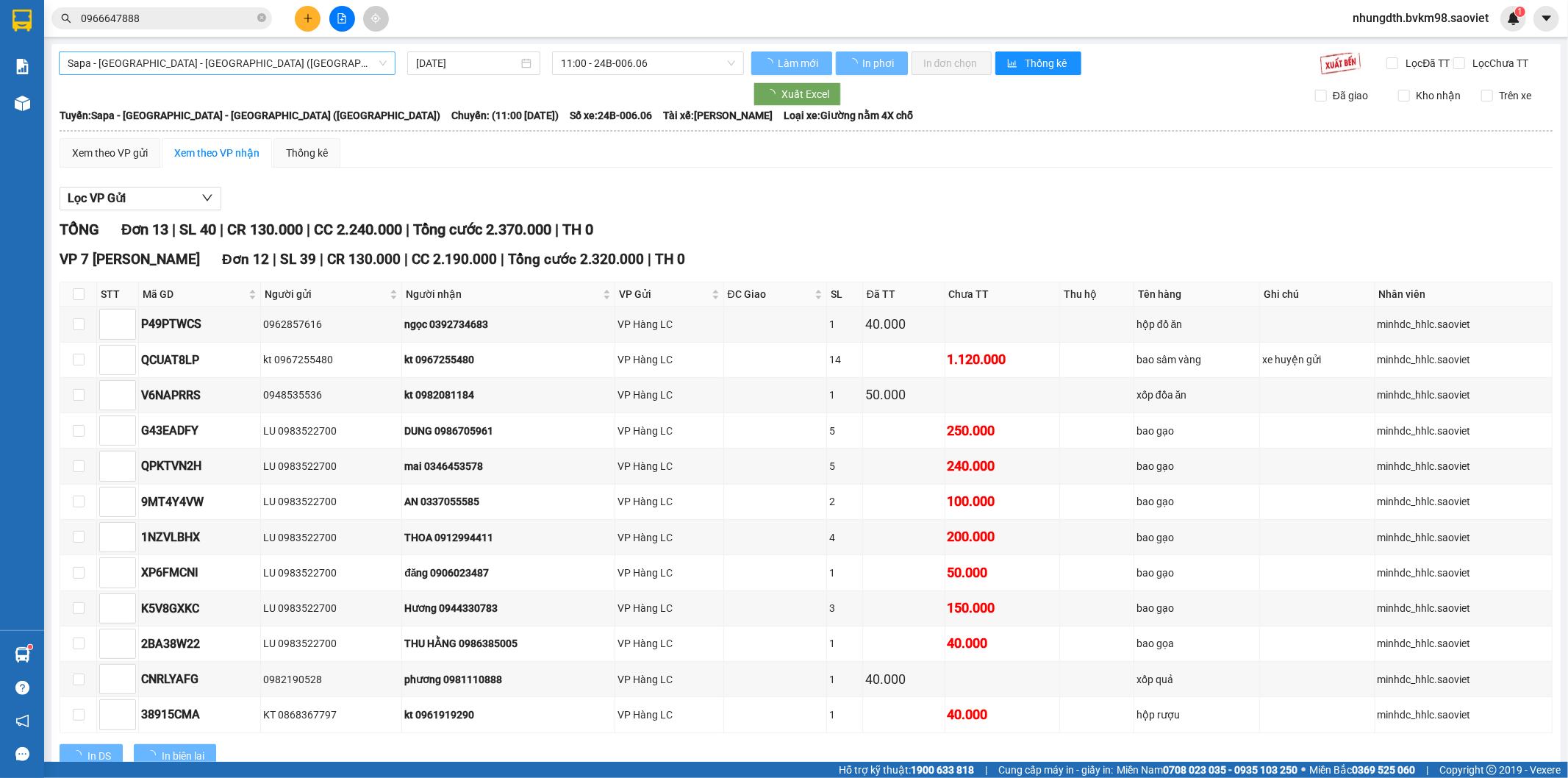
click at [149, 59] on span "Sapa - [GEOGRAPHIC_DATA] - [GEOGRAPHIC_DATA] ([GEOGRAPHIC_DATA])" at bounding box center [228, 63] width 319 height 22
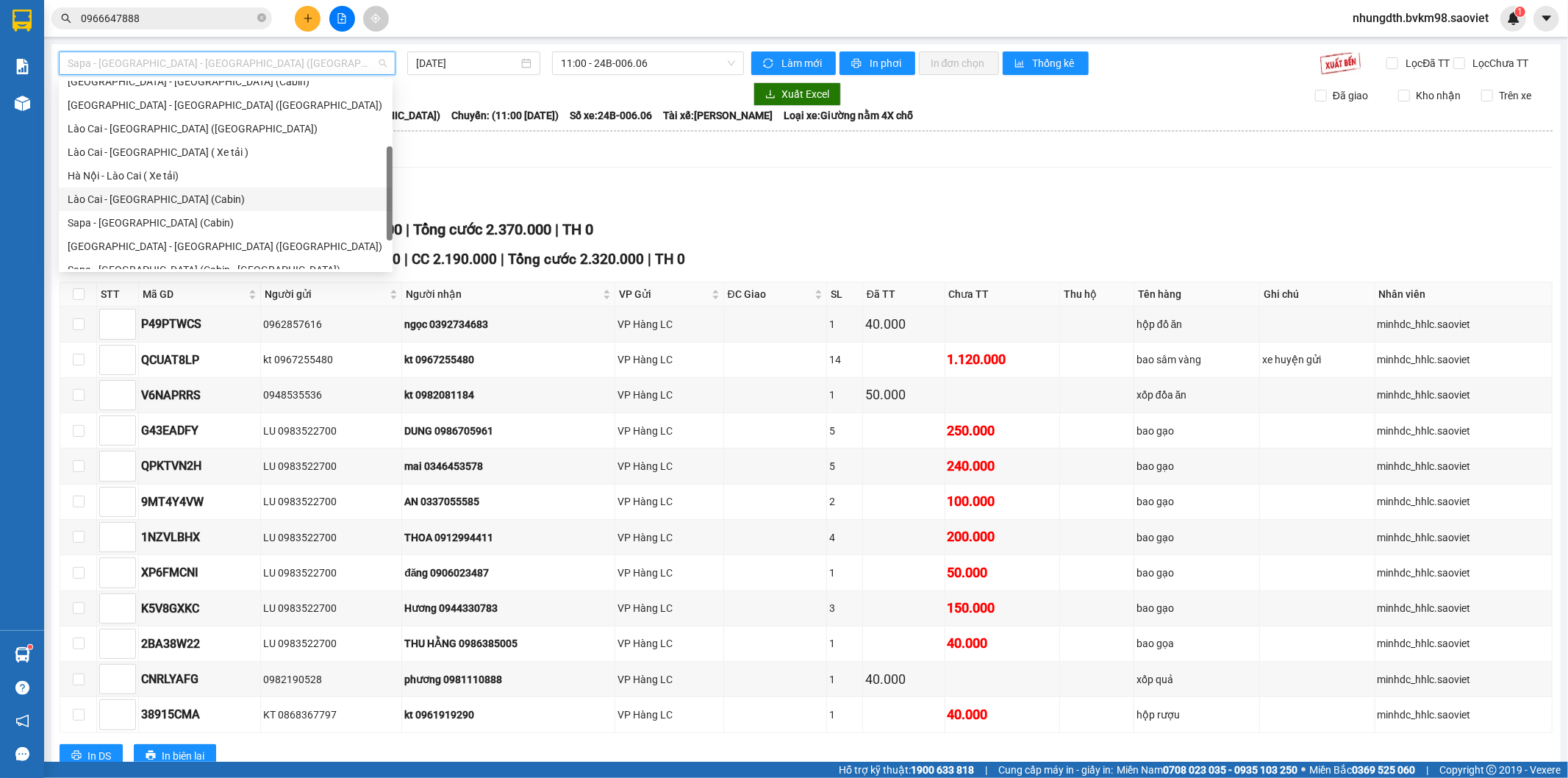
scroll to position [117, 0]
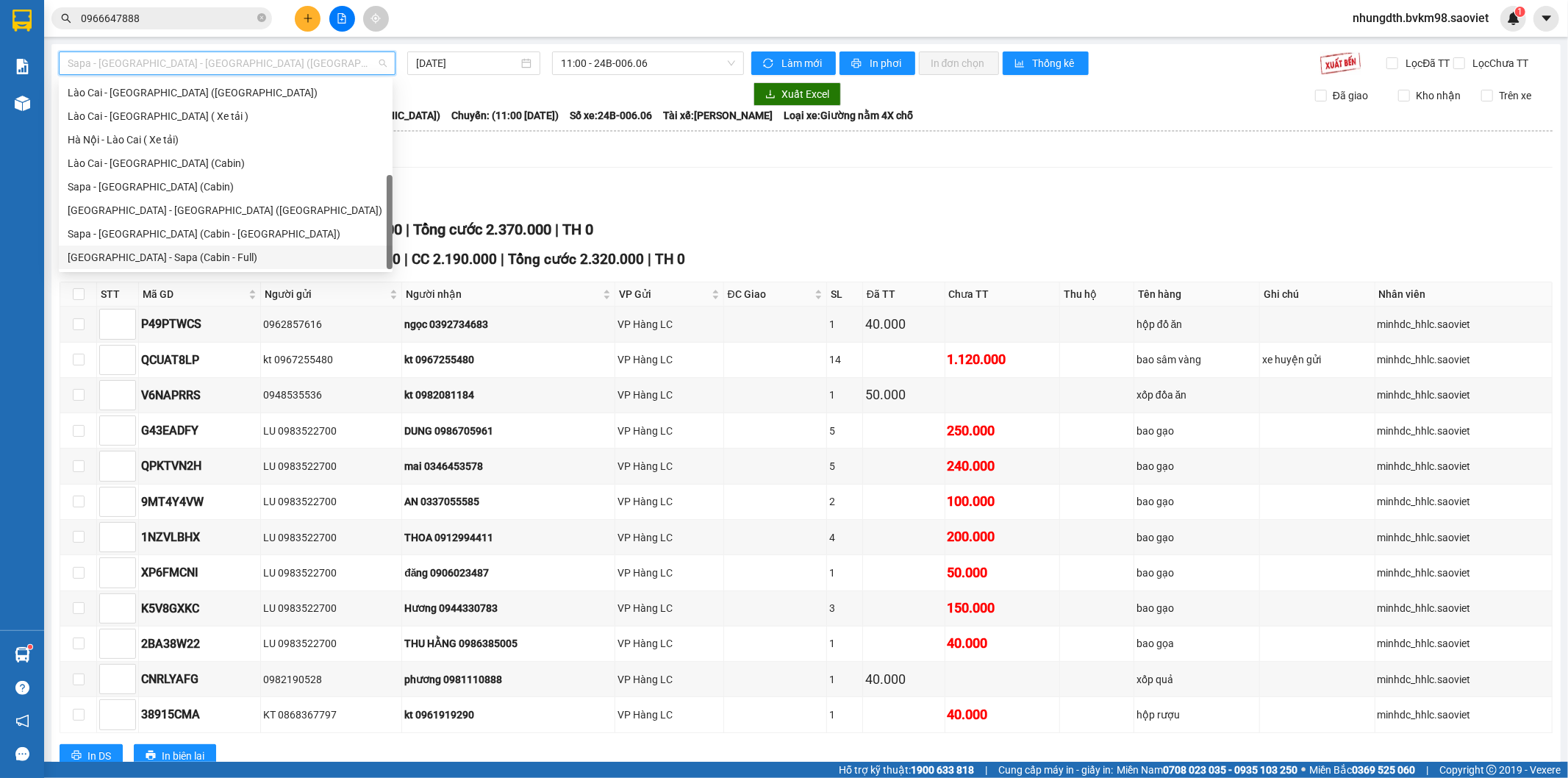
click at [170, 256] on div "[GEOGRAPHIC_DATA] - Sapa (Cabin - Full)" at bounding box center [226, 257] width 316 height 16
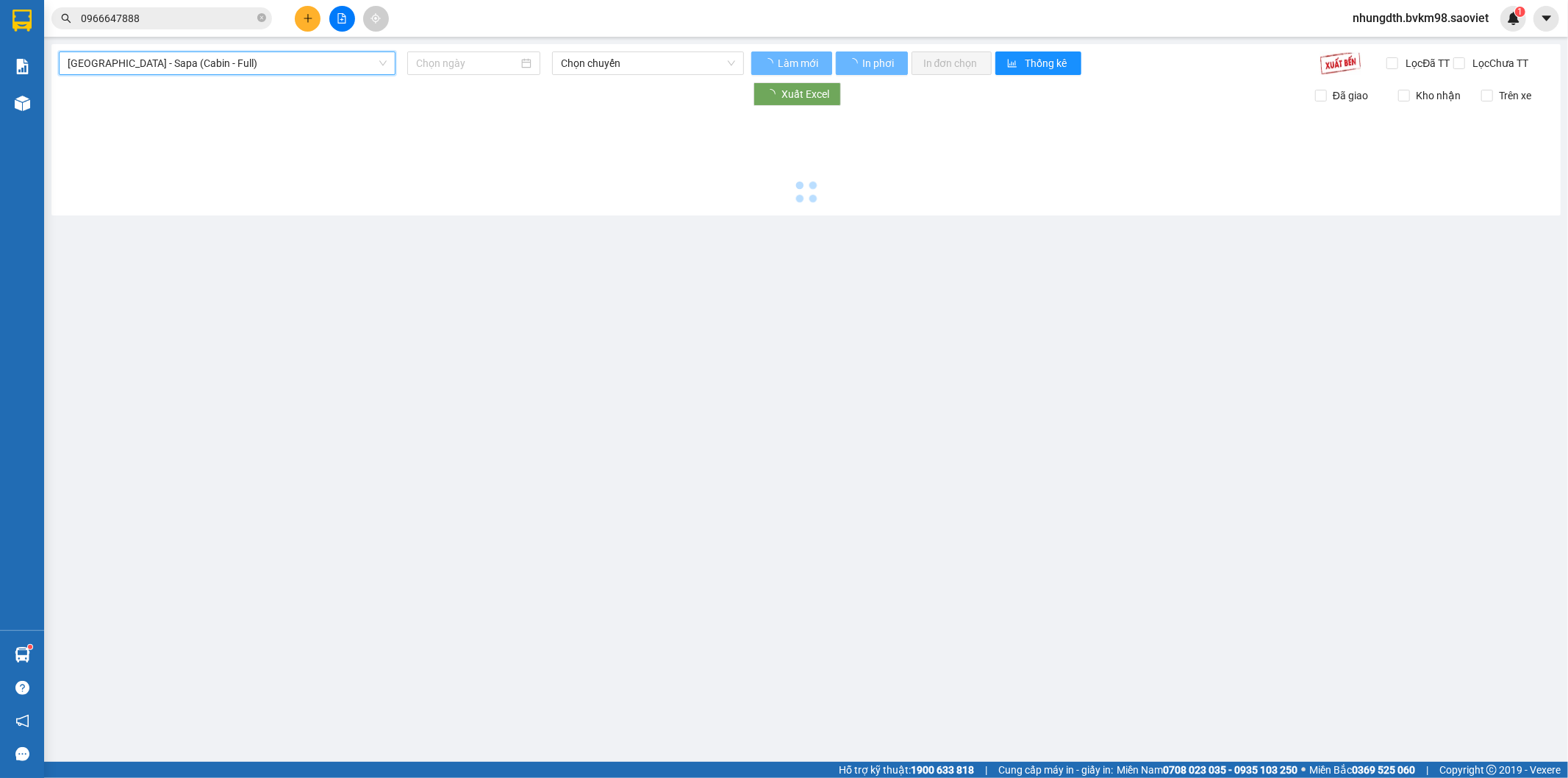
type input "[DATE]"
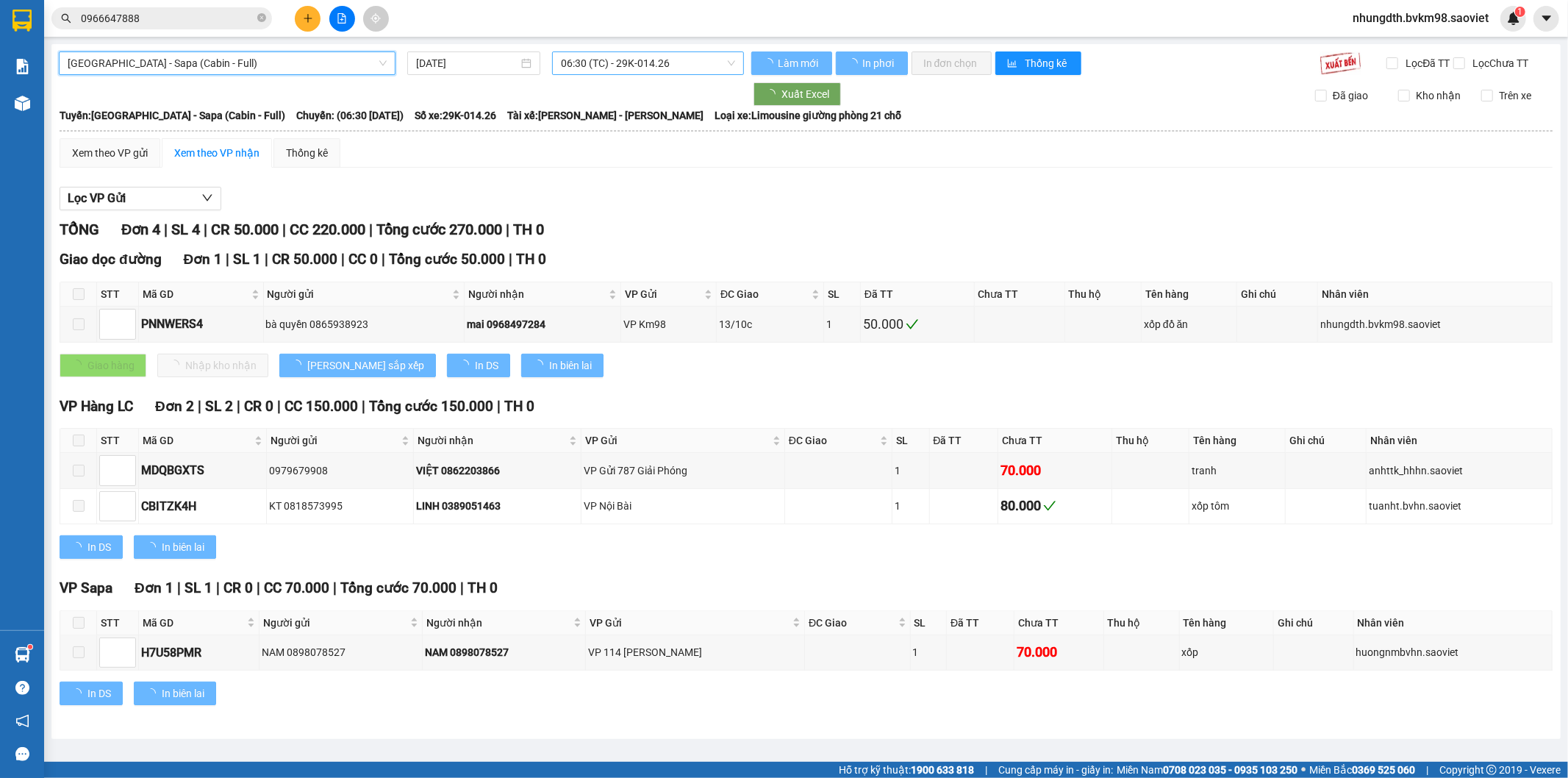
click at [600, 64] on span "06:30 (TC) - 29K-014.26" at bounding box center [647, 63] width 173 height 22
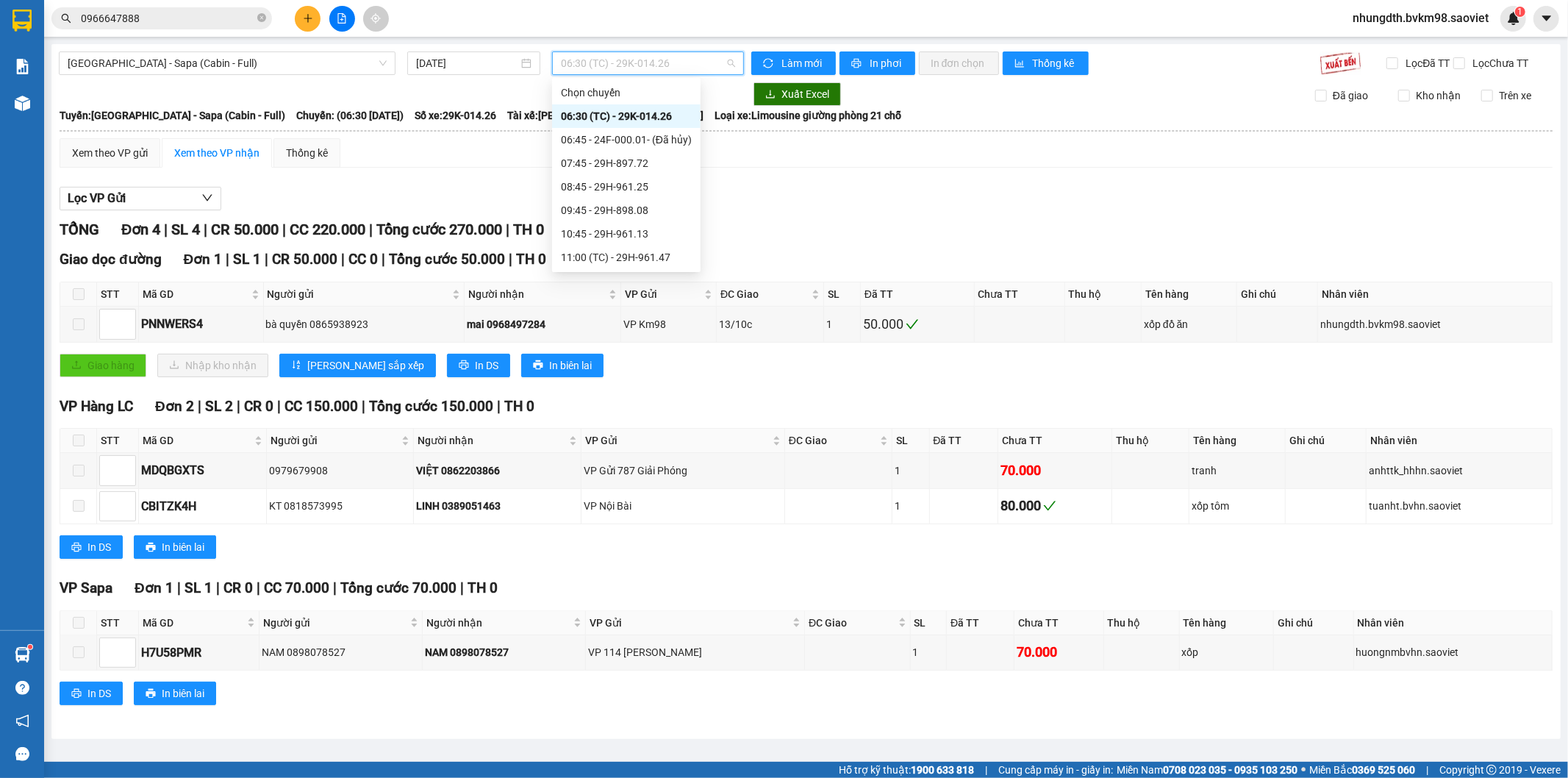
scroll to position [81, 0]
click at [635, 219] on div "12:45 - 24F-000.79" at bounding box center [626, 223] width 131 height 16
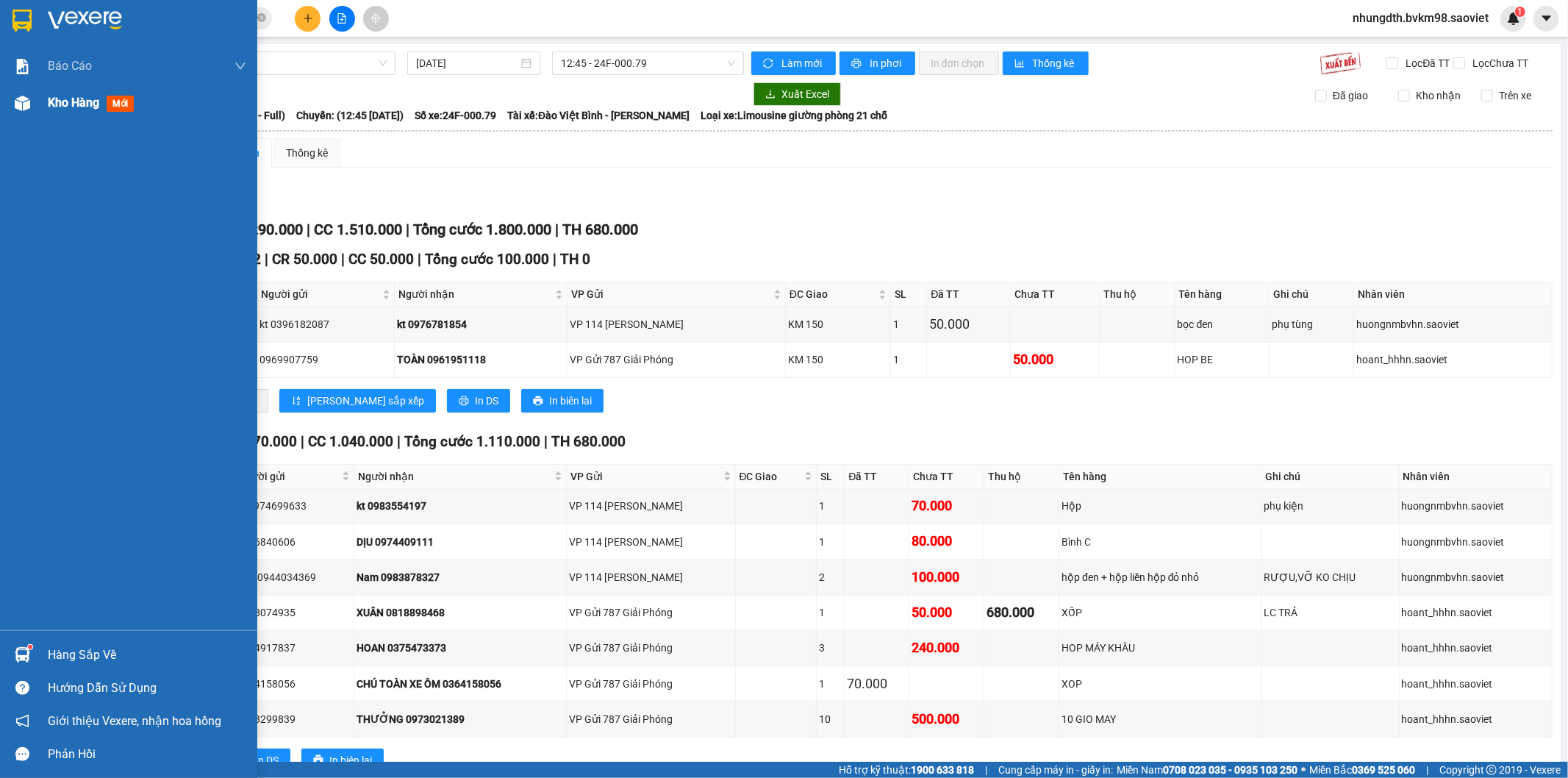
click at [26, 97] on img at bounding box center [22, 103] width 15 height 15
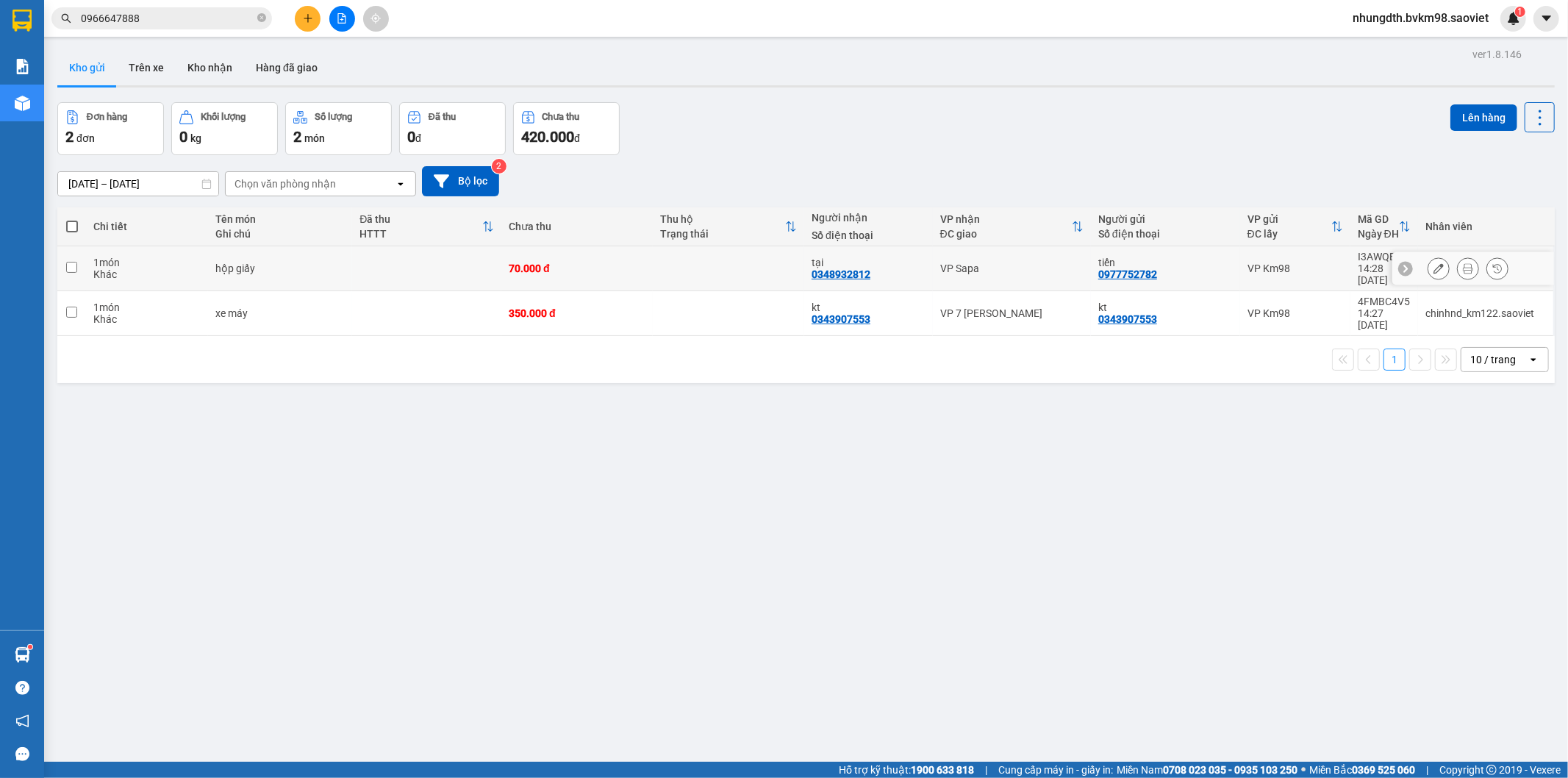
click at [66, 262] on input "checkbox" at bounding box center [72, 268] width 11 height 11
checkbox input "true"
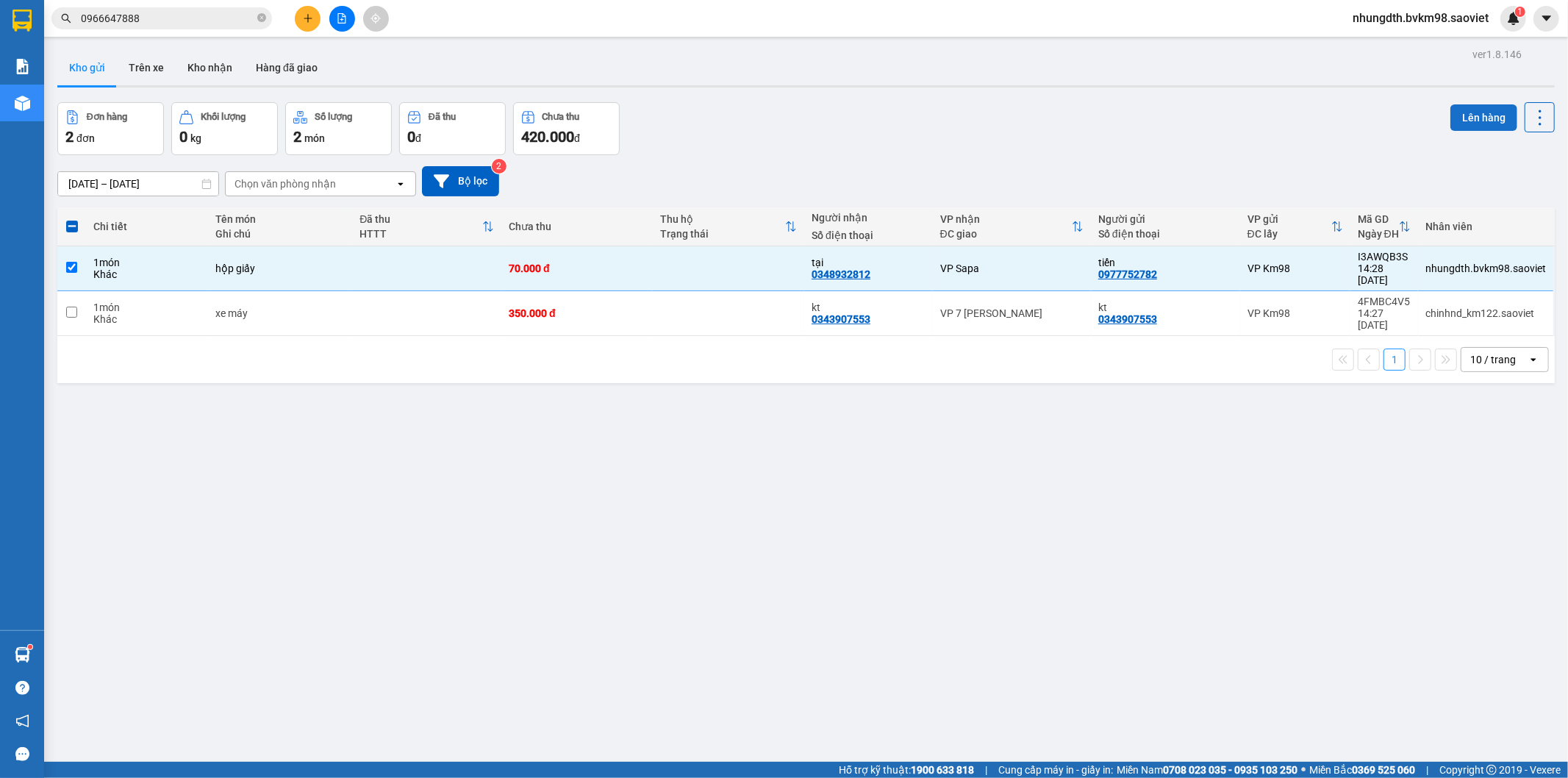
click at [1453, 116] on button "Lên hàng" at bounding box center [1483, 117] width 67 height 26
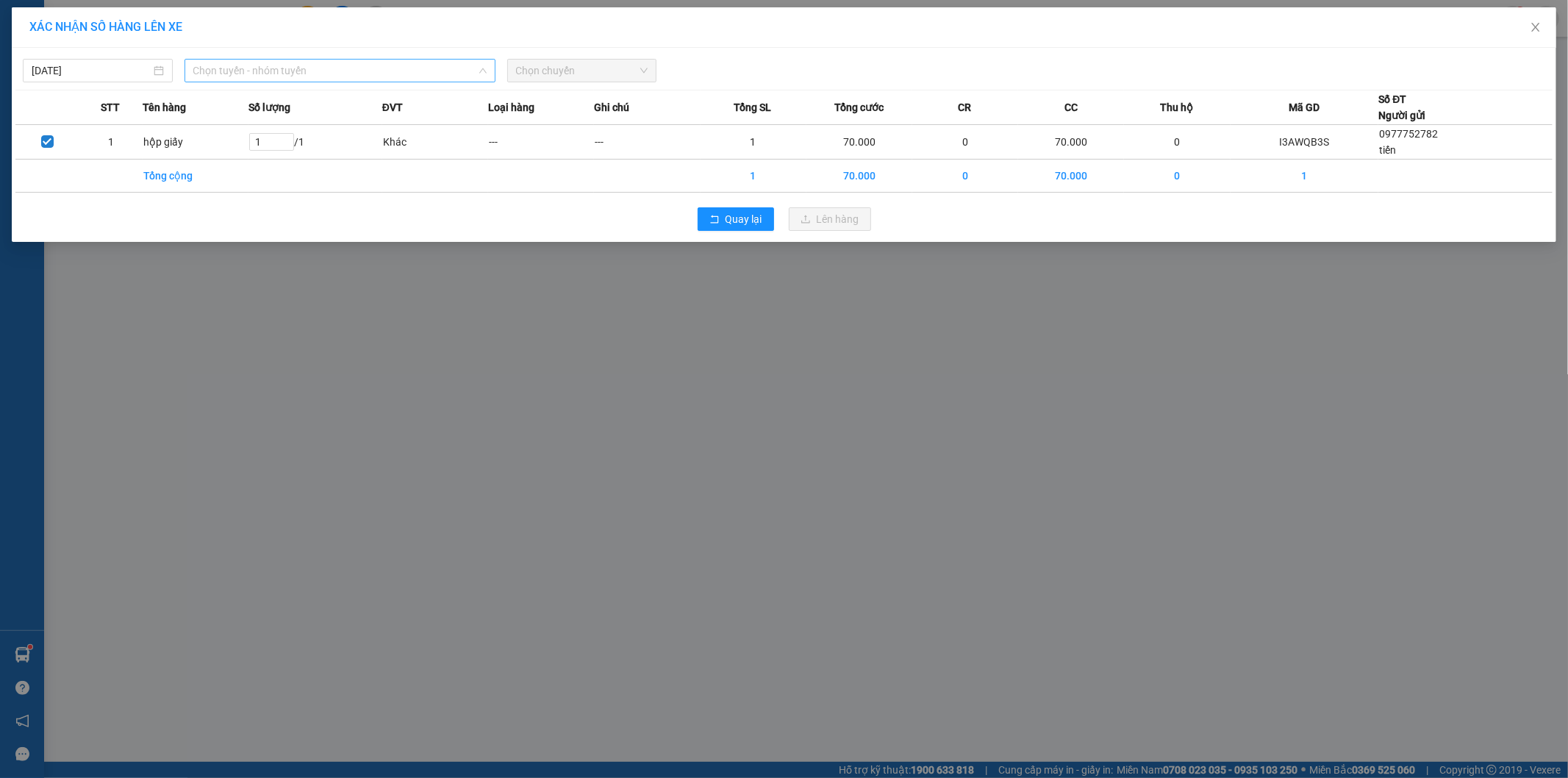
click at [313, 77] on span "Chọn tuyến - nhóm tuyến" at bounding box center [339, 71] width 293 height 22
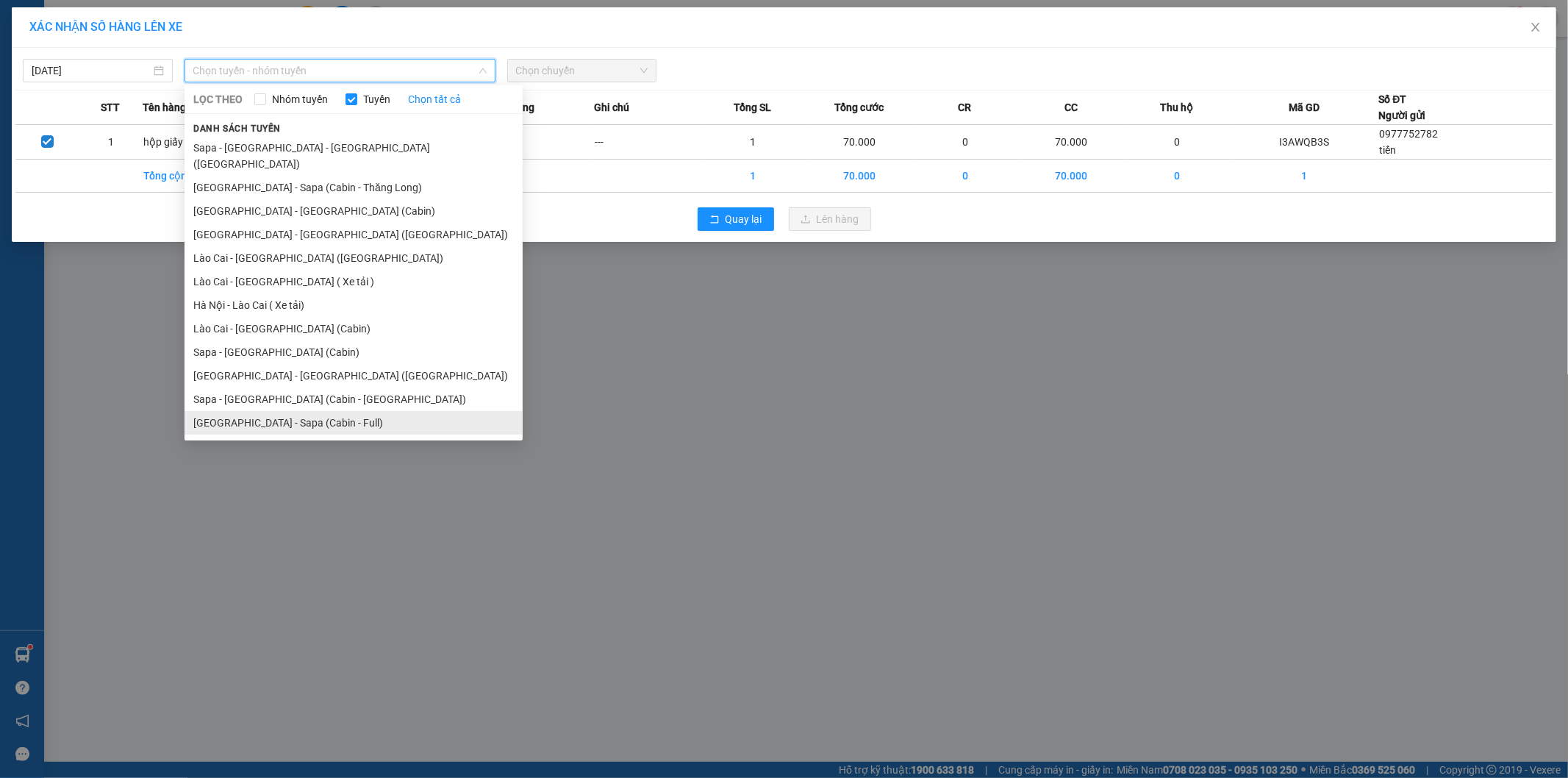
click at [266, 411] on li "[GEOGRAPHIC_DATA] - Sapa (Cabin - Full)" at bounding box center [353, 423] width 338 height 23
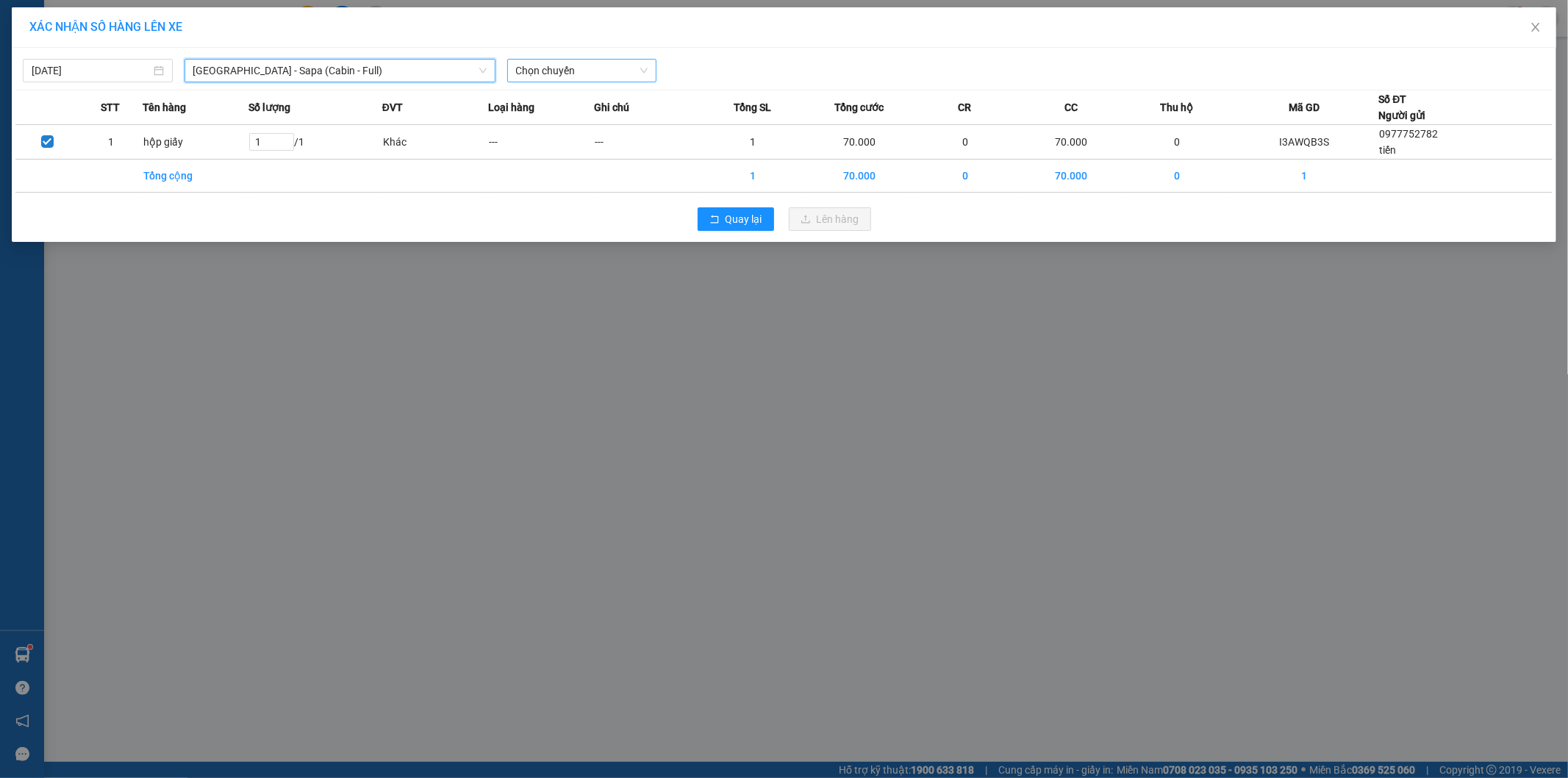
click at [592, 79] on span "Chọn chuyến" at bounding box center [582, 71] width 133 height 22
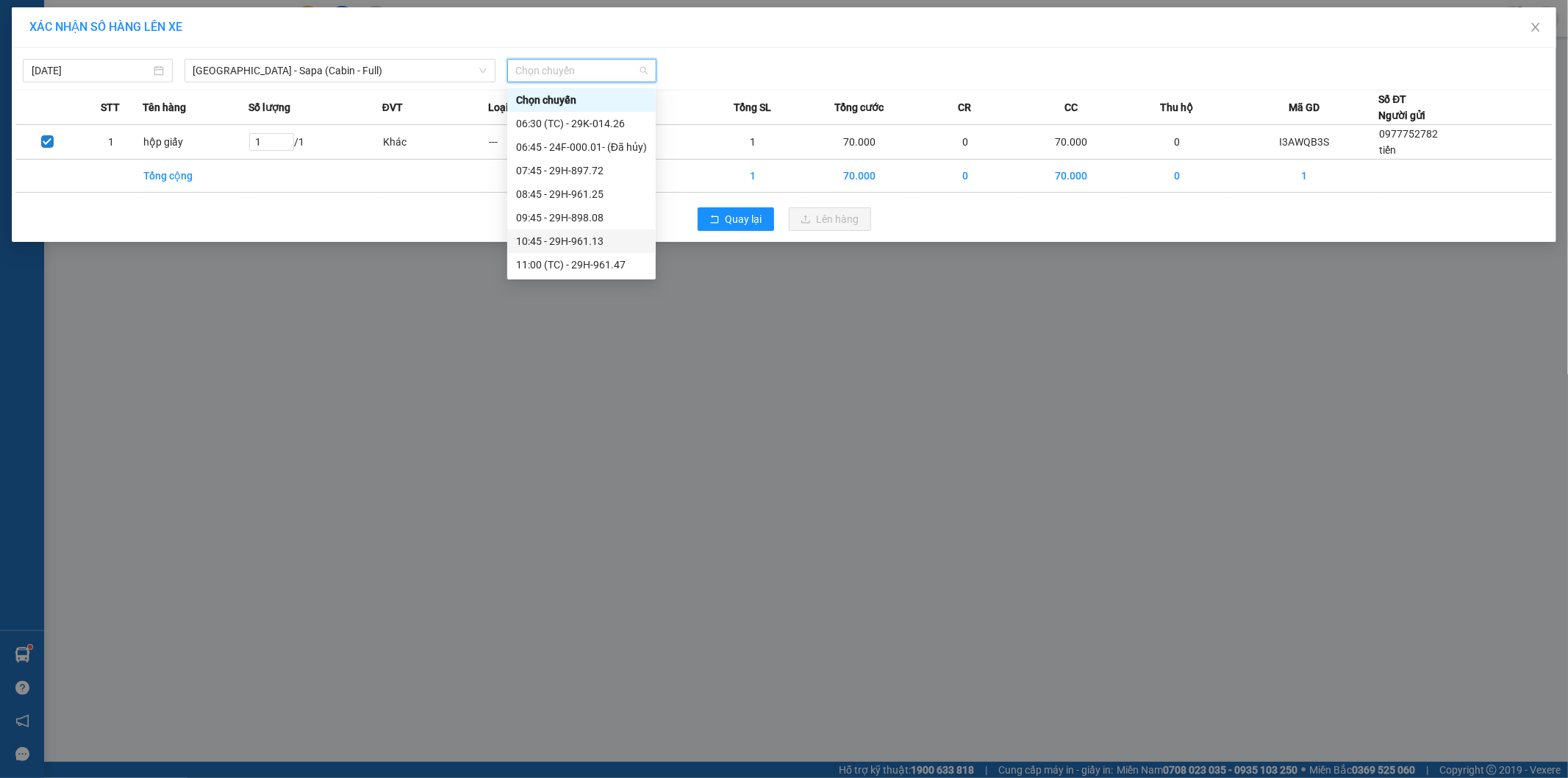
scroll to position [163, 0]
click at [571, 141] on div "12:45 - 24F-000.79" at bounding box center [581, 149] width 131 height 16
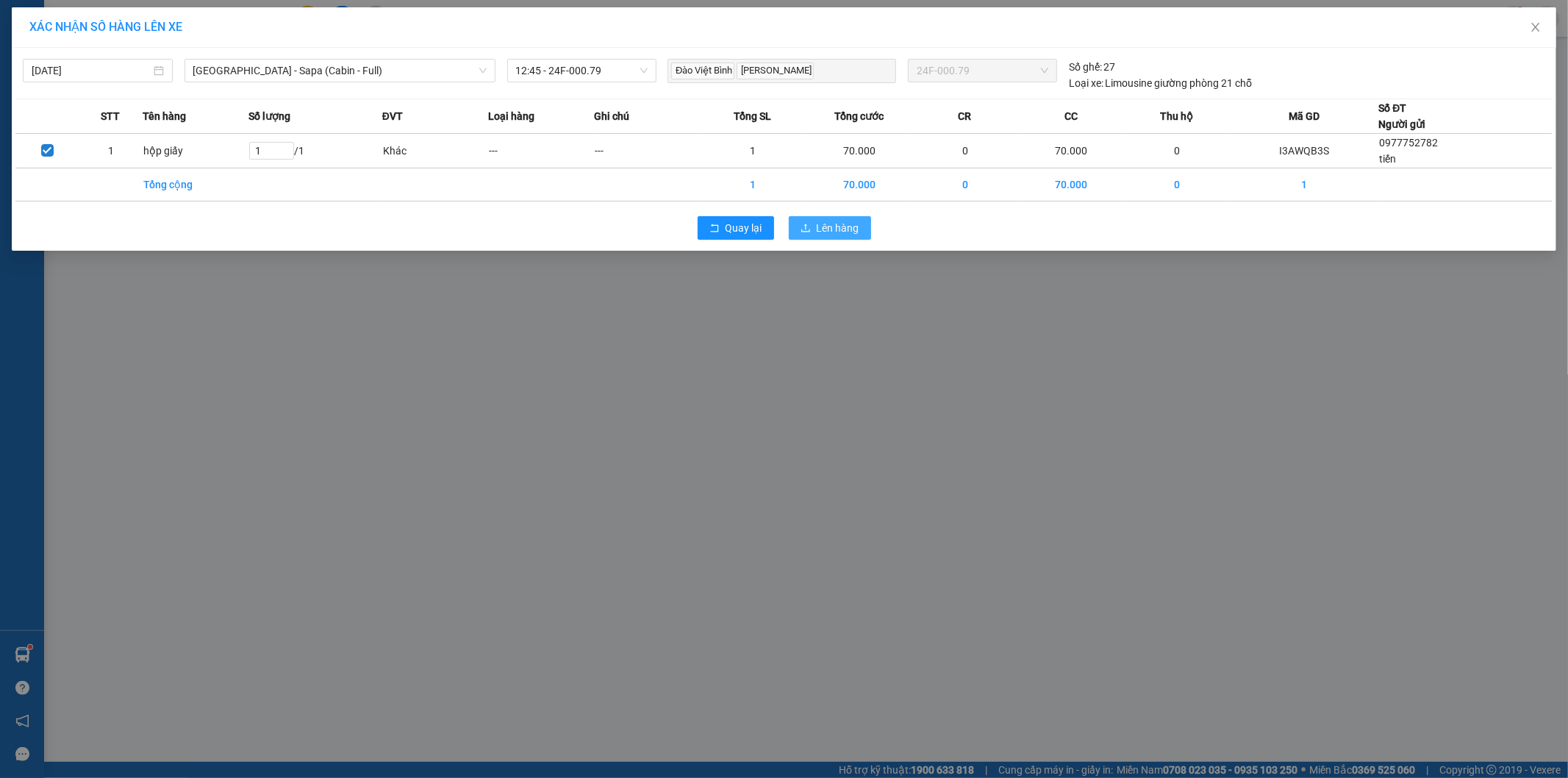
click at [814, 224] on button "Lên hàng" at bounding box center [830, 228] width 82 height 23
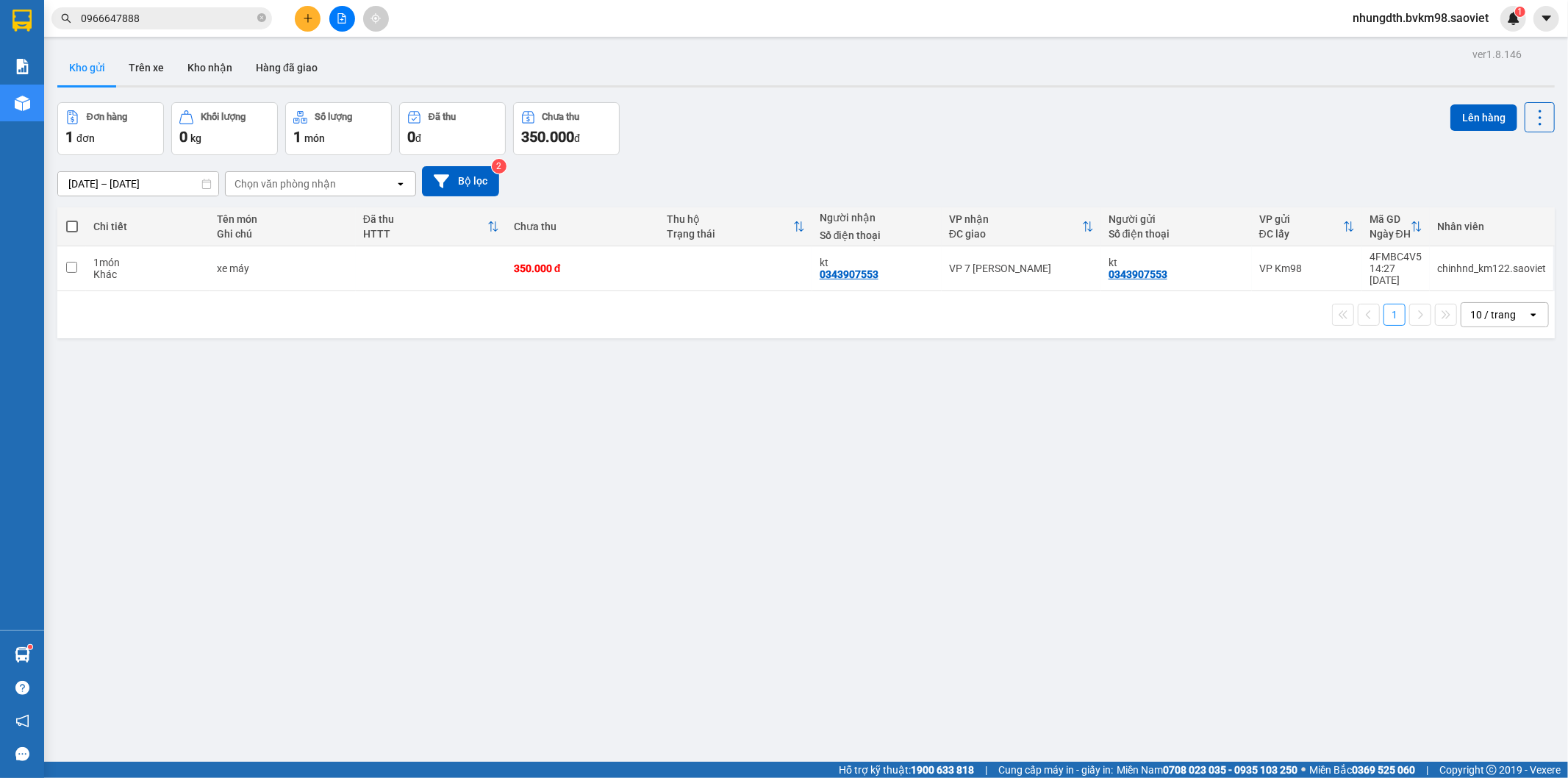
click at [335, 20] on button at bounding box center [342, 18] width 26 height 26
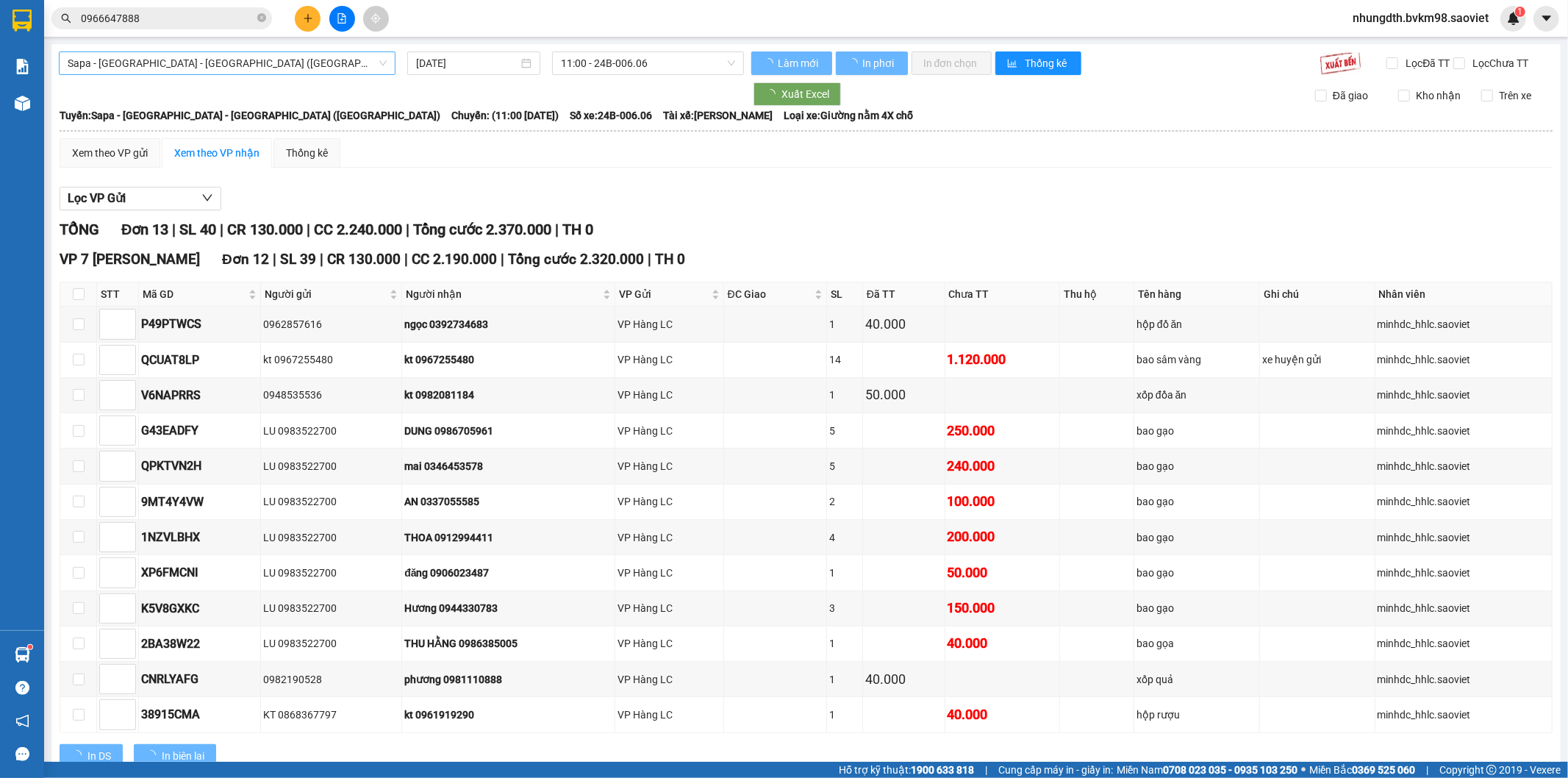
click at [193, 69] on span "Sapa - [GEOGRAPHIC_DATA] - [GEOGRAPHIC_DATA] ([GEOGRAPHIC_DATA])" at bounding box center [228, 63] width 319 height 22
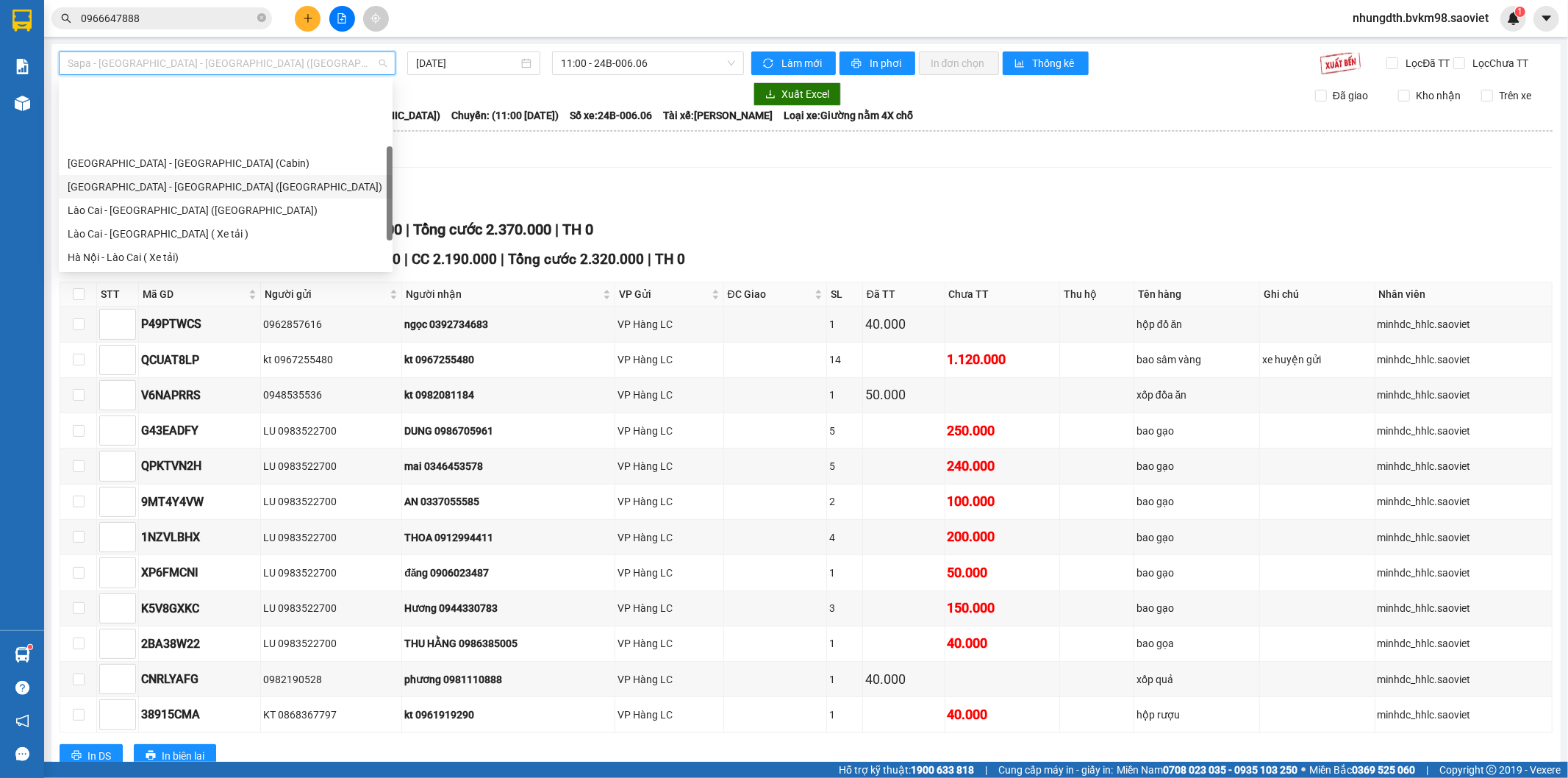
scroll to position [117, 0]
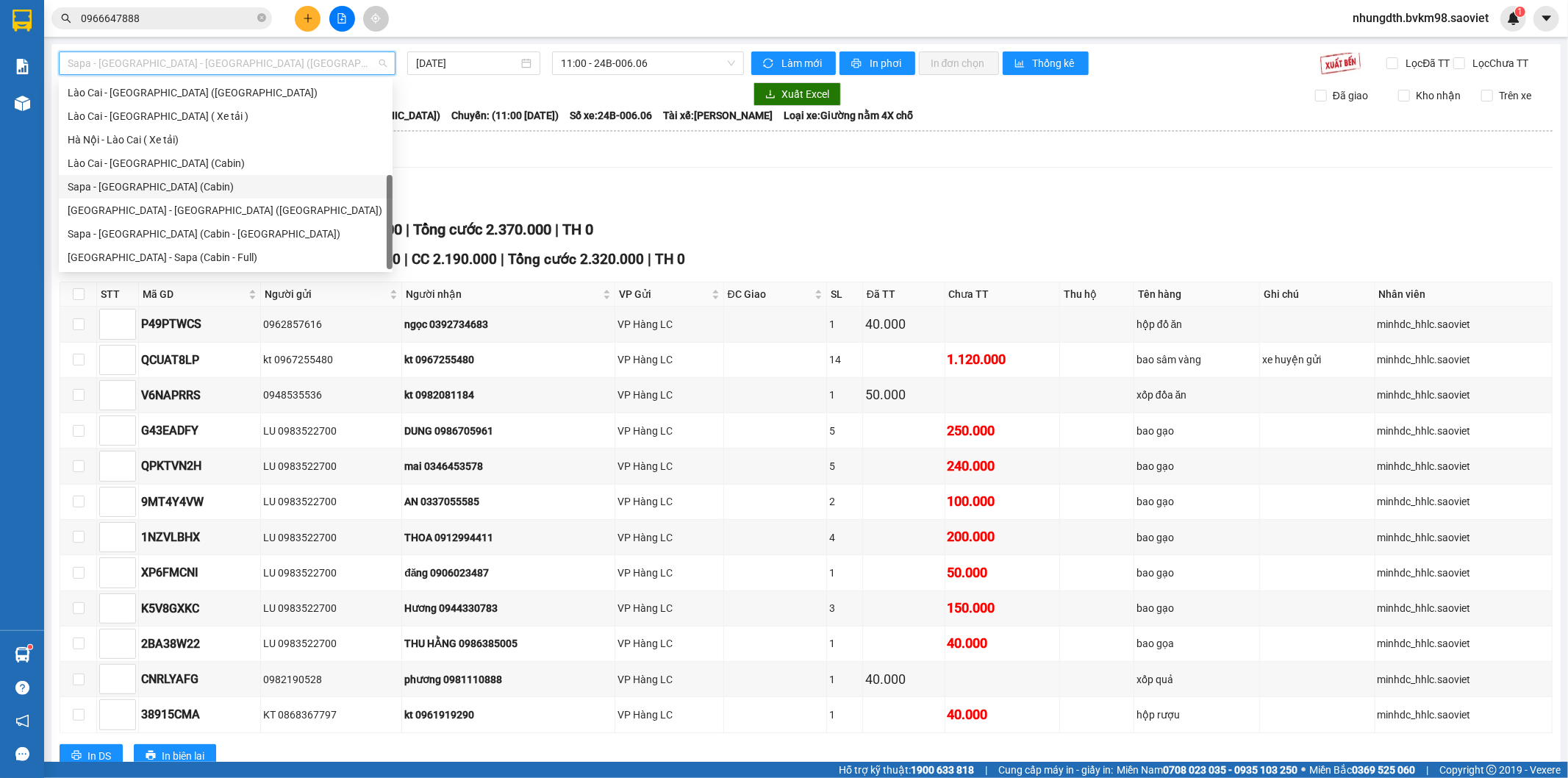
click at [152, 185] on div "Sapa - [GEOGRAPHIC_DATA] (Cabin)" at bounding box center [226, 187] width 316 height 16
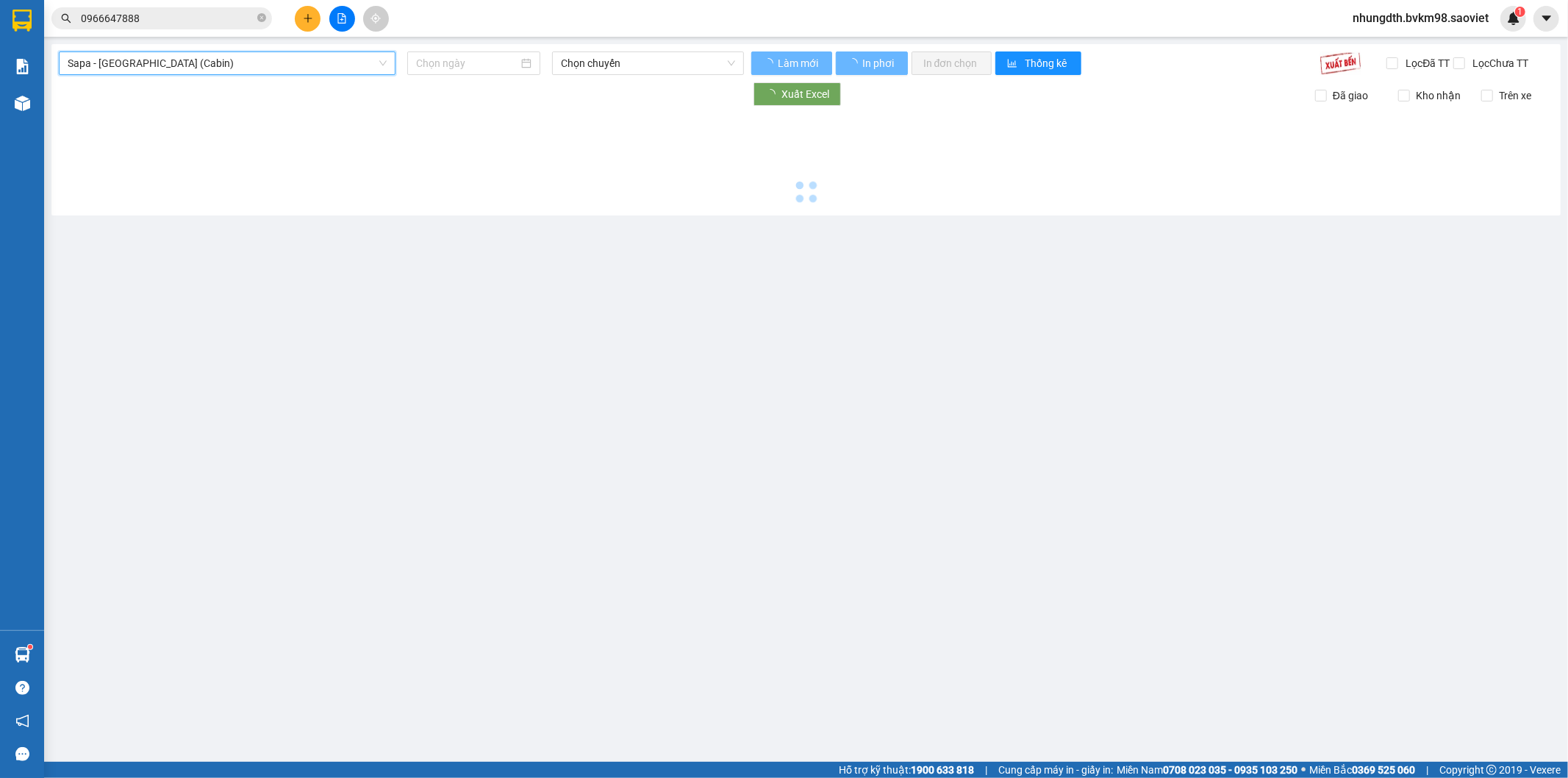
type input "[DATE]"
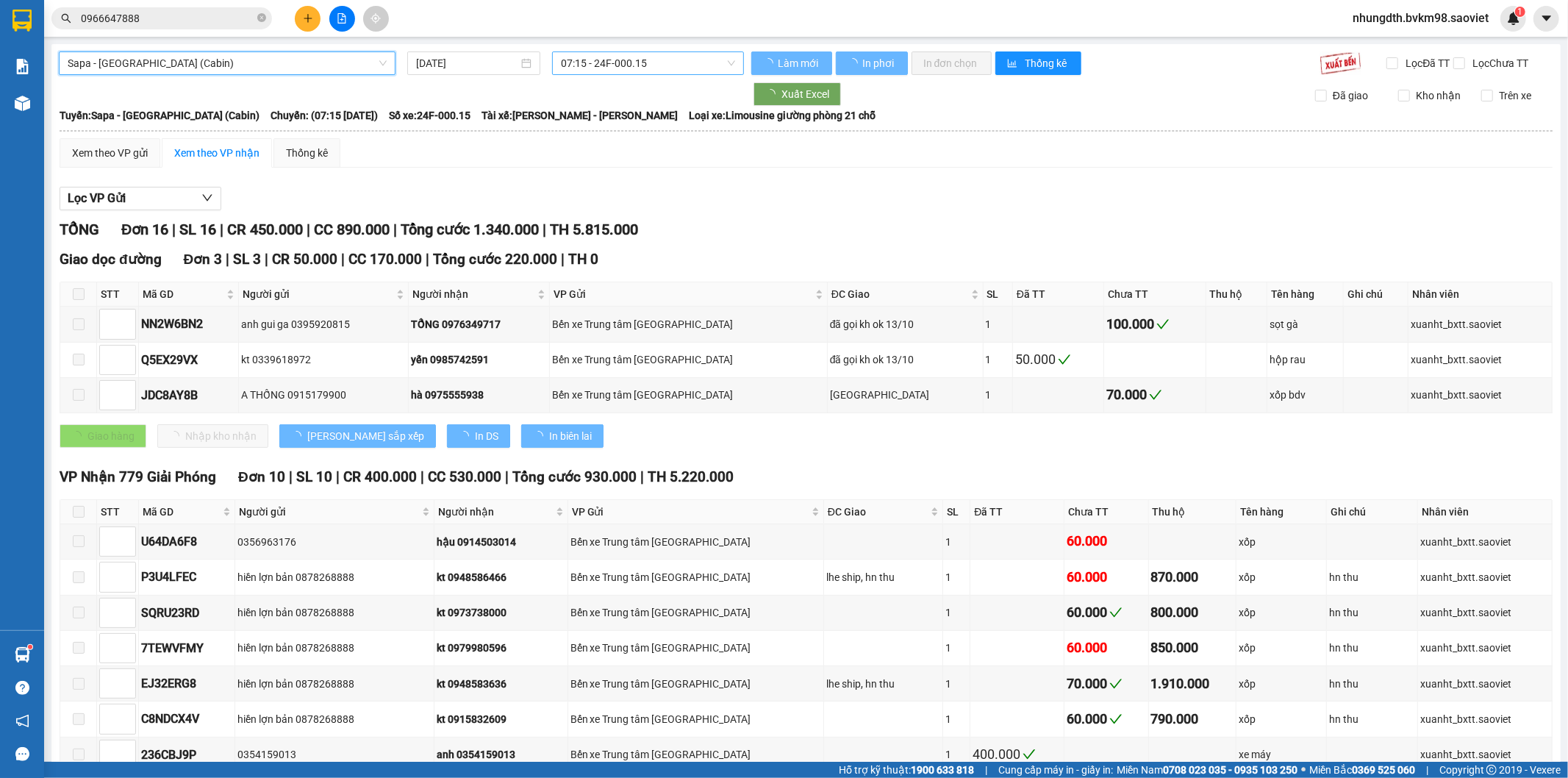
click at [605, 68] on span "07:15 - 24F-000.15" at bounding box center [647, 63] width 173 height 22
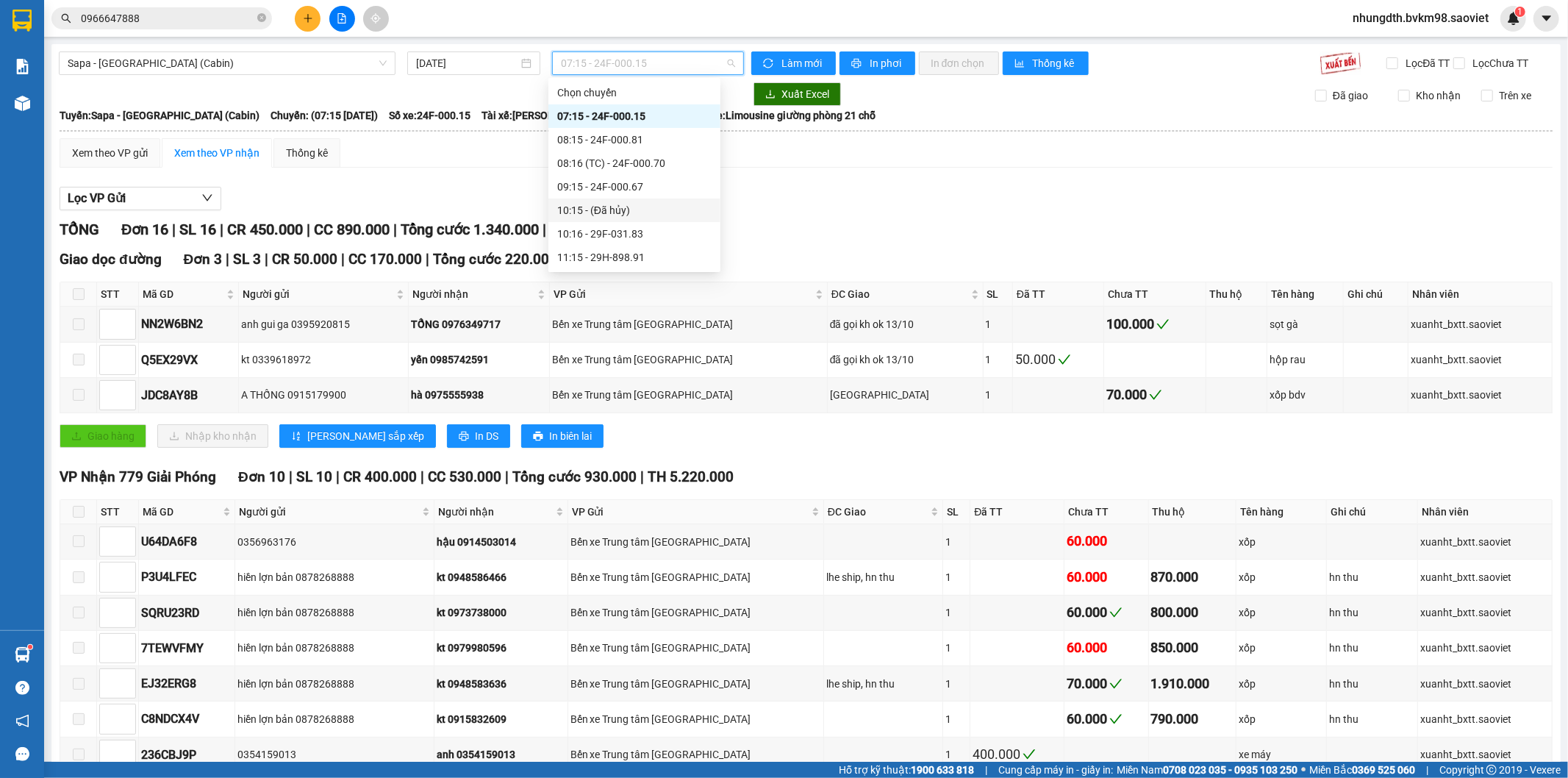
scroll to position [163, 0]
click at [629, 162] on div "12:16 - 29H-999.77" at bounding box center [634, 165] width 154 height 16
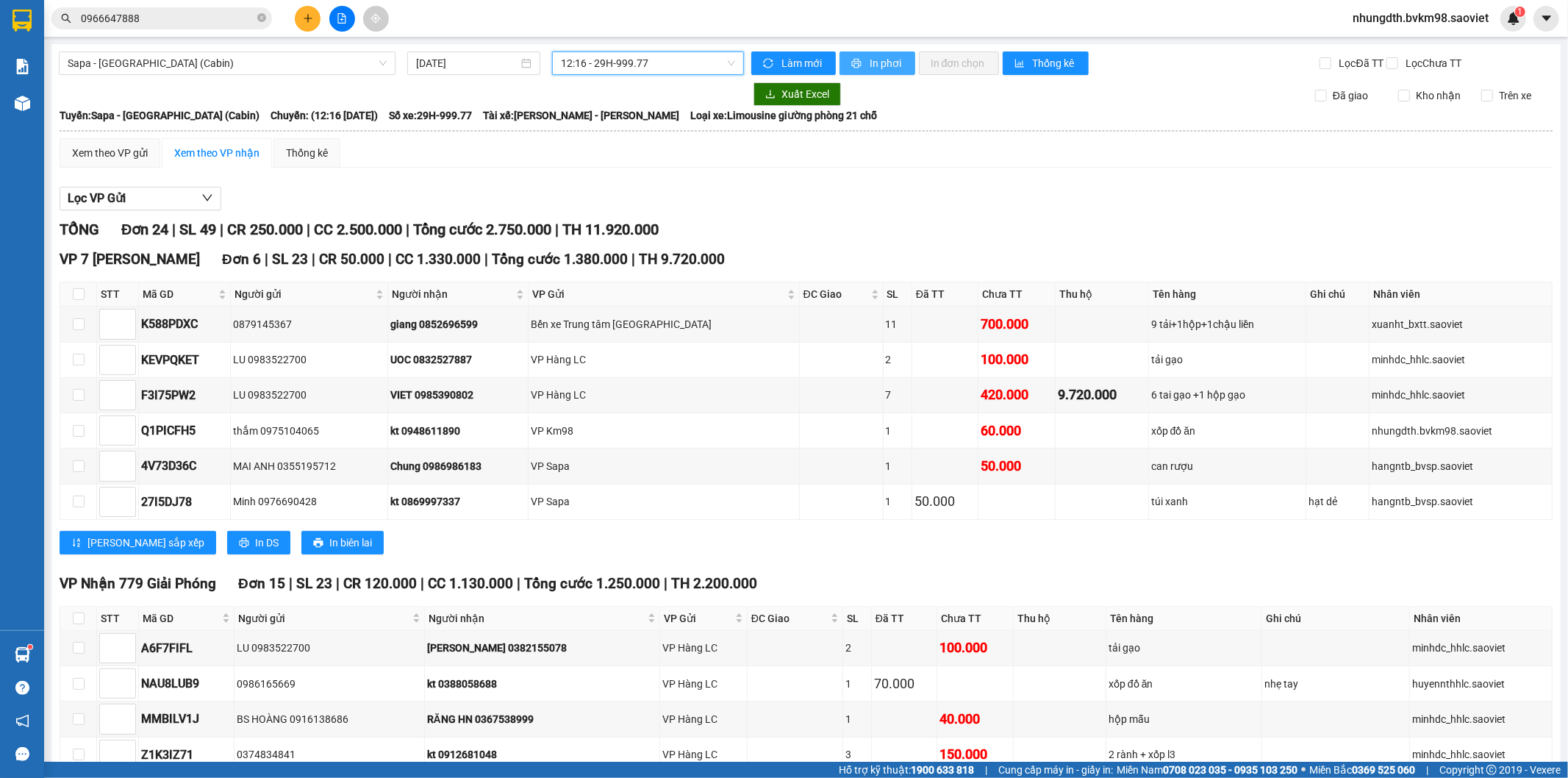
click at [869, 66] on span "In phơi" at bounding box center [886, 63] width 34 height 16
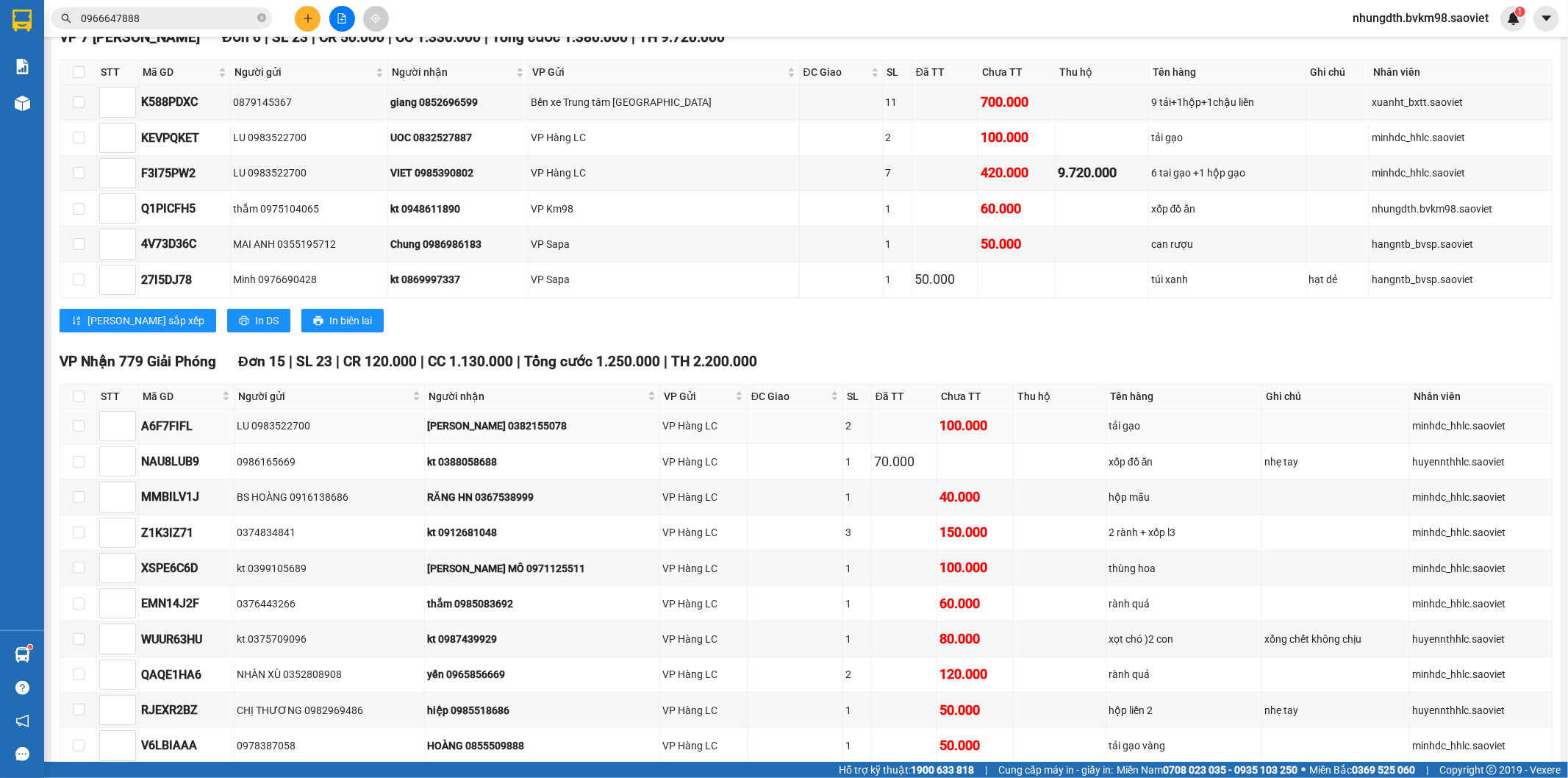
scroll to position [141, 0]
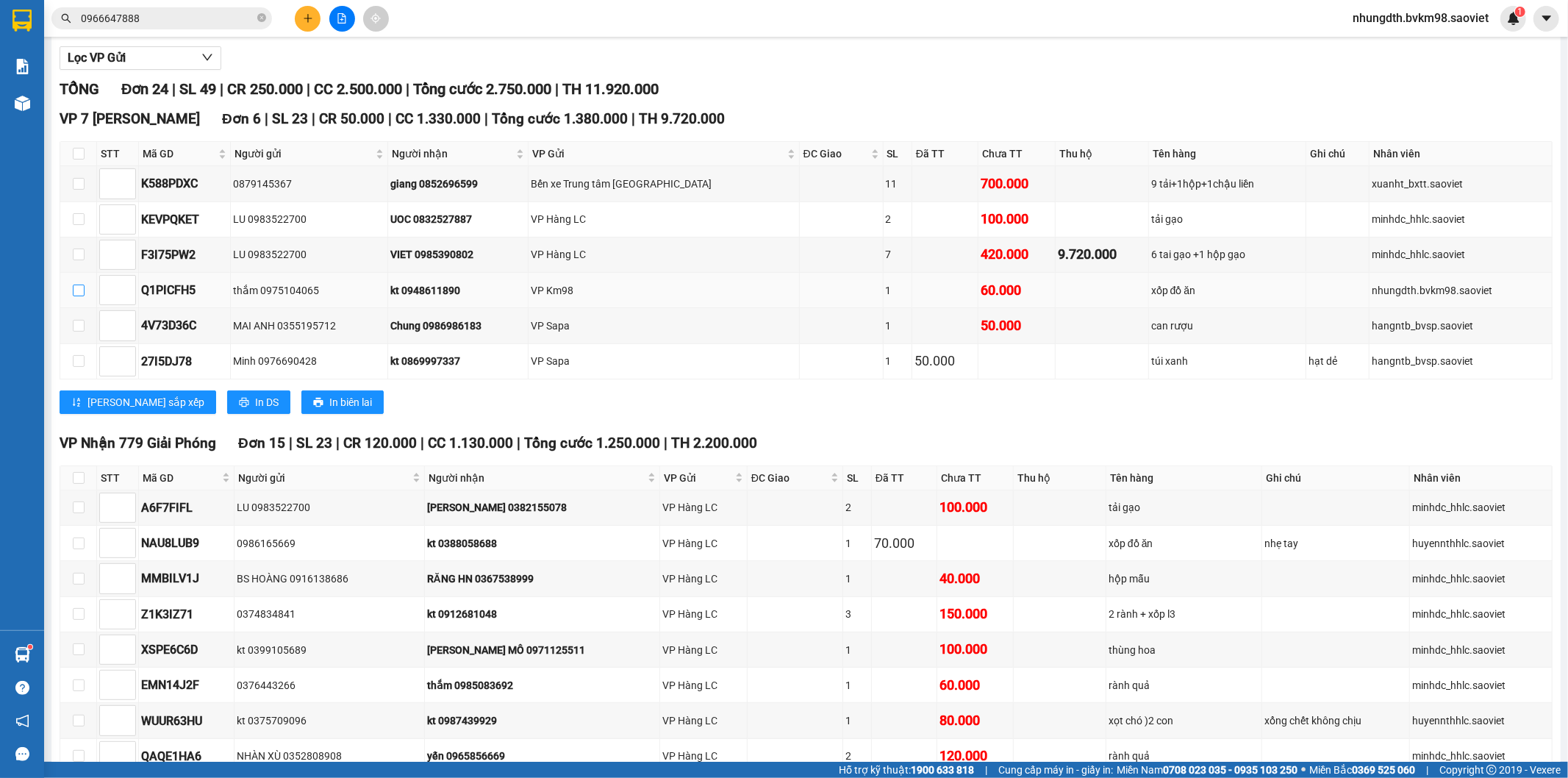
click at [78, 296] on input "checkbox" at bounding box center [78, 290] width 12 height 12
checkbox input "true"
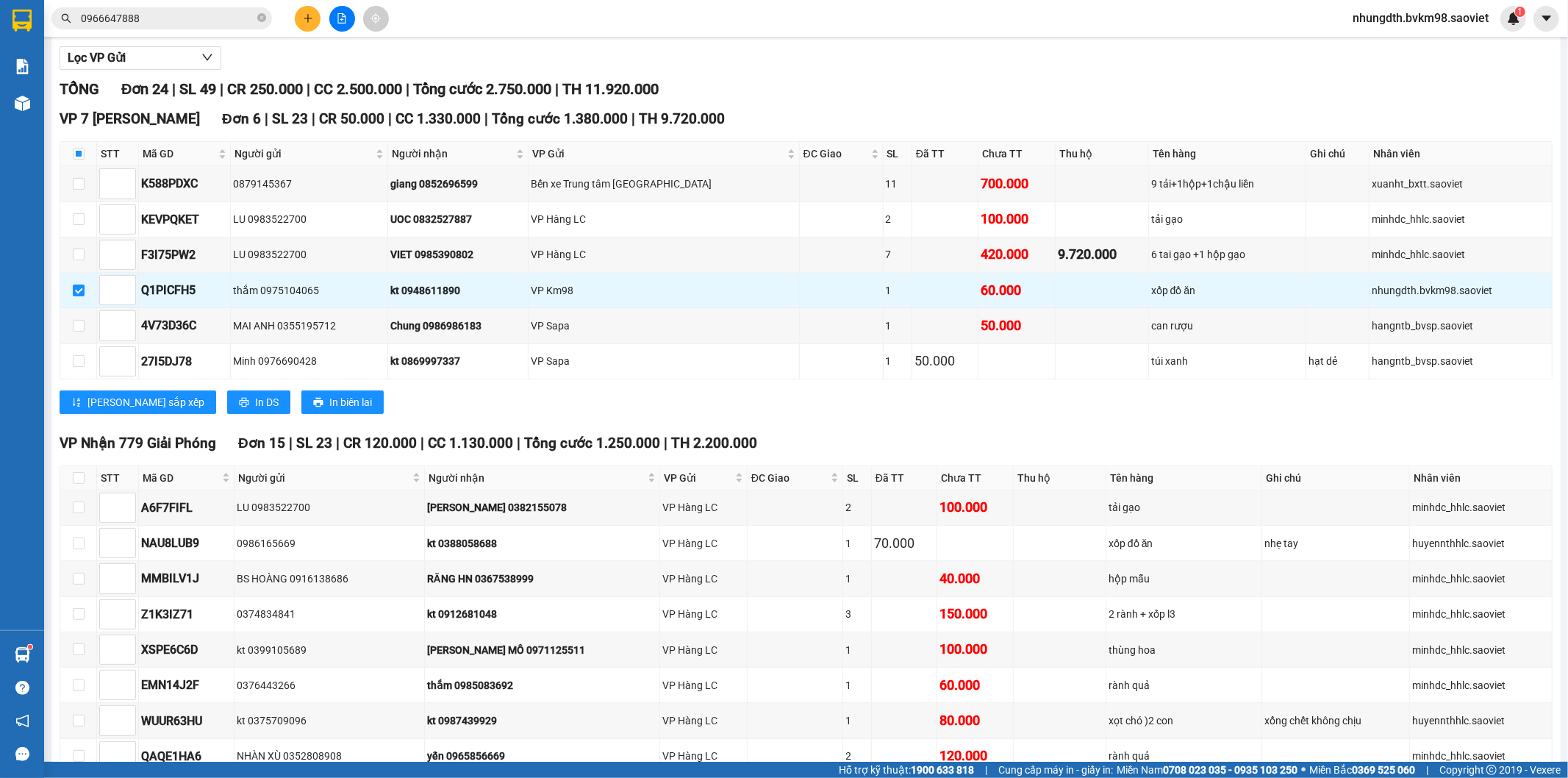
scroll to position [0, 0]
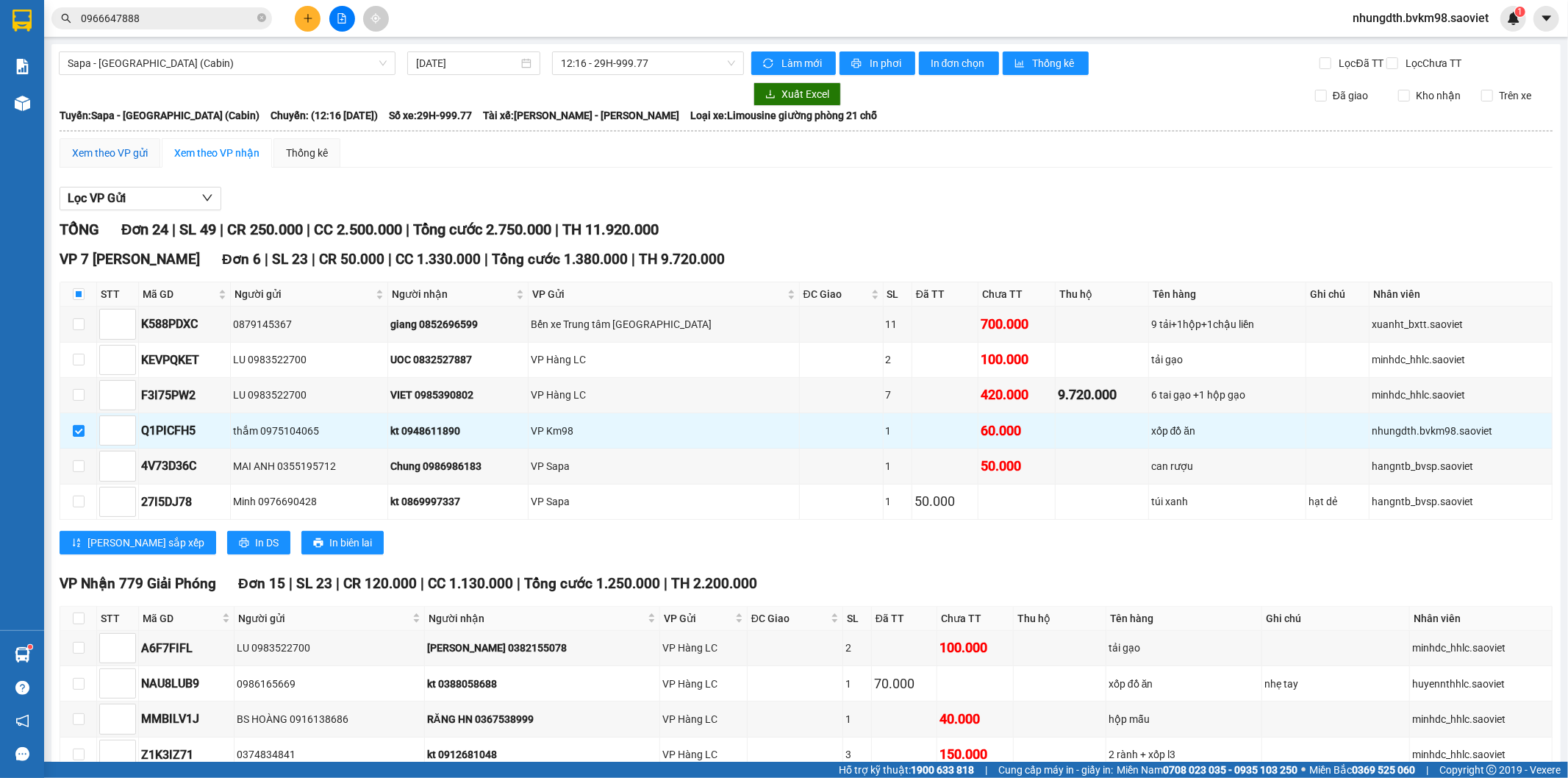
click at [111, 161] on div "Xem theo VP gửi" at bounding box center [109, 153] width 76 height 16
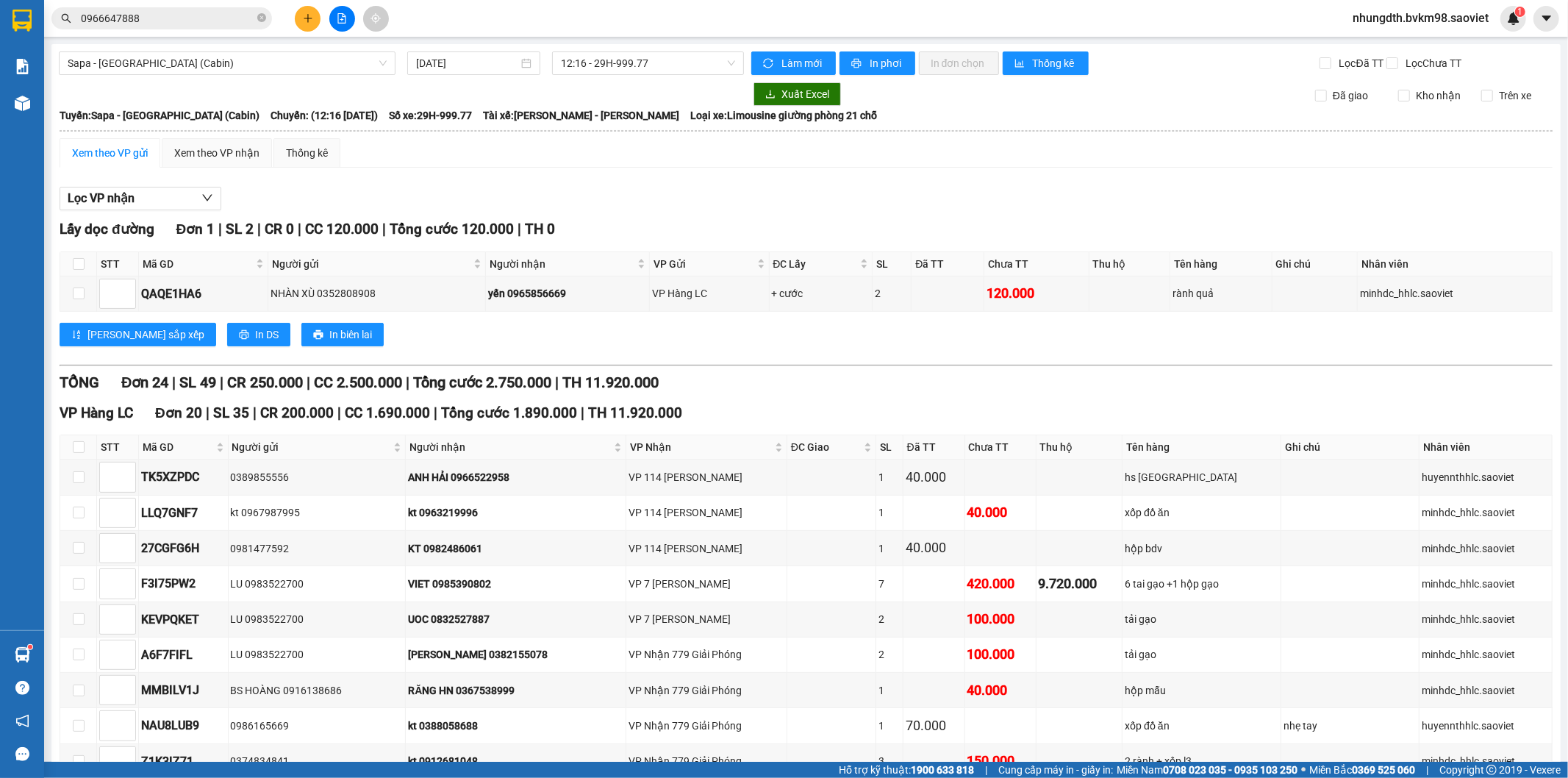
scroll to position [977, 0]
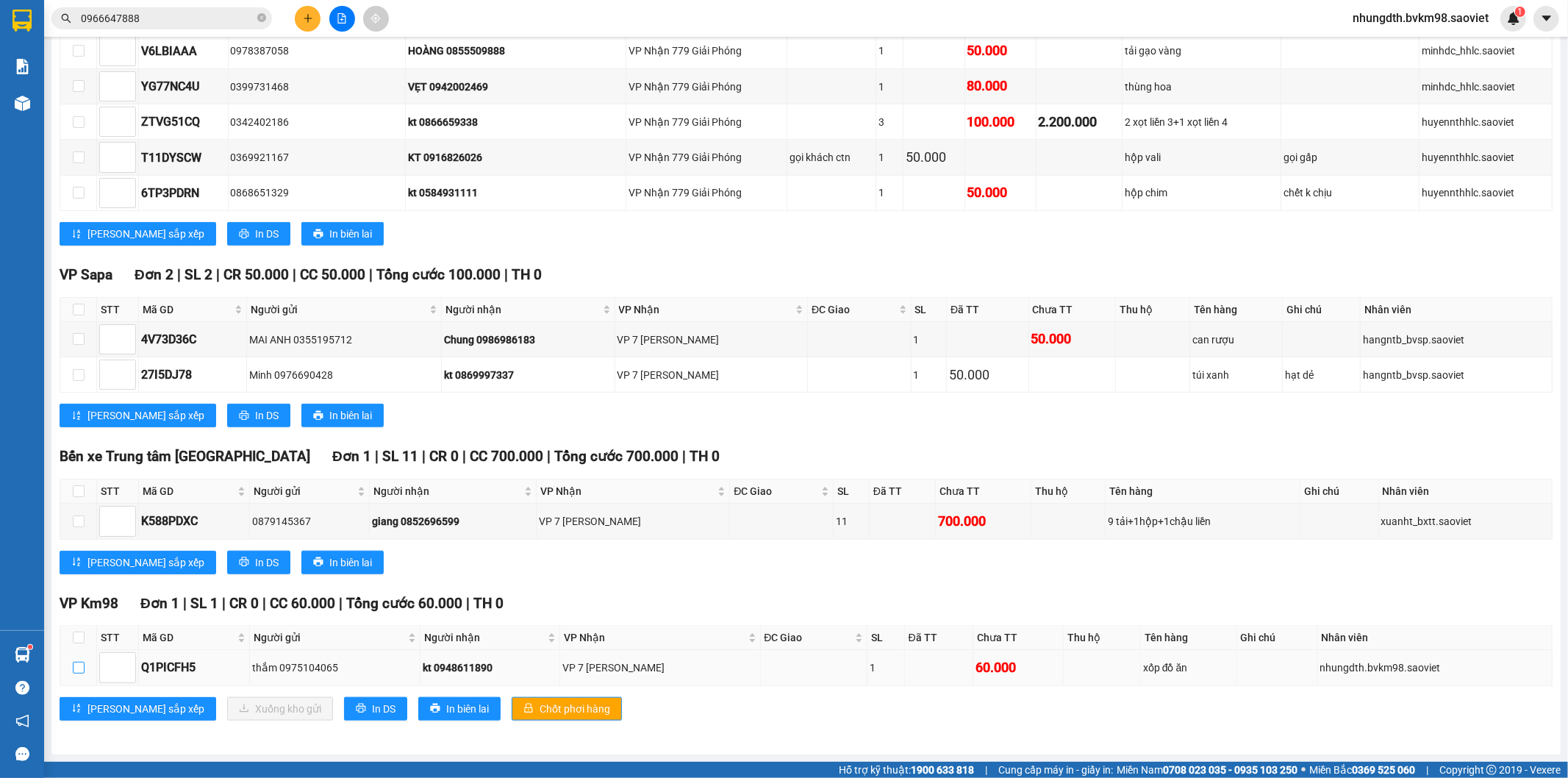
click at [76, 673] on input "checkbox" at bounding box center [78, 668] width 12 height 12
checkbox input "true"
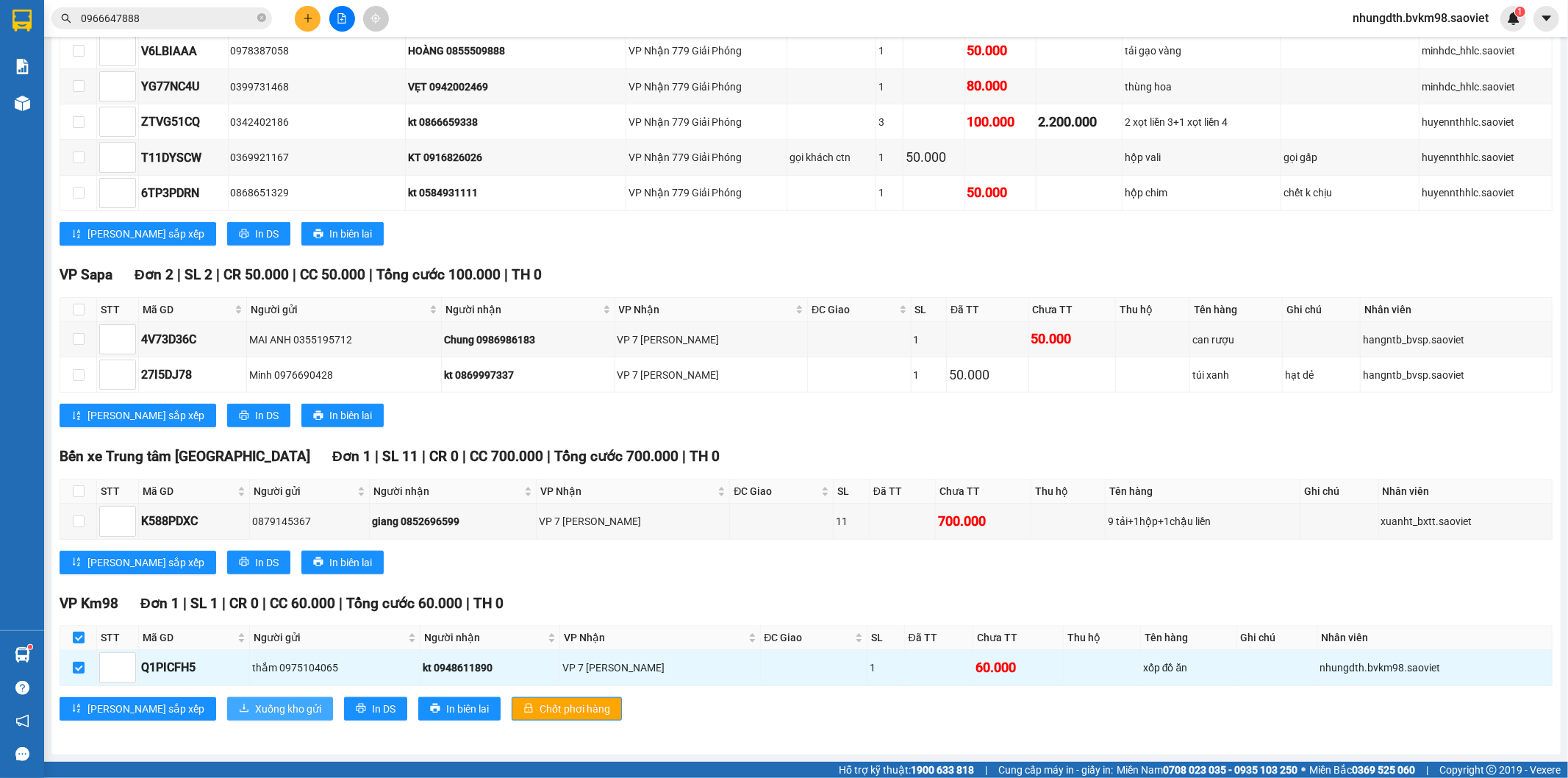
click at [255, 709] on span "Xuống kho gửi" at bounding box center [287, 709] width 66 height 16
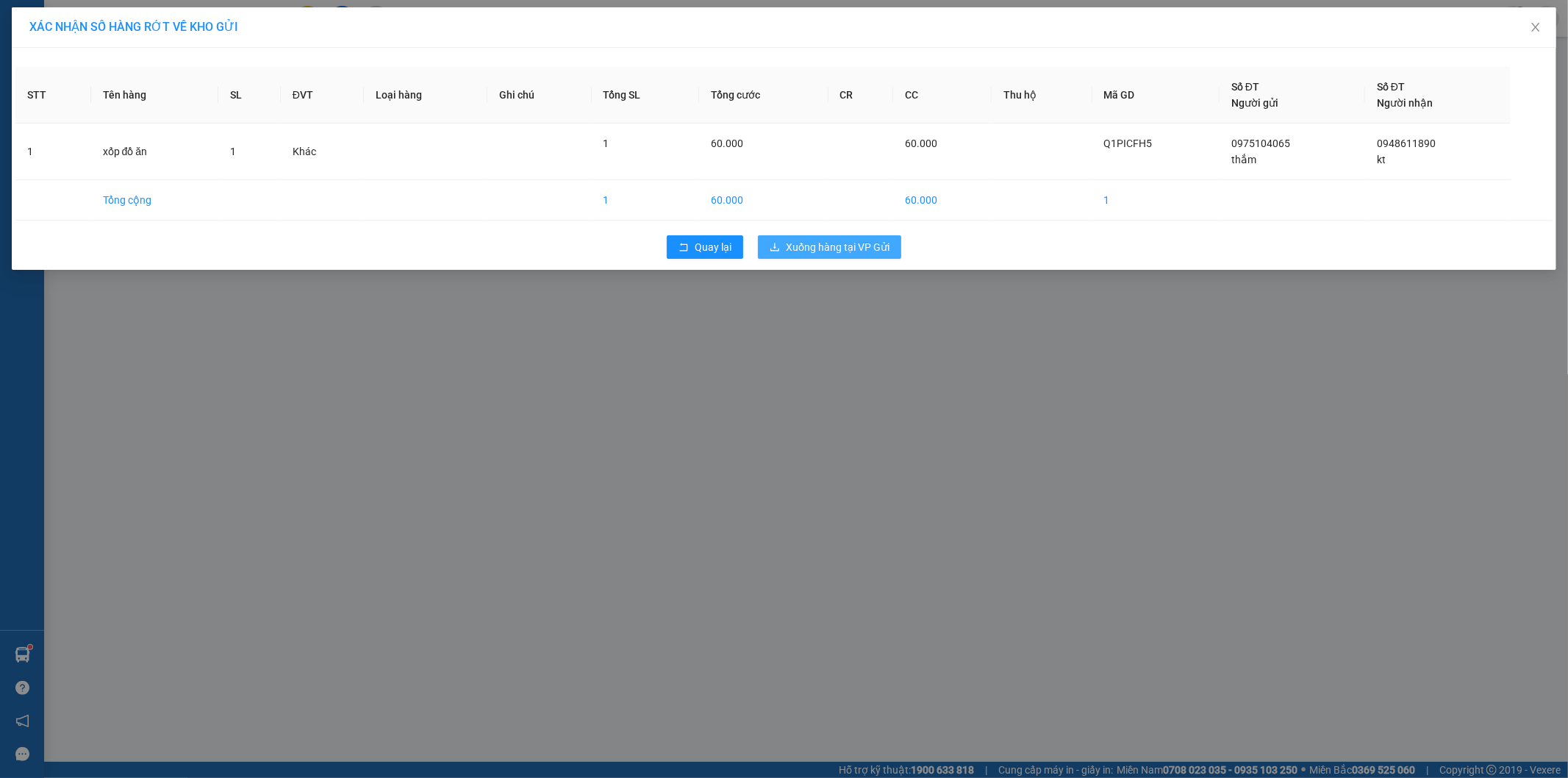
click at [796, 247] on span "Xuống hàng tại VP Gửi" at bounding box center [837, 247] width 104 height 16
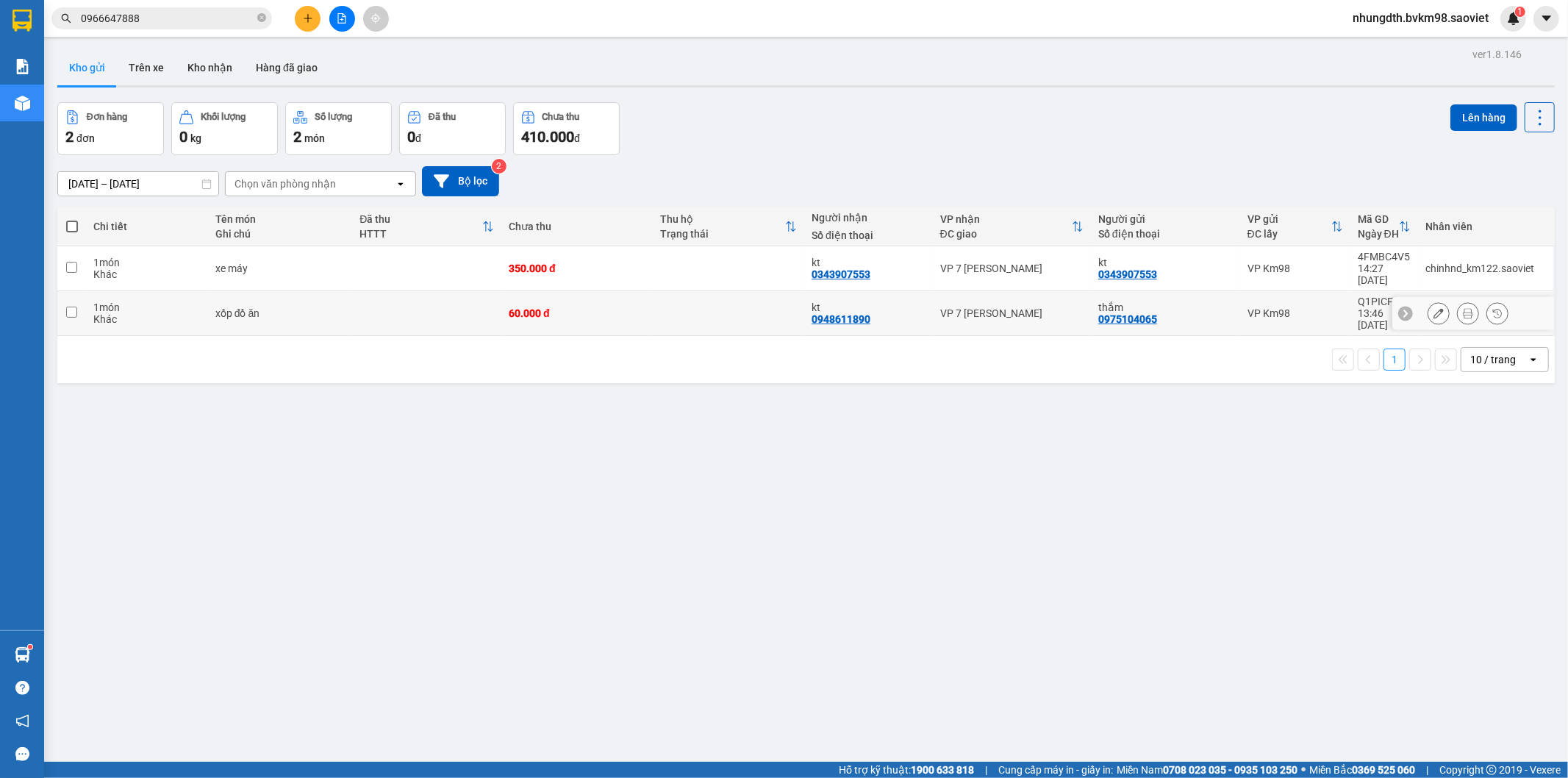
drag, startPoint x: 79, startPoint y: 295, endPoint x: 833, endPoint y: 282, distance: 754.1
click at [91, 295] on tr "1 món Khác xốp đồ ăn 60.000 đ kt 0948611890 VP 7 [PERSON_NAME] thắm 0975104065 …" at bounding box center [806, 314] width 1497 height 45
checkbox input "true"
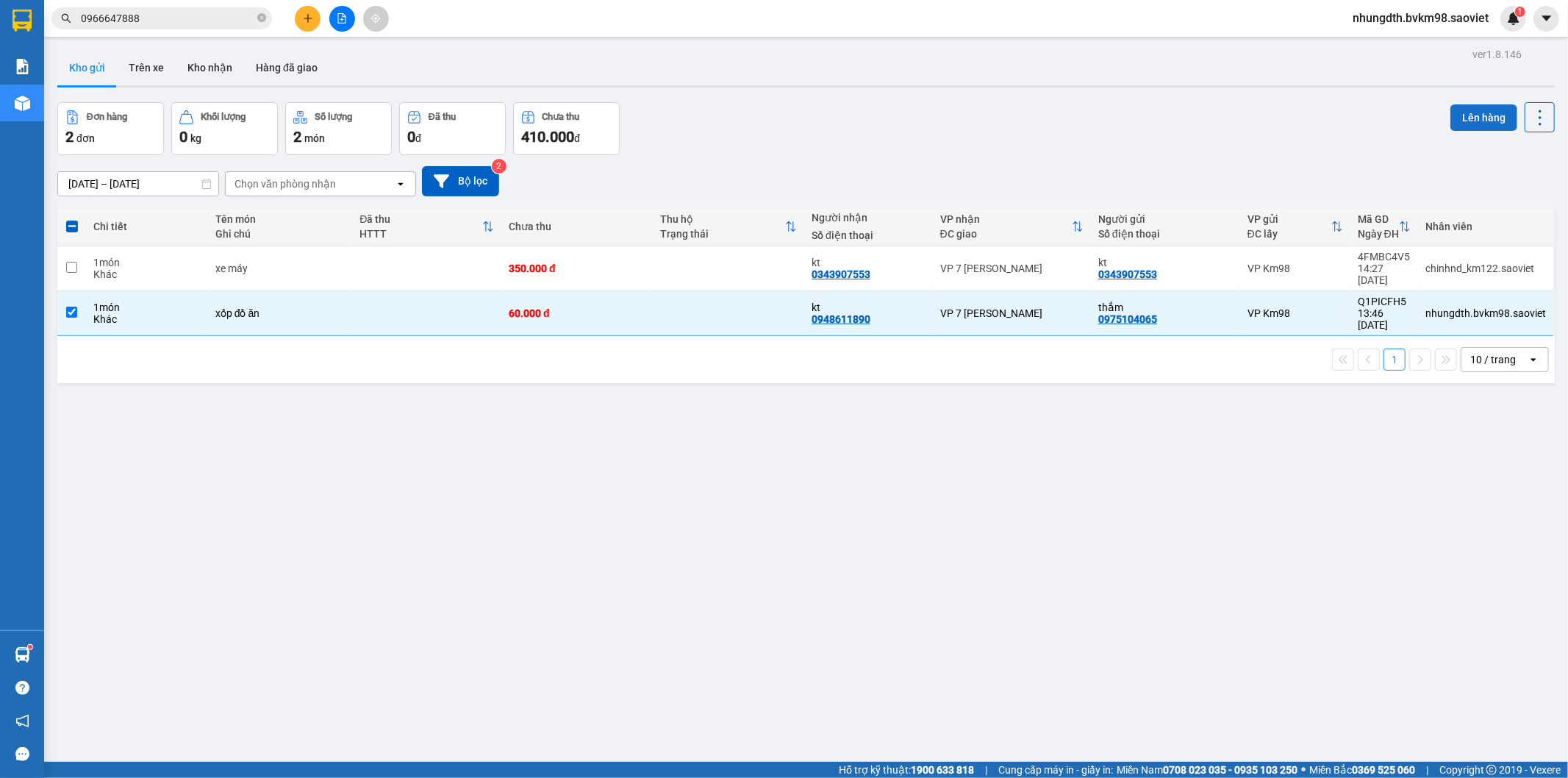
click at [1463, 125] on button "Lên hàng" at bounding box center [1483, 117] width 67 height 26
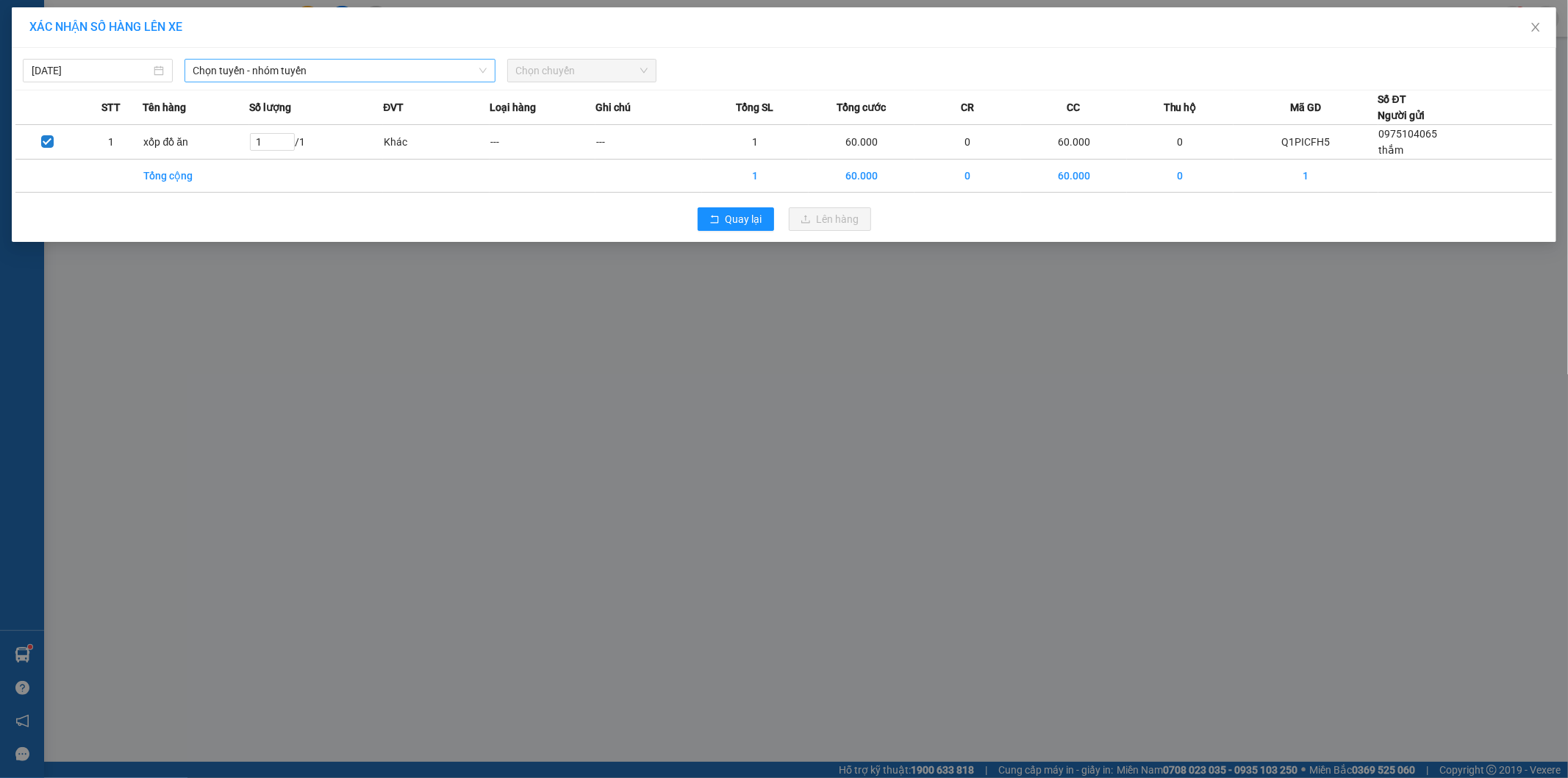
click at [311, 69] on span "Chọn tuyến - nhóm tuyến" at bounding box center [339, 71] width 293 height 22
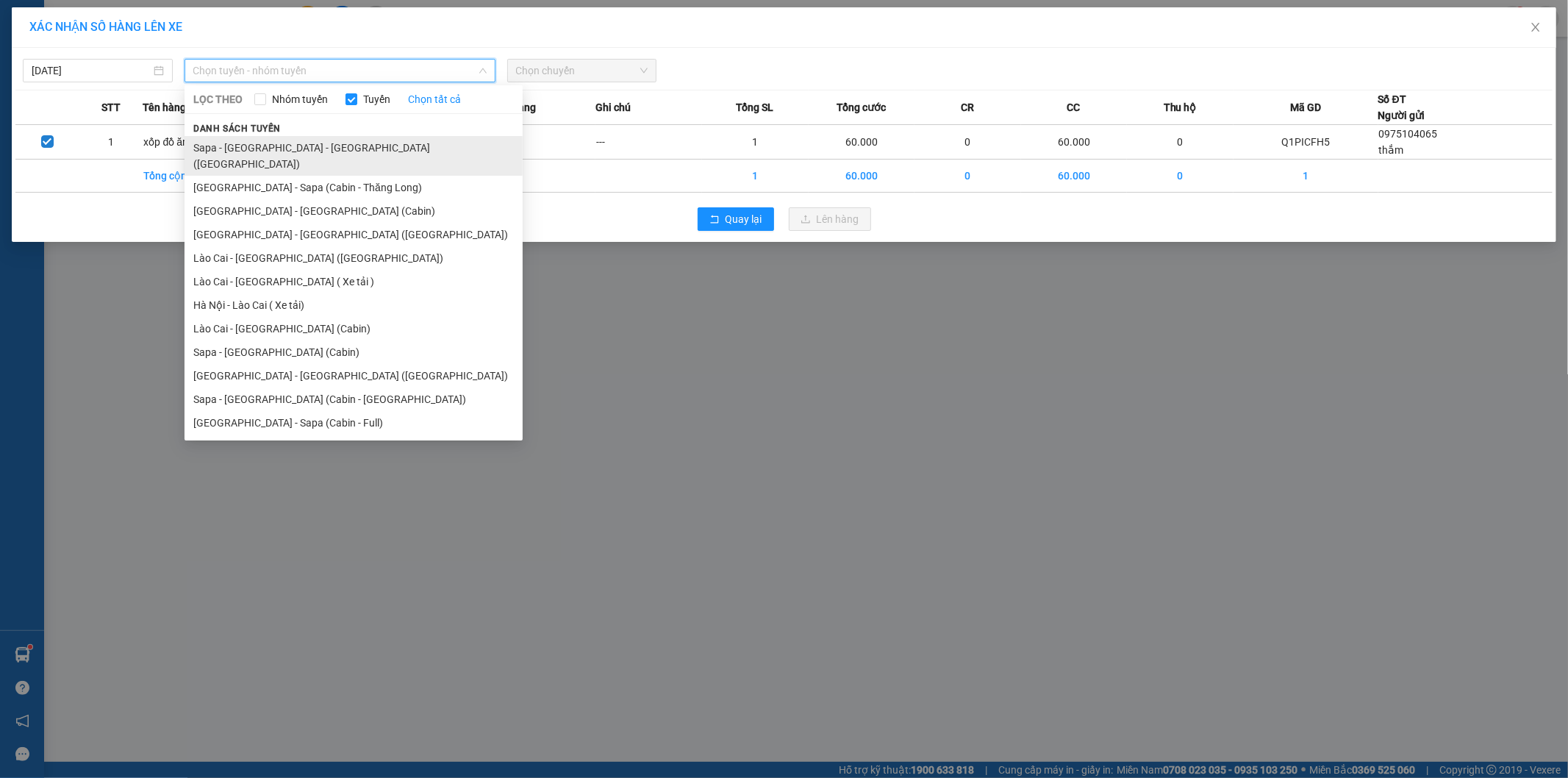
click at [307, 148] on li "Sapa - [GEOGRAPHIC_DATA] - [GEOGRAPHIC_DATA] ([GEOGRAPHIC_DATA])" at bounding box center [353, 156] width 338 height 40
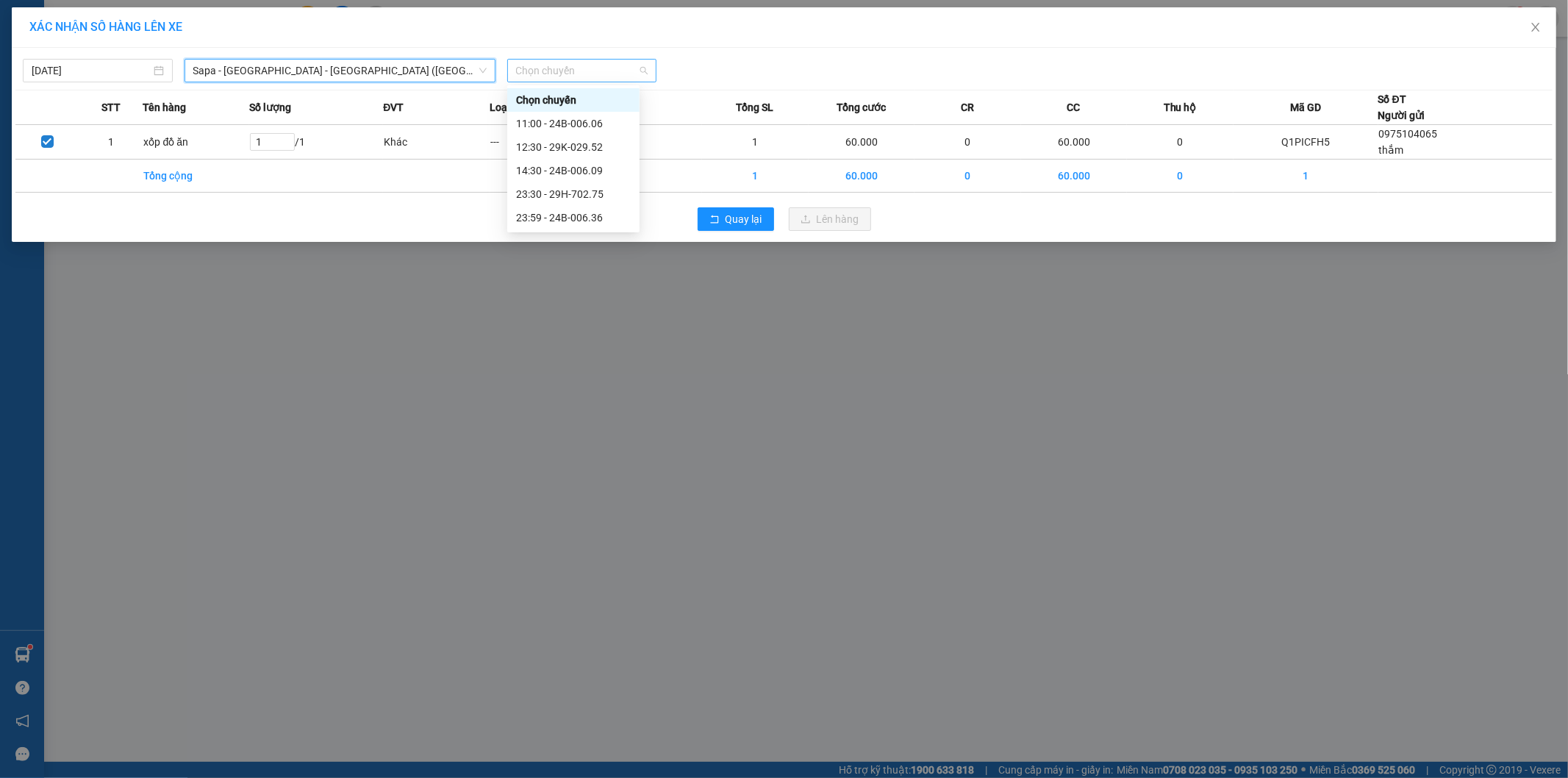
click at [570, 76] on span "Chọn chuyến" at bounding box center [582, 71] width 133 height 22
click at [596, 149] on div "12:30 - 29K-029.52" at bounding box center [573, 147] width 115 height 16
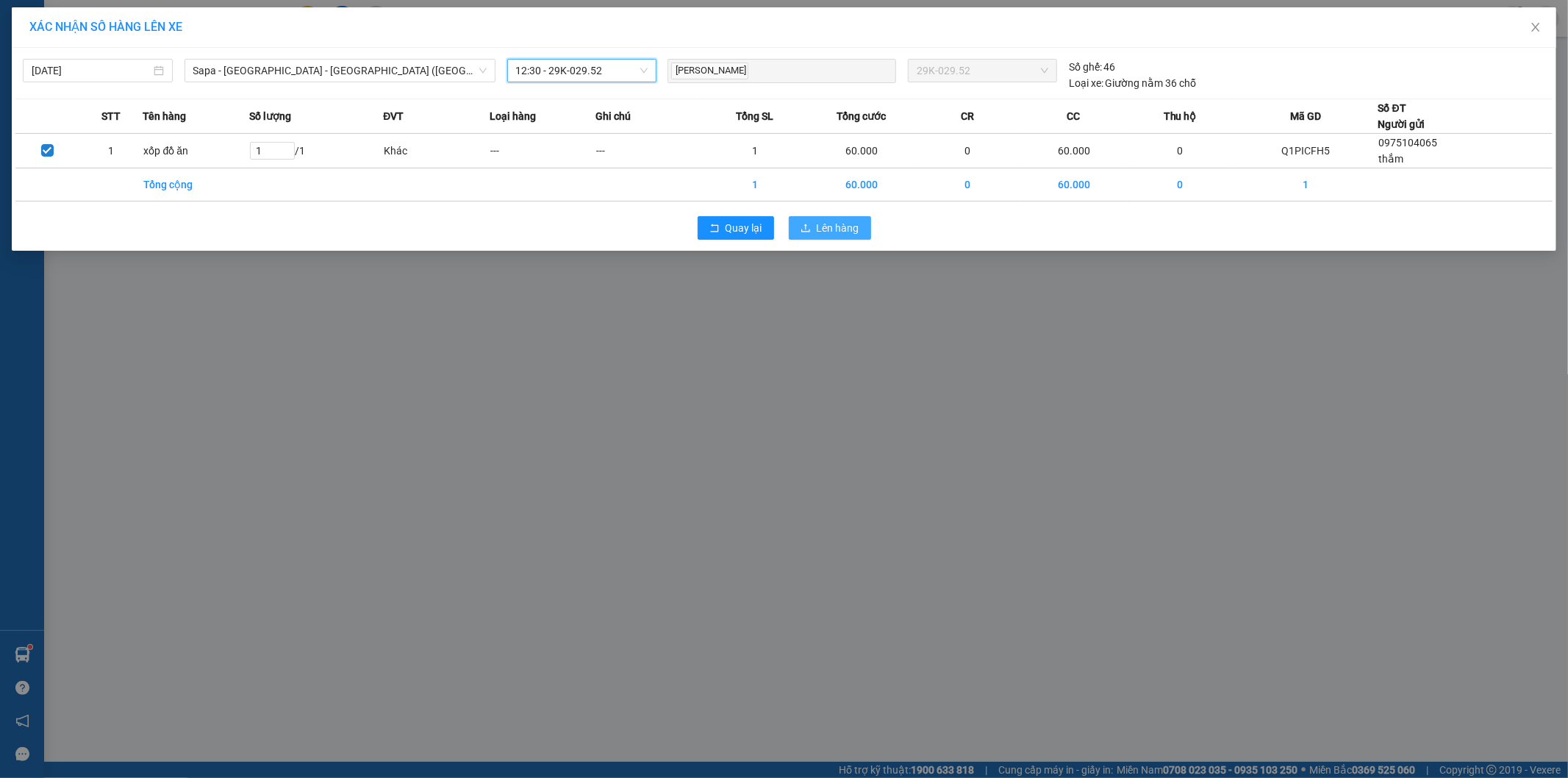
drag, startPoint x: 810, startPoint y: 227, endPoint x: 796, endPoint y: 234, distance: 15.7
click at [810, 228] on icon "upload" at bounding box center [806, 228] width 10 height 10
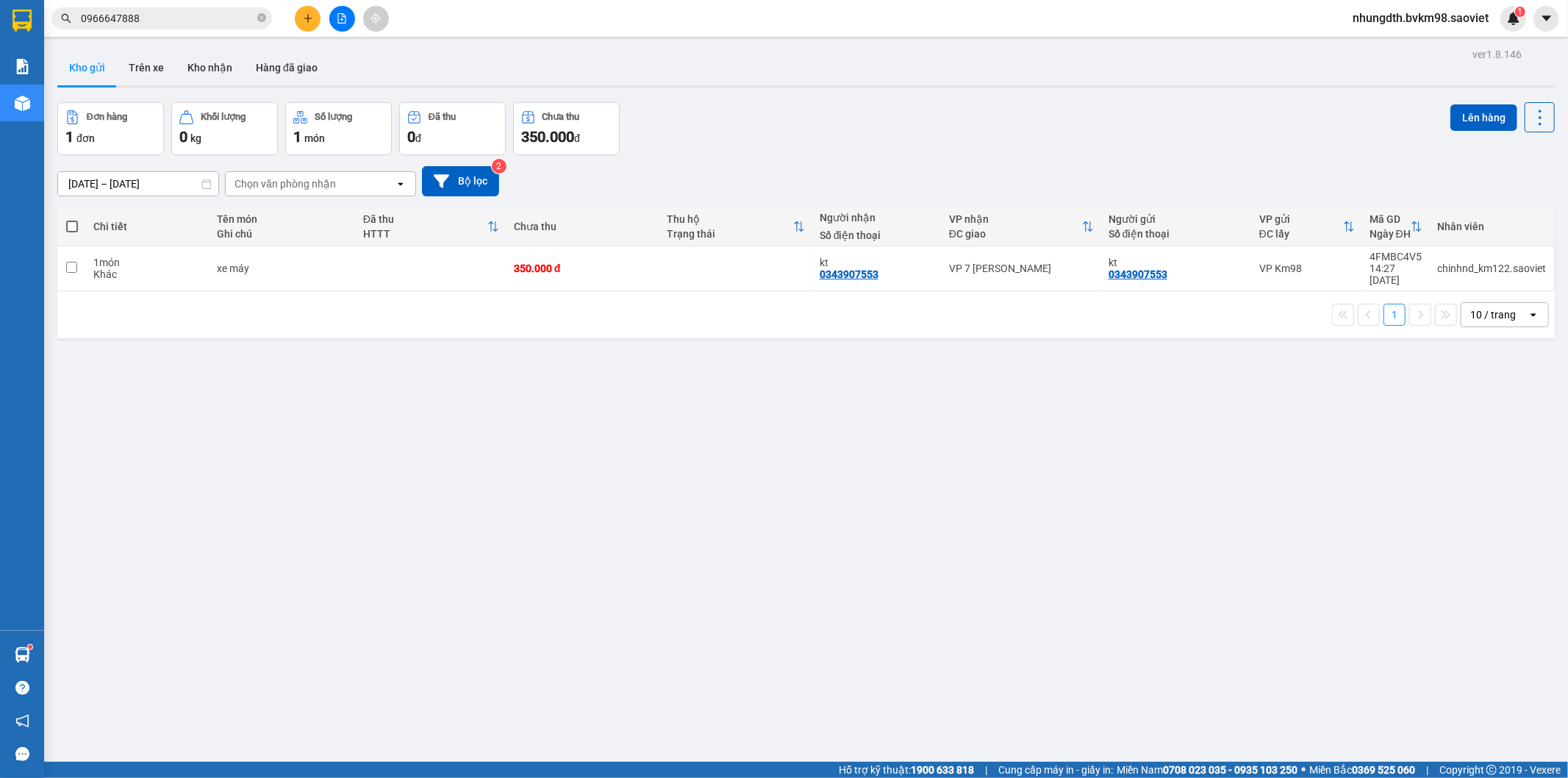
click at [176, 23] on input "0966647888" at bounding box center [167, 18] width 173 height 16
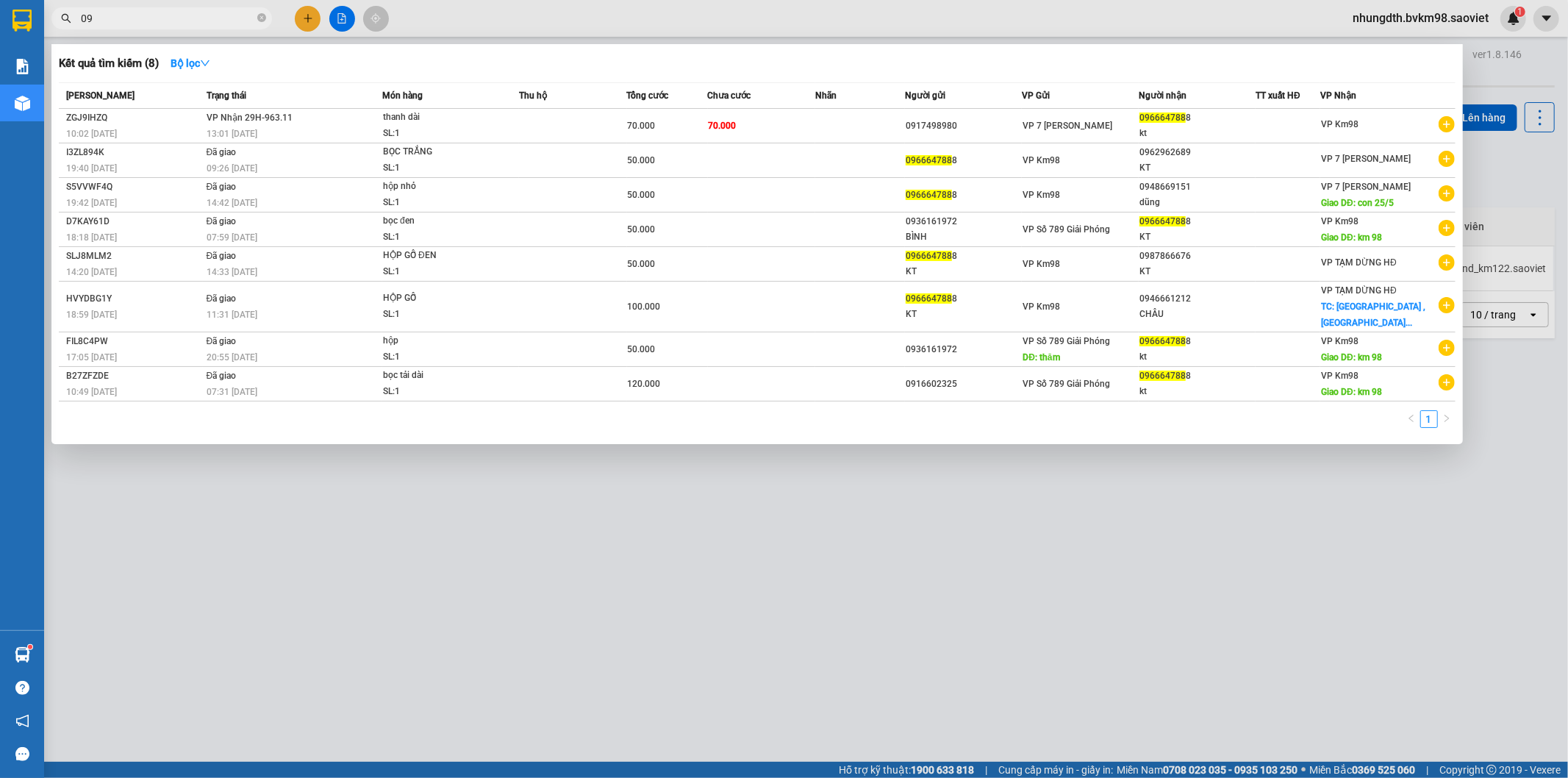
type input "0"
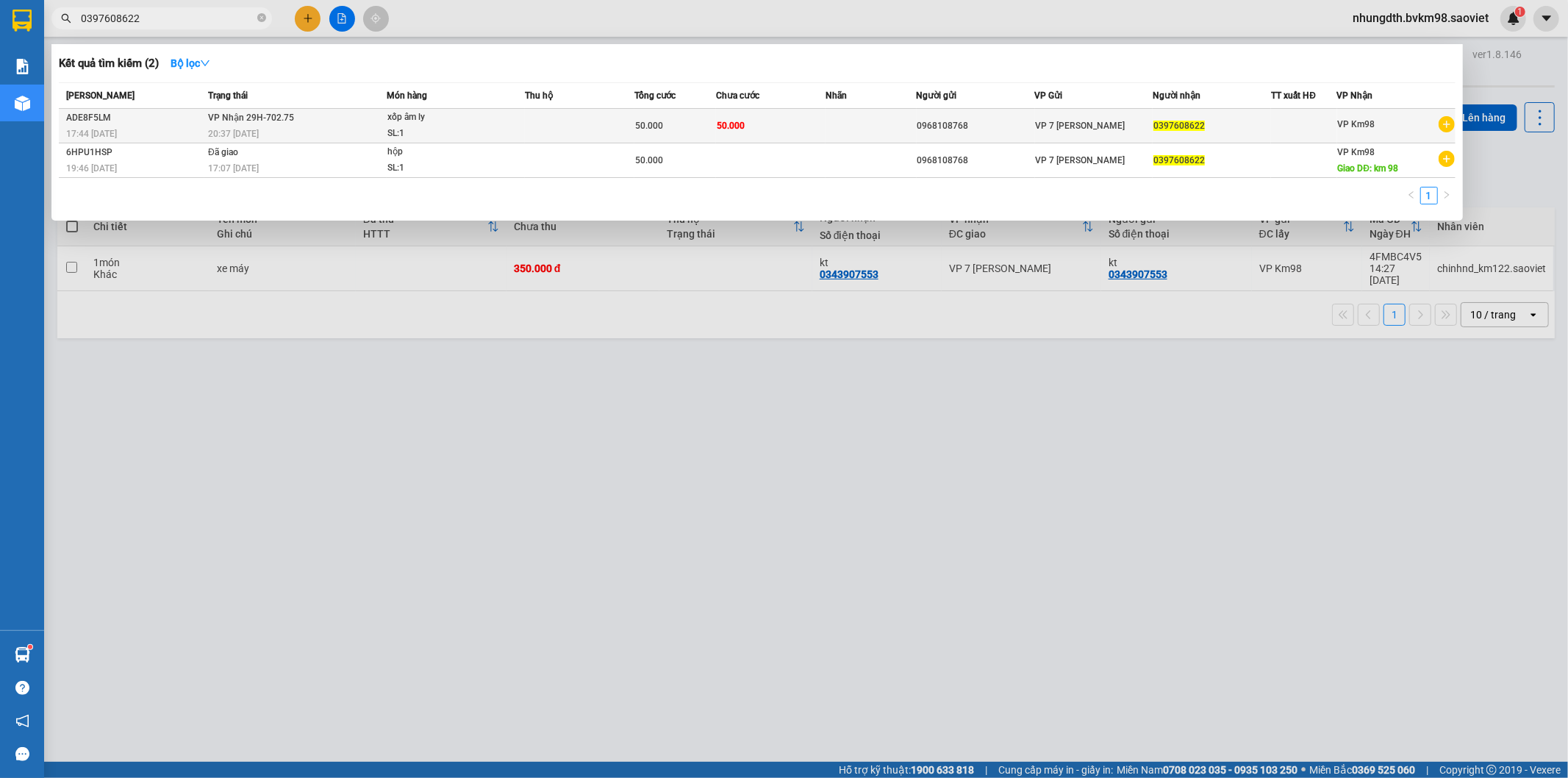
type input "0397608622"
click at [587, 121] on td at bounding box center [579, 125] width 109 height 34
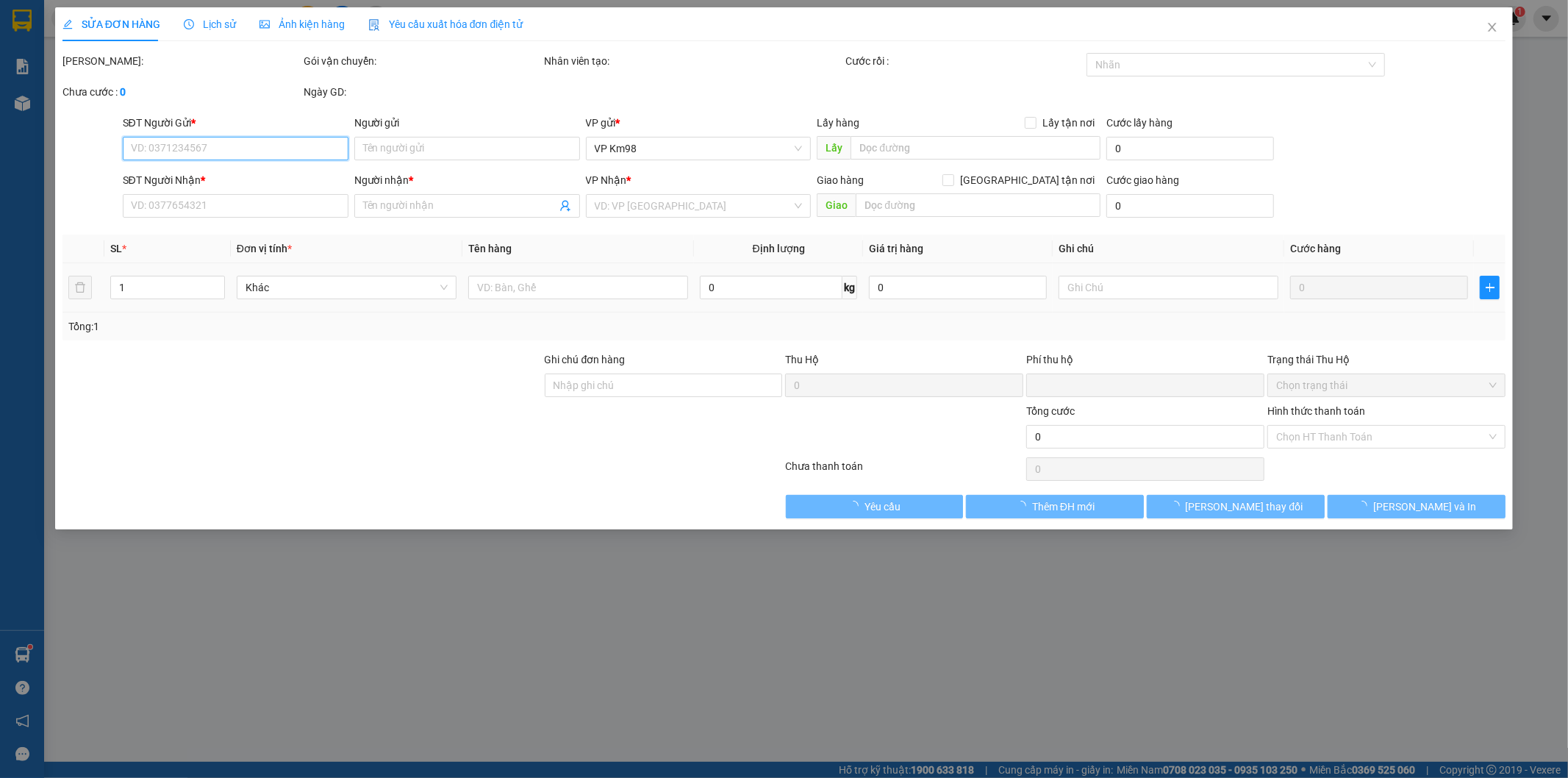
type input "0968108768"
type input "0397608622"
type input "0"
type input "50.000"
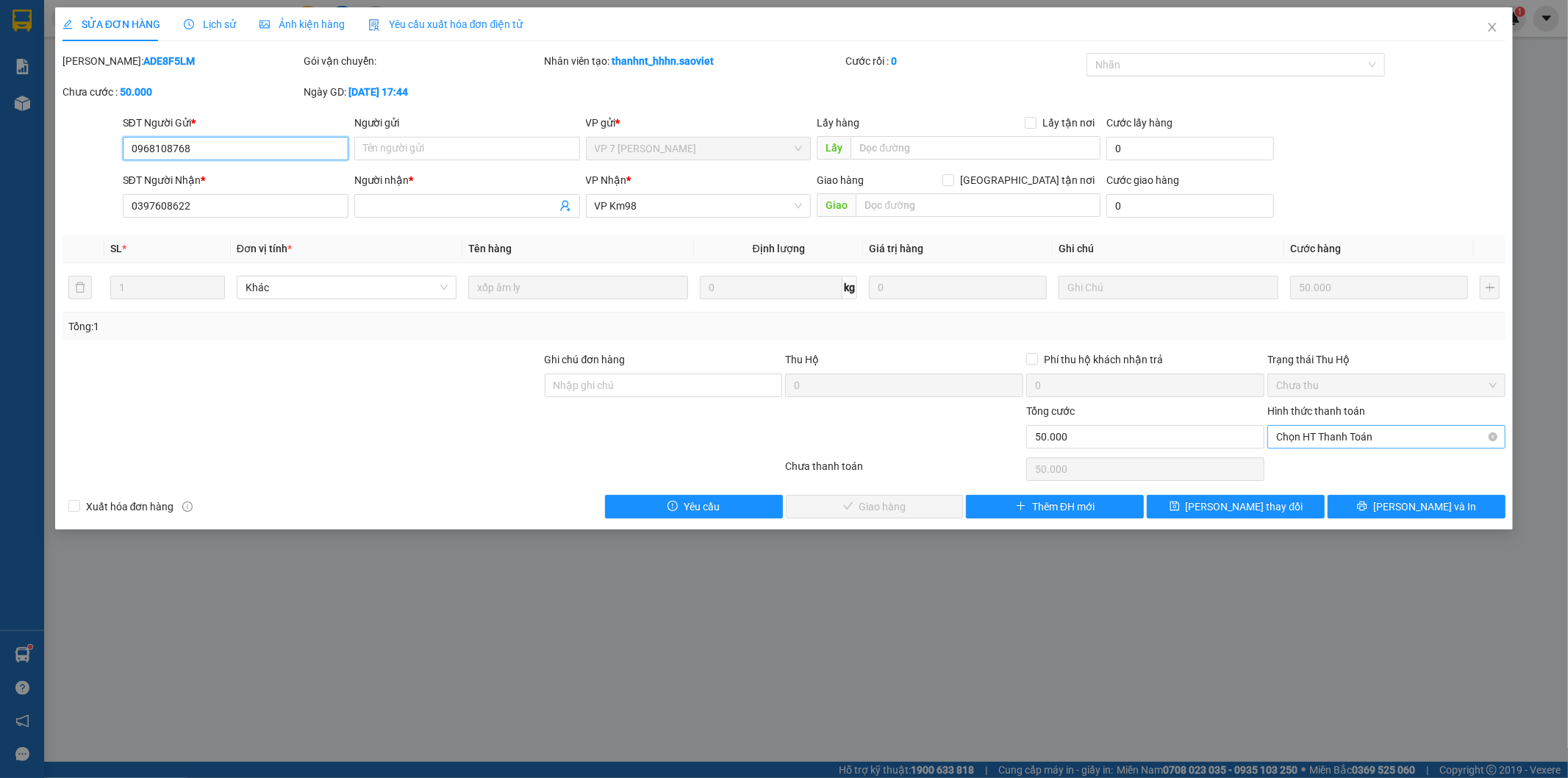
click at [1336, 440] on span "Chọn HT Thanh Toán" at bounding box center [1386, 437] width 220 height 22
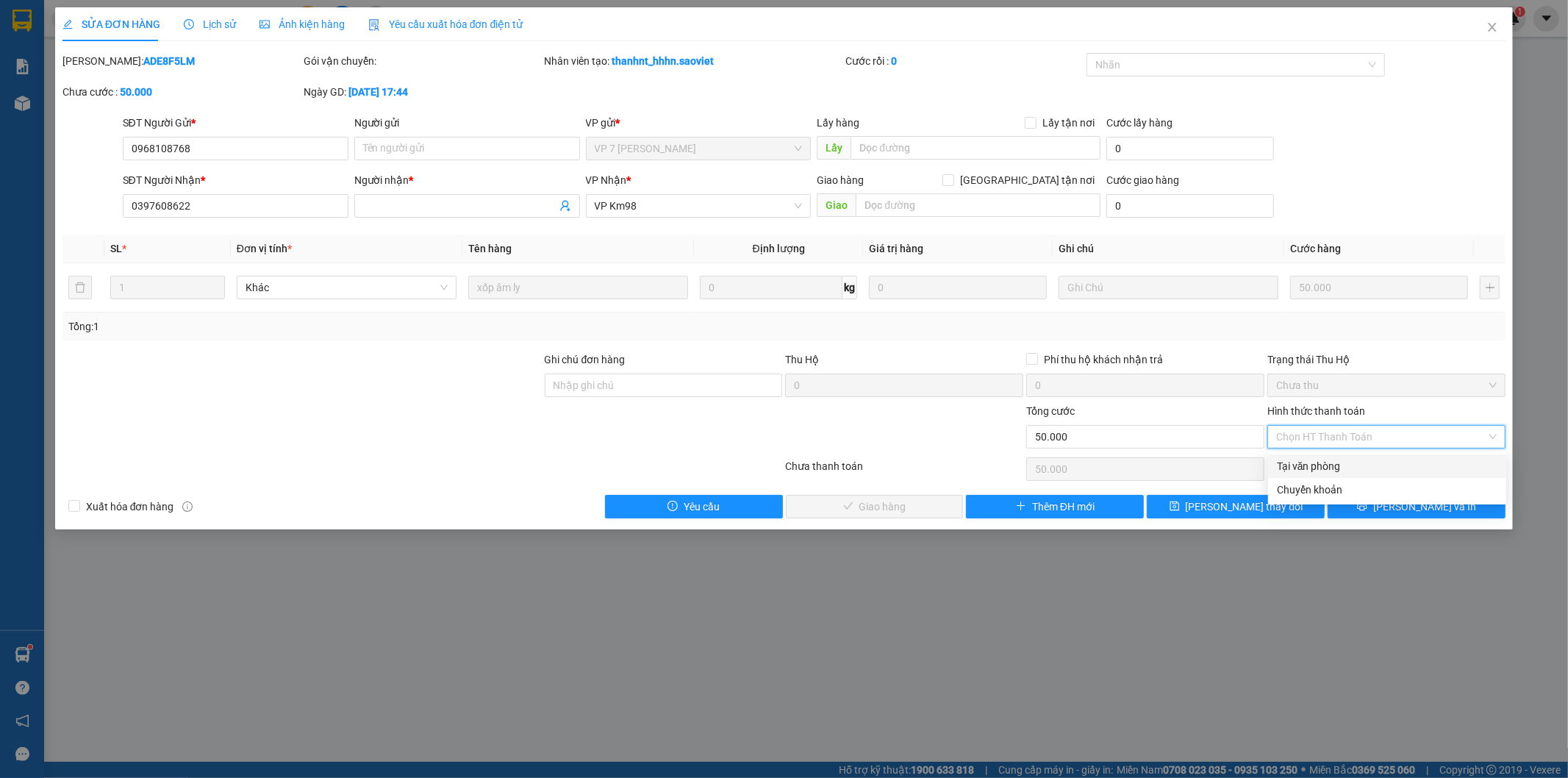
click at [1305, 462] on div "Tại văn phòng" at bounding box center [1387, 466] width 220 height 16
type input "0"
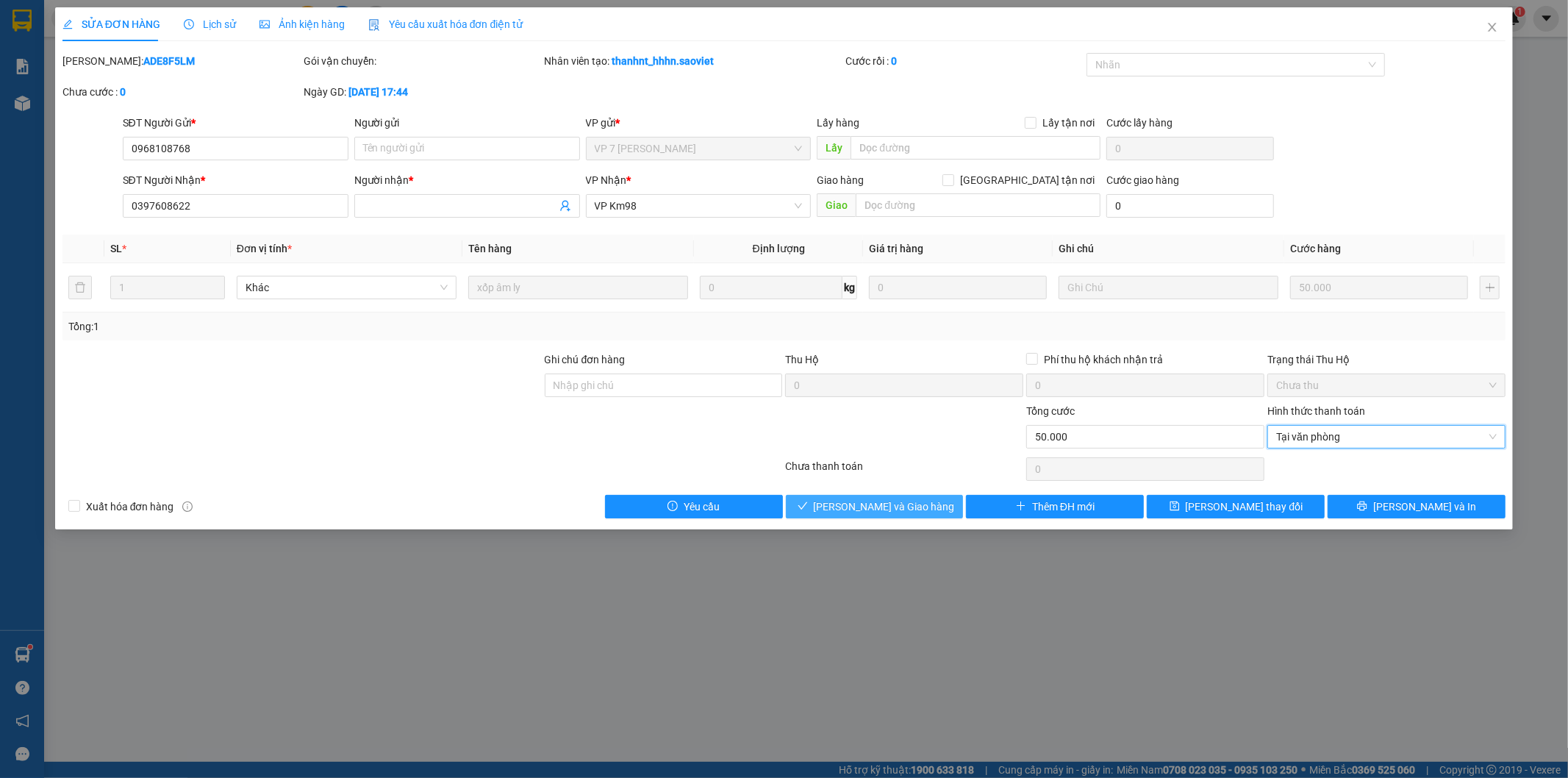
click at [922, 502] on button "[PERSON_NAME] và Giao hàng" at bounding box center [874, 506] width 178 height 23
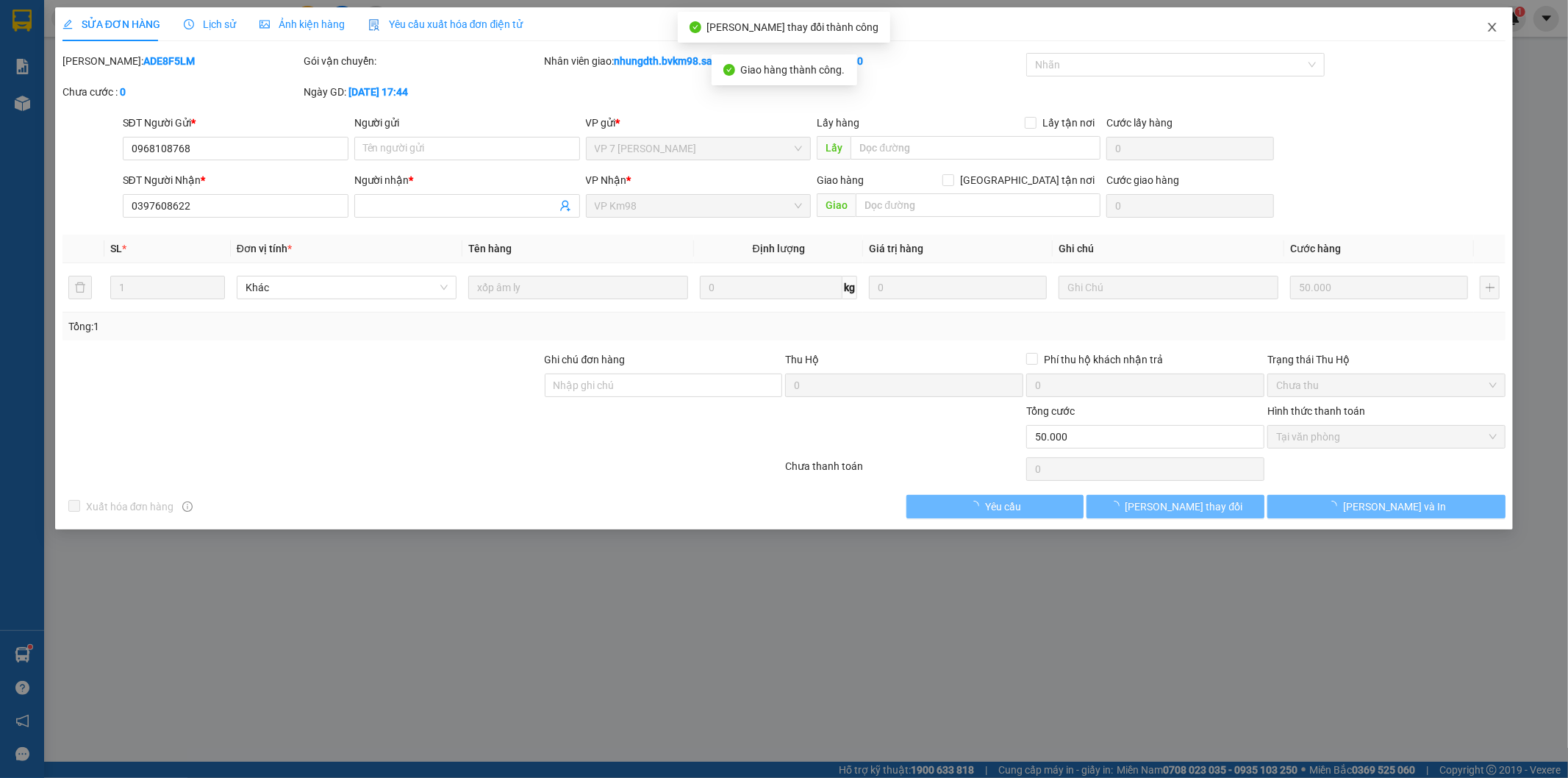
drag, startPoint x: 1499, startPoint y: 30, endPoint x: 1463, endPoint y: 48, distance: 40.2
click at [1496, 30] on span "Close" at bounding box center [1492, 28] width 42 height 42
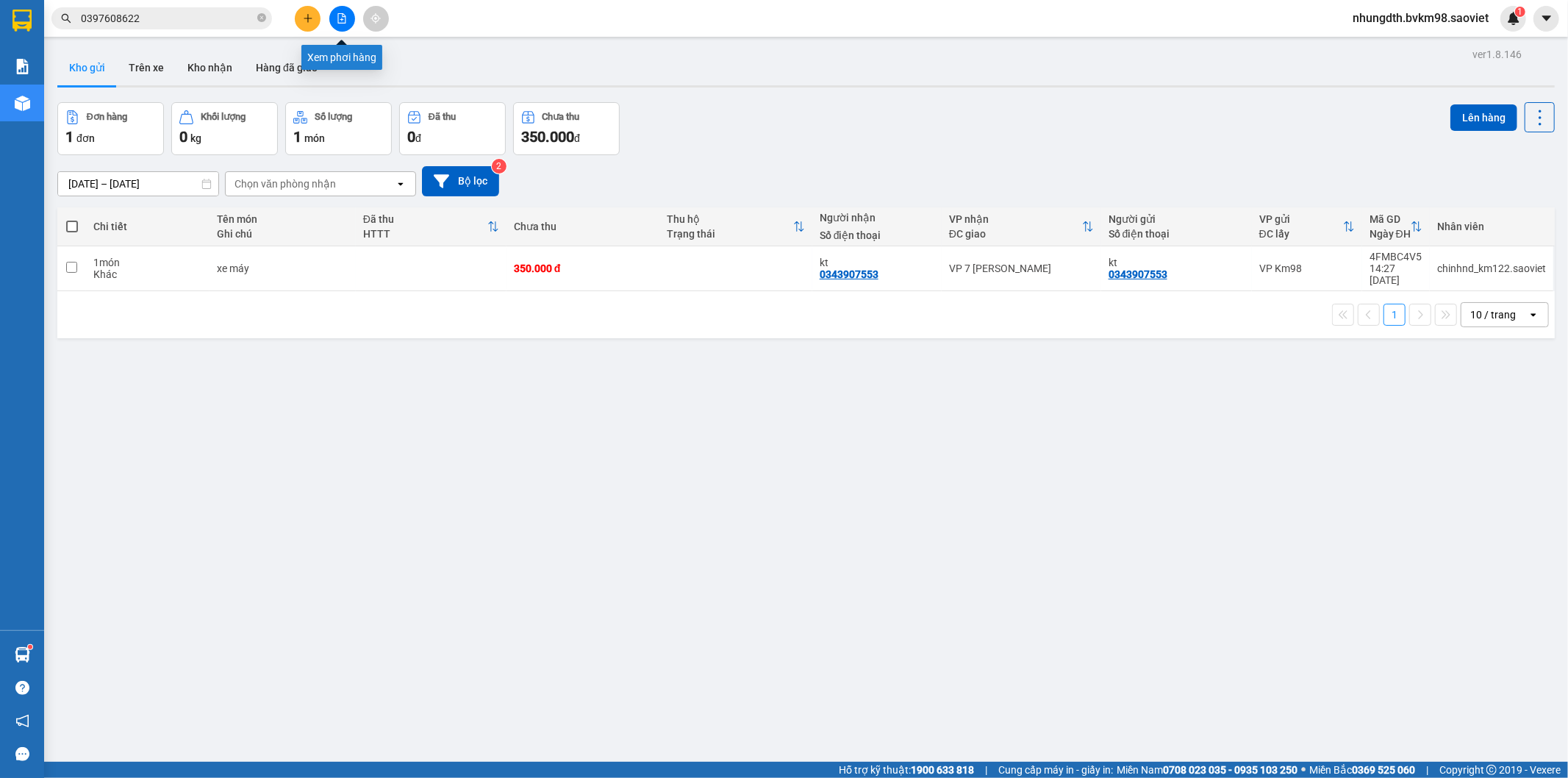
click at [338, 23] on icon "file-add" at bounding box center [342, 18] width 8 height 10
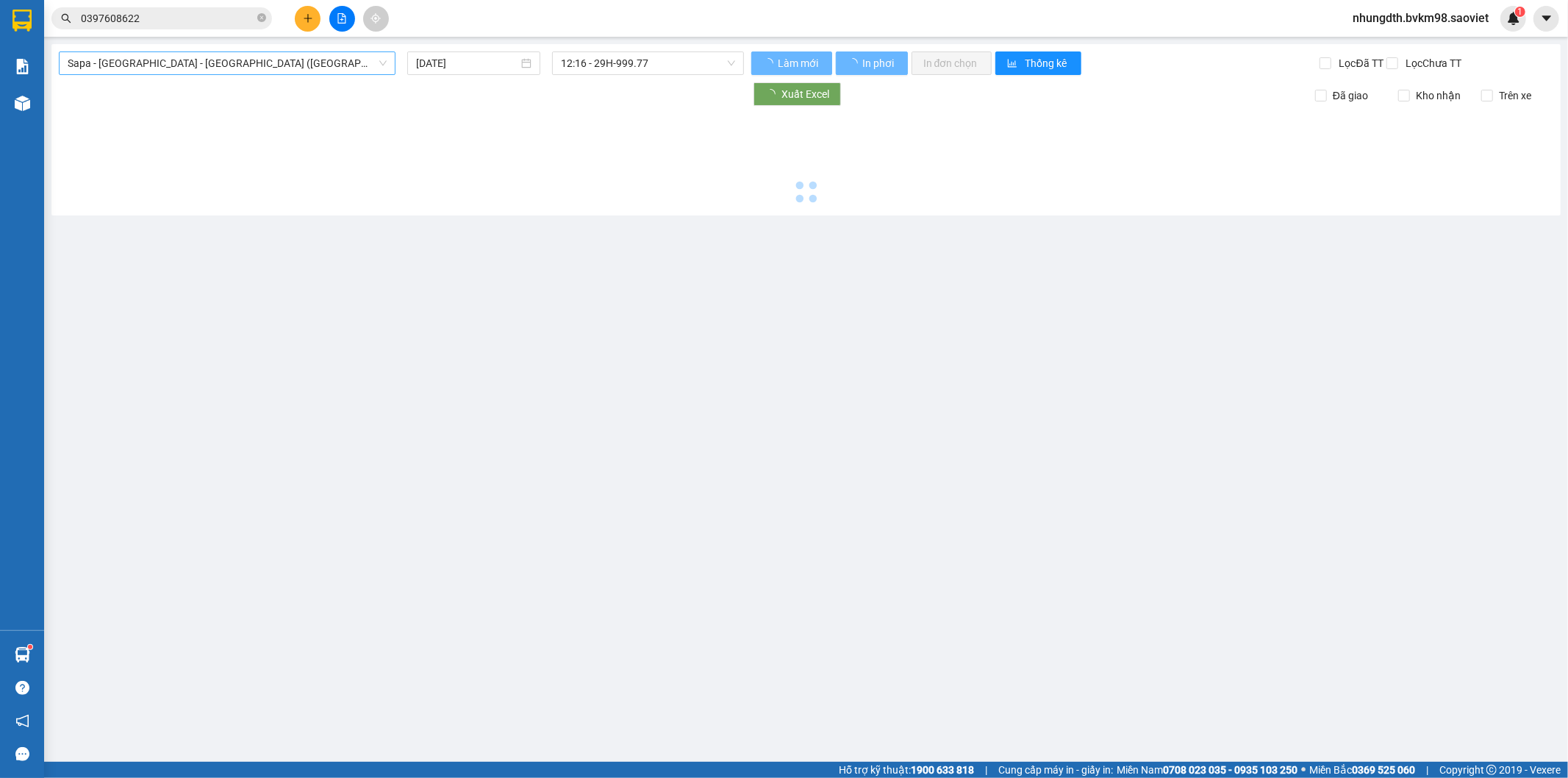
click at [169, 68] on span "Sapa - [GEOGRAPHIC_DATA] - [GEOGRAPHIC_DATA] ([GEOGRAPHIC_DATA])" at bounding box center [228, 63] width 319 height 22
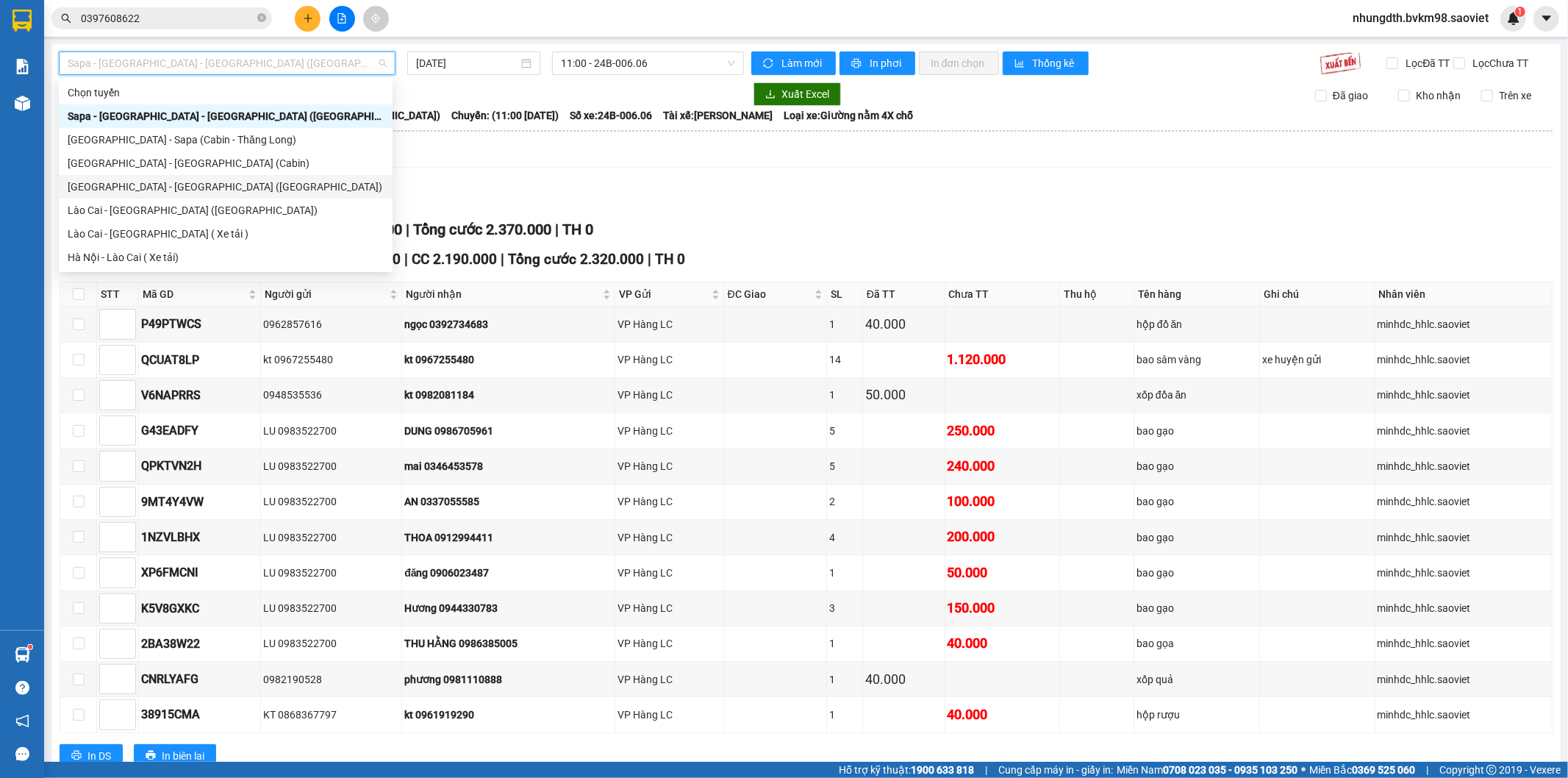
scroll to position [117, 0]
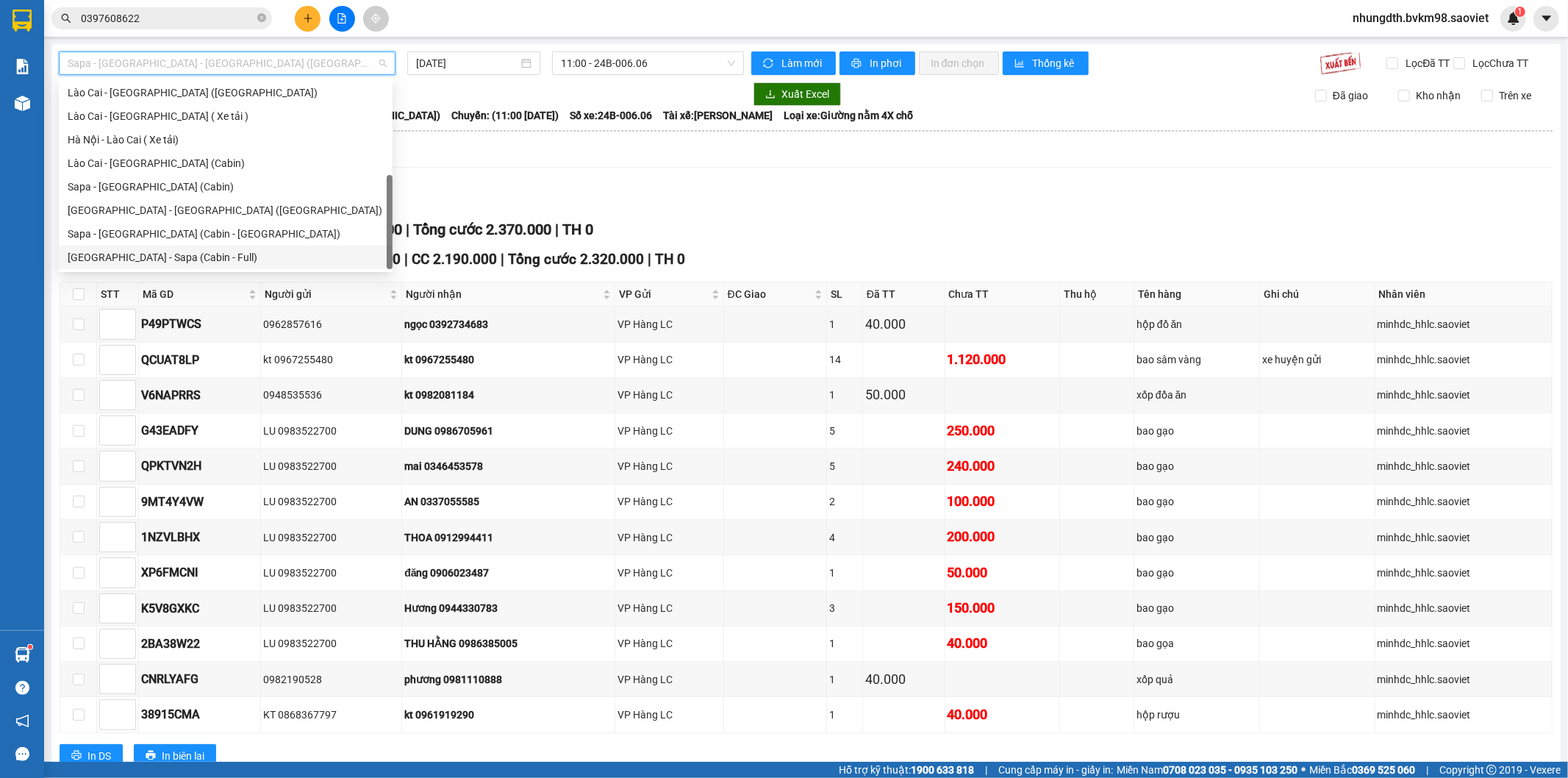
click at [172, 254] on div "[GEOGRAPHIC_DATA] - Sapa (Cabin - Full)" at bounding box center [226, 257] width 316 height 16
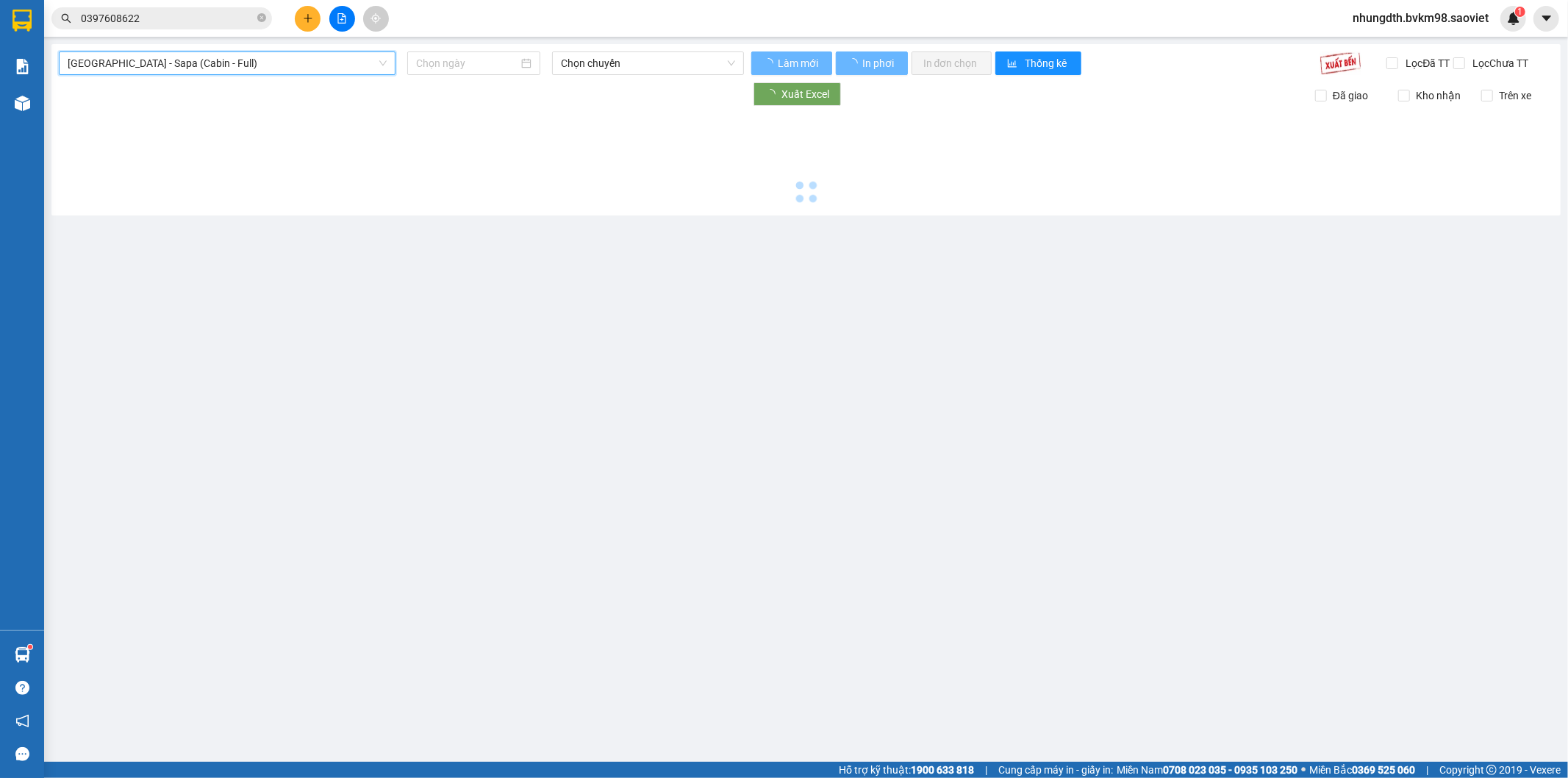
type input "[DATE]"
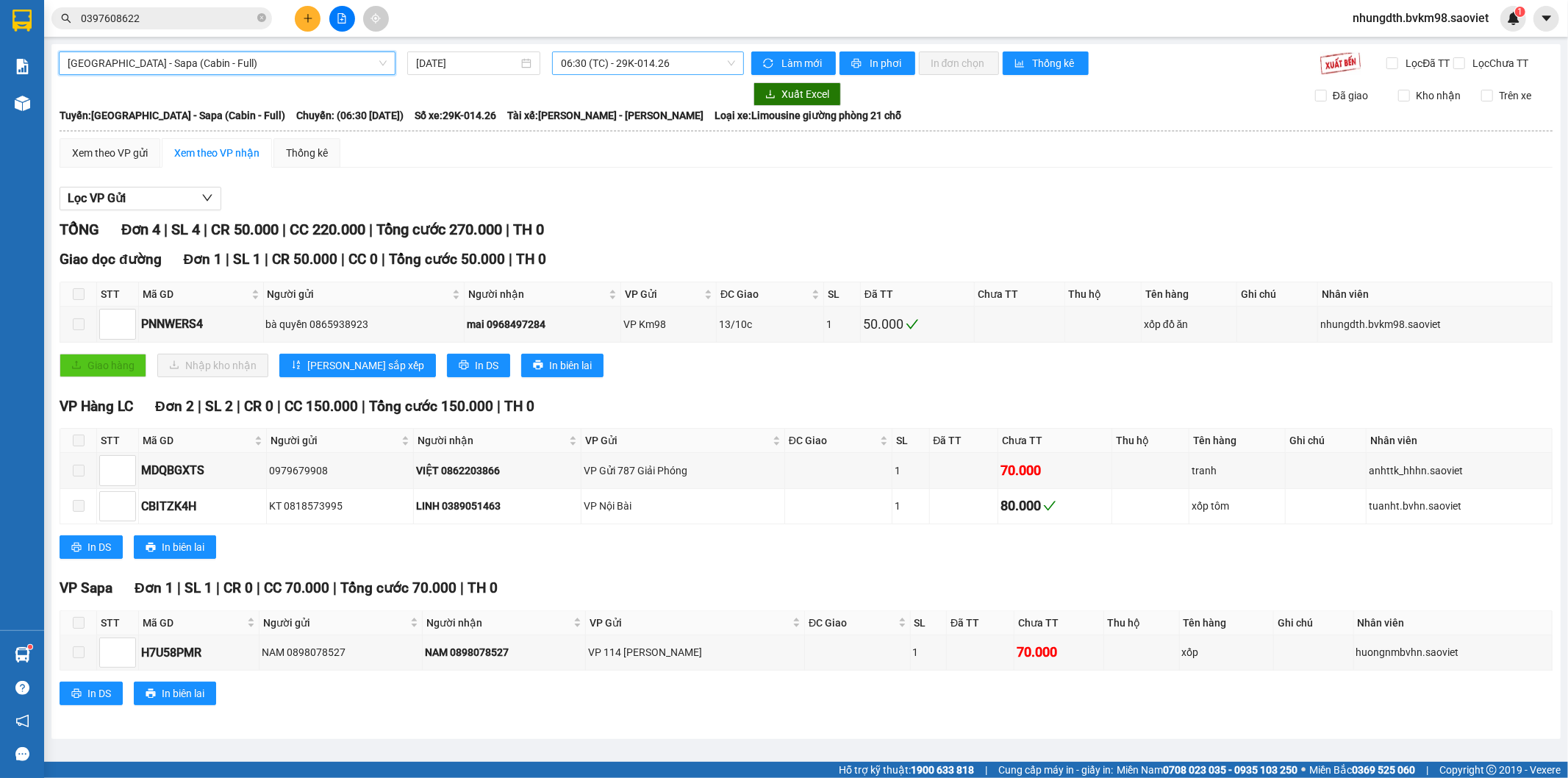
click at [613, 65] on span "06:30 (TC) - 29K-014.26" at bounding box center [647, 63] width 173 height 22
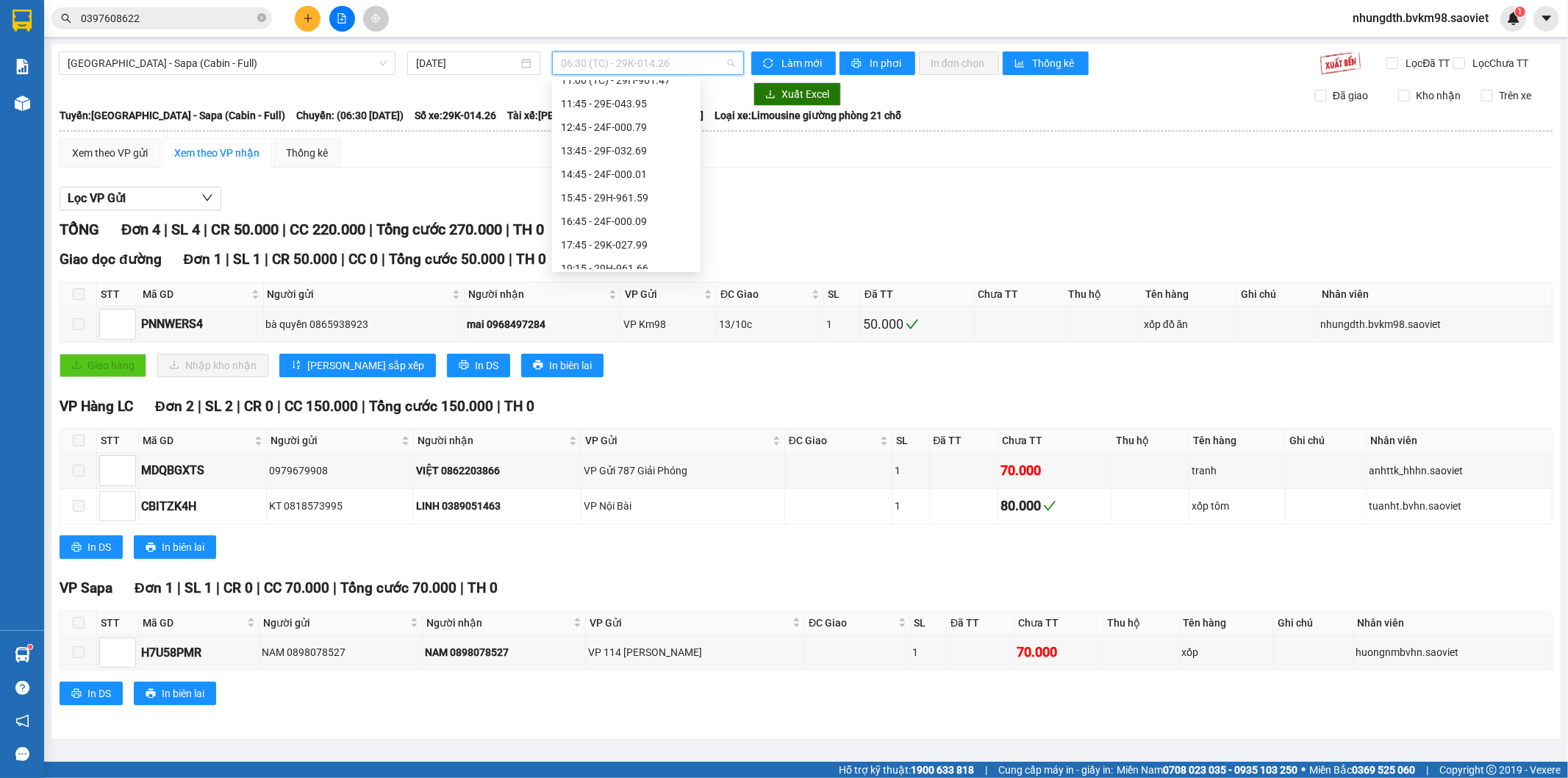
scroll to position [96, 0]
click at [635, 206] on div "12:45 - 24F-000.79" at bounding box center [626, 208] width 131 height 16
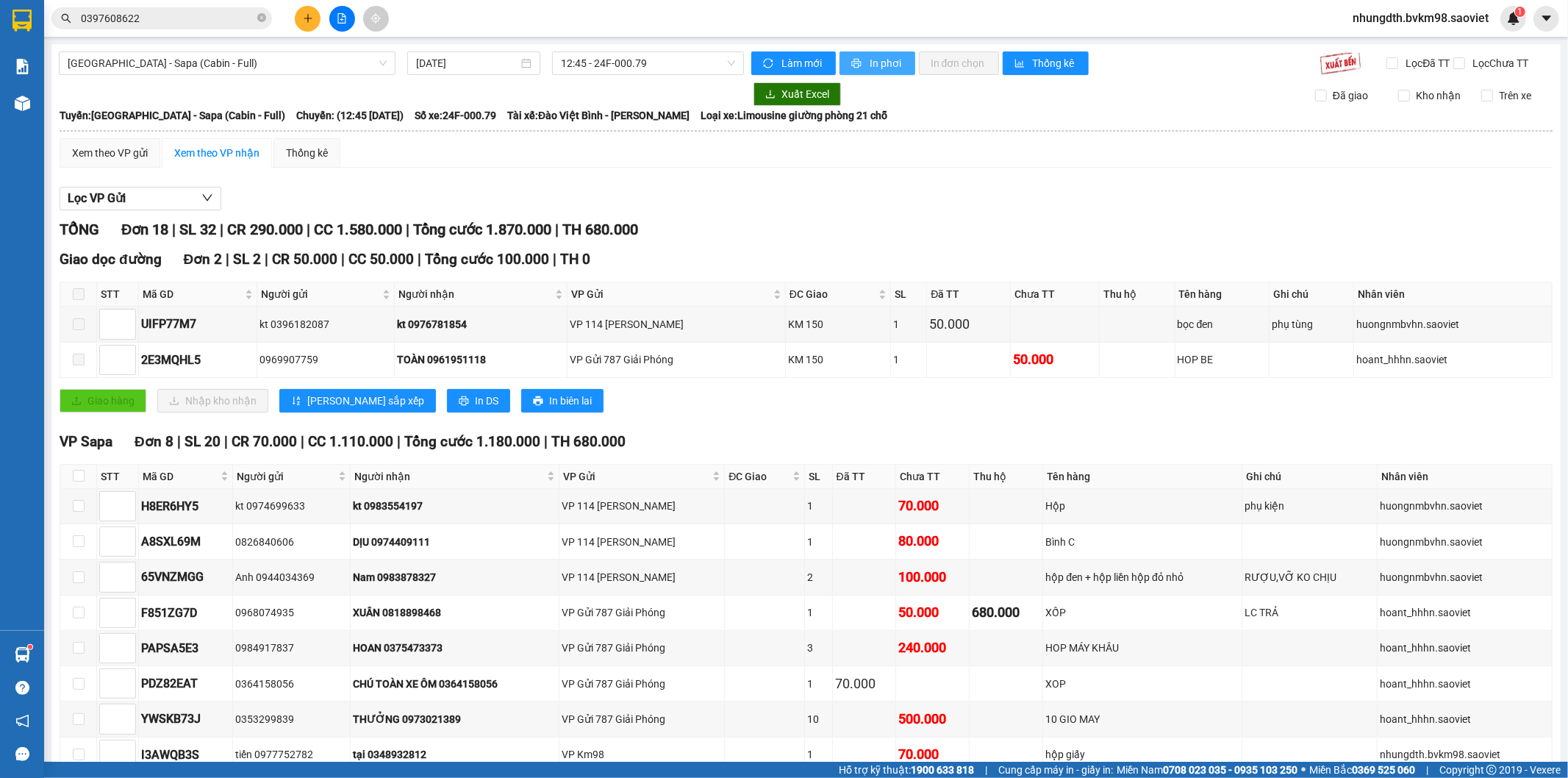
click at [877, 60] on span "In phơi" at bounding box center [886, 63] width 34 height 16
click at [346, 18] on icon "file-add" at bounding box center [342, 18] width 8 height 10
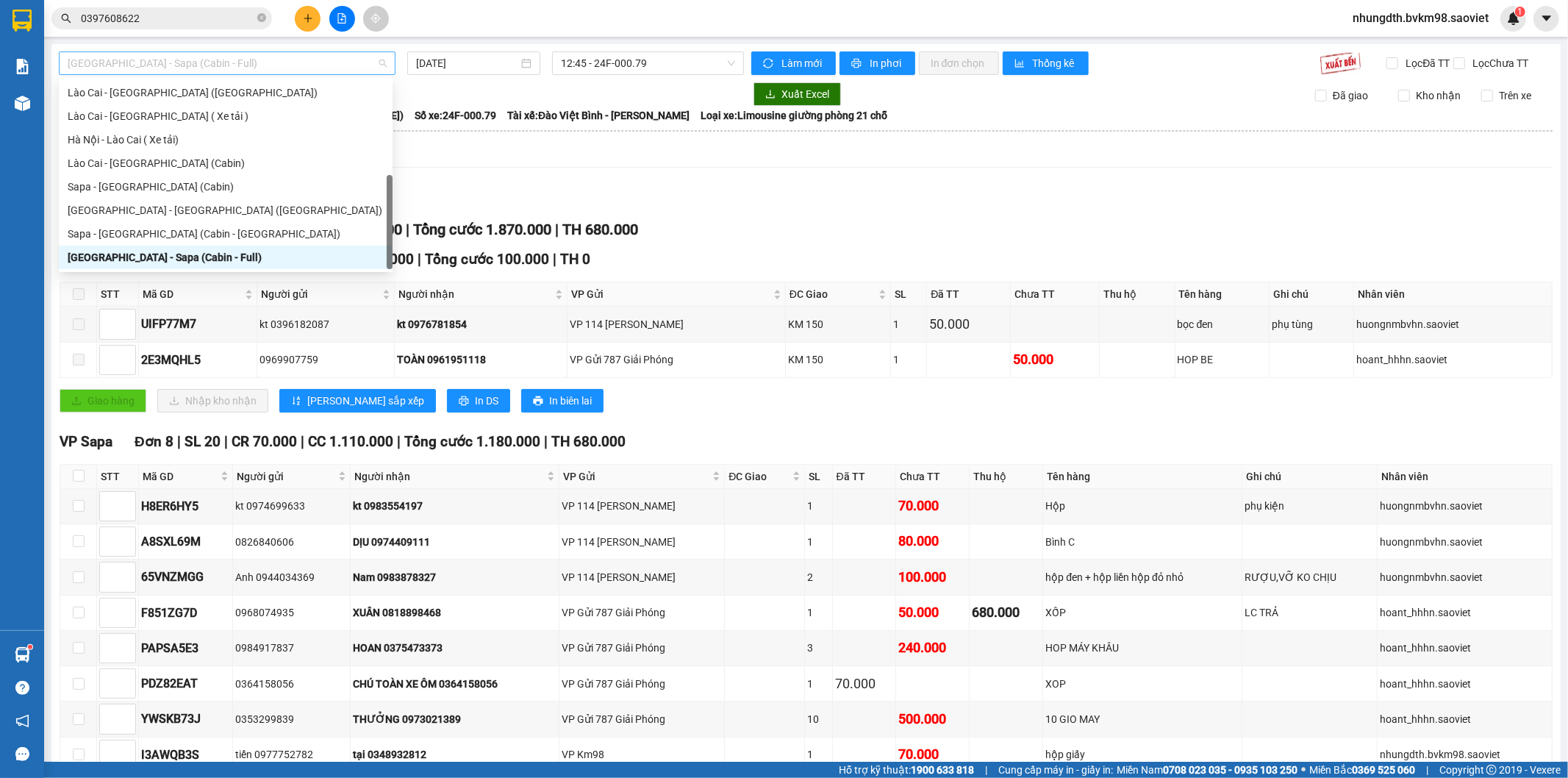
click at [229, 69] on span "[GEOGRAPHIC_DATA] - Sapa (Cabin - Full)" at bounding box center [228, 63] width 319 height 22
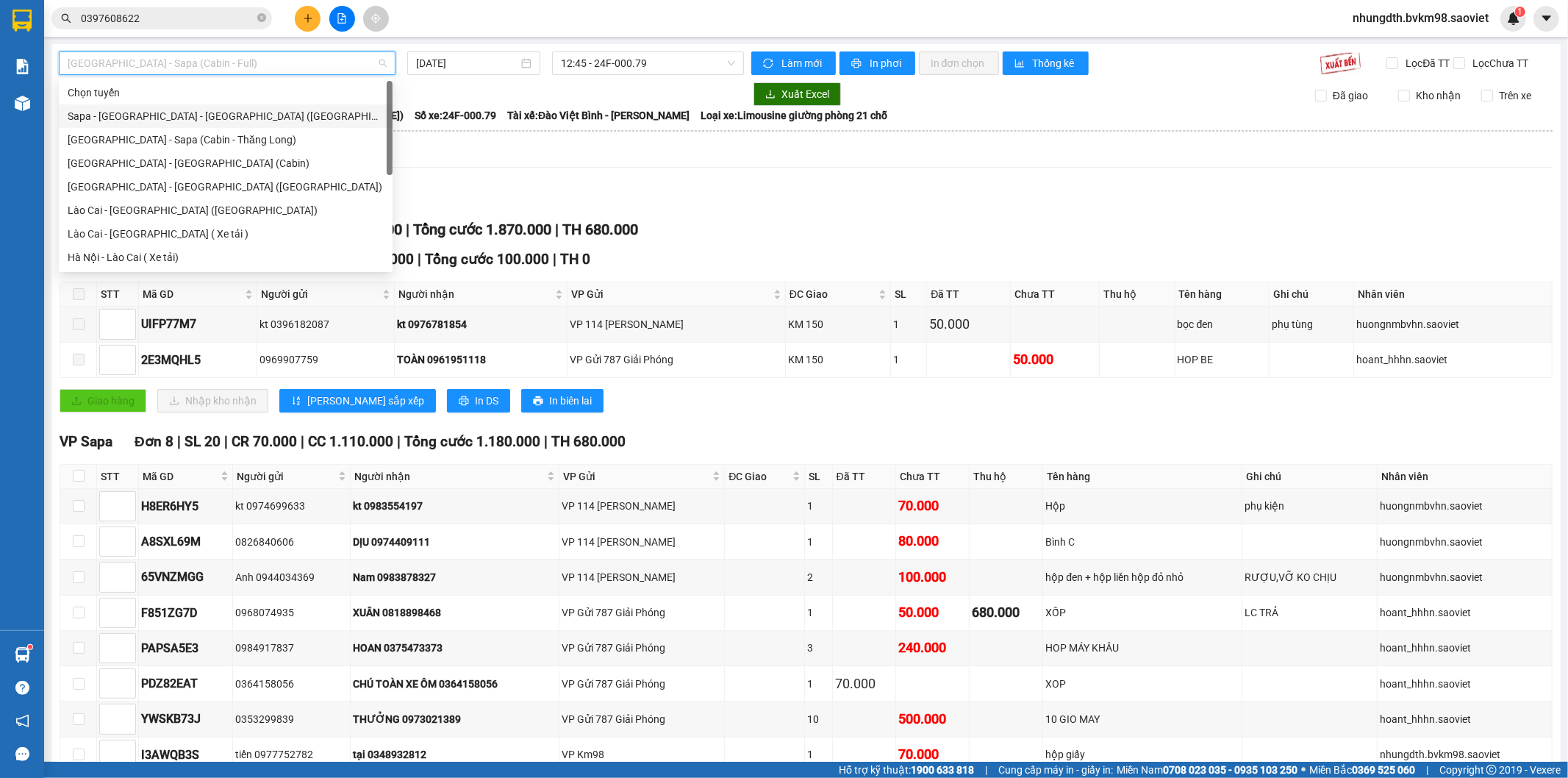
click at [190, 117] on div "Sapa - [GEOGRAPHIC_DATA] - [GEOGRAPHIC_DATA] ([GEOGRAPHIC_DATA])" at bounding box center [226, 116] width 316 height 16
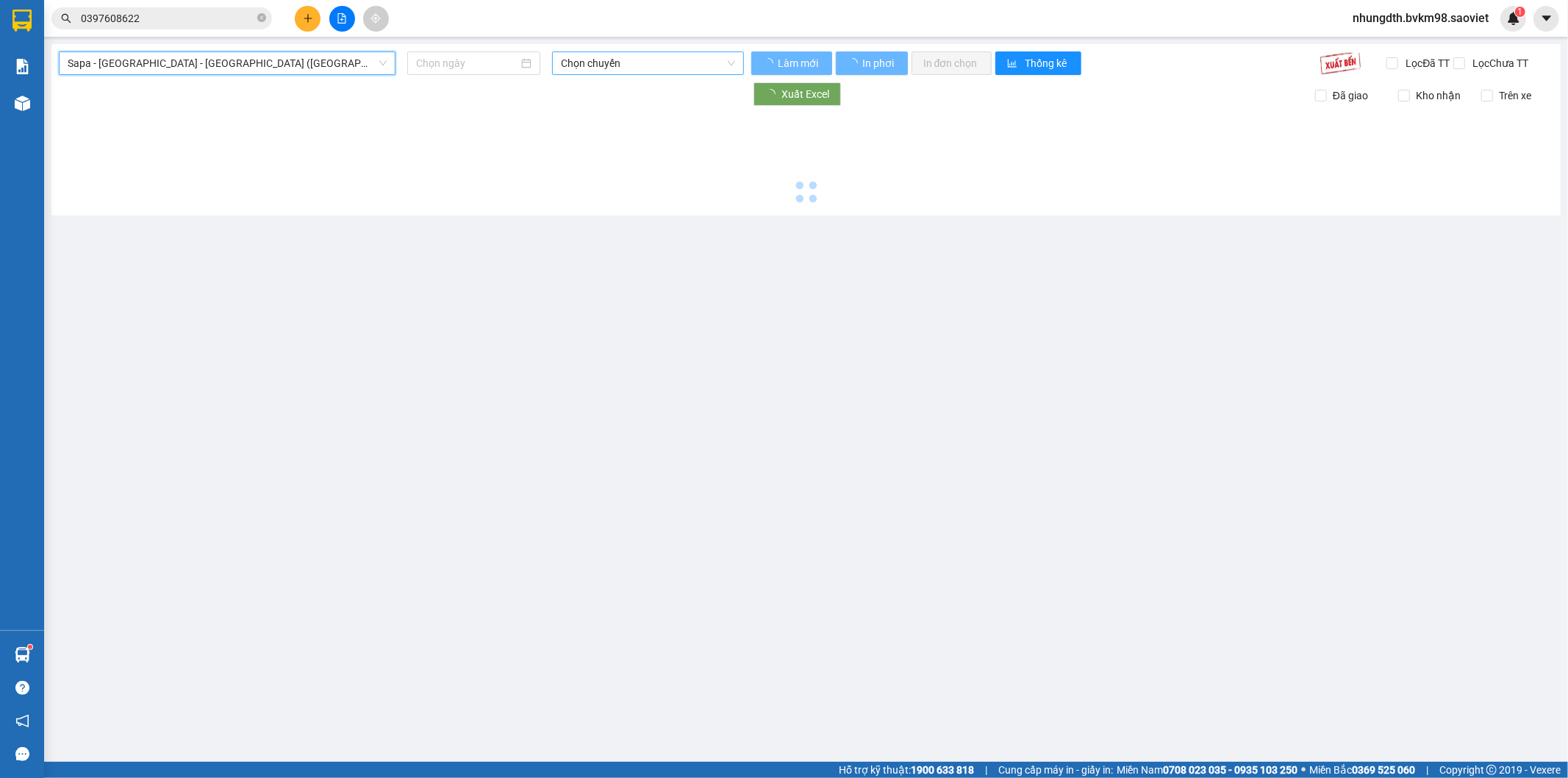
type input "[DATE]"
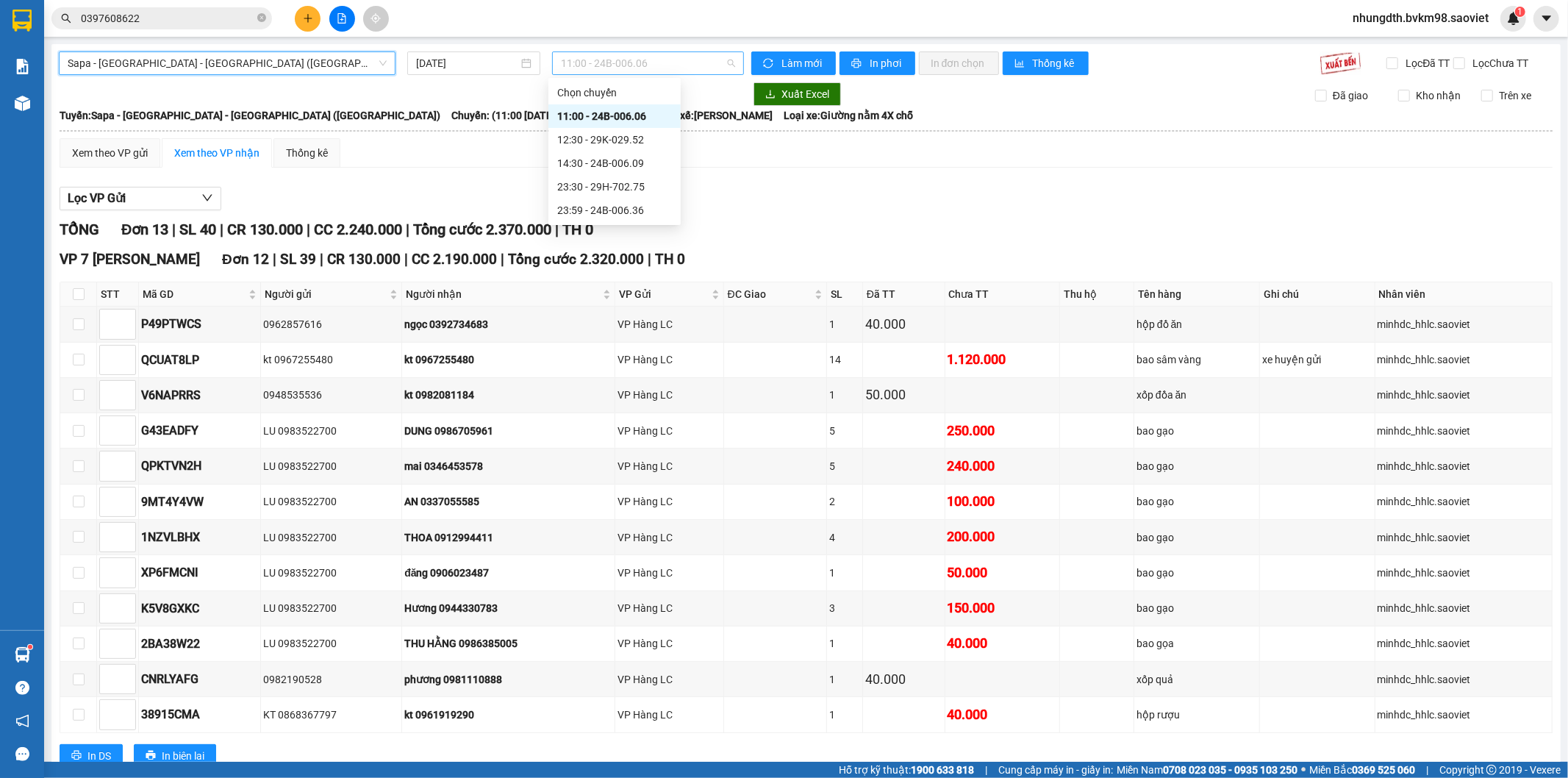
click at [608, 67] on span "11:00 - 24B-006.06" at bounding box center [647, 63] width 173 height 22
click at [616, 137] on div "12:30 - 29K-029.52" at bounding box center [615, 140] width 115 height 16
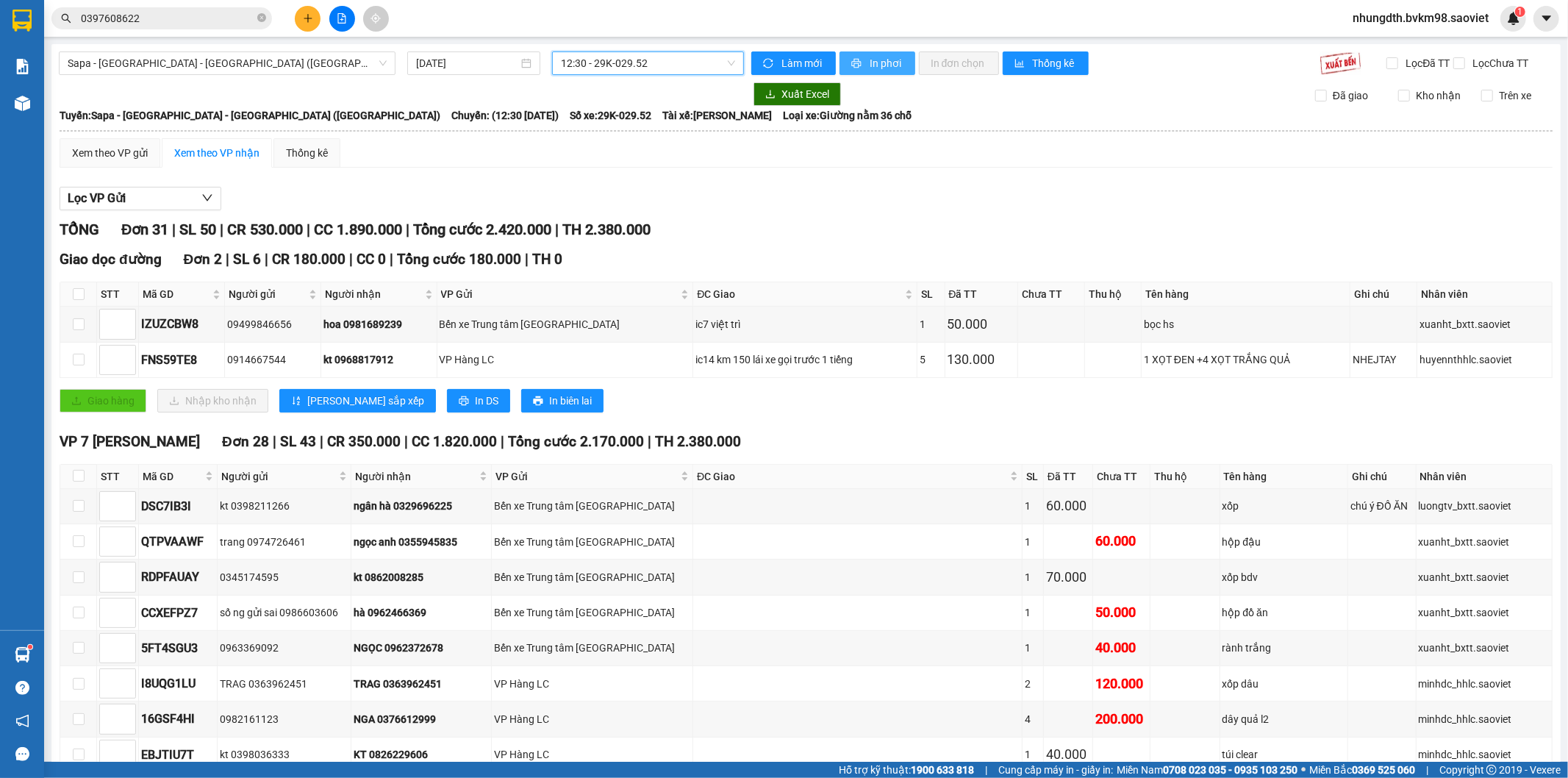
click at [869, 64] on span "In phơi" at bounding box center [886, 63] width 34 height 16
click at [314, 21] on button at bounding box center [307, 18] width 26 height 26
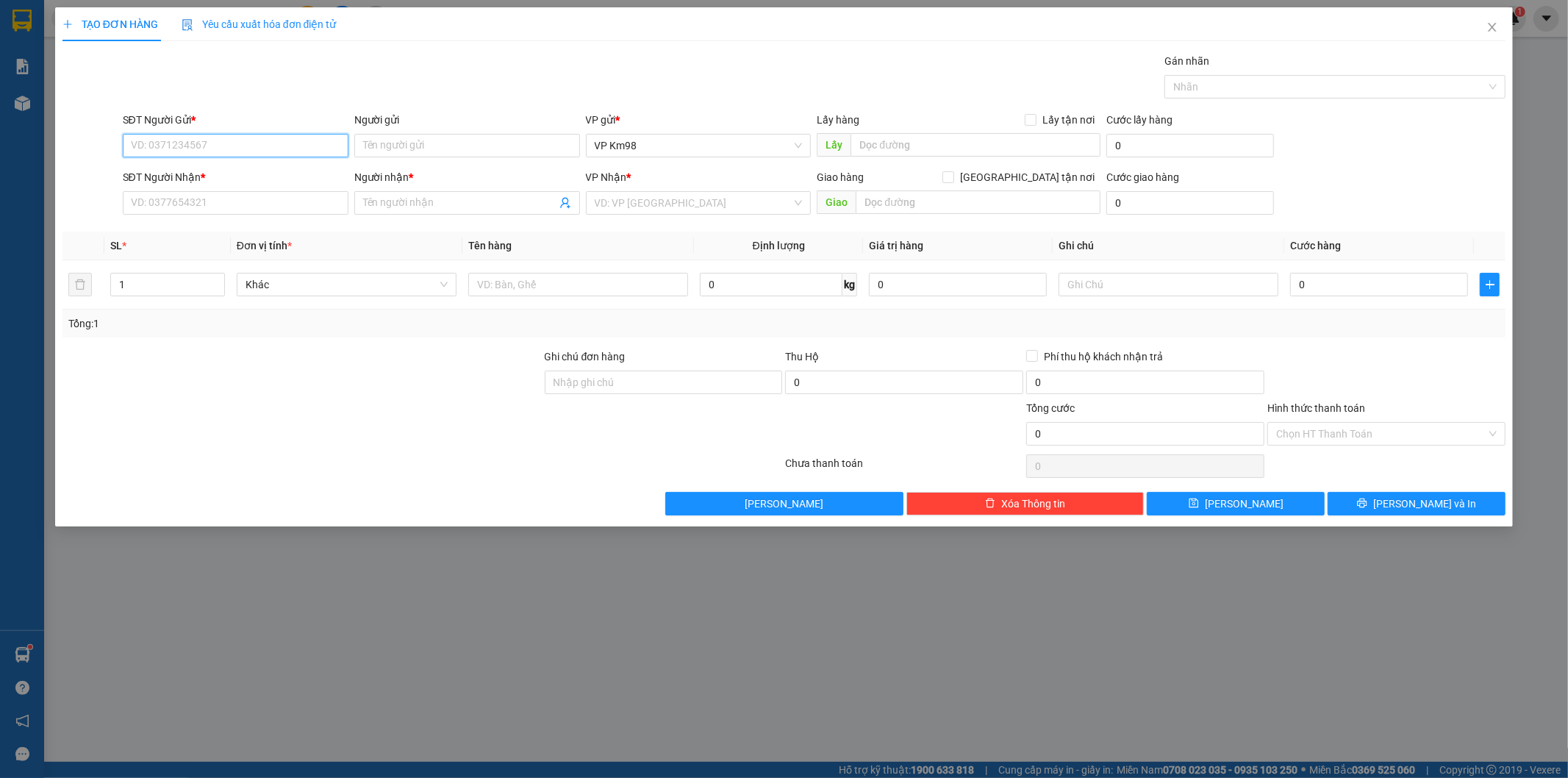
click at [231, 144] on input "SĐT Người Gửi *" at bounding box center [236, 145] width 226 height 23
type input "0889888881"
click at [199, 209] on input "SĐT Người Nhận *" at bounding box center [236, 202] width 226 height 23
type input "0898888881"
click at [399, 154] on input "Người gửi" at bounding box center [467, 145] width 226 height 23
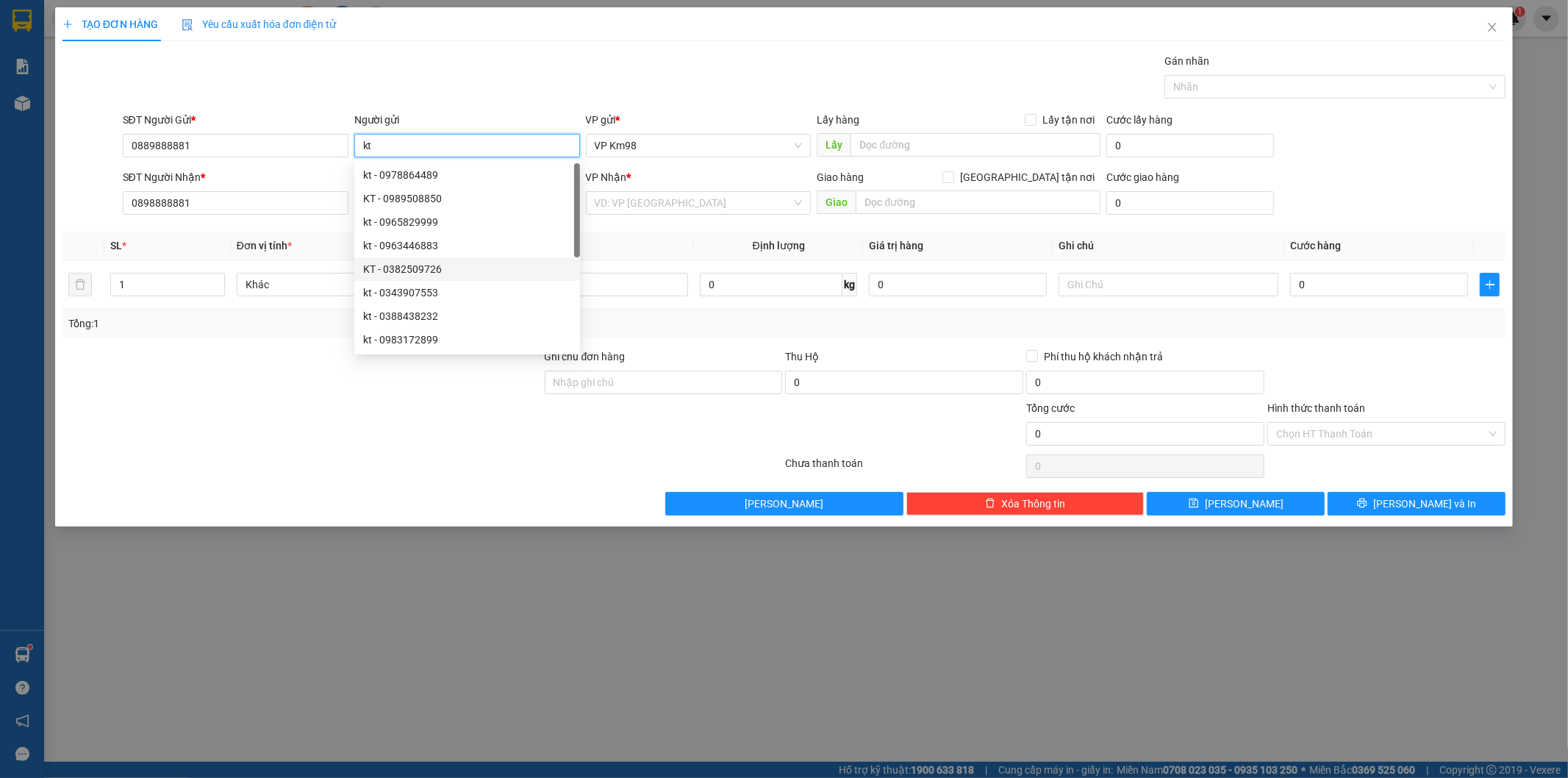
type input "kt"
click at [260, 357] on div at bounding box center [302, 374] width 482 height 51
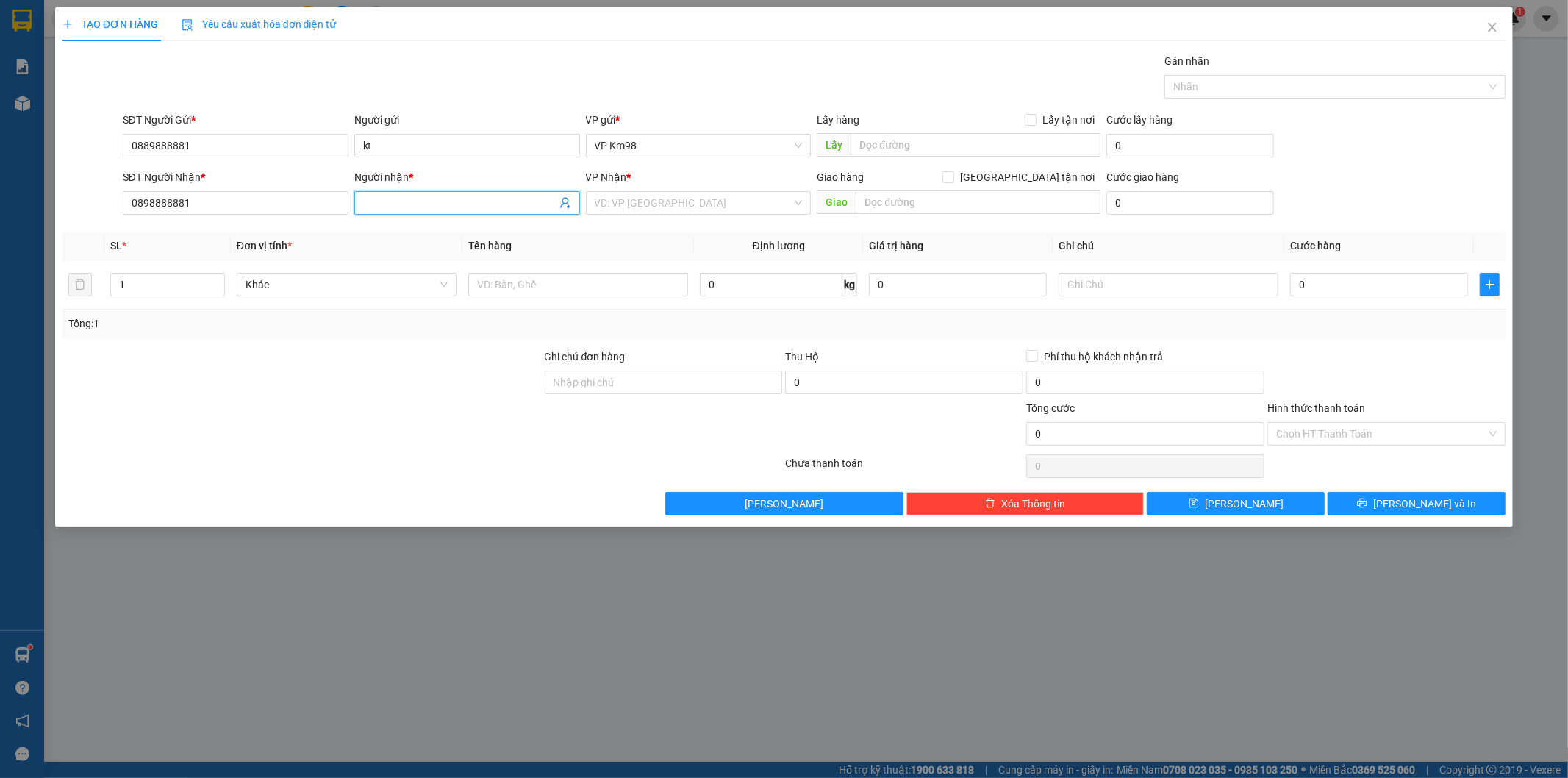
click at [412, 204] on input "Người nhận *" at bounding box center [460, 203] width 193 height 16
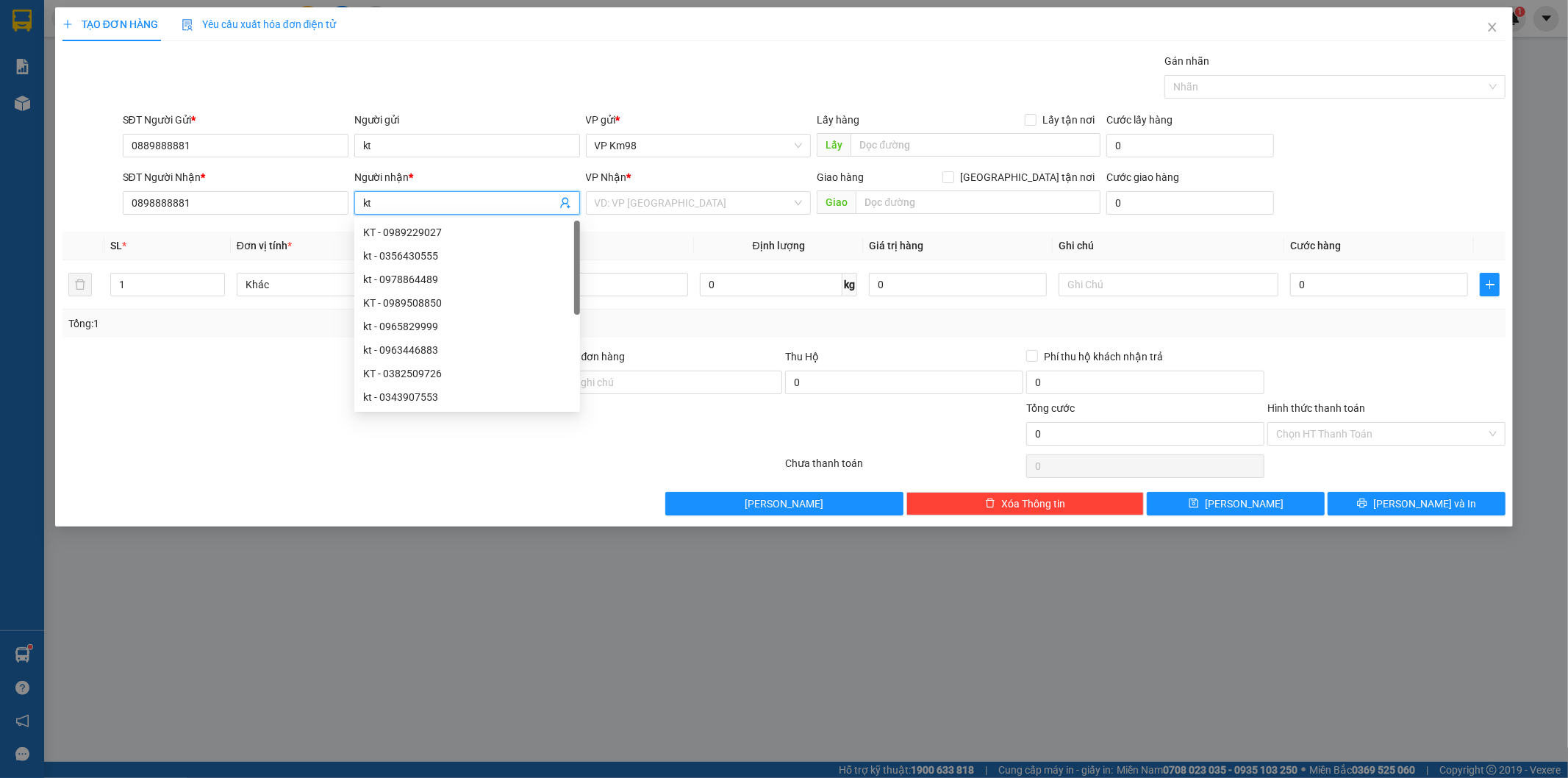
type input "kt"
click at [156, 372] on div at bounding box center [302, 374] width 482 height 51
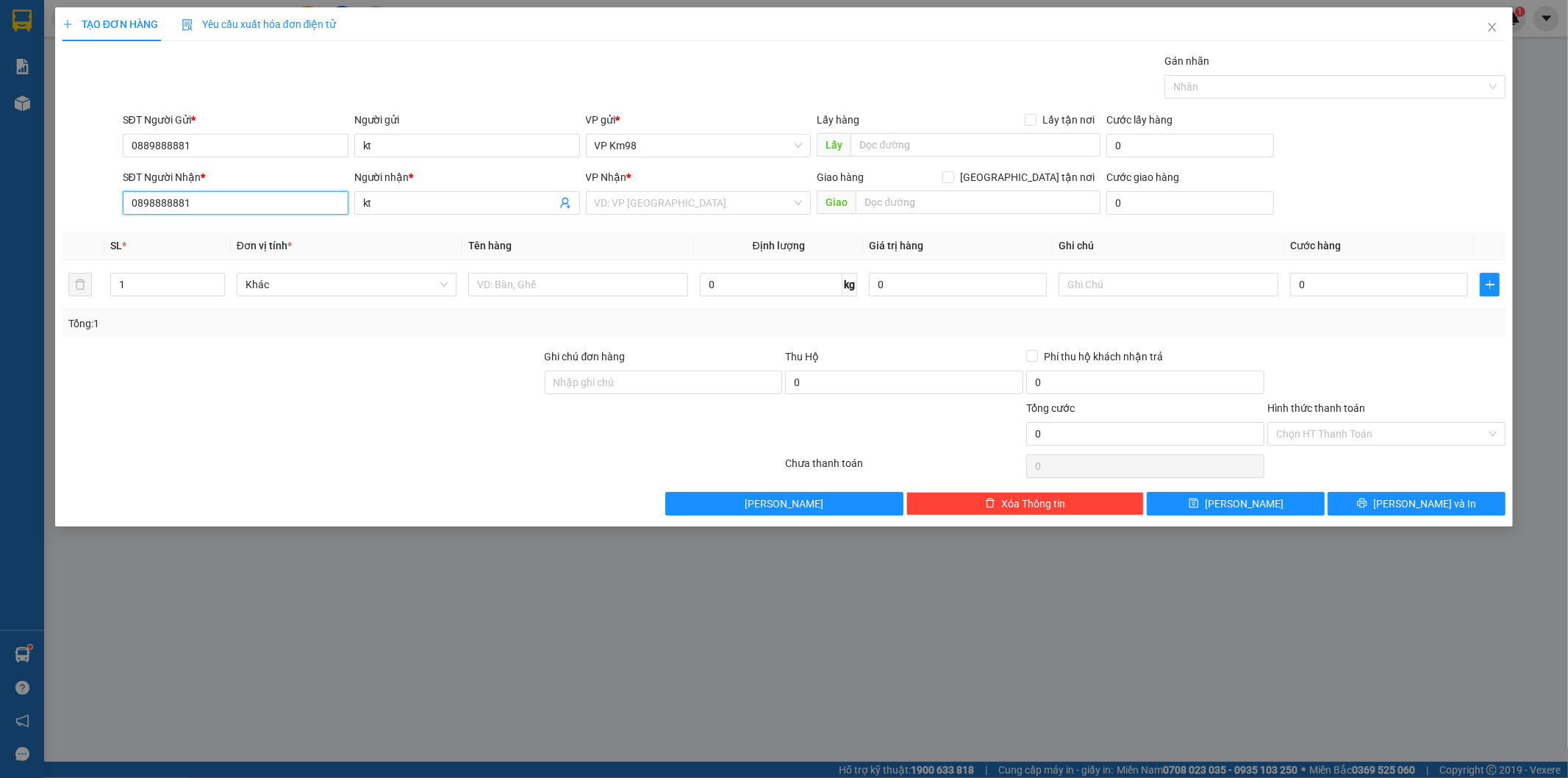
click at [143, 204] on input "0898888881" at bounding box center [236, 202] width 226 height 23
click at [200, 211] on input "08898888881" at bounding box center [236, 202] width 226 height 23
click at [176, 229] on div "0889888881 - kt" at bounding box center [236, 232] width 208 height 16
click at [677, 209] on span "VP Sapa" at bounding box center [699, 203] width 208 height 22
type input "0889888881"
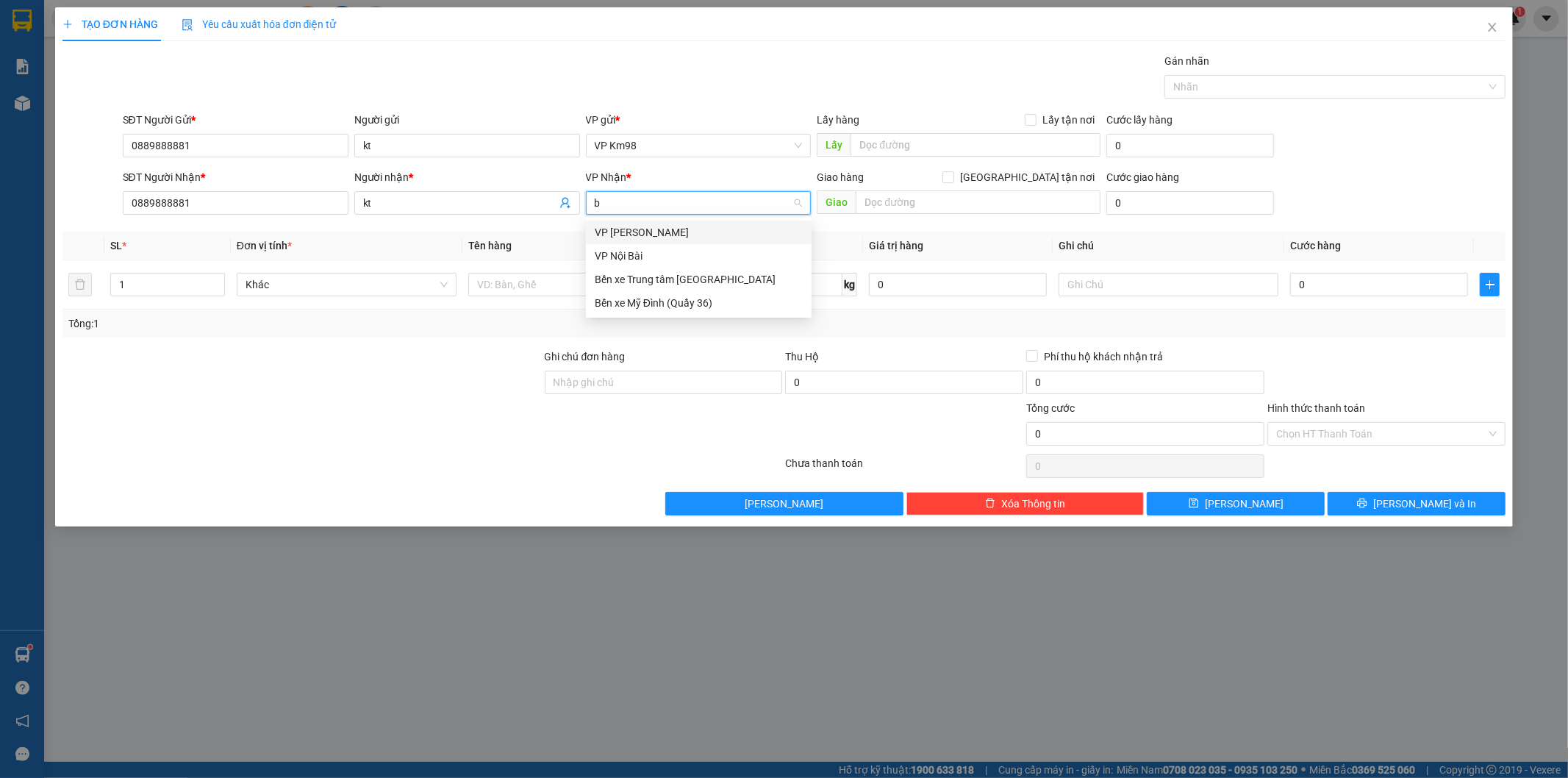
type input "bx"
drag, startPoint x: 662, startPoint y: 232, endPoint x: 613, endPoint y: 251, distance: 52.6
click at [659, 234] on div "Bến xe Trung tâm [GEOGRAPHIC_DATA]" at bounding box center [699, 232] width 208 height 16
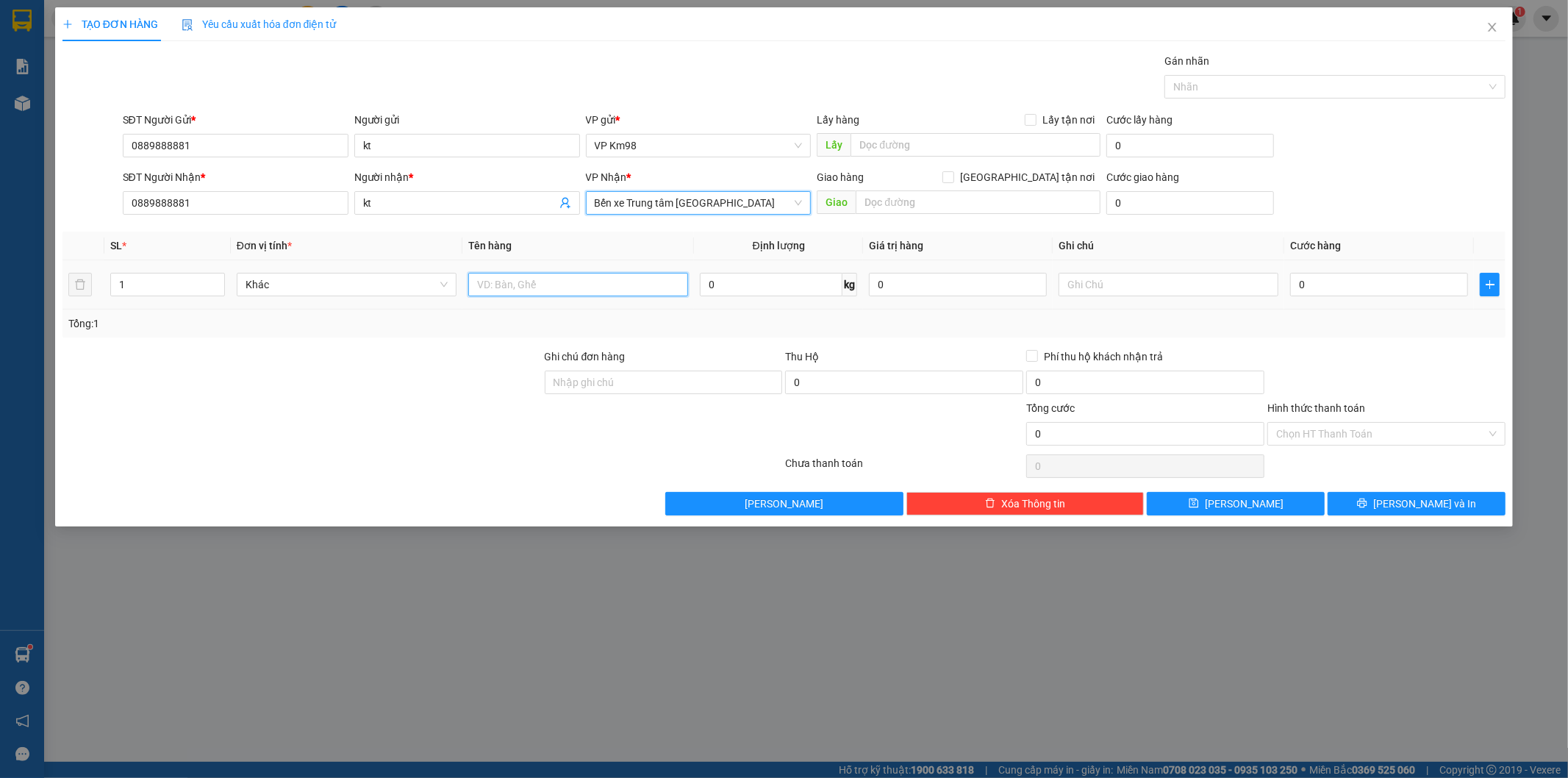
click at [497, 284] on input "text" at bounding box center [577, 284] width 220 height 23
type input "bọc dây xanh"
click at [1372, 292] on input "0" at bounding box center [1379, 284] width 178 height 23
type input "5"
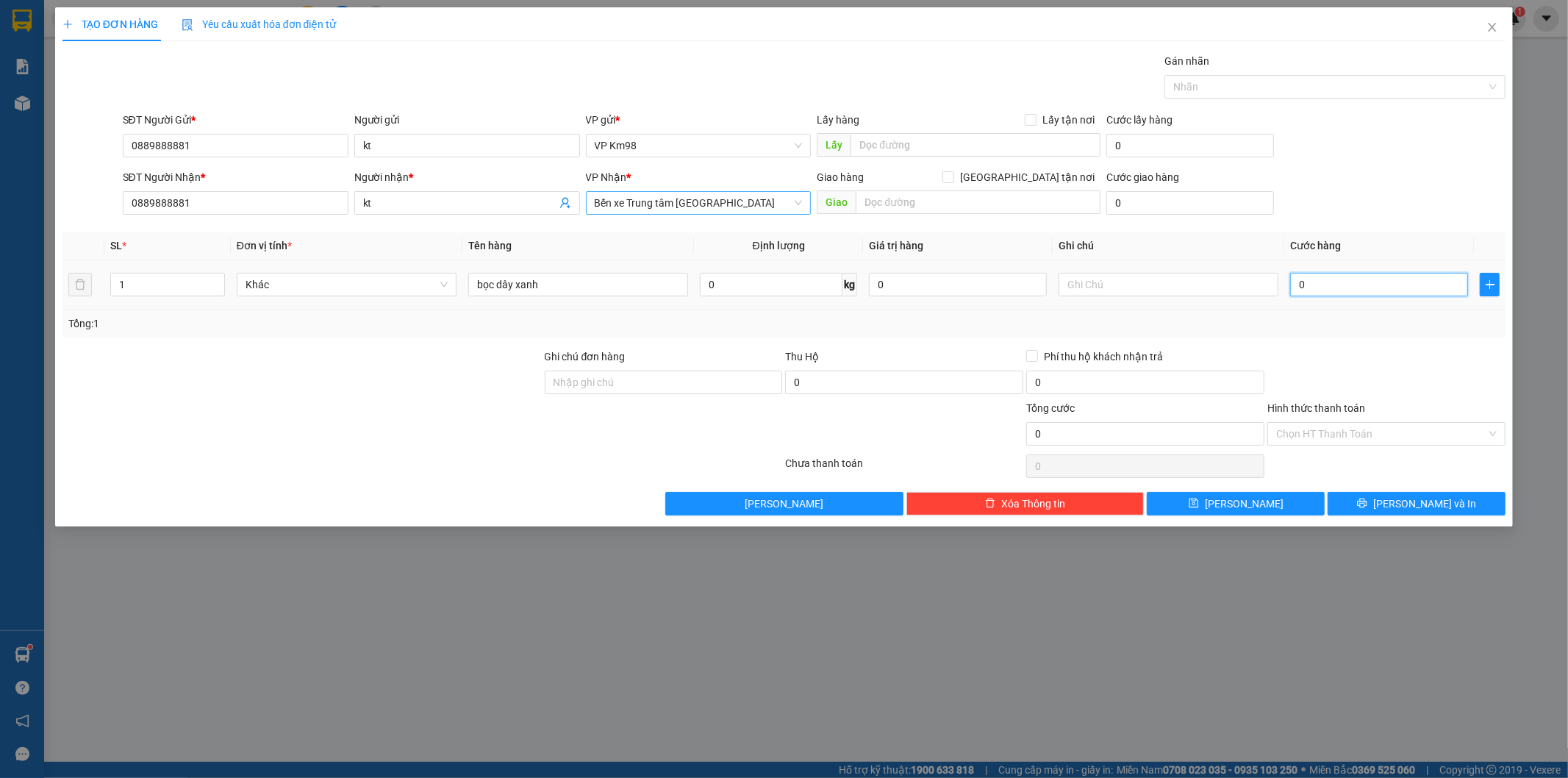
type input "5"
type input "50"
type input "500"
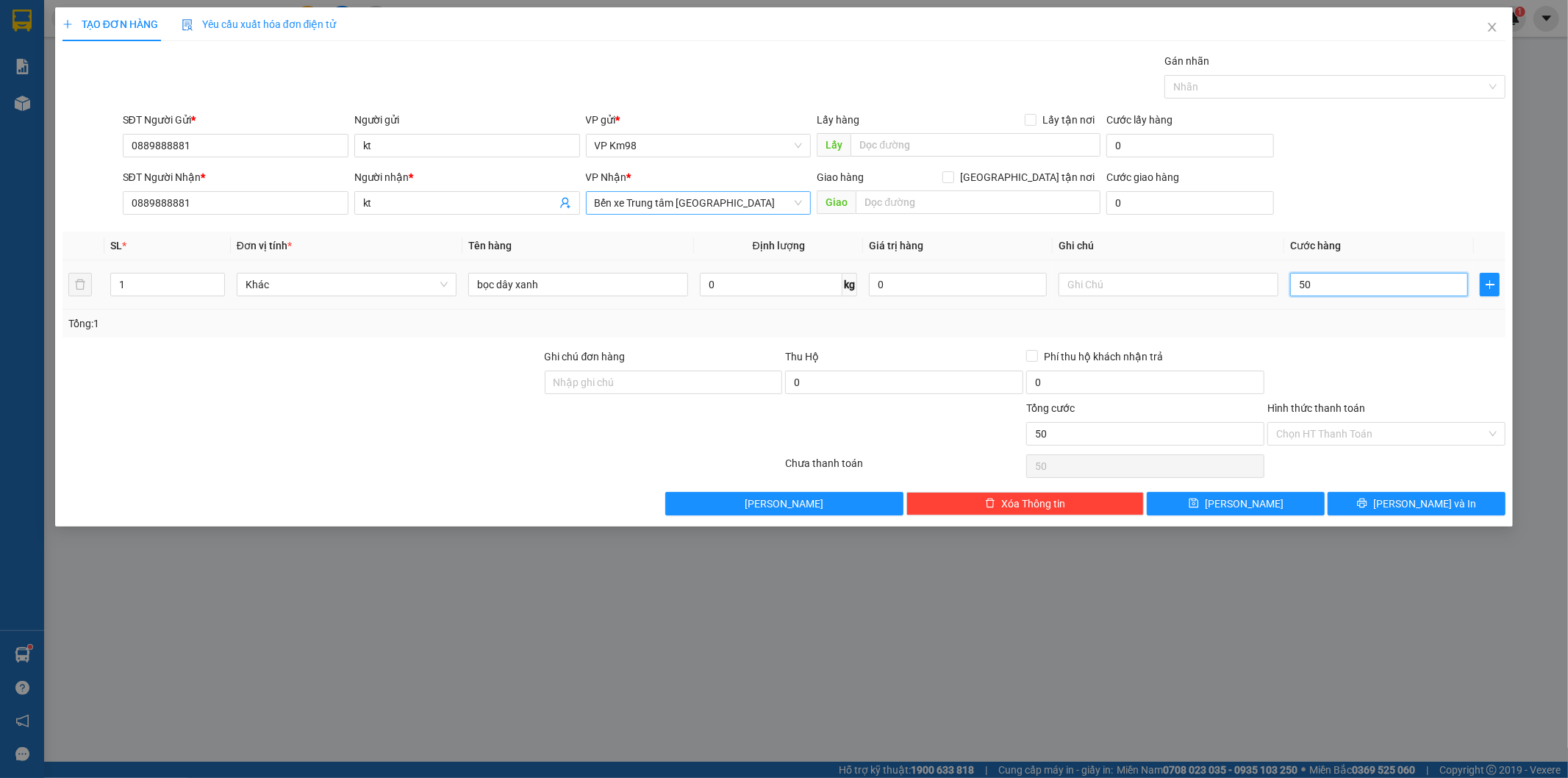
type input "500"
type input "5.000"
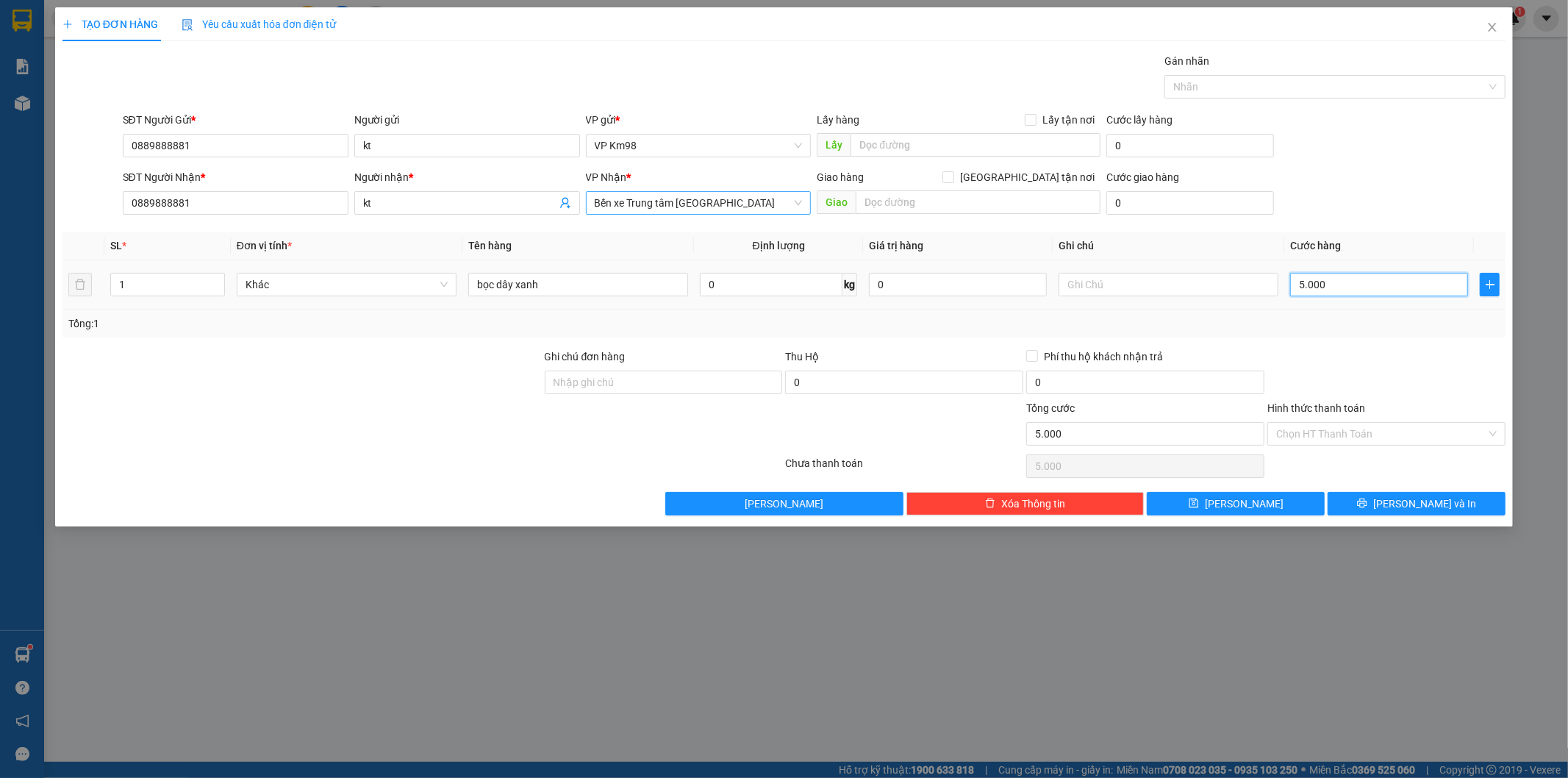
type input "50.000"
click at [1377, 498] on button "[PERSON_NAME] và In" at bounding box center [1416, 503] width 178 height 23
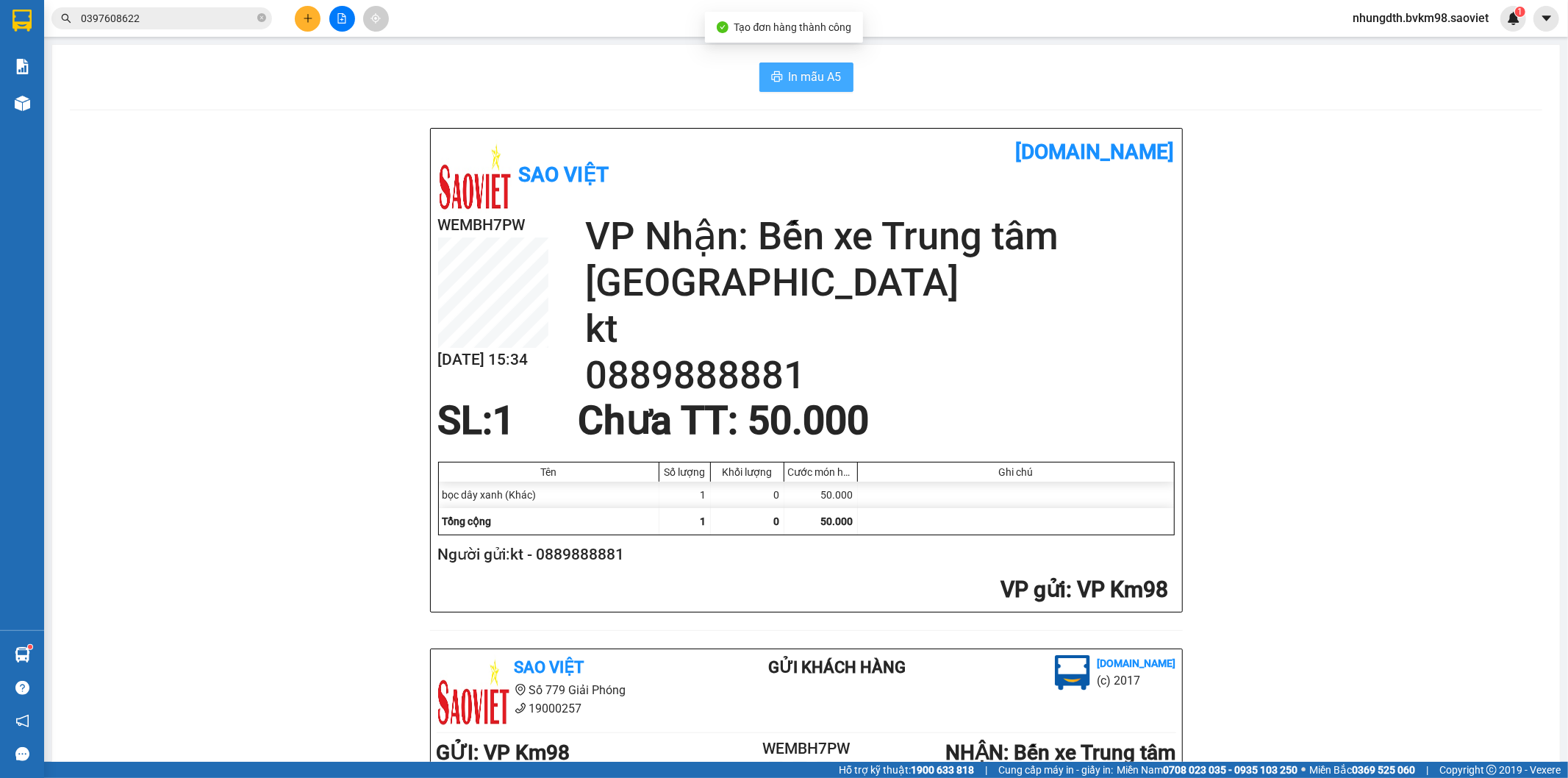
click at [790, 71] on span "In mẫu A5" at bounding box center [815, 77] width 53 height 18
click at [343, 23] on button at bounding box center [342, 18] width 26 height 26
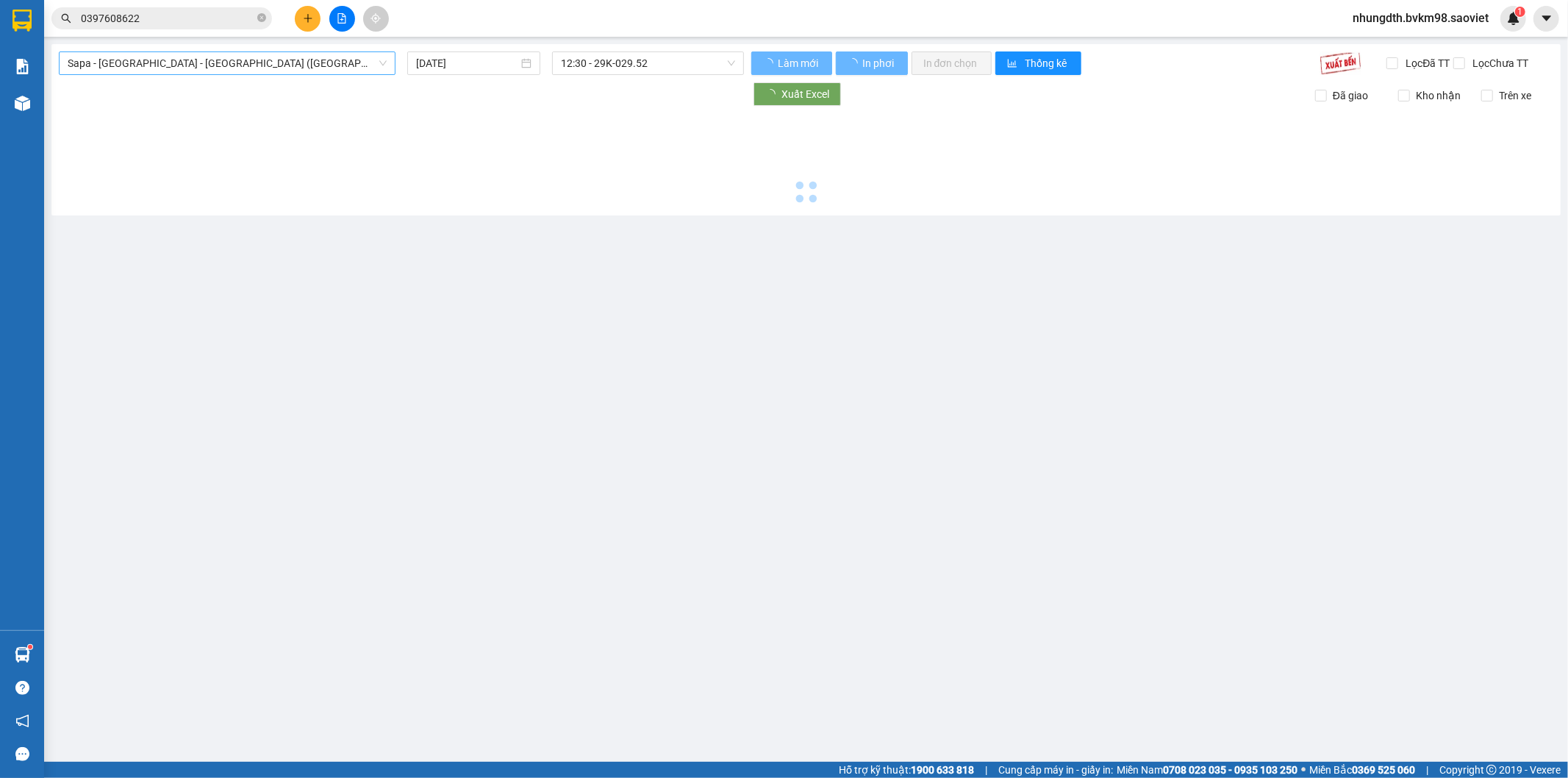
click at [152, 61] on span "Sapa - [GEOGRAPHIC_DATA] - [GEOGRAPHIC_DATA] ([GEOGRAPHIC_DATA])" at bounding box center [228, 63] width 319 height 22
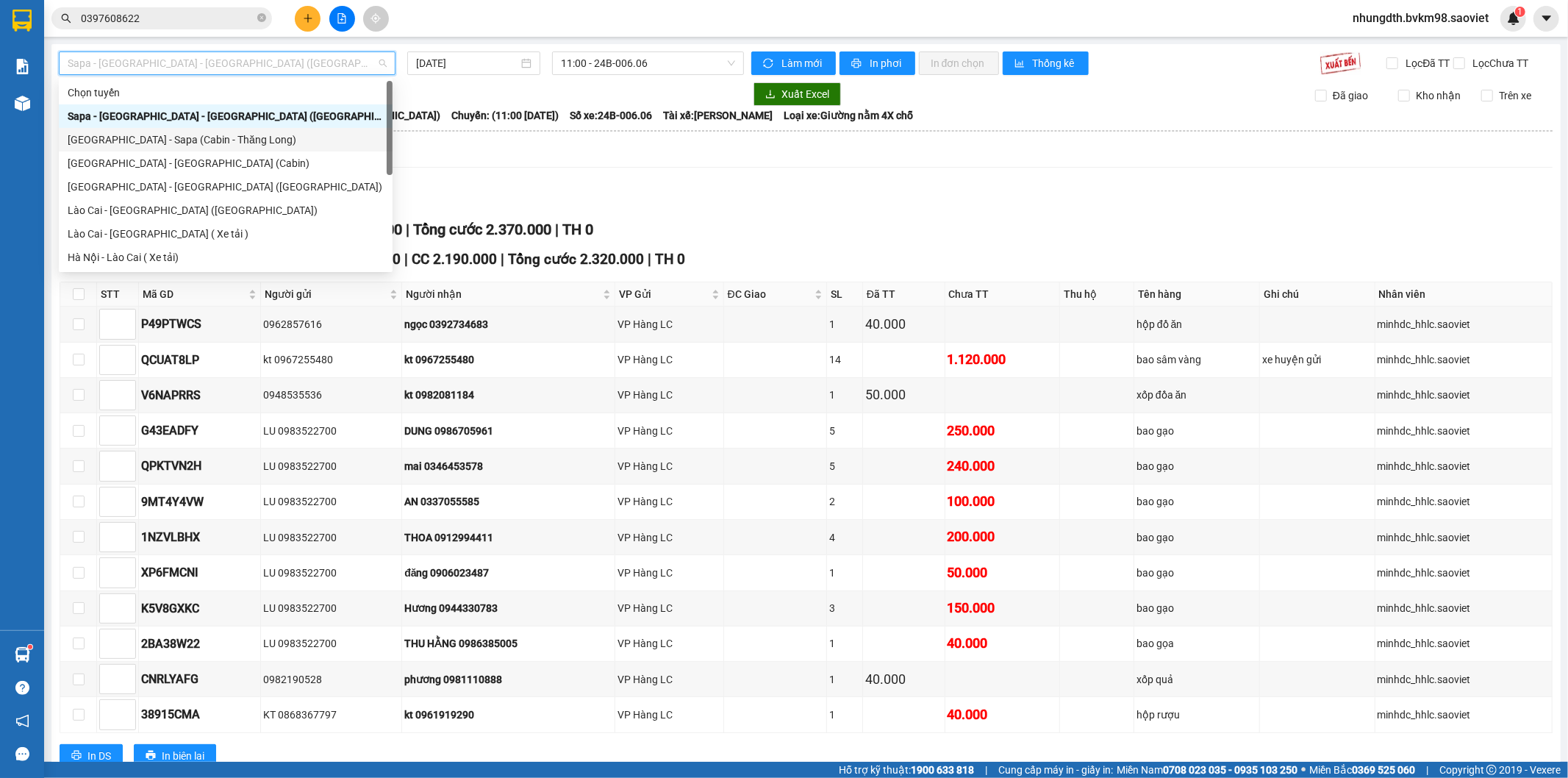
scroll to position [117, 0]
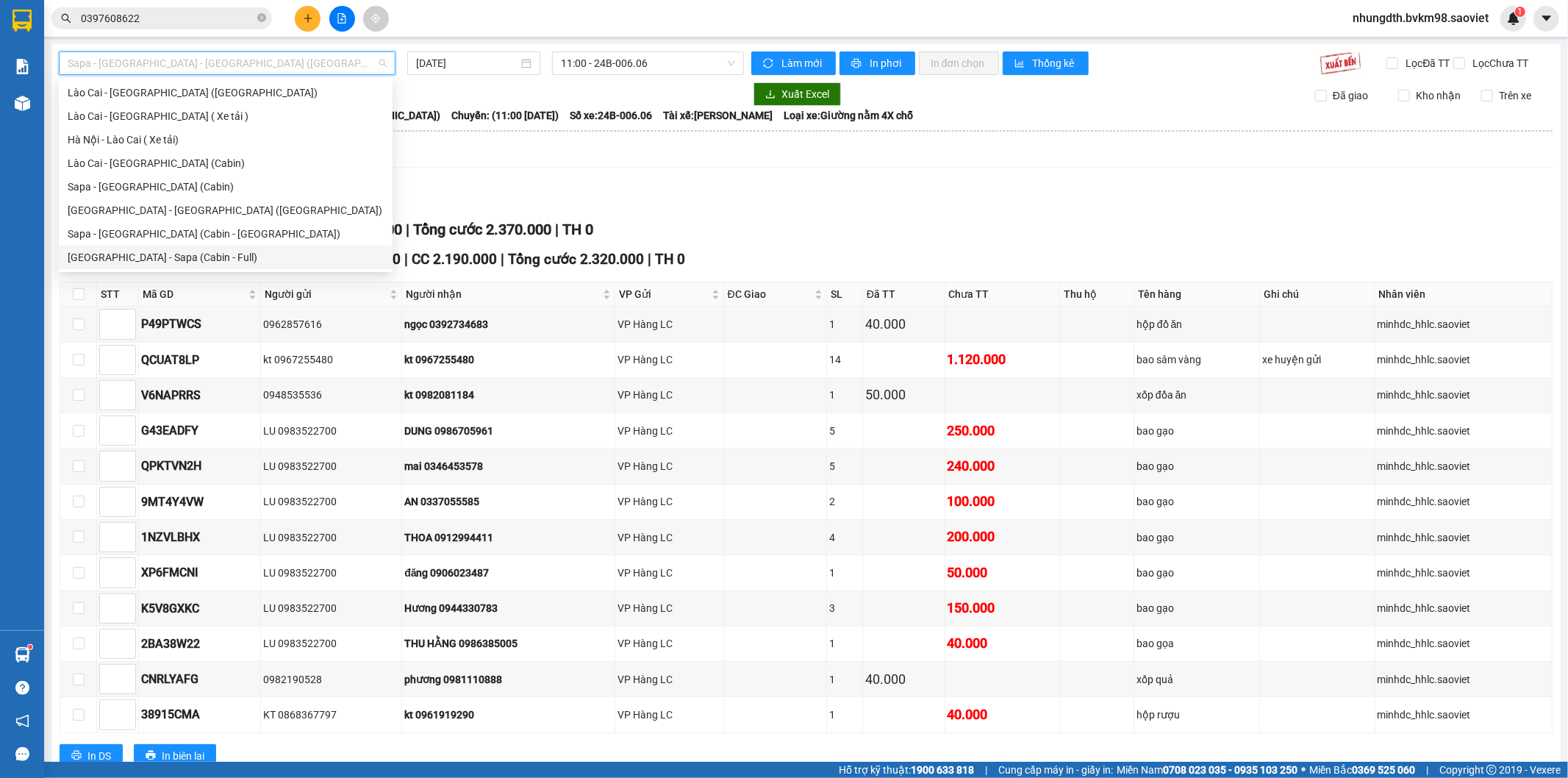
click at [162, 256] on div "[GEOGRAPHIC_DATA] - Sapa (Cabin - Full)" at bounding box center [226, 257] width 316 height 16
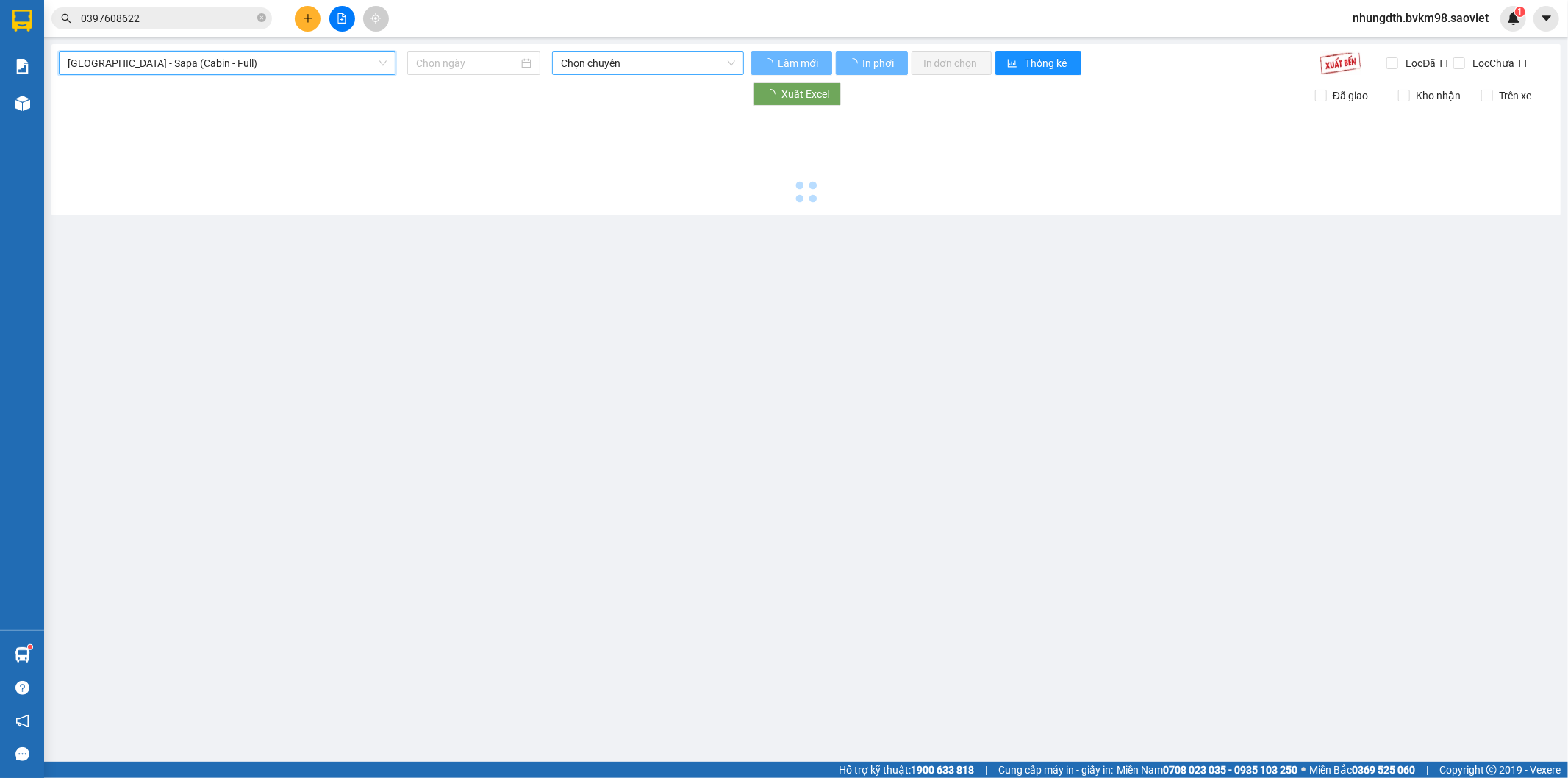
type input "[DATE]"
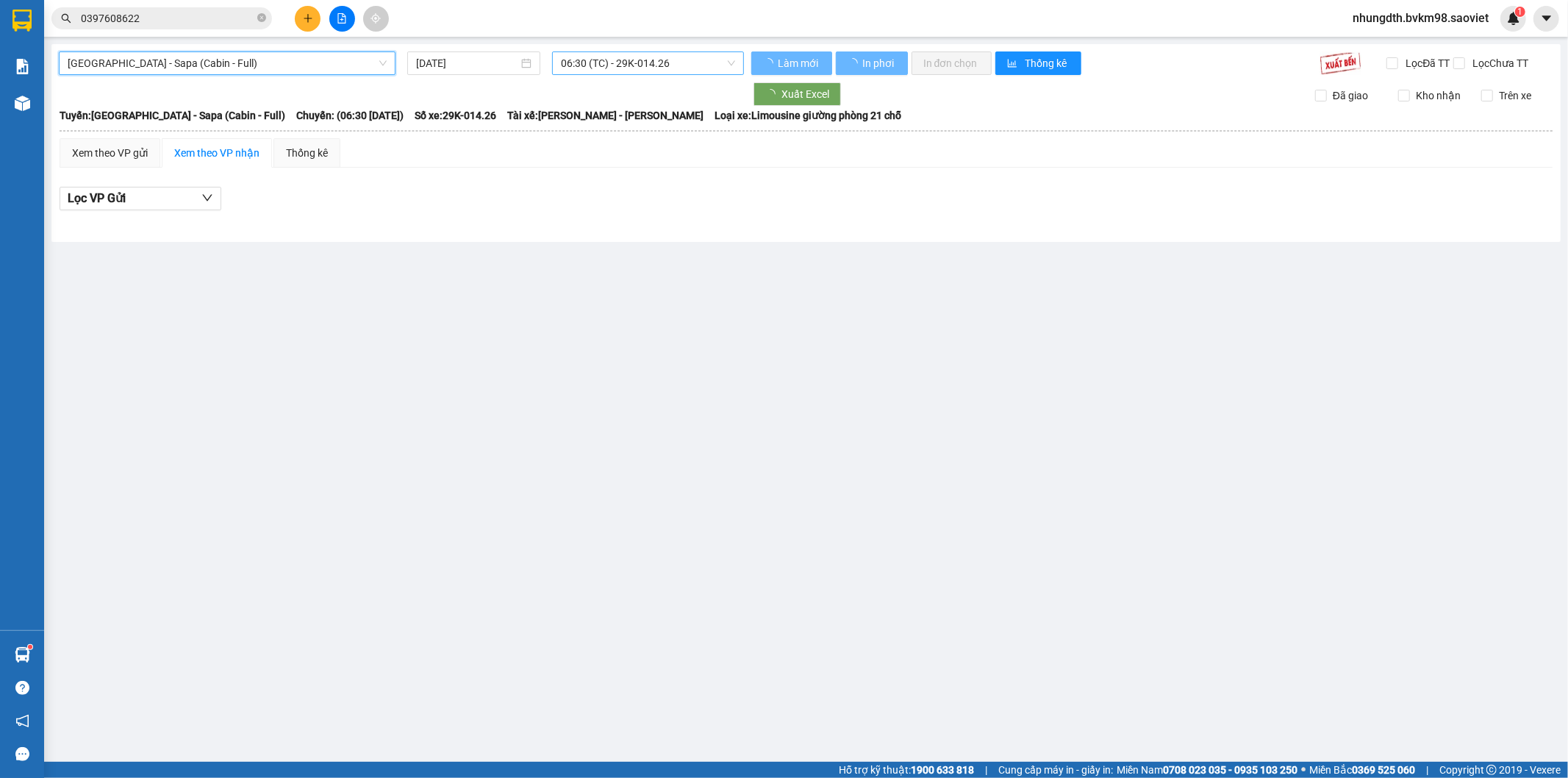
click at [643, 62] on span "06:30 (TC) - 29K-014.26" at bounding box center [647, 63] width 173 height 22
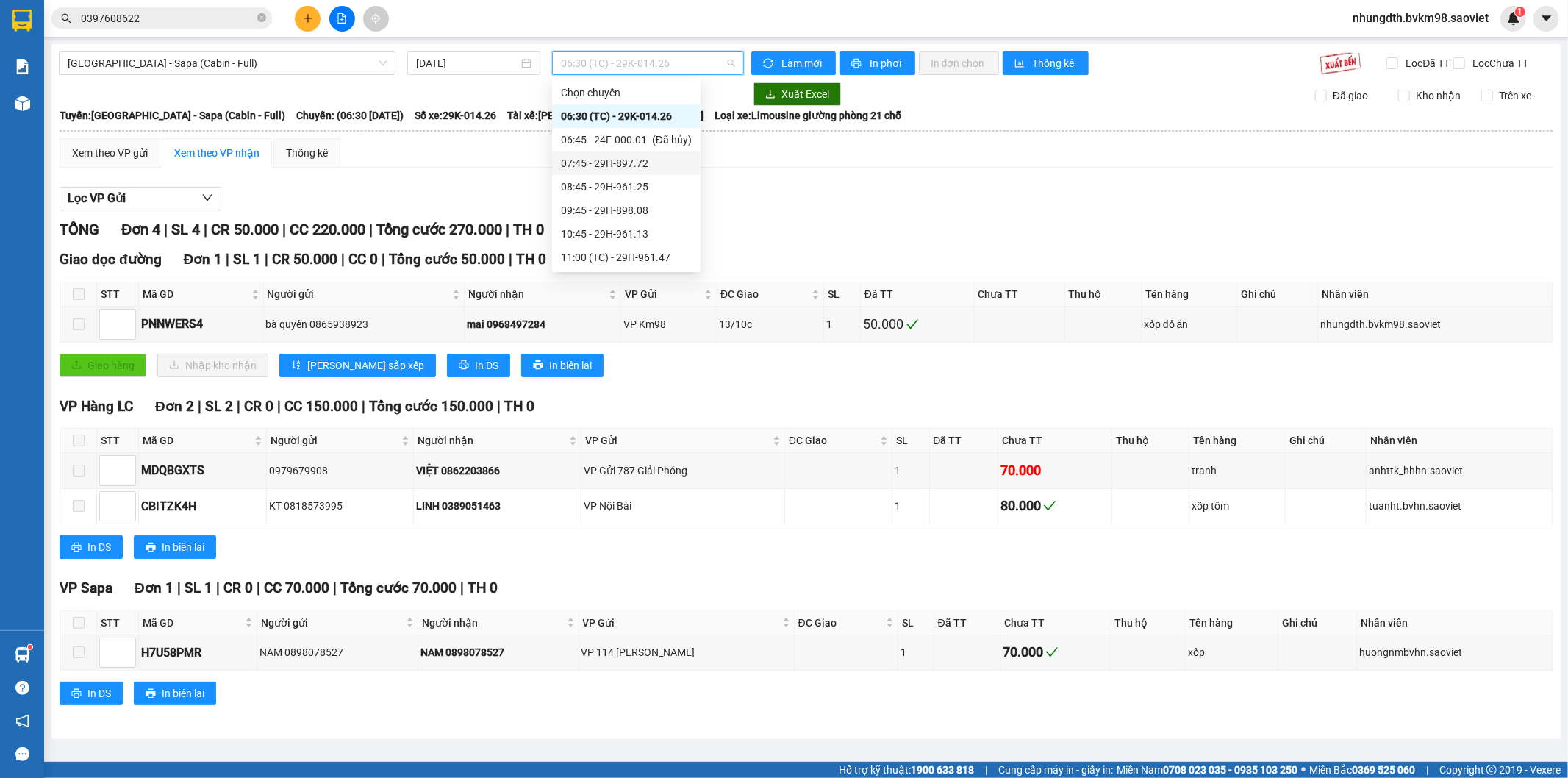
scroll to position [81, 0]
click at [627, 245] on div "13:45 - 29F-032.69" at bounding box center [626, 246] width 131 height 16
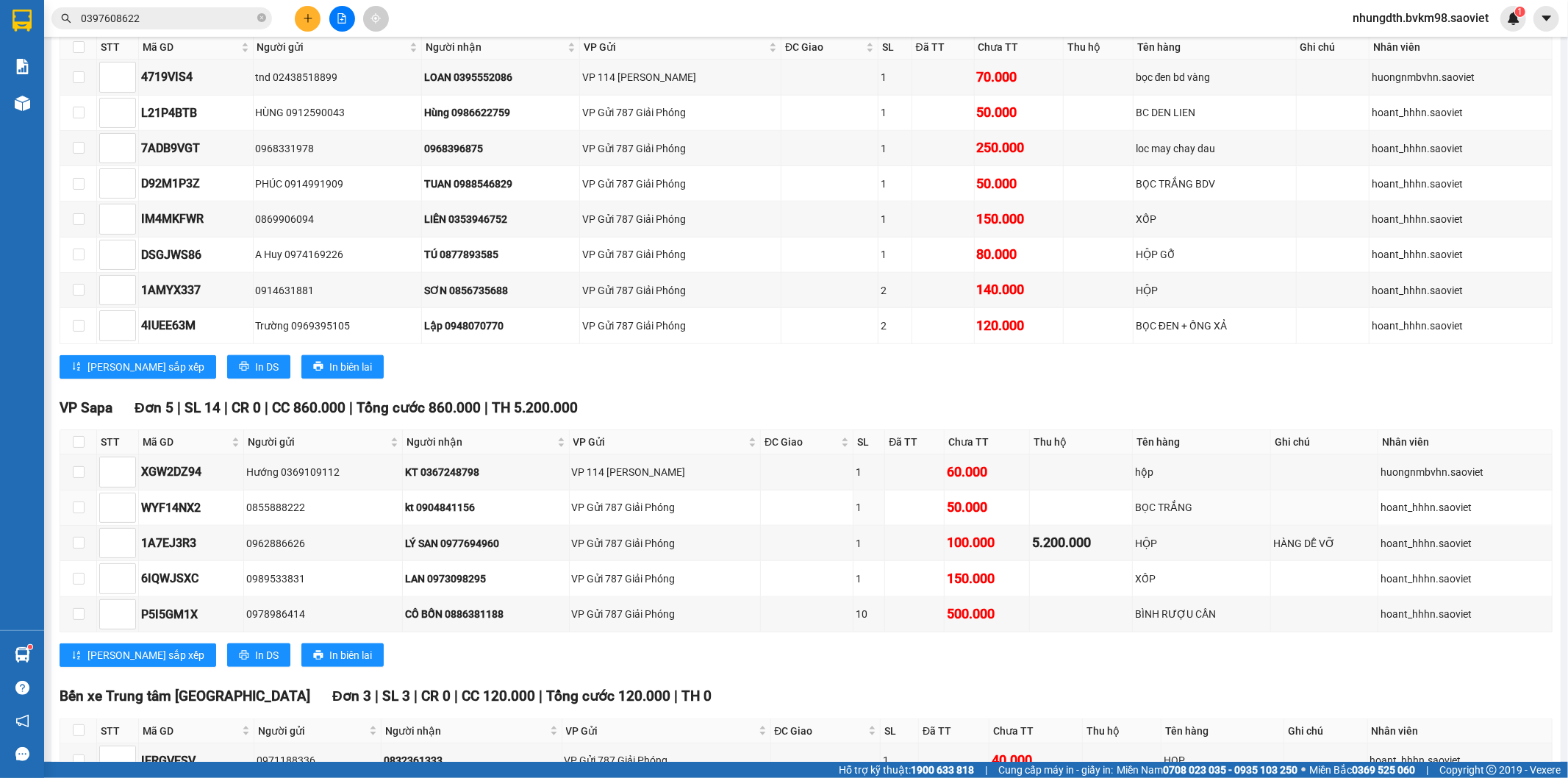
scroll to position [1328, 0]
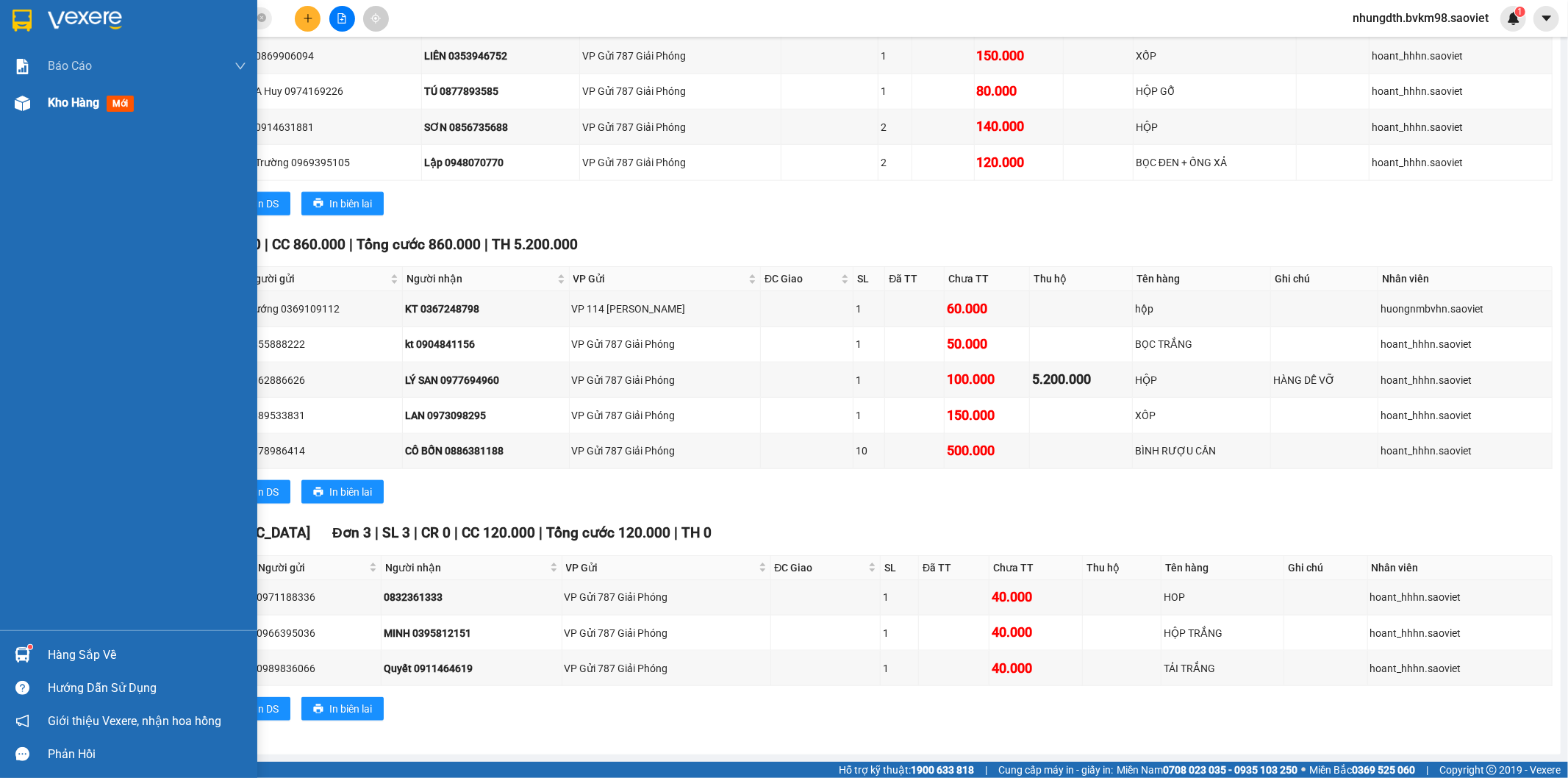
click at [23, 104] on img at bounding box center [22, 103] width 15 height 15
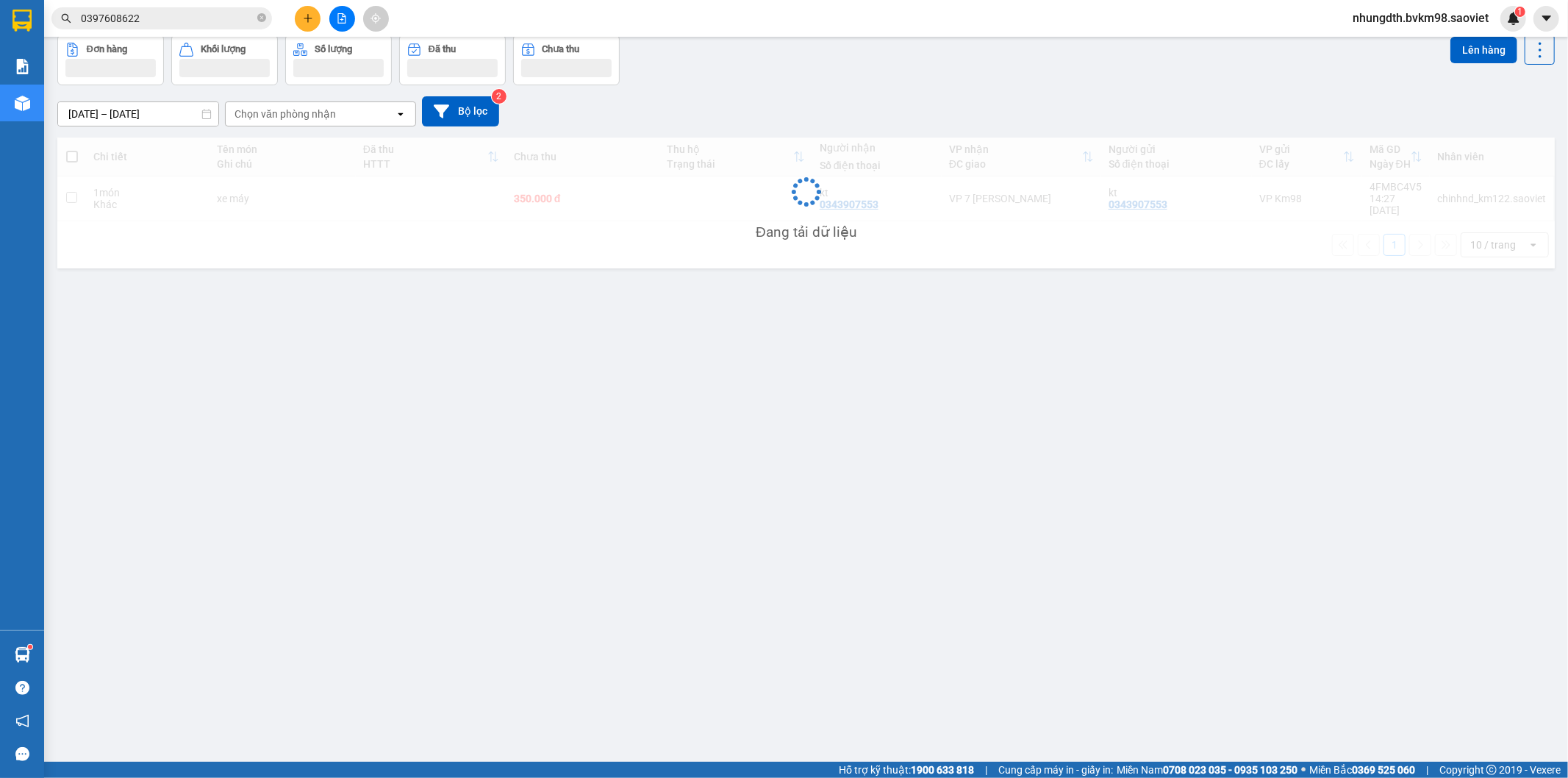
scroll to position [68, 0]
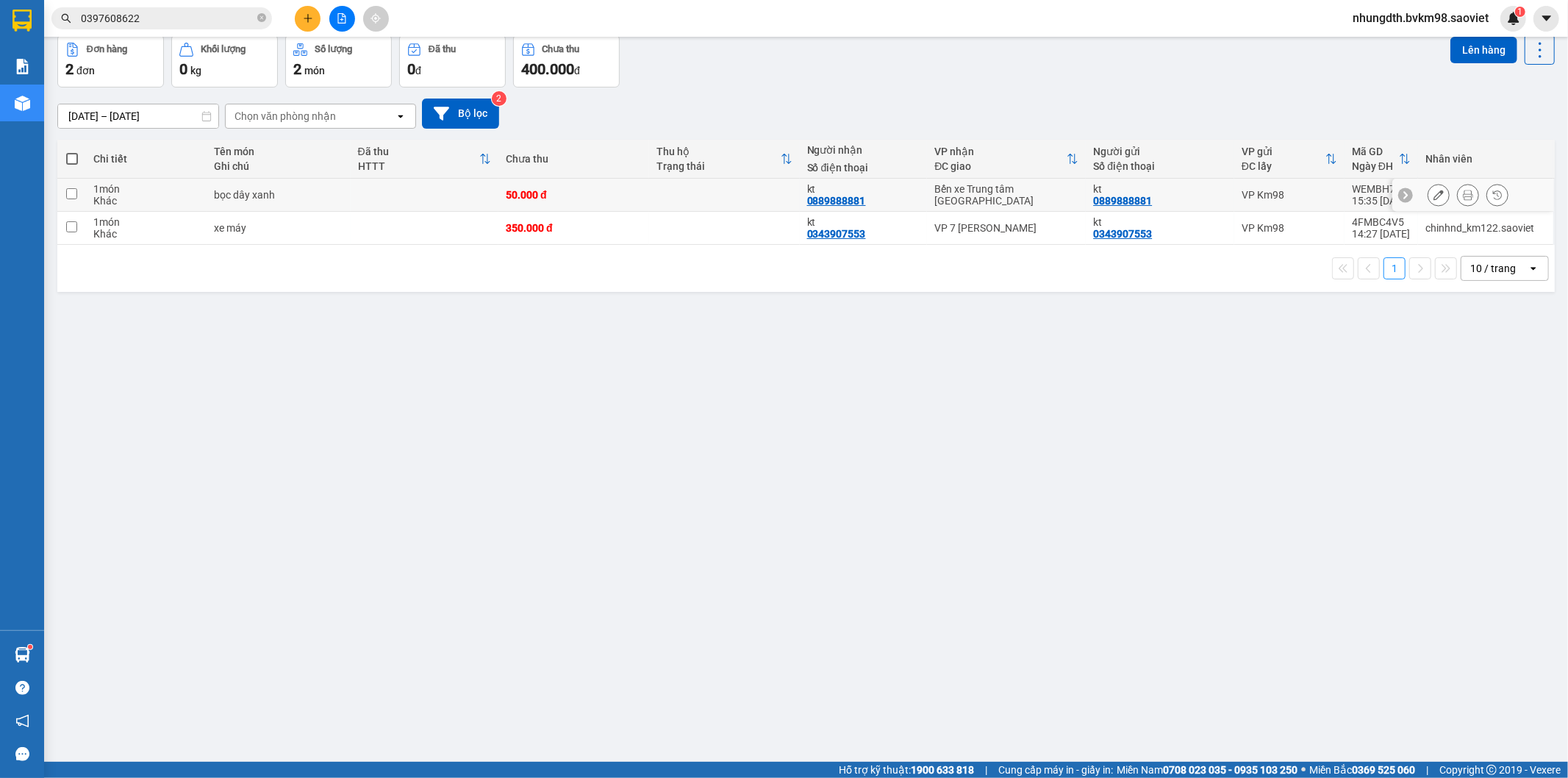
click at [69, 189] on input "checkbox" at bounding box center [72, 194] width 11 height 11
checkbox input "true"
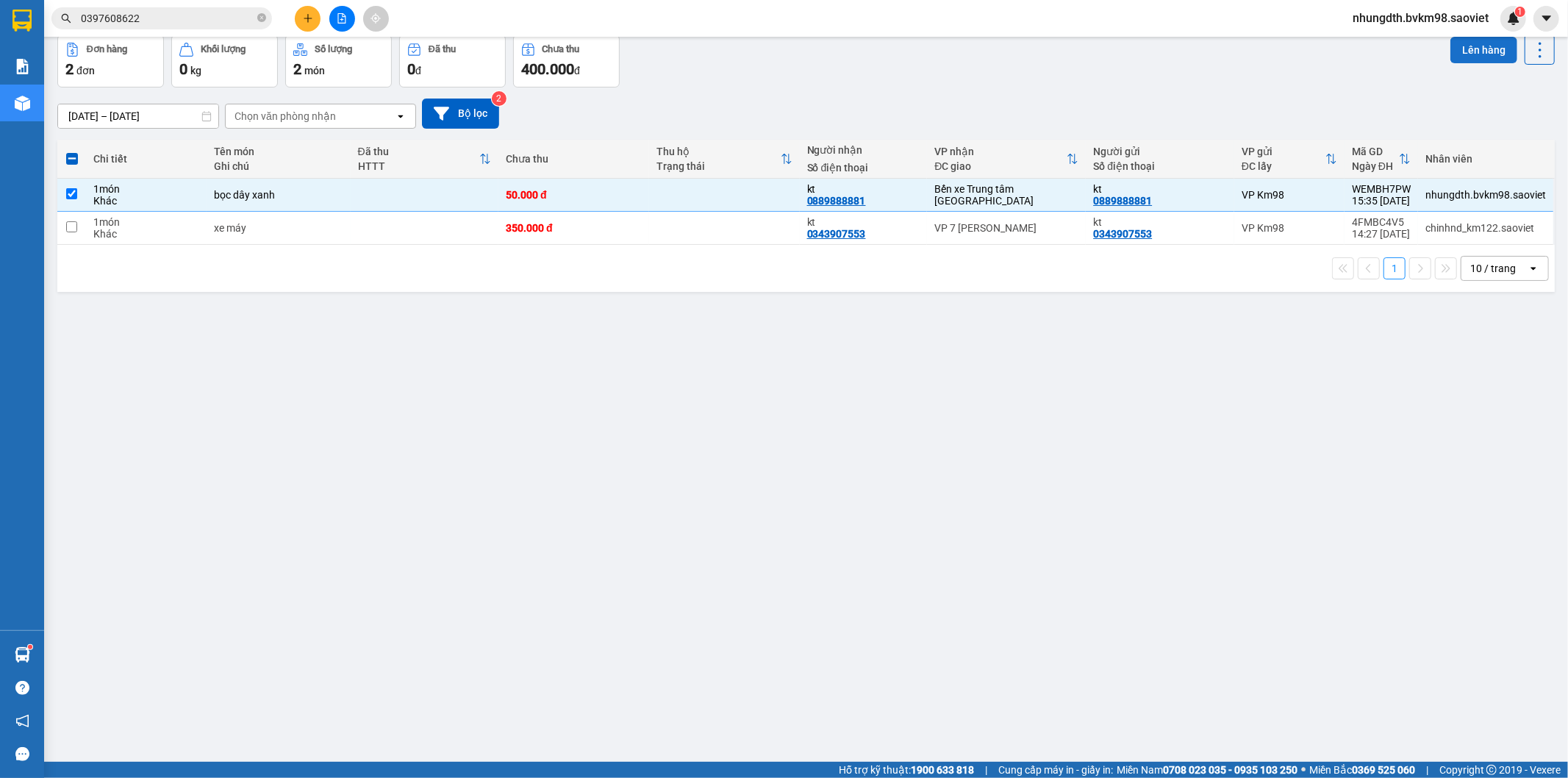
click at [1487, 47] on button "Lên hàng" at bounding box center [1483, 50] width 67 height 26
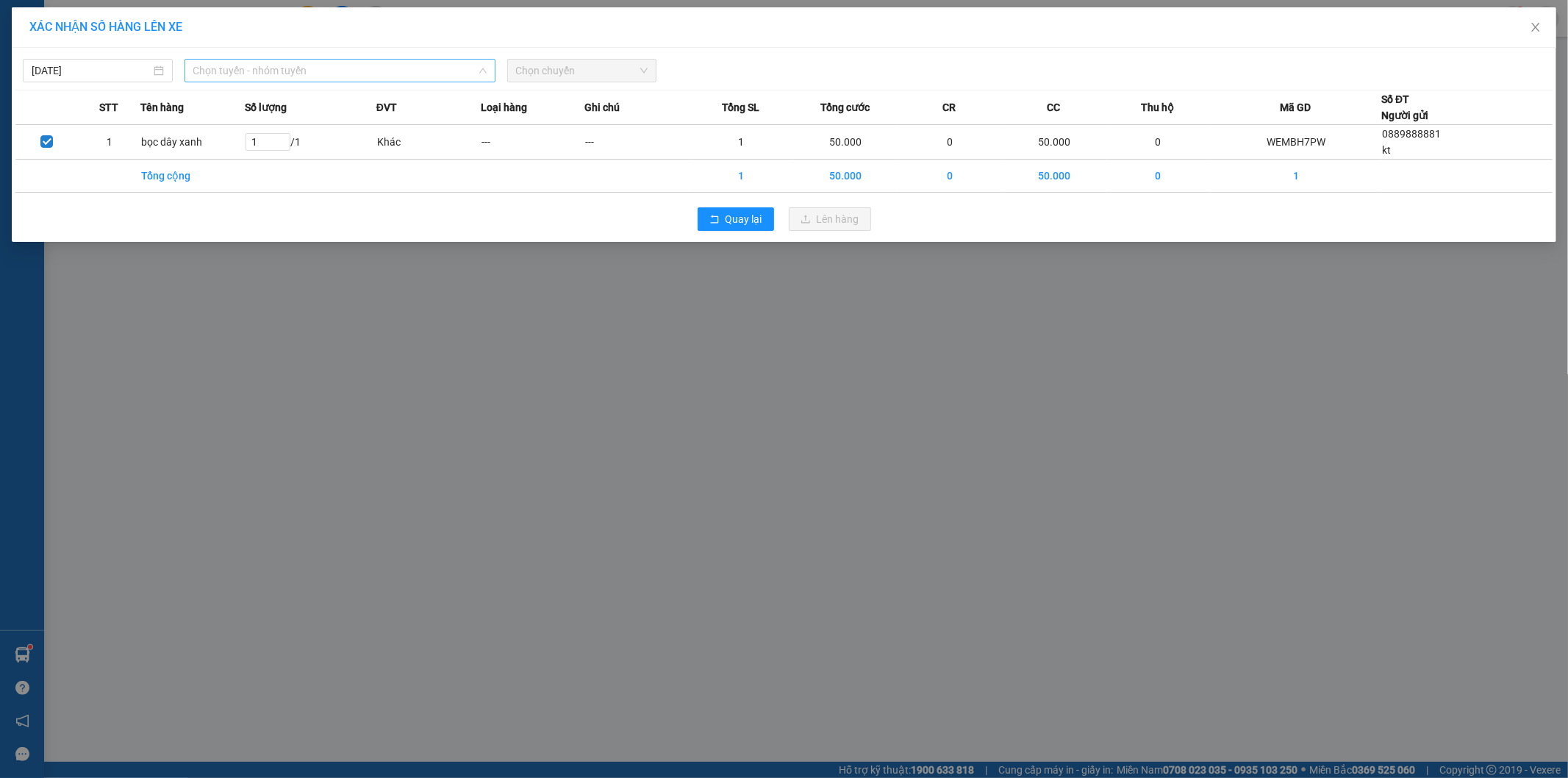
drag, startPoint x: 314, startPoint y: 76, endPoint x: 310, endPoint y: 85, distance: 9.8
click at [312, 76] on span "Chọn tuyến - nhóm tuyến" at bounding box center [339, 71] width 293 height 22
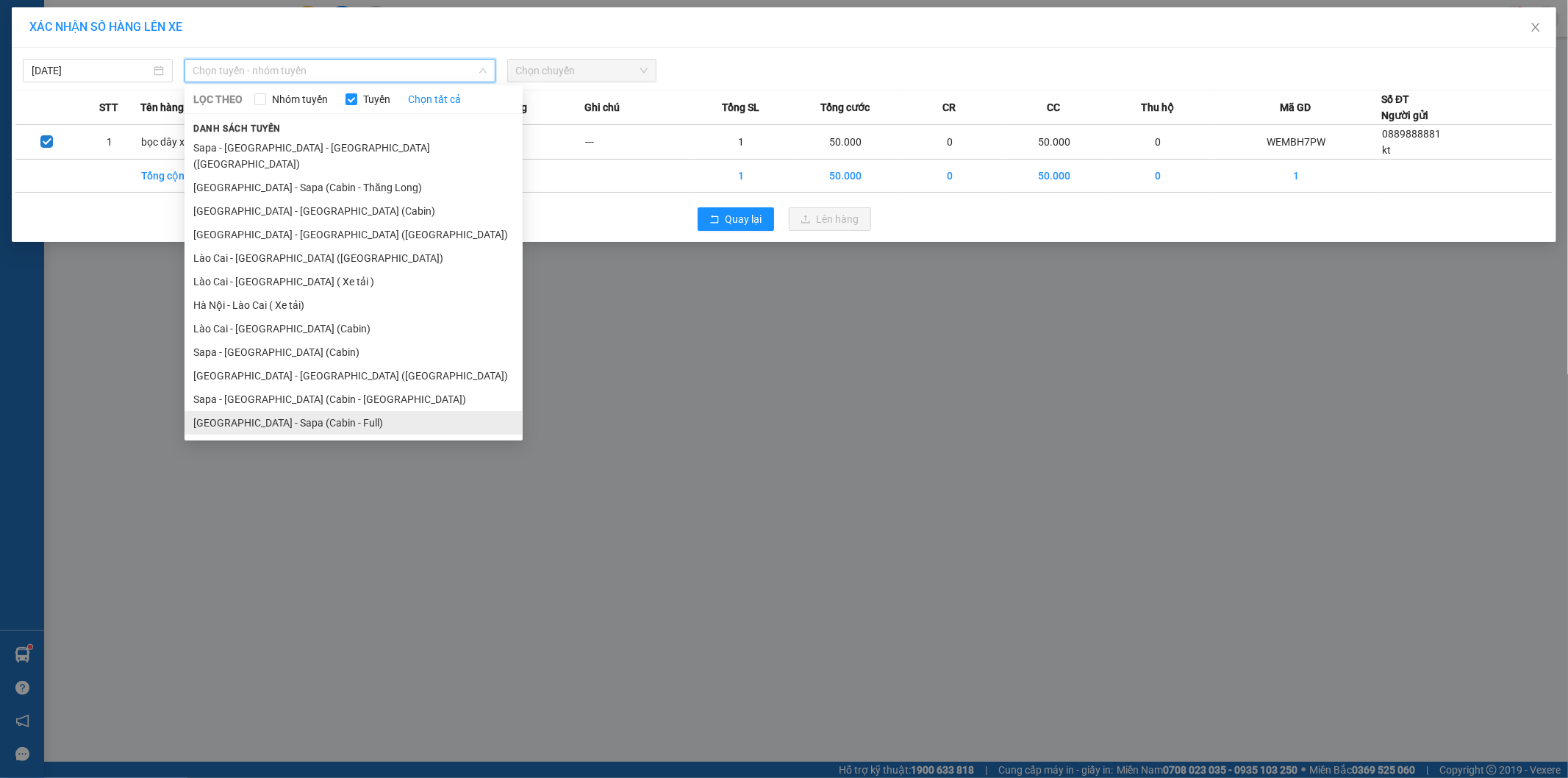
click at [295, 411] on li "[GEOGRAPHIC_DATA] - Sapa (Cabin - Full)" at bounding box center [353, 423] width 338 height 23
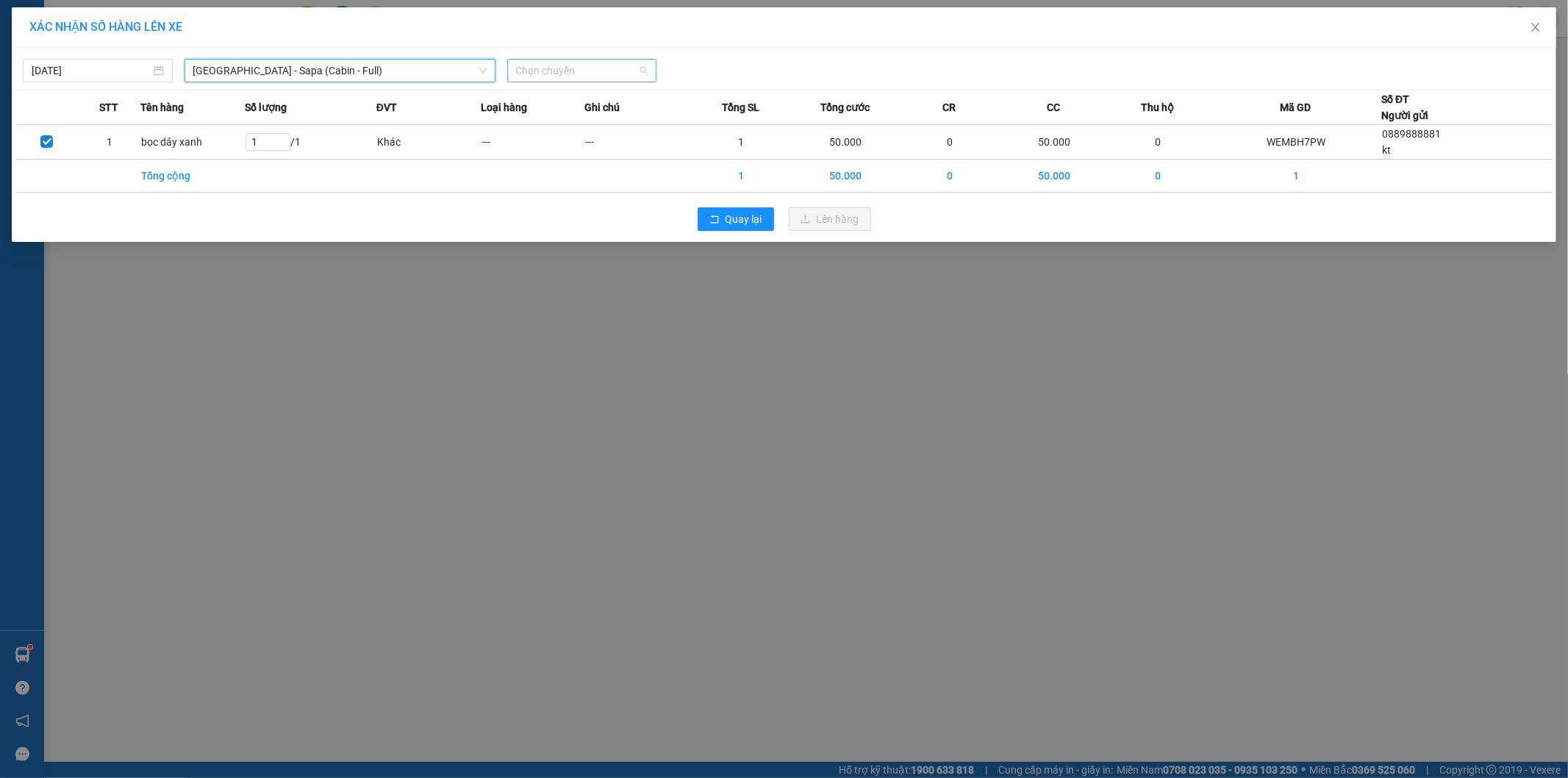
click at [575, 68] on span "Chọn chuyến" at bounding box center [582, 71] width 133 height 22
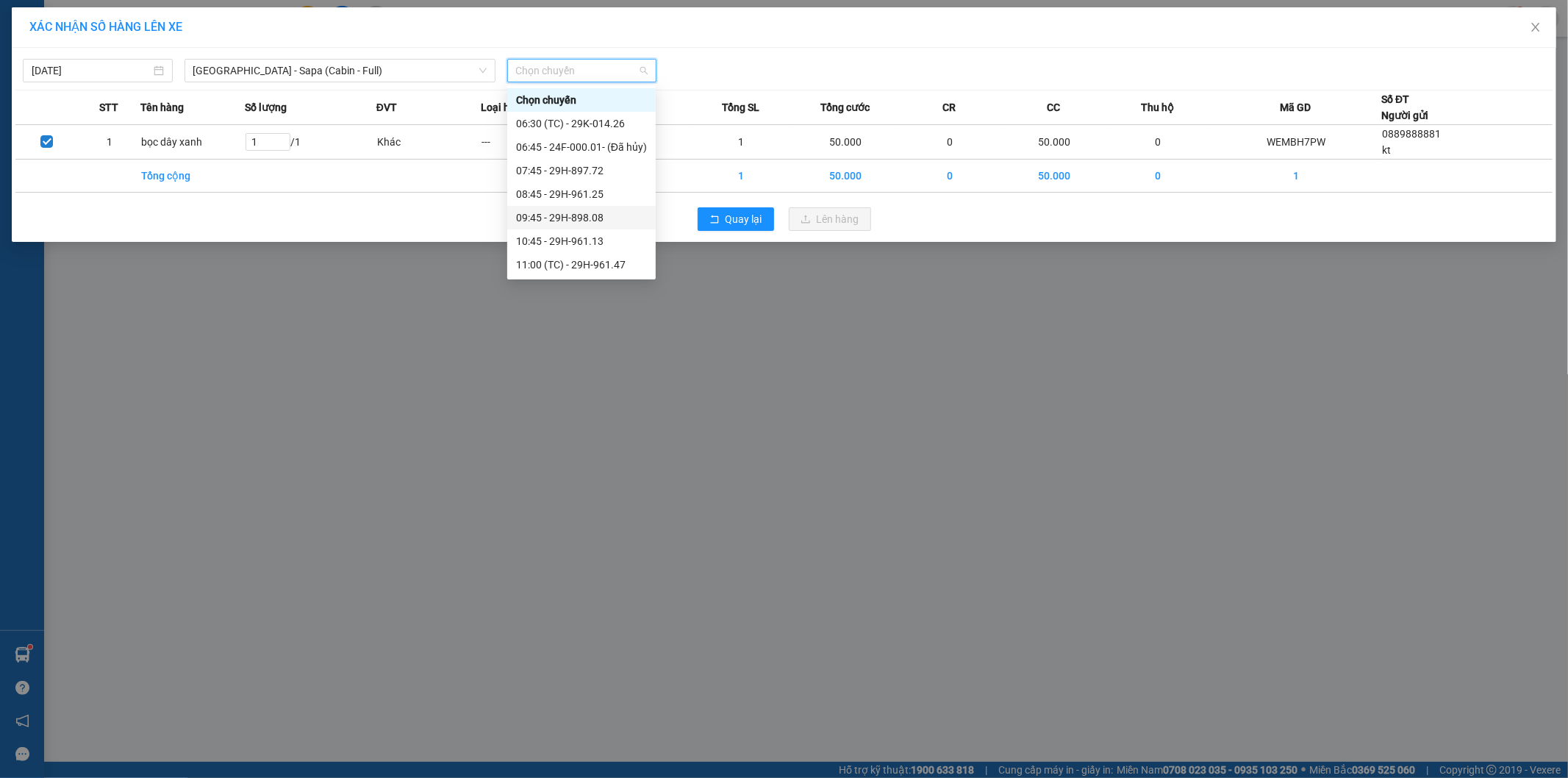
scroll to position [163, 0]
click at [585, 173] on div "13:45 - 29F-032.69" at bounding box center [581, 172] width 131 height 16
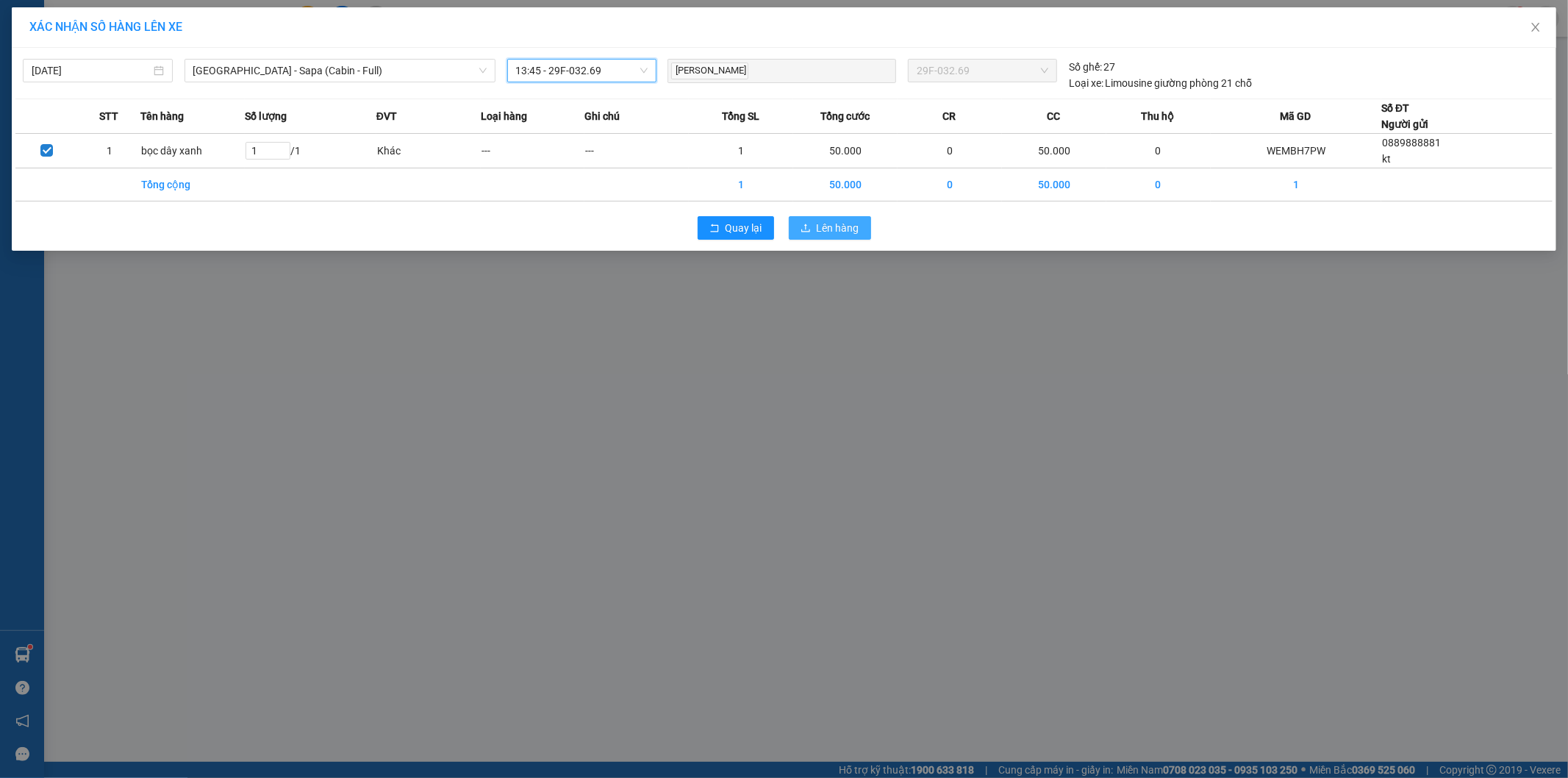
click at [825, 224] on span "Lên hàng" at bounding box center [837, 228] width 42 height 16
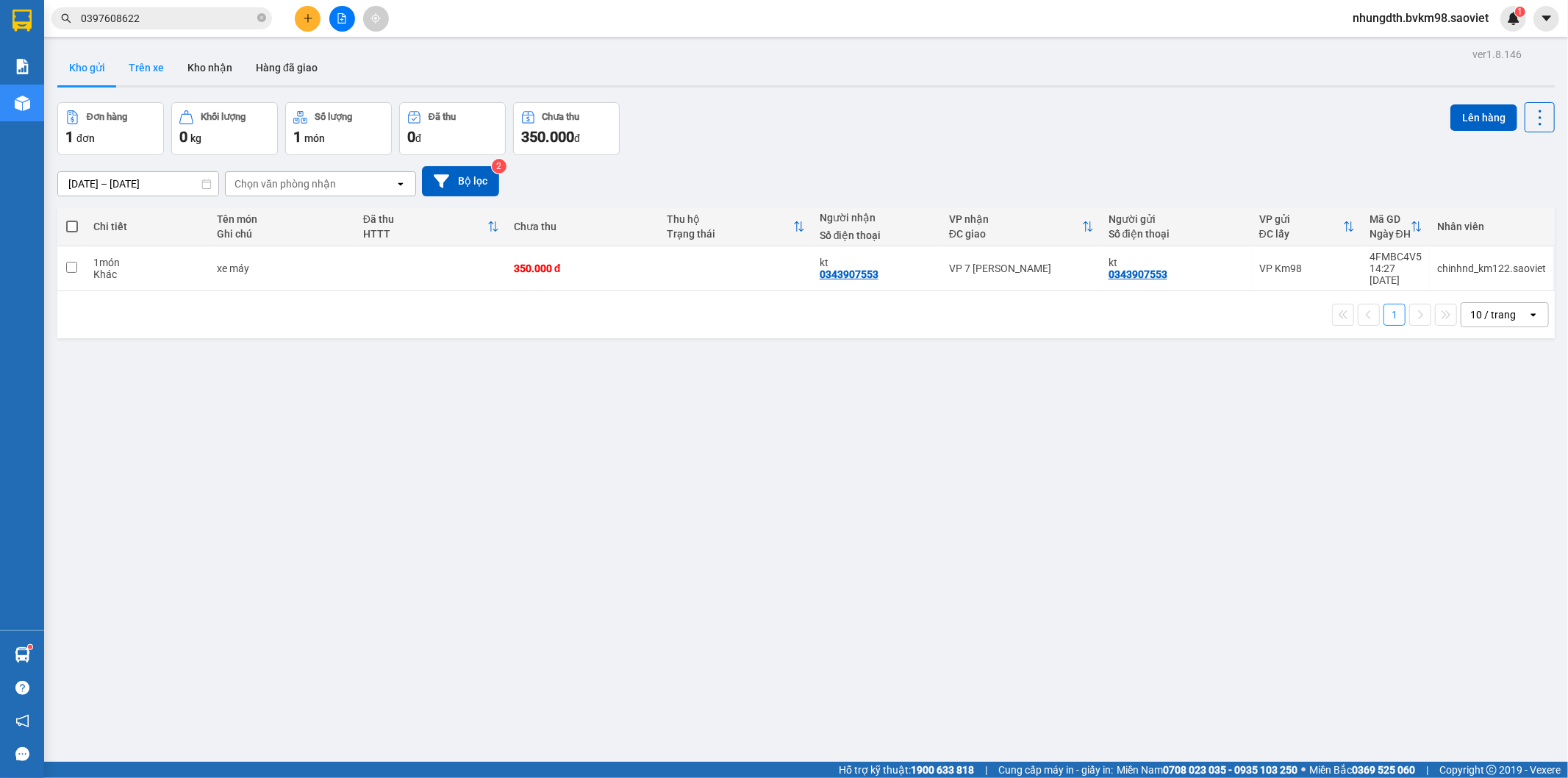
click at [152, 67] on button "Trên xe" at bounding box center [146, 68] width 59 height 35
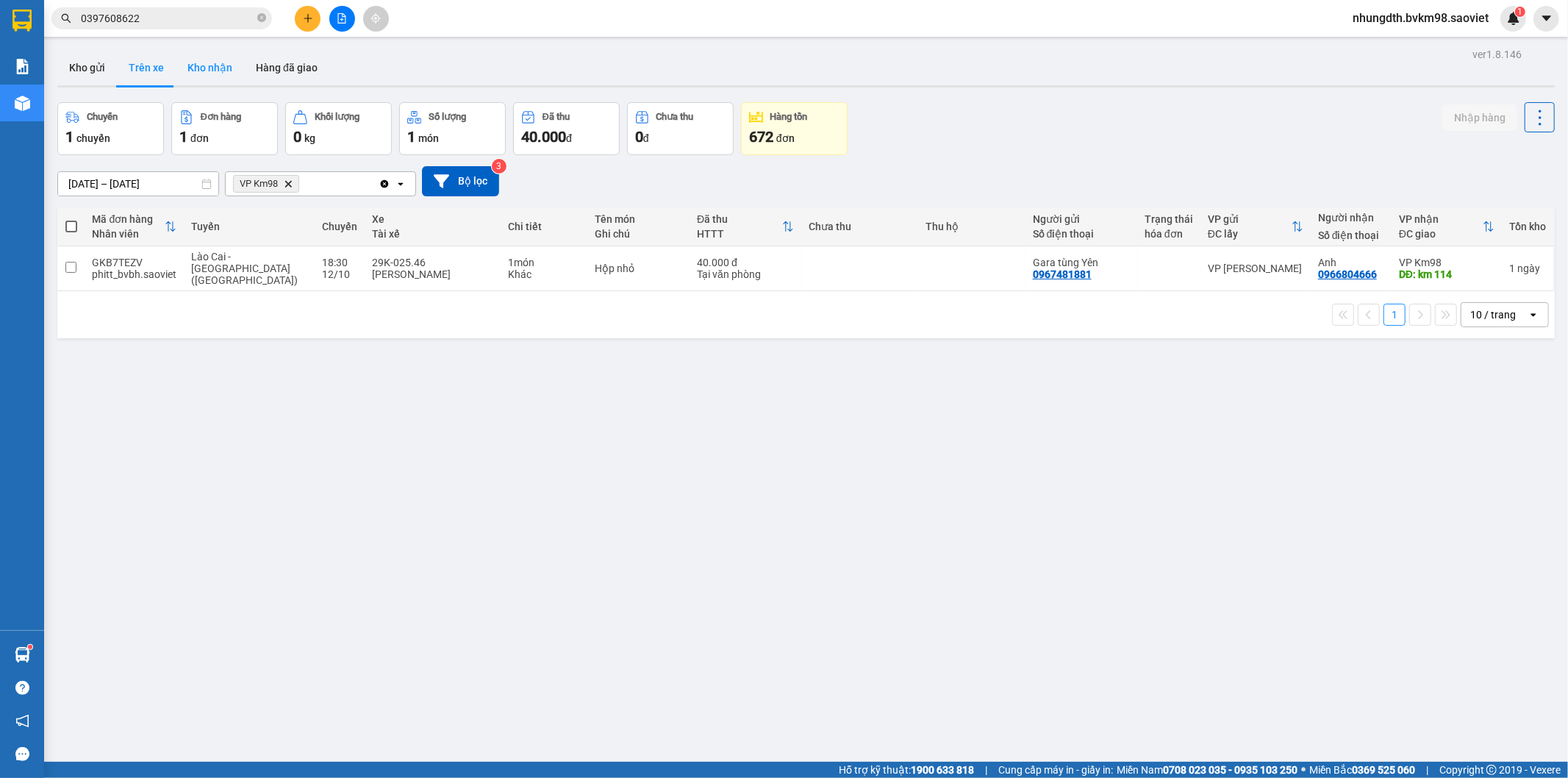
click at [211, 66] on button "Kho nhận" at bounding box center [210, 68] width 69 height 35
type input "[DATE] – [DATE]"
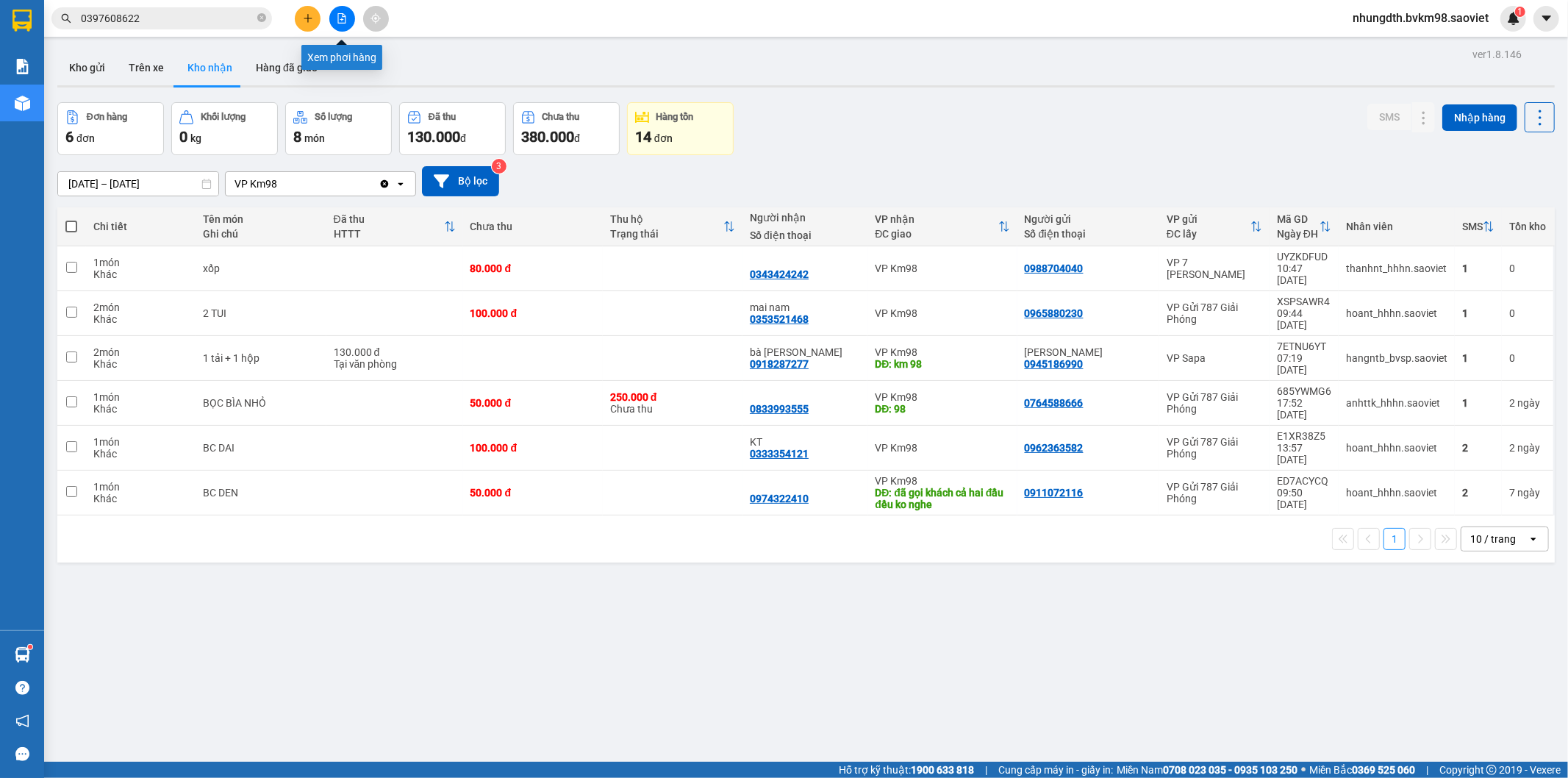
click at [343, 21] on icon "file-add" at bounding box center [342, 18] width 10 height 10
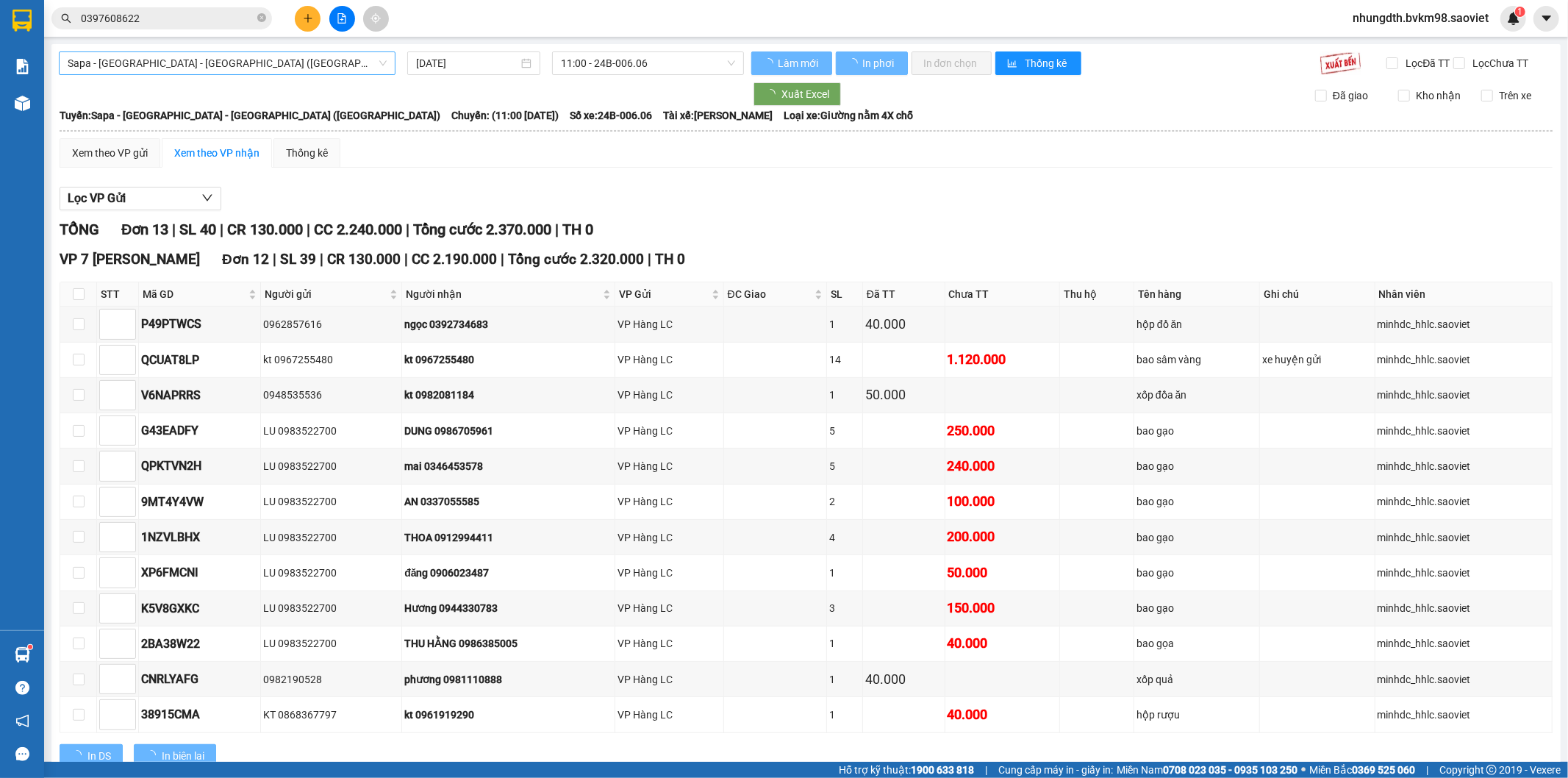
click at [207, 67] on span "Sapa - [GEOGRAPHIC_DATA] - [GEOGRAPHIC_DATA] ([GEOGRAPHIC_DATA])" at bounding box center [228, 63] width 319 height 22
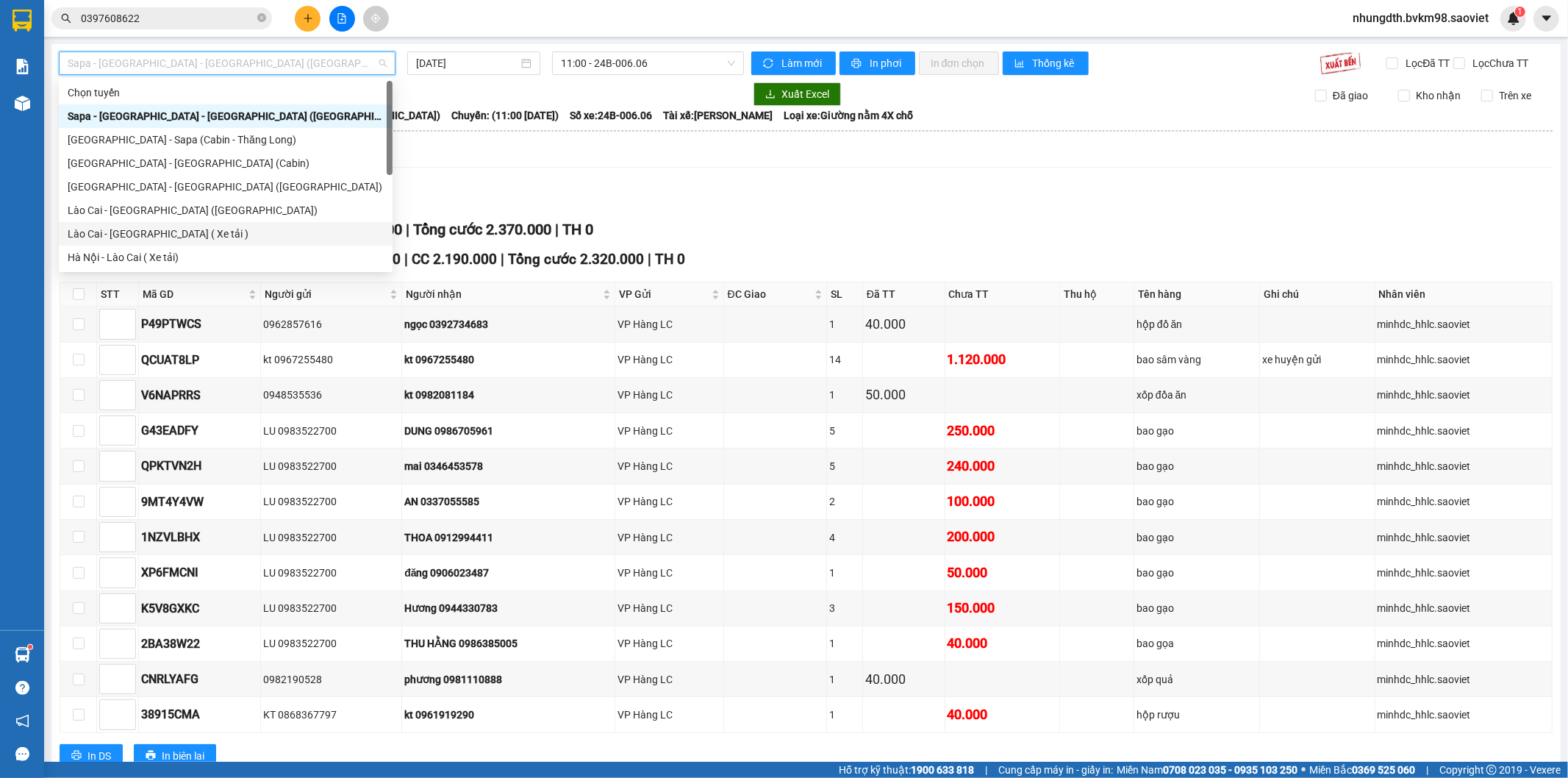
scroll to position [117, 0]
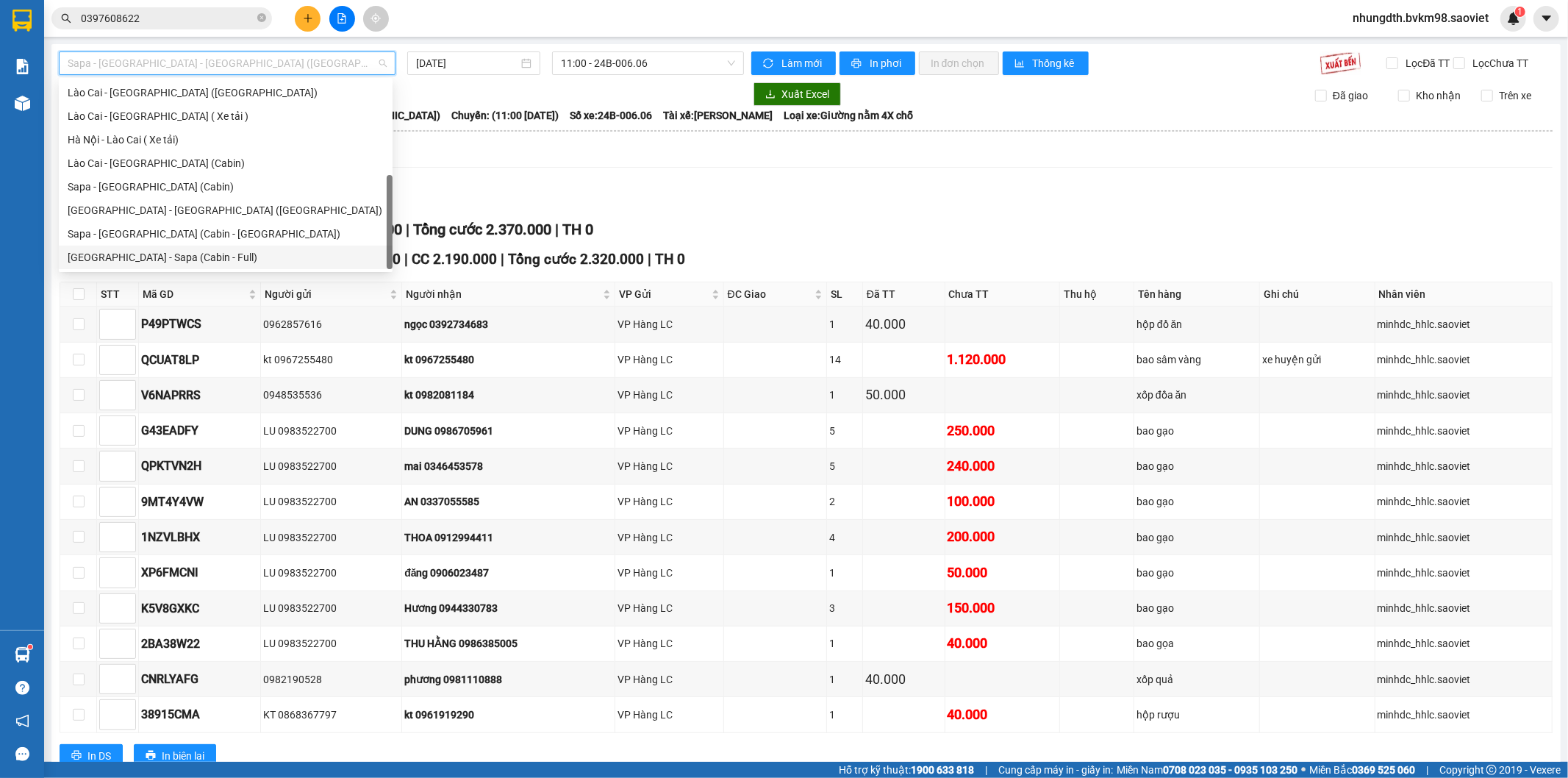
click at [157, 258] on div "[GEOGRAPHIC_DATA] - Sapa (Cabin - Full)" at bounding box center [226, 257] width 316 height 16
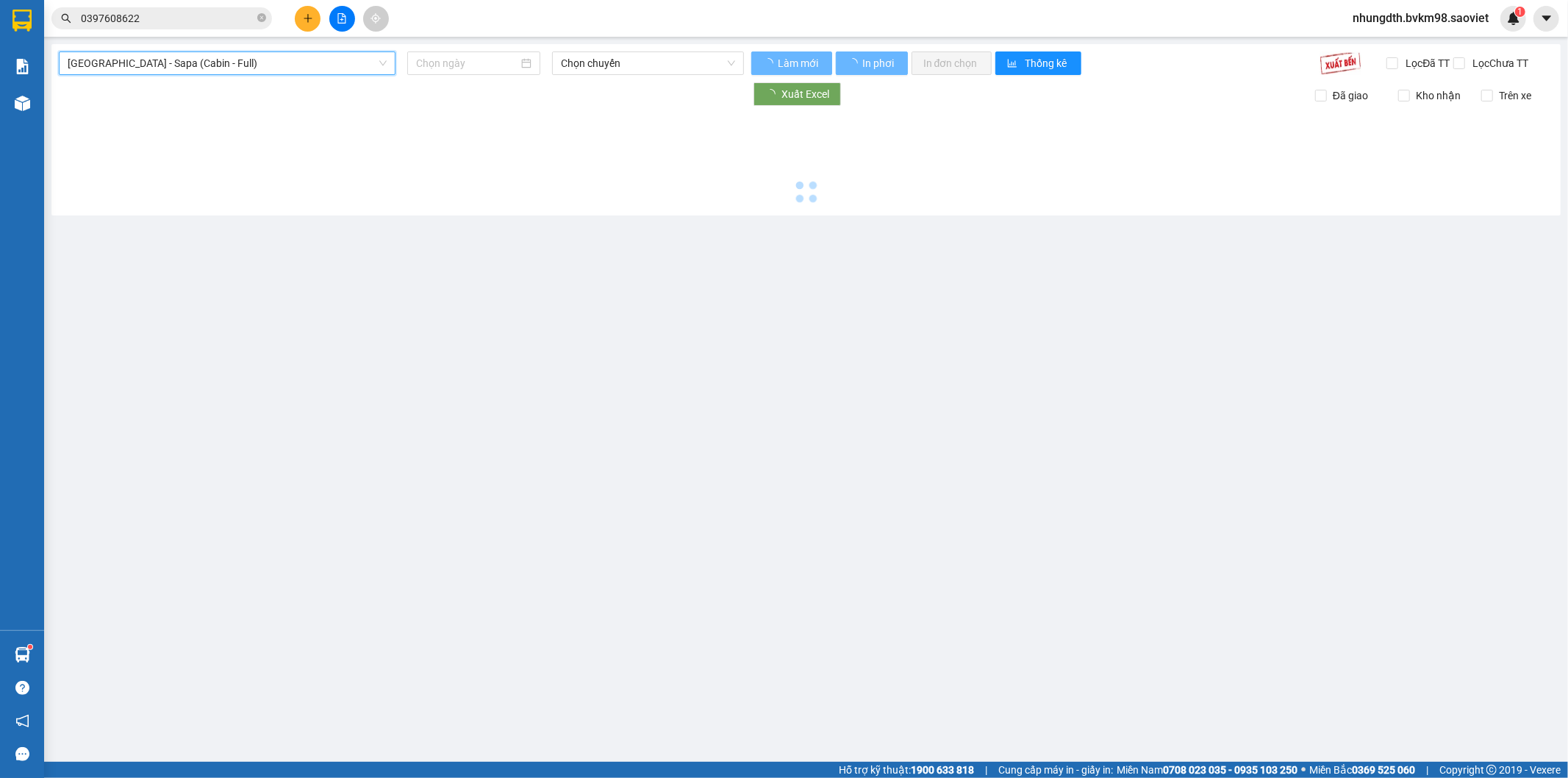
type input "[DATE]"
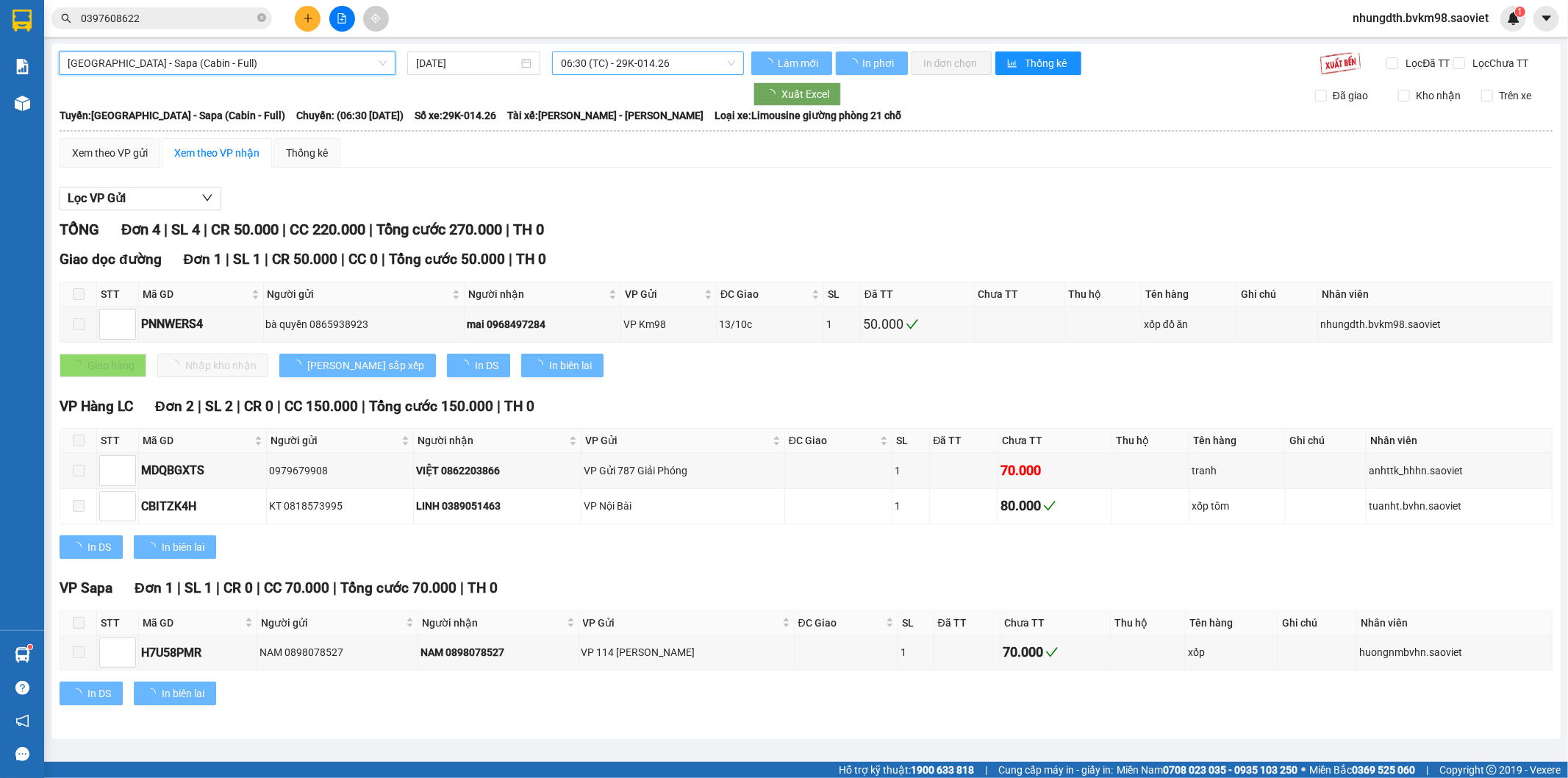
click at [622, 62] on span "06:30 (TC) - 29K-014.26" at bounding box center [647, 63] width 173 height 22
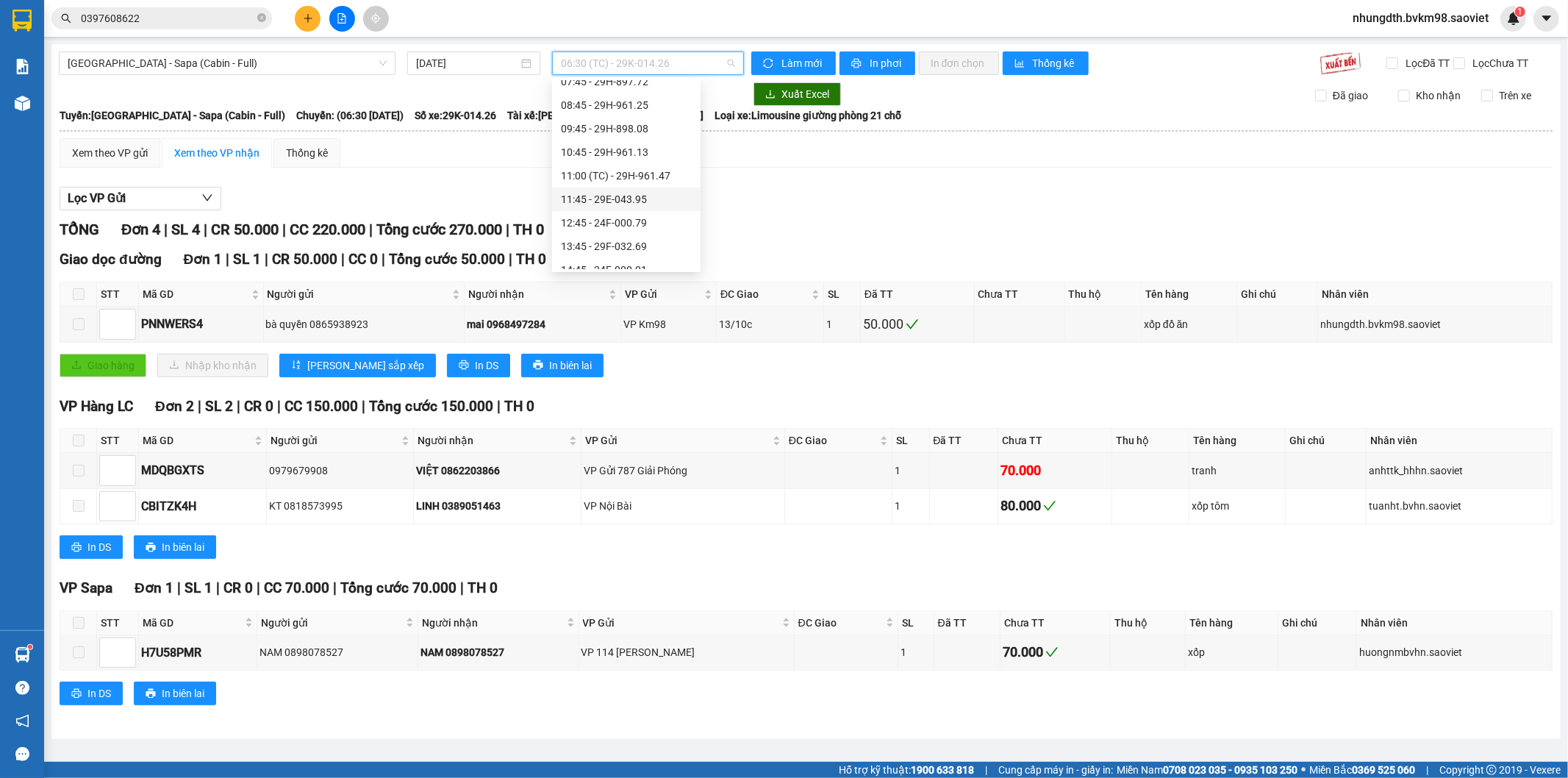
scroll to position [163, 0]
click at [635, 165] on div "13:45 - 29F-032.69" at bounding box center [626, 165] width 131 height 16
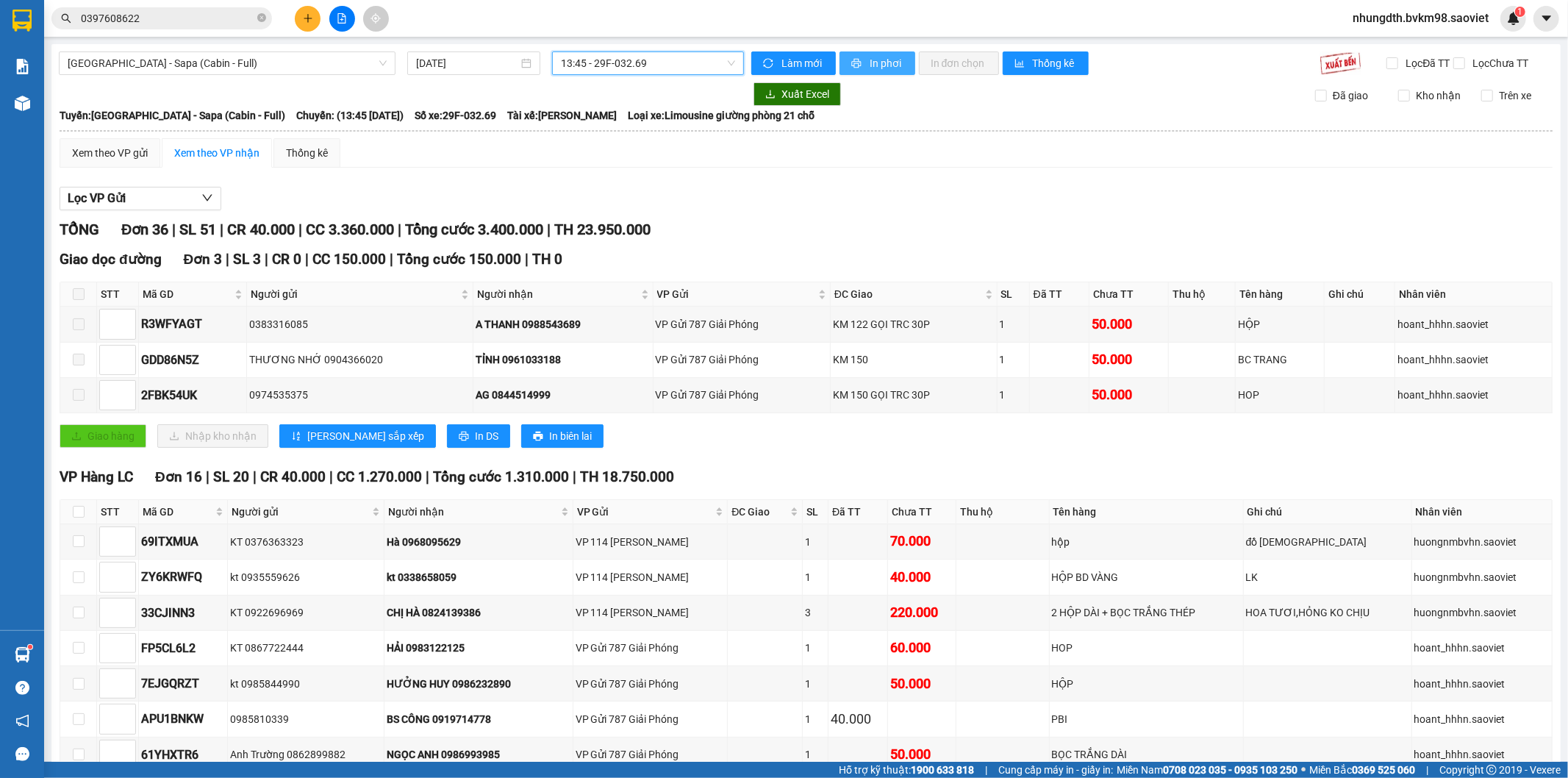
click at [858, 65] on button "In phơi" at bounding box center [877, 62] width 76 height 23
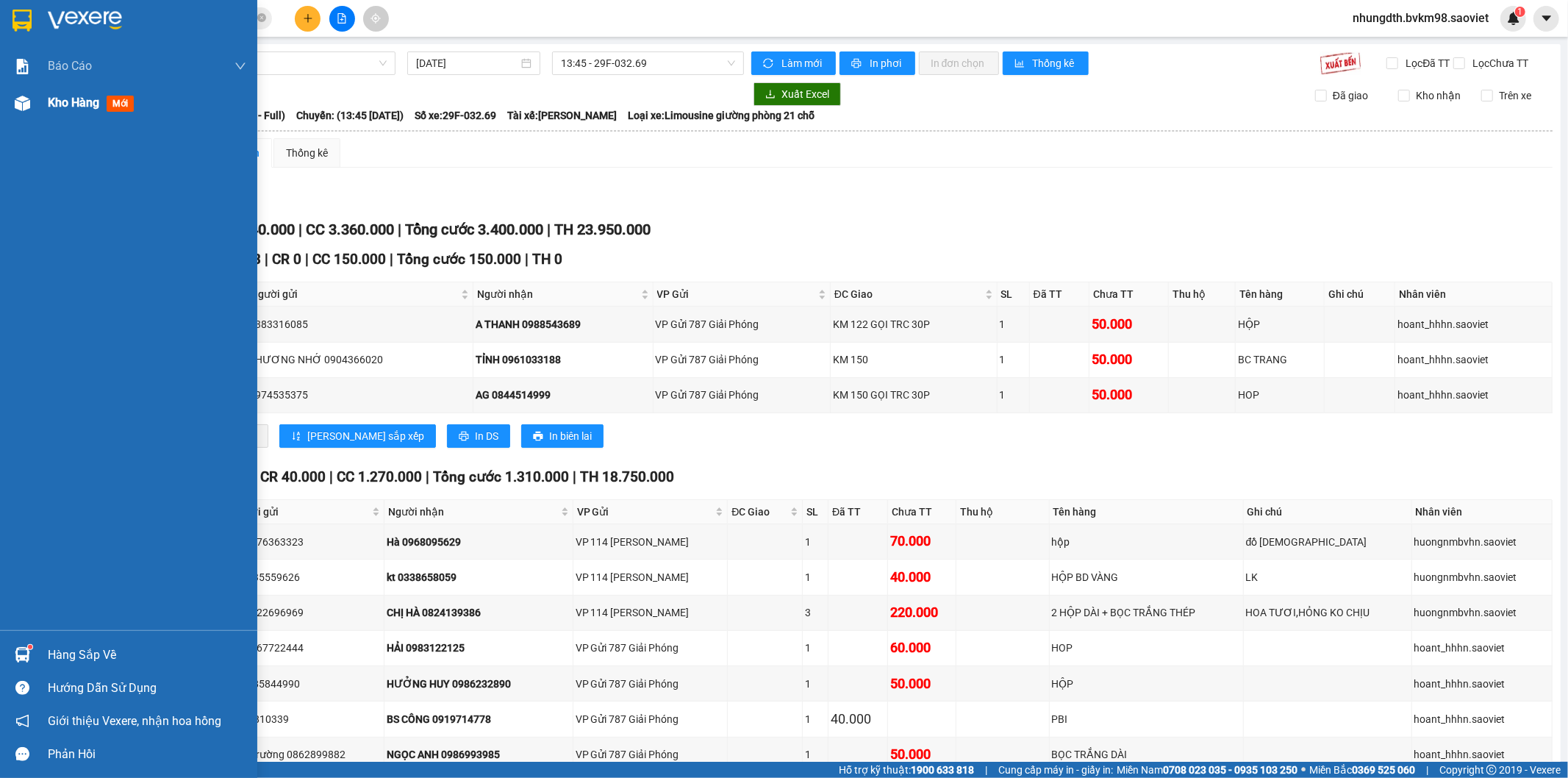
click at [16, 100] on img at bounding box center [22, 103] width 15 height 15
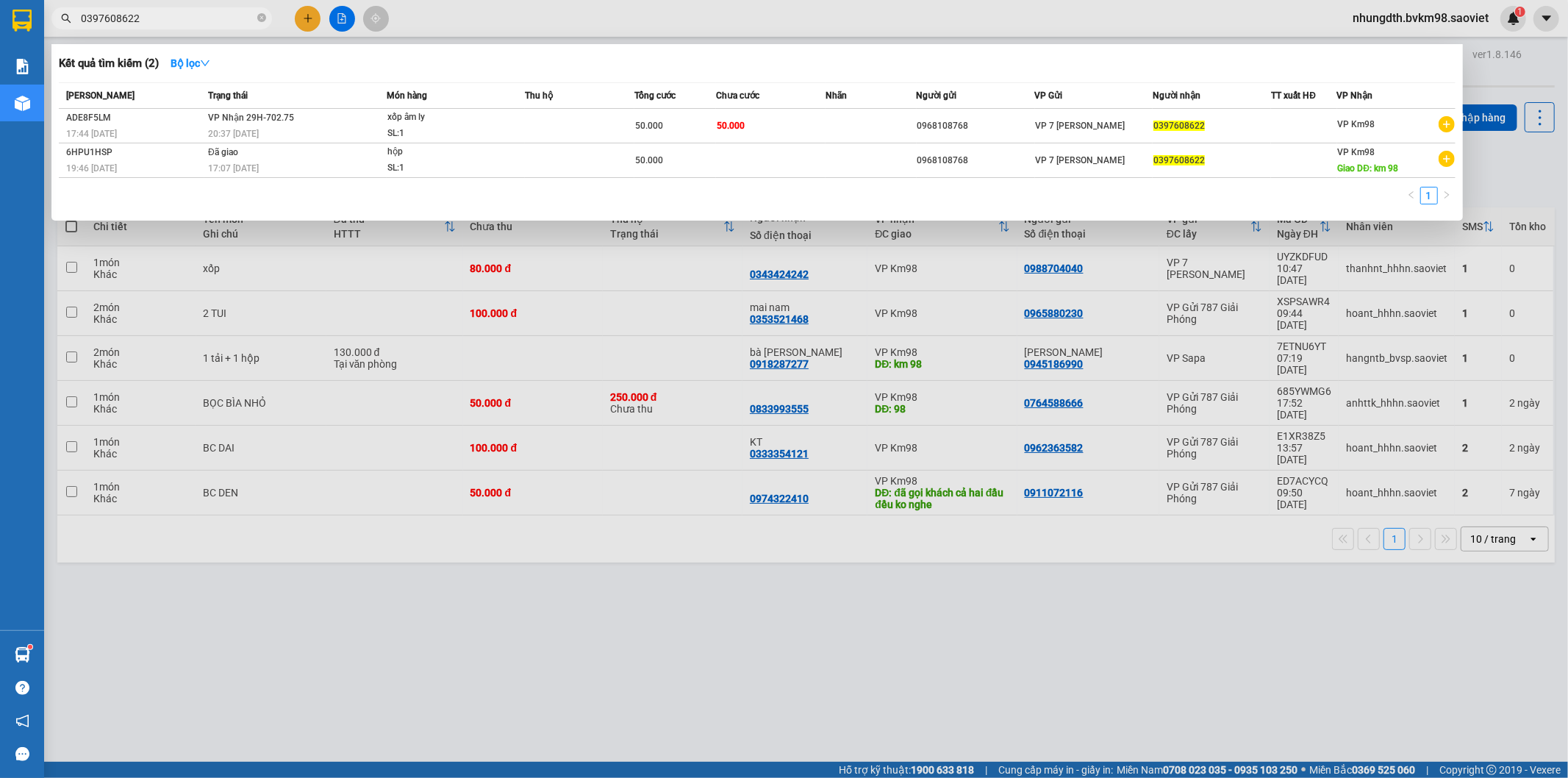
click at [165, 18] on input "0397608622" at bounding box center [167, 18] width 173 height 16
type input "0"
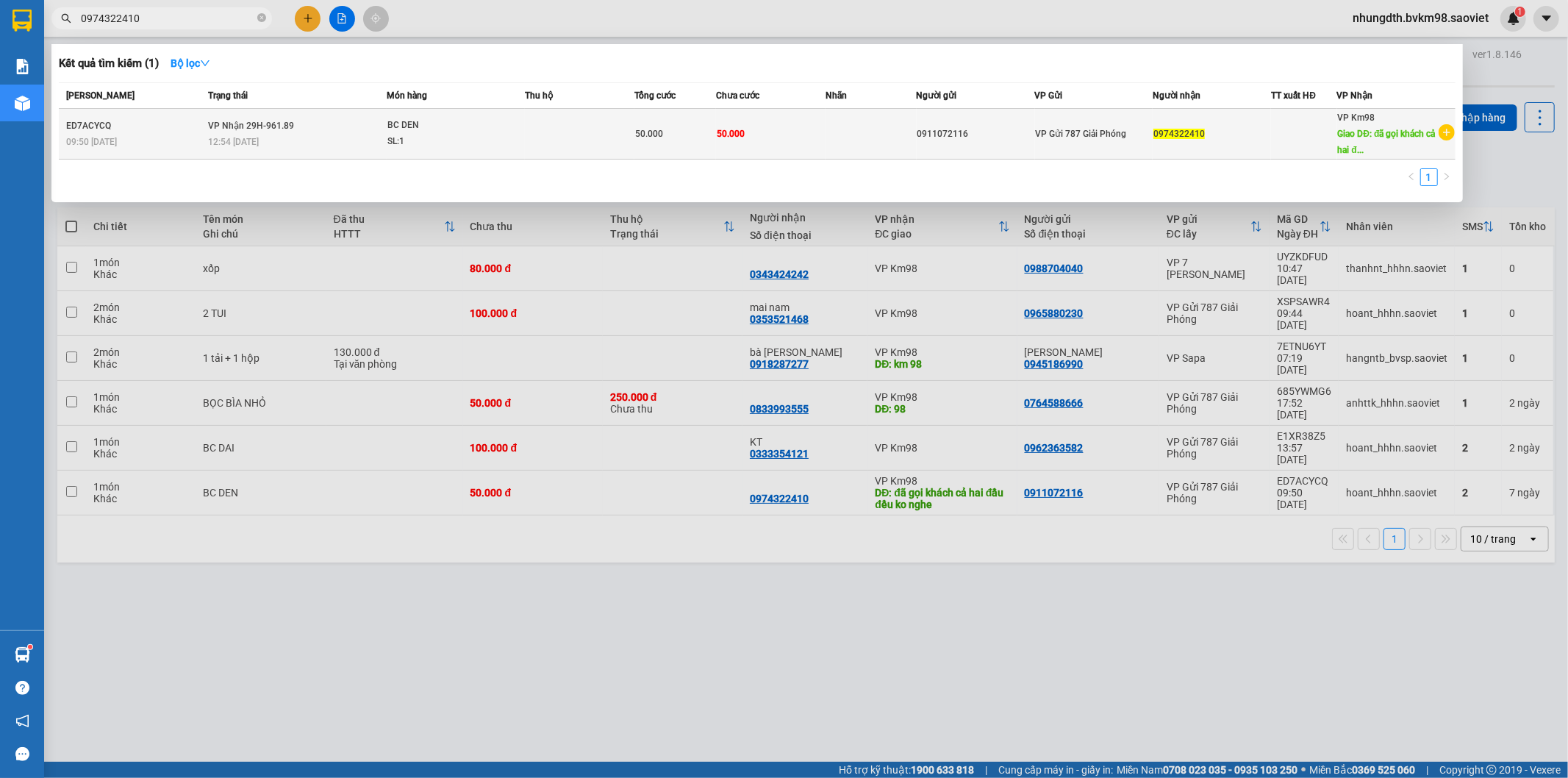
type input "0974322410"
click at [532, 131] on td at bounding box center [579, 134] width 109 height 51
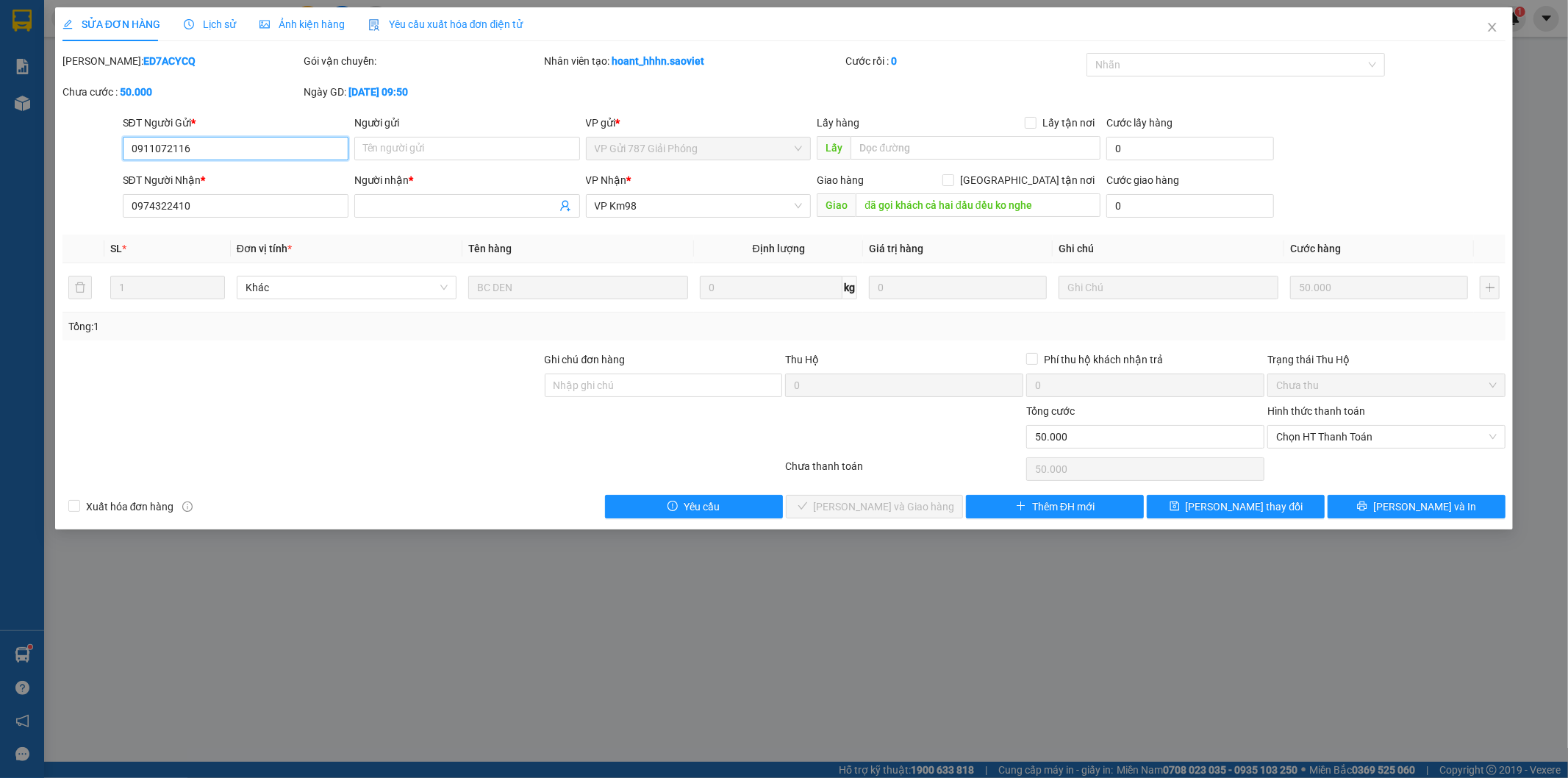
type input "0911072116"
type input "0974322410"
type input "đã gọi khách cả hai đầu đều ko nghe"
type input "0"
type input "50.000"
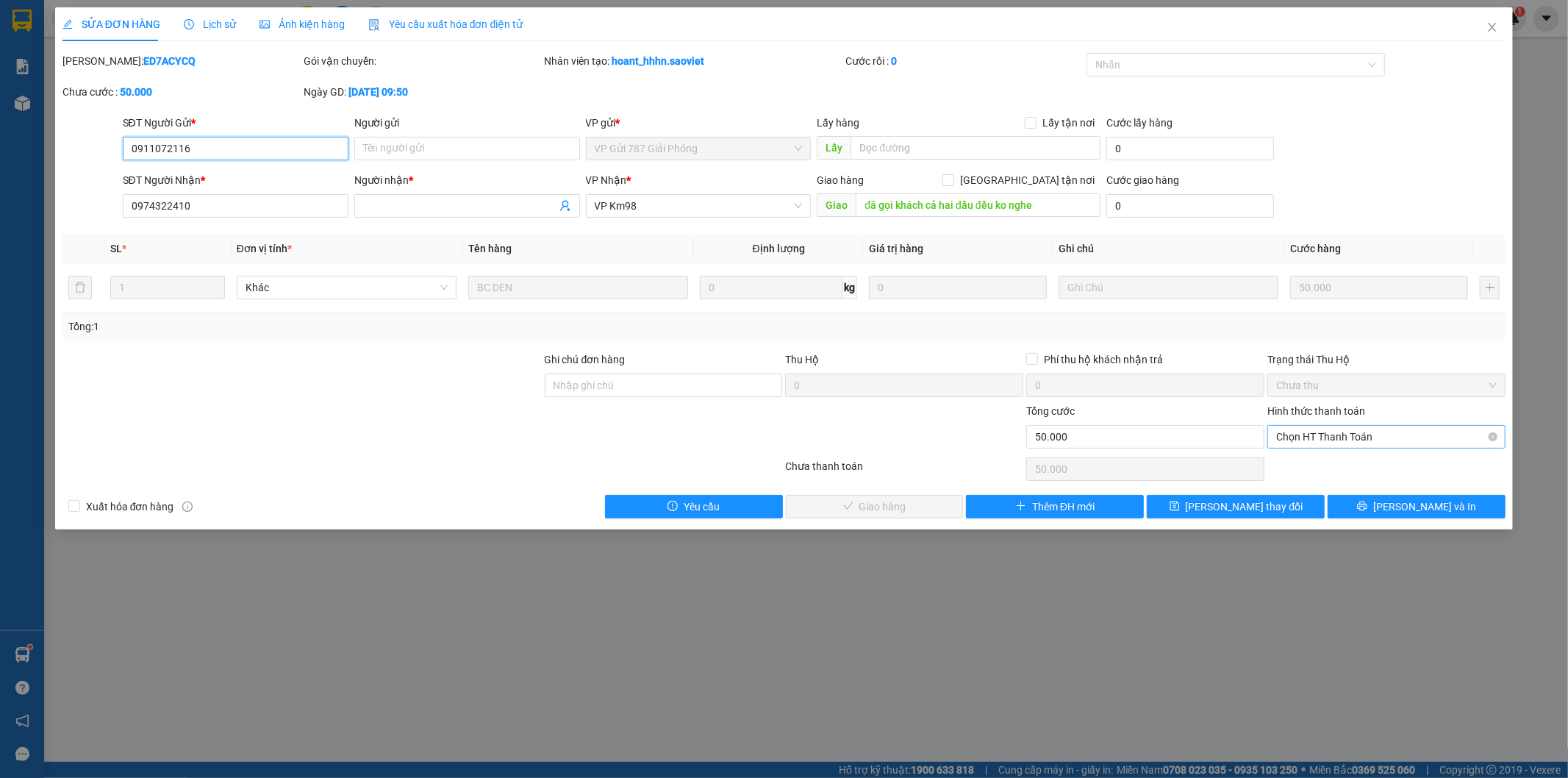
click at [1293, 439] on span "Chọn HT Thanh Toán" at bounding box center [1386, 437] width 220 height 22
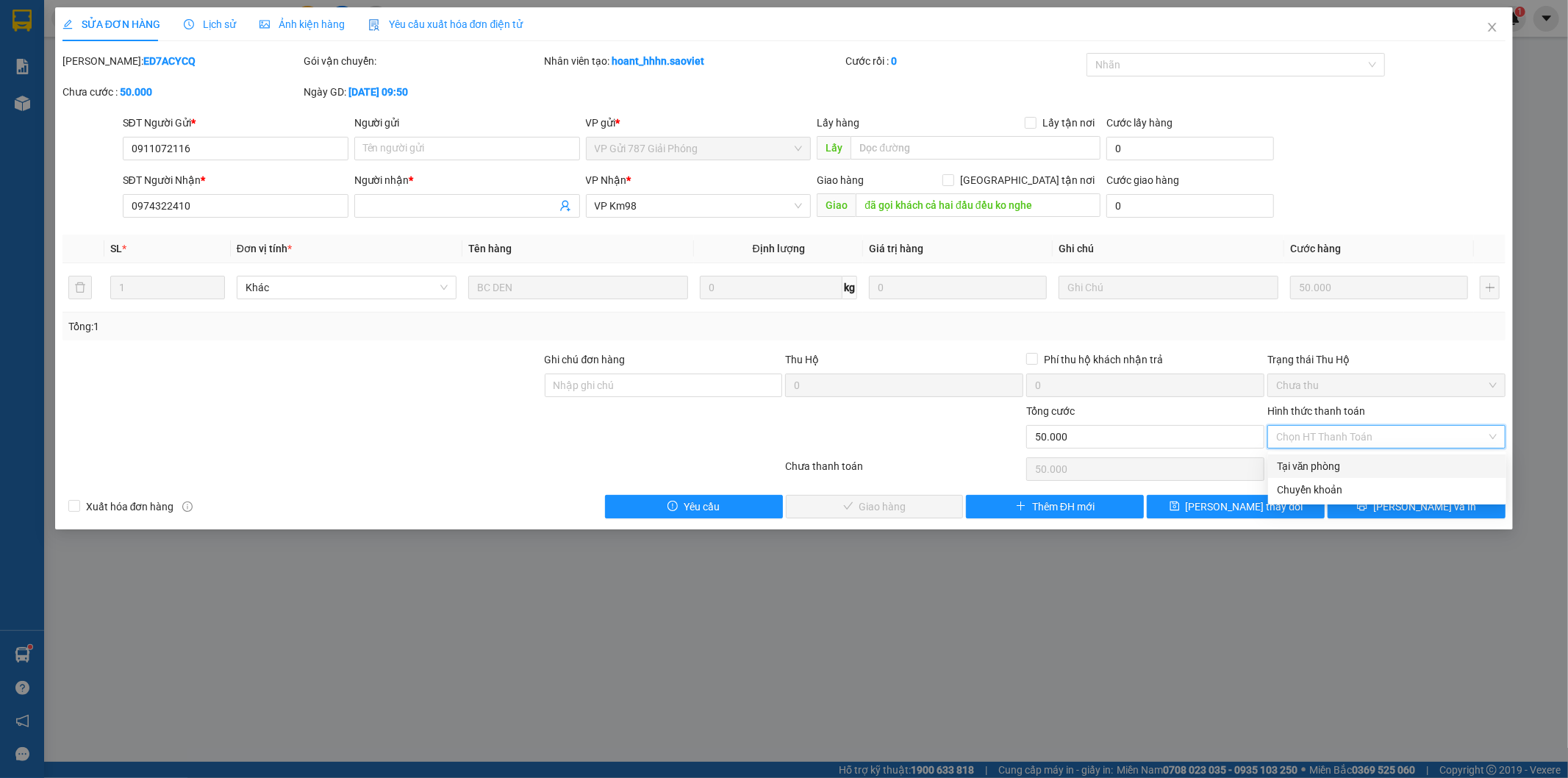
click at [1290, 465] on div "Tại văn phòng" at bounding box center [1387, 466] width 220 height 16
type input "0"
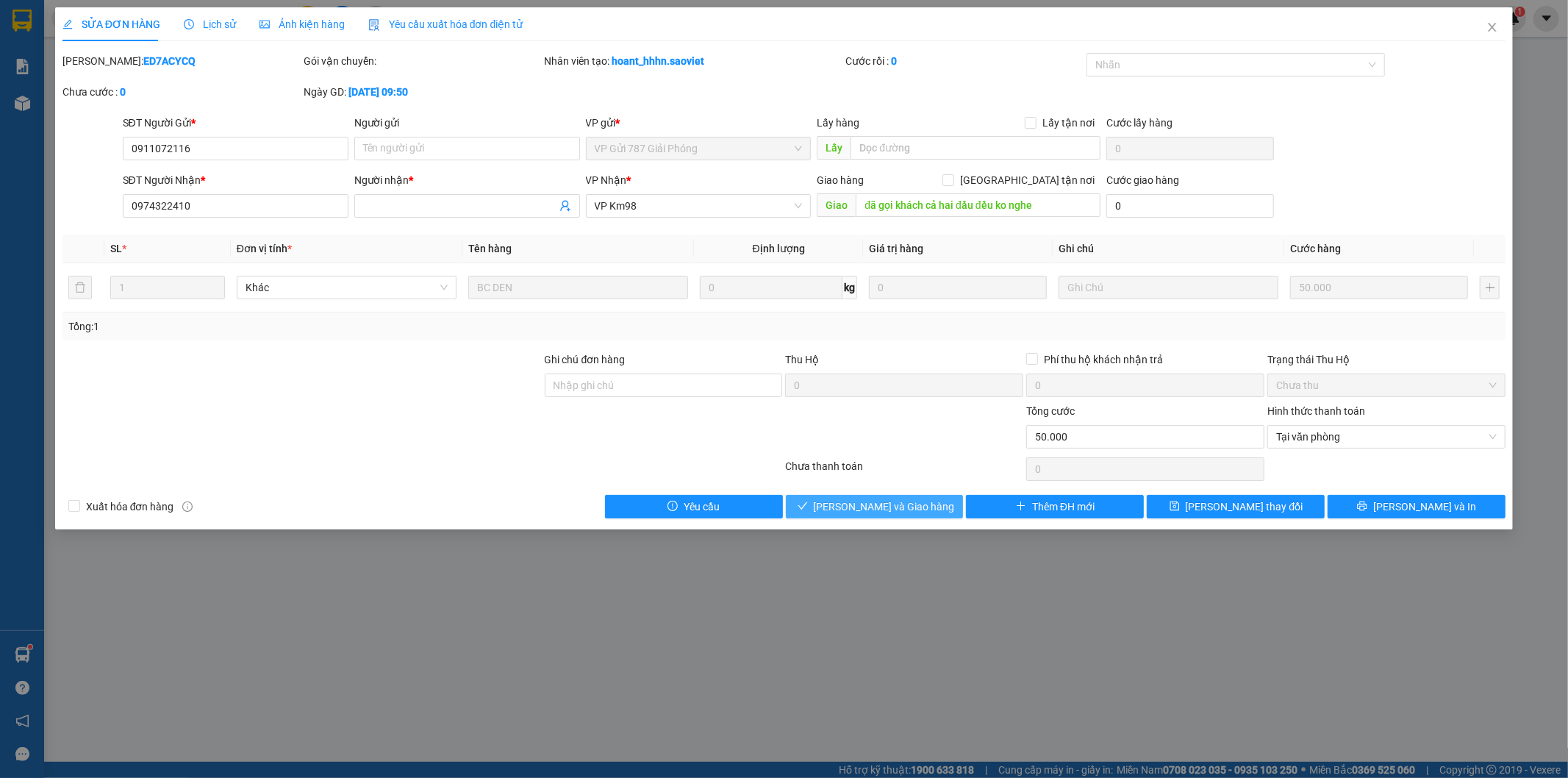
click at [921, 508] on span "[PERSON_NAME] và Giao hàng" at bounding box center [884, 506] width 141 height 16
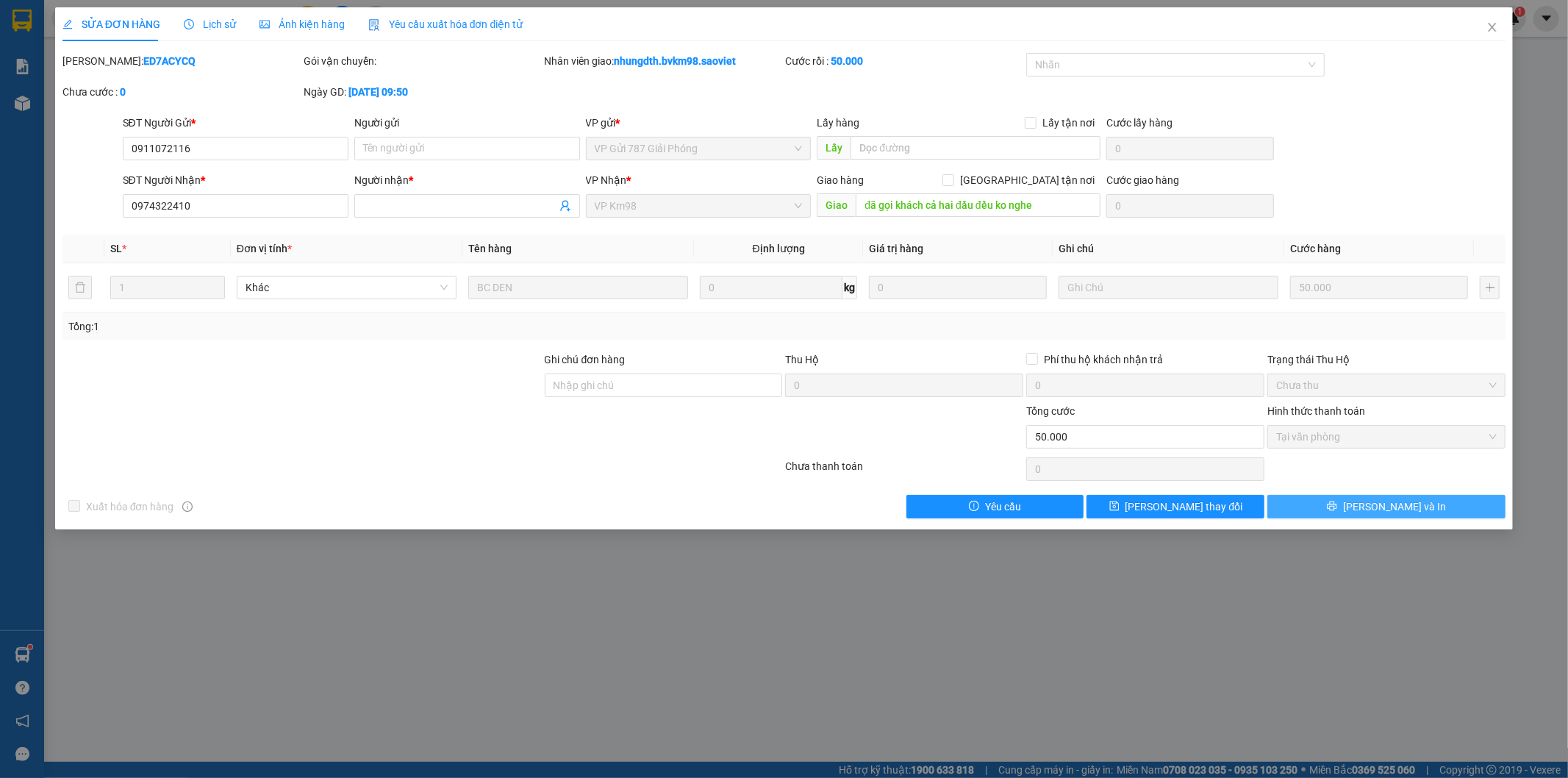
click at [1355, 510] on button "[PERSON_NAME] và In" at bounding box center [1386, 506] width 238 height 23
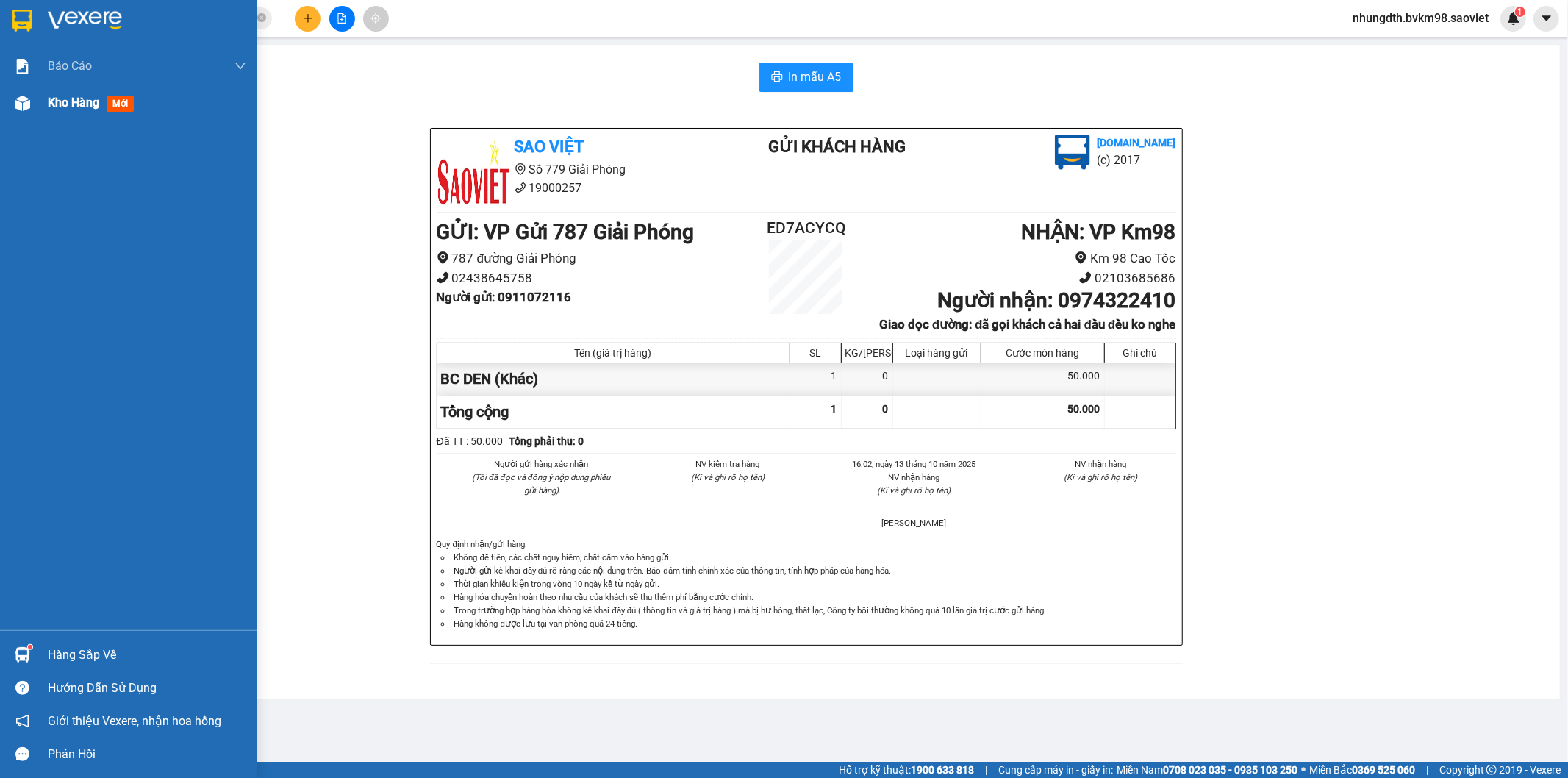
click at [23, 100] on img at bounding box center [22, 103] width 15 height 15
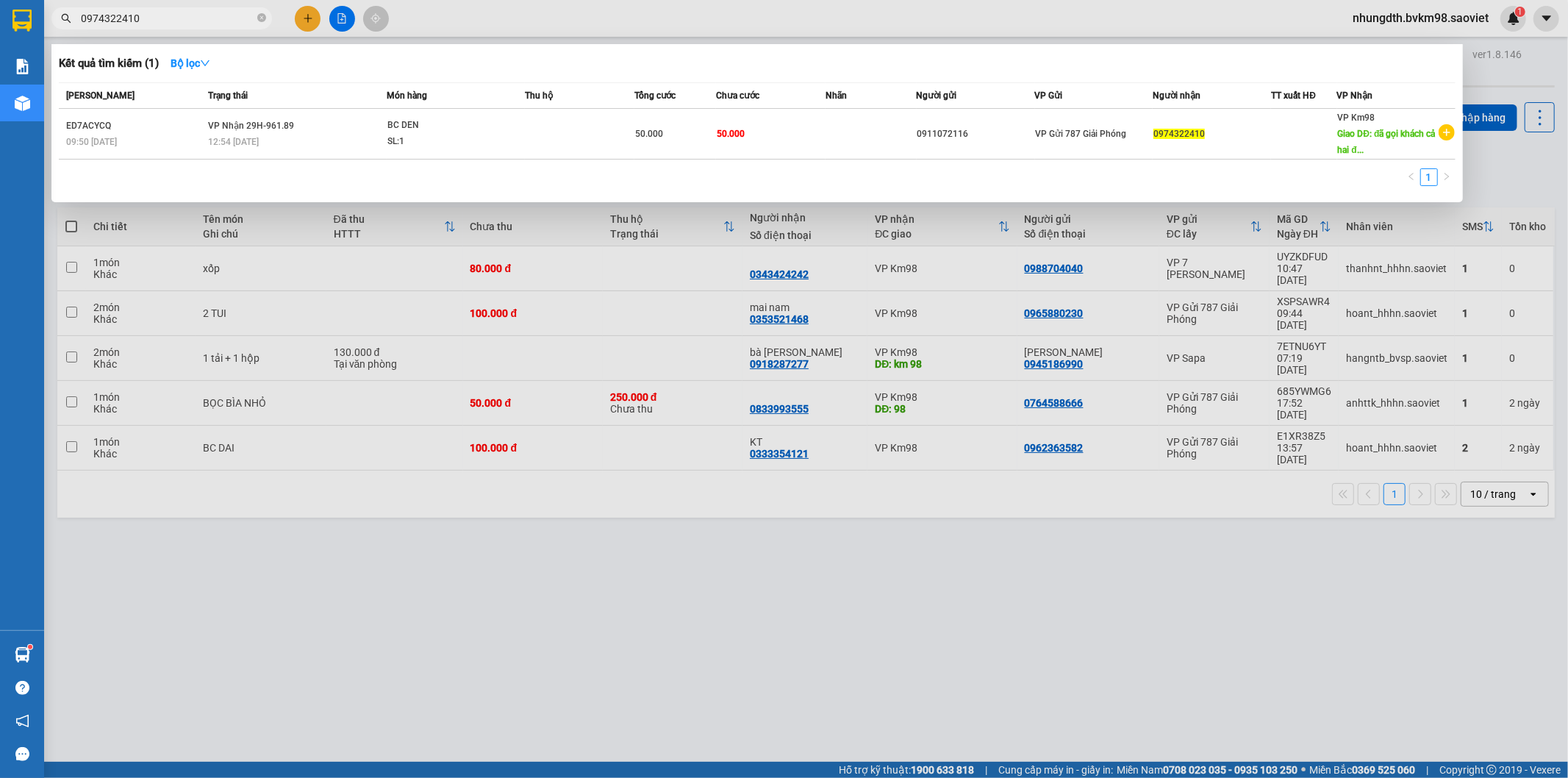
click at [157, 26] on input "0974322410" at bounding box center [167, 18] width 173 height 16
type input "0"
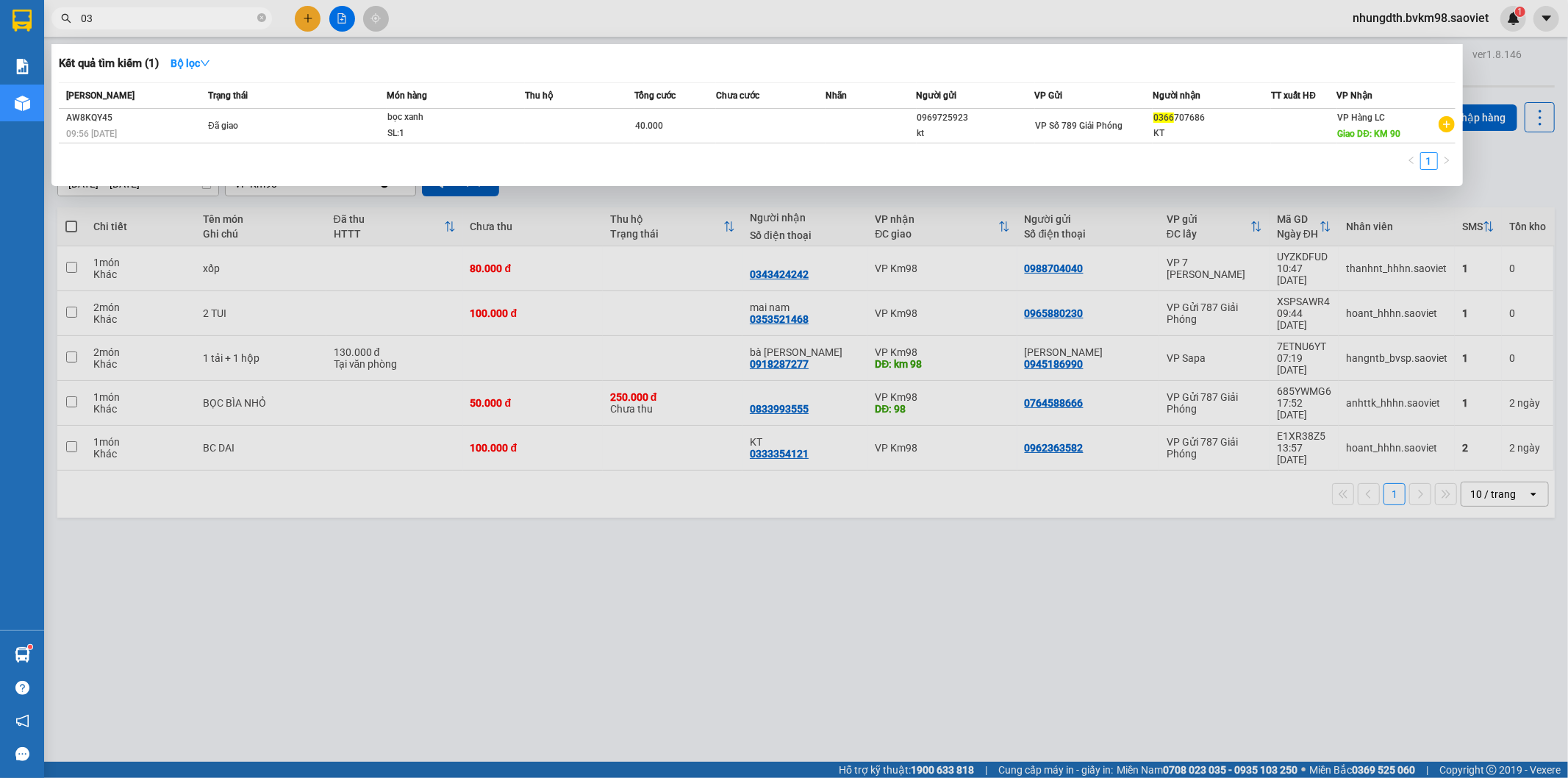
type input "0"
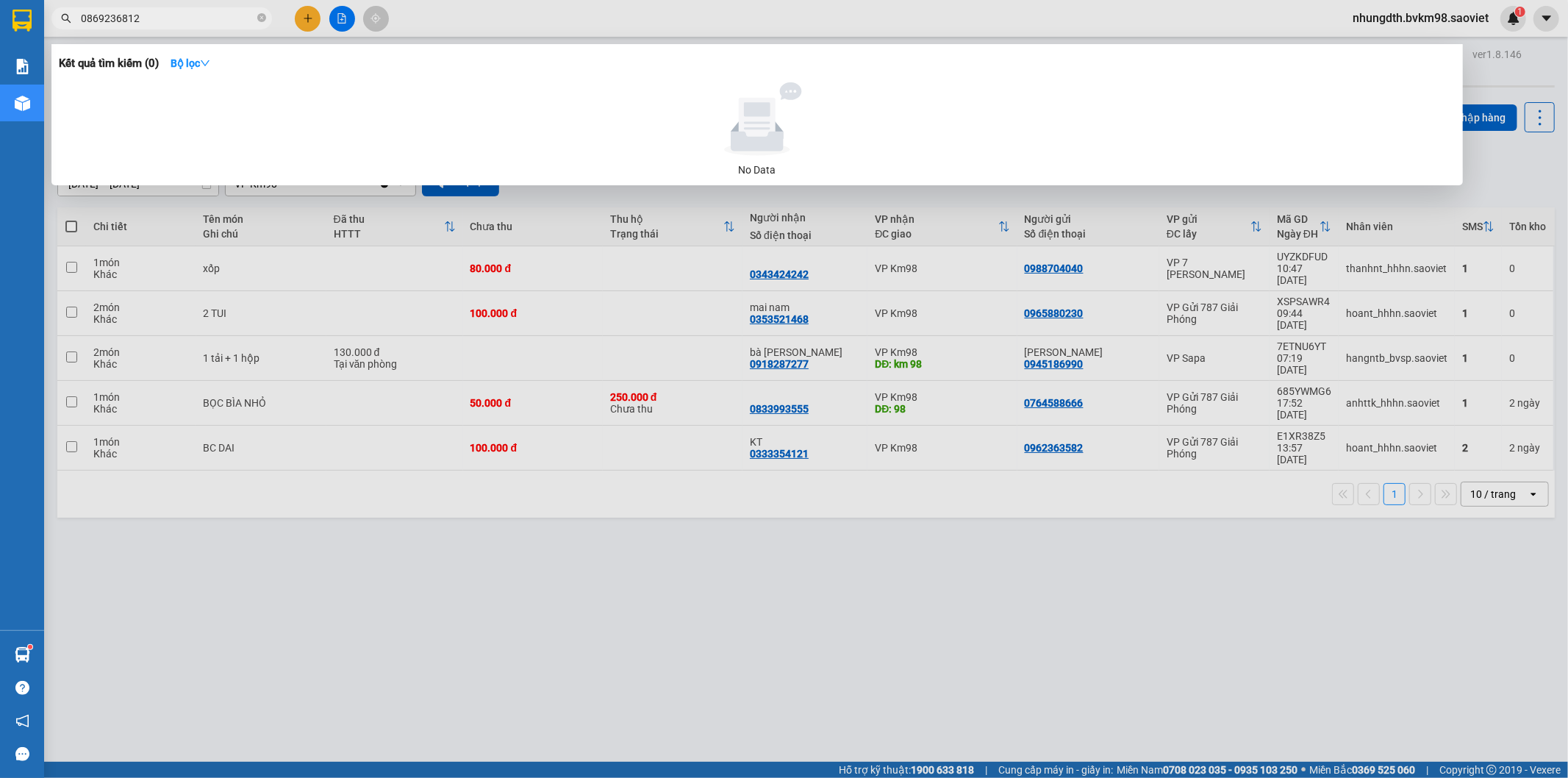
type input "0869236812"
click at [275, 555] on div at bounding box center [784, 389] width 1568 height 778
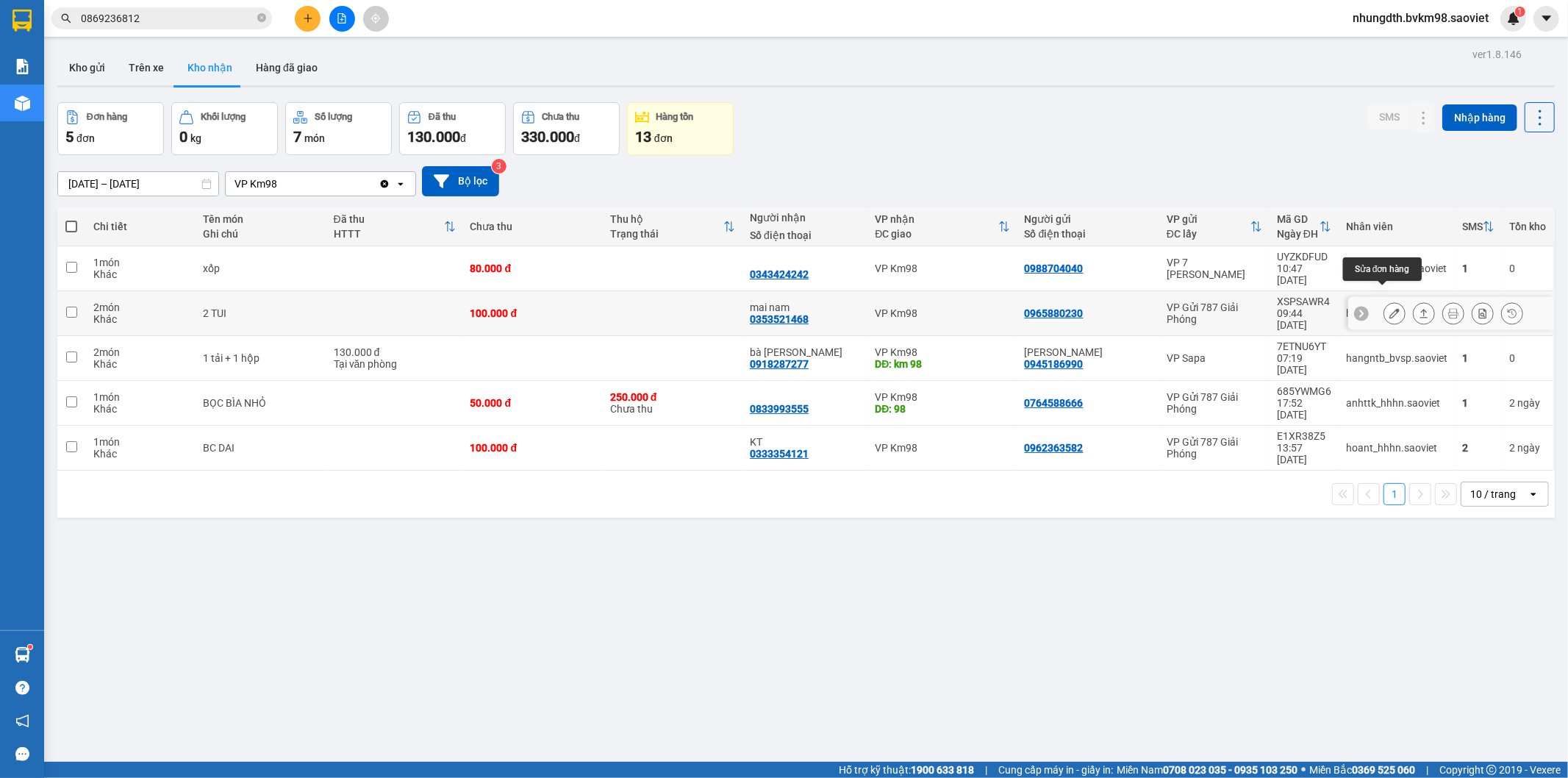
click at [1389, 308] on icon at bounding box center [1394, 313] width 10 height 10
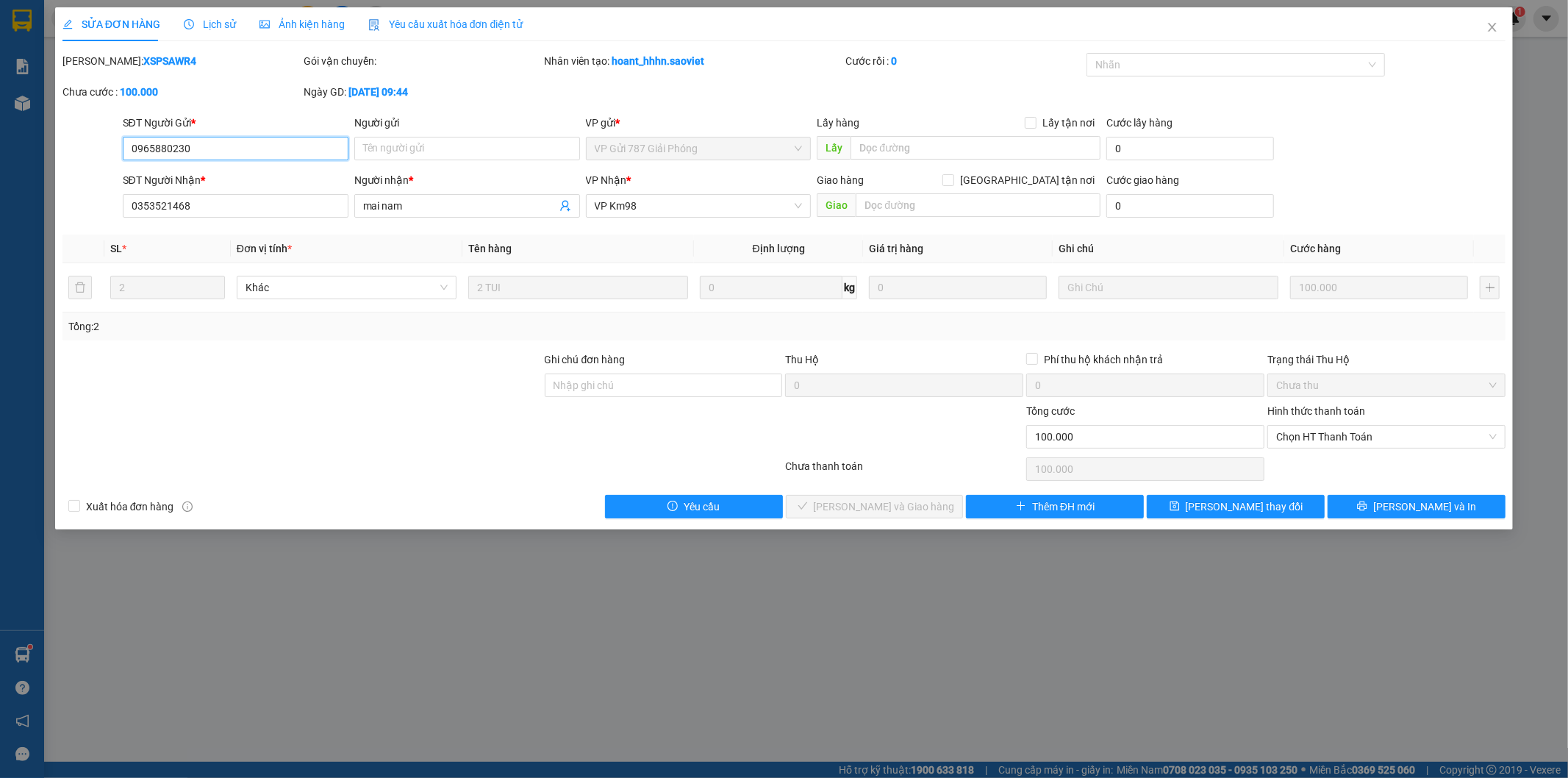
type input "0965880230"
type input "0353521468"
type input "mai nam"
type input "0"
type input "100.000"
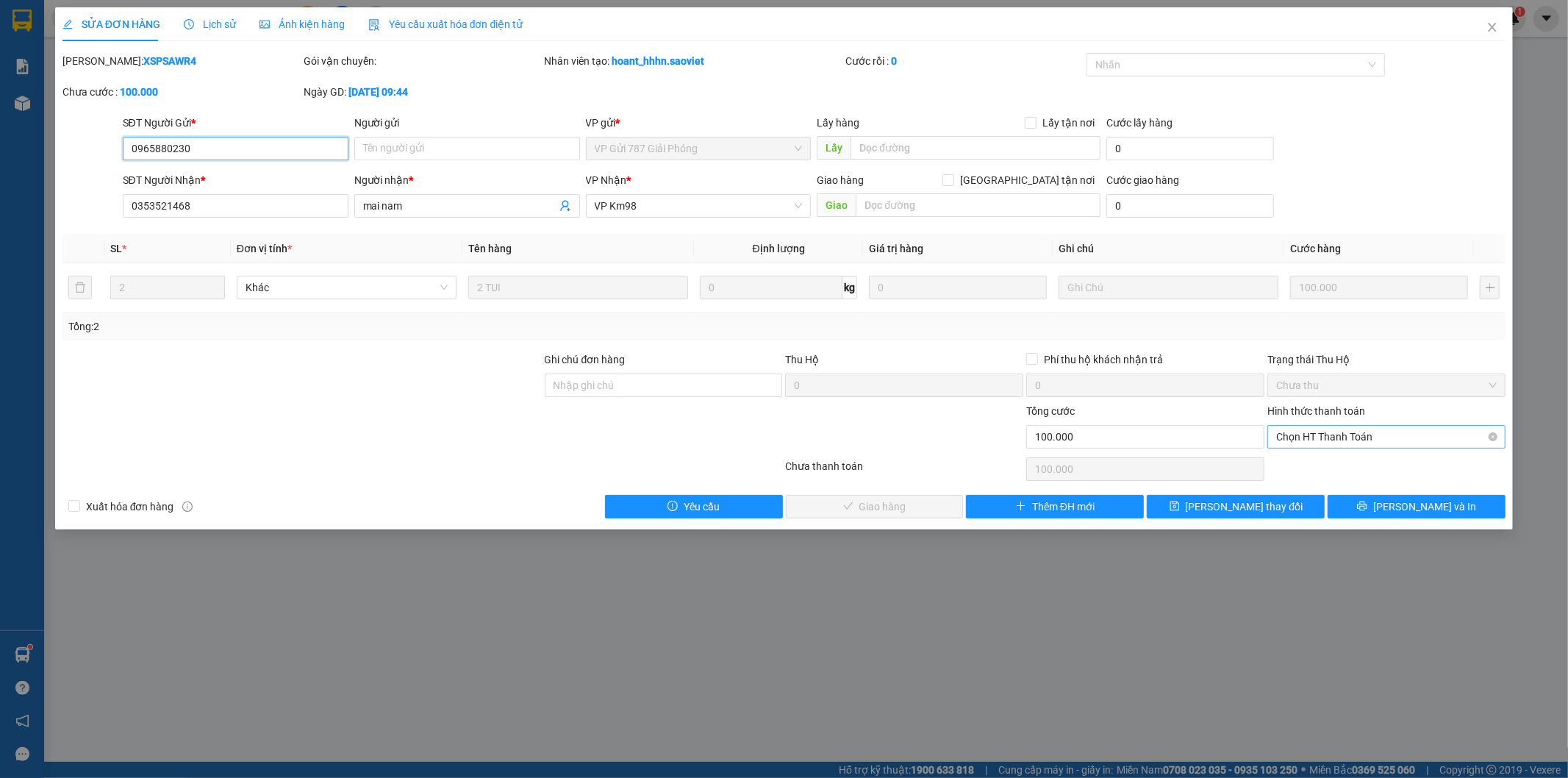
click at [1310, 443] on span "Chọn HT Thanh Toán" at bounding box center [1386, 437] width 220 height 22
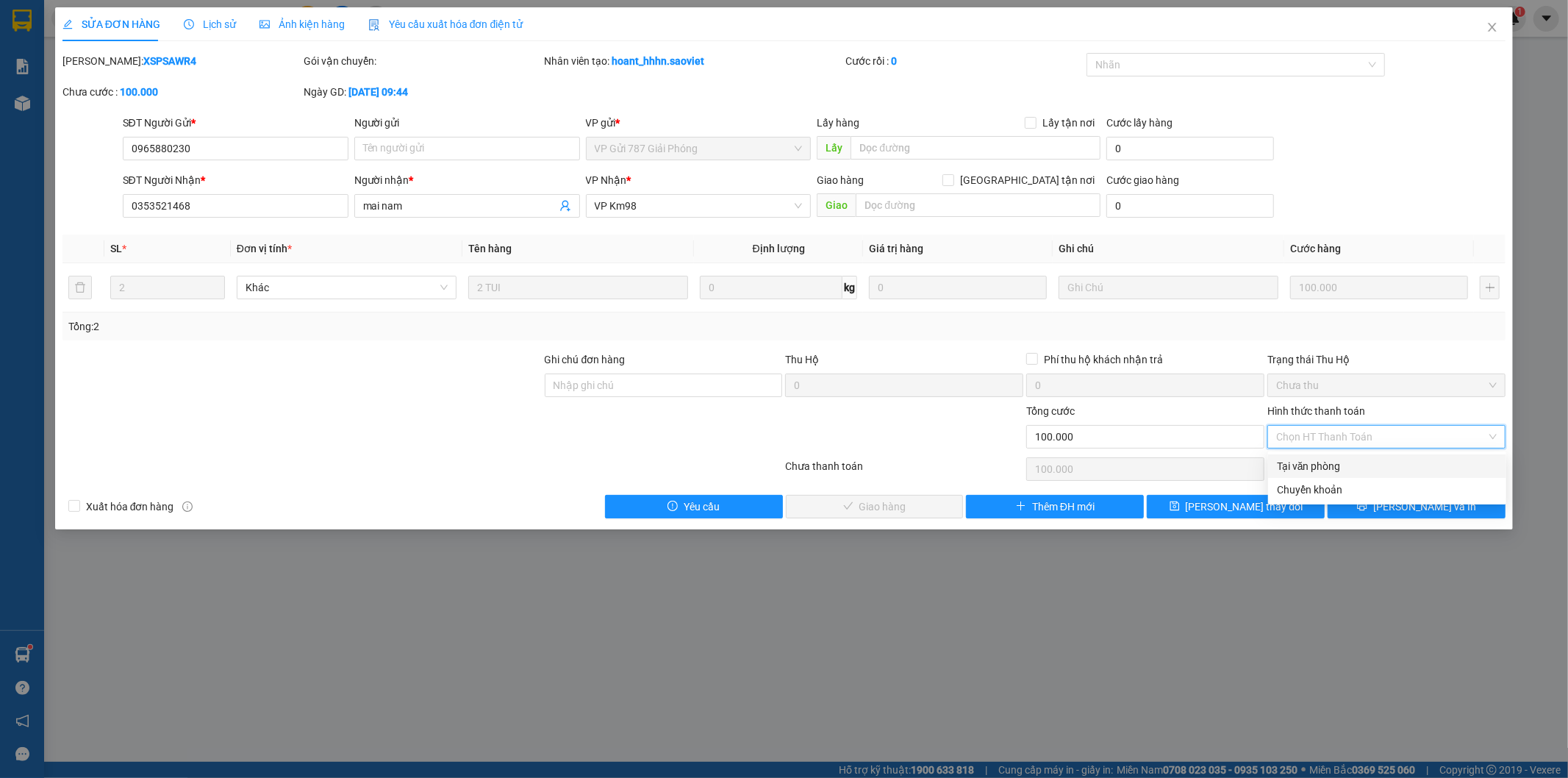
click at [1302, 464] on div "Tại văn phòng" at bounding box center [1387, 466] width 220 height 16
type input "0"
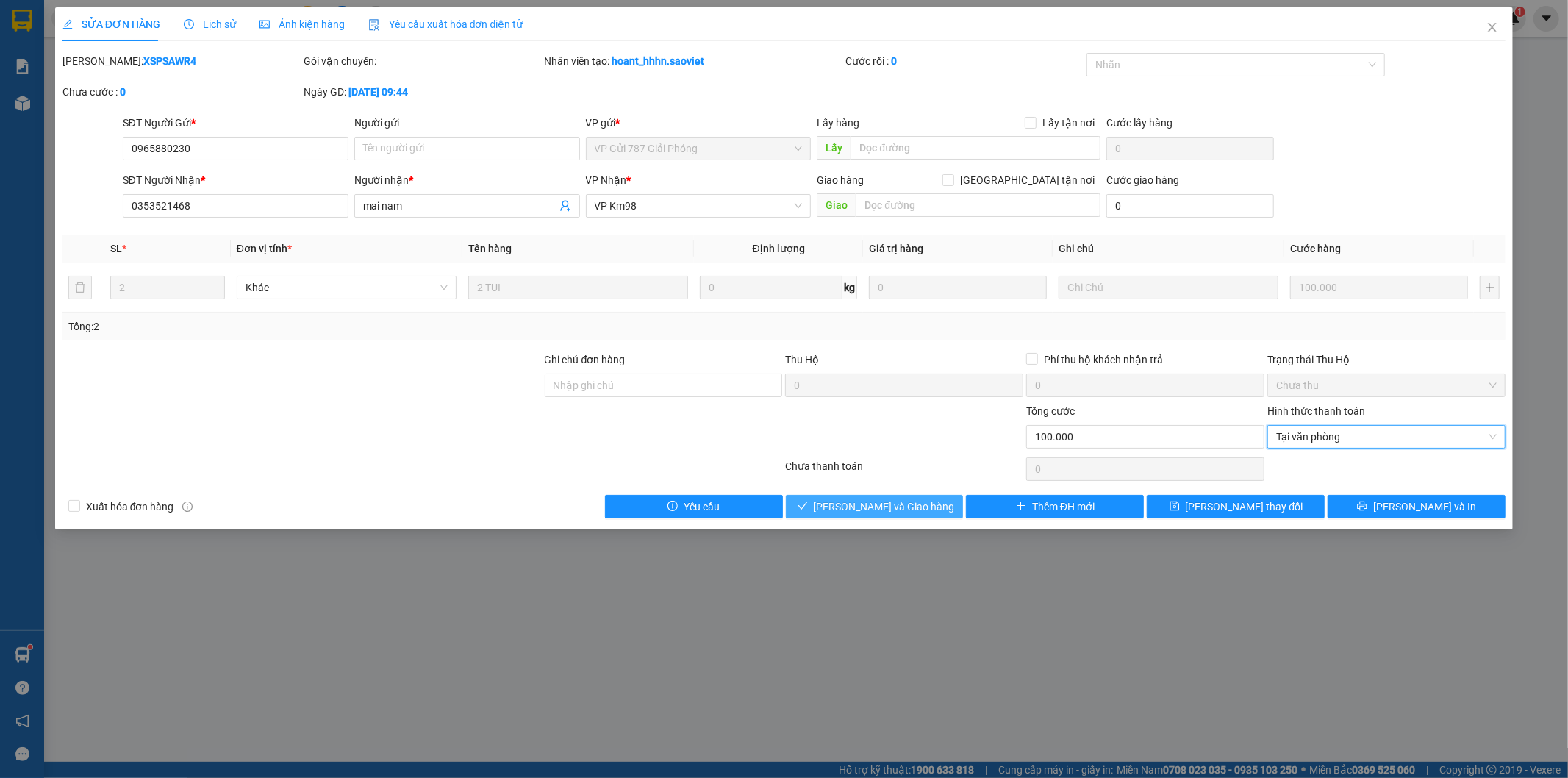
click at [882, 505] on span "[PERSON_NAME] và Giao hàng" at bounding box center [884, 506] width 141 height 16
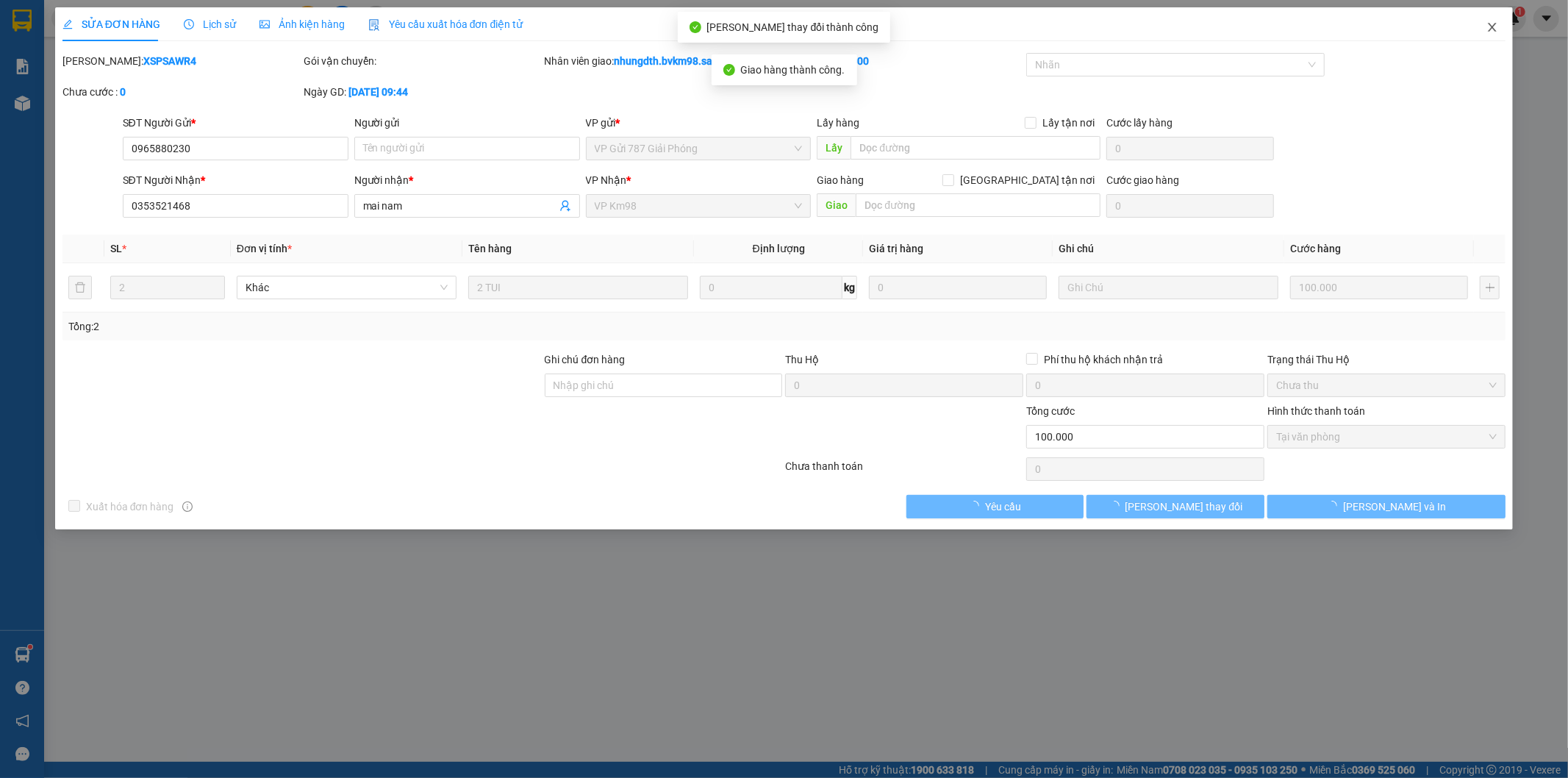
click at [1495, 26] on icon "close" at bounding box center [1492, 27] width 8 height 9
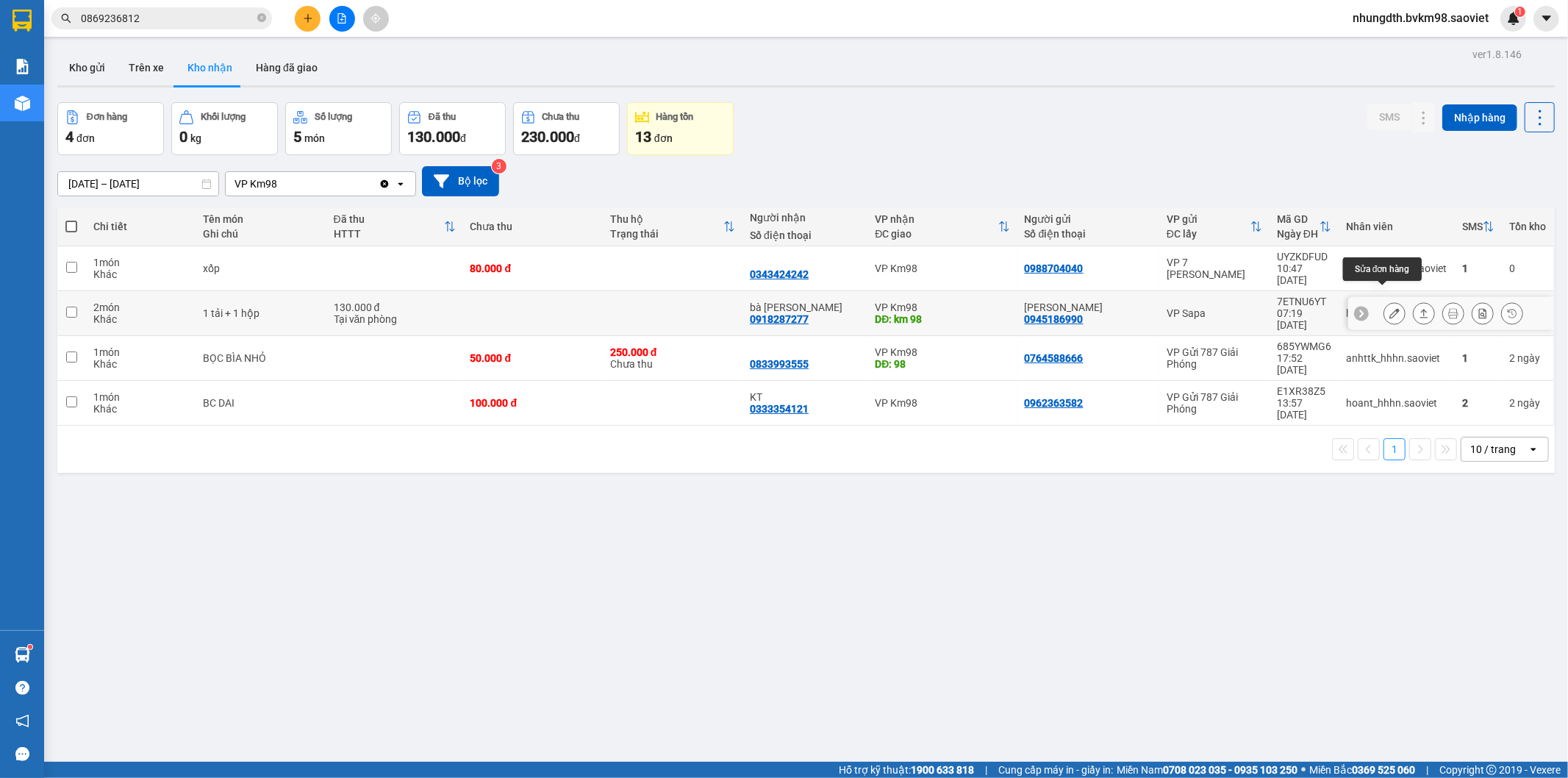
click at [1389, 308] on icon at bounding box center [1394, 313] width 10 height 10
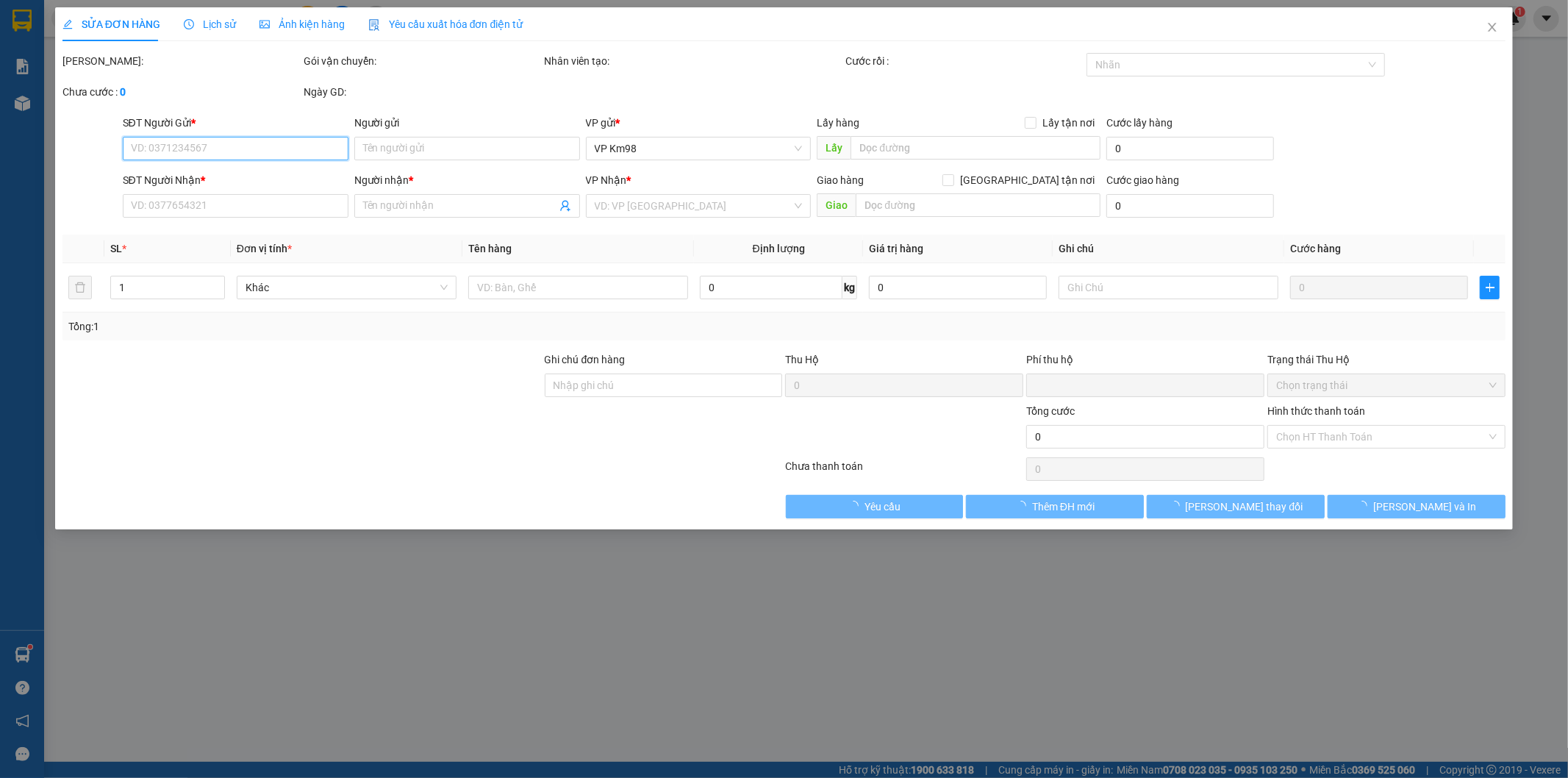
type input "0945186990"
type input "[PERSON_NAME]"
type input "0918287277"
type input "bà [PERSON_NAME]"
type input "km 98"
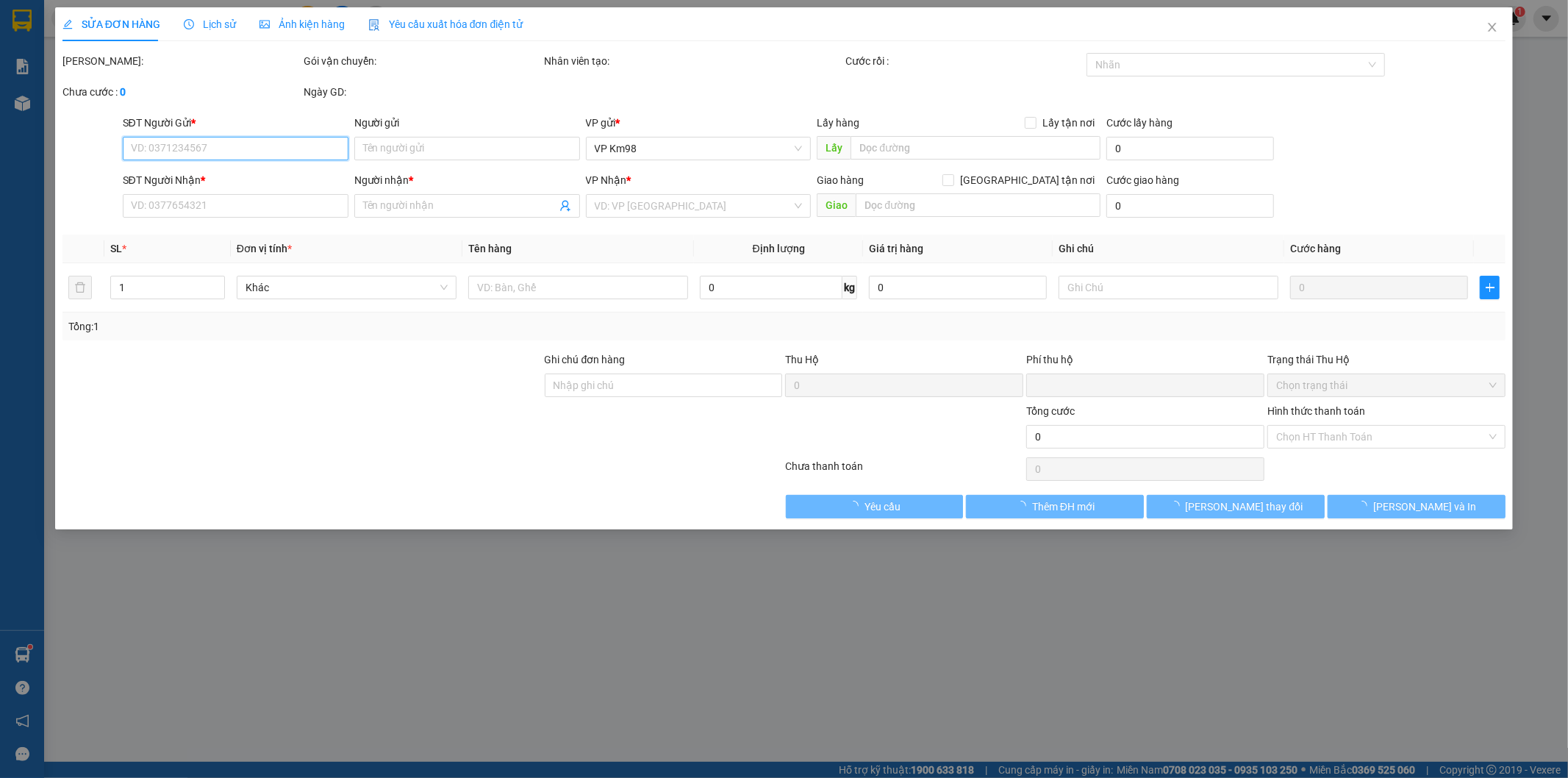
type input "0"
type input "130.000"
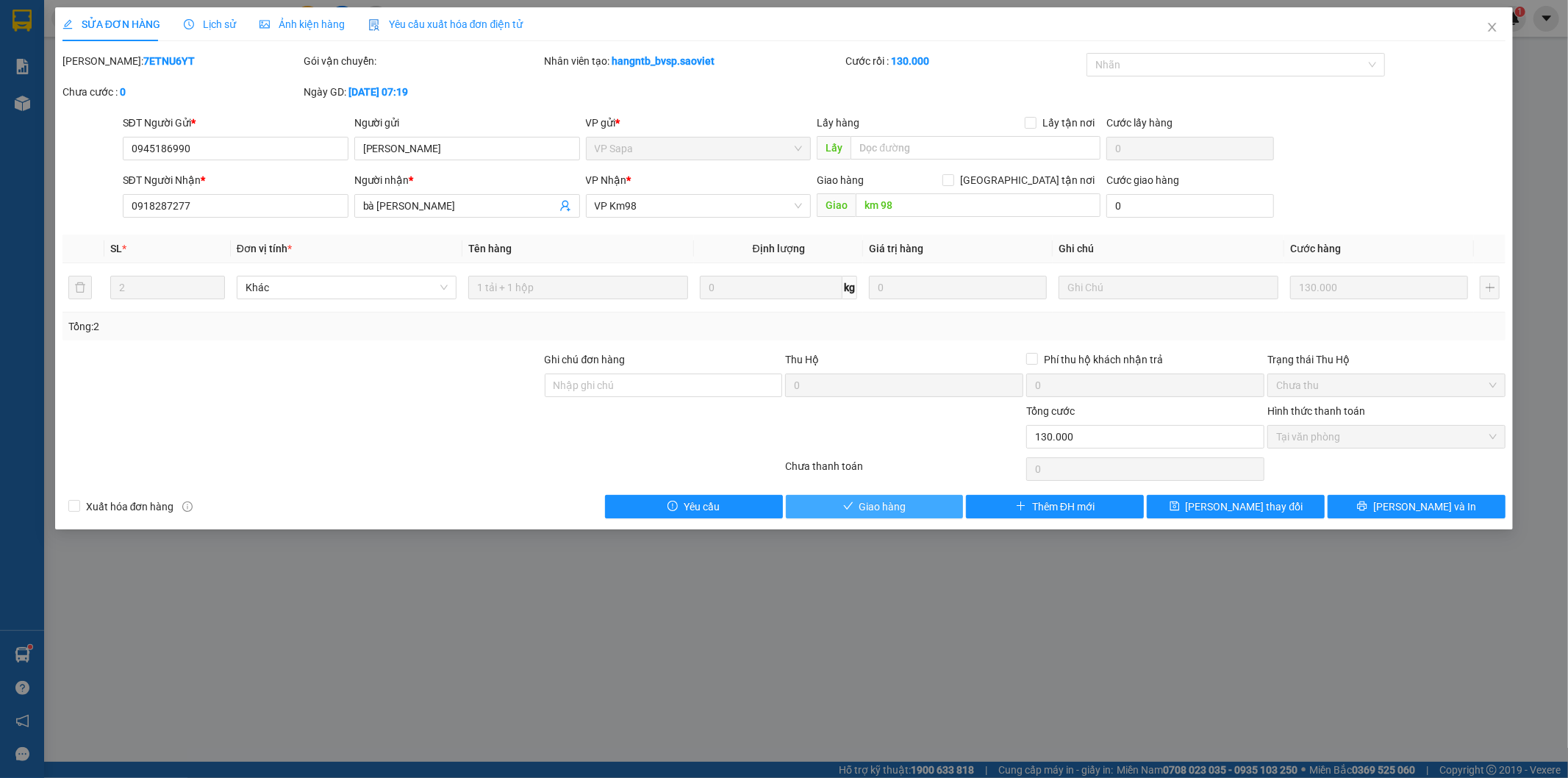
drag, startPoint x: 905, startPoint y: 508, endPoint x: 940, endPoint y: 466, distance: 54.7
click at [909, 505] on button "Giao hàng" at bounding box center [874, 506] width 178 height 23
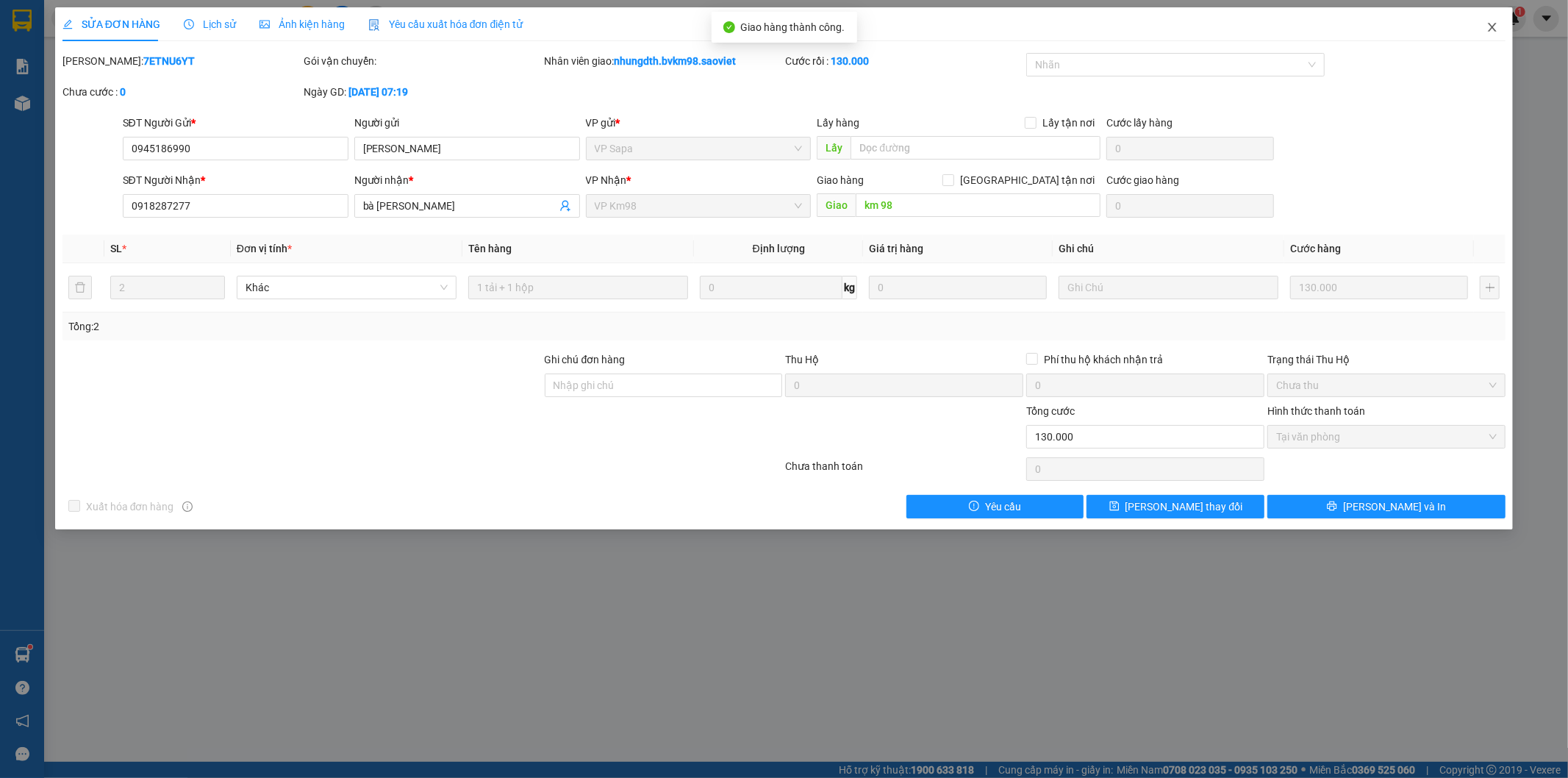
click at [1497, 25] on icon "close" at bounding box center [1492, 27] width 12 height 12
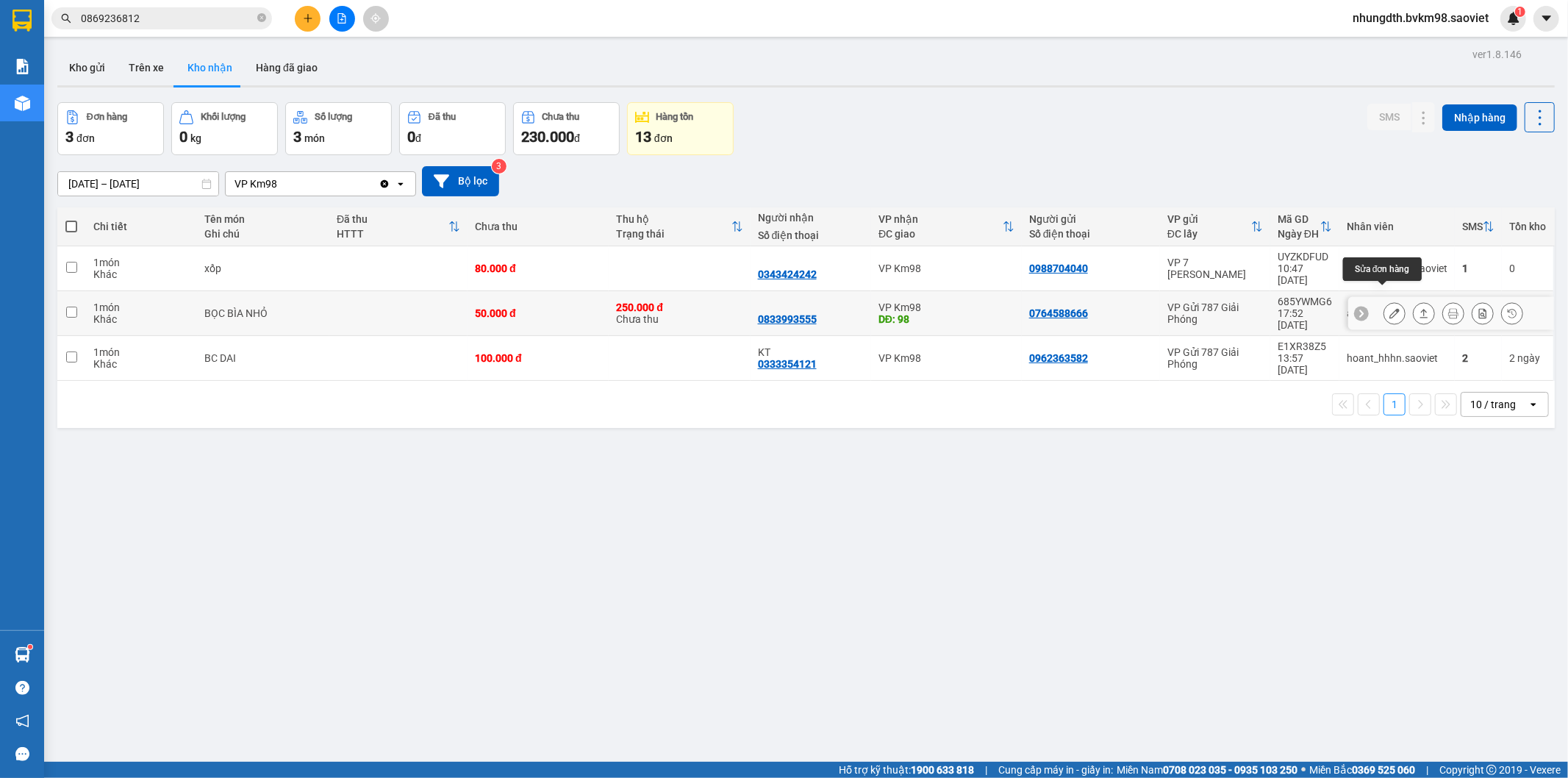
click at [1384, 301] on button at bounding box center [1395, 314] width 21 height 26
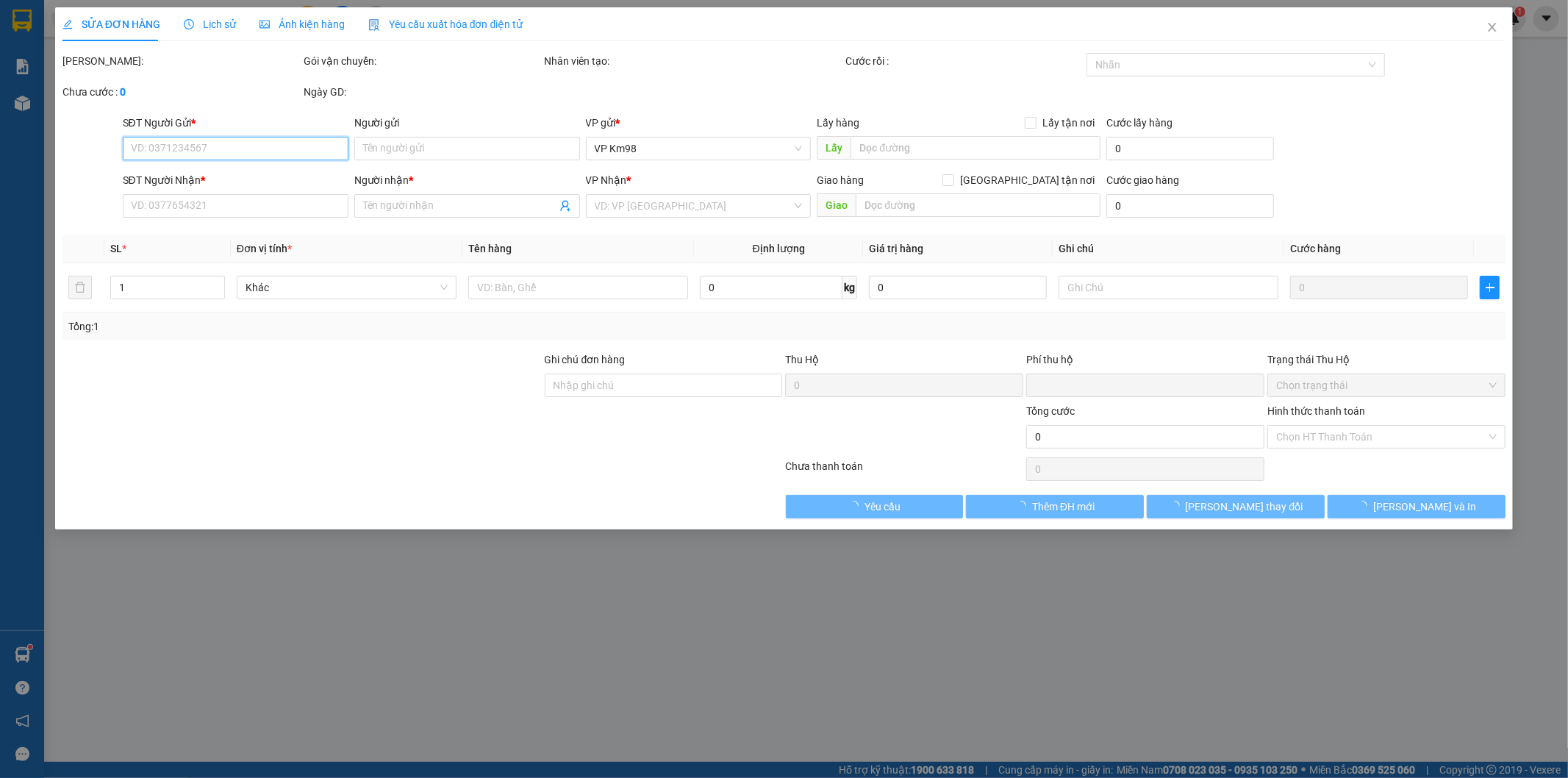
type input "0764588666"
type input "0833993555"
type input "98"
type input "250.000"
type input "0"
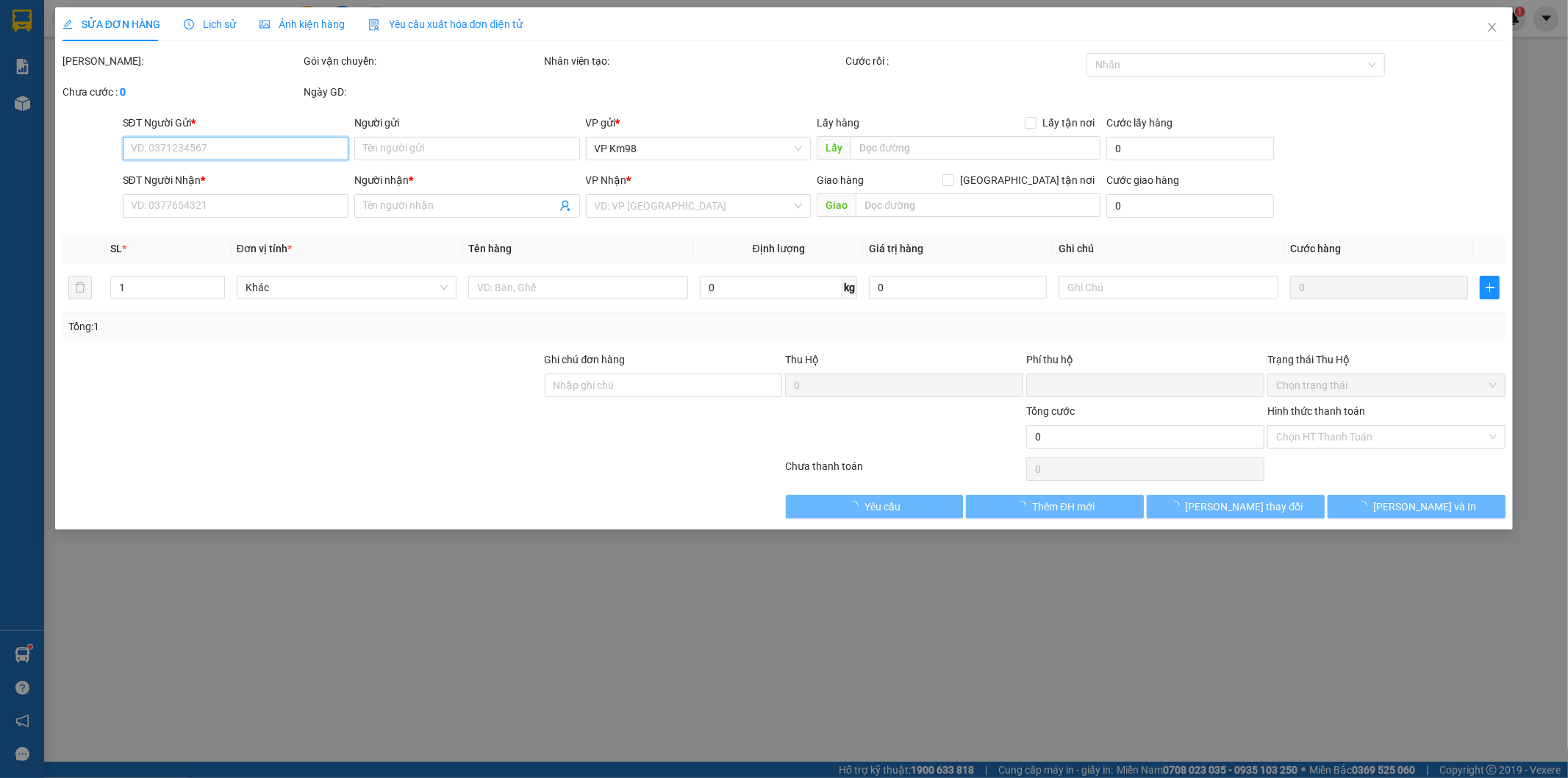
type input "50.000"
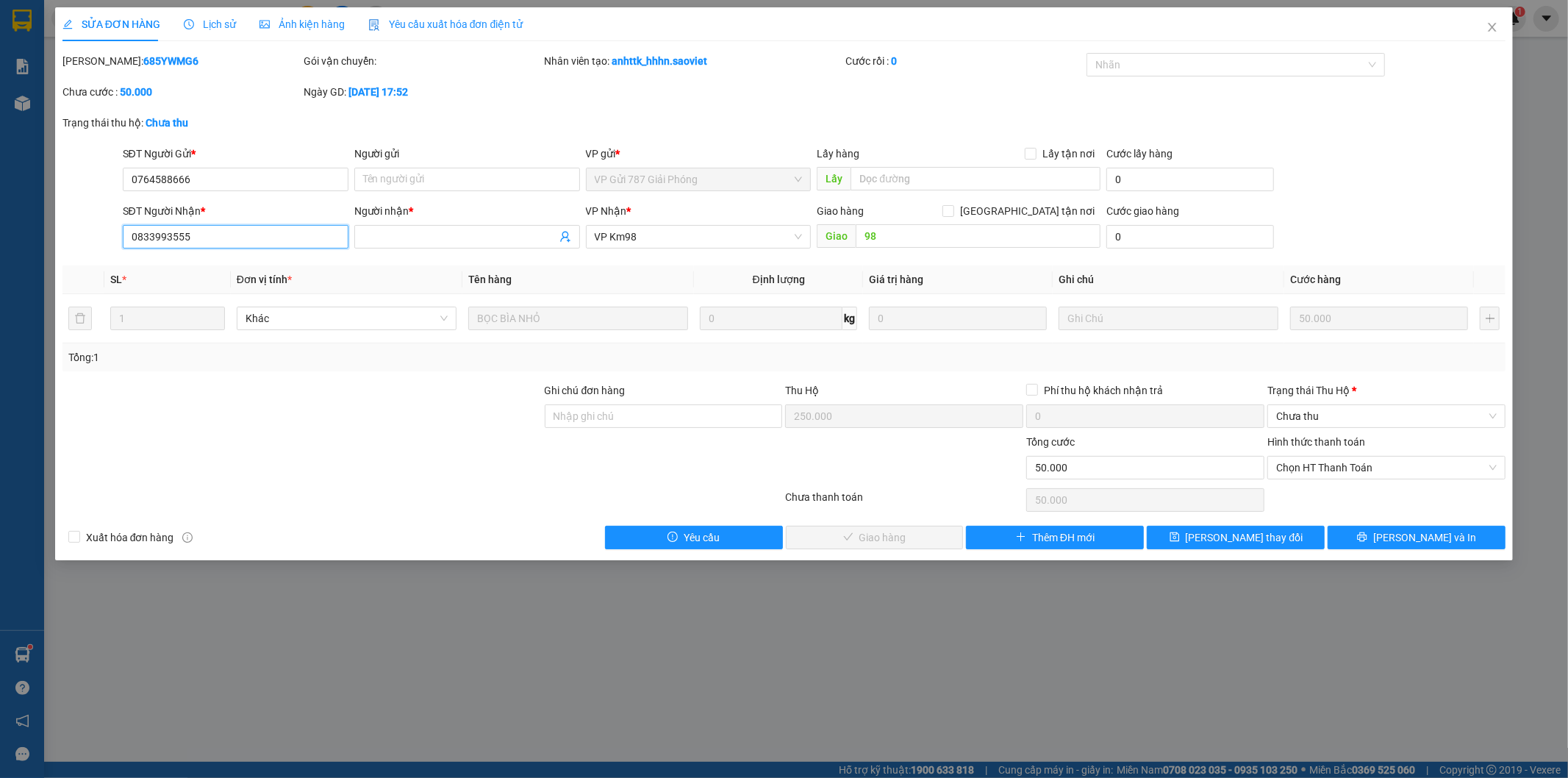
click at [156, 239] on input "0833993555" at bounding box center [236, 236] width 226 height 23
click at [144, 60] on b "685YWMG6" at bounding box center [171, 61] width 55 height 12
copy b "685YWMG6"
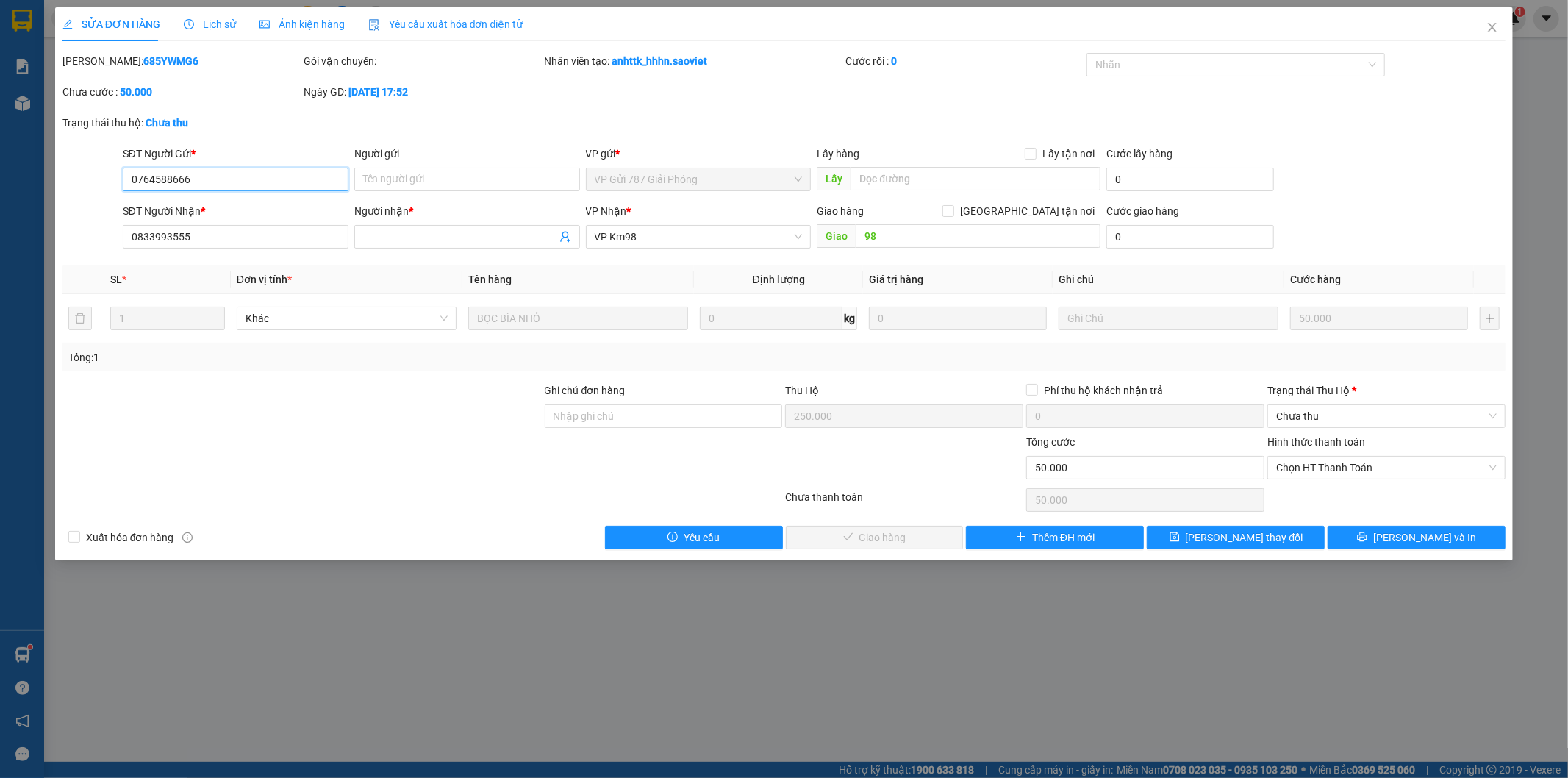
click at [156, 175] on input "0764588666" at bounding box center [236, 179] width 226 height 23
click at [1330, 390] on div "Trạng thái [PERSON_NAME] *" at bounding box center [1386, 391] width 238 height 16
click at [1330, 405] on input "Trạng thái [PERSON_NAME] *" at bounding box center [1380, 416] width 210 height 22
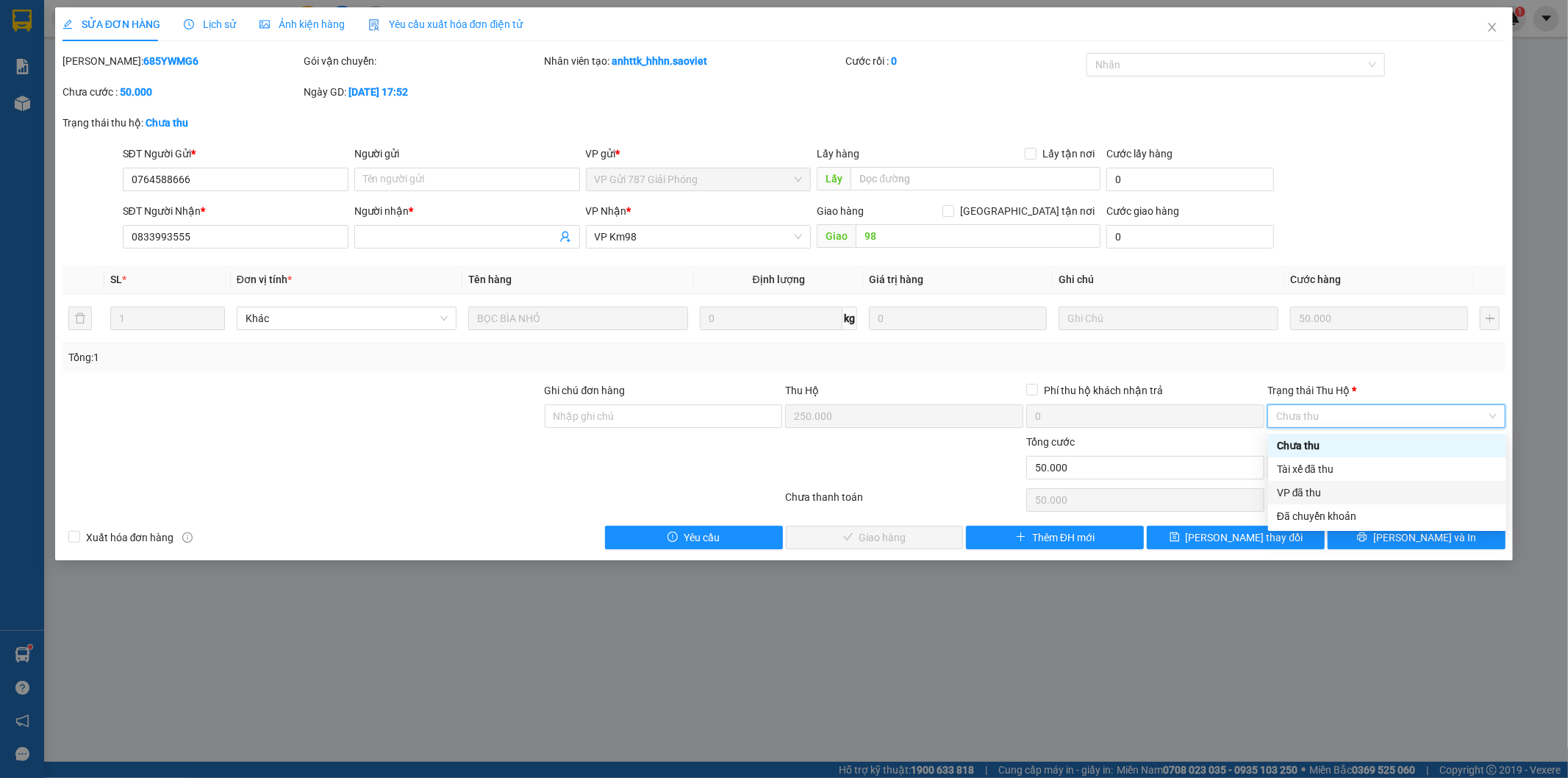
click at [1309, 491] on div "VP đã thu" at bounding box center [1387, 493] width 220 height 16
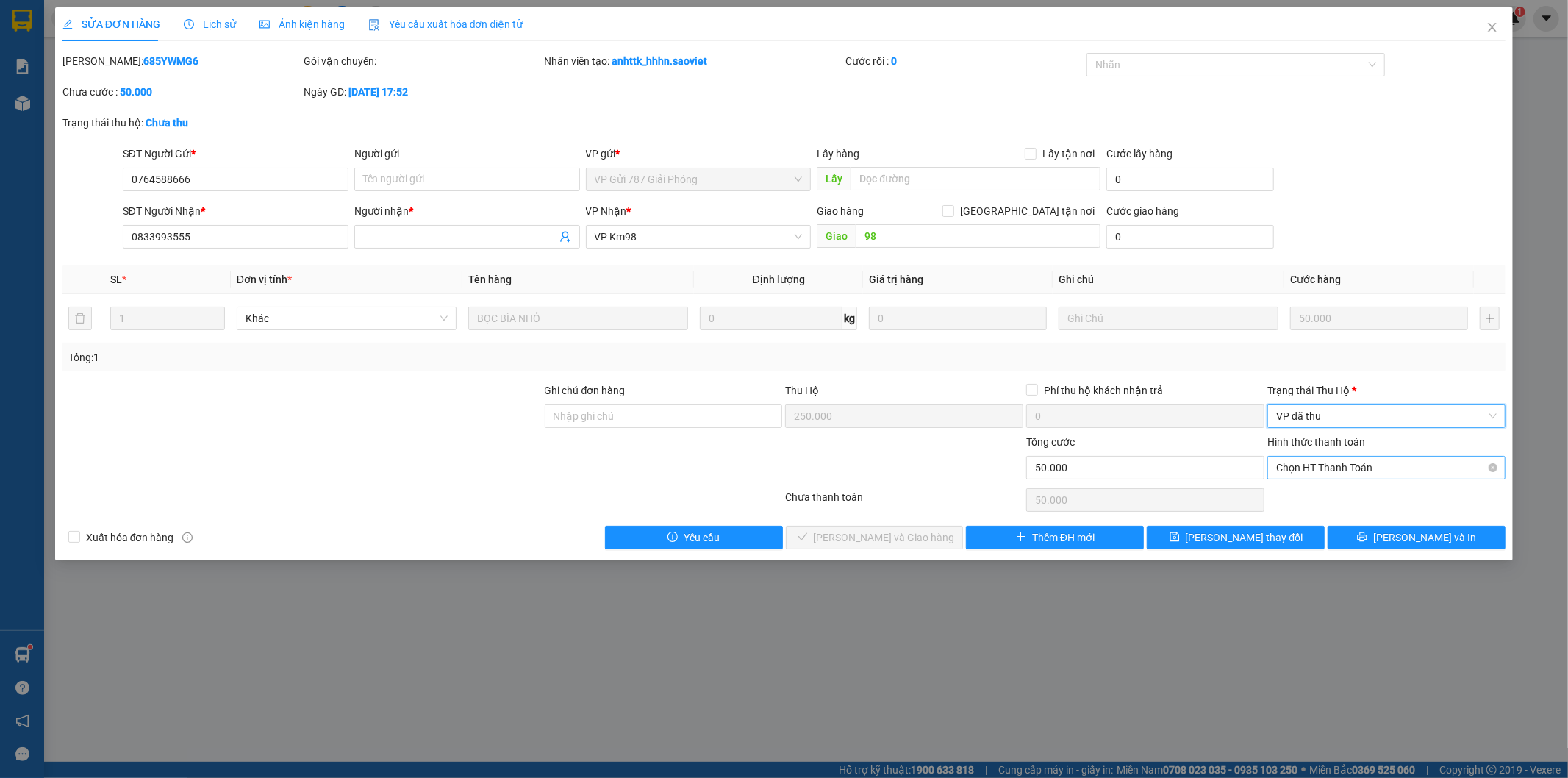
click at [1331, 468] on span "Chọn HT Thanh Toán" at bounding box center [1386, 468] width 220 height 22
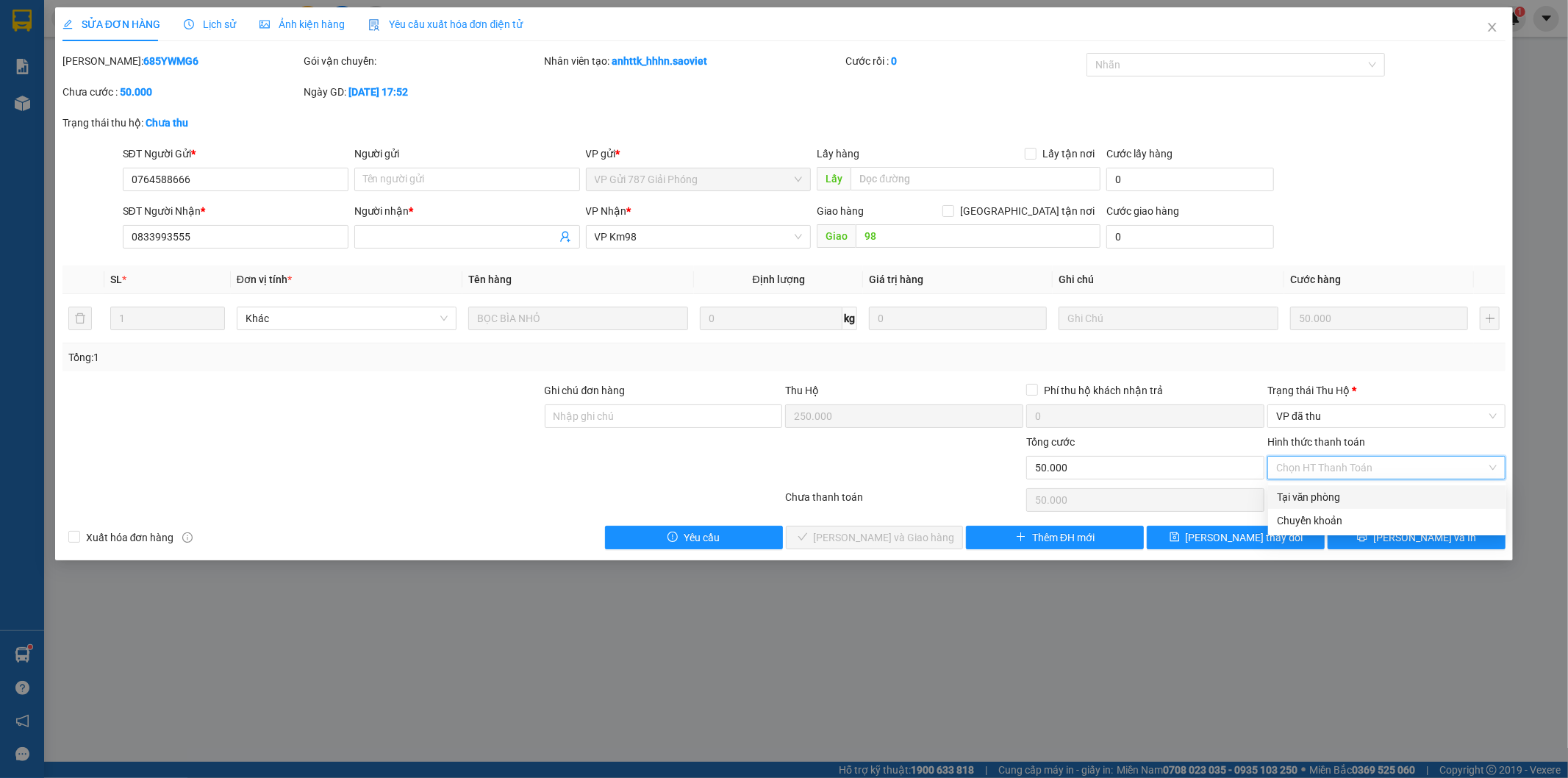
click at [1309, 494] on div "Tại văn phòng" at bounding box center [1387, 497] width 220 height 16
type input "0"
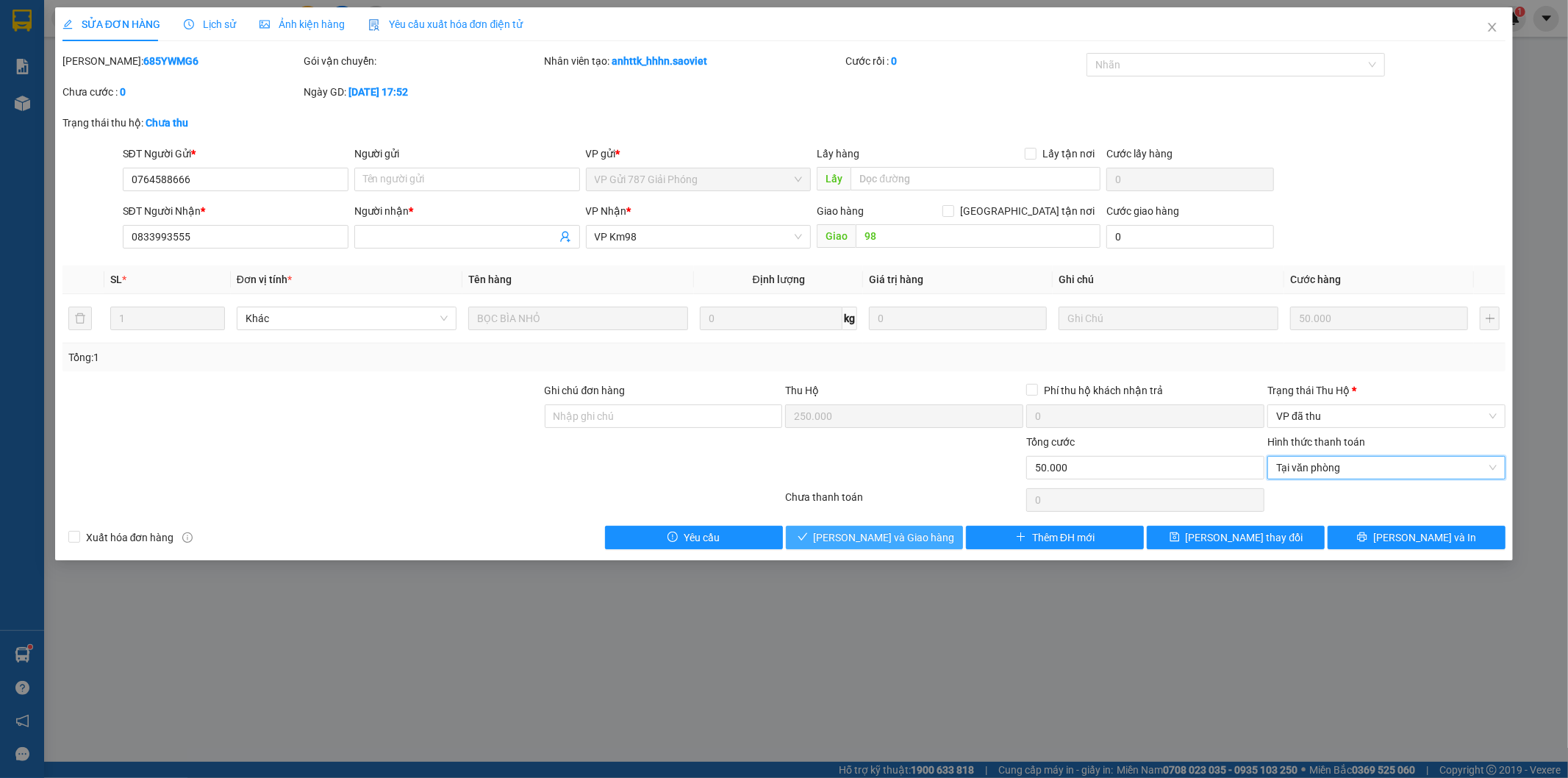
click at [901, 533] on span "[PERSON_NAME] và Giao hàng" at bounding box center [884, 538] width 141 height 16
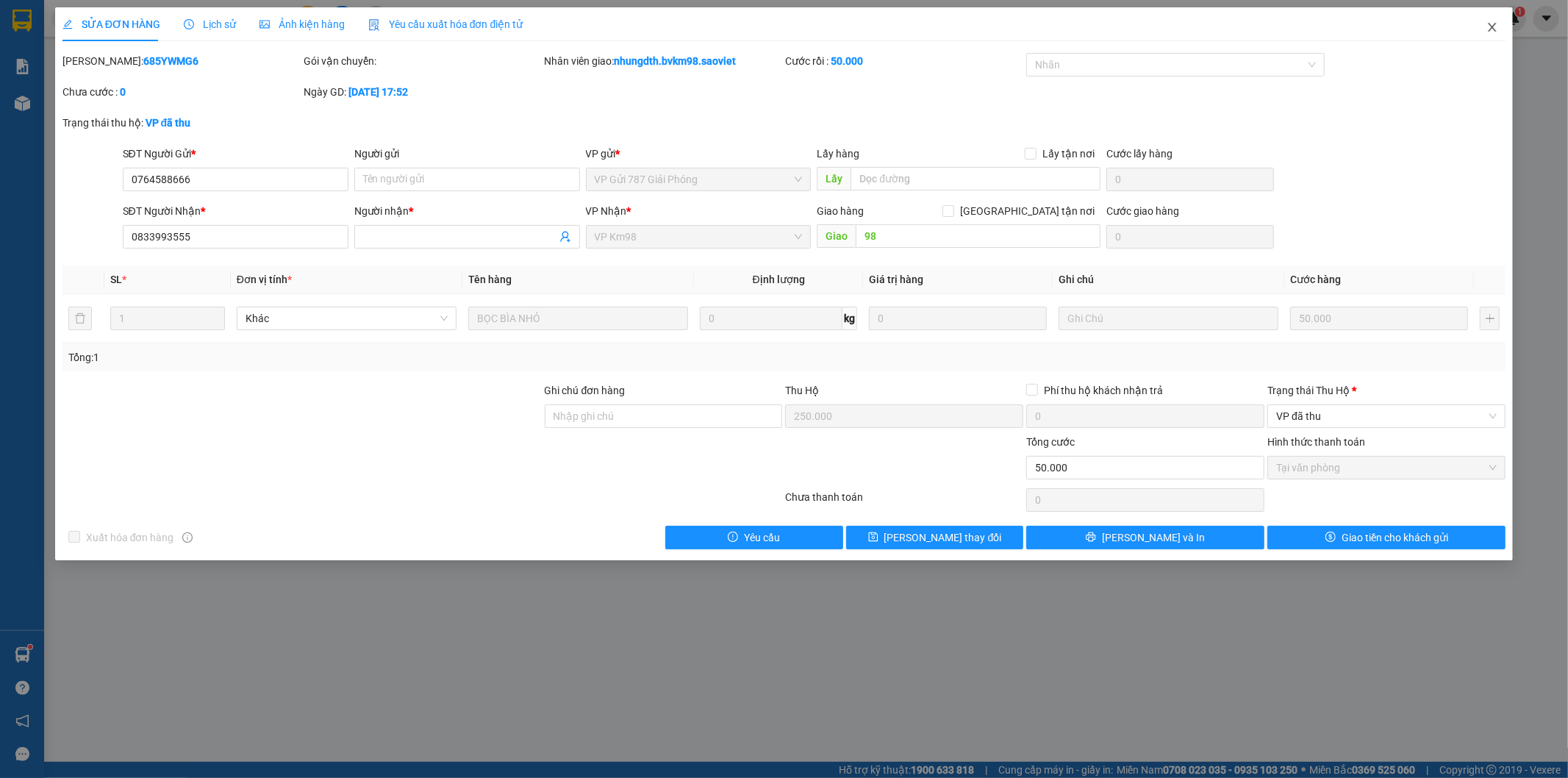
click at [1490, 25] on icon "close" at bounding box center [1492, 27] width 8 height 9
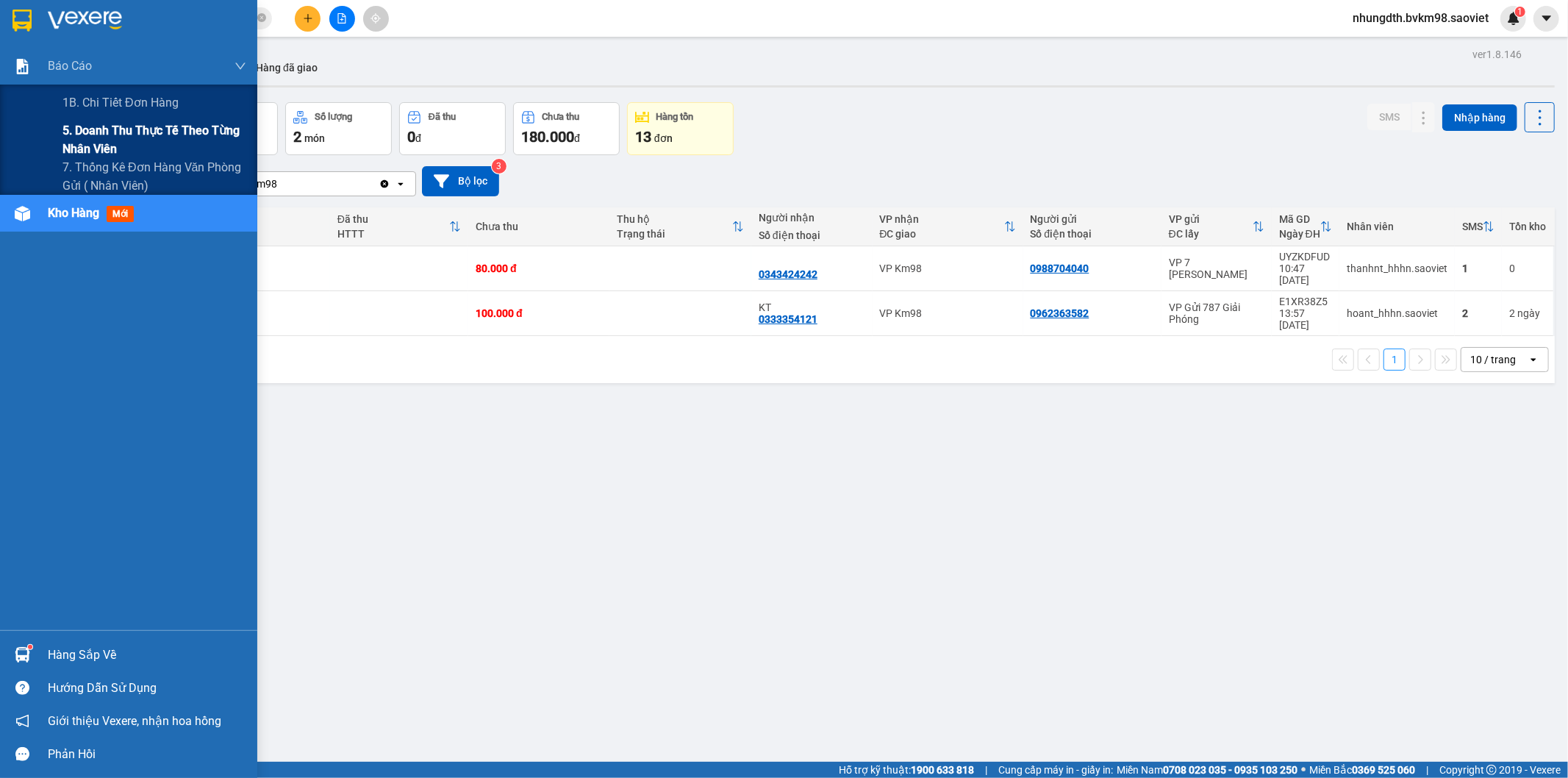
click at [89, 134] on span "5. Doanh thu thực tế theo từng nhân viên" at bounding box center [154, 140] width 184 height 37
